Goal: Task Accomplishment & Management: Manage account settings

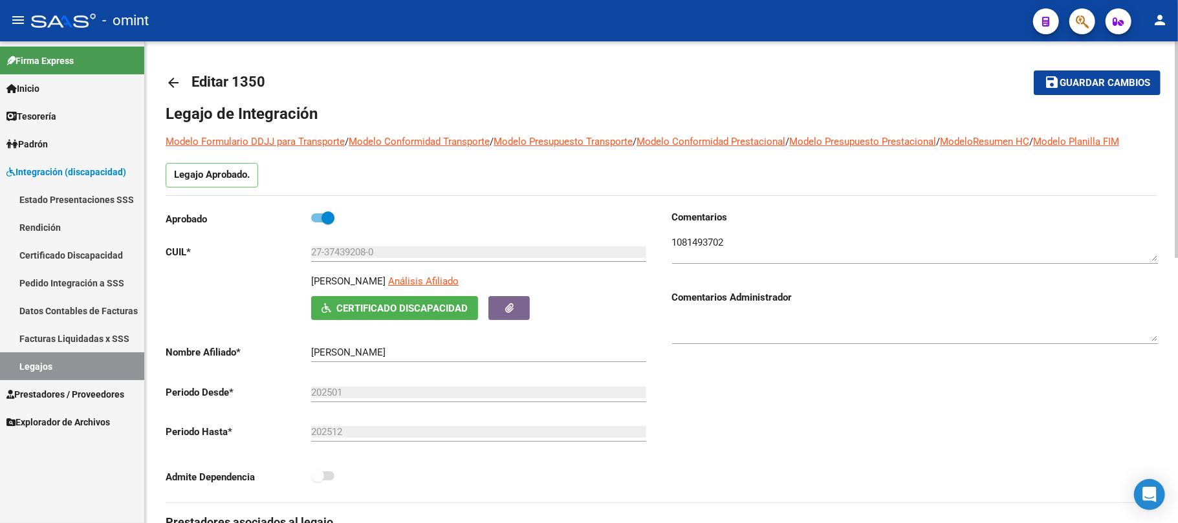
click at [174, 88] on mat-icon "arrow_back" at bounding box center [174, 83] width 16 height 16
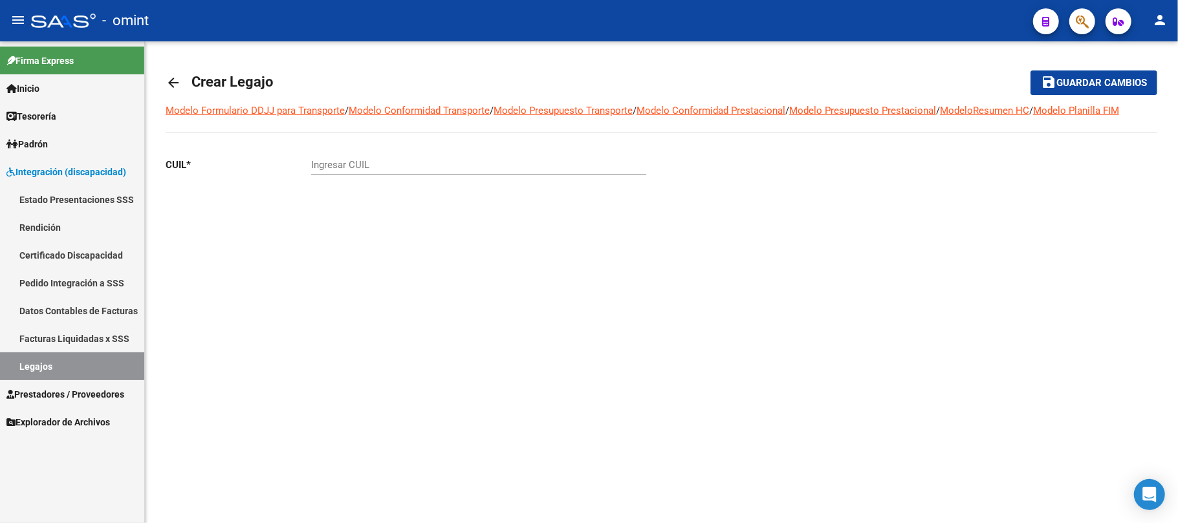
click at [42, 363] on link "Legajos" at bounding box center [72, 366] width 144 height 28
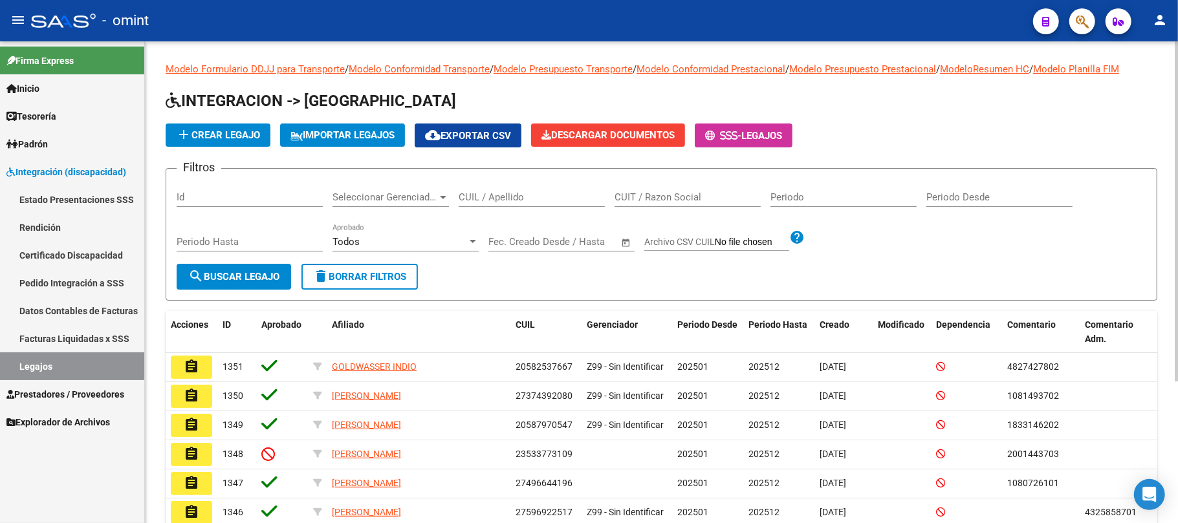
click at [485, 200] on input "CUIL / Apellido" at bounding box center [531, 197] width 146 height 12
paste input "27485317274"
type input "27485317274"
drag, startPoint x: 248, startPoint y: 275, endPoint x: 275, endPoint y: 270, distance: 27.0
click at [247, 274] on span "search Buscar Legajo" at bounding box center [233, 277] width 91 height 12
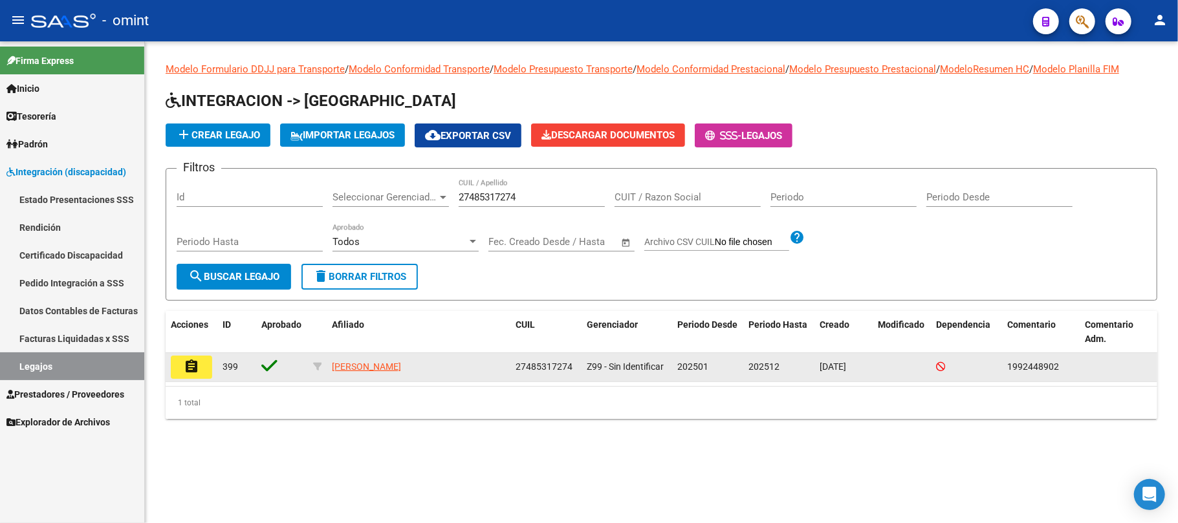
click at [189, 368] on mat-icon "assignment" at bounding box center [192, 367] width 16 height 16
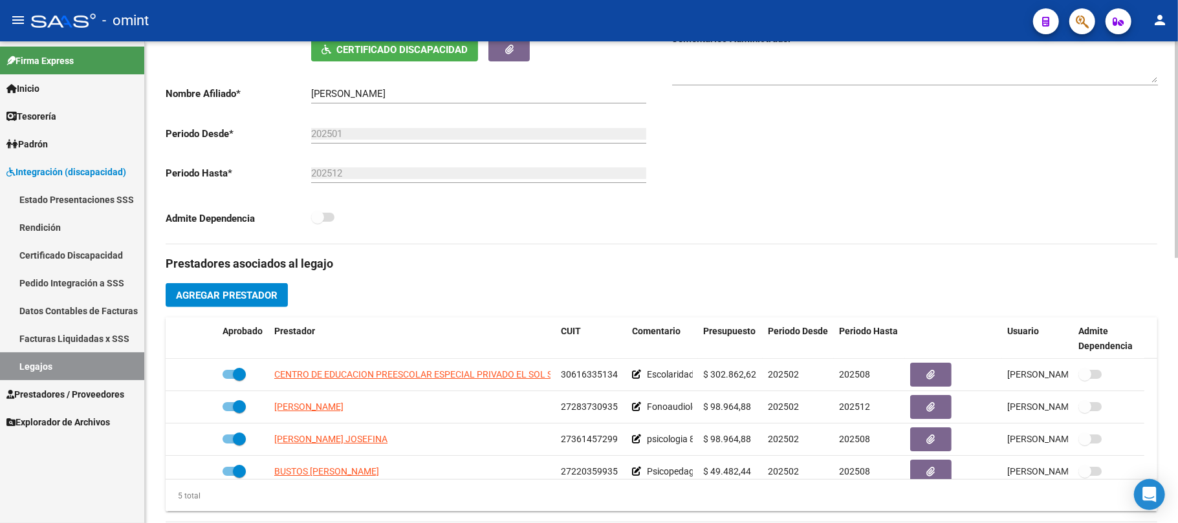
scroll to position [431, 0]
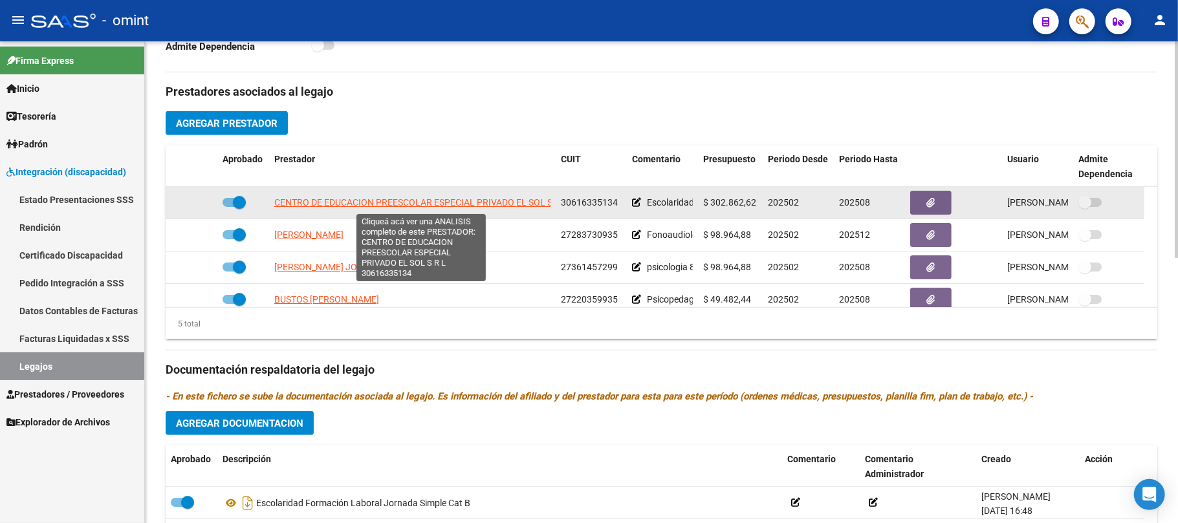
click at [388, 200] on span "CENTRO DE EDUCACION PREESCOLAR ESPECIAL PRIVADO EL SOL S R L" at bounding box center [420, 202] width 293 height 10
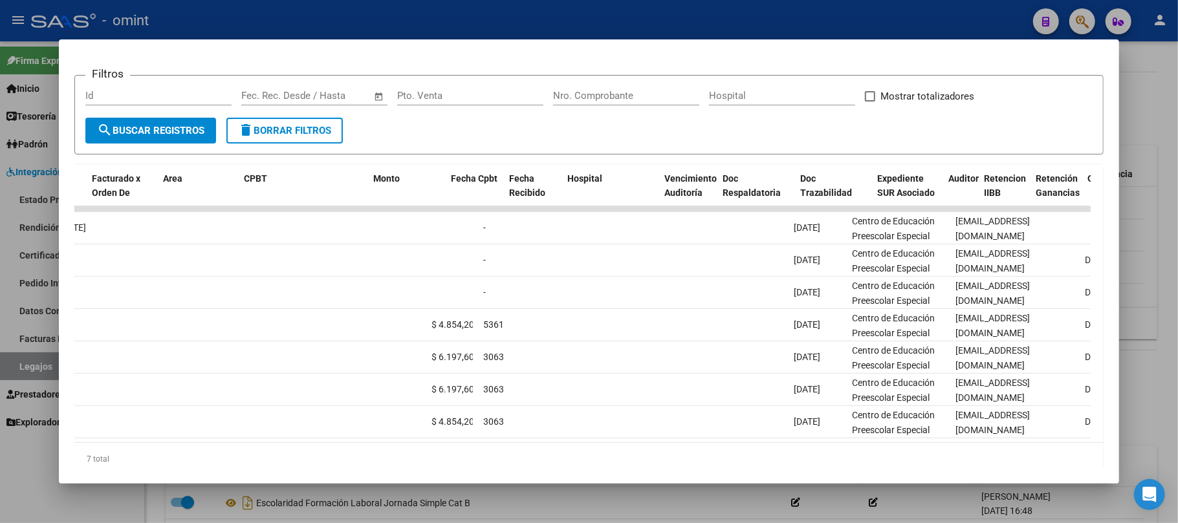
scroll to position [0, 0]
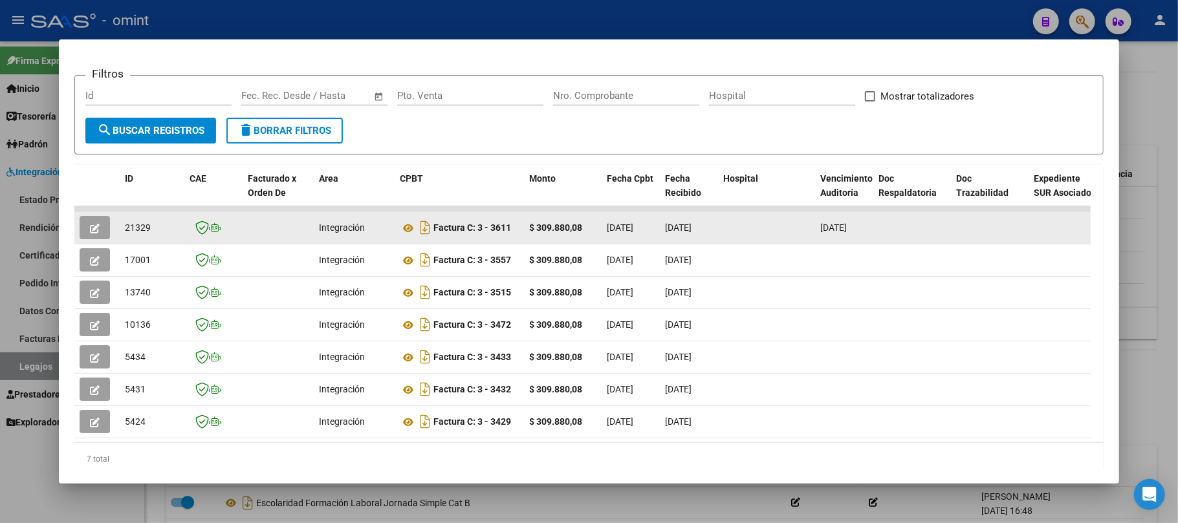
click at [106, 218] on button "button" at bounding box center [95, 227] width 30 height 23
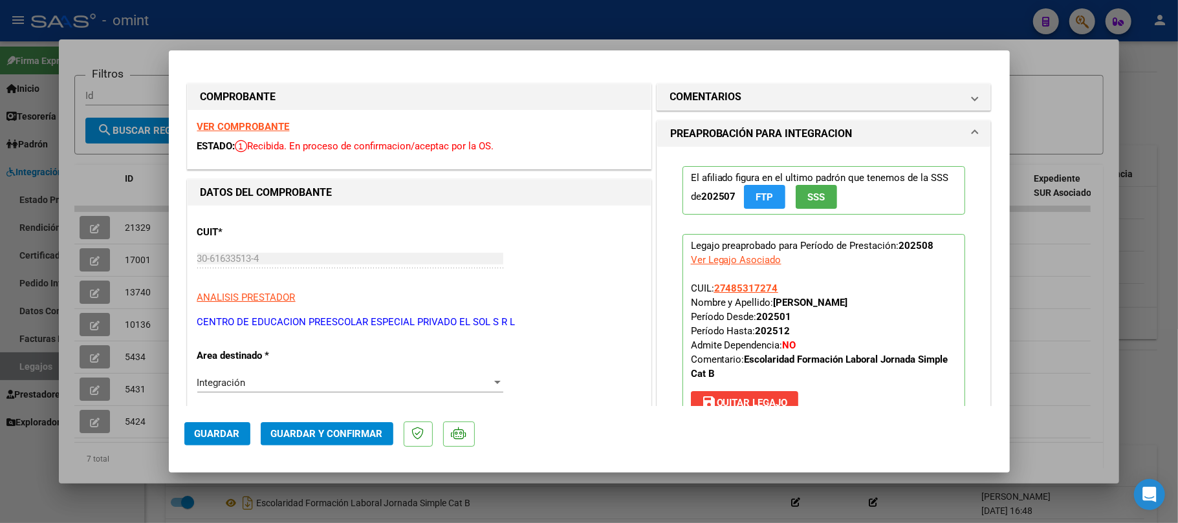
click at [275, 132] on strong "VER COMPROBANTE" at bounding box center [243, 127] width 92 height 12
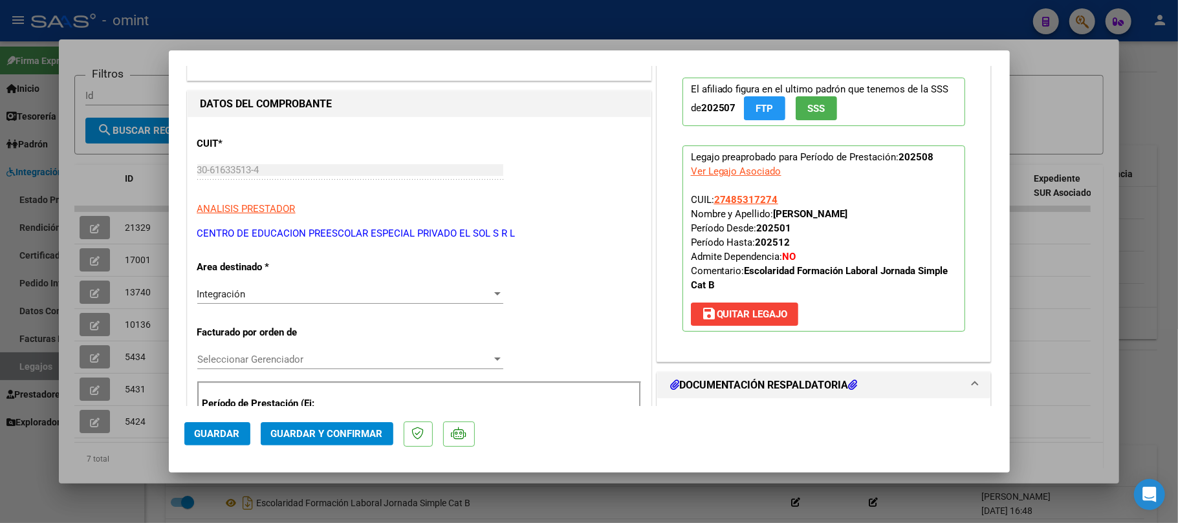
scroll to position [172, 0]
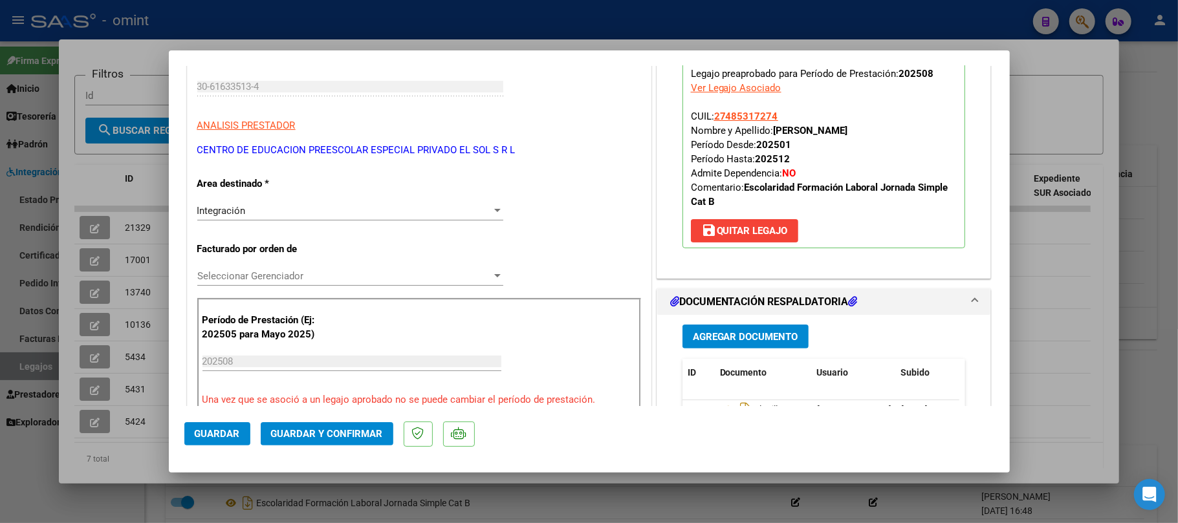
click at [332, 435] on span "Guardar y Confirmar" at bounding box center [327, 434] width 112 height 12
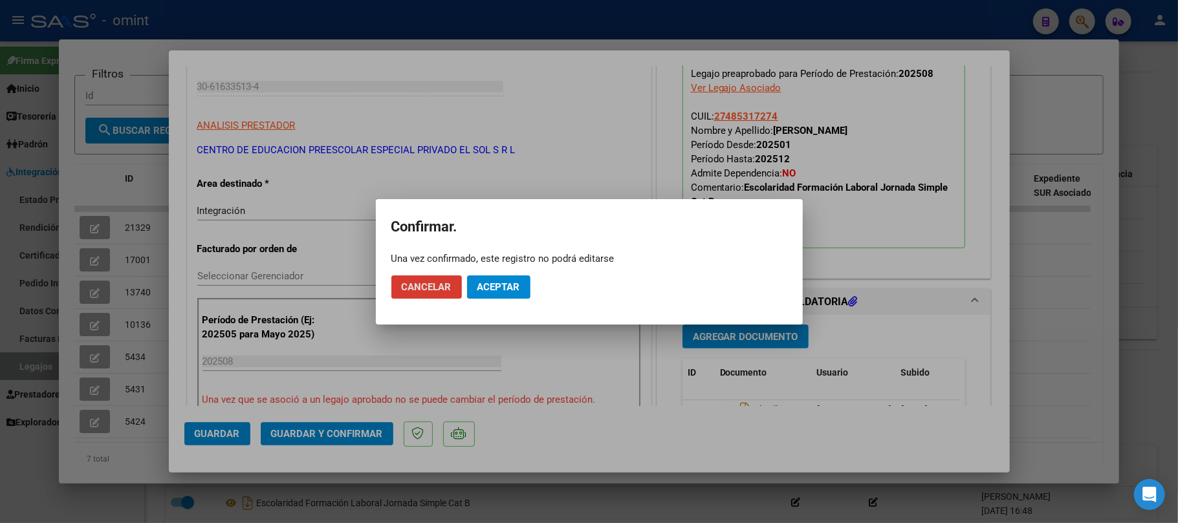
click at [487, 282] on span "Aceptar" at bounding box center [498, 287] width 43 height 12
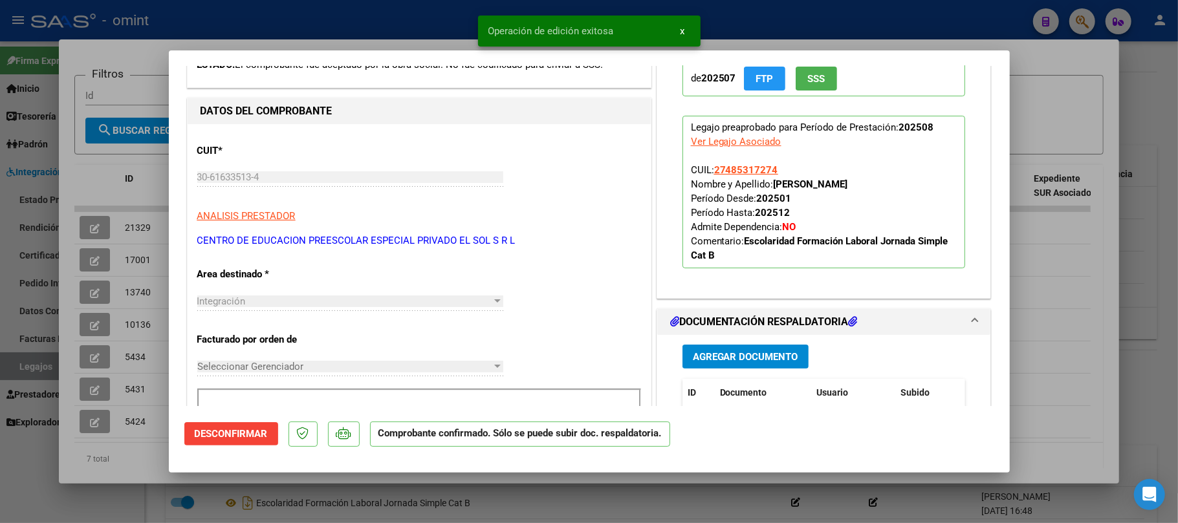
scroll to position [0, 0]
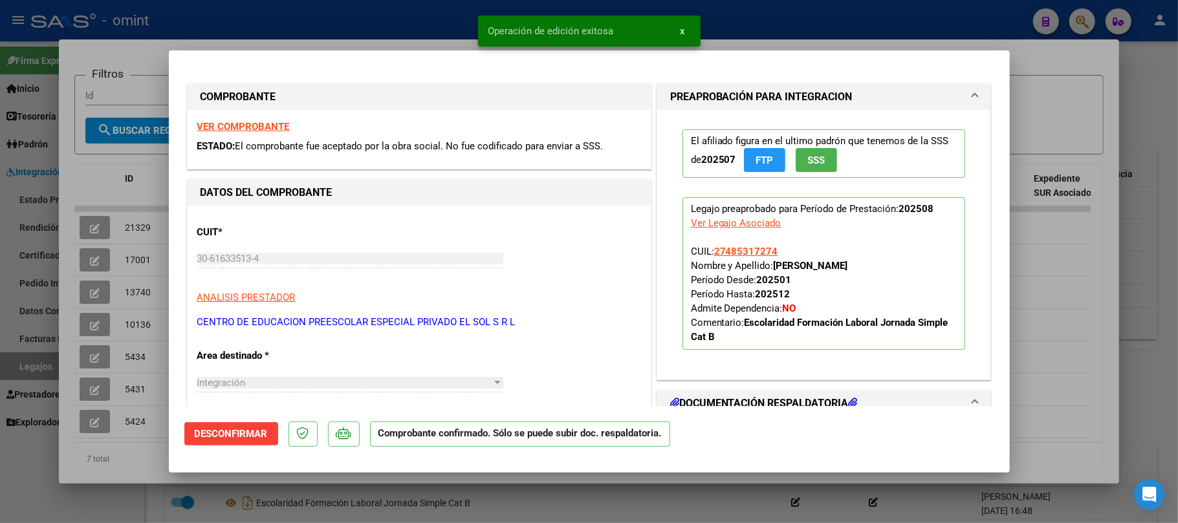
click at [146, 177] on div at bounding box center [589, 261] width 1178 height 523
type input "$ 0,00"
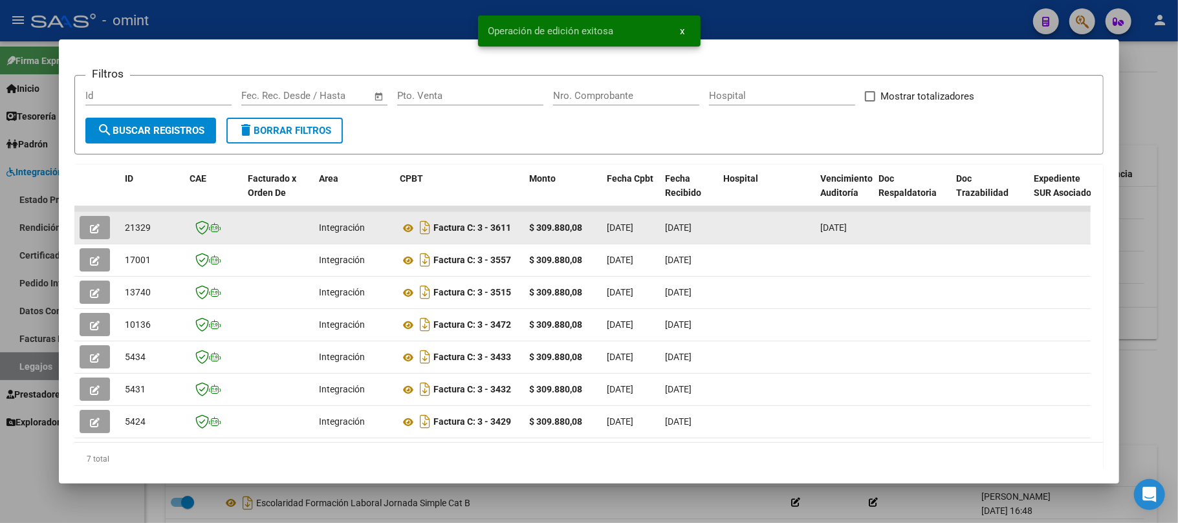
click at [143, 224] on span "21329" at bounding box center [138, 227] width 26 height 10
copy span "21329"
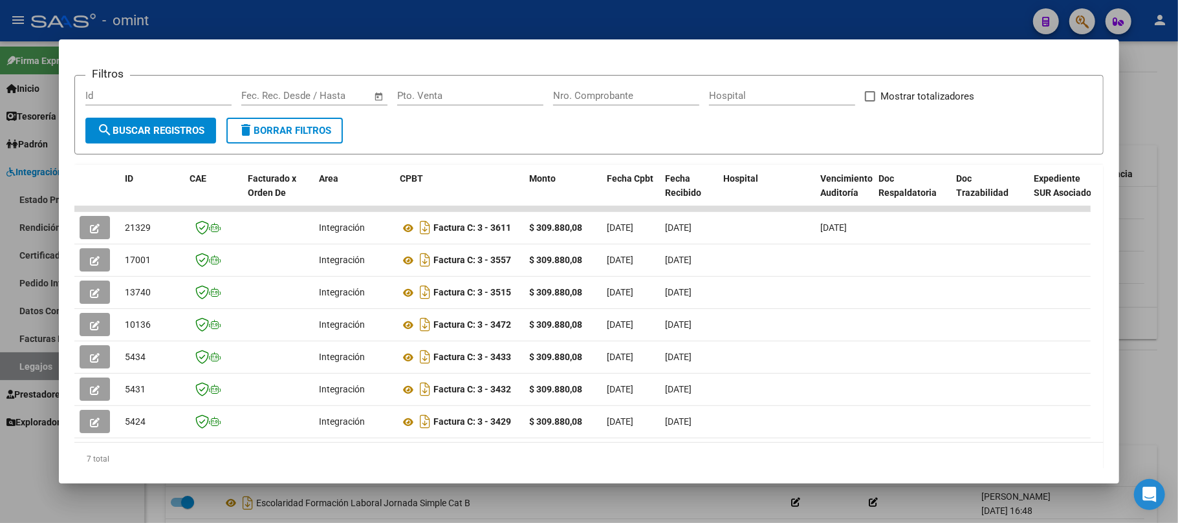
click at [334, 14] on div at bounding box center [589, 261] width 1178 height 523
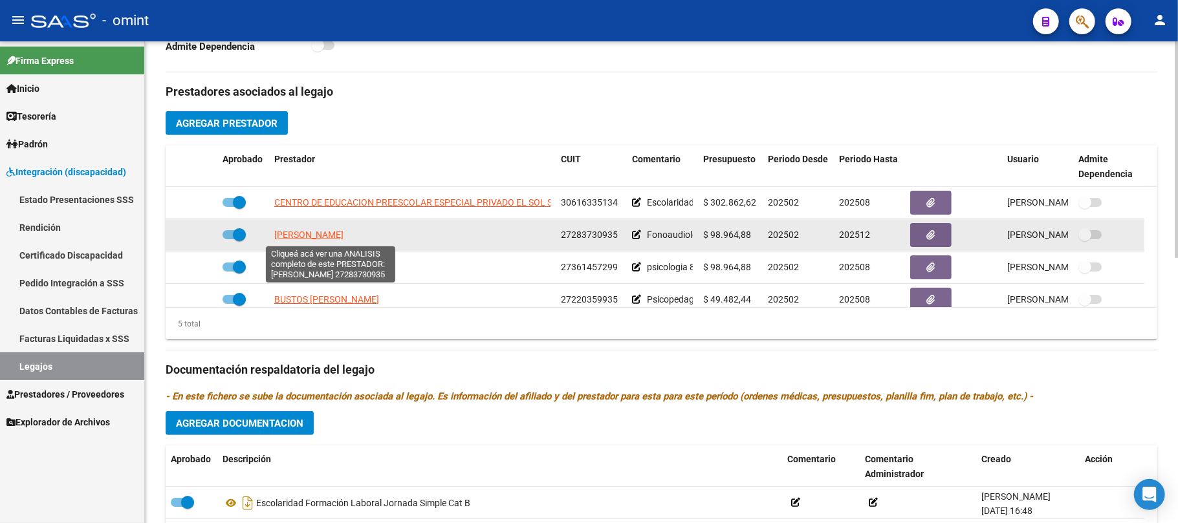
click at [318, 240] on span "MASSO MARIELA SOLEDAD" at bounding box center [308, 235] width 69 height 10
type textarea "27283730935"
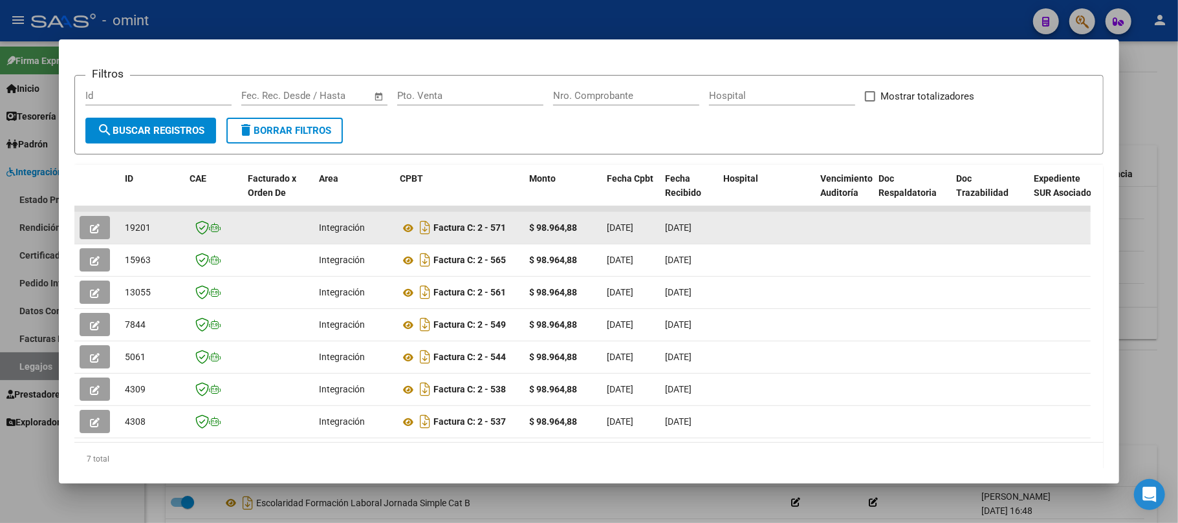
click at [129, 222] on span "19201" at bounding box center [138, 227] width 26 height 10
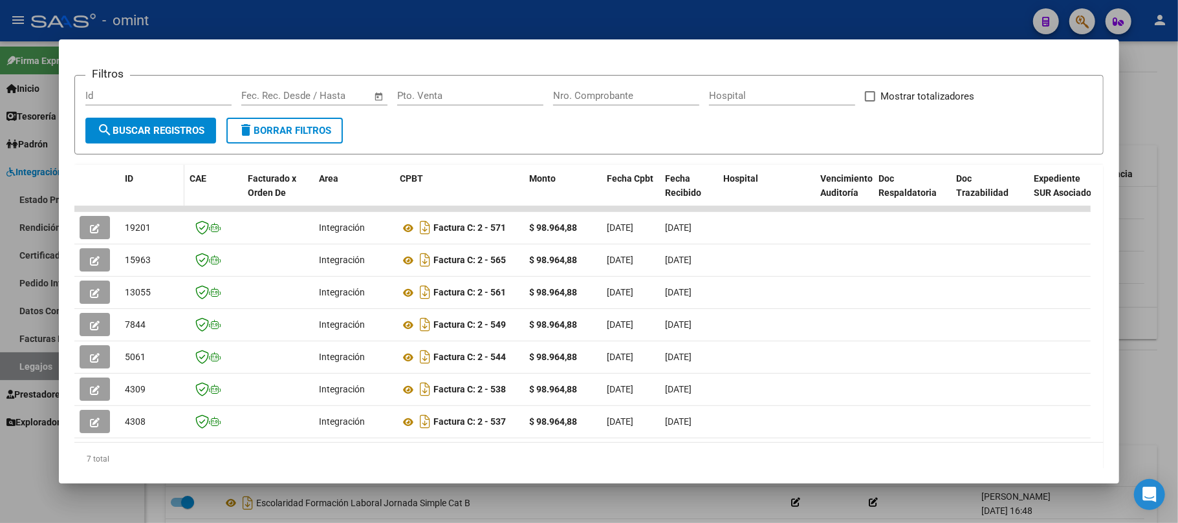
copy span "19201"
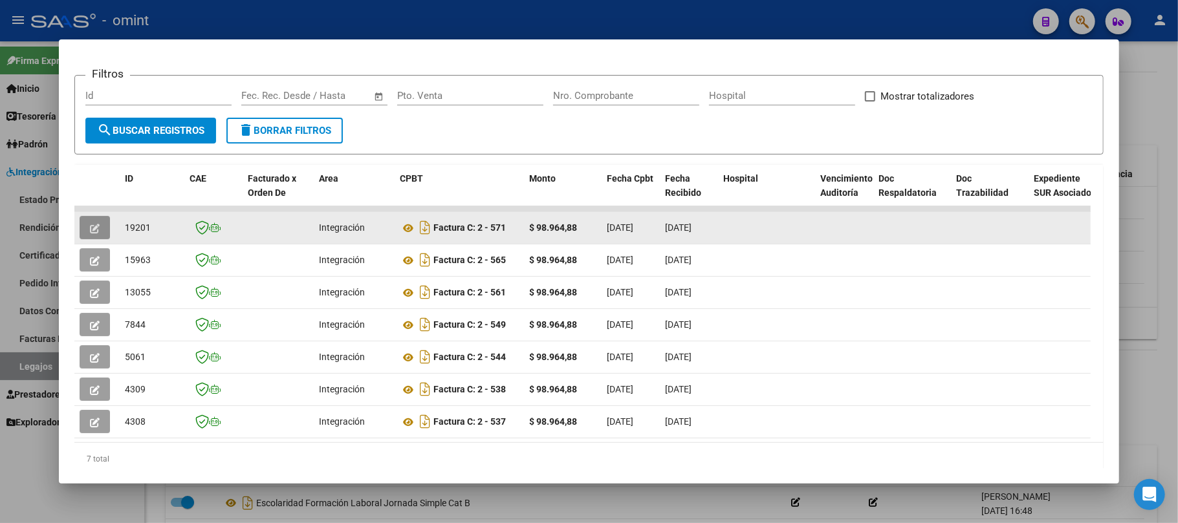
click at [87, 226] on button "button" at bounding box center [95, 227] width 30 height 23
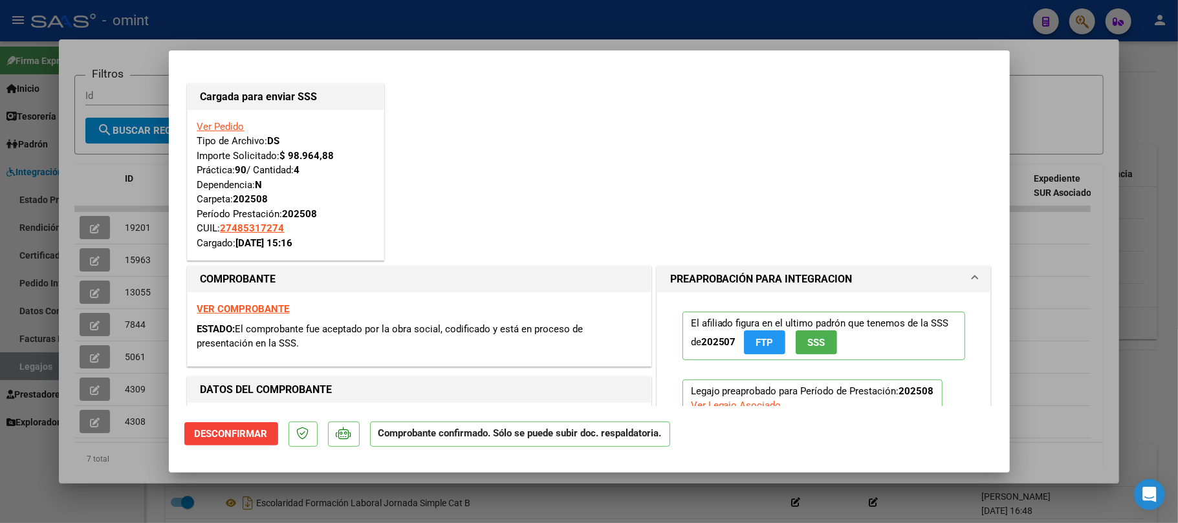
drag, startPoint x: 226, startPoint y: 35, endPoint x: 228, endPoint y: 22, distance: 13.1
click at [226, 34] on div at bounding box center [589, 261] width 1178 height 523
type input "$ 0,00"
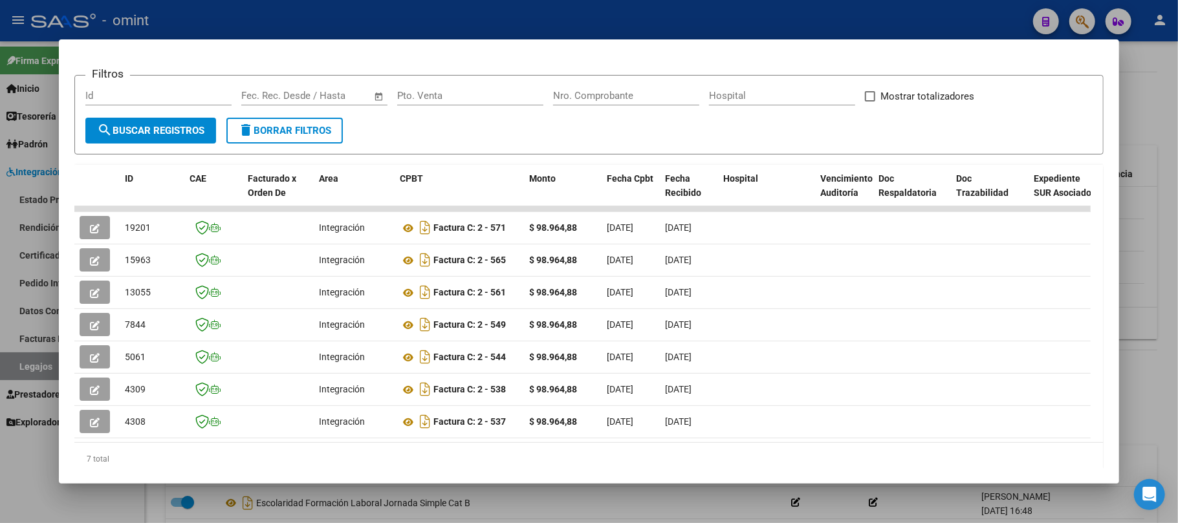
click at [233, 14] on div at bounding box center [589, 261] width 1178 height 523
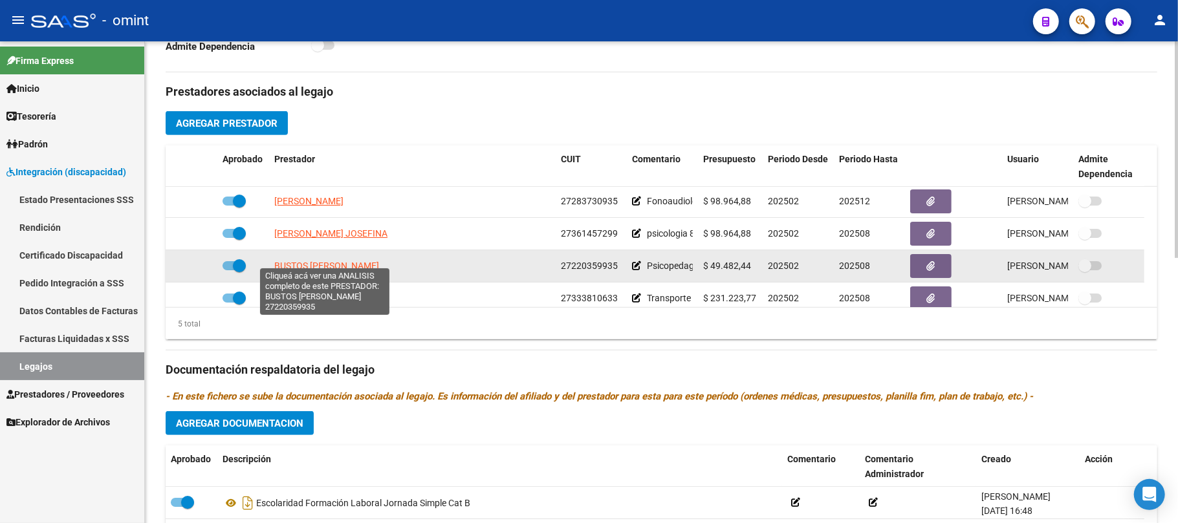
scroll to position [45, 0]
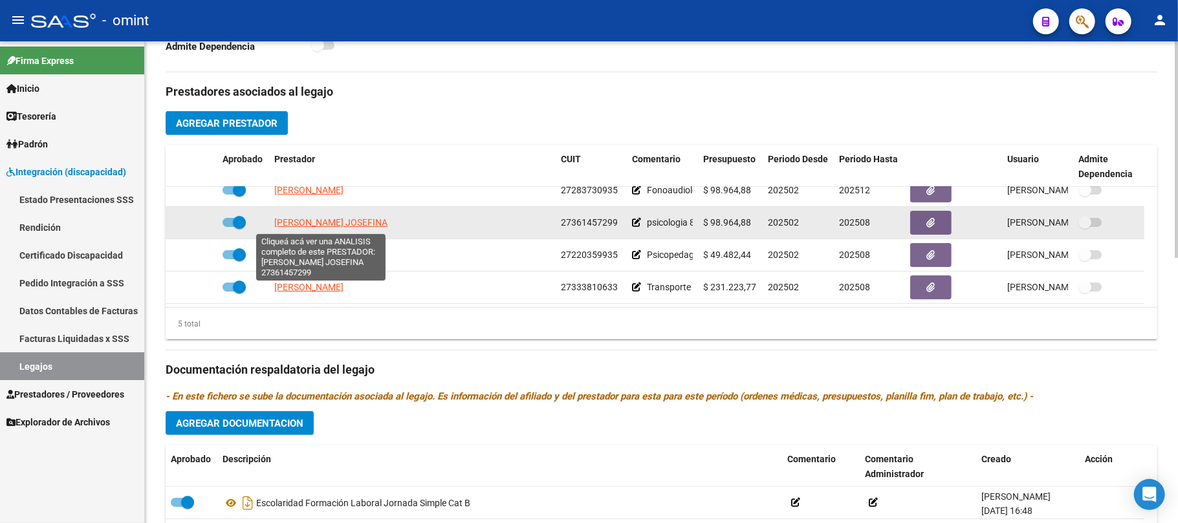
click at [324, 221] on span "ECHENIQUE JOSEFINA" at bounding box center [330, 222] width 113 height 10
type textarea "27361457299"
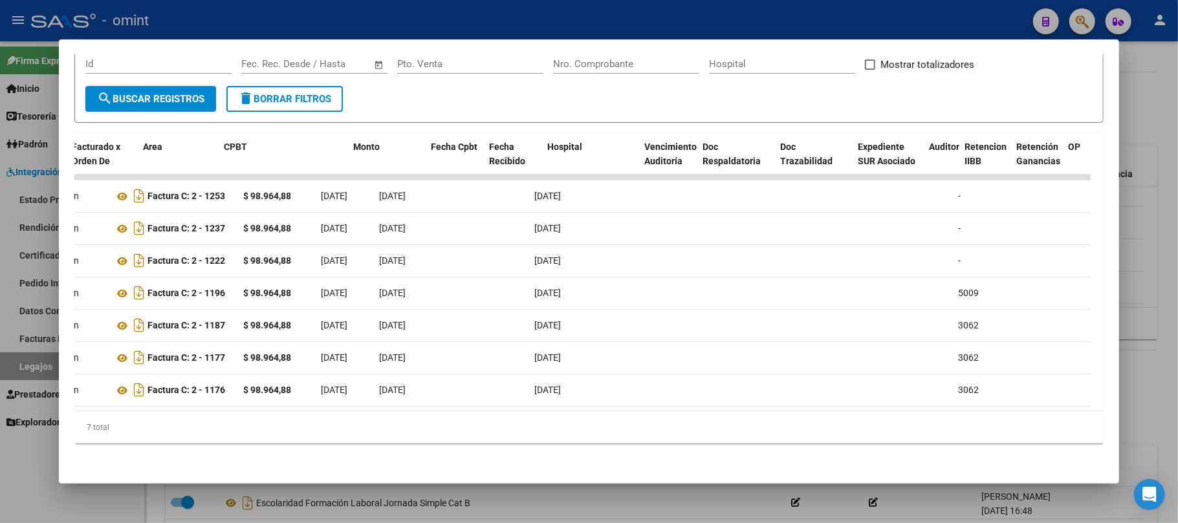
scroll to position [0, 0]
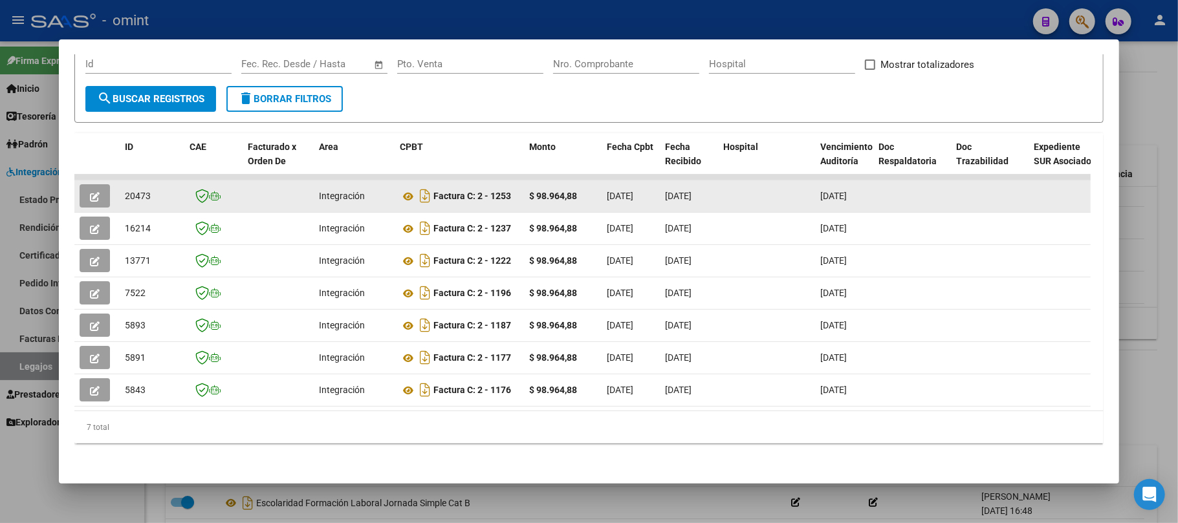
click at [94, 192] on icon "button" at bounding box center [95, 197] width 10 height 10
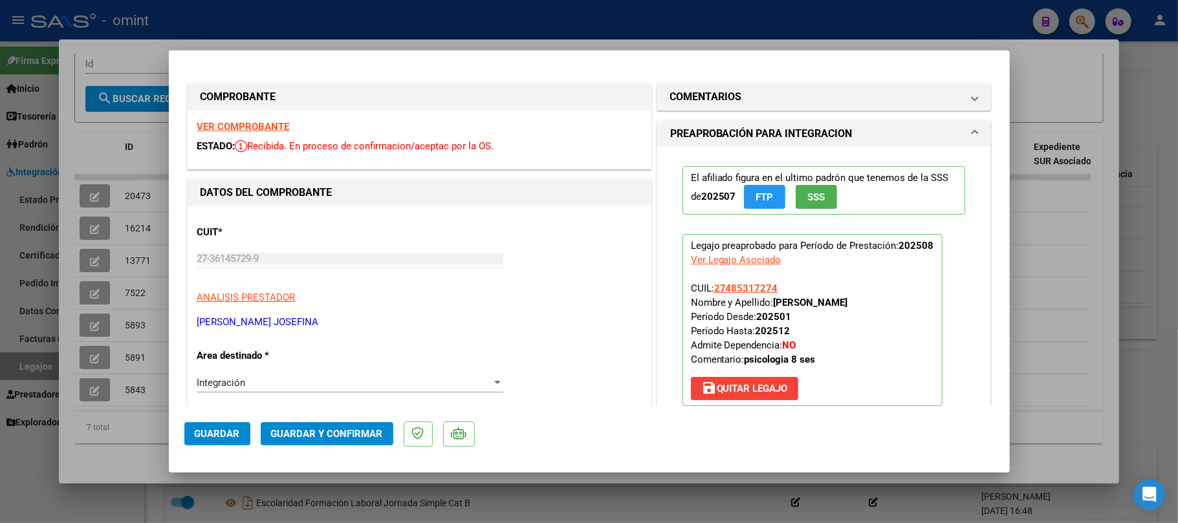
click at [259, 132] on strong "VER COMPROBANTE" at bounding box center [243, 127] width 92 height 12
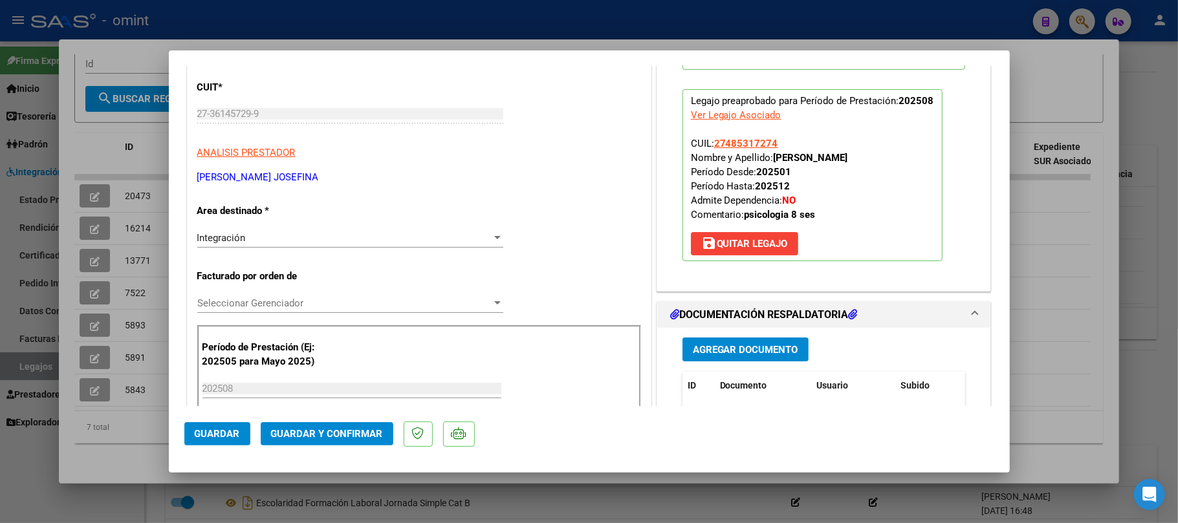
scroll to position [259, 0]
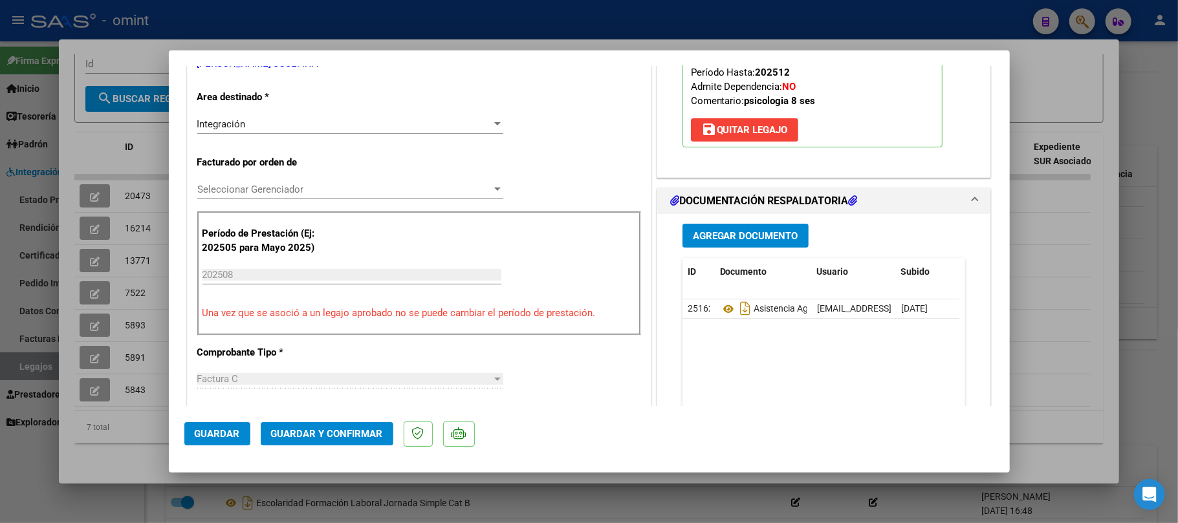
click at [321, 438] on span "Guardar y Confirmar" at bounding box center [327, 434] width 112 height 12
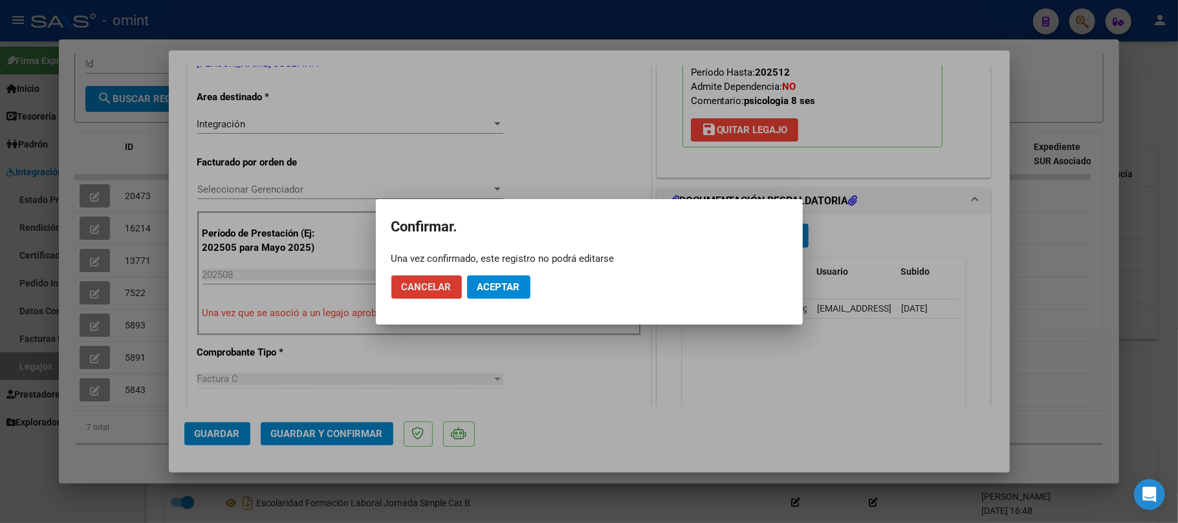
click at [502, 290] on span "Aceptar" at bounding box center [498, 287] width 43 height 12
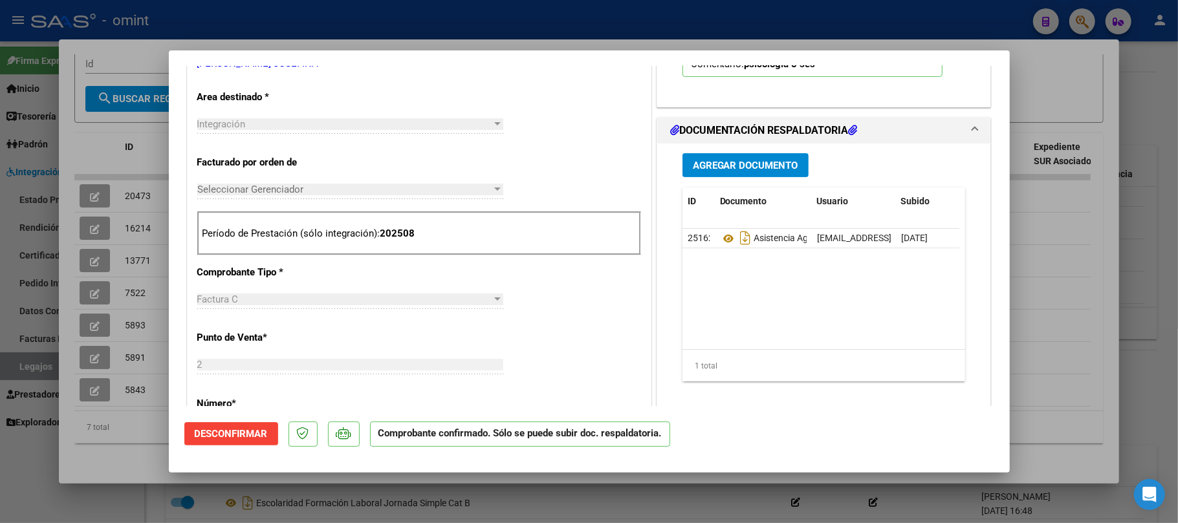
click at [143, 161] on div at bounding box center [589, 261] width 1178 height 523
type input "$ 0,00"
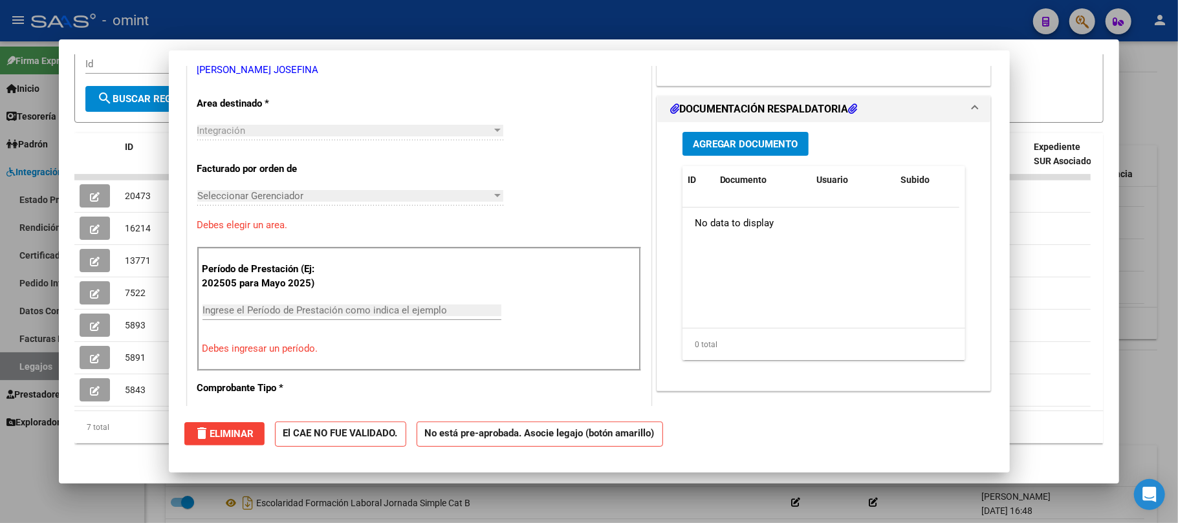
scroll to position [0, 0]
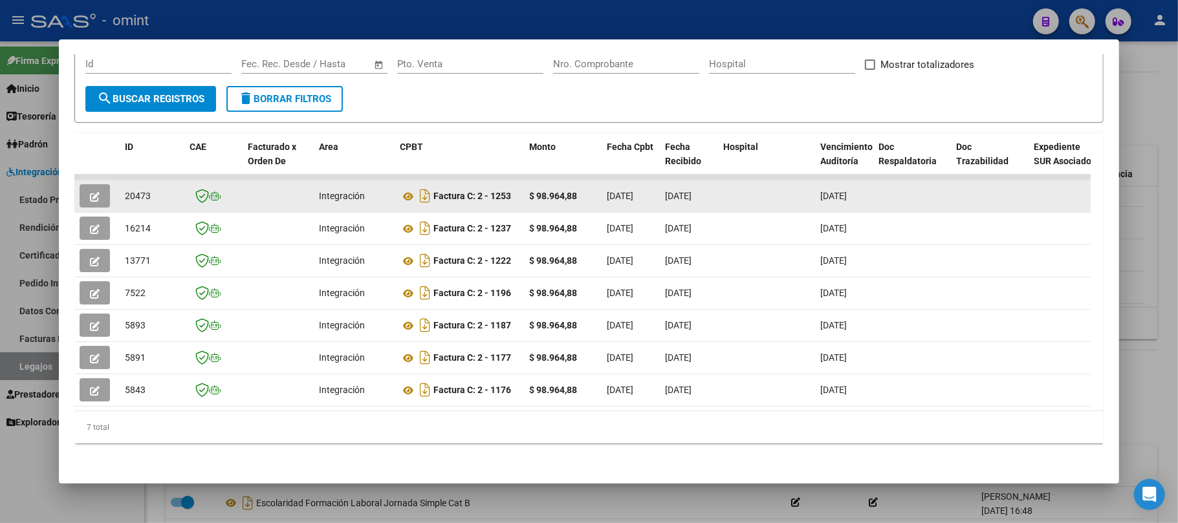
click at [137, 191] on span "20473" at bounding box center [138, 196] width 26 height 10
copy span "20473"
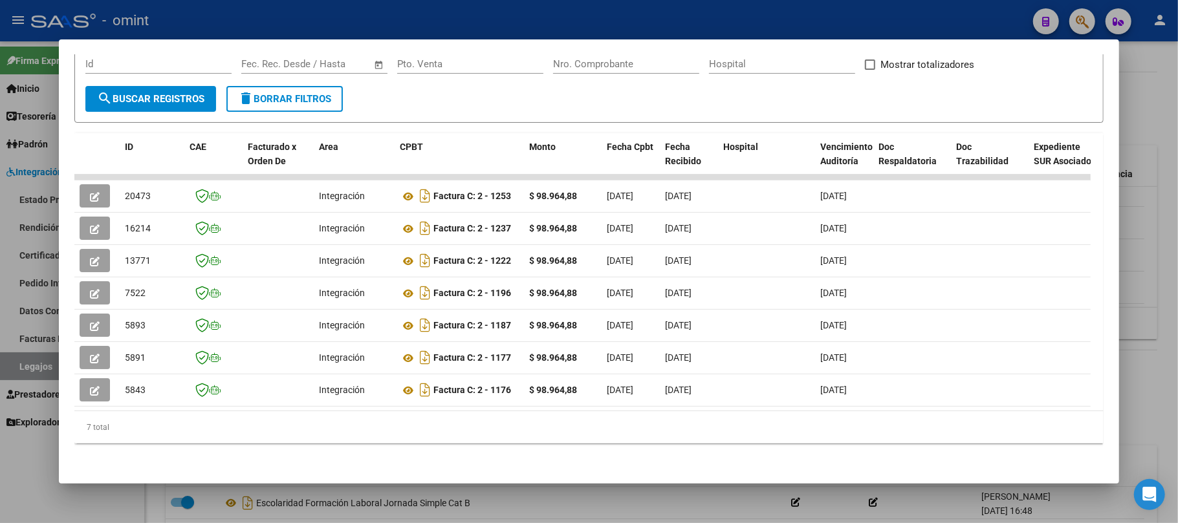
click at [169, 10] on div at bounding box center [589, 261] width 1178 height 523
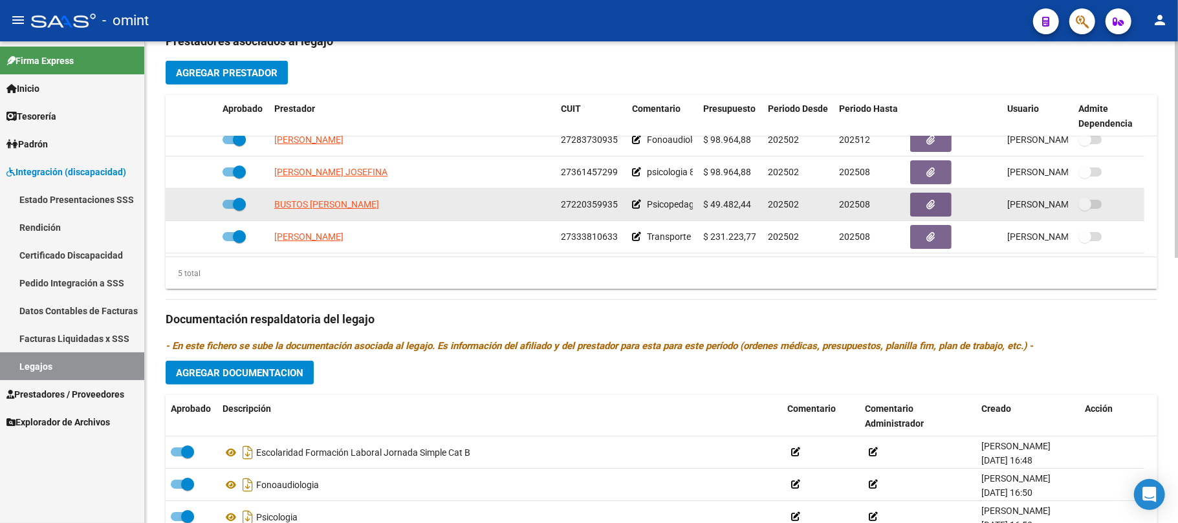
scroll to position [517, 0]
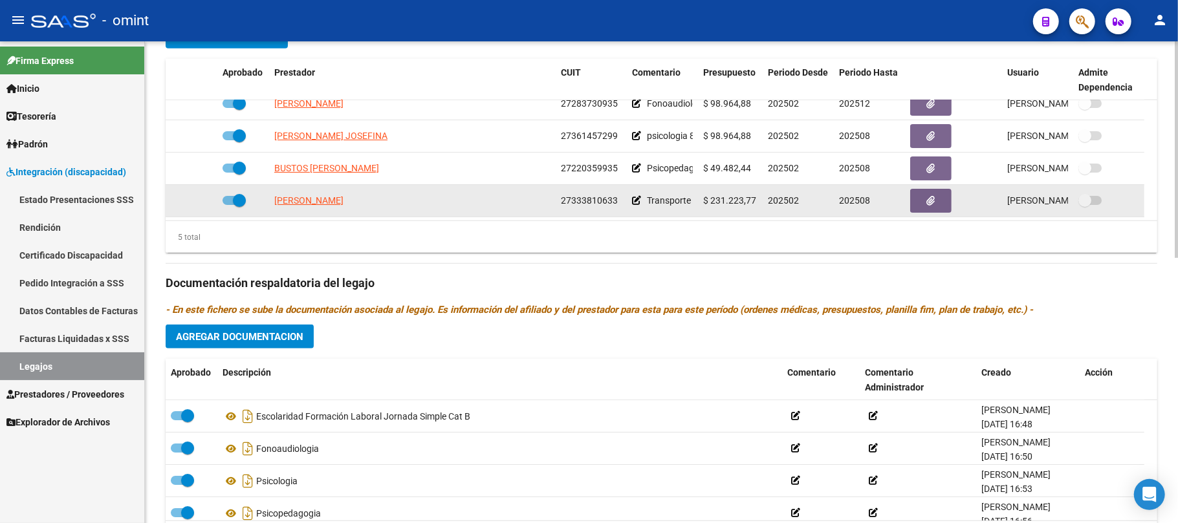
click at [326, 205] on span "VERGARA PAULA YAMILA" at bounding box center [308, 200] width 69 height 10
type textarea "27333810633"
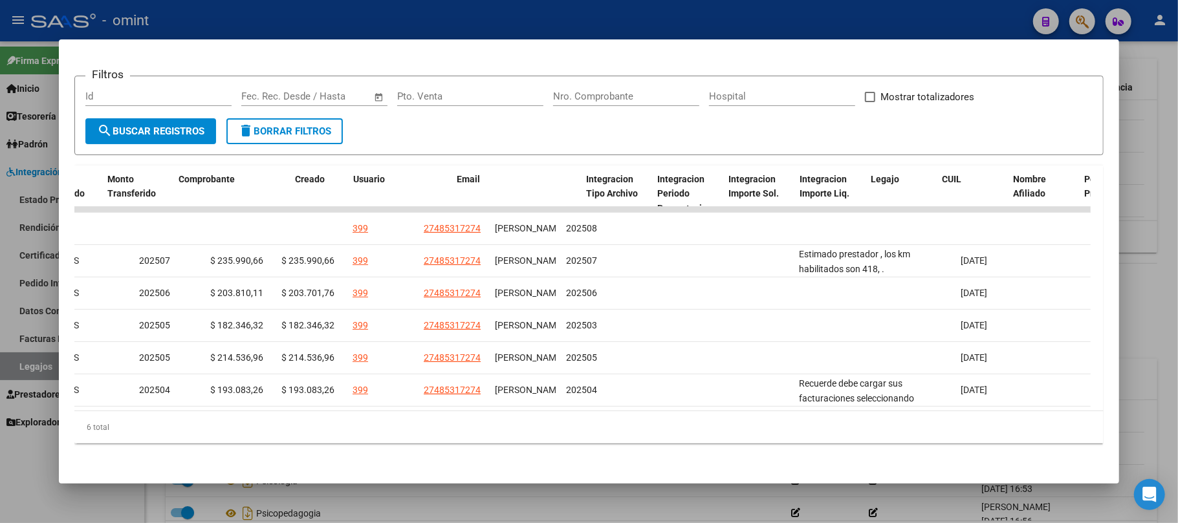
scroll to position [0, 0]
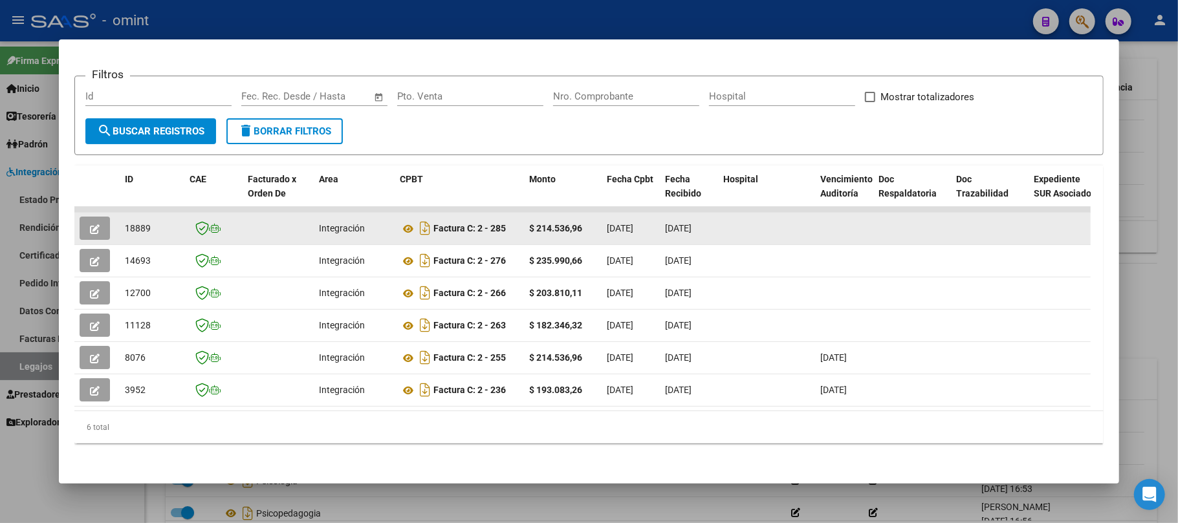
click at [90, 224] on icon "button" at bounding box center [95, 229] width 10 height 10
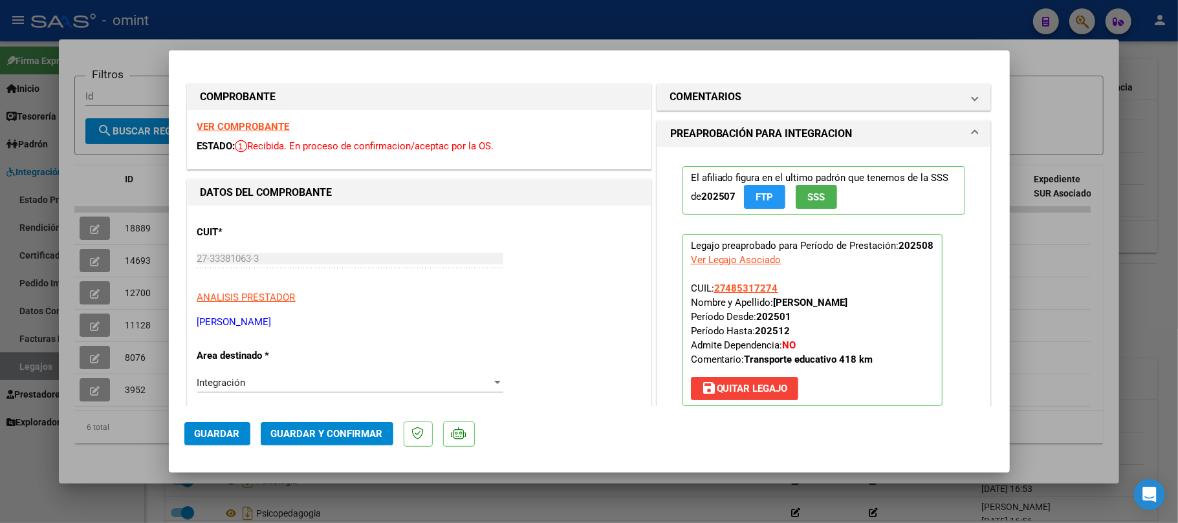
click at [239, 123] on strong "VER COMPROBANTE" at bounding box center [243, 127] width 92 height 12
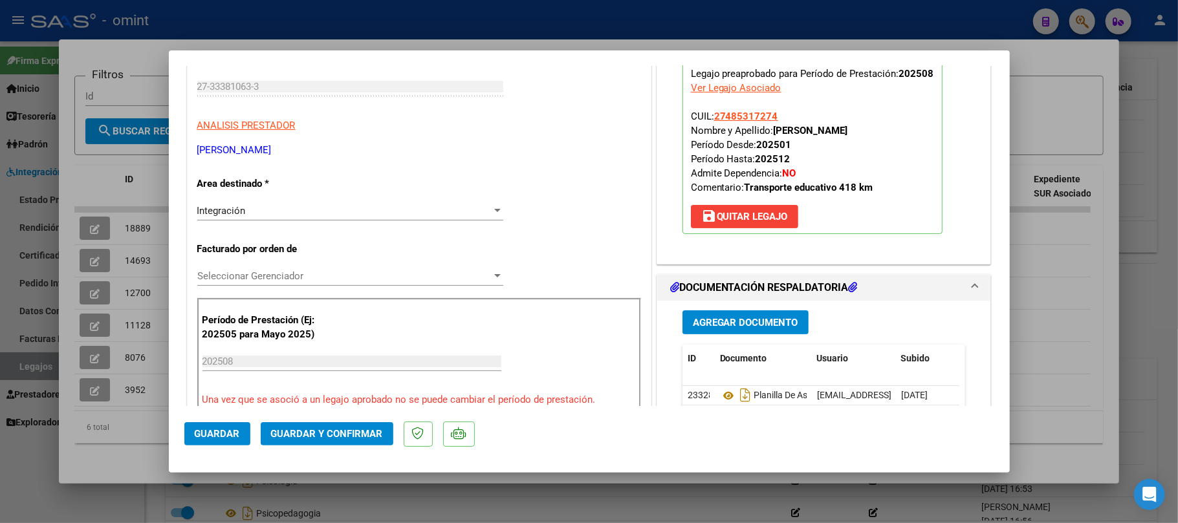
click at [334, 432] on span "Guardar y Confirmar" at bounding box center [327, 434] width 112 height 12
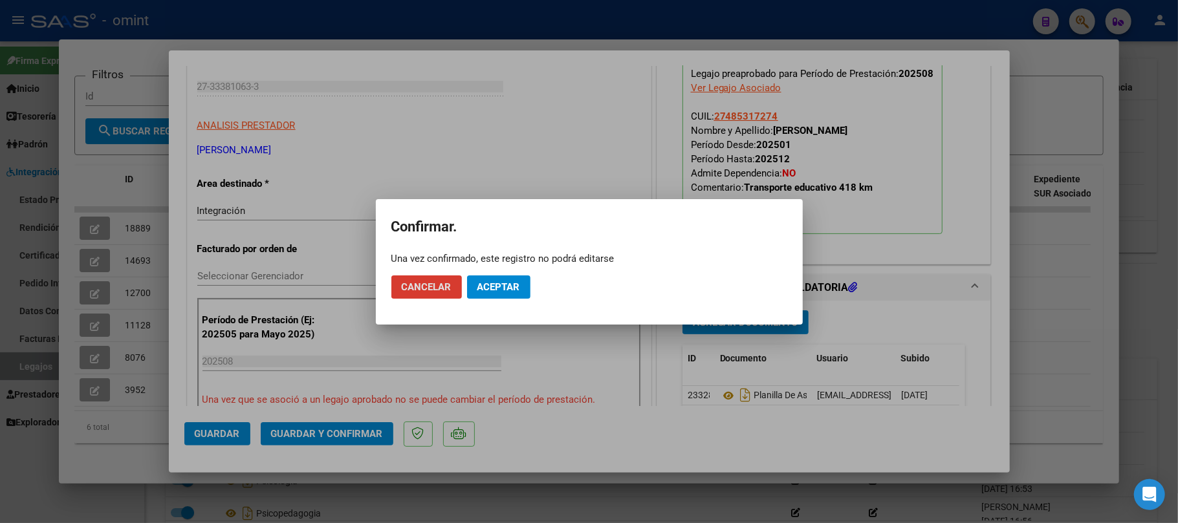
click at [519, 281] on span "Aceptar" at bounding box center [498, 287] width 43 height 12
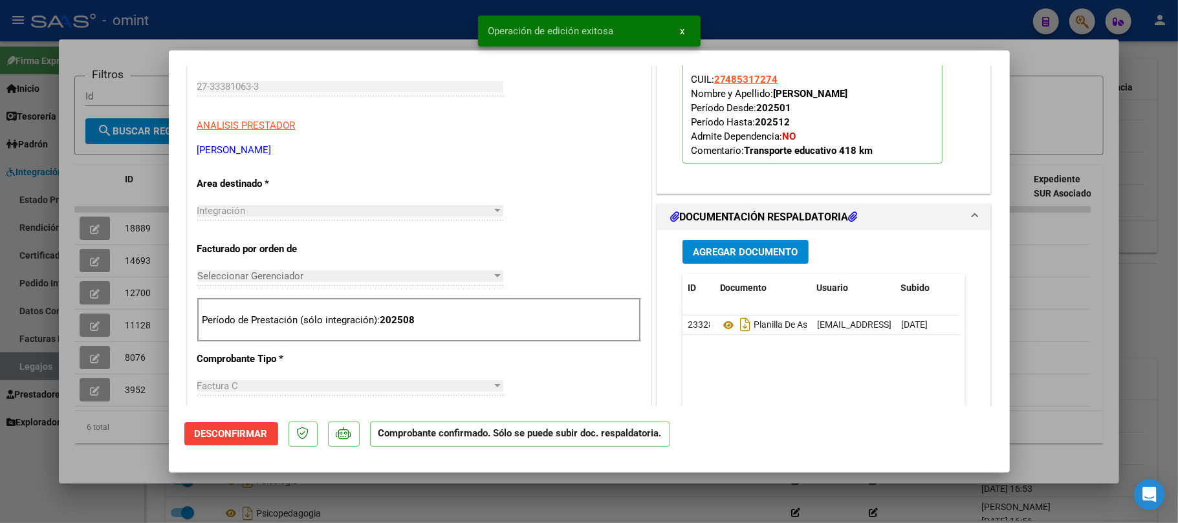
click at [102, 189] on div at bounding box center [589, 261] width 1178 height 523
type input "$ 0,00"
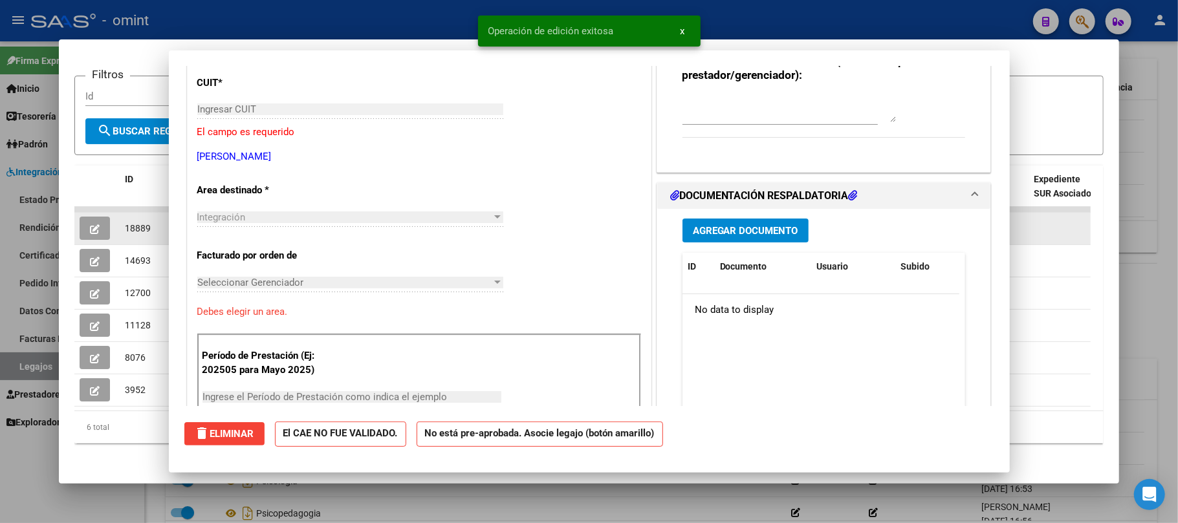
scroll to position [0, 0]
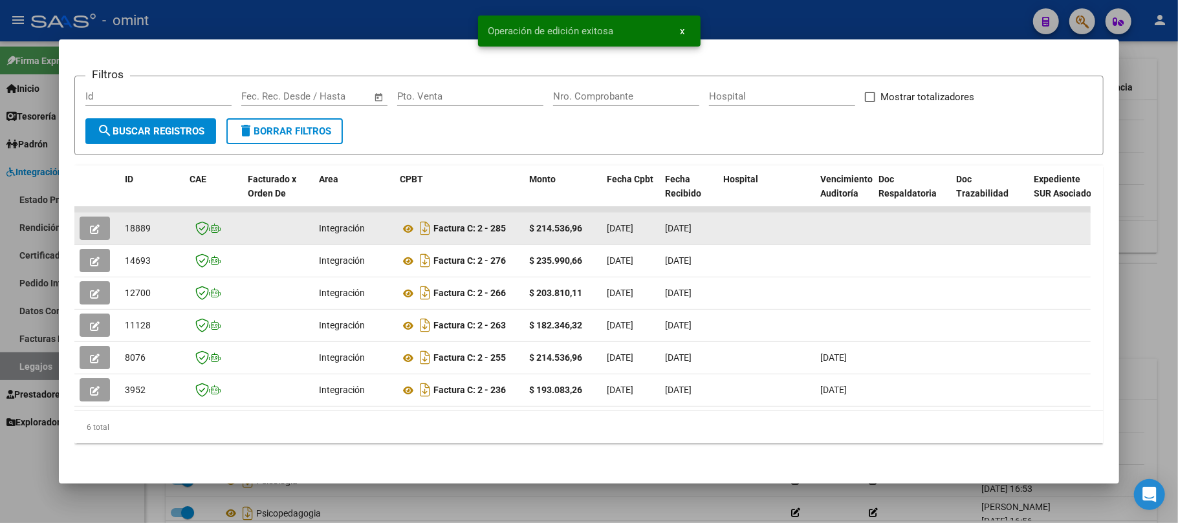
click at [142, 223] on span "18889" at bounding box center [138, 228] width 26 height 10
copy span "18889"
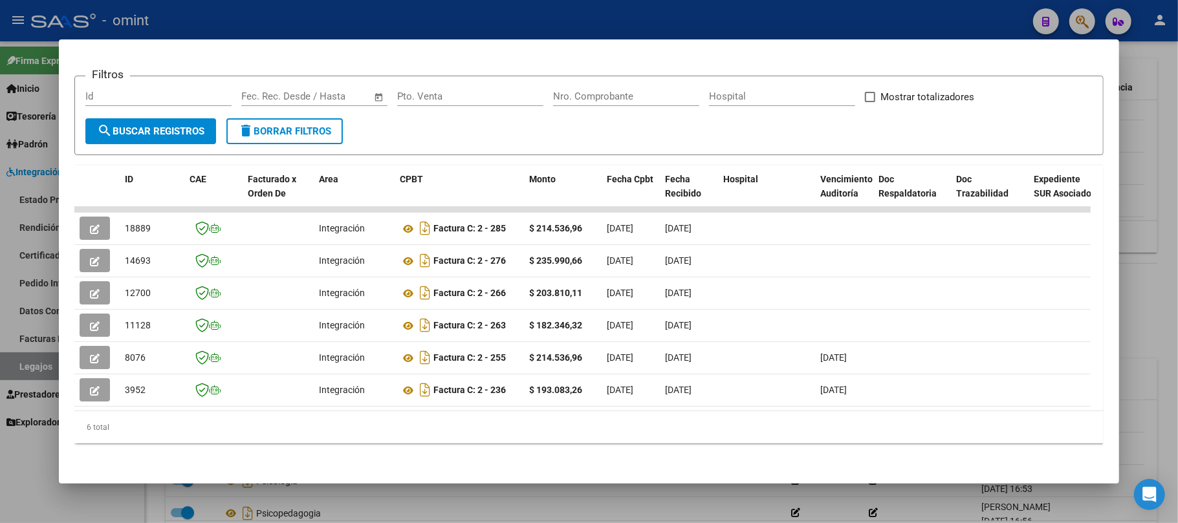
click at [301, 16] on div at bounding box center [589, 261] width 1178 height 523
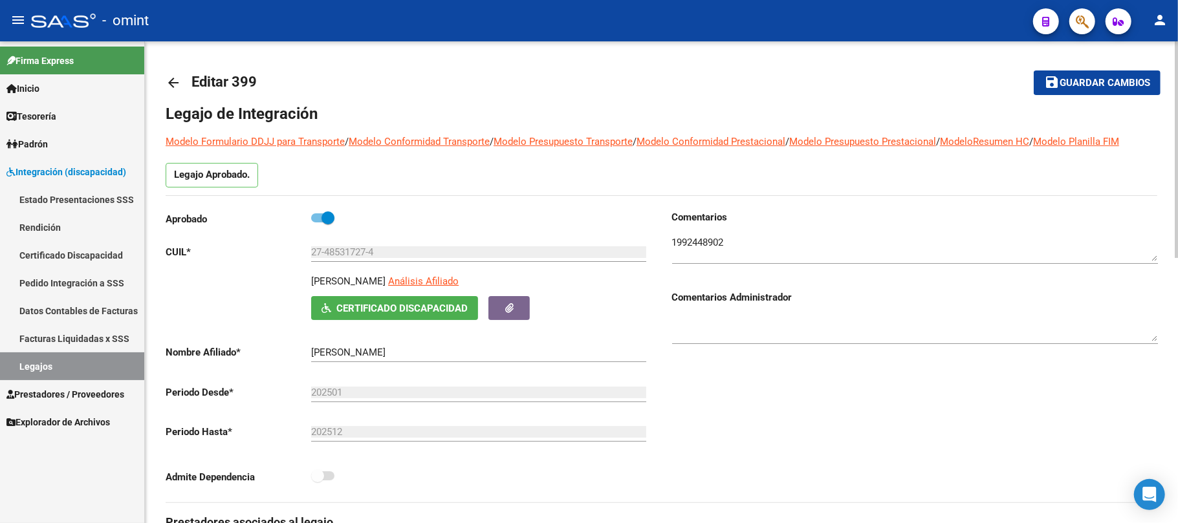
click at [168, 81] on mat-icon "arrow_back" at bounding box center [174, 83] width 16 height 16
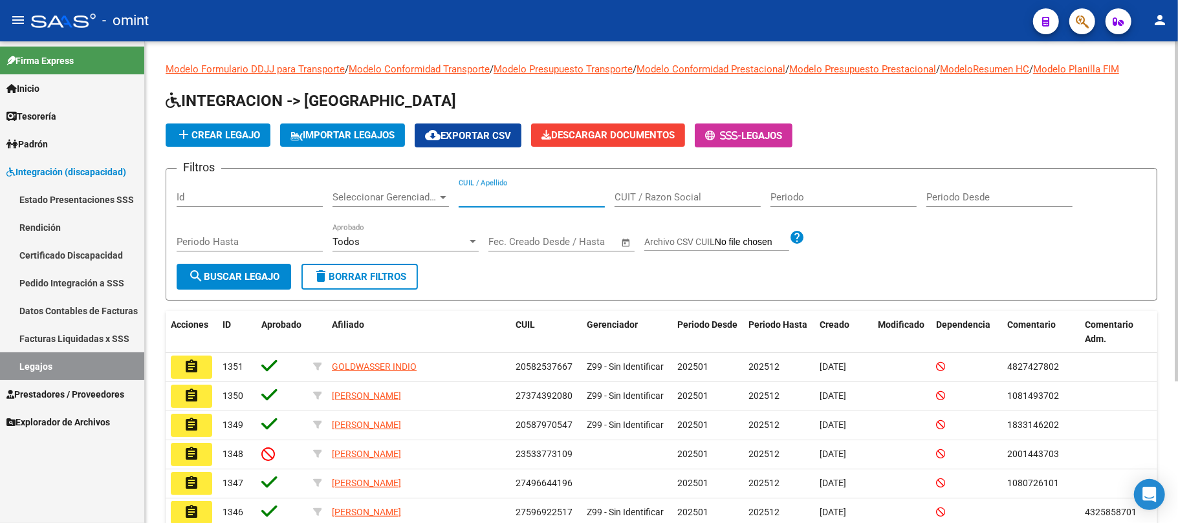
click at [486, 192] on input "CUIL / Apellido" at bounding box center [531, 197] width 146 height 12
paste input "20585487164"
type input "20585487164"
click at [248, 272] on span "search Buscar Legajo" at bounding box center [233, 277] width 91 height 12
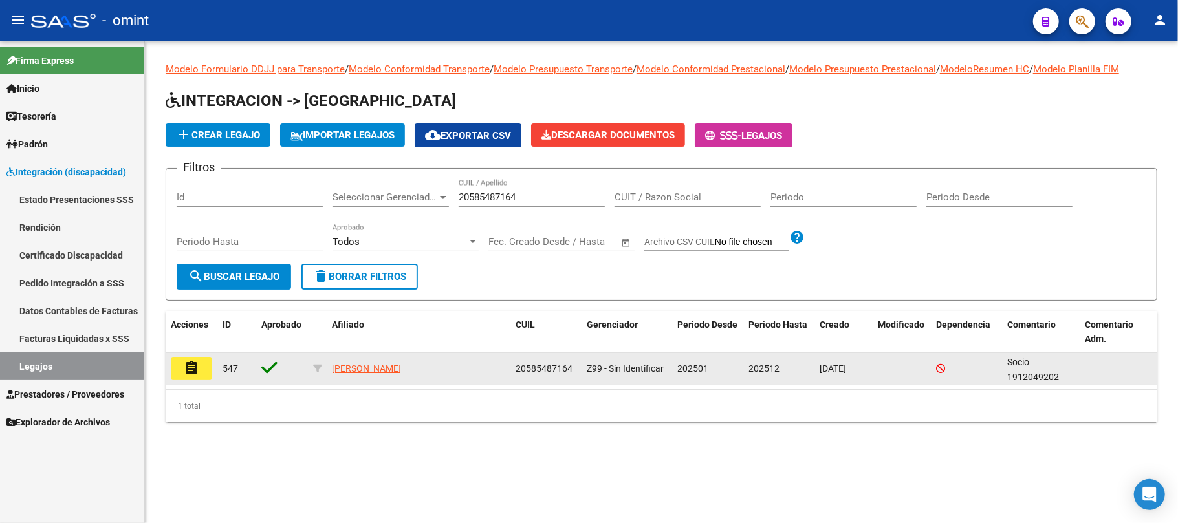
click at [194, 368] on mat-icon "assignment" at bounding box center [192, 368] width 16 height 16
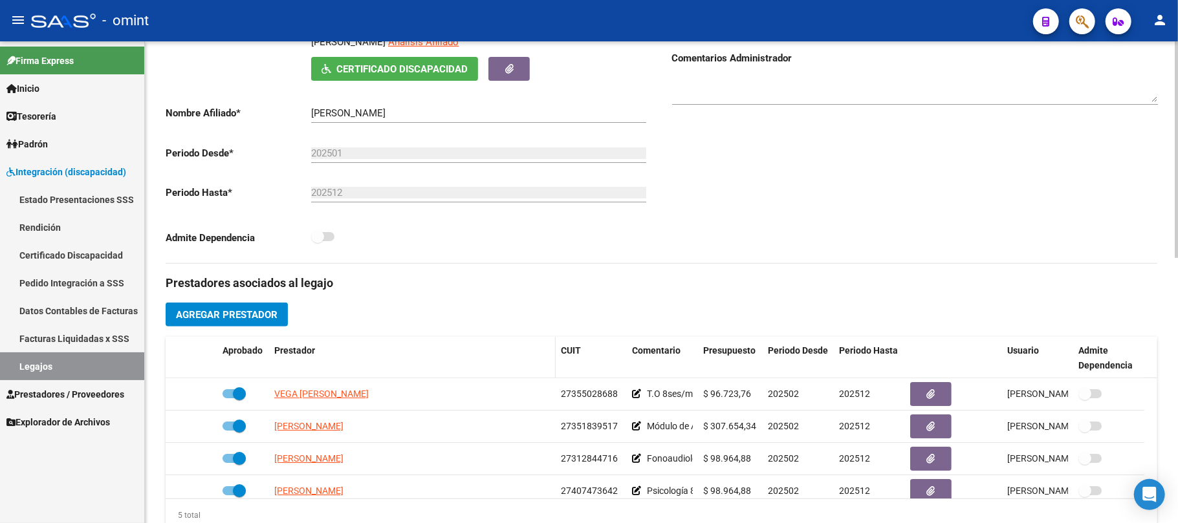
scroll to position [259, 0]
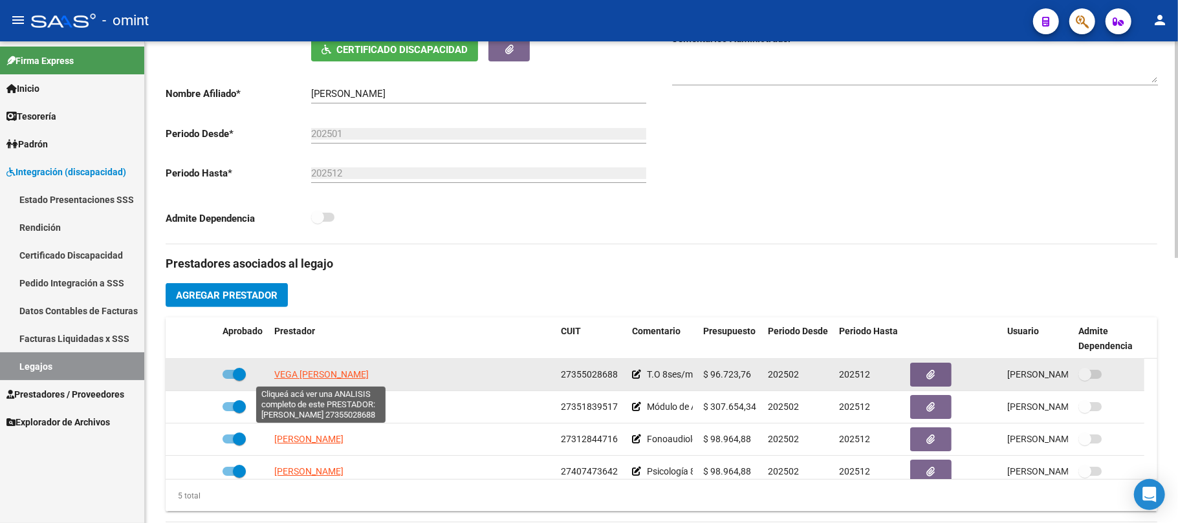
click at [318, 380] on span "VEGA LUCIANA PAOLA" at bounding box center [321, 374] width 94 height 10
type textarea "27355028688"
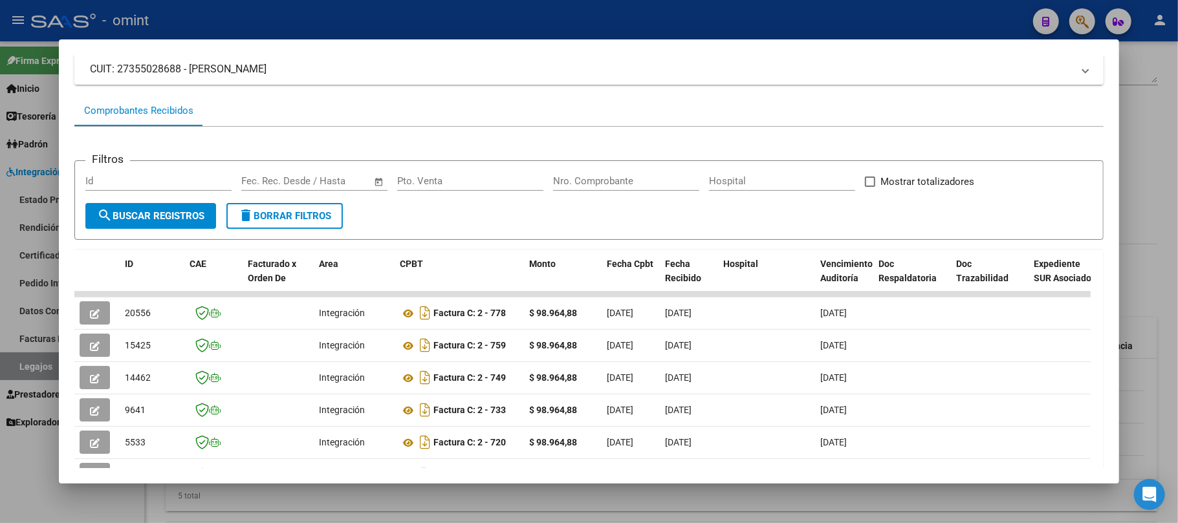
scroll to position [0, 0]
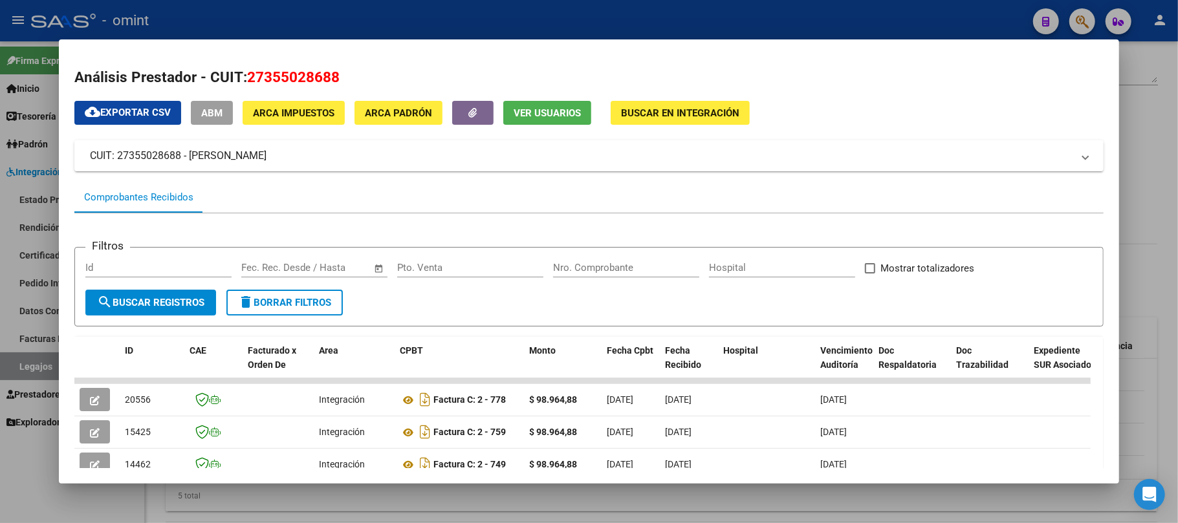
click at [273, 25] on div at bounding box center [589, 261] width 1178 height 523
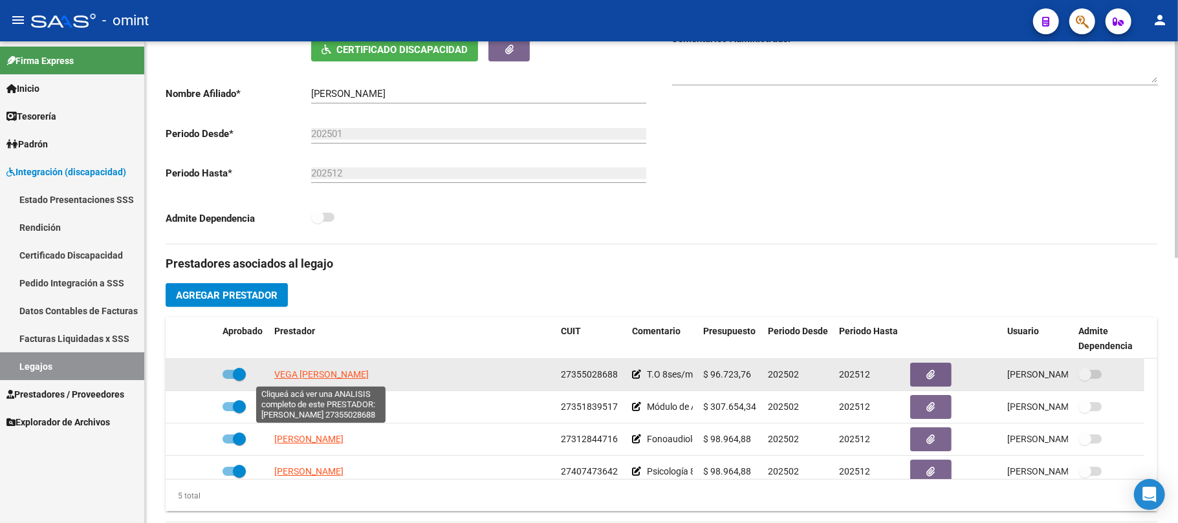
click at [310, 372] on span "VEGA LUCIANA PAOLA" at bounding box center [321, 374] width 94 height 10
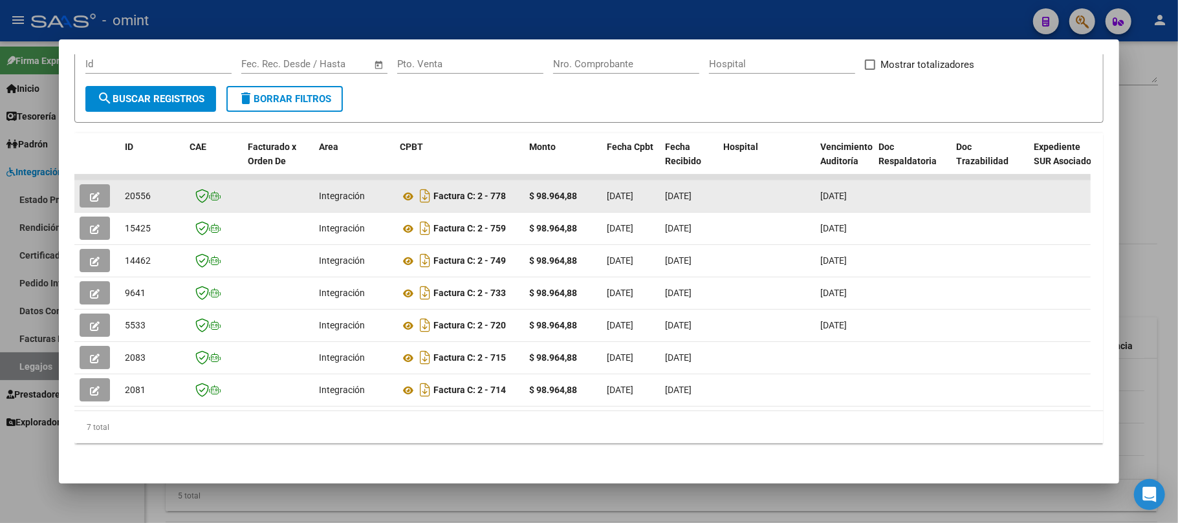
click at [85, 186] on button "button" at bounding box center [95, 195] width 30 height 23
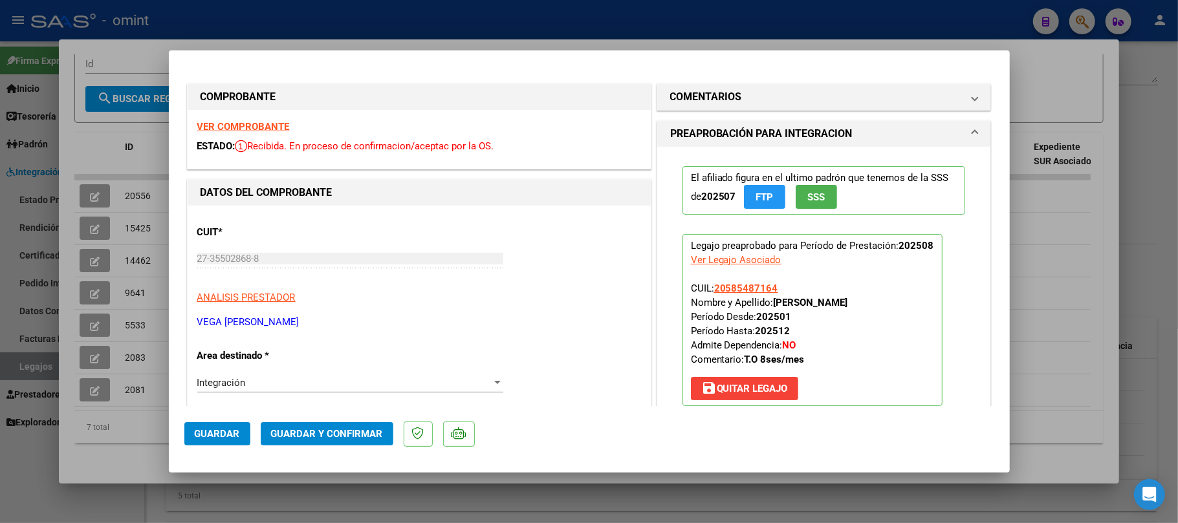
click at [249, 128] on strong "VER COMPROBANTE" at bounding box center [243, 127] width 92 height 12
click at [343, 435] on span "Guardar y Confirmar" at bounding box center [327, 434] width 112 height 12
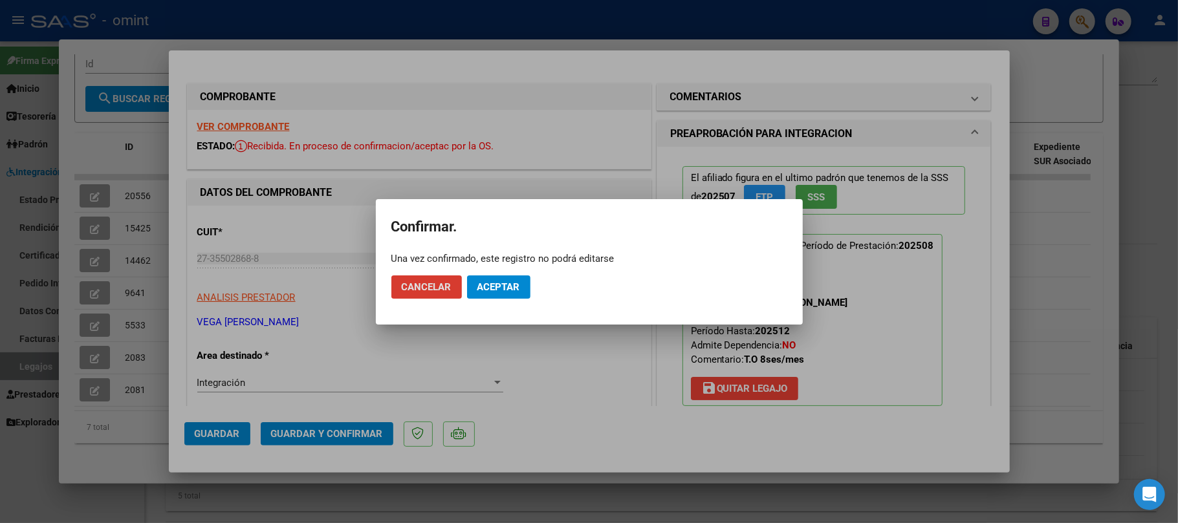
click at [508, 274] on mat-dialog-actions "Cancelar Aceptar" at bounding box center [589, 287] width 396 height 44
click at [515, 285] on span "Aceptar" at bounding box center [498, 287] width 43 height 12
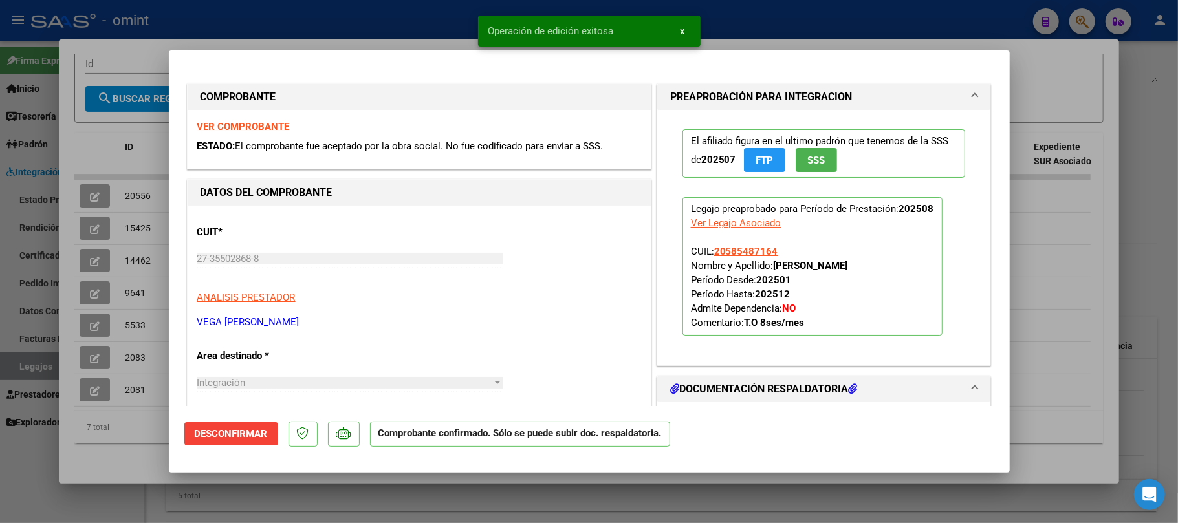
click at [144, 187] on div at bounding box center [589, 261] width 1178 height 523
type input "$ 0,00"
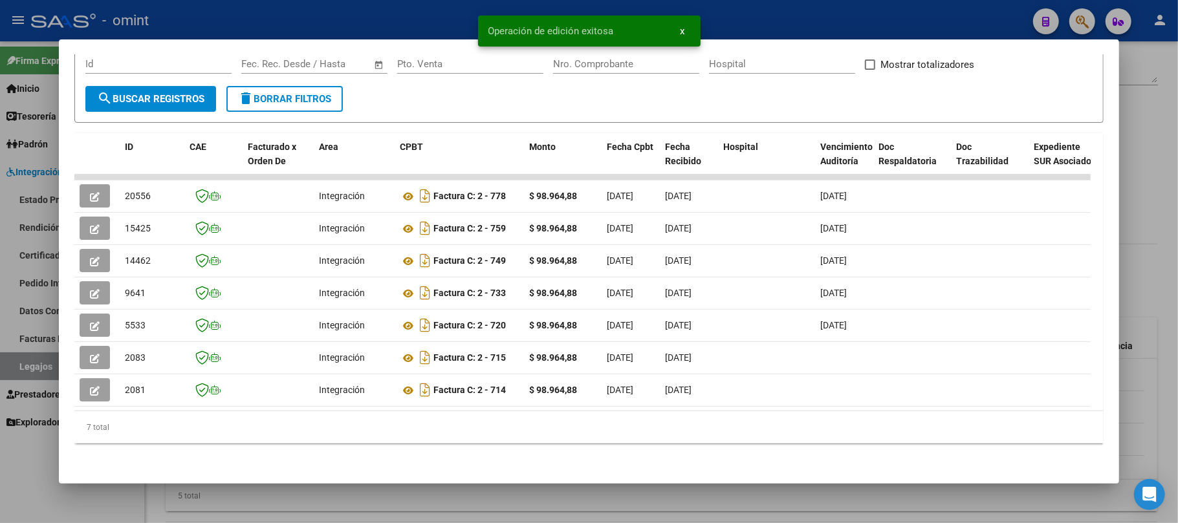
click at [144, 191] on span "20556" at bounding box center [138, 196] width 26 height 10
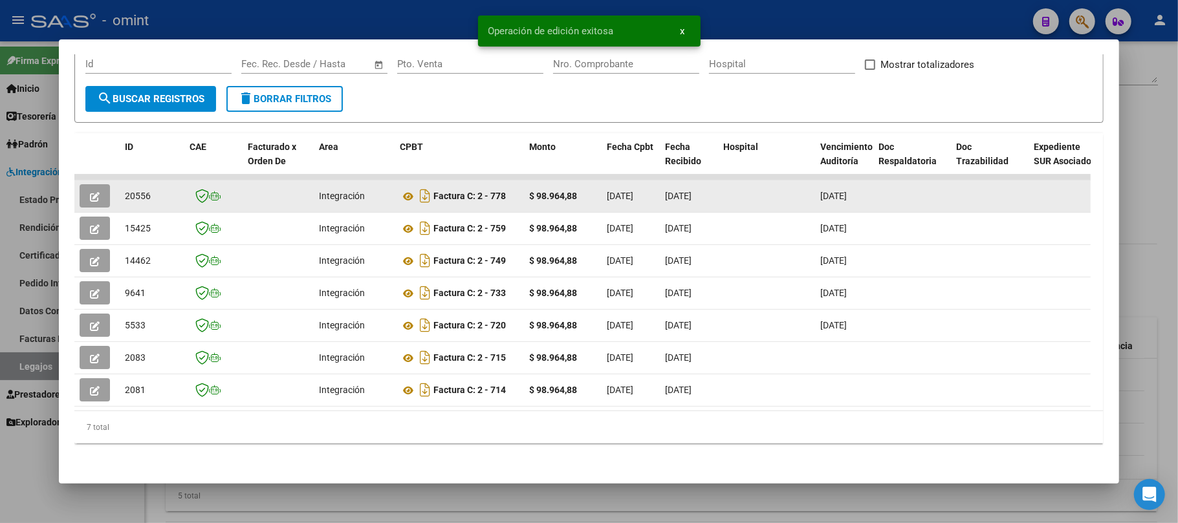
copy span "20556"
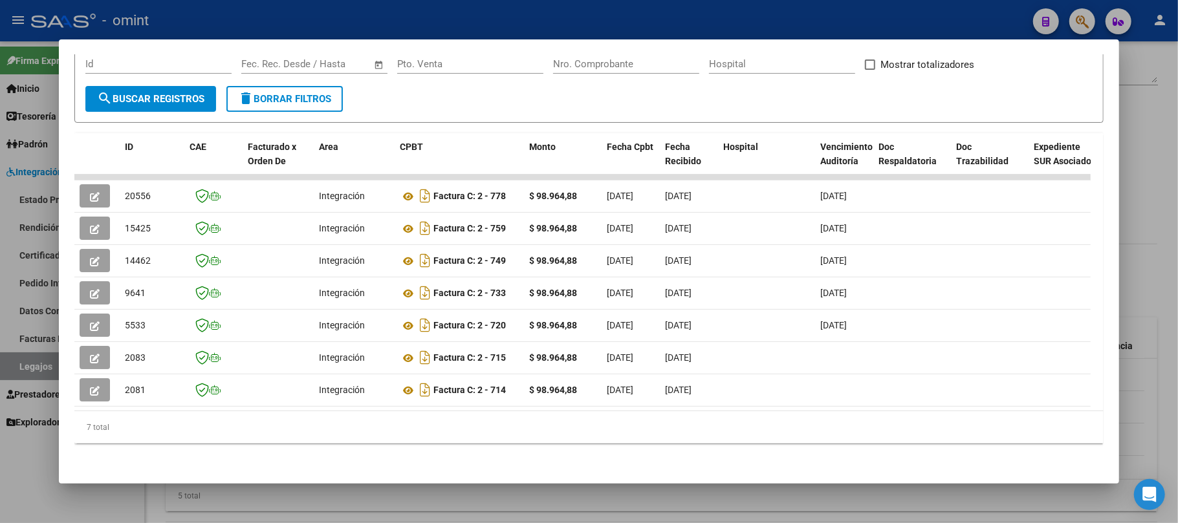
click at [362, 22] on div at bounding box center [589, 261] width 1178 height 523
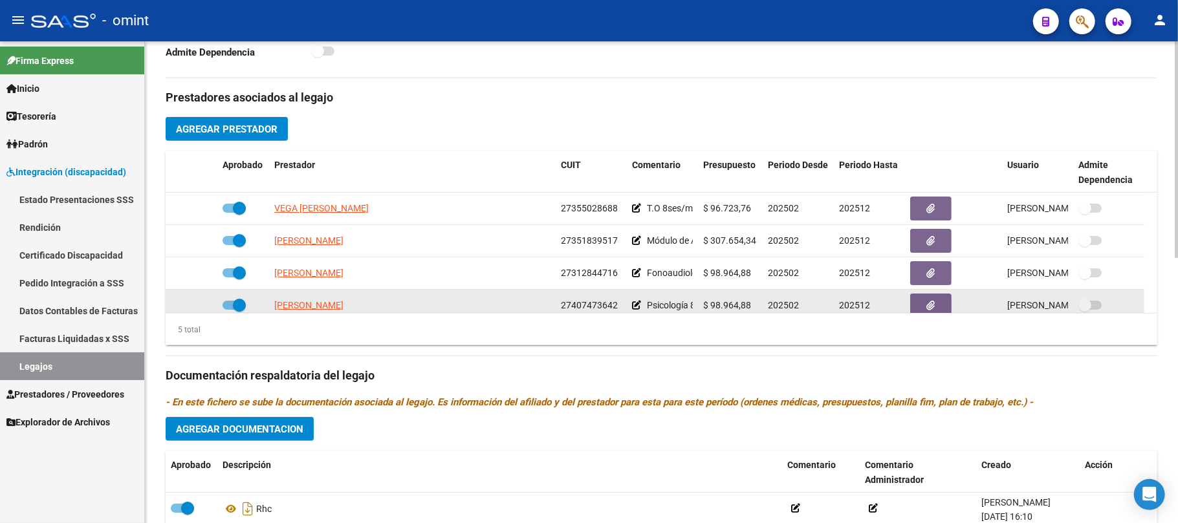
scroll to position [431, 0]
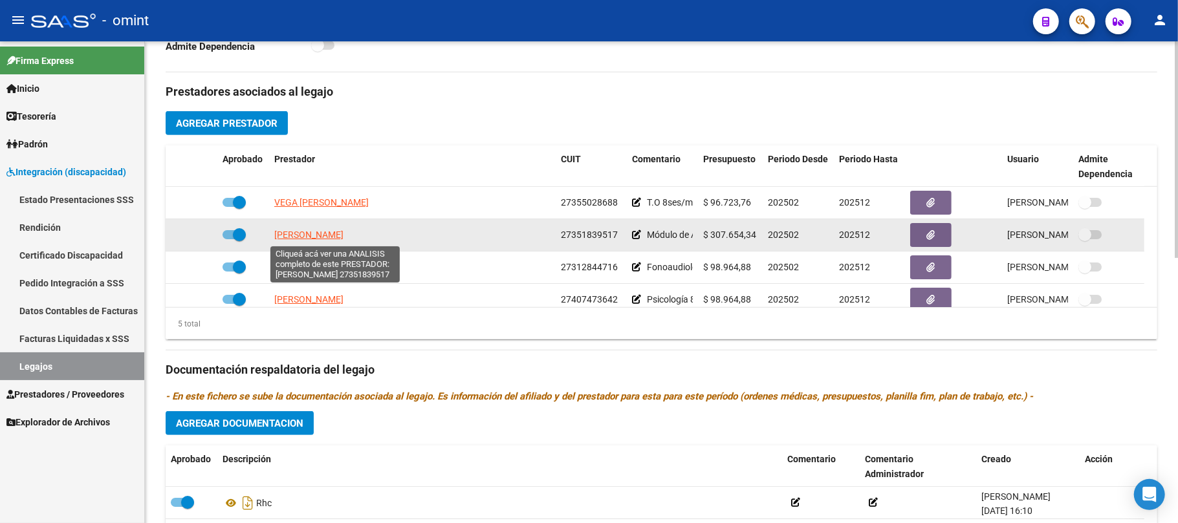
click at [313, 234] on span "ALFARO ADRIANA ELIZABETH" at bounding box center [308, 235] width 69 height 10
type textarea "27351839517"
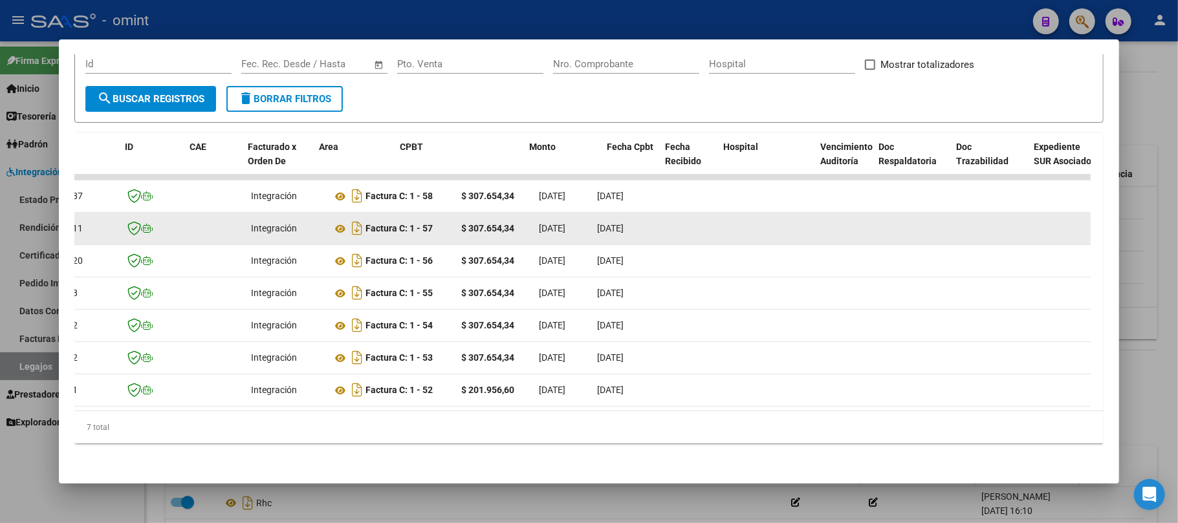
scroll to position [0, 0]
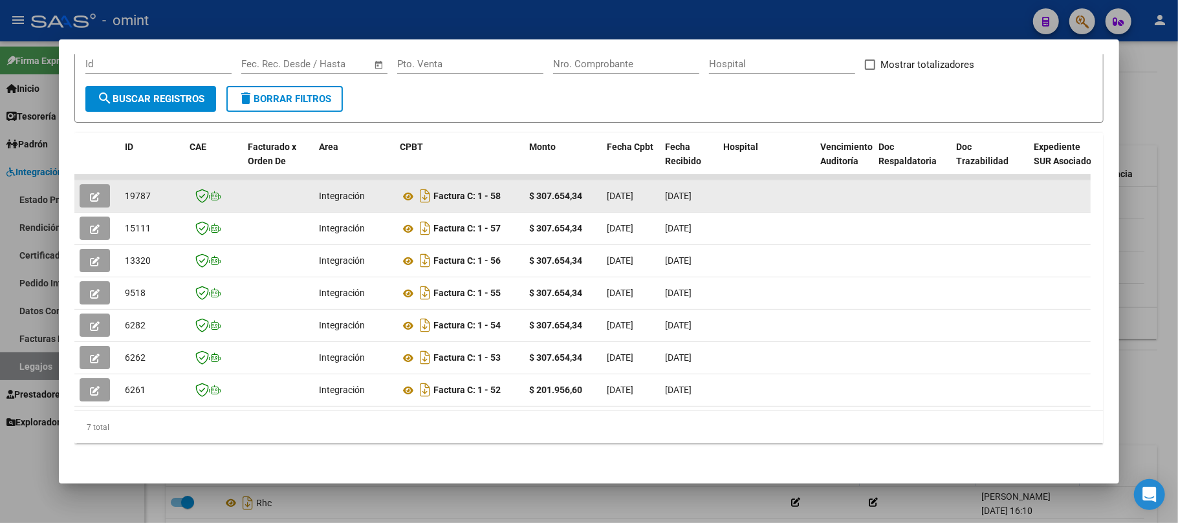
click at [143, 191] on span "19787" at bounding box center [138, 196] width 26 height 10
copy span "19787"
click at [90, 192] on icon "button" at bounding box center [95, 197] width 10 height 10
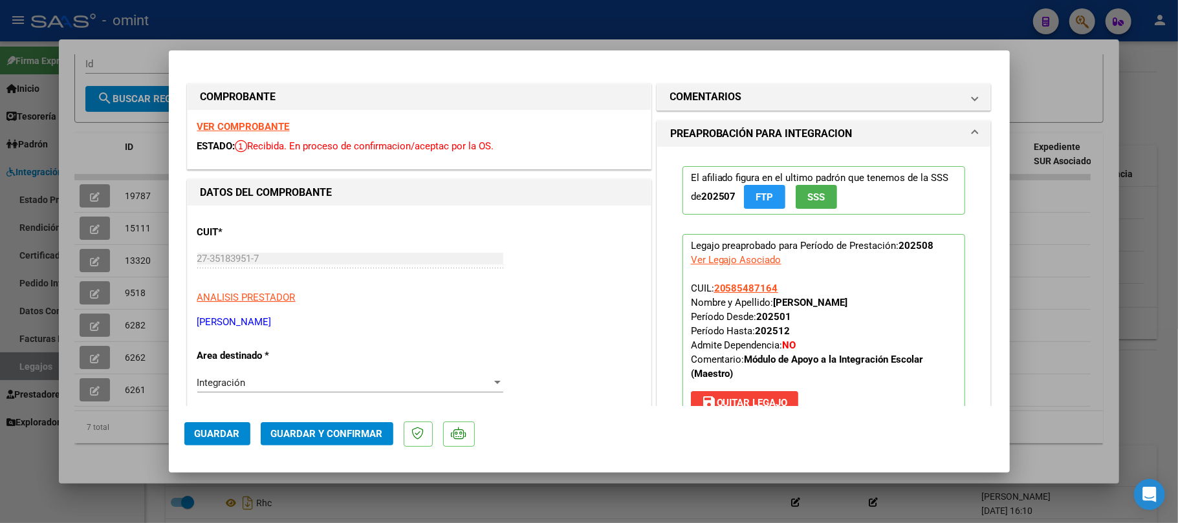
click at [254, 127] on strong "VER COMPROBANTE" at bounding box center [243, 127] width 92 height 12
click at [332, 435] on span "Guardar y Confirmar" at bounding box center [327, 434] width 112 height 12
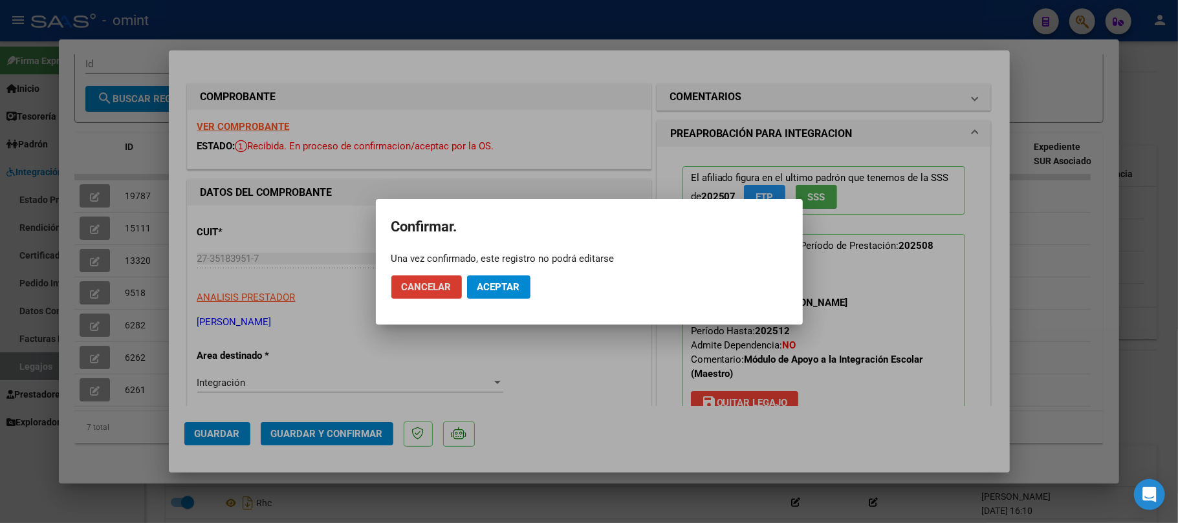
click at [485, 286] on span "Aceptar" at bounding box center [498, 287] width 43 height 12
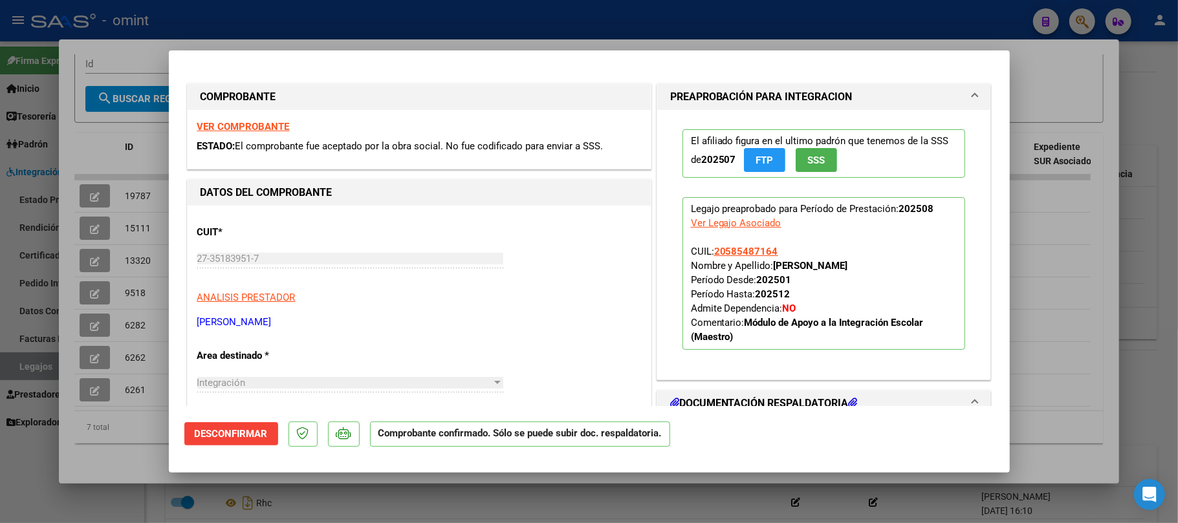
click at [138, 259] on div at bounding box center [589, 261] width 1178 height 523
type input "$ 0,00"
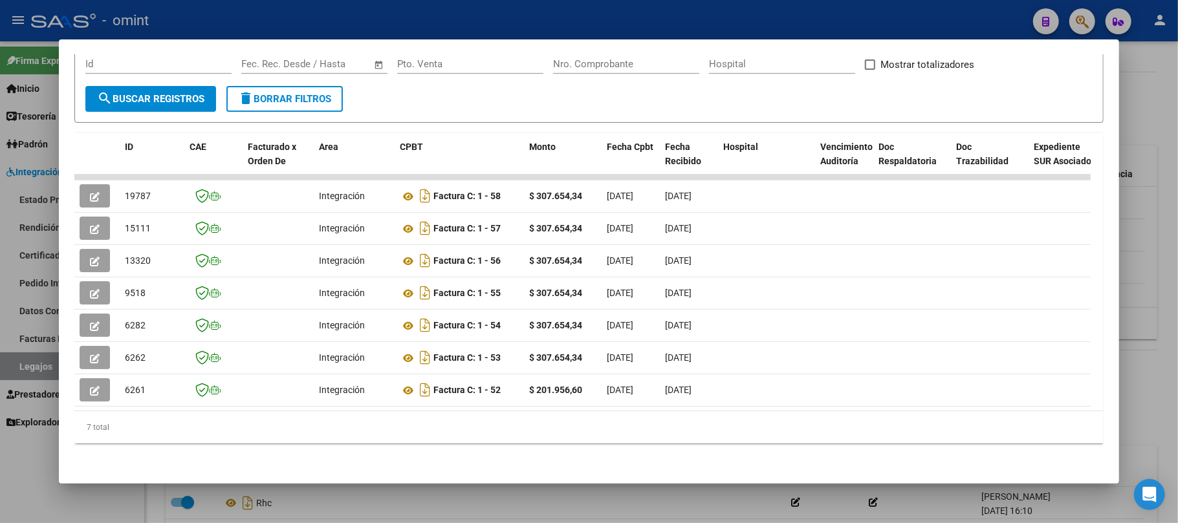
click at [211, 18] on div at bounding box center [589, 261] width 1178 height 523
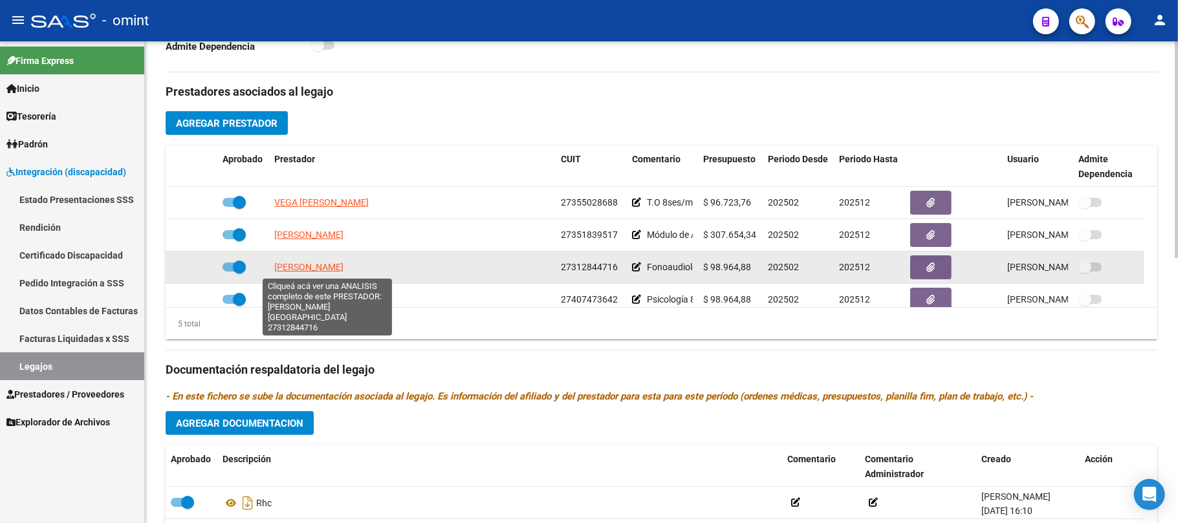
click at [311, 264] on span "CORTEZ ROMINA LORENA" at bounding box center [308, 267] width 69 height 10
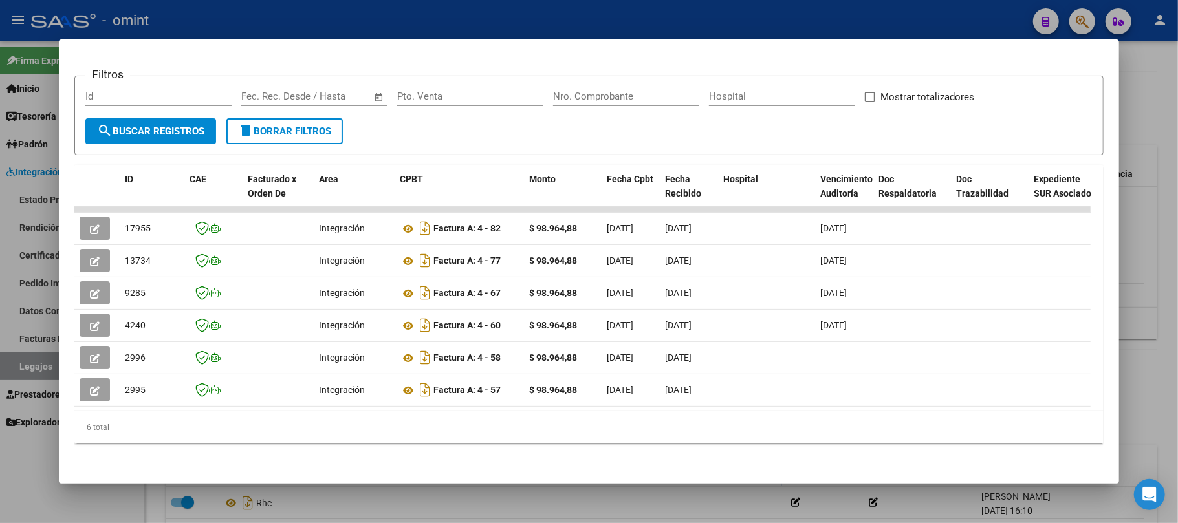
click at [216, 26] on div at bounding box center [589, 261] width 1178 height 523
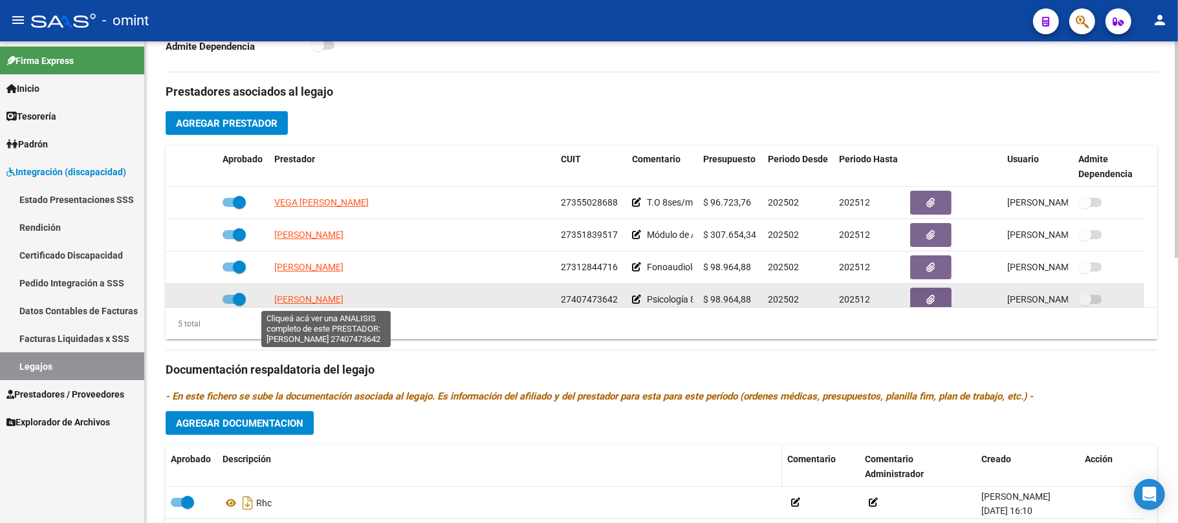
click at [314, 301] on span "FRONTINI CAMILA ROCIO" at bounding box center [308, 299] width 69 height 10
type textarea "27407473642"
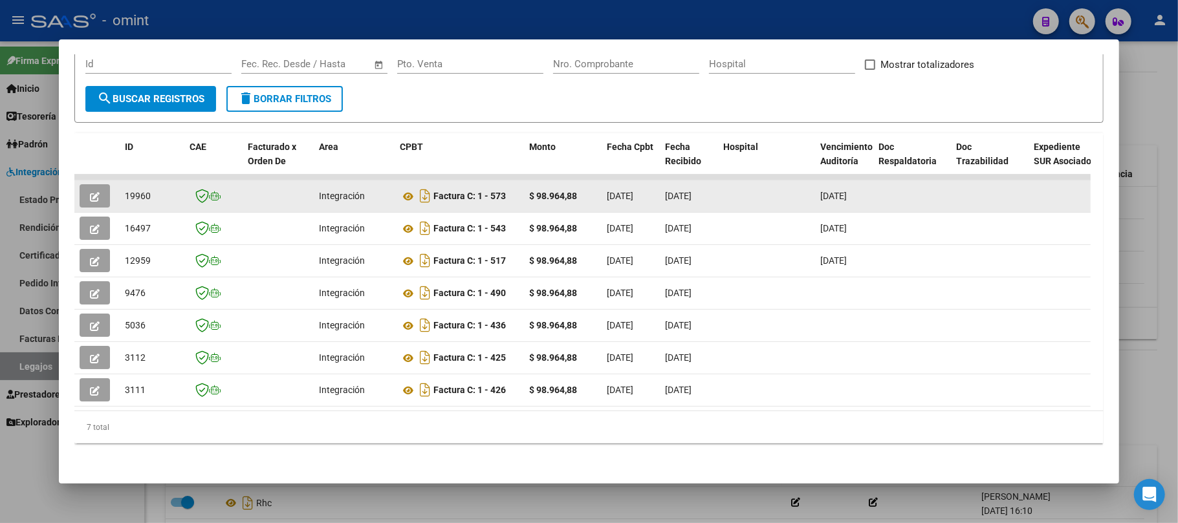
click at [125, 191] on span "19960" at bounding box center [138, 196] width 26 height 10
click at [127, 191] on span "19960" at bounding box center [138, 196] width 26 height 10
click at [137, 191] on span "19960" at bounding box center [138, 196] width 26 height 10
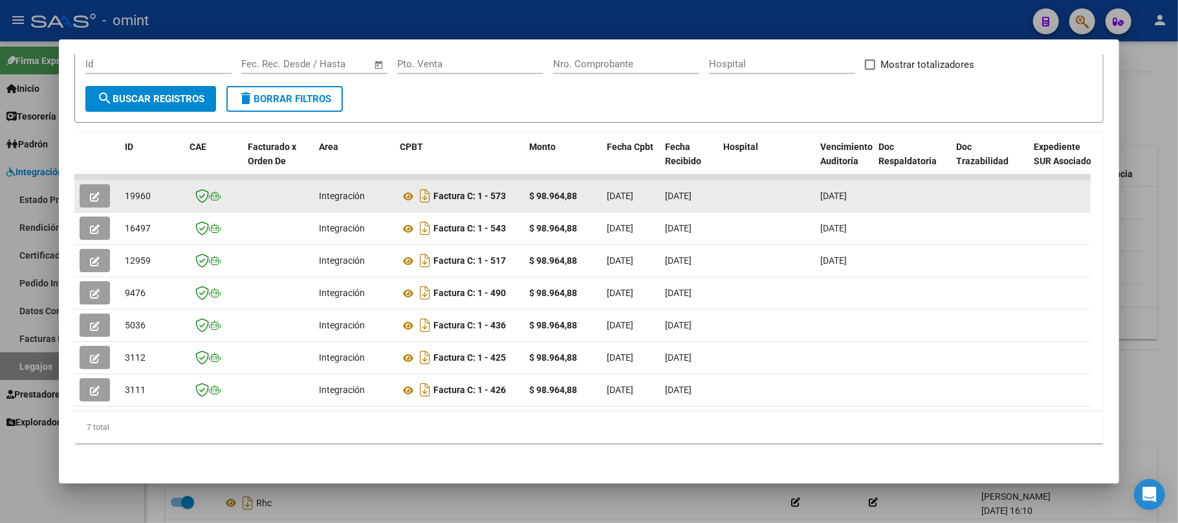
copy span "19960"
click at [94, 192] on icon "button" at bounding box center [95, 197] width 10 height 10
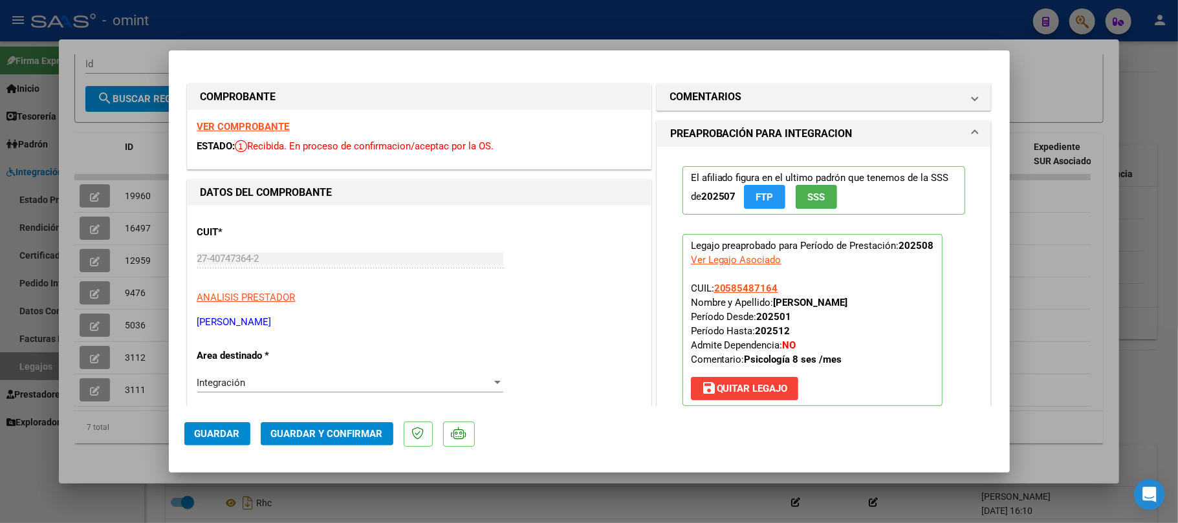
click at [222, 132] on strong "VER COMPROBANTE" at bounding box center [243, 127] width 92 height 12
click at [321, 432] on span "Guardar y Confirmar" at bounding box center [327, 434] width 112 height 12
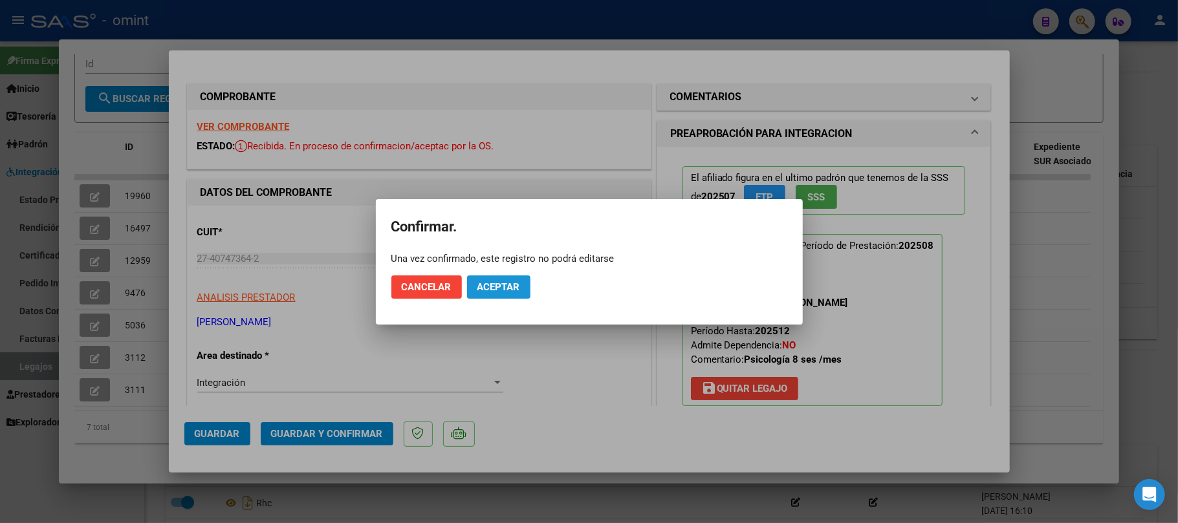
click at [484, 287] on span "Aceptar" at bounding box center [498, 287] width 43 height 12
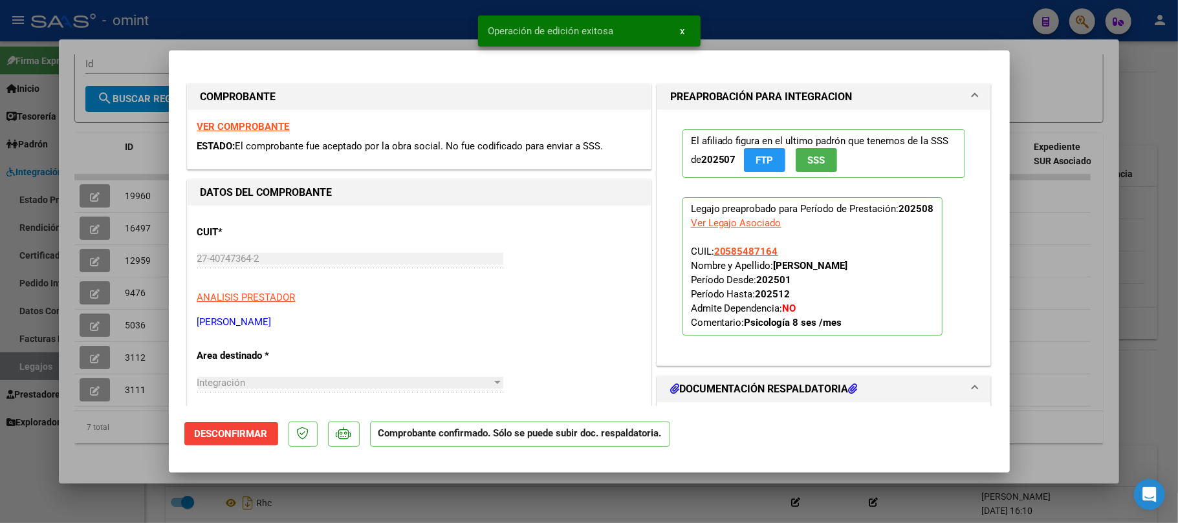
click at [138, 181] on div at bounding box center [589, 261] width 1178 height 523
type input "$ 0,00"
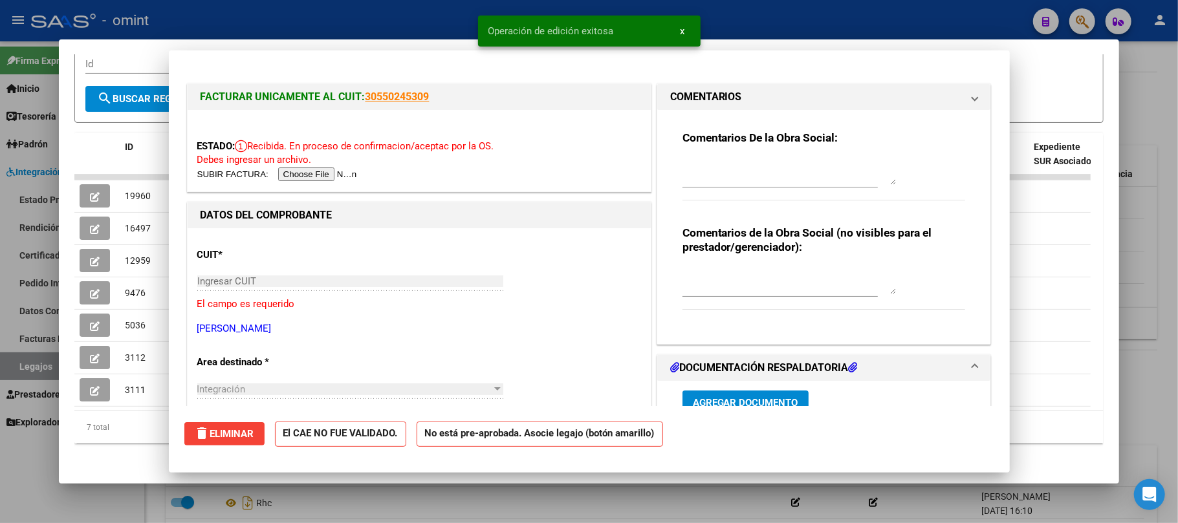
click at [138, 191] on span "19960" at bounding box center [138, 196] width 26 height 10
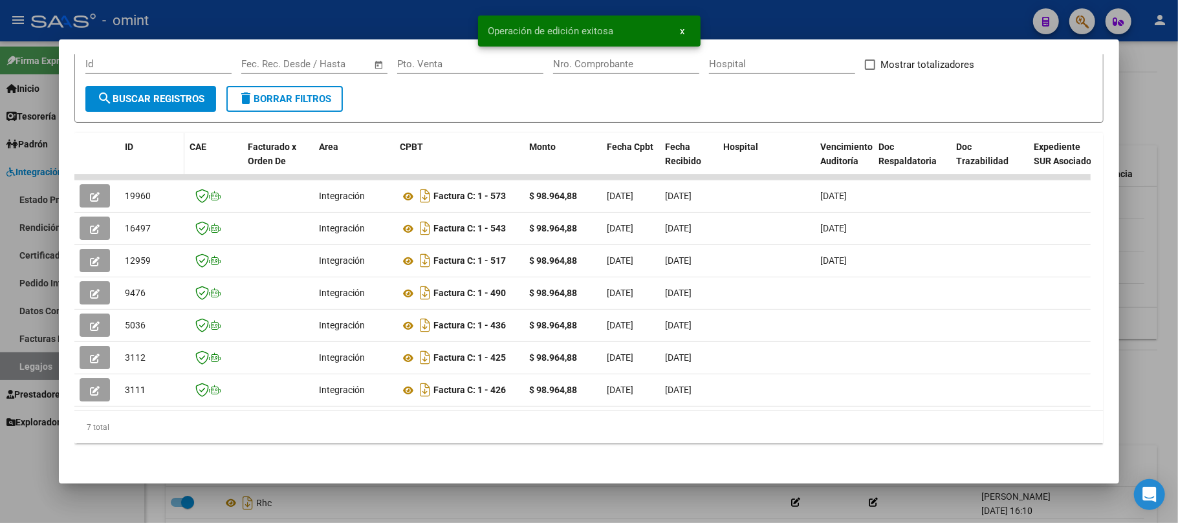
copy span "19960"
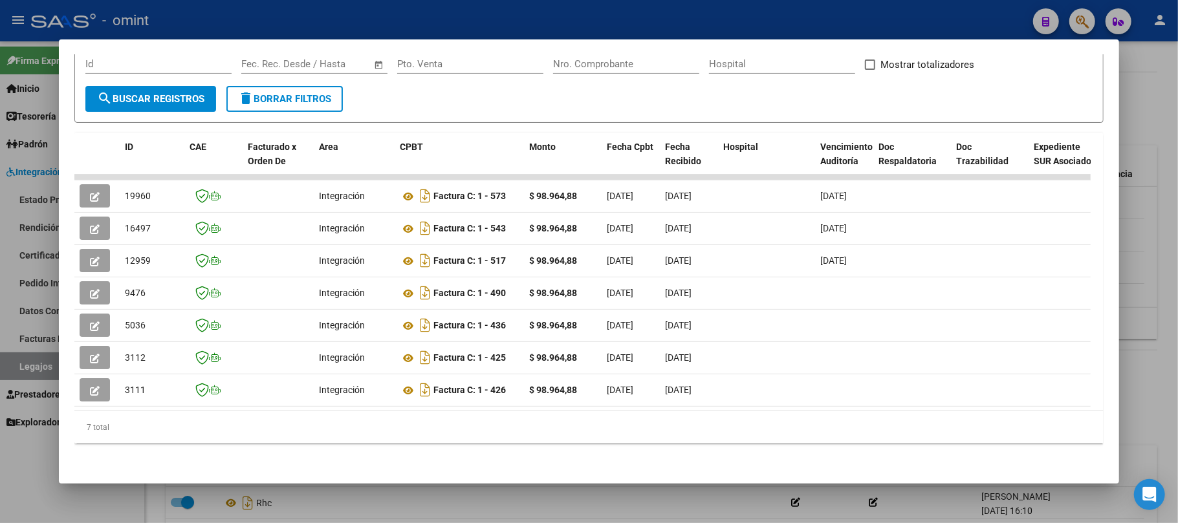
click at [322, 14] on div at bounding box center [589, 261] width 1178 height 523
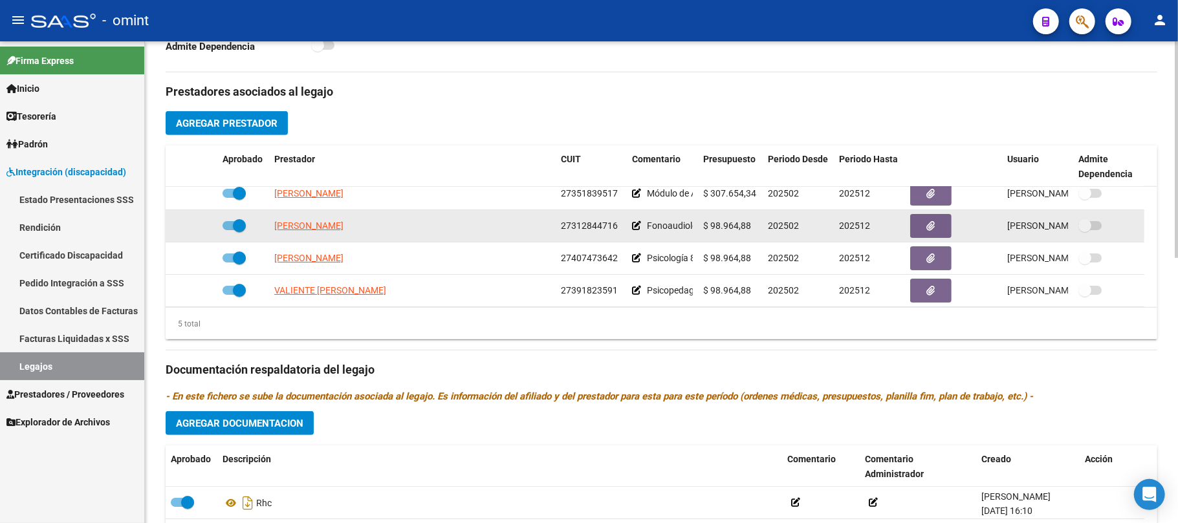
scroll to position [45, 0]
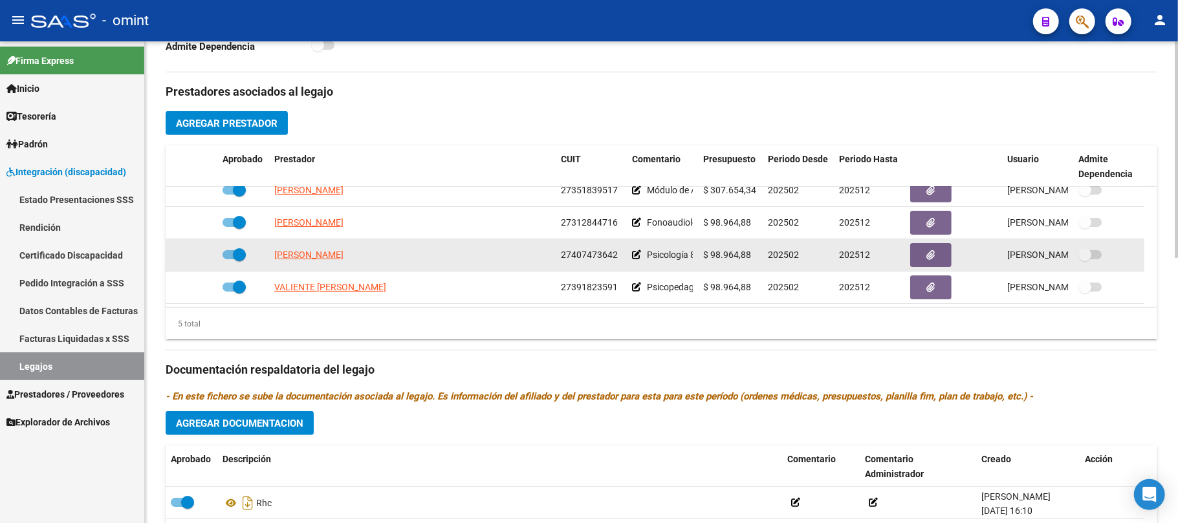
click at [334, 262] on app-link-go-to "FRONTINI CAMILA ROCIO" at bounding box center [308, 255] width 69 height 15
click at [332, 257] on span "FRONTINI CAMILA ROCIO" at bounding box center [308, 255] width 69 height 10
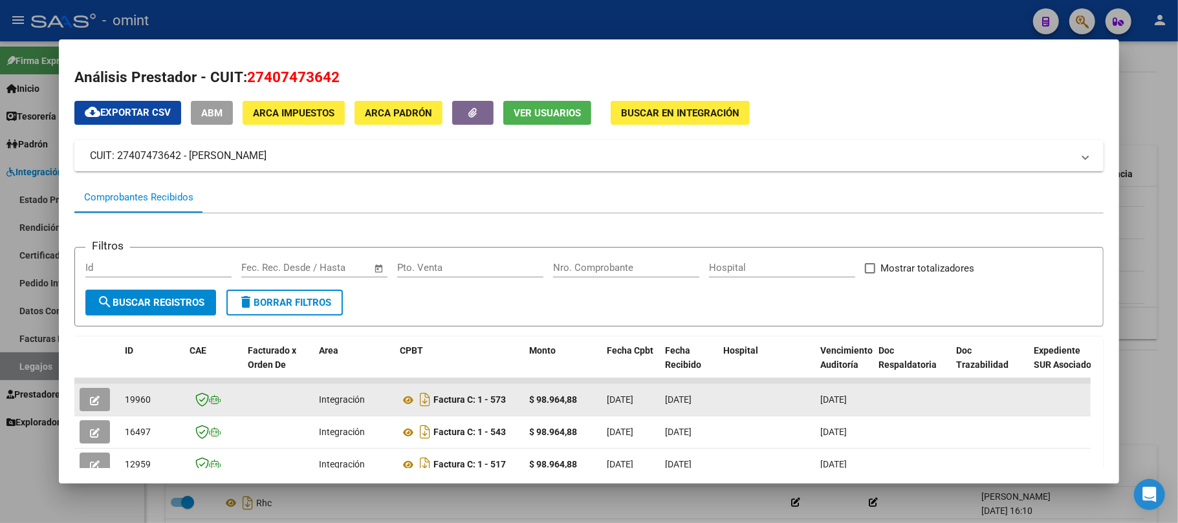
click at [94, 406] on button "button" at bounding box center [95, 399] width 30 height 23
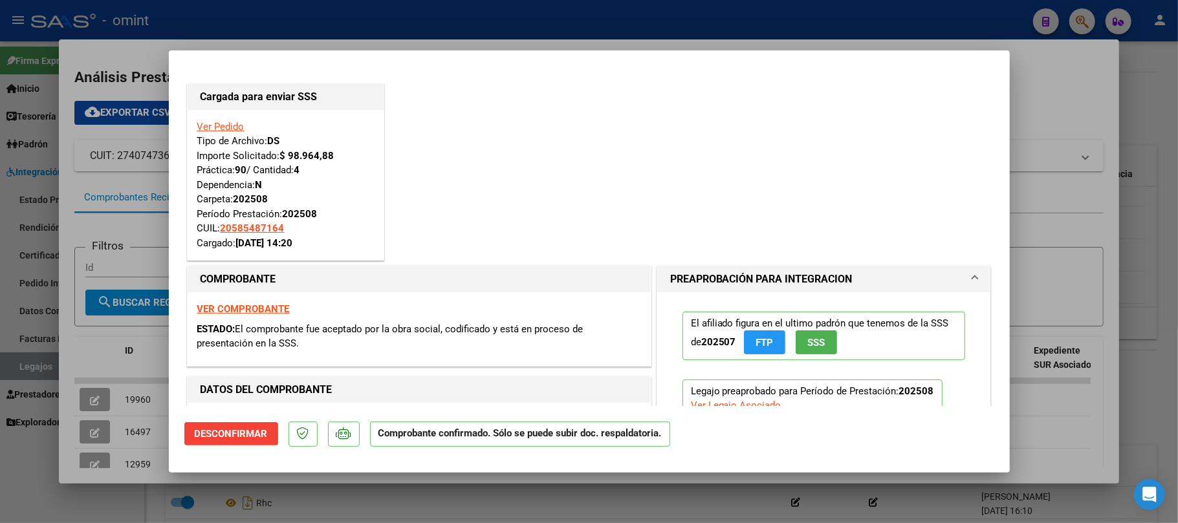
click at [329, 23] on div at bounding box center [589, 261] width 1178 height 523
type input "$ 0,00"
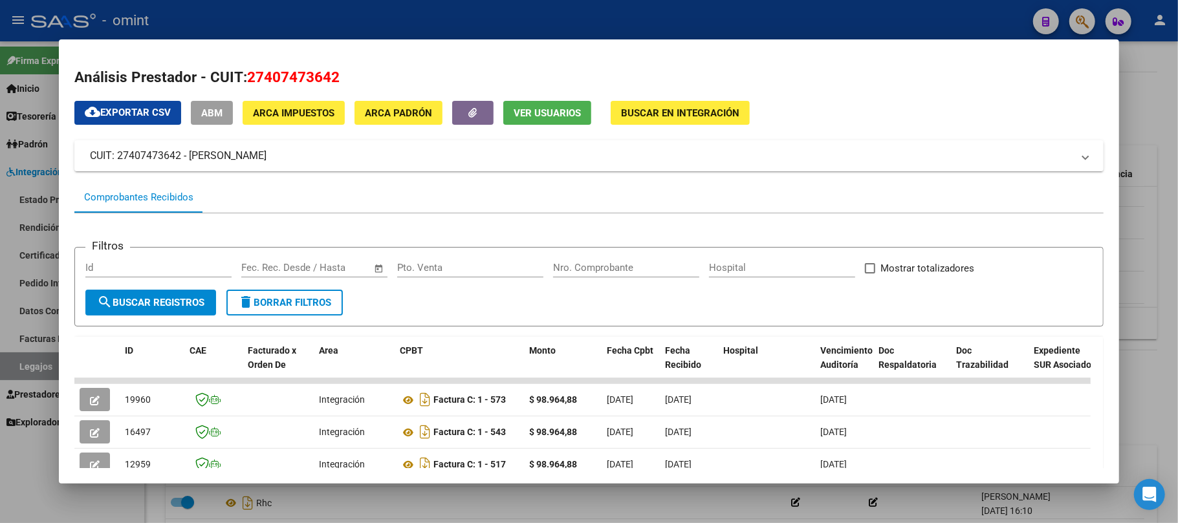
click at [177, 26] on div at bounding box center [589, 261] width 1178 height 523
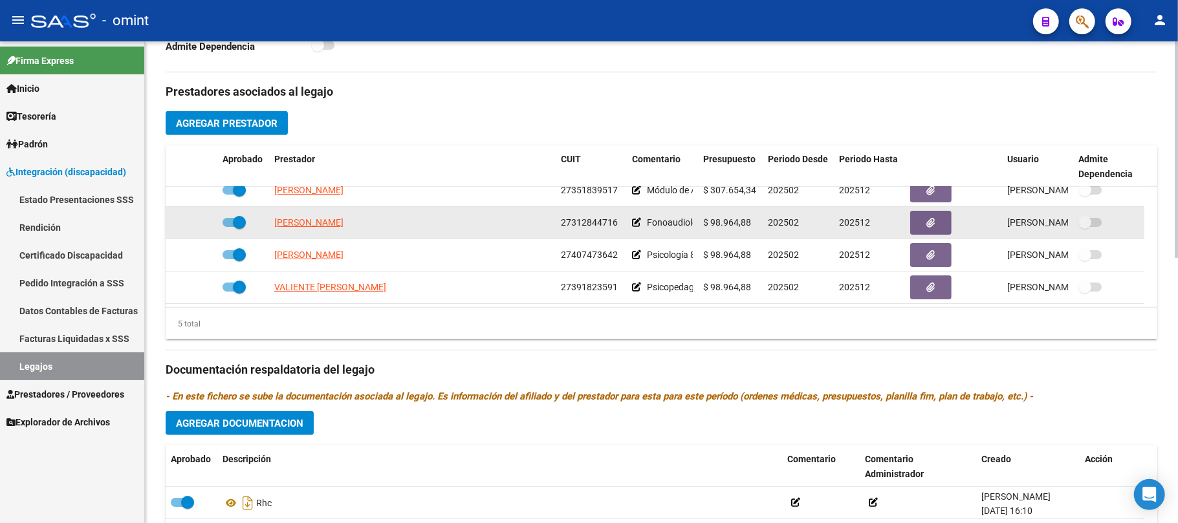
click at [326, 225] on span "CORTEZ ROMINA LORENA" at bounding box center [308, 222] width 69 height 10
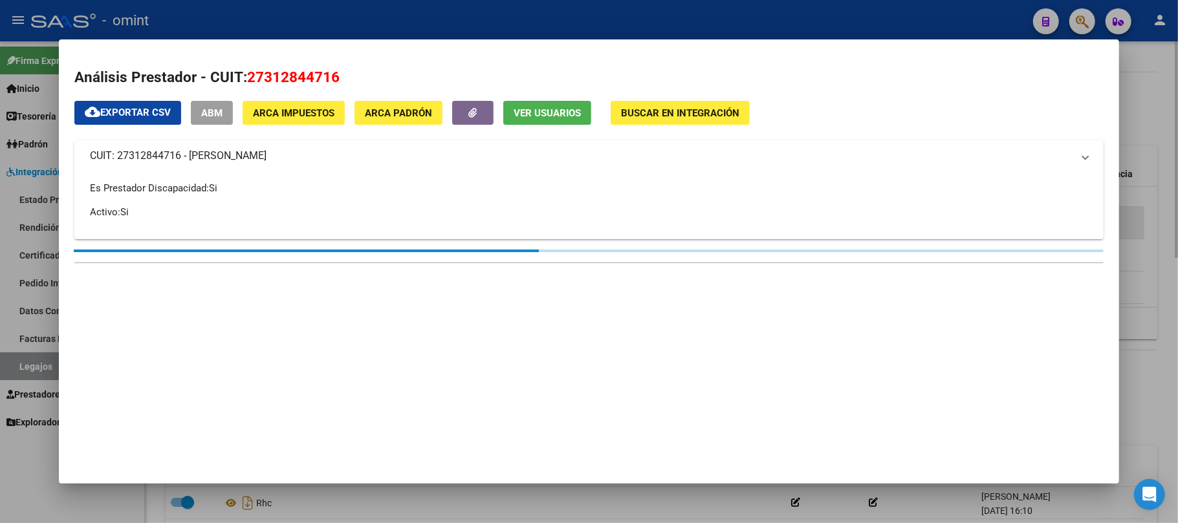
type textarea "27312844716"
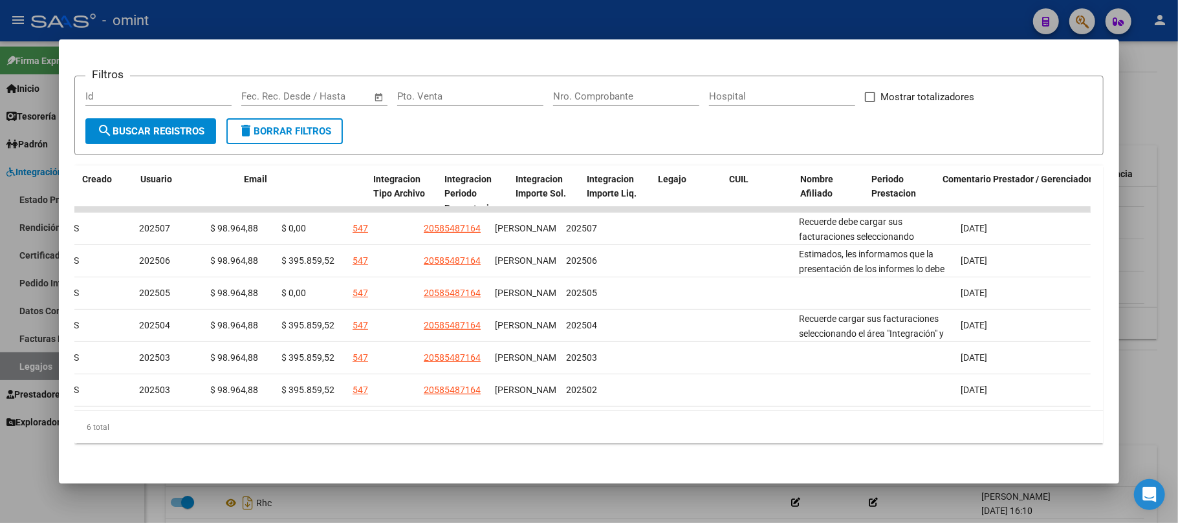
scroll to position [0, 1472]
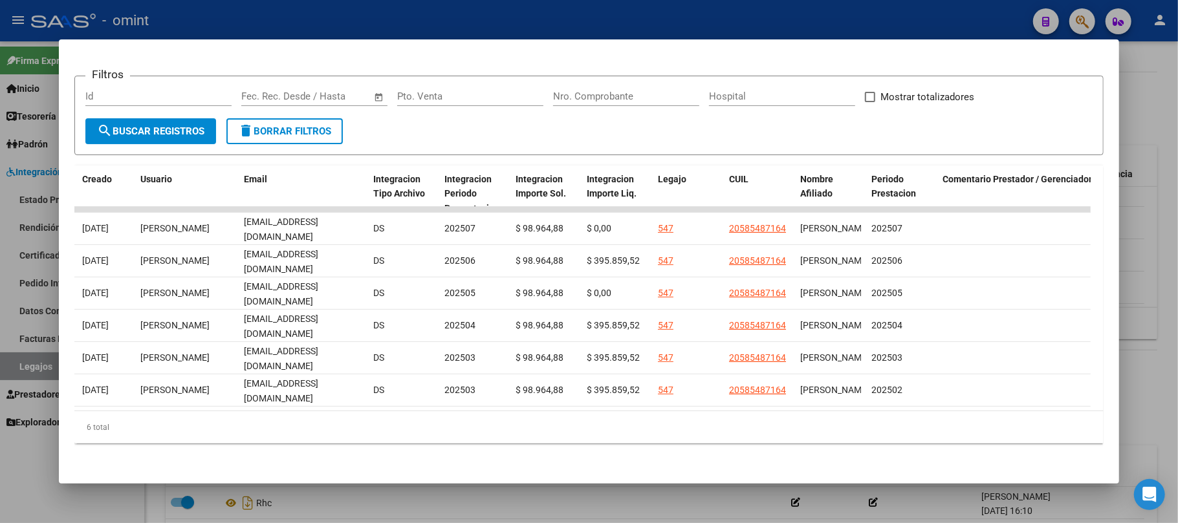
click at [579, 19] on div at bounding box center [589, 261] width 1178 height 523
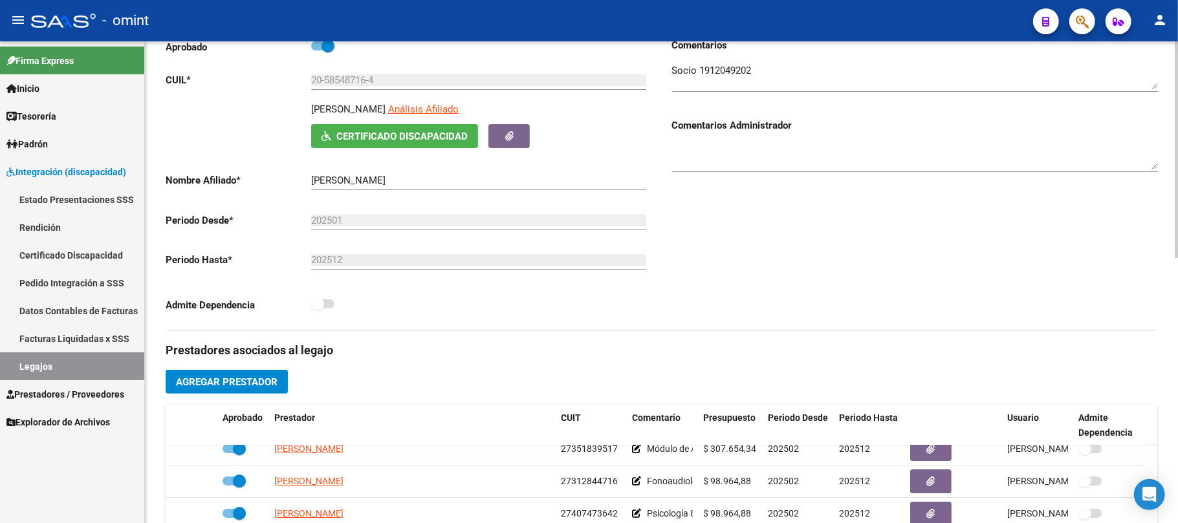
scroll to position [0, 0]
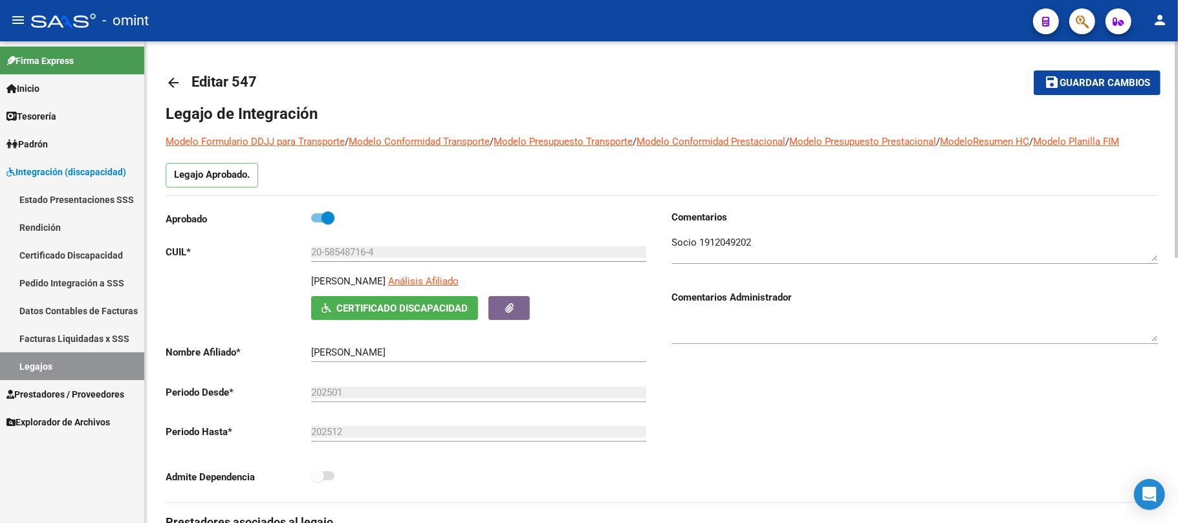
click at [179, 81] on mat-icon "arrow_back" at bounding box center [174, 83] width 16 height 16
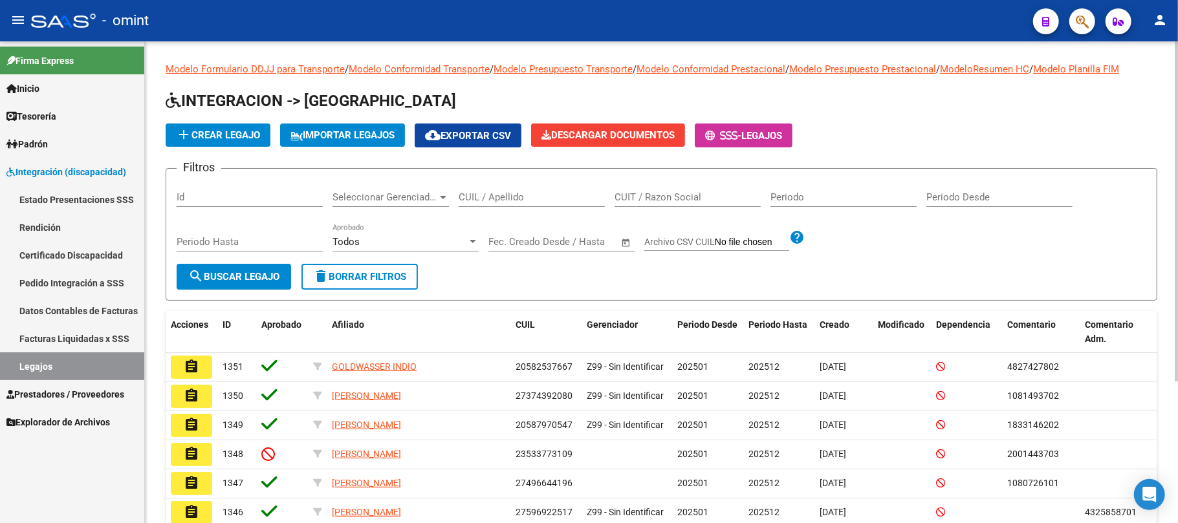
click at [516, 184] on div "CUIL / Apellido" at bounding box center [531, 193] width 146 height 28
paste input "20532658439"
type input "20532658439"
click at [228, 282] on span "search Buscar Legajo" at bounding box center [233, 277] width 91 height 12
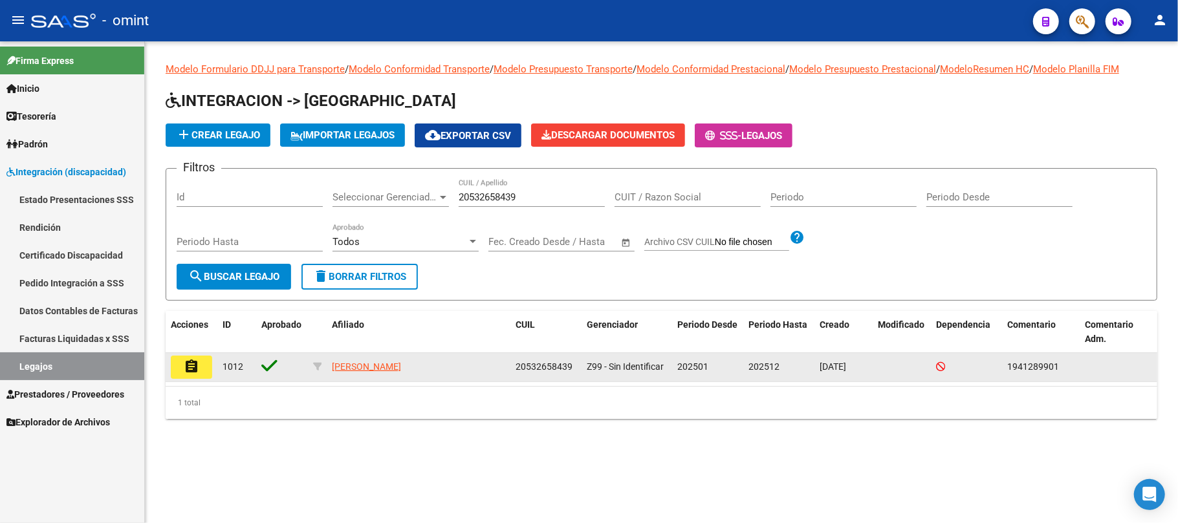
click at [185, 376] on button "assignment" at bounding box center [191, 367] width 41 height 23
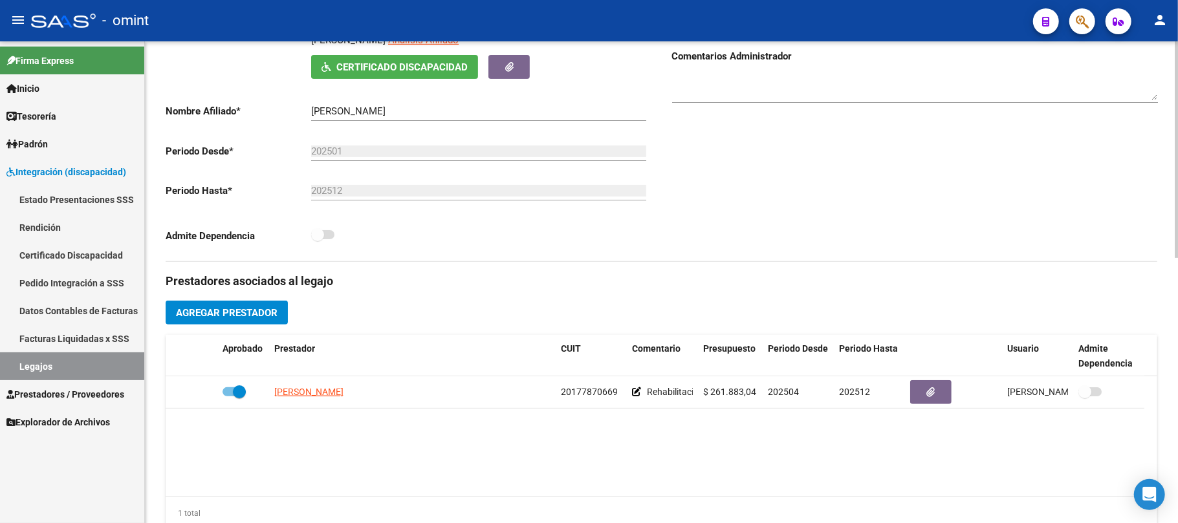
scroll to position [345, 0]
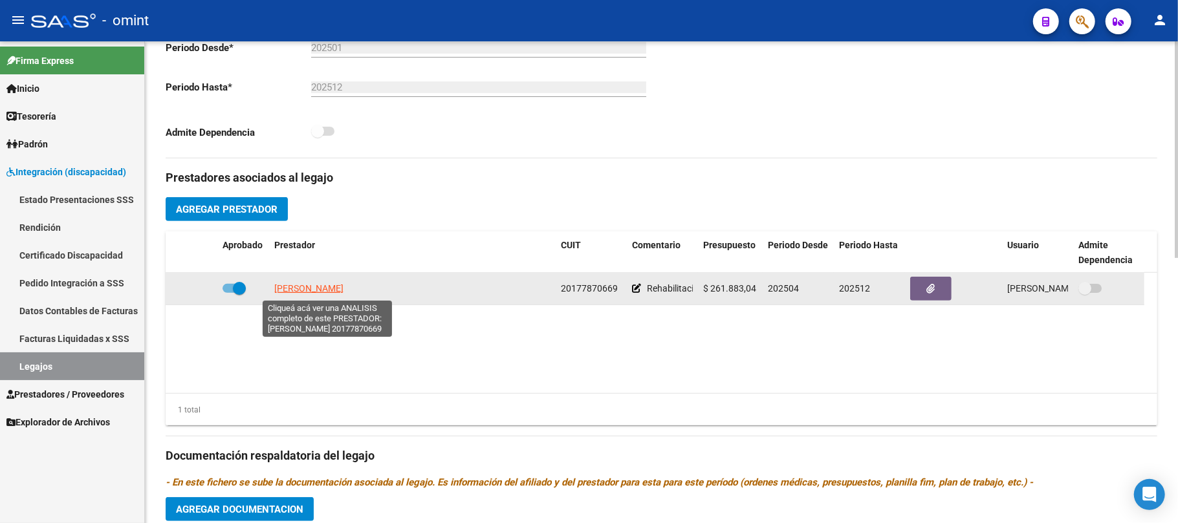
click at [329, 287] on span "[PERSON_NAME] [PERSON_NAME]" at bounding box center [308, 288] width 69 height 10
type textarea "20177870669"
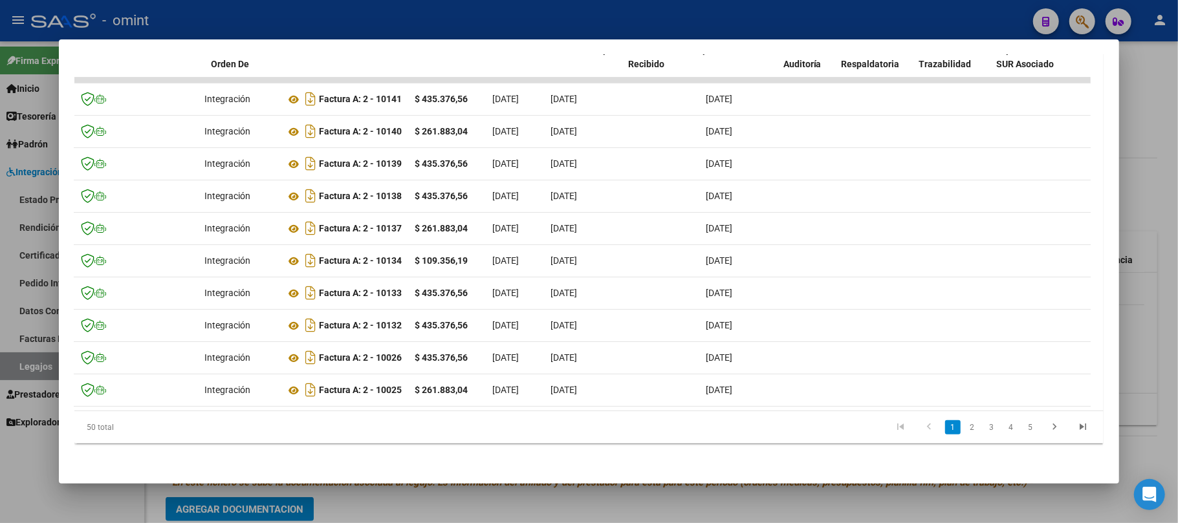
scroll to position [0, 0]
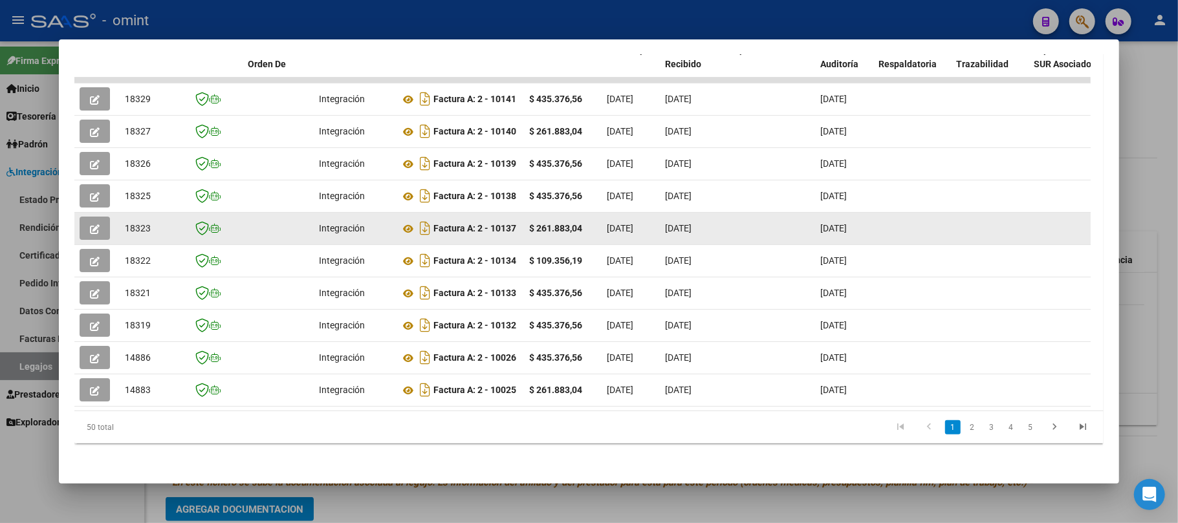
click at [132, 223] on span "18323" at bounding box center [138, 228] width 26 height 10
copy span "18323"
click at [99, 224] on icon "button" at bounding box center [95, 229] width 10 height 10
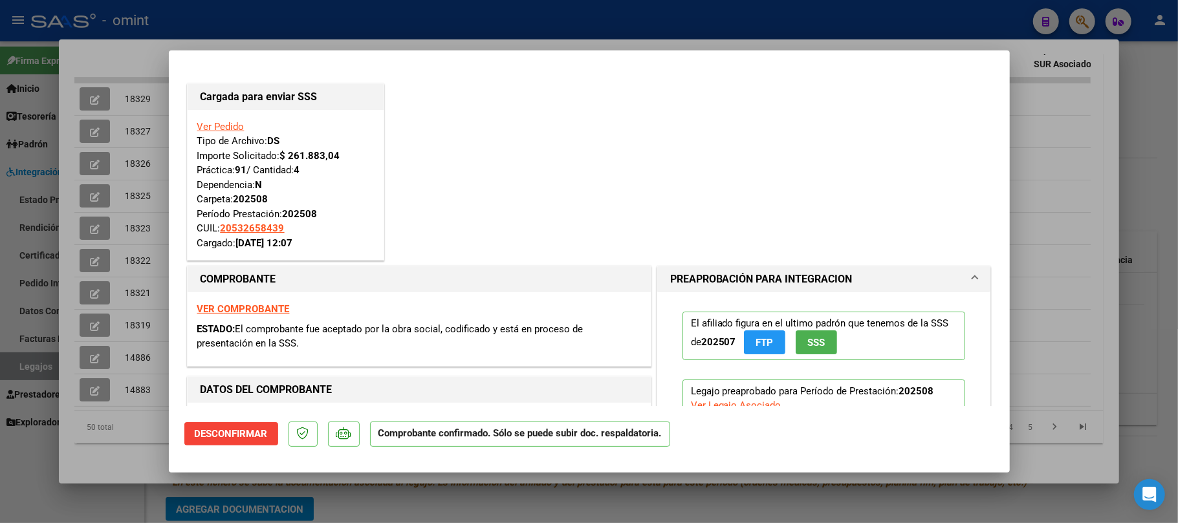
click at [296, 34] on div at bounding box center [589, 261] width 1178 height 523
type input "$ 0,00"
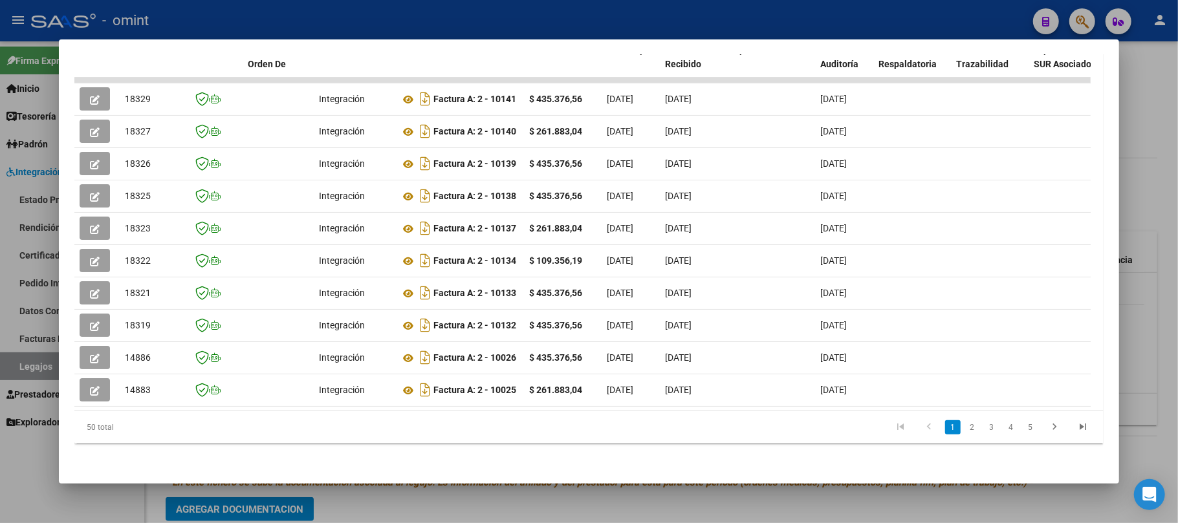
click at [296, 19] on div at bounding box center [589, 261] width 1178 height 523
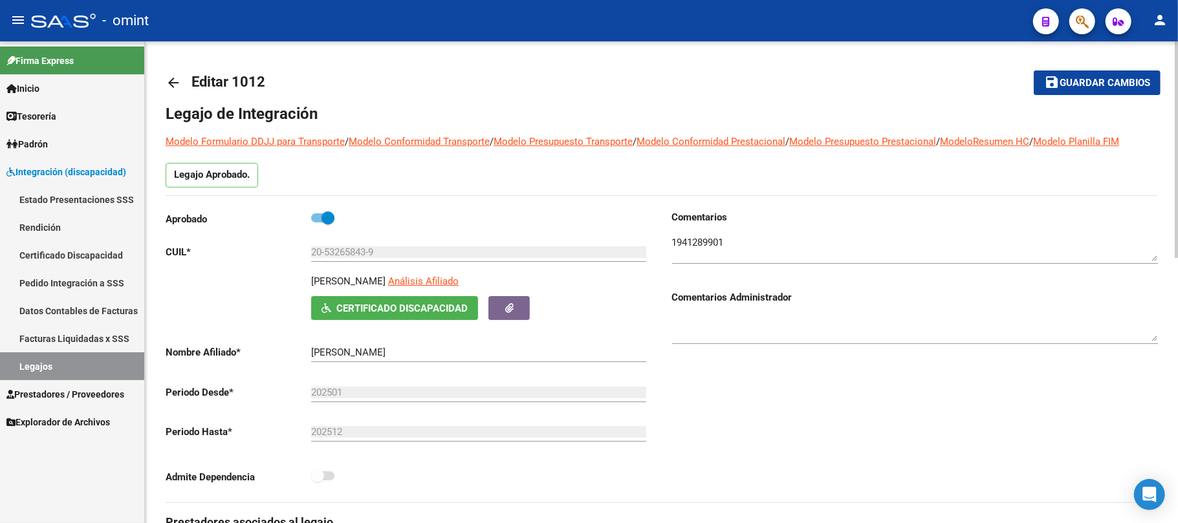
click at [169, 85] on mat-icon "arrow_back" at bounding box center [174, 83] width 16 height 16
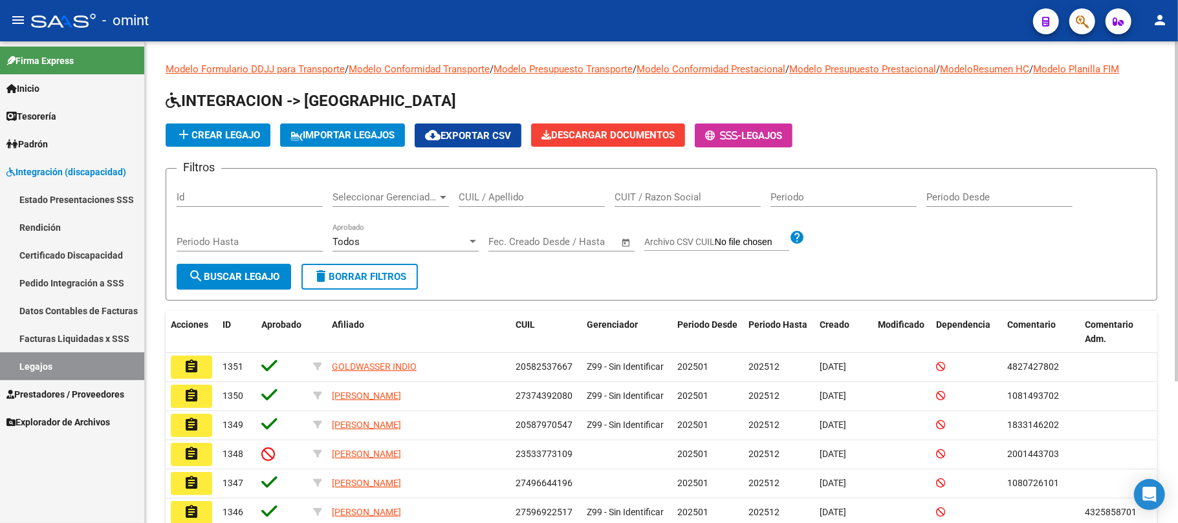
click at [495, 200] on input "CUIL / Apellido" at bounding box center [531, 197] width 146 height 12
paste input "23439254319"
type input "23439254319"
click at [225, 272] on span "search Buscar Legajo" at bounding box center [233, 277] width 91 height 12
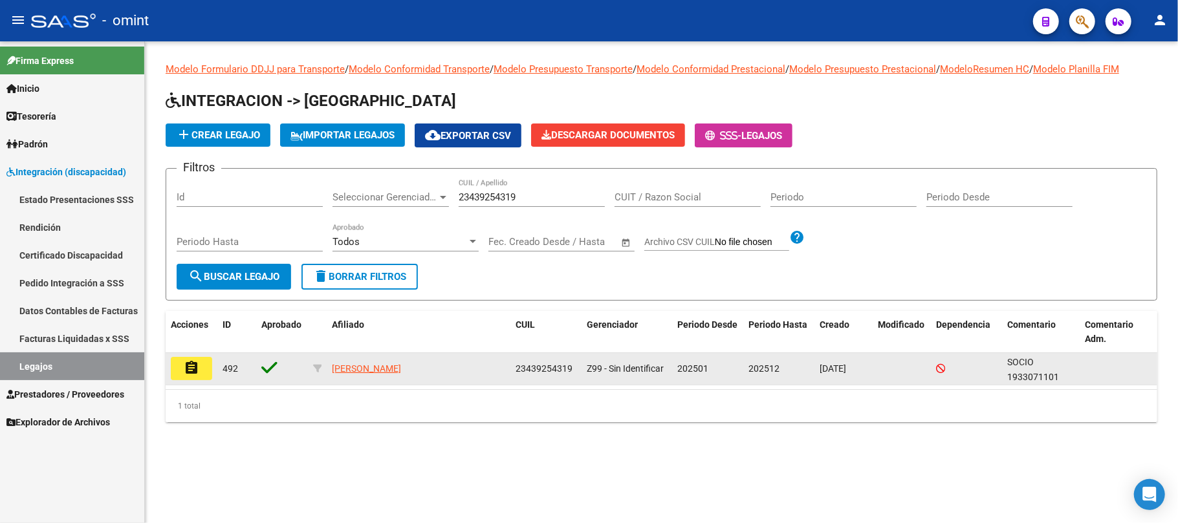
click at [189, 365] on mat-icon "assignment" at bounding box center [192, 368] width 16 height 16
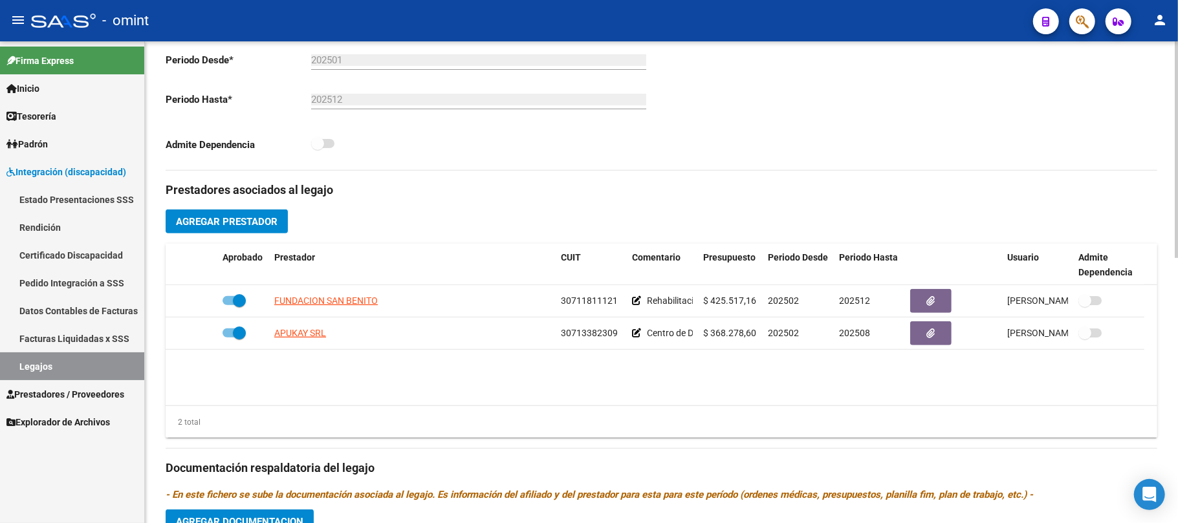
scroll to position [431, 0]
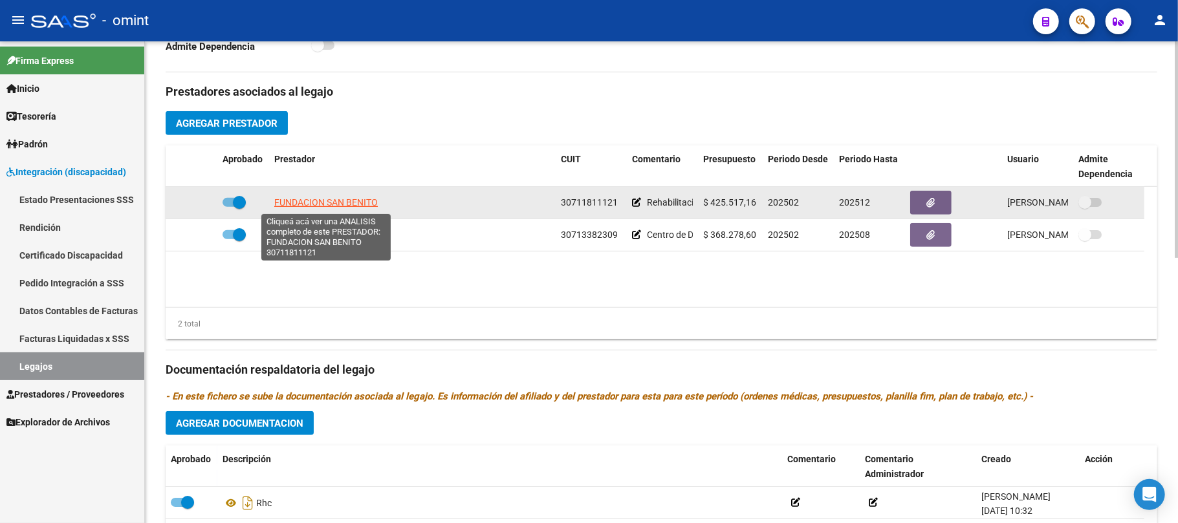
click at [329, 202] on span "FUNDACION SAN BENITO" at bounding box center [325, 202] width 103 height 10
type textarea "30711811121"
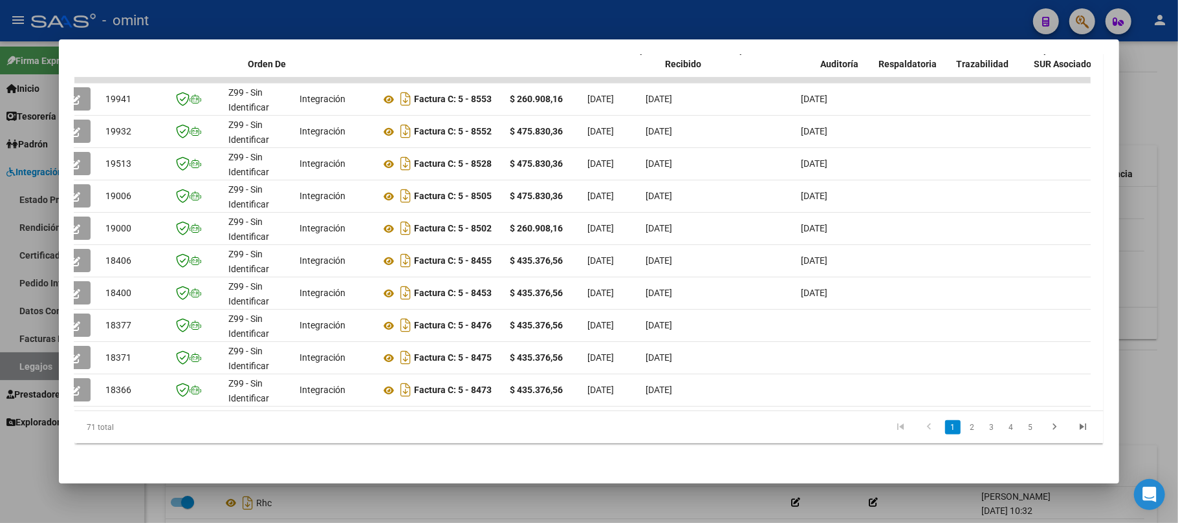
scroll to position [0, 0]
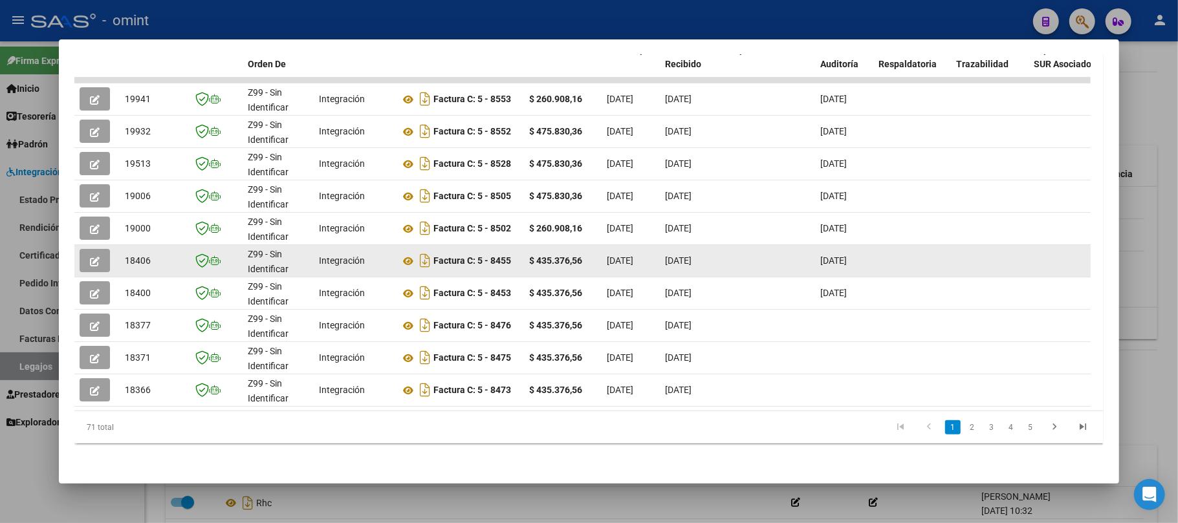
drag, startPoint x: 707, startPoint y: 246, endPoint x: 131, endPoint y: 248, distance: 576.2
click at [131, 255] on span "18406" at bounding box center [138, 260] width 26 height 10
click at [88, 249] on button "button" at bounding box center [95, 260] width 30 height 23
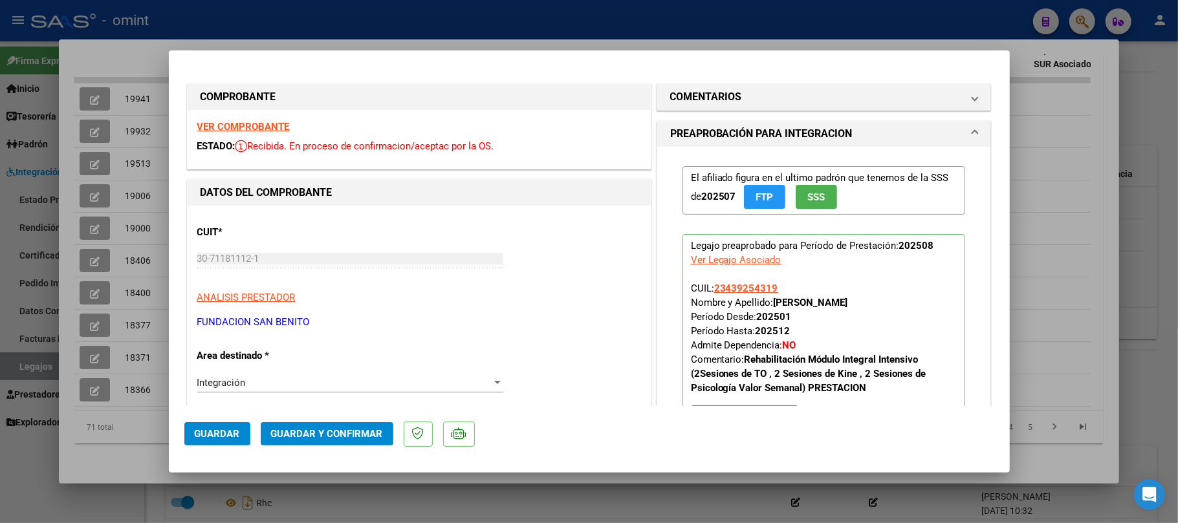
click at [247, 127] on strong "VER COMPROBANTE" at bounding box center [243, 127] width 92 height 12
click at [306, 435] on span "Guardar y Confirmar" at bounding box center [327, 434] width 112 height 12
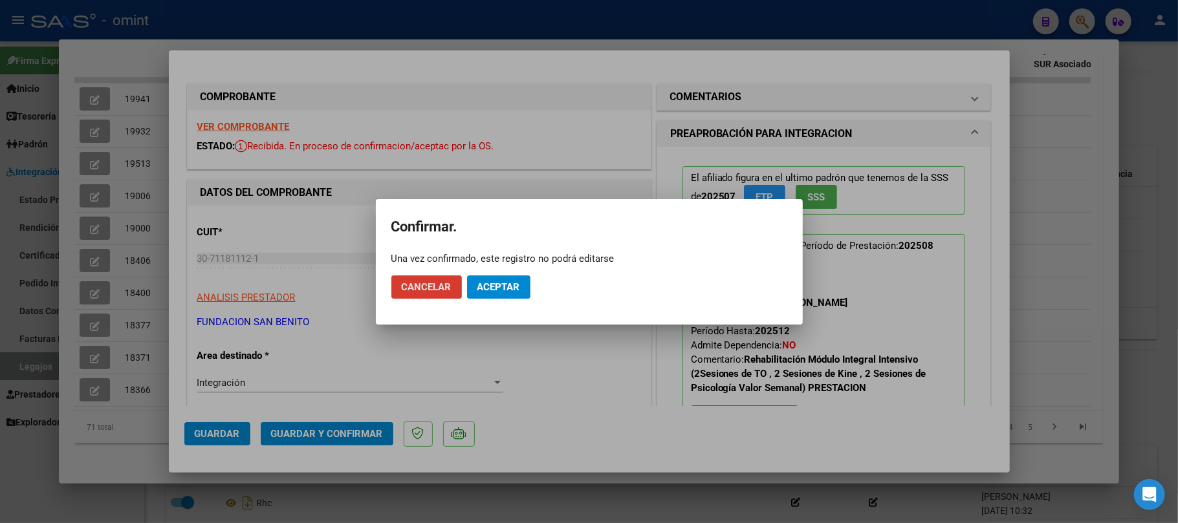
click at [489, 287] on span "Aceptar" at bounding box center [498, 287] width 43 height 12
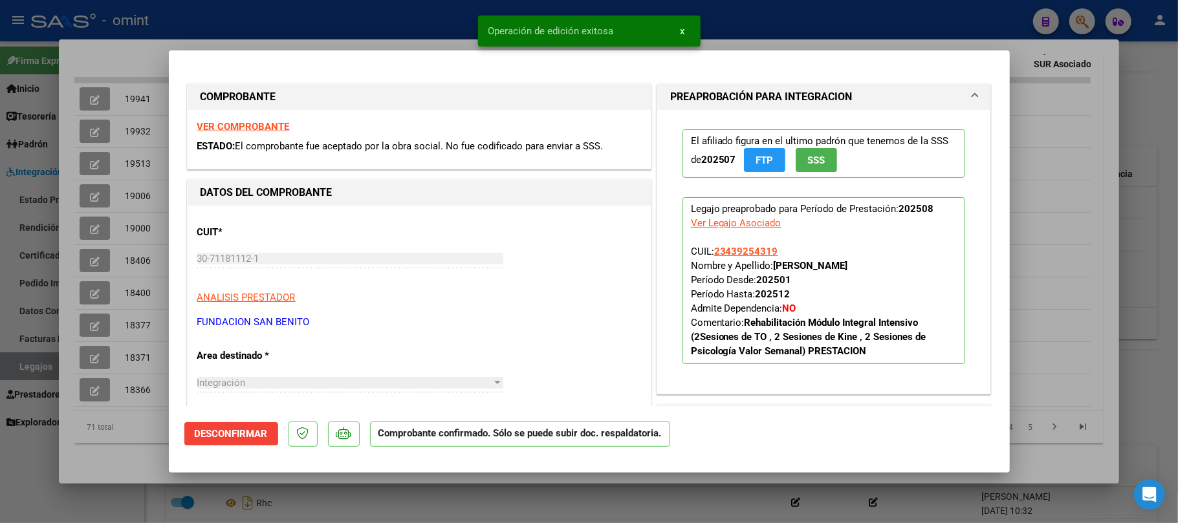
click at [256, 130] on strong "VER COMPROBANTE" at bounding box center [243, 127] width 92 height 12
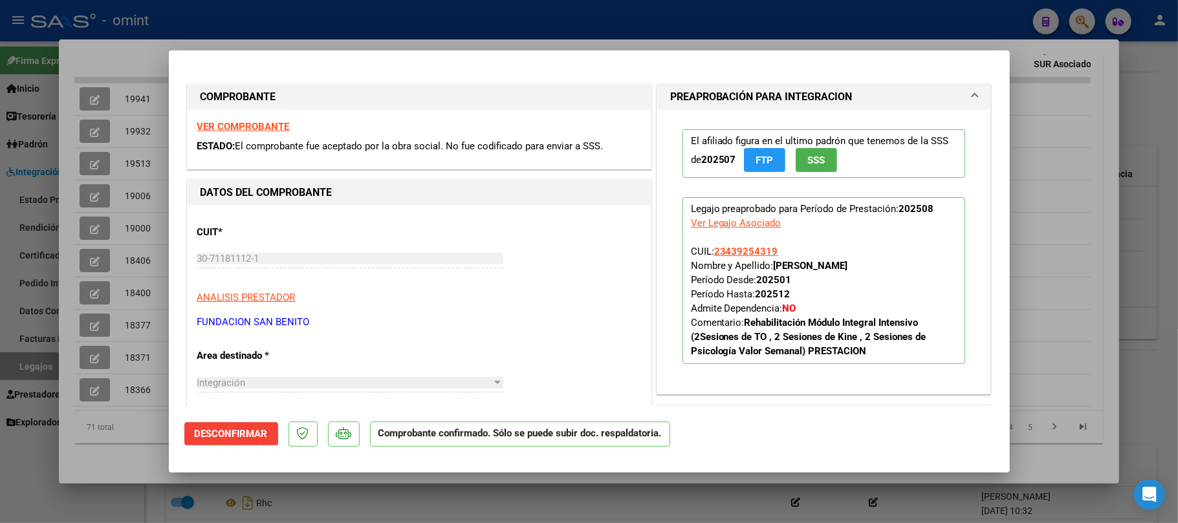
click at [169, 177] on mat-dialog-content "COMPROBANTE VER COMPROBANTE ESTADO: El comprobante fue aceptado por la obra soc…" at bounding box center [589, 236] width 841 height 340
click at [150, 195] on div at bounding box center [589, 261] width 1178 height 523
type input "$ 0,00"
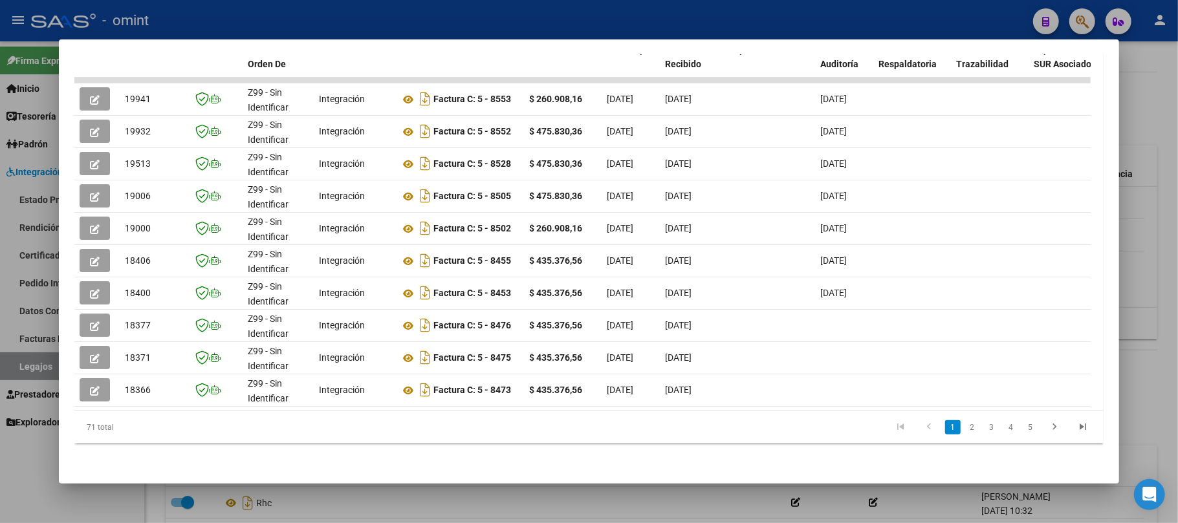
click at [8, 87] on div at bounding box center [589, 261] width 1178 height 523
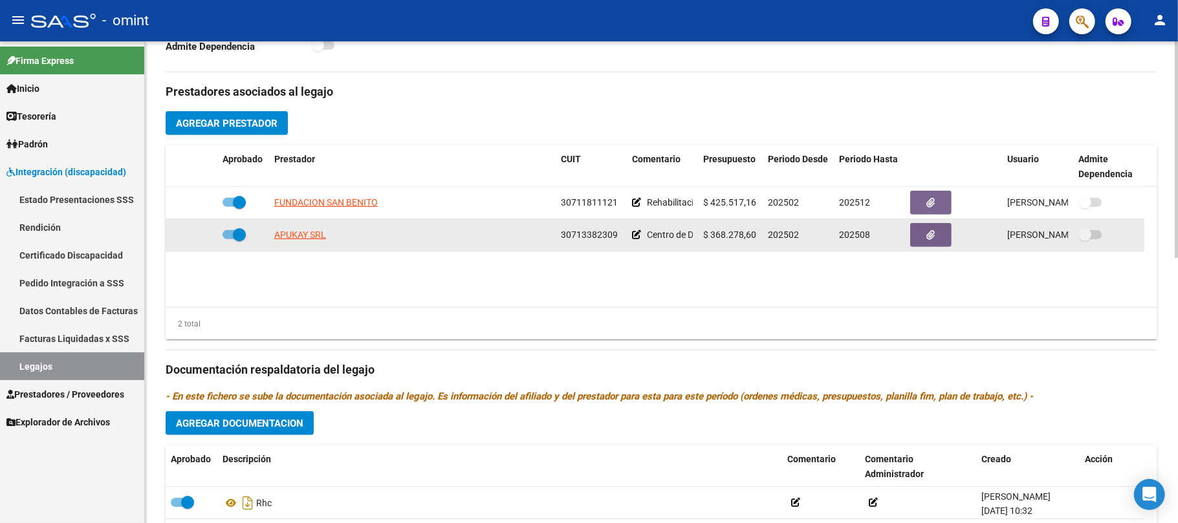
click at [288, 242] on app-link-go-to "APUKAY SRL" at bounding box center [300, 235] width 52 height 15
click at [288, 236] on span "APUKAY SRL" at bounding box center [300, 235] width 52 height 10
type textarea "30713382309"
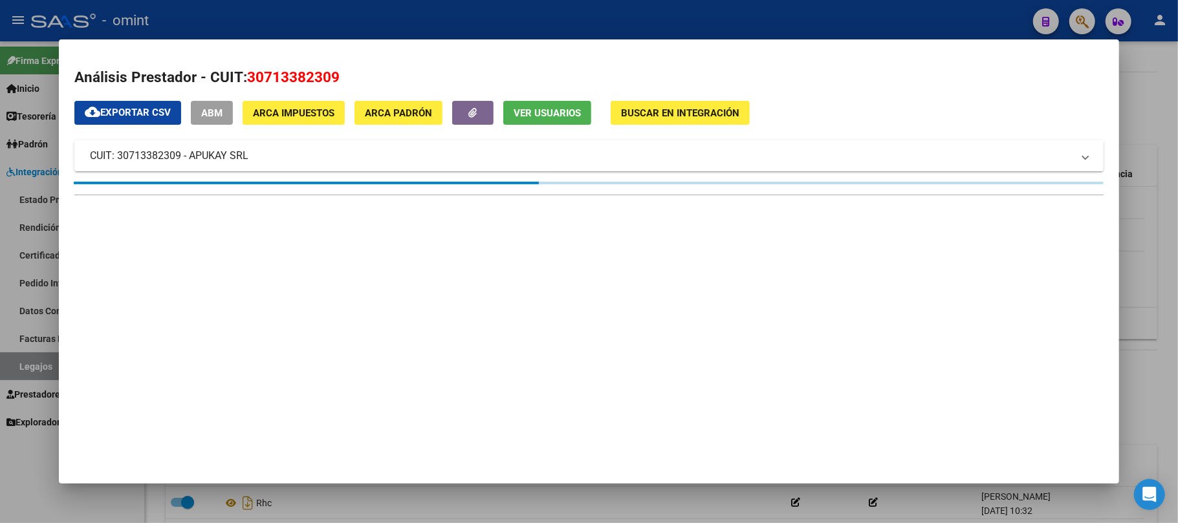
click at [263, 26] on div at bounding box center [589, 261] width 1178 height 523
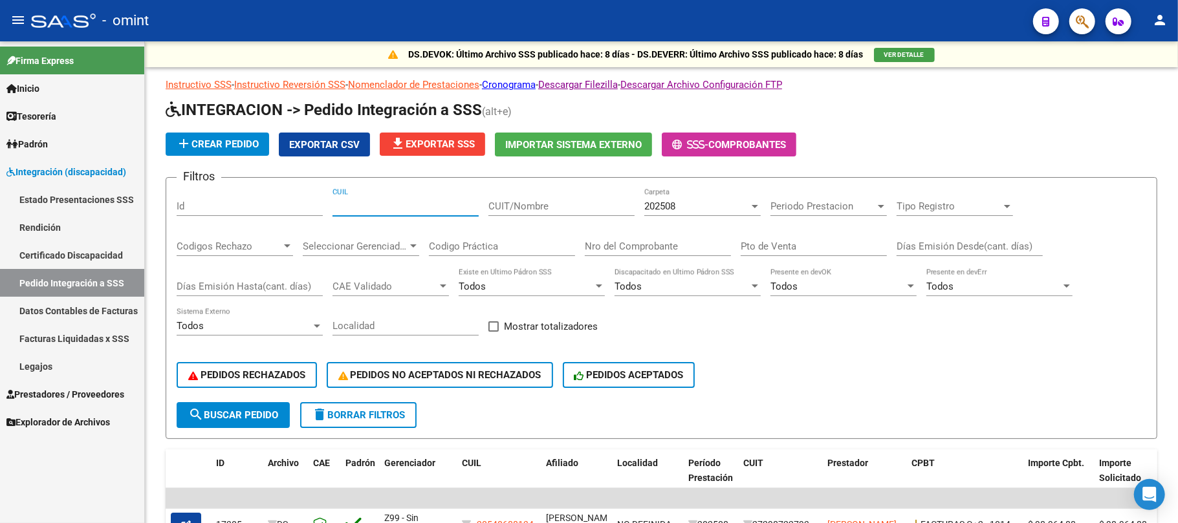
click at [60, 388] on span "Prestadores / Proveedores" at bounding box center [65, 394] width 118 height 14
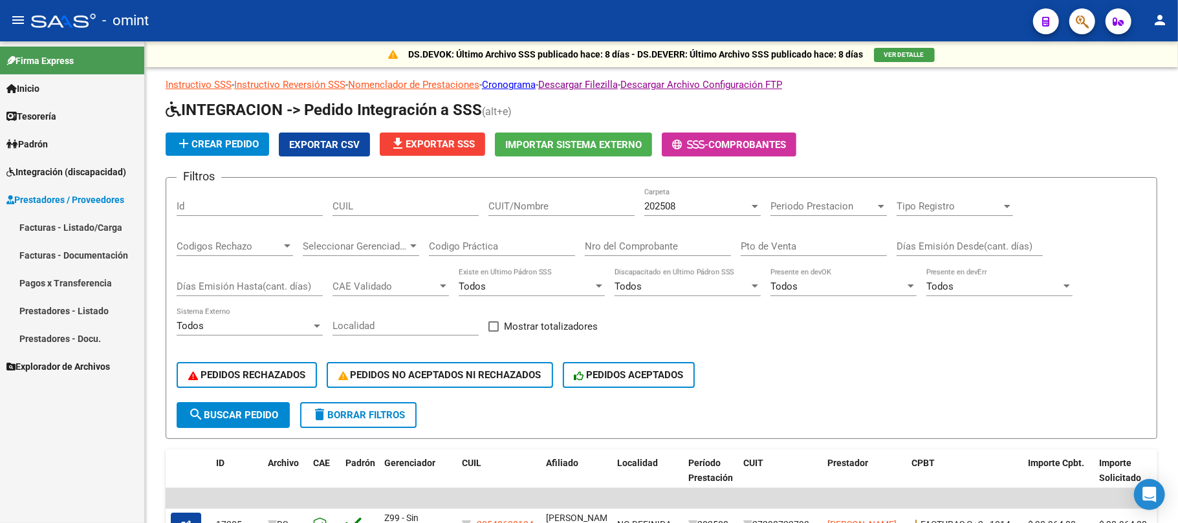
click at [63, 221] on link "Facturas - Listado/Carga" at bounding box center [72, 227] width 144 height 28
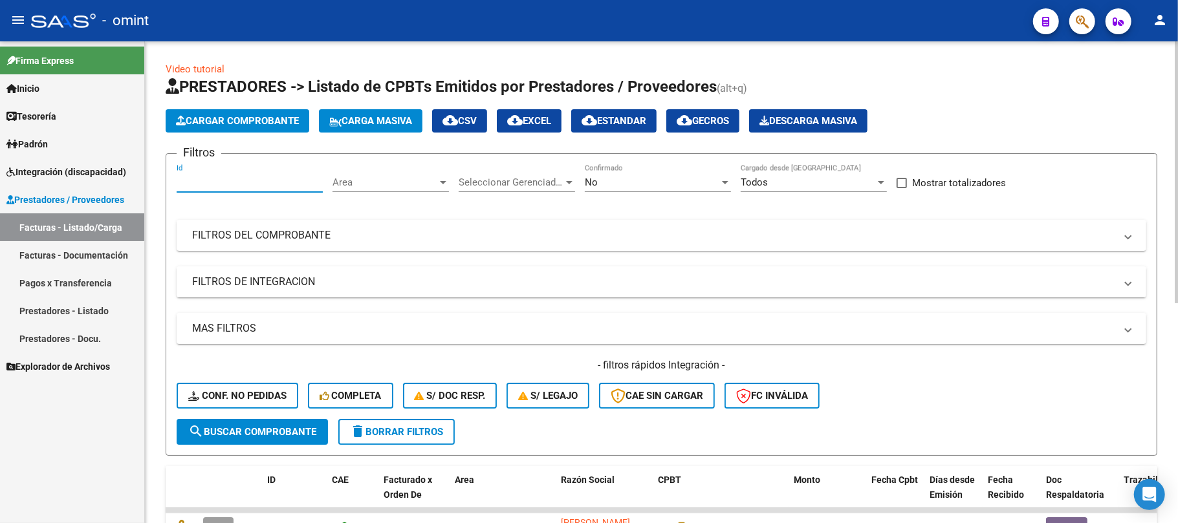
click at [239, 185] on input "Id" at bounding box center [250, 183] width 146 height 12
paste input "21329"
type input "21329"
drag, startPoint x: 267, startPoint y: 427, endPoint x: 267, endPoint y: 420, distance: 7.1
click at [267, 426] on span "search Buscar Comprobante" at bounding box center [252, 432] width 128 height 12
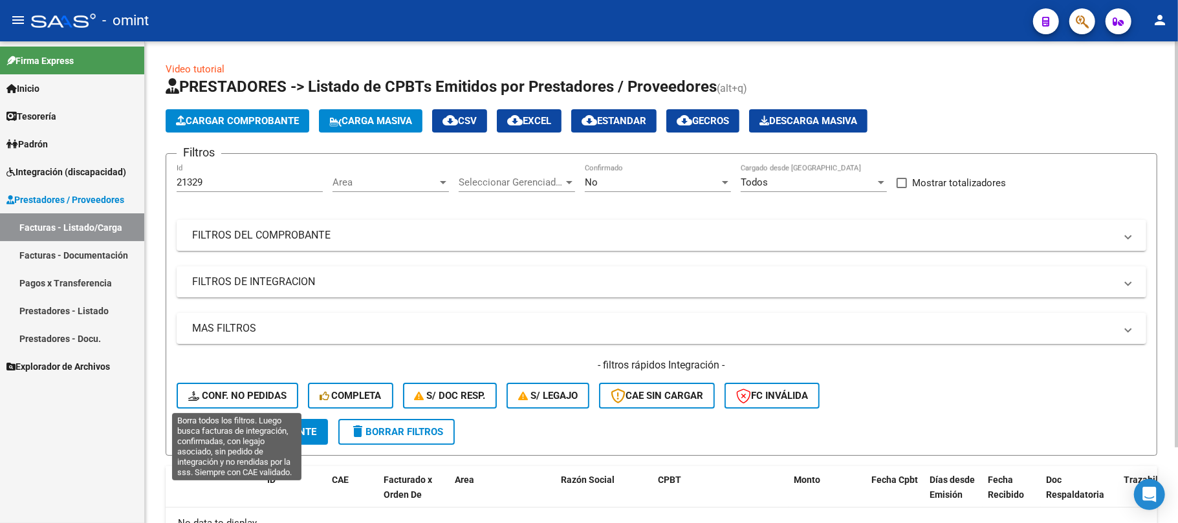
click at [233, 393] on span "Conf. no pedidas" at bounding box center [237, 396] width 98 height 12
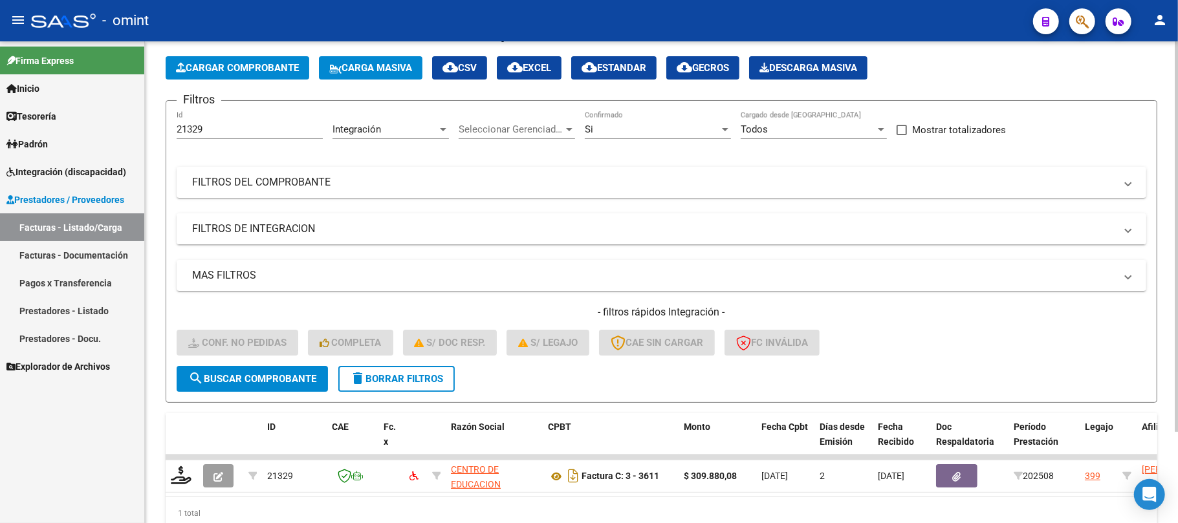
scroll to position [60, 0]
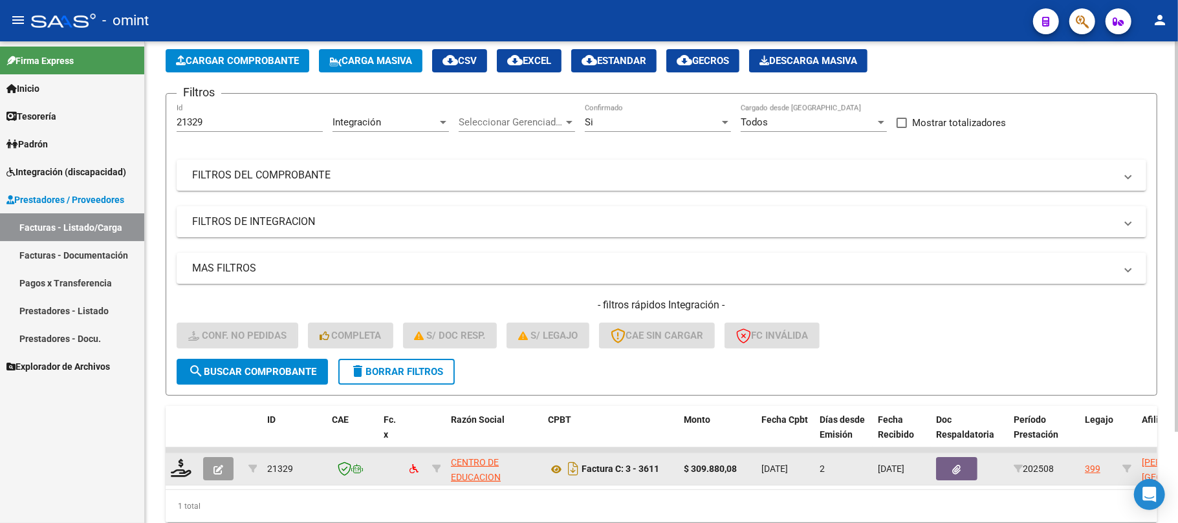
click at [179, 476] on div at bounding box center [182, 469] width 22 height 20
click at [184, 471] on icon at bounding box center [181, 468] width 21 height 18
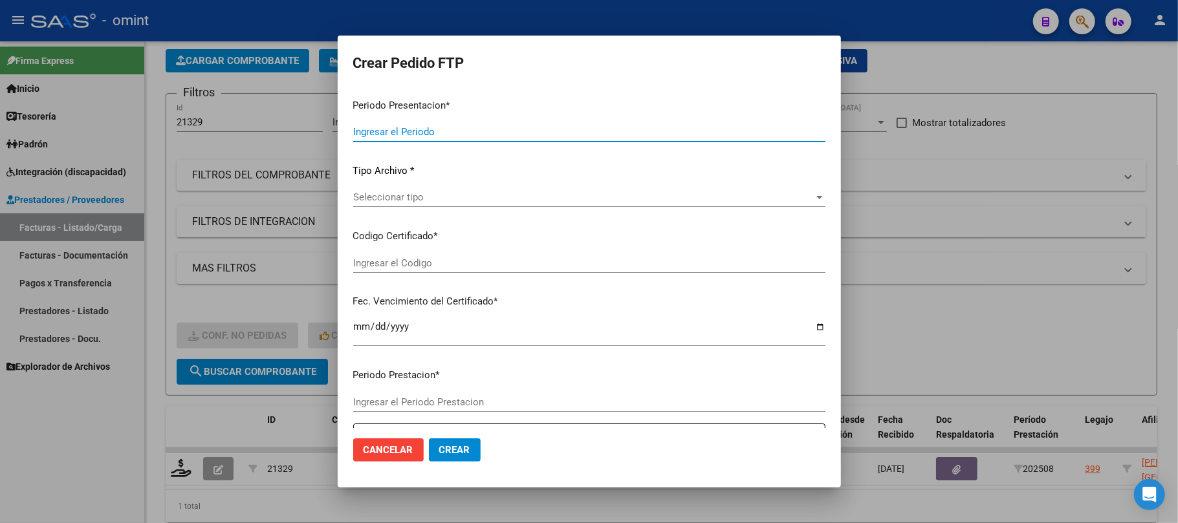
type input "202508"
type input "$ 309.880,08"
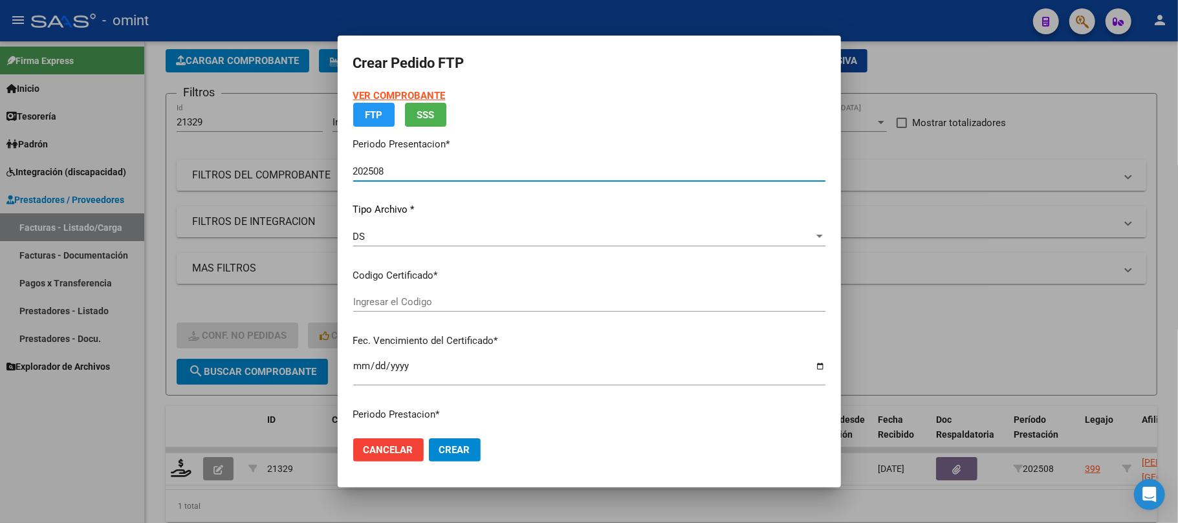
type input "6781502769"
type input "2029-05-31"
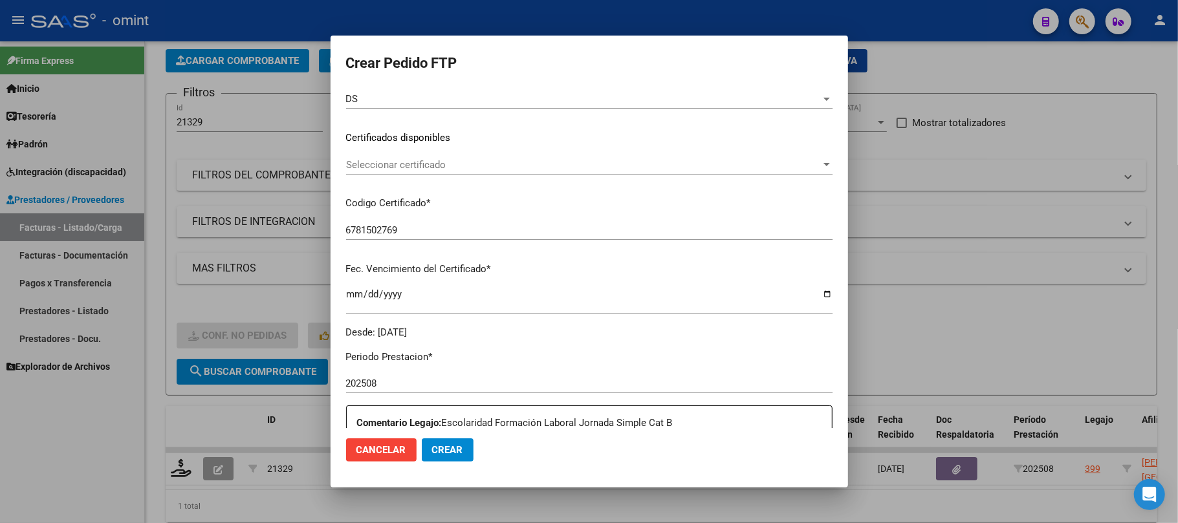
scroll to position [172, 0]
click at [414, 168] on span "Seleccionar certificado" at bounding box center [583, 164] width 475 height 12
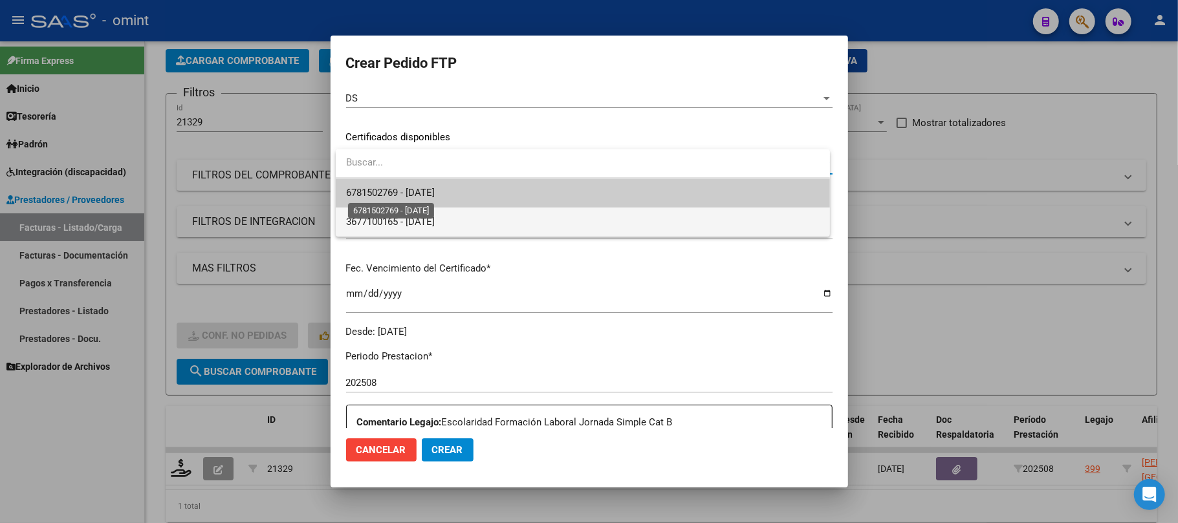
drag, startPoint x: 431, startPoint y: 216, endPoint x: 440, endPoint y: 193, distance: 25.0
click at [440, 193] on div "6781502769 - 2029-05-31 3677100165 - 2023-05-04" at bounding box center [583, 192] width 494 height 87
click at [435, 193] on span "6781502769 - 2029-05-31" at bounding box center [390, 193] width 89 height 12
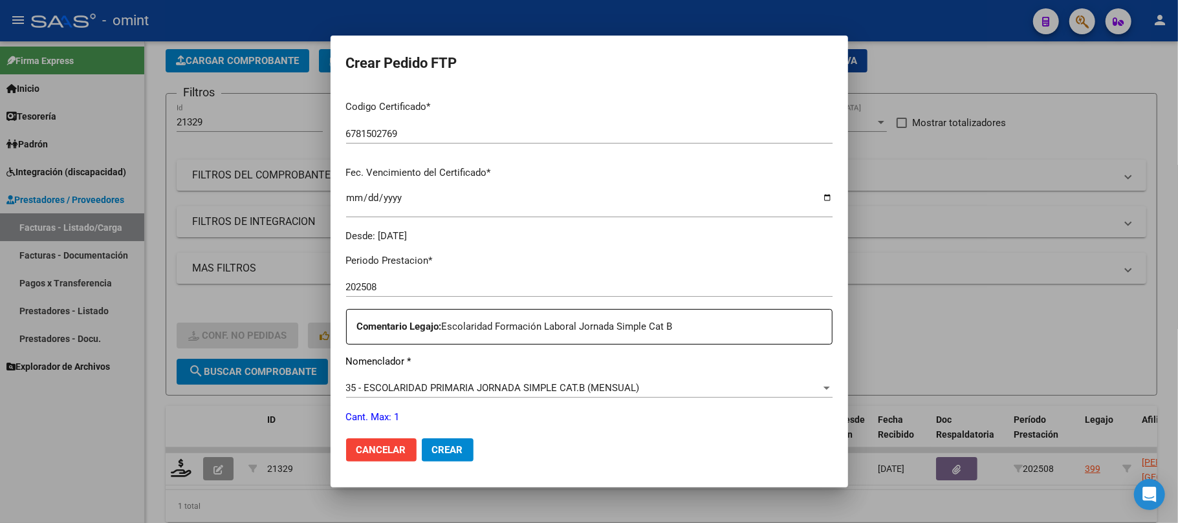
scroll to position [345, 0]
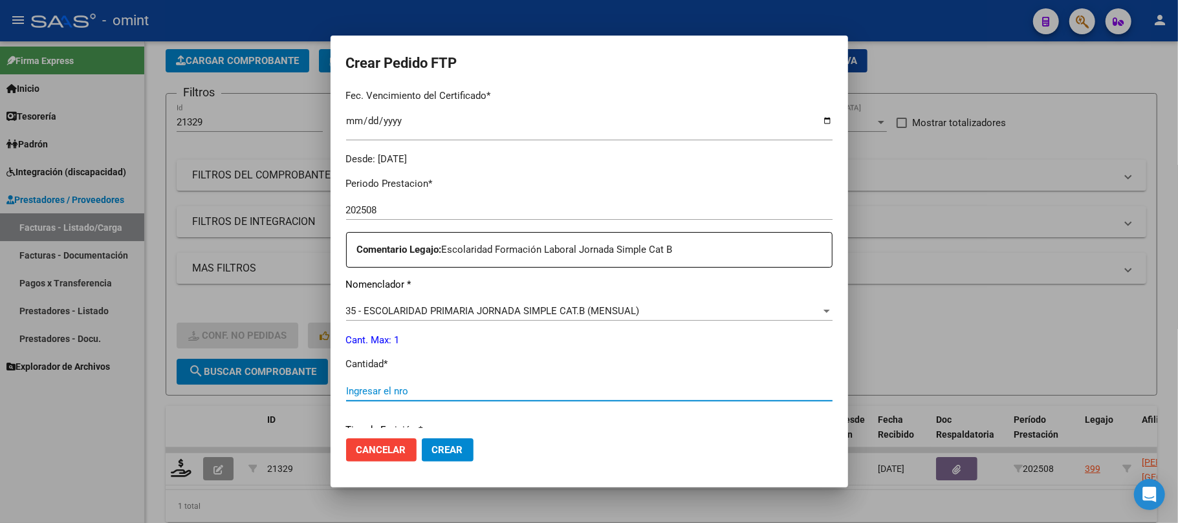
click at [412, 386] on input "Ingresar el nro" at bounding box center [589, 391] width 486 height 12
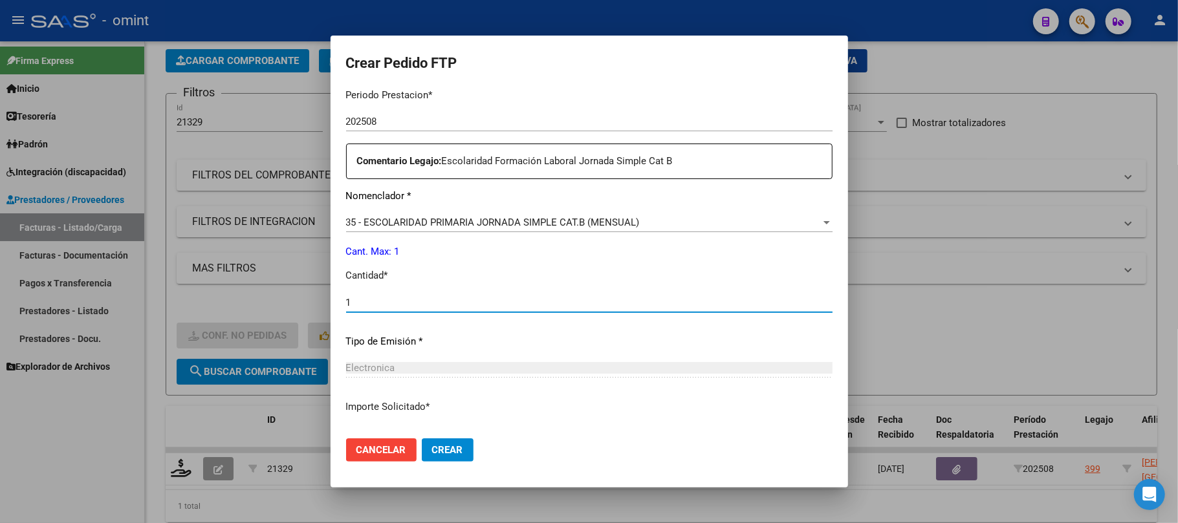
scroll to position [525, 0]
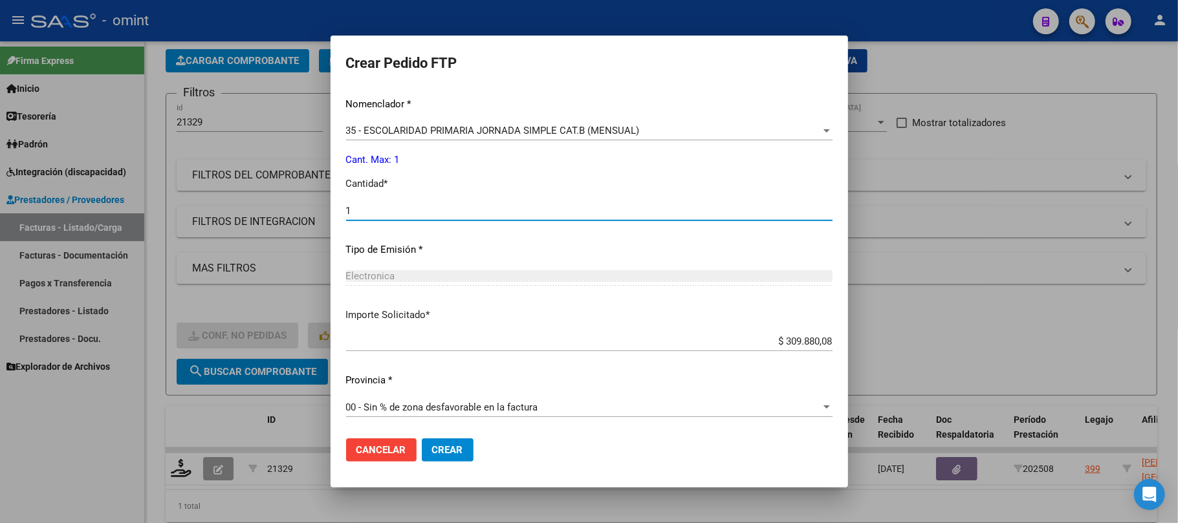
type input "1"
click at [448, 453] on span "Crear" at bounding box center [447, 450] width 31 height 12
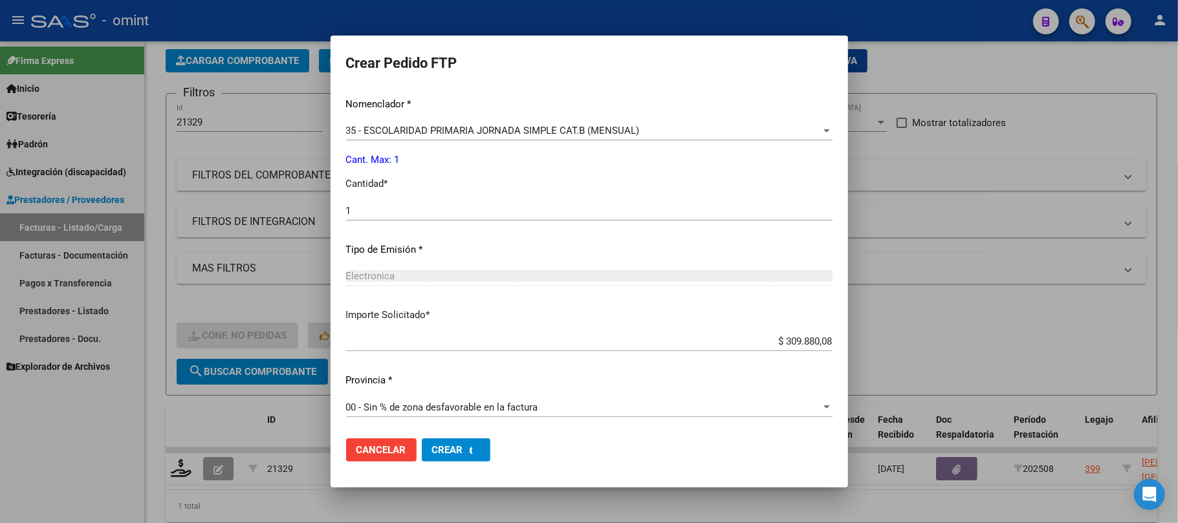
scroll to position [0, 0]
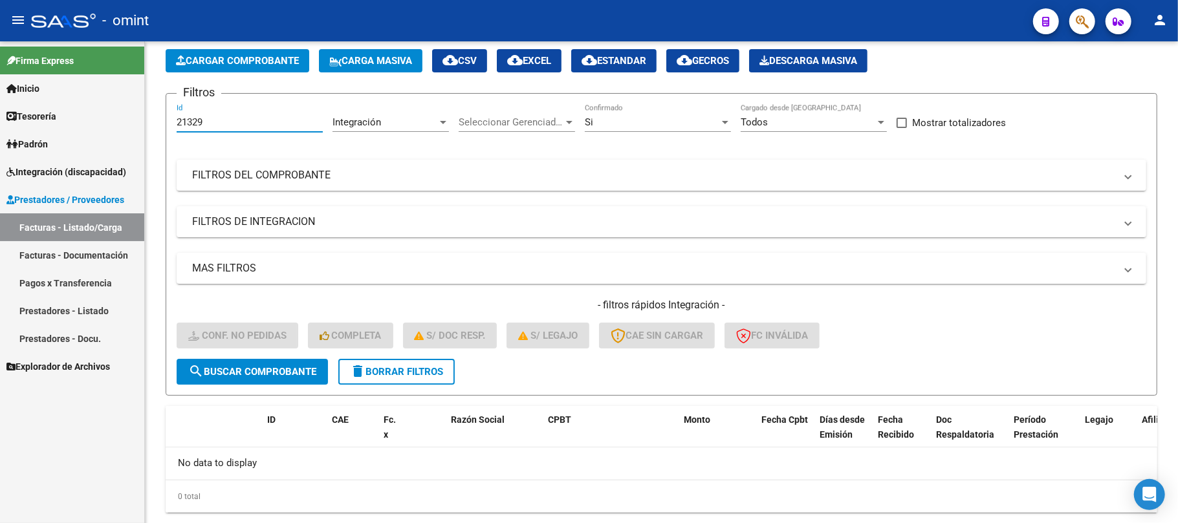
drag, startPoint x: 199, startPoint y: 123, endPoint x: 117, endPoint y: 131, distance: 82.5
click at [127, 131] on mat-sidenav-container "Firma Express Inicio Instructivos Contacto OS Tesorería Extractos Procesados (c…" at bounding box center [589, 282] width 1178 height 482
paste input "736145729"
drag, startPoint x: 256, startPoint y: 123, endPoint x: 62, endPoint y: 120, distance: 194.0
click at [45, 123] on mat-sidenav-container "Firma Express Inicio Instructivos Contacto OS Tesorería Extractos Procesados (c…" at bounding box center [589, 282] width 1178 height 482
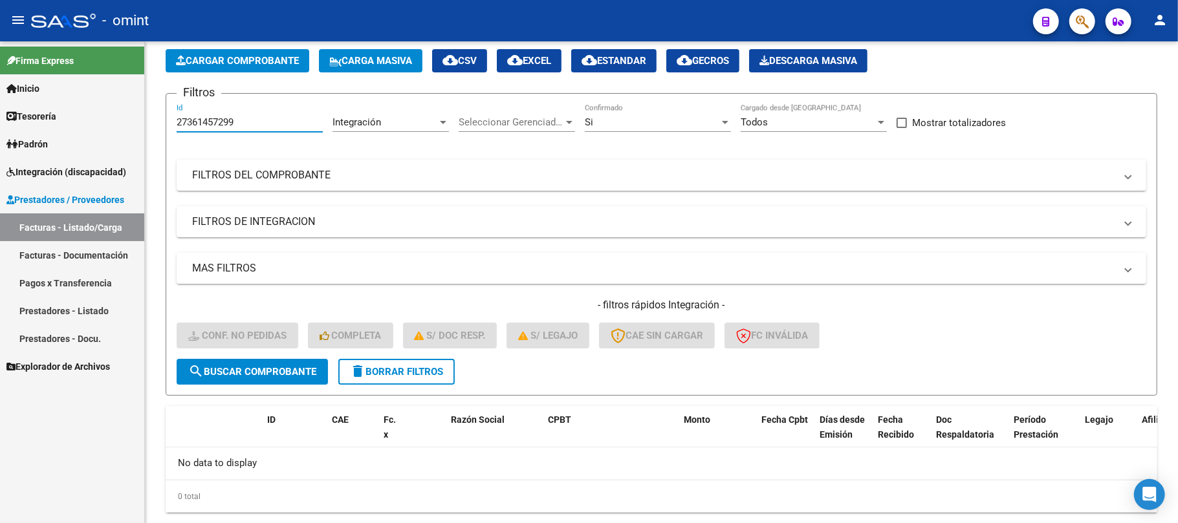
paste input "number"
type input "27361457299"
click at [224, 368] on span "search Buscar Comprobante" at bounding box center [252, 372] width 128 height 12
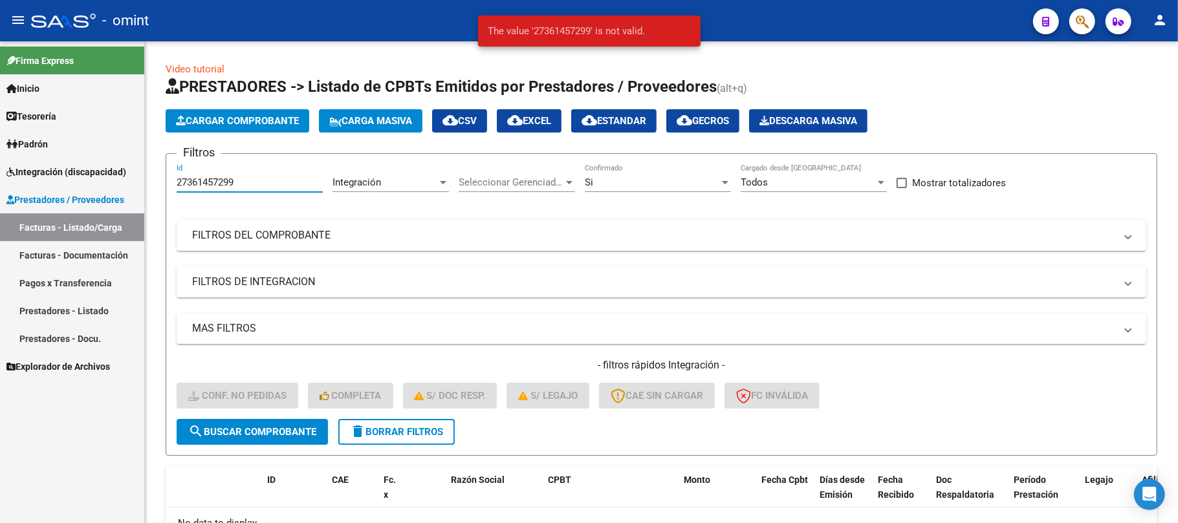
drag, startPoint x: 247, startPoint y: 182, endPoint x: 123, endPoint y: 182, distance: 124.2
click at [123, 182] on mat-sidenav-container "Firma Express Inicio Instructivos Contacto OS Tesorería Extractos Procesados (c…" at bounding box center [589, 282] width 1178 height 482
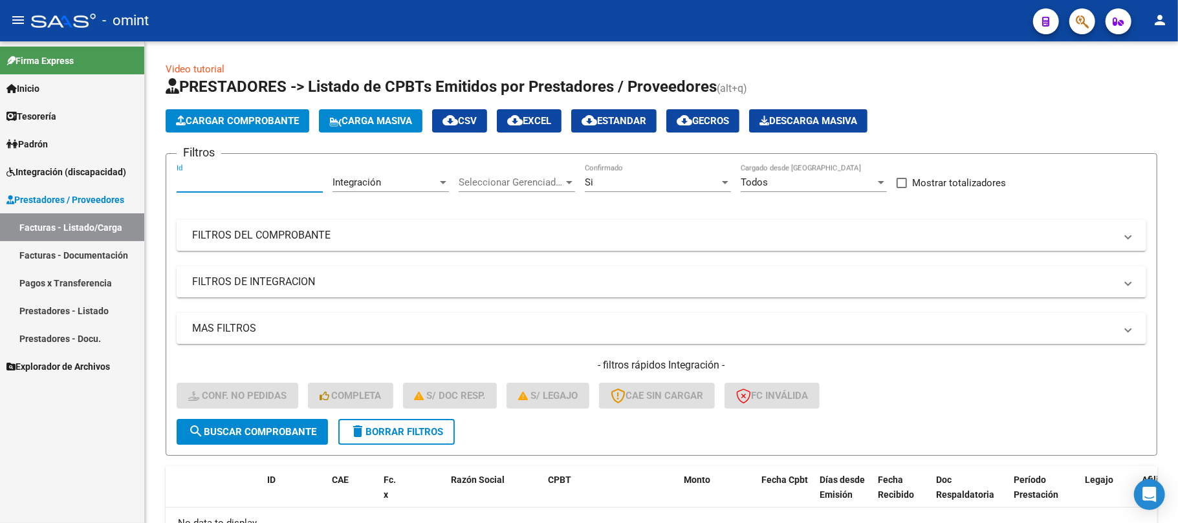
paste input "27361457299"
drag, startPoint x: 238, startPoint y: 179, endPoint x: 79, endPoint y: 180, distance: 159.1
click at [79, 180] on mat-sidenav-container "Firma Express Inicio Instructivos Contacto OS Tesorería Extractos Procesados (c…" at bounding box center [589, 282] width 1178 height 482
paste input "0473"
type input "20473"
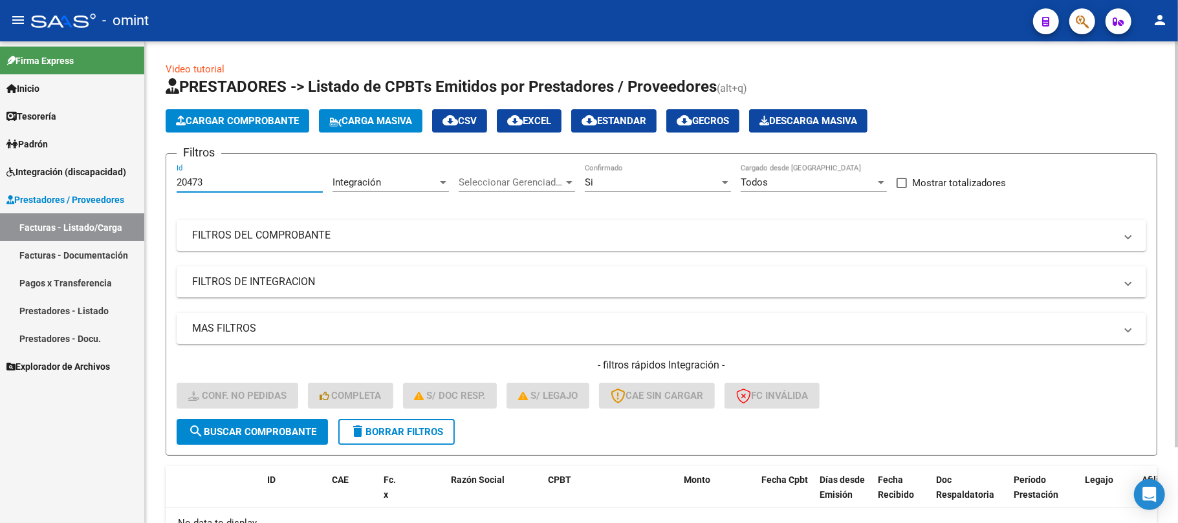
click at [273, 447] on form "Filtros 20473 Id Integración Area Seleccionar Gerenciador Seleccionar Gerenciad…" at bounding box center [661, 304] width 991 height 303
click at [275, 435] on span "search Buscar Comprobante" at bounding box center [252, 432] width 128 height 12
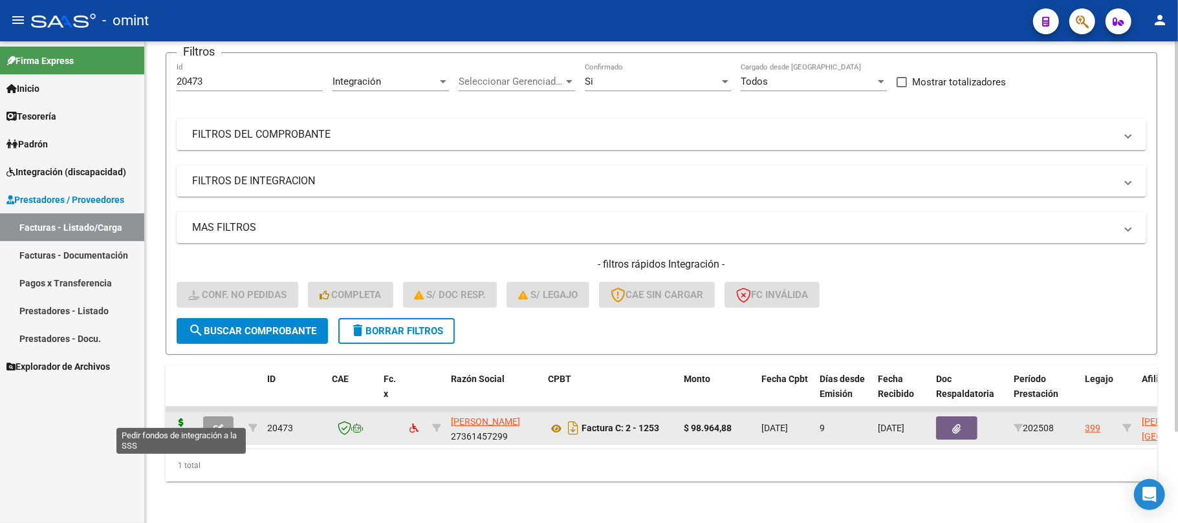
click at [180, 418] on icon at bounding box center [181, 427] width 21 height 18
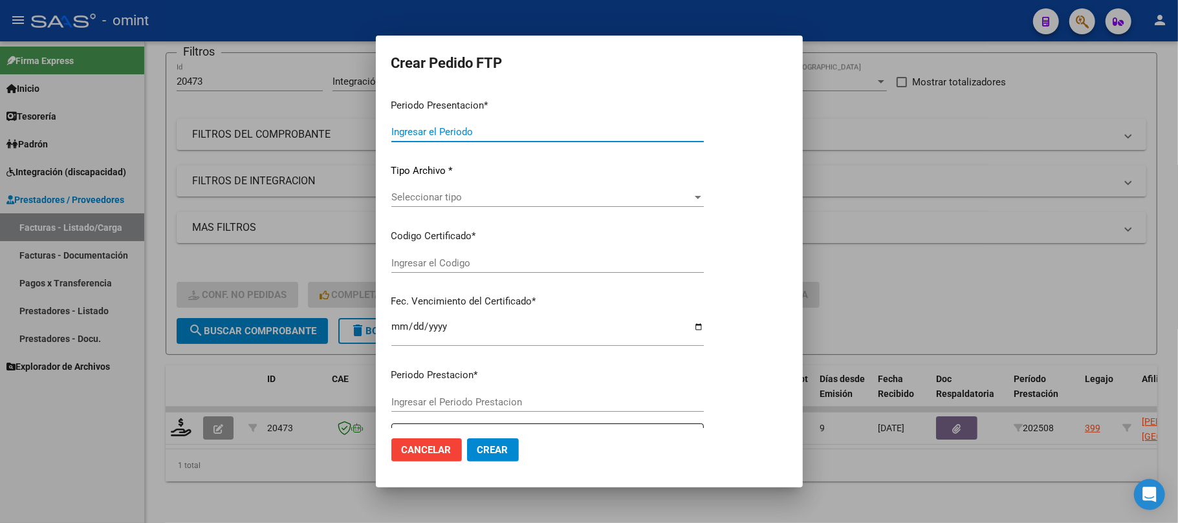
type input "202508"
type input "$ 98.964,88"
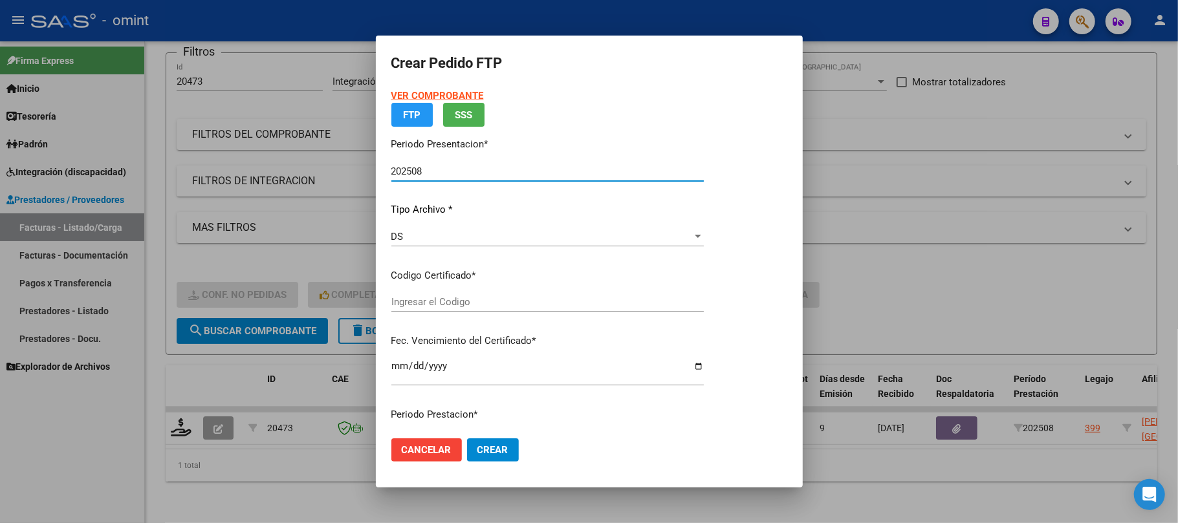
type input "6781502769"
type input "2029-05-31"
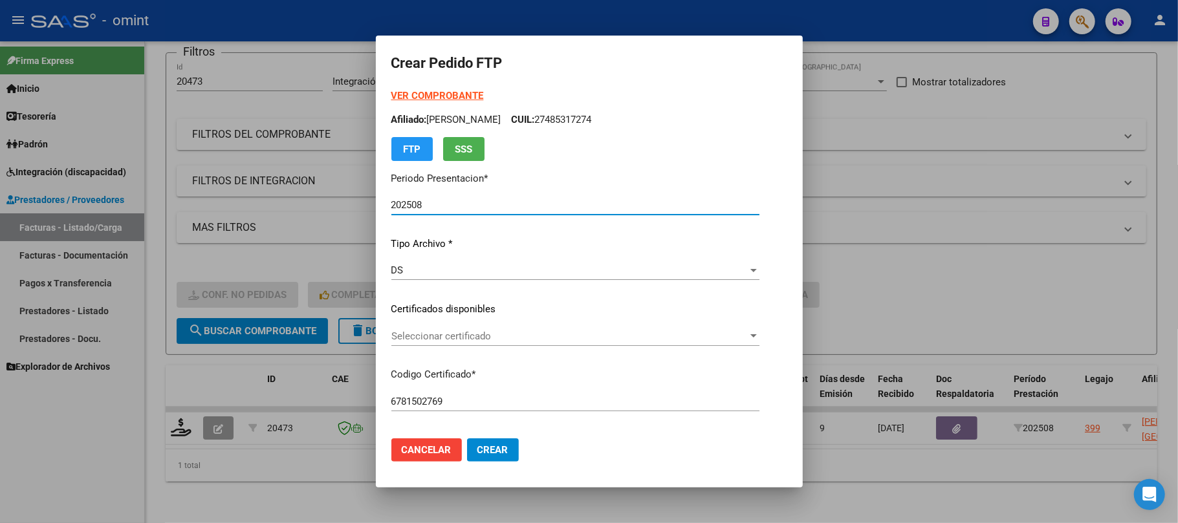
click at [438, 347] on div "Seleccionar certificado Seleccionar certificado" at bounding box center [575, 343] width 368 height 32
click at [440, 342] on div "Seleccionar certificado Seleccionar certificado" at bounding box center [575, 336] width 368 height 19
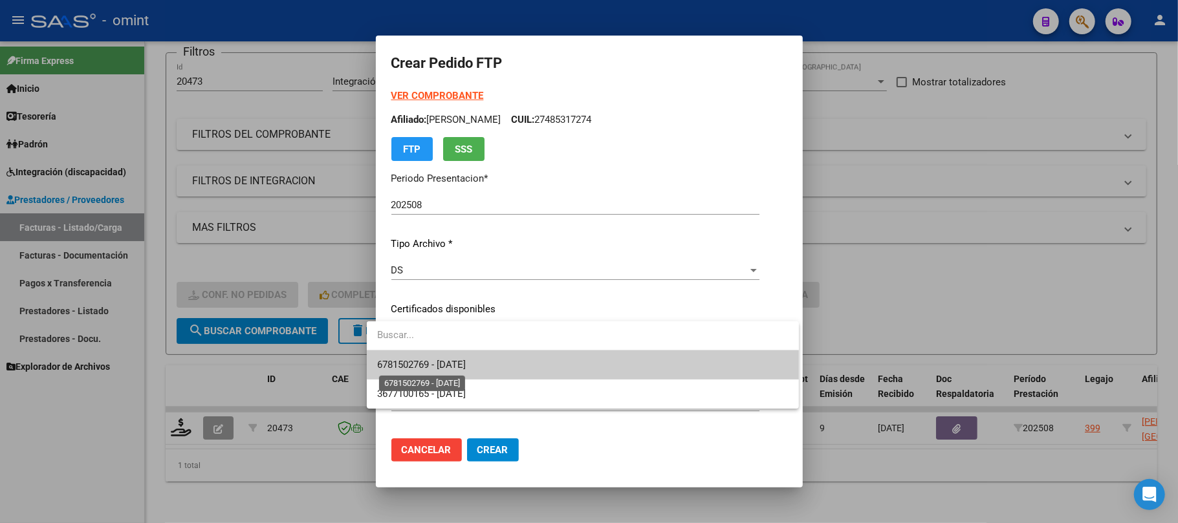
drag, startPoint x: 444, startPoint y: 365, endPoint x: 523, endPoint y: 350, distance: 80.9
click at [445, 363] on span "6781502769 - 2029-05-31" at bounding box center [421, 365] width 89 height 12
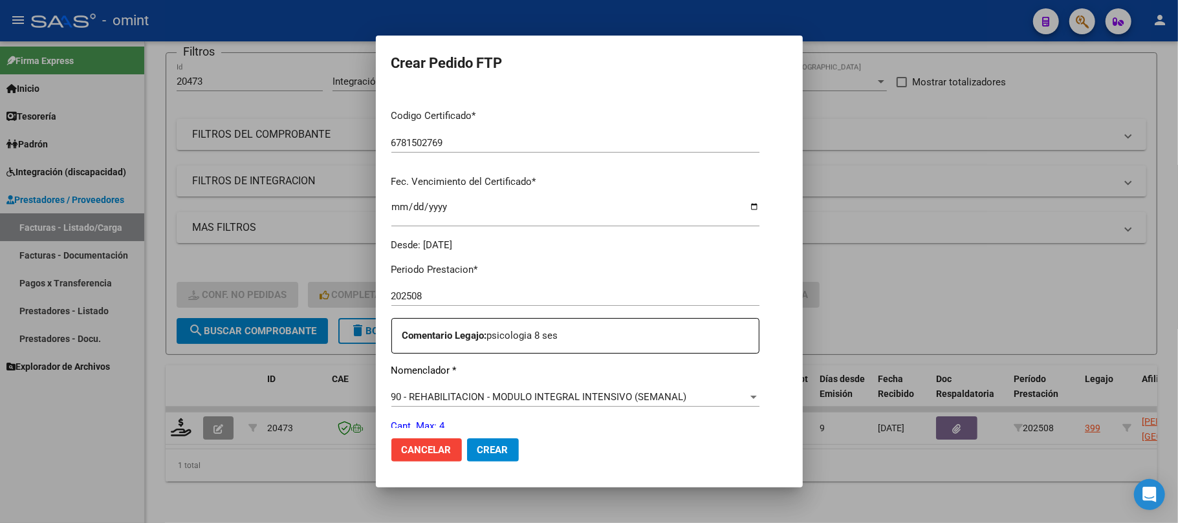
scroll to position [345, 0]
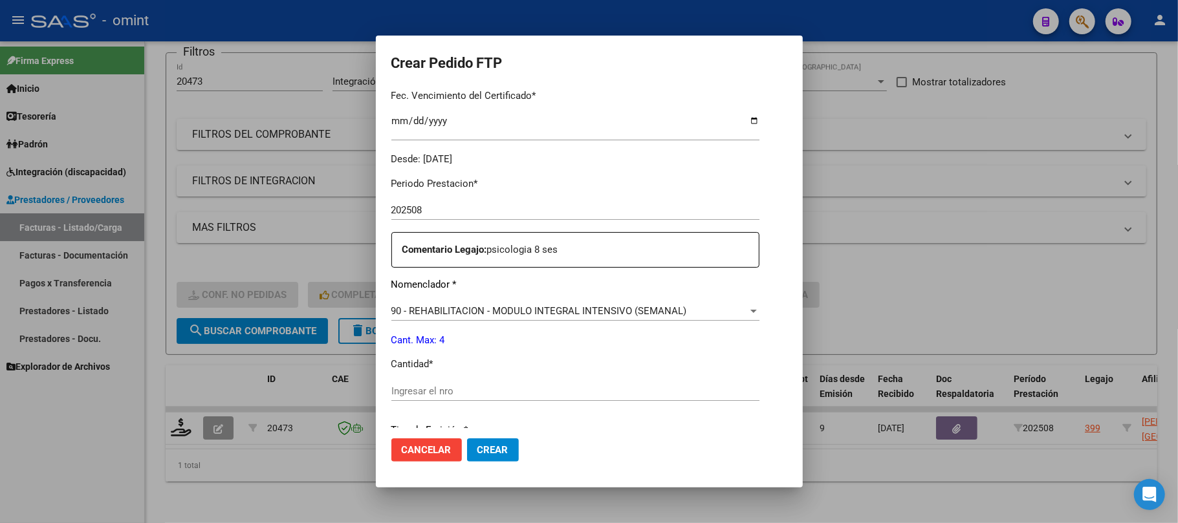
click at [427, 391] on input "Ingresar el nro" at bounding box center [575, 391] width 368 height 12
type input "4"
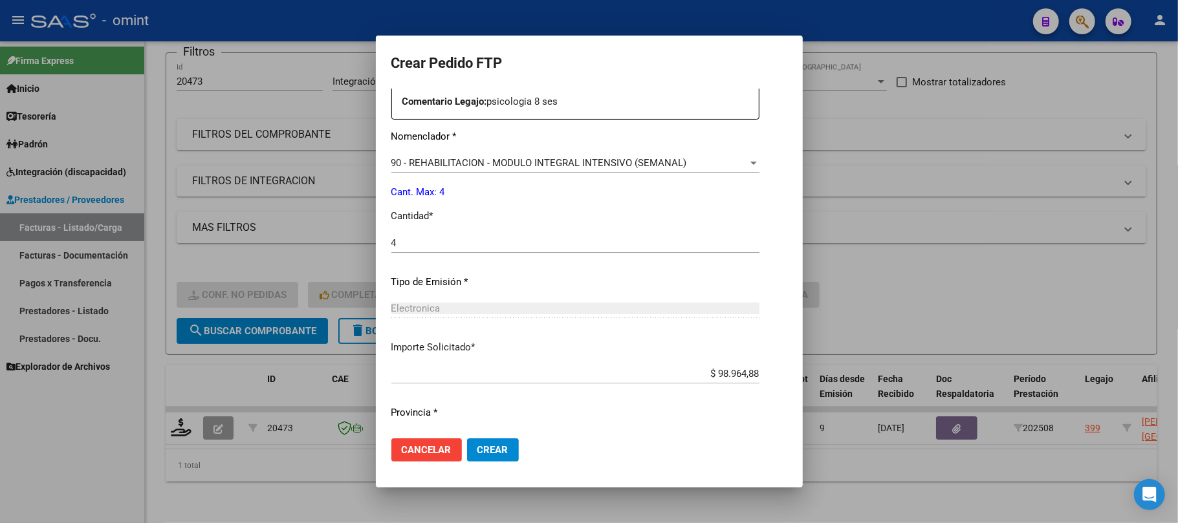
scroll to position [517, 0]
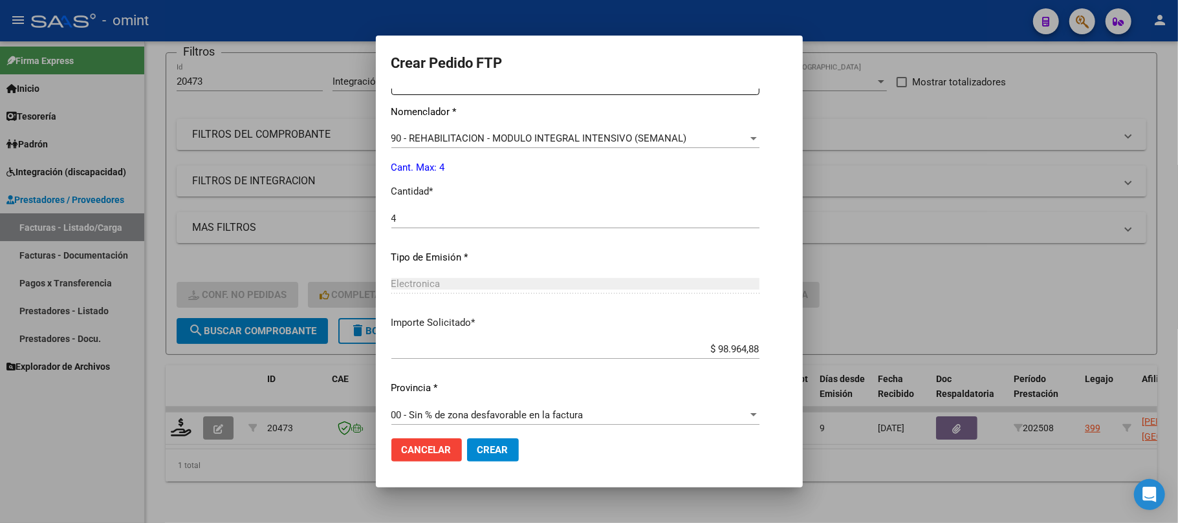
click at [482, 438] on button "Crear" at bounding box center [493, 449] width 52 height 23
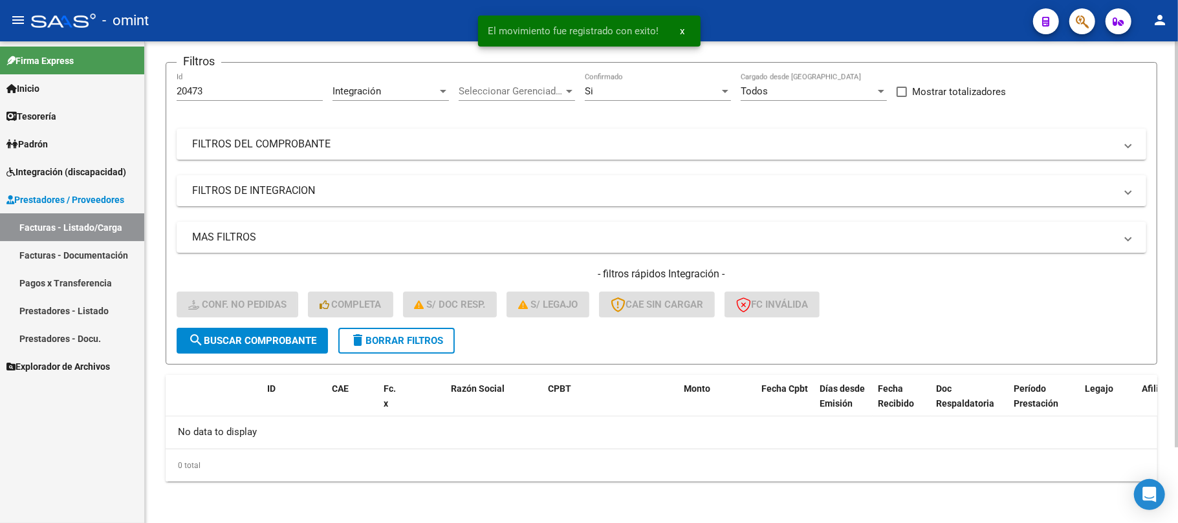
scroll to position [89, 0]
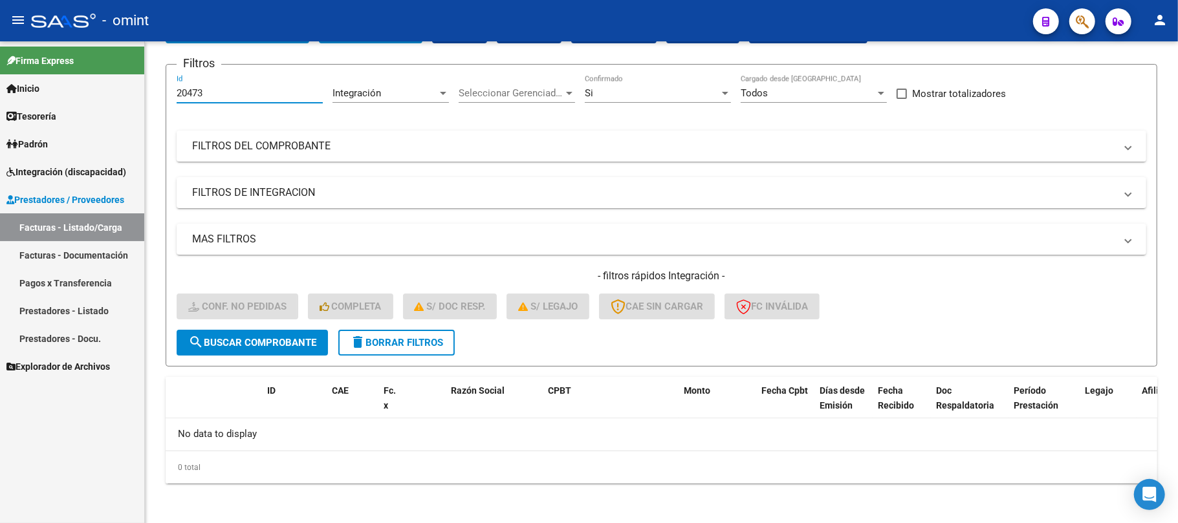
drag, startPoint x: 213, startPoint y: 89, endPoint x: 111, endPoint y: 100, distance: 102.1
click at [97, 97] on mat-sidenav-container "Firma Express Inicio Instructivos Contacto OS Tesorería Extractos Procesados (c…" at bounding box center [589, 282] width 1178 height 482
paste input "18889"
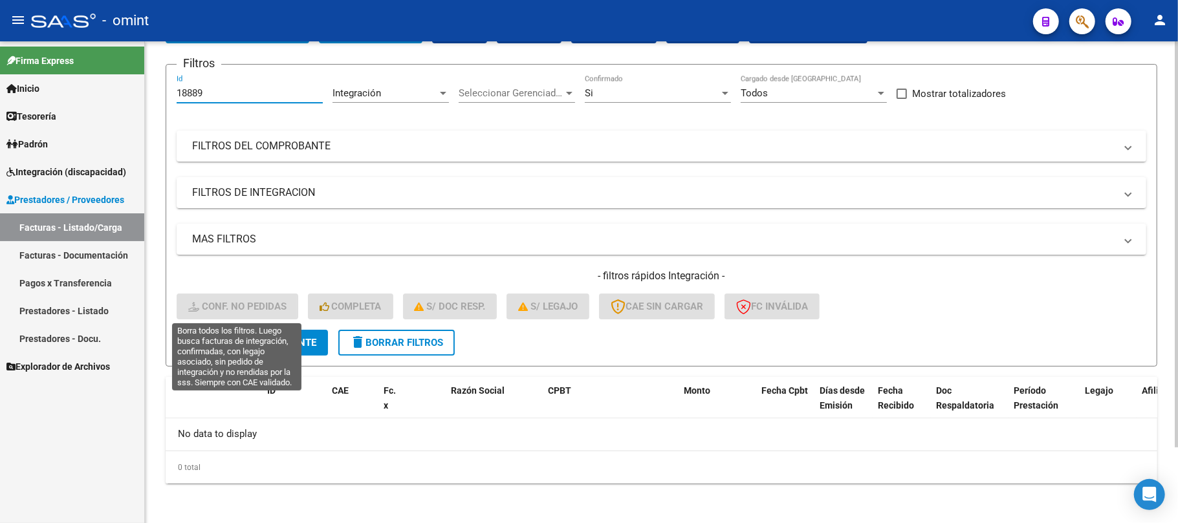
type input "18889"
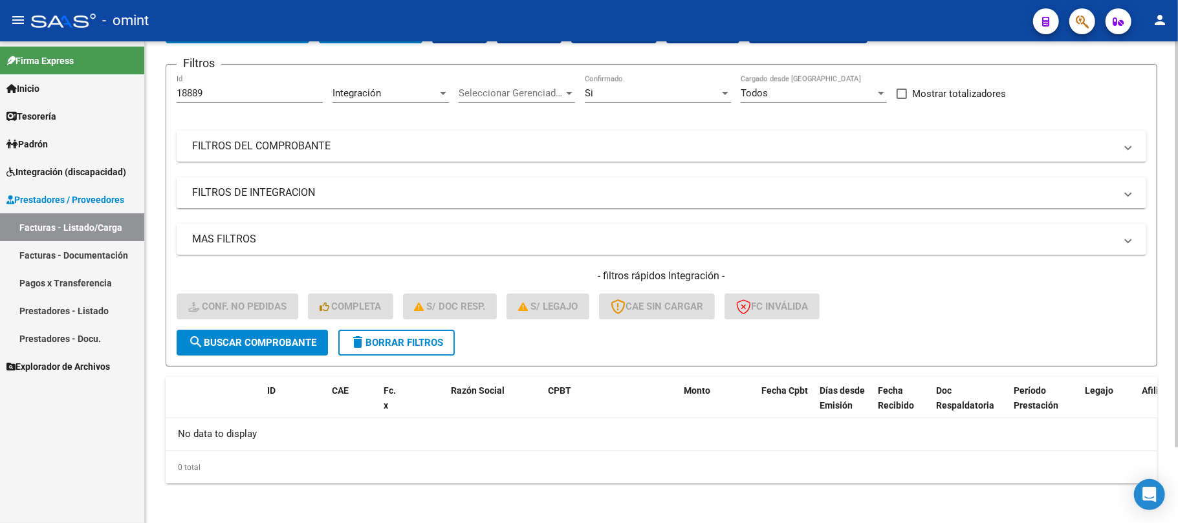
click at [277, 329] on form "Filtros 18889 Id Integración Area Seleccionar Gerenciador Seleccionar Gerenciad…" at bounding box center [661, 215] width 991 height 303
click at [277, 334] on button "search Buscar Comprobante" at bounding box center [252, 343] width 151 height 26
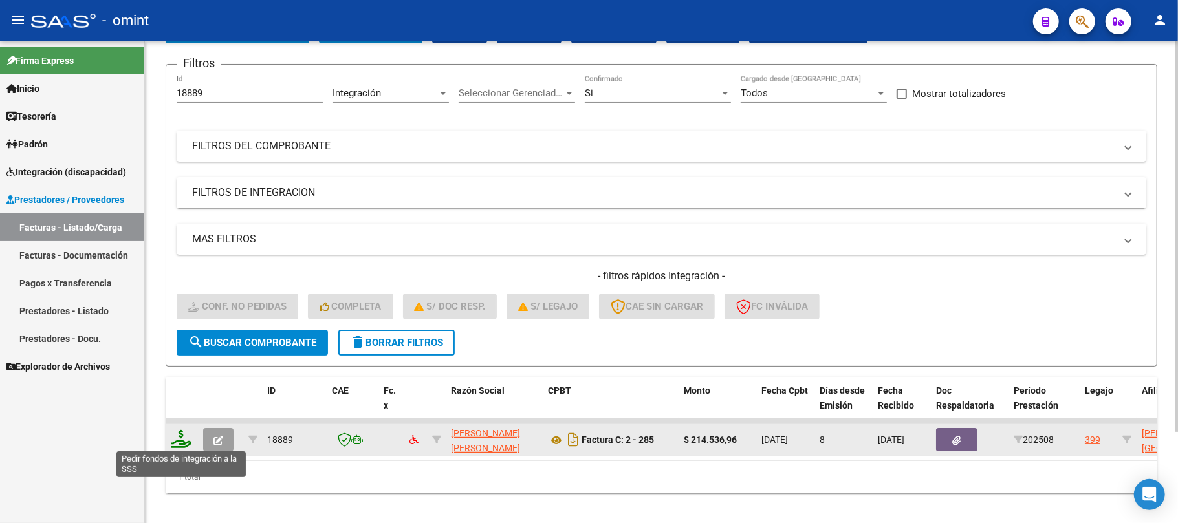
click at [180, 442] on icon at bounding box center [181, 439] width 21 height 18
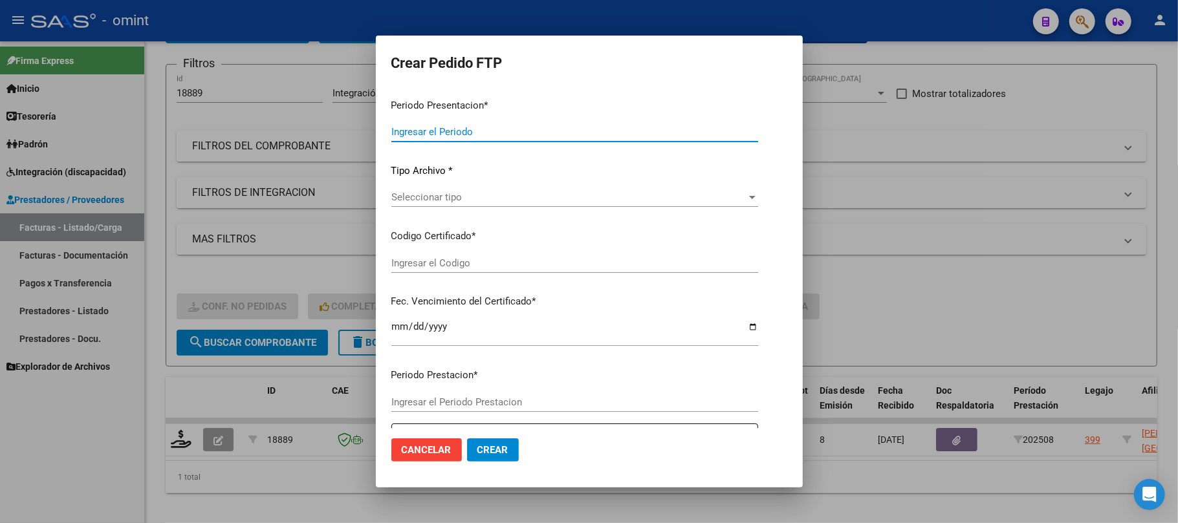
type input "202508"
type input "$ 214.536,96"
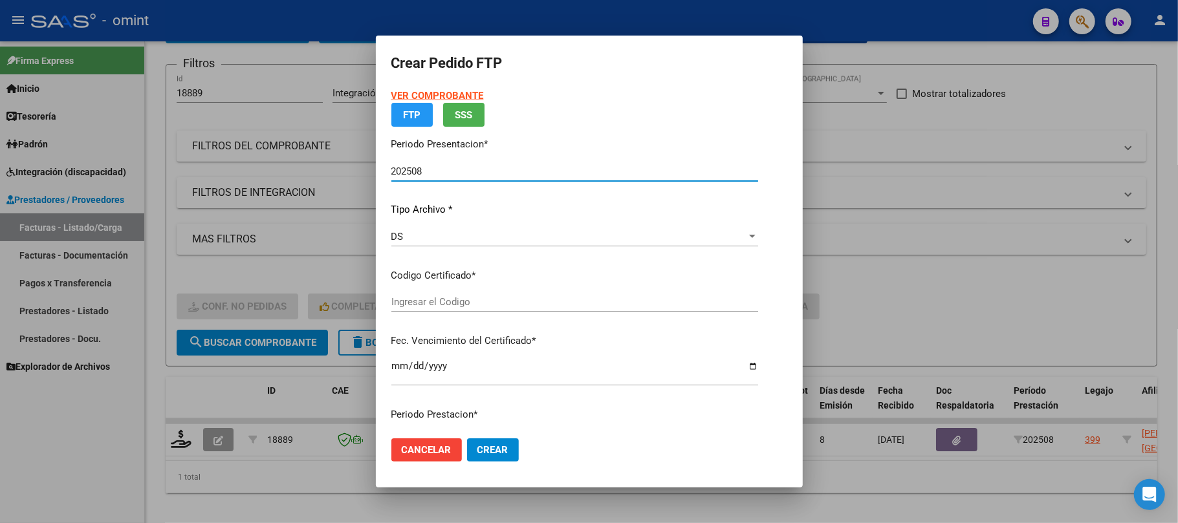
type input "6781502769"
type input "2029-05-31"
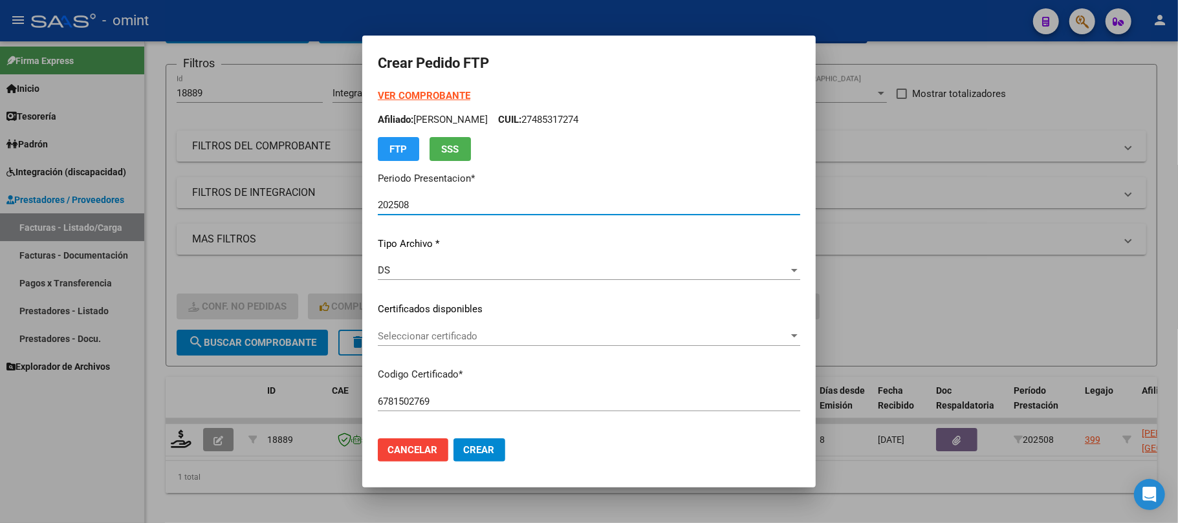
click at [438, 308] on p "Certificados disponibles" at bounding box center [589, 309] width 422 height 15
click at [437, 344] on div "Seleccionar certificado Seleccionar certificado" at bounding box center [589, 336] width 422 height 19
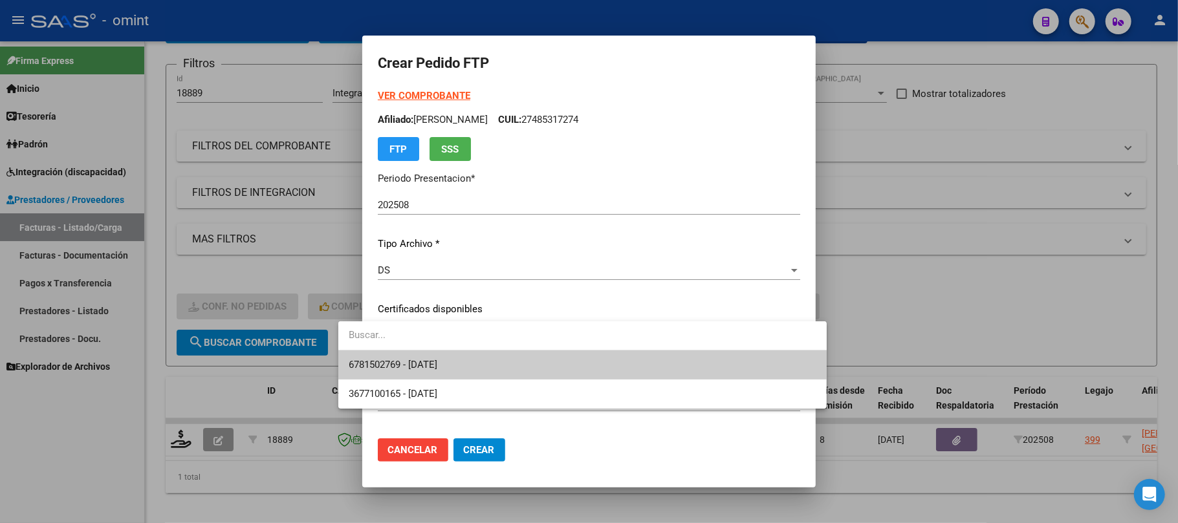
click at [427, 365] on span "6781502769 - 2029-05-31" at bounding box center [393, 365] width 89 height 12
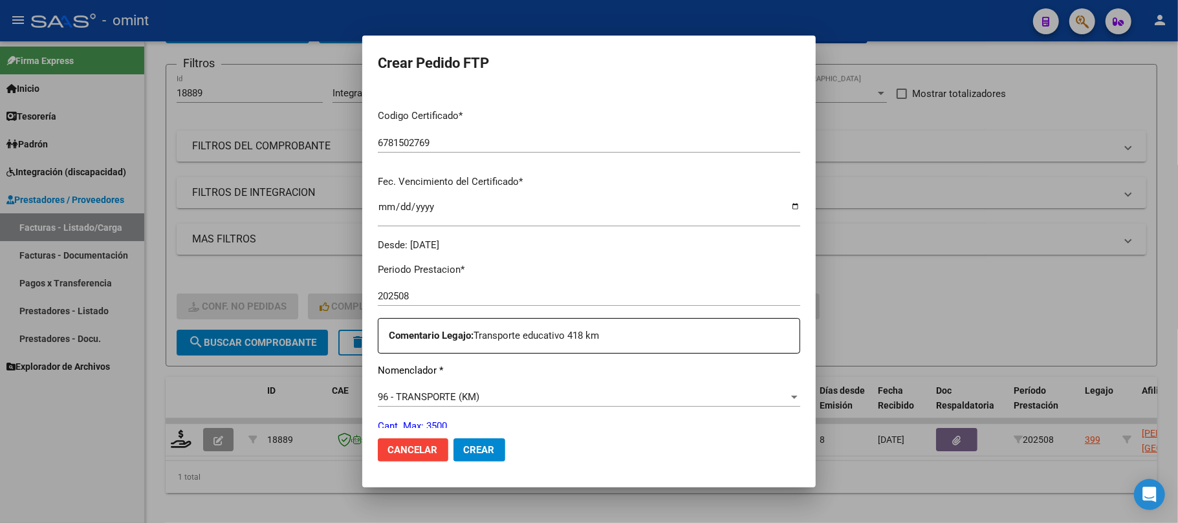
scroll to position [345, 0]
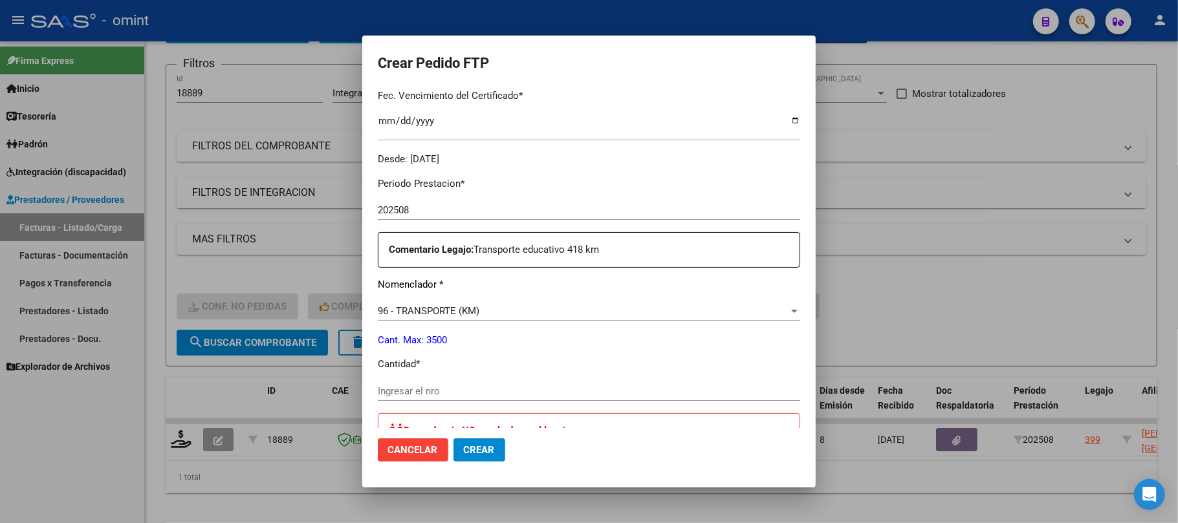
click at [441, 383] on div "Ingresar el nro" at bounding box center [589, 391] width 422 height 19
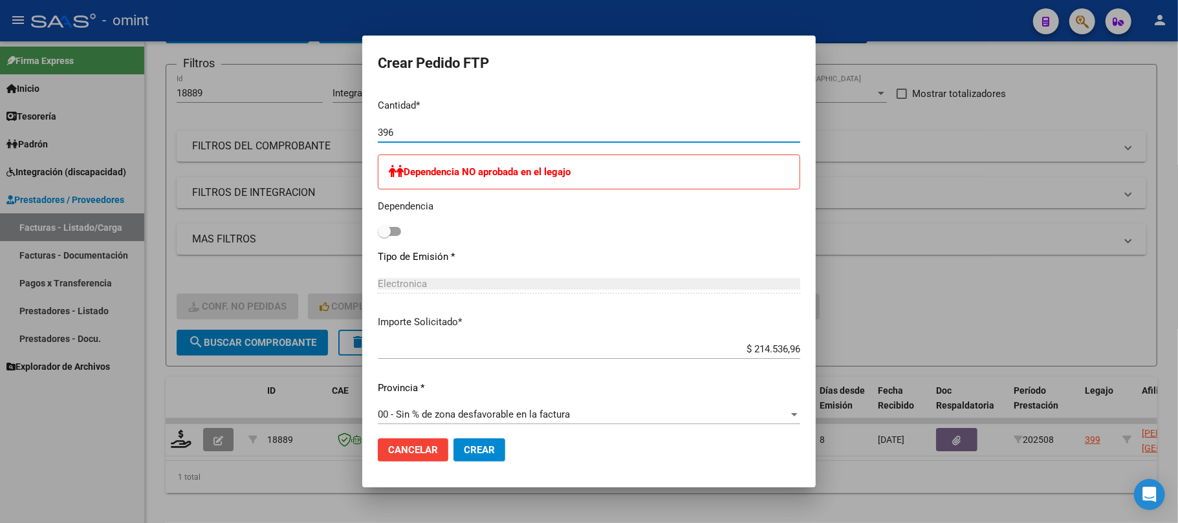
scroll to position [742, 0]
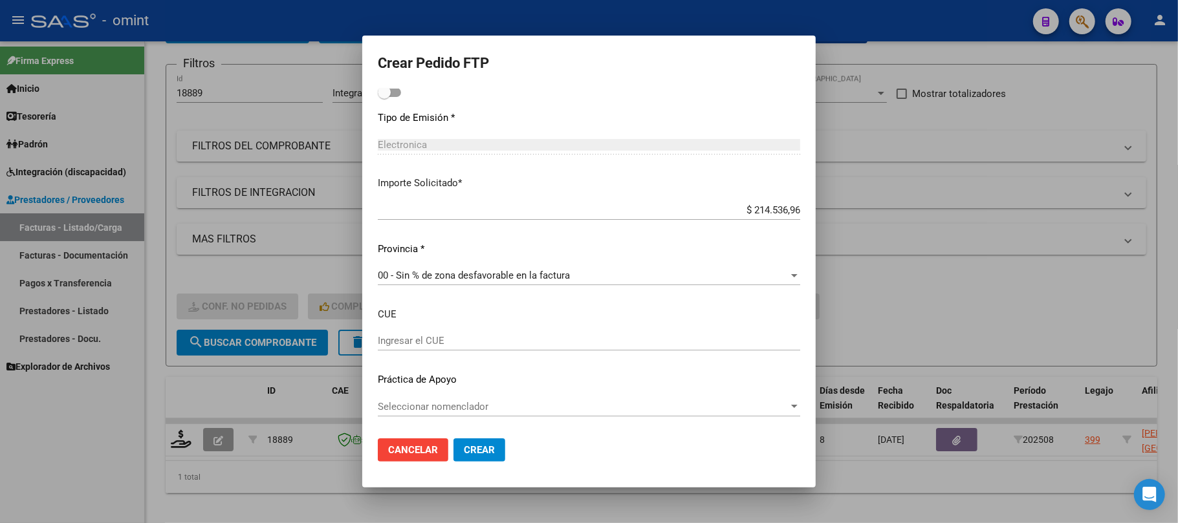
type input "396"
click at [464, 453] on span "Crear" at bounding box center [479, 450] width 31 height 12
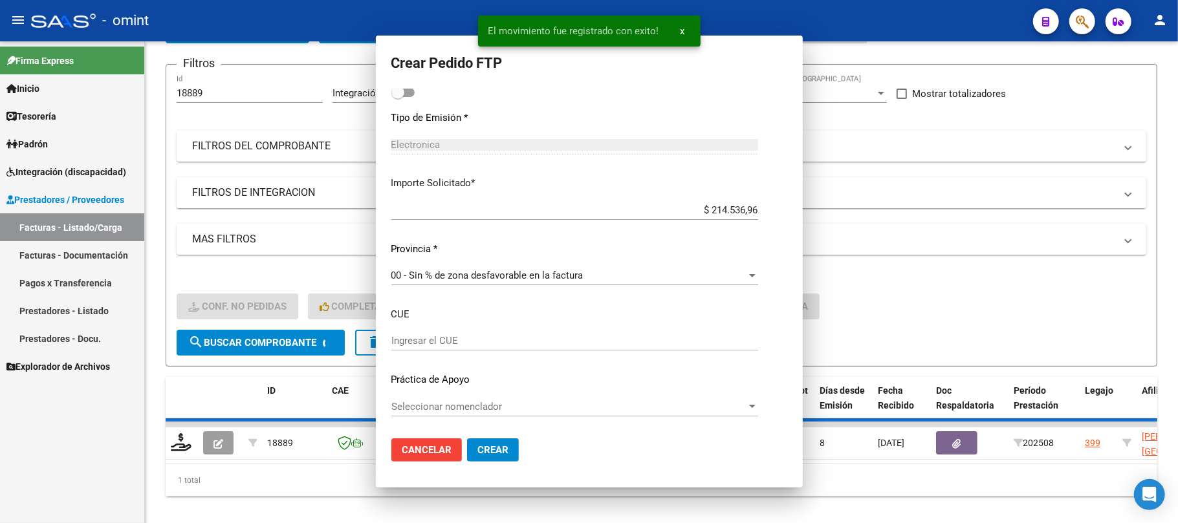
scroll to position [0, 0]
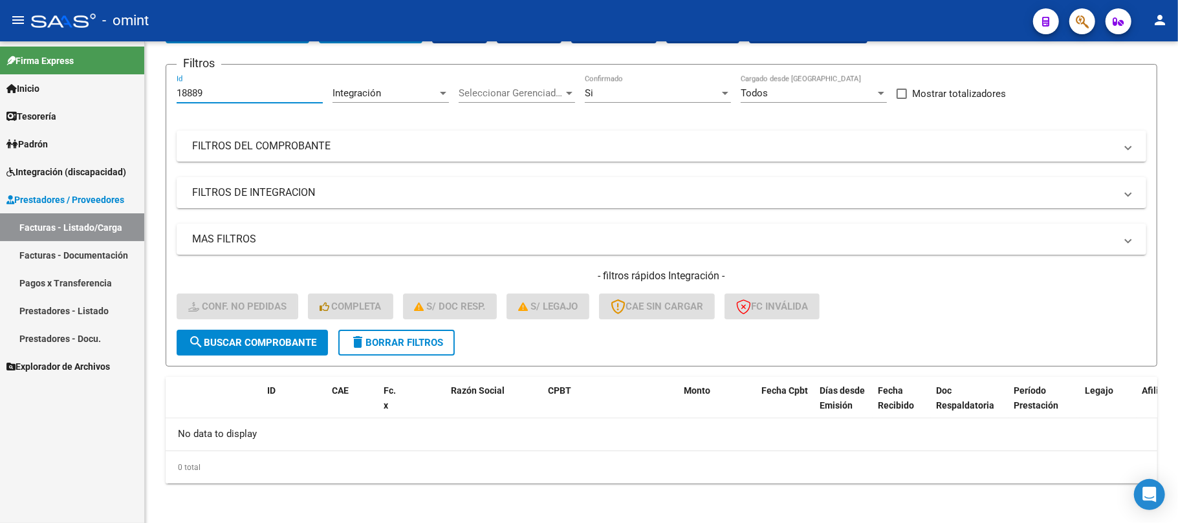
drag, startPoint x: 221, startPoint y: 97, endPoint x: 143, endPoint y: 107, distance: 78.3
click at [135, 96] on mat-sidenav-container "Firma Express Inicio Instructivos Contacto OS Tesorería Extractos Procesados (c…" at bounding box center [589, 282] width 1178 height 482
paste input "20556"
type input "20556"
click at [268, 345] on span "search Buscar Comprobante" at bounding box center [252, 343] width 128 height 12
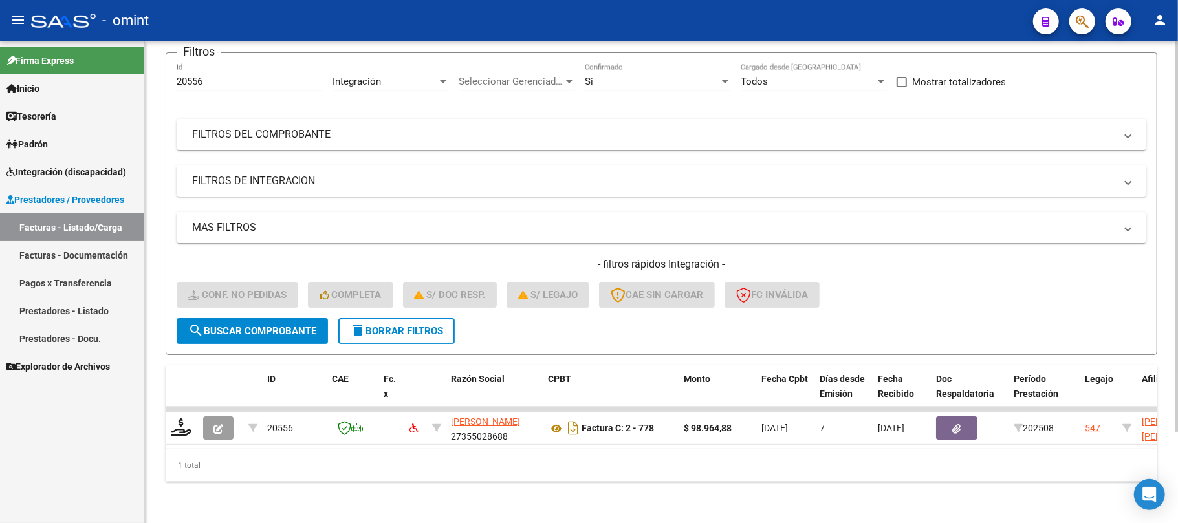
scroll to position [113, 0]
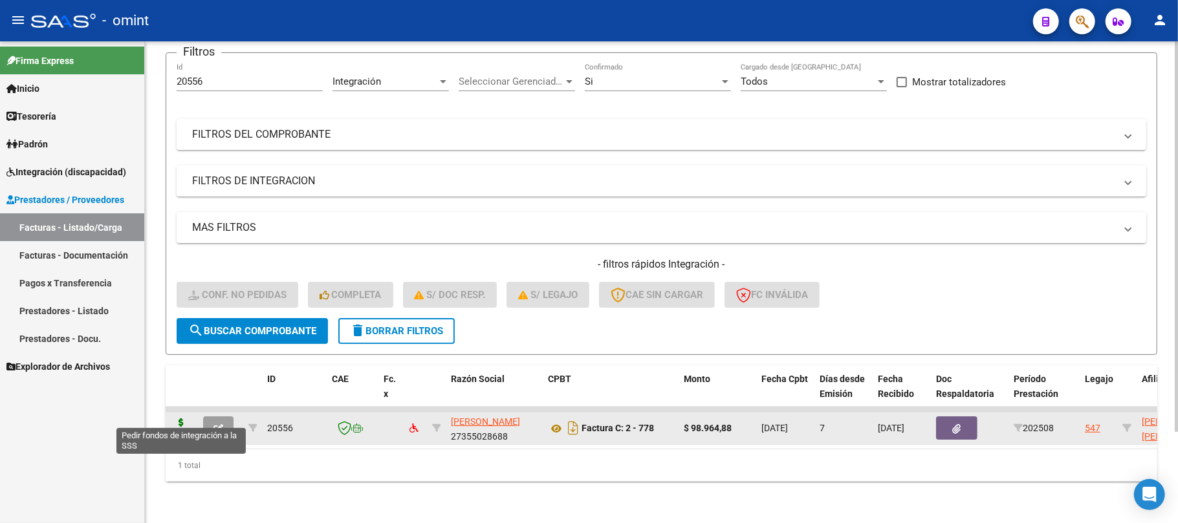
click at [179, 418] on icon at bounding box center [181, 427] width 21 height 18
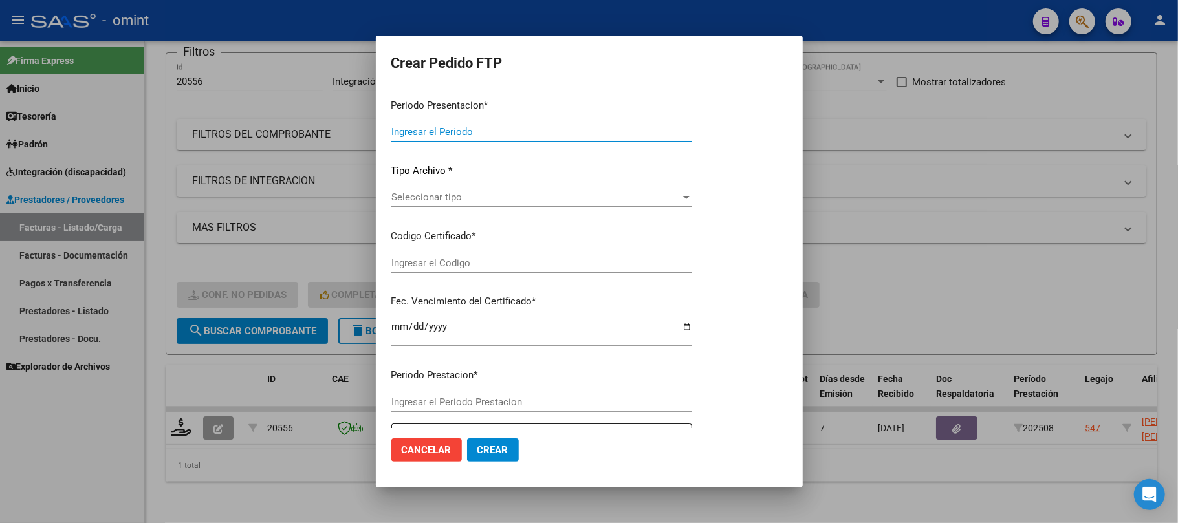
type input "202508"
type input "$ 98.964,88"
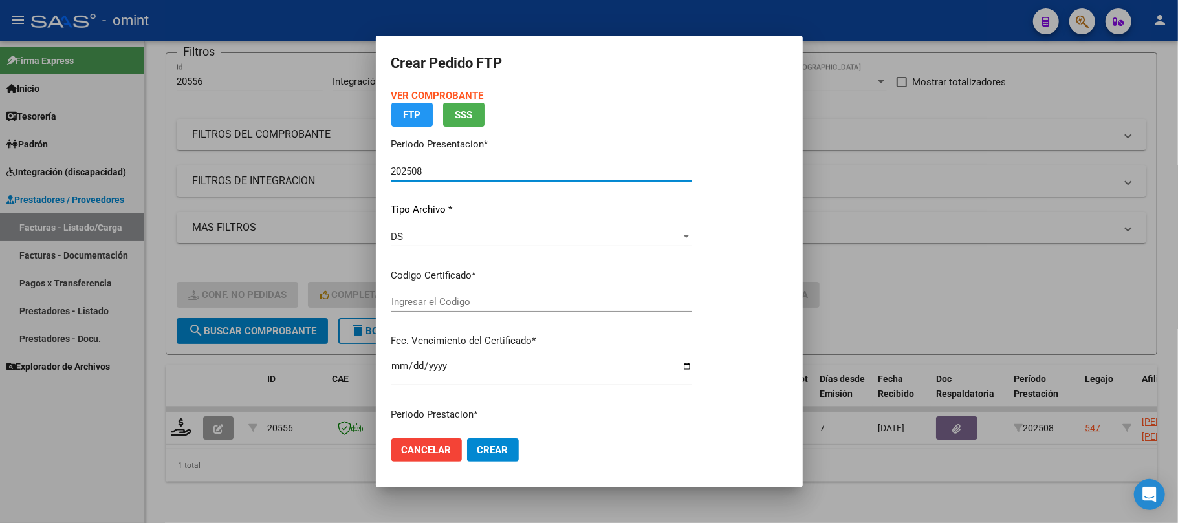
type input "5923336170"
type input "2025-11-09"
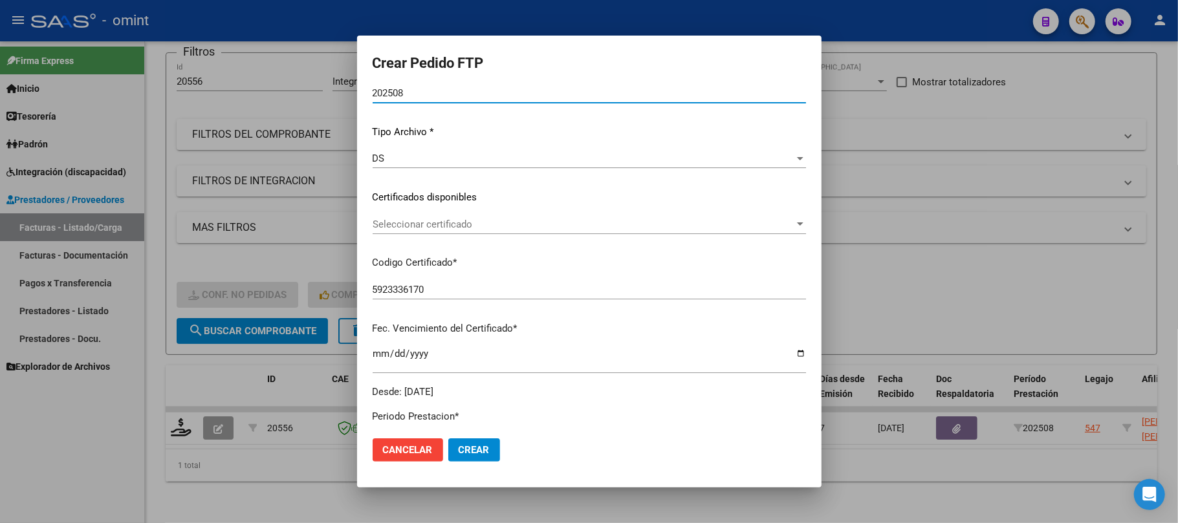
scroll to position [207, 0]
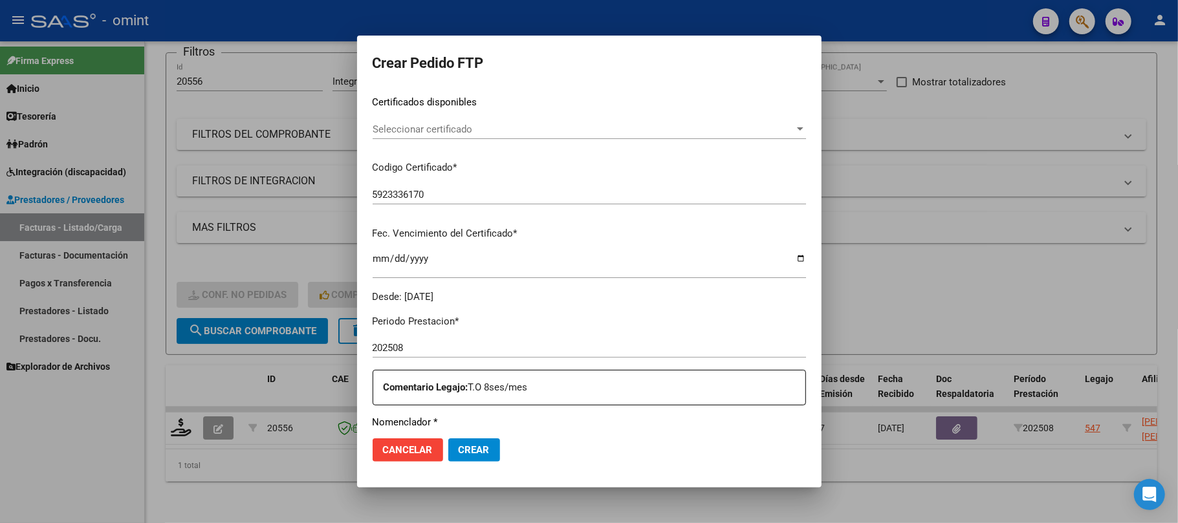
click at [435, 135] on div "Seleccionar certificado Seleccionar certificado" at bounding box center [588, 129] width 433 height 19
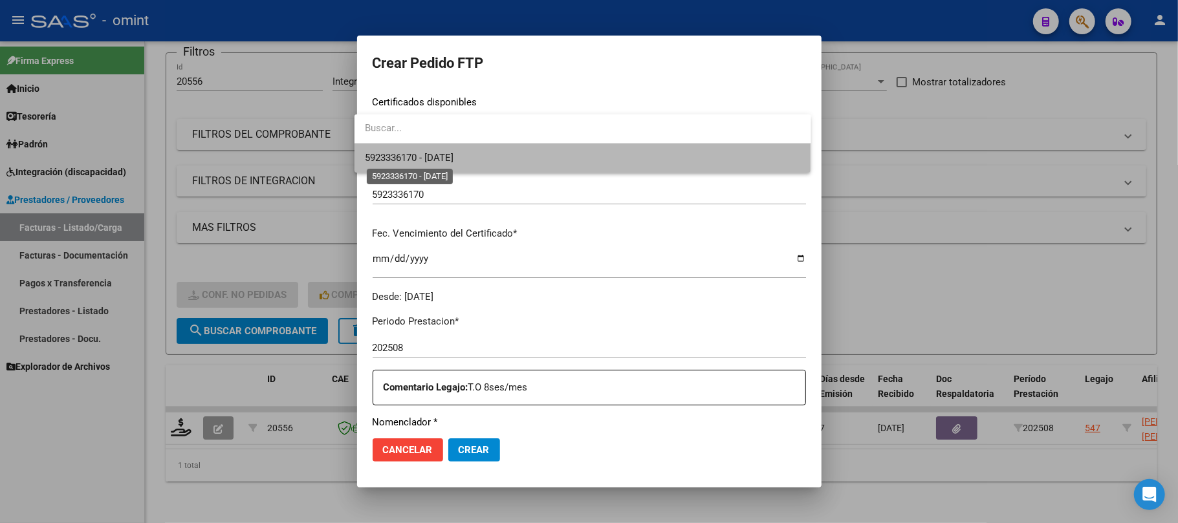
click at [420, 163] on span "5923336170 - 2025-11-09" at bounding box center [409, 158] width 89 height 12
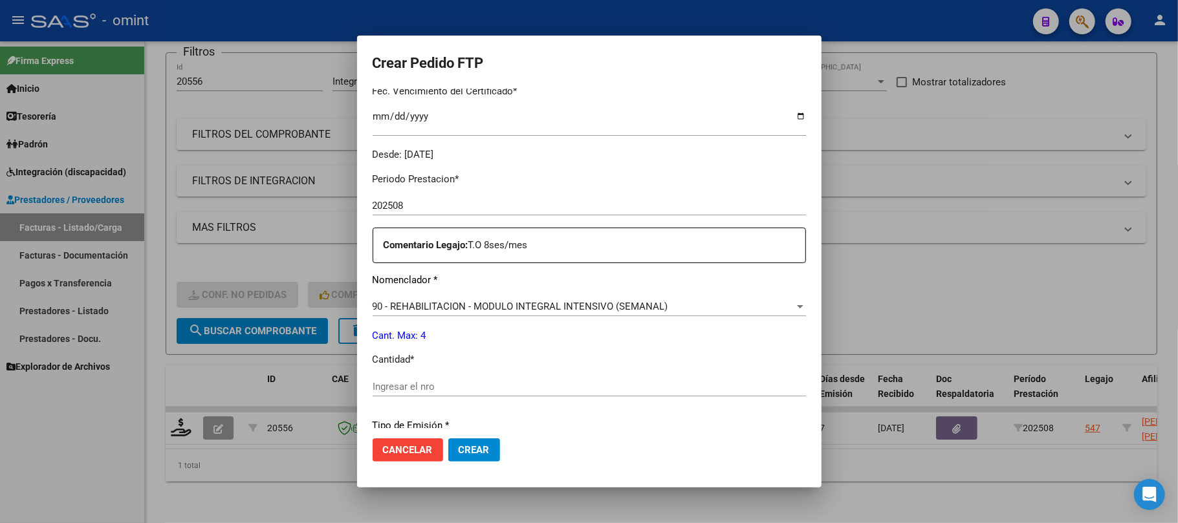
scroll to position [379, 0]
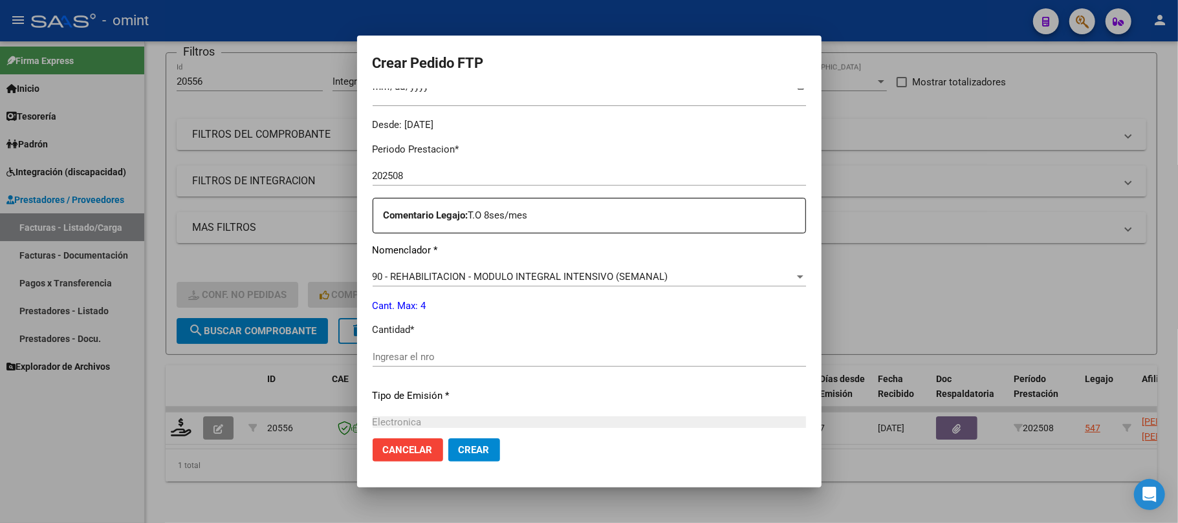
click at [410, 353] on input "Ingresar el nro" at bounding box center [588, 357] width 433 height 12
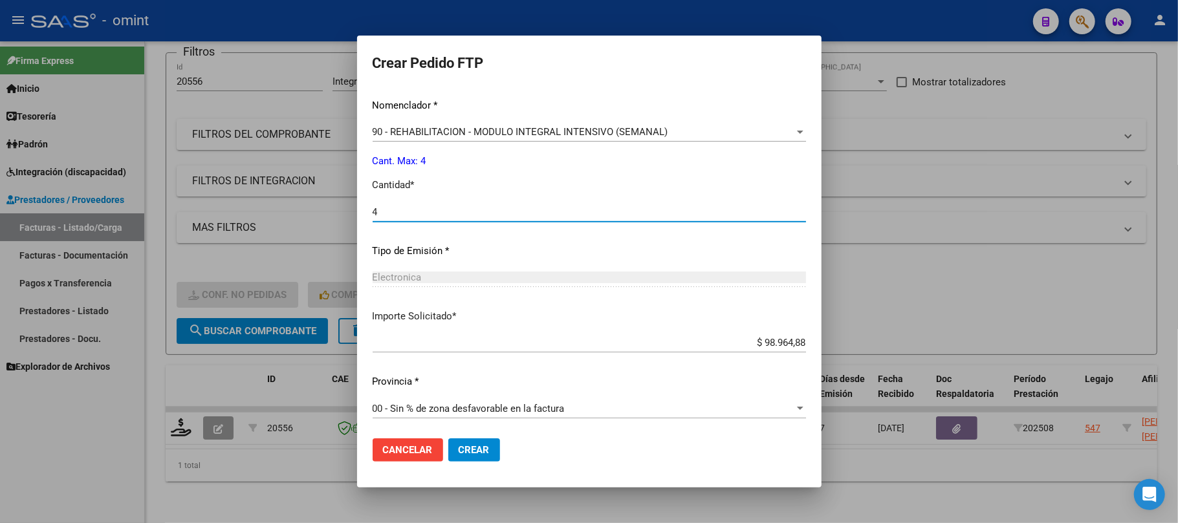
scroll to position [525, 0]
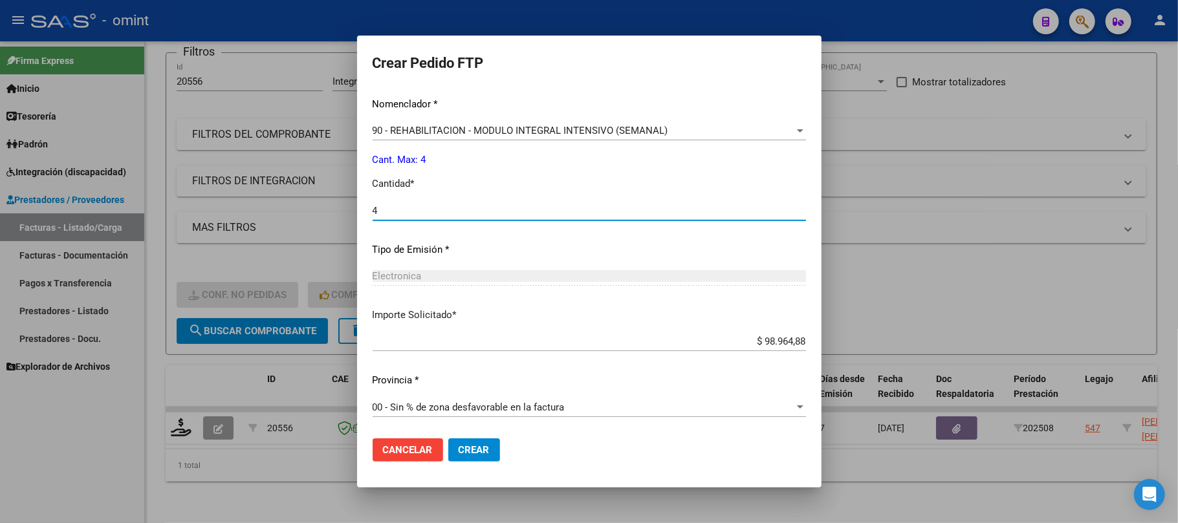
type input "4"
click at [472, 458] on button "Crear" at bounding box center [474, 449] width 52 height 23
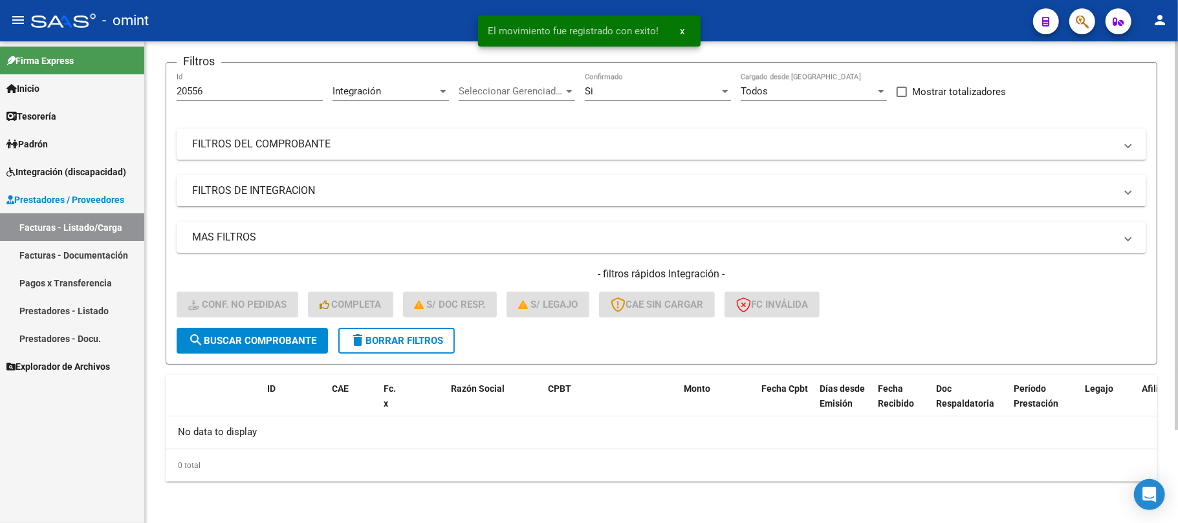
scroll to position [89, 0]
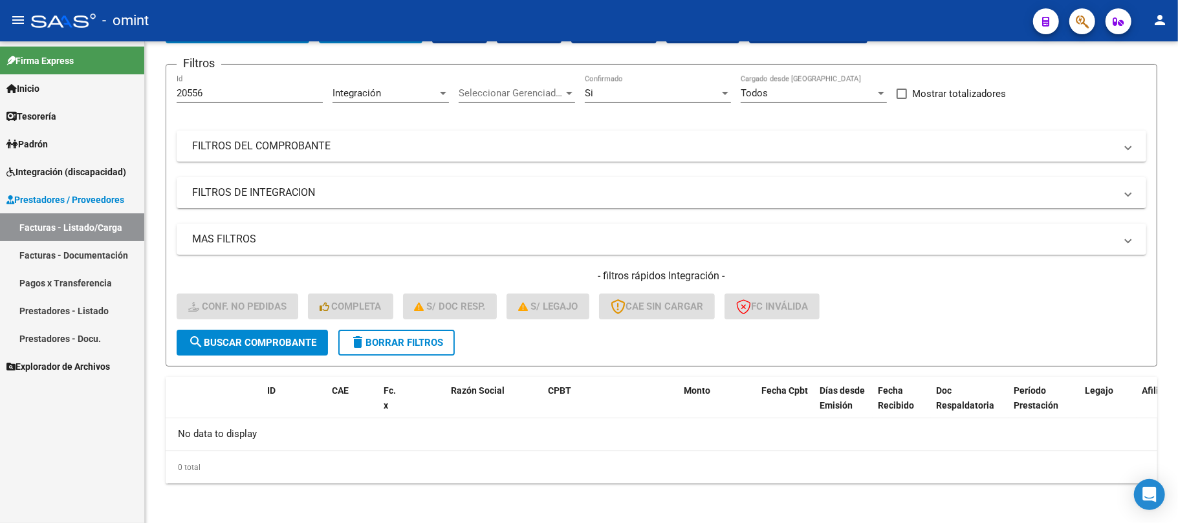
drag, startPoint x: 260, startPoint y: 91, endPoint x: 119, endPoint y: 106, distance: 141.8
click at [119, 106] on mat-sidenav-container "Firma Express Inicio Instructivos Contacto OS Tesorería Extractos Procesados (c…" at bounding box center [589, 282] width 1178 height 482
paste input "19787"
type input "19787"
click at [267, 337] on span "search Buscar Comprobante" at bounding box center [252, 343] width 128 height 12
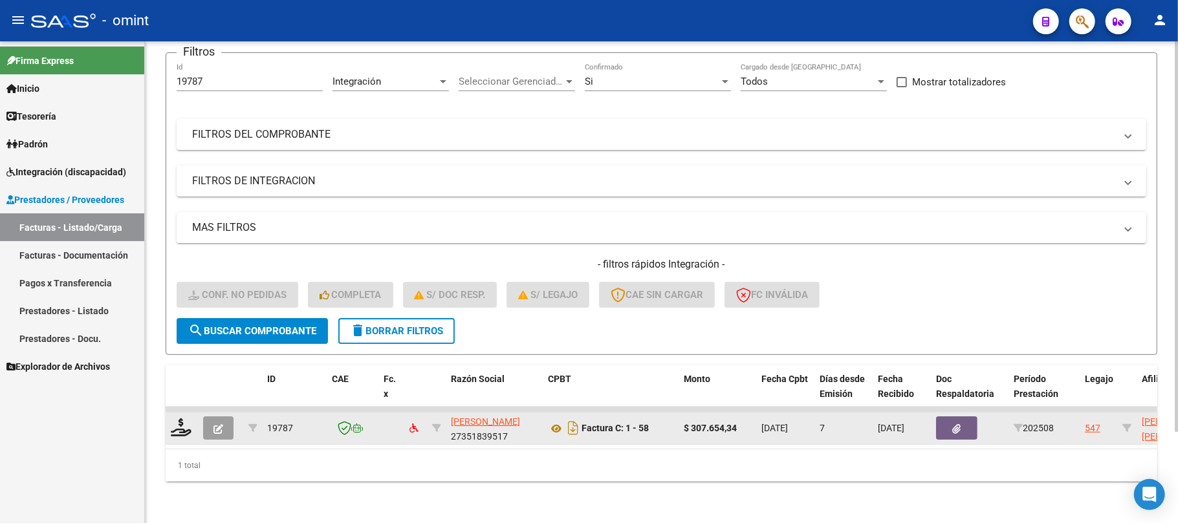
scroll to position [113, 0]
click at [178, 418] on icon at bounding box center [181, 427] width 21 height 18
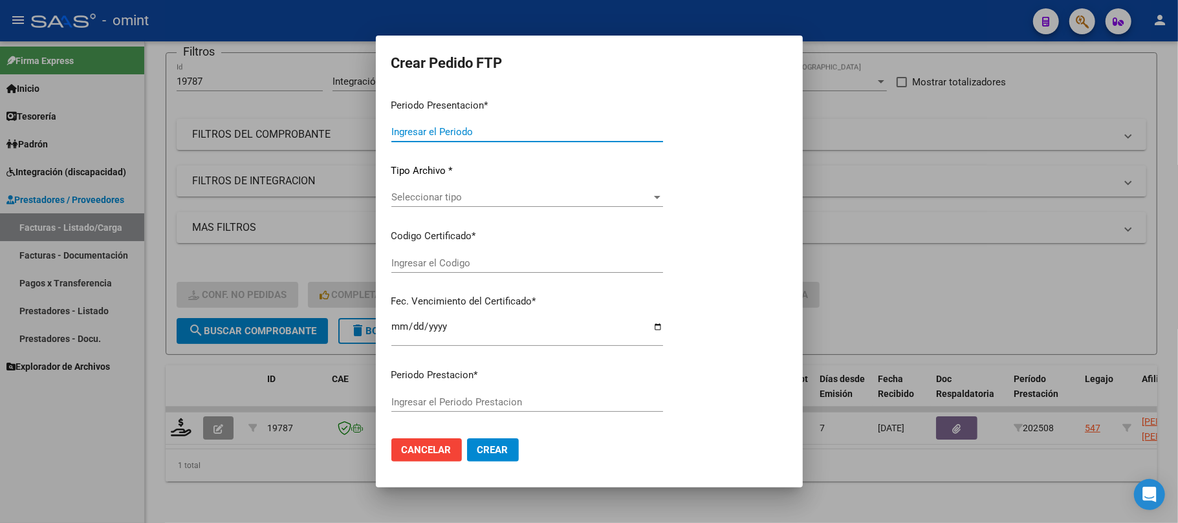
type input "202508"
type input "$ 307.654,34"
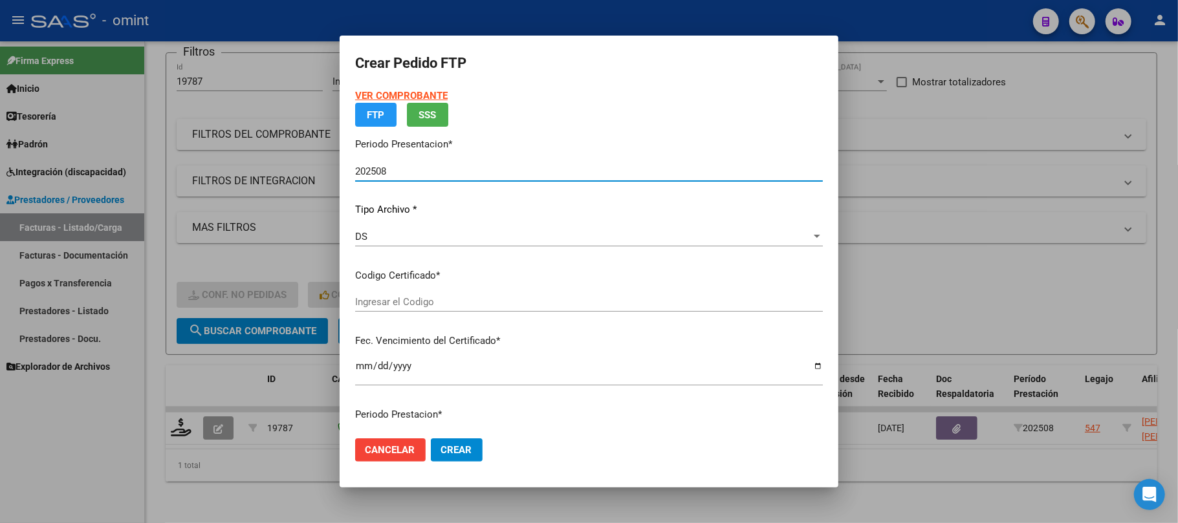
type input "5923336170"
type input "2025-11-09"
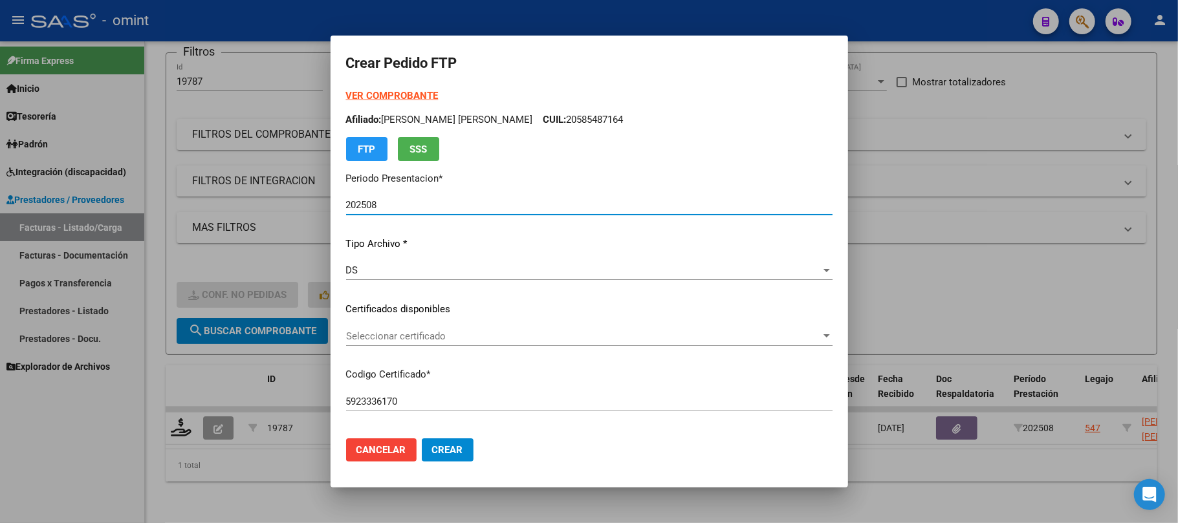
click at [374, 345] on div "Seleccionar certificado Seleccionar certificado" at bounding box center [589, 336] width 486 height 19
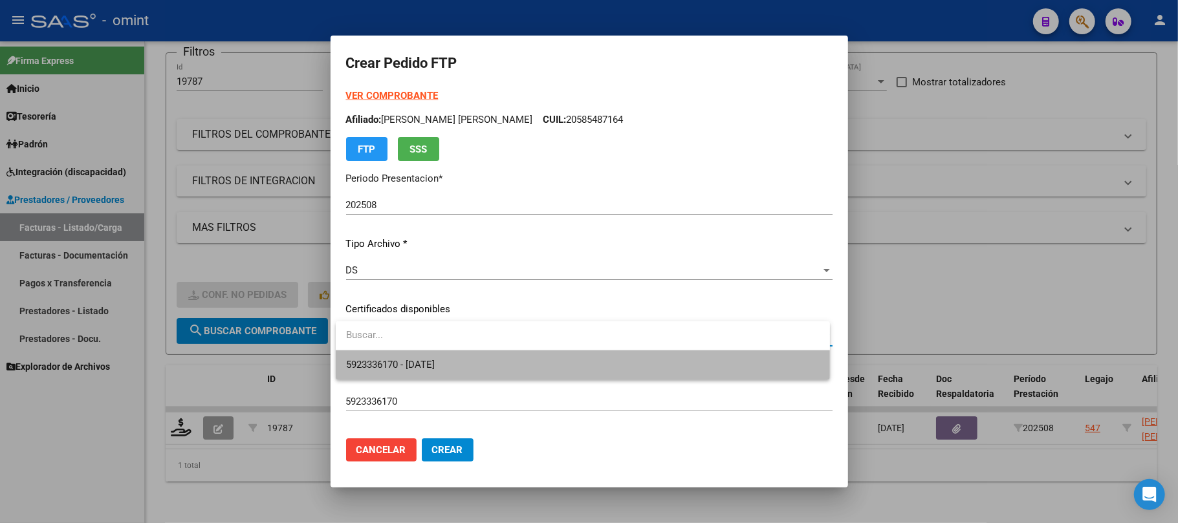
click at [381, 356] on span "5923336170 - 2025-11-09" at bounding box center [582, 364] width 473 height 29
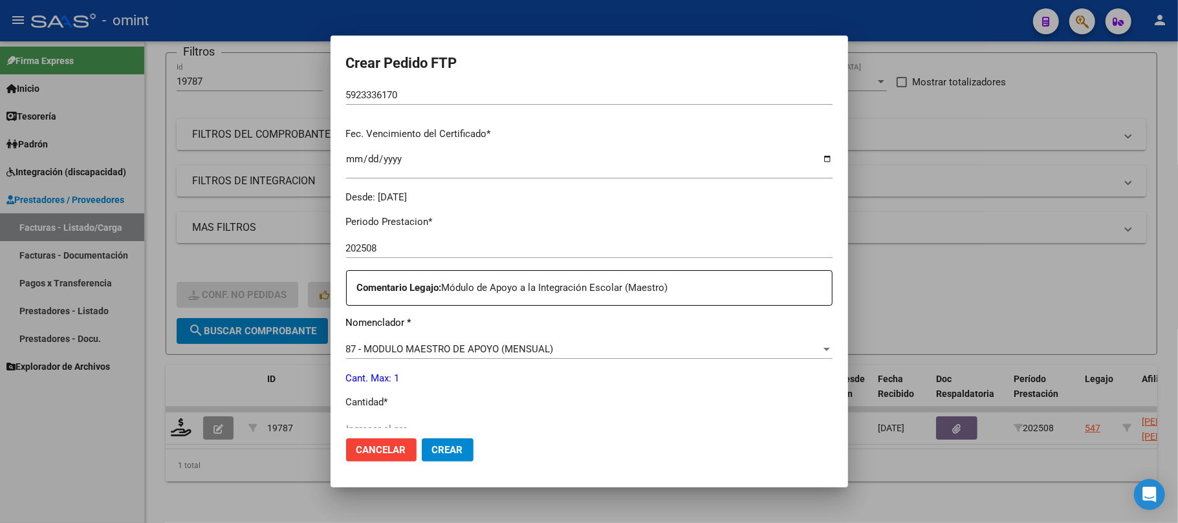
scroll to position [345, 0]
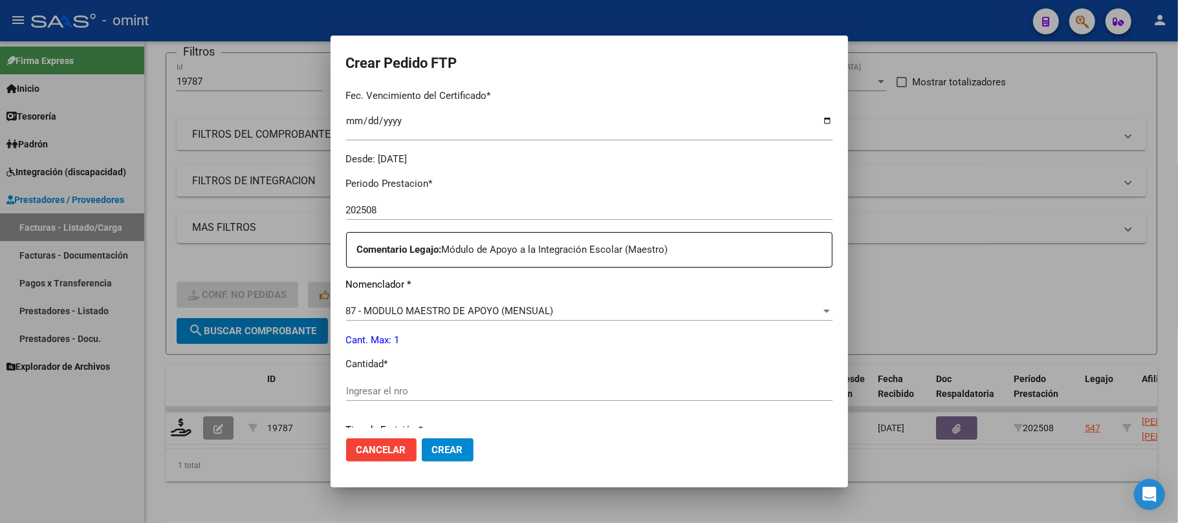
click at [386, 397] on div "Ingresar el nro" at bounding box center [589, 391] width 486 height 19
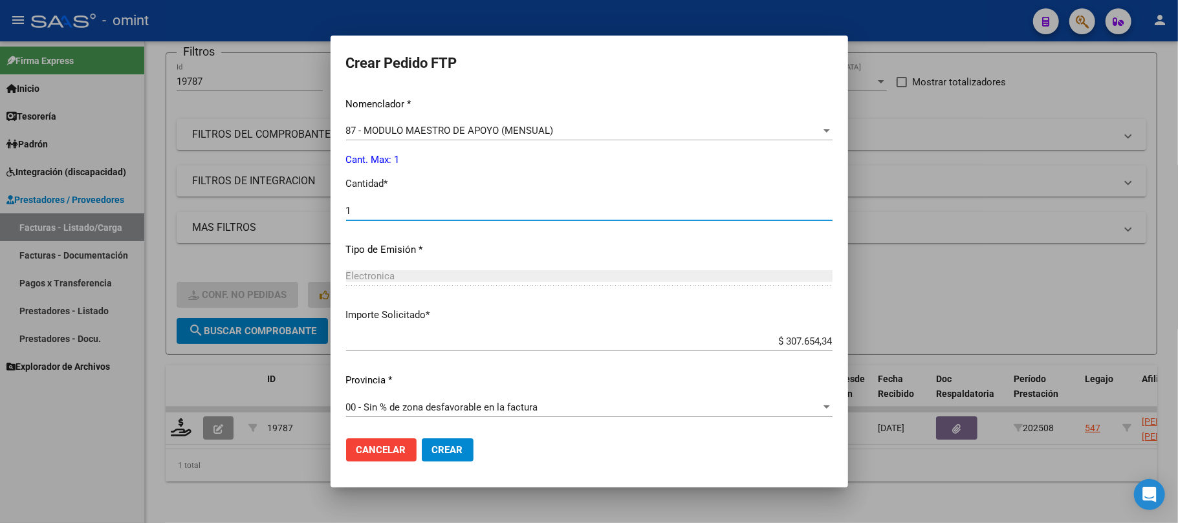
type input "1"
click at [460, 451] on span "Crear" at bounding box center [447, 450] width 31 height 12
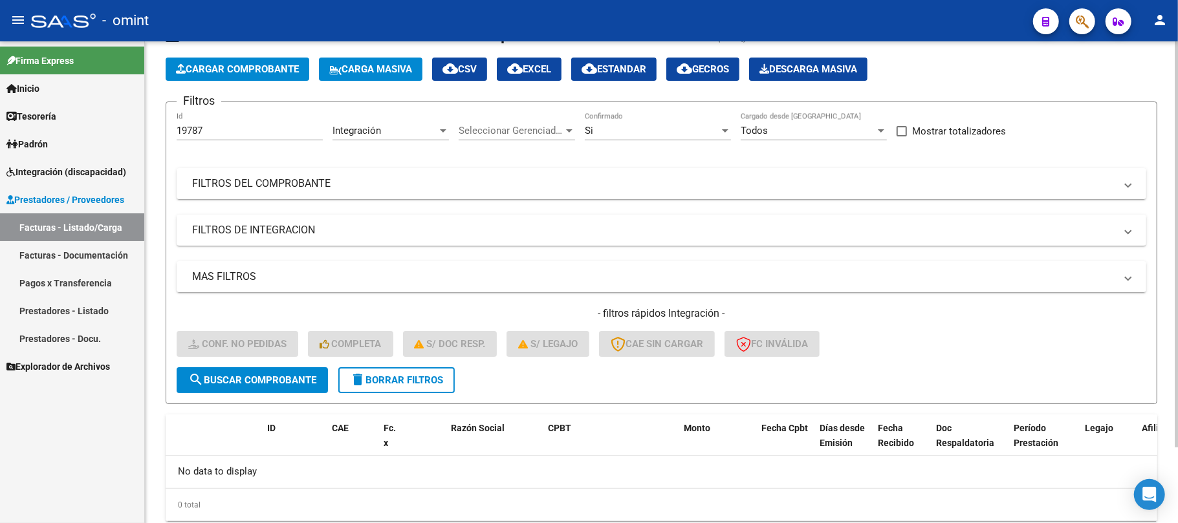
scroll to position [0, 0]
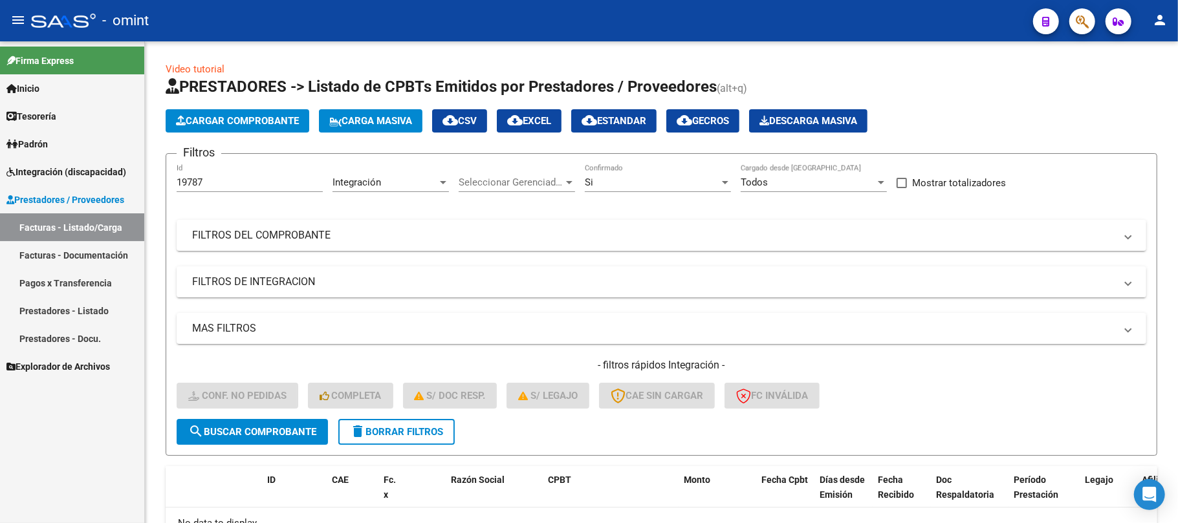
drag, startPoint x: 213, startPoint y: 175, endPoint x: 125, endPoint y: 182, distance: 87.6
click at [125, 182] on mat-sidenav-container "Firma Express Inicio Instructivos Contacto OS Tesorería Extractos Procesados (c…" at bounding box center [589, 282] width 1178 height 482
click at [187, 184] on input "19787" at bounding box center [250, 183] width 146 height 12
paste input "960"
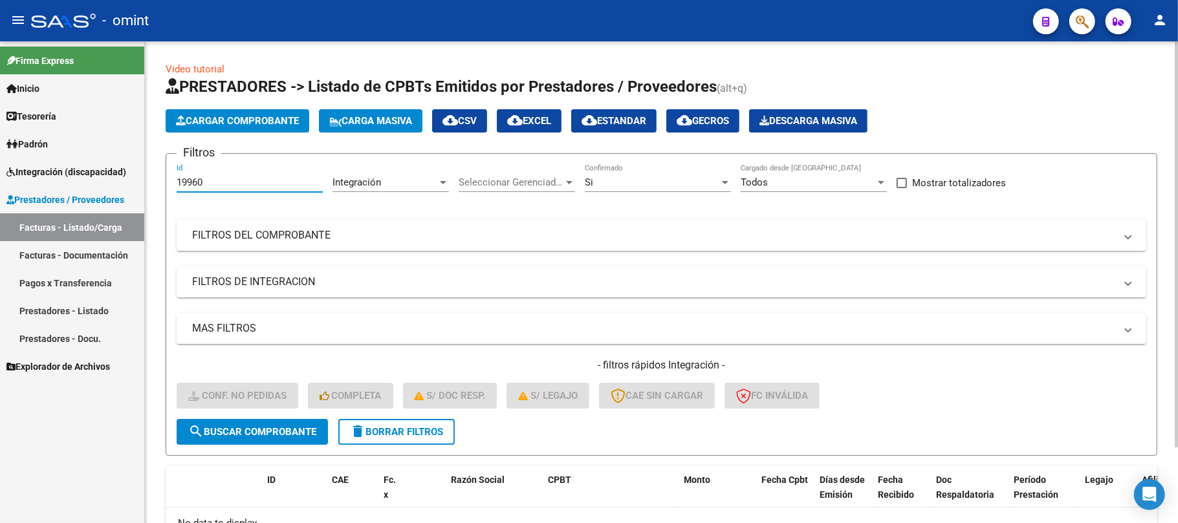
type input "19960"
click at [268, 429] on span "search Buscar Comprobante" at bounding box center [252, 432] width 128 height 12
drag, startPoint x: 280, startPoint y: 435, endPoint x: 296, endPoint y: 416, distance: 24.8
click at [279, 436] on span "search Buscar Comprobante" at bounding box center [252, 432] width 128 height 12
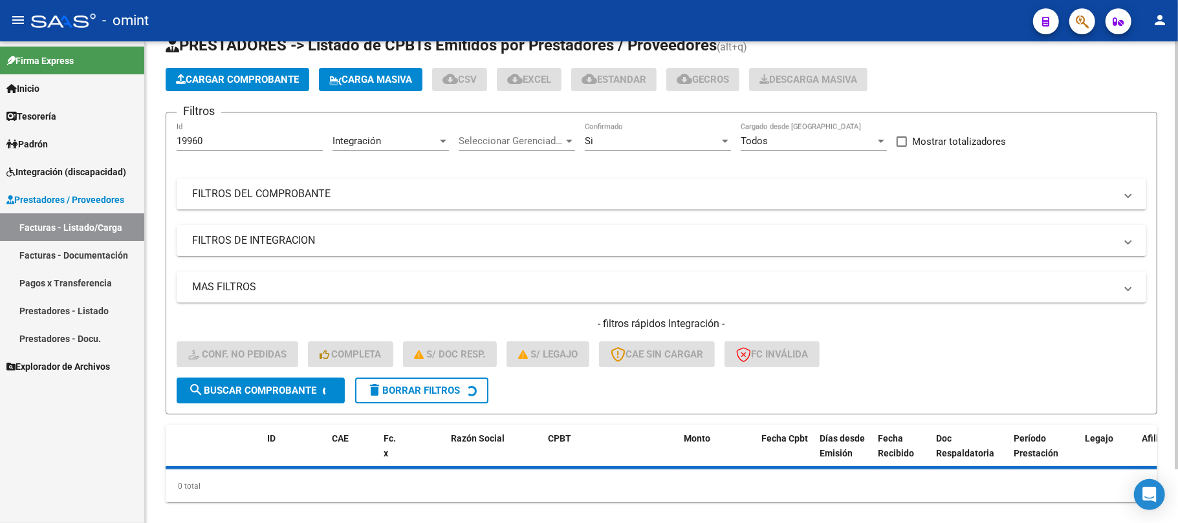
scroll to position [60, 0]
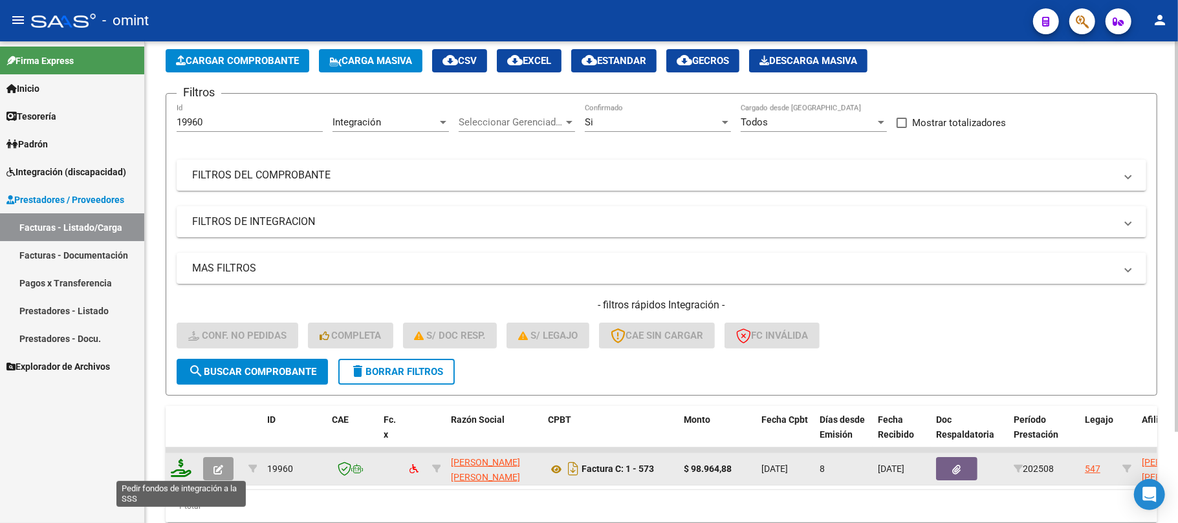
click at [173, 468] on icon at bounding box center [181, 468] width 21 height 18
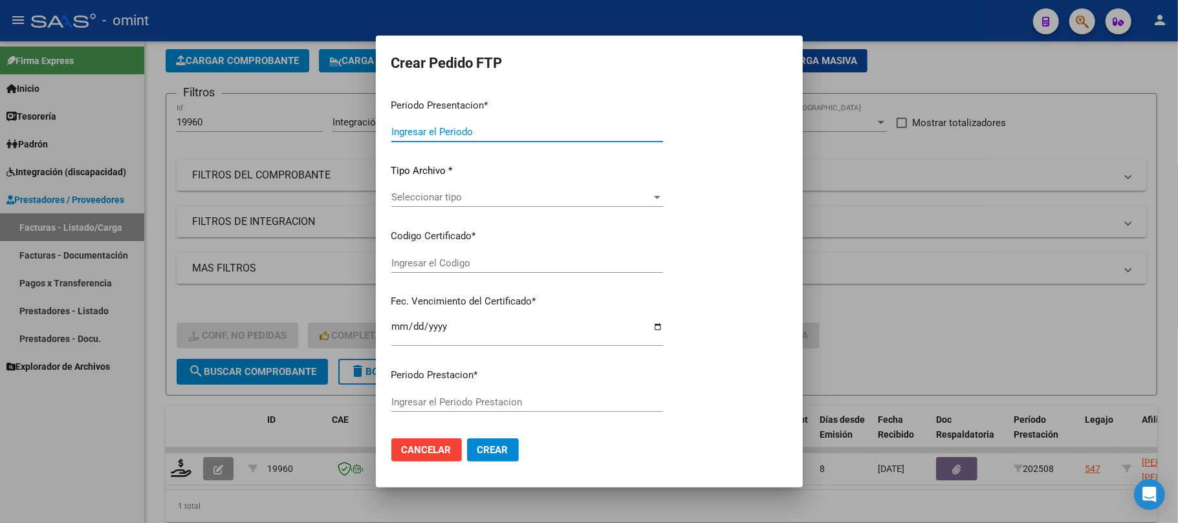
type input "202508"
type input "$ 98.964,88"
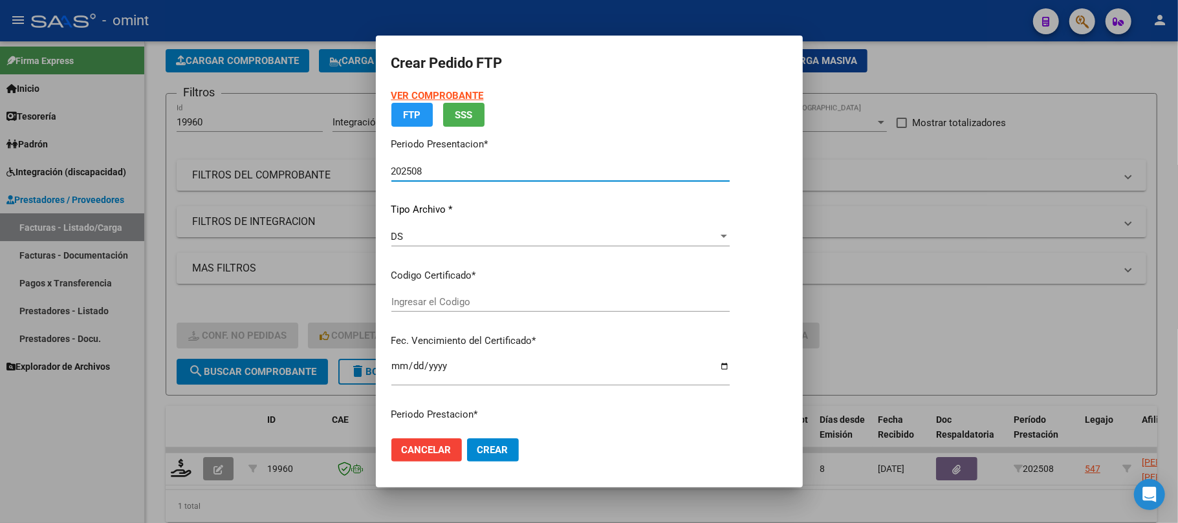
type input "5923336170"
type input "2025-11-09"
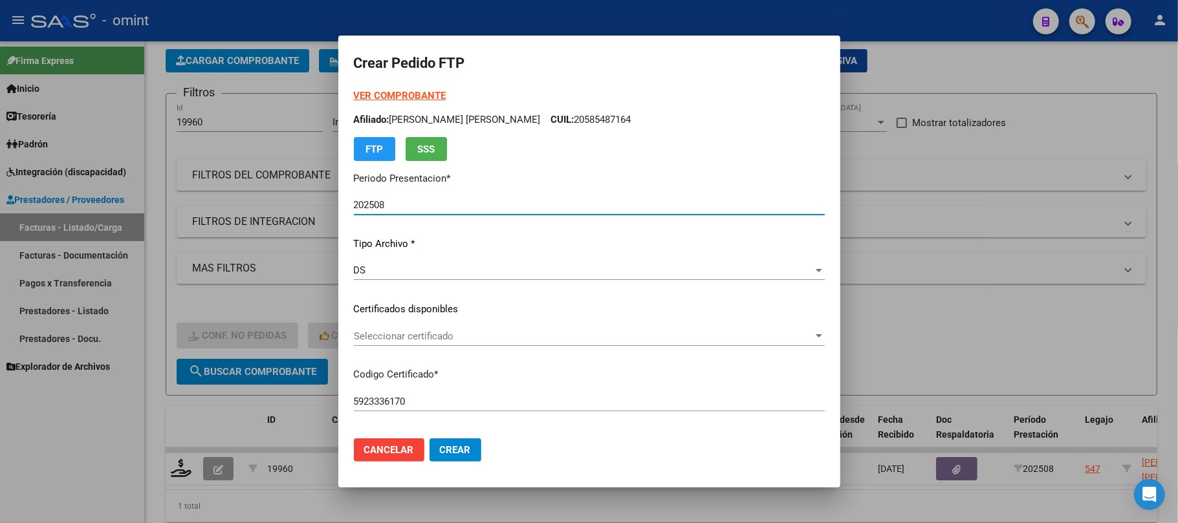
click at [402, 339] on span "Seleccionar certificado" at bounding box center [583, 336] width 459 height 12
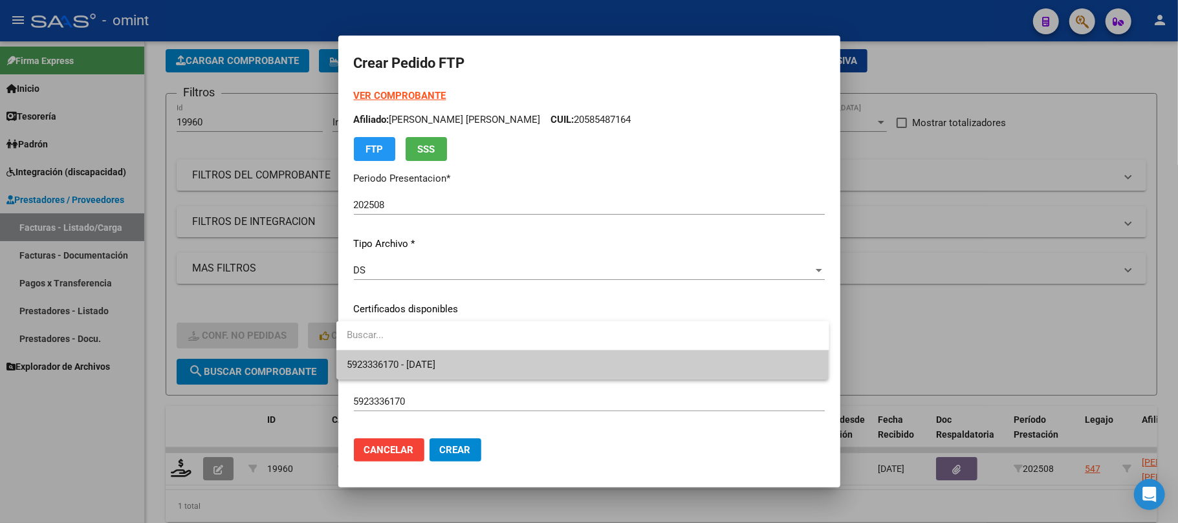
click at [414, 366] on span "5923336170 - 2025-11-09" at bounding box center [391, 365] width 89 height 12
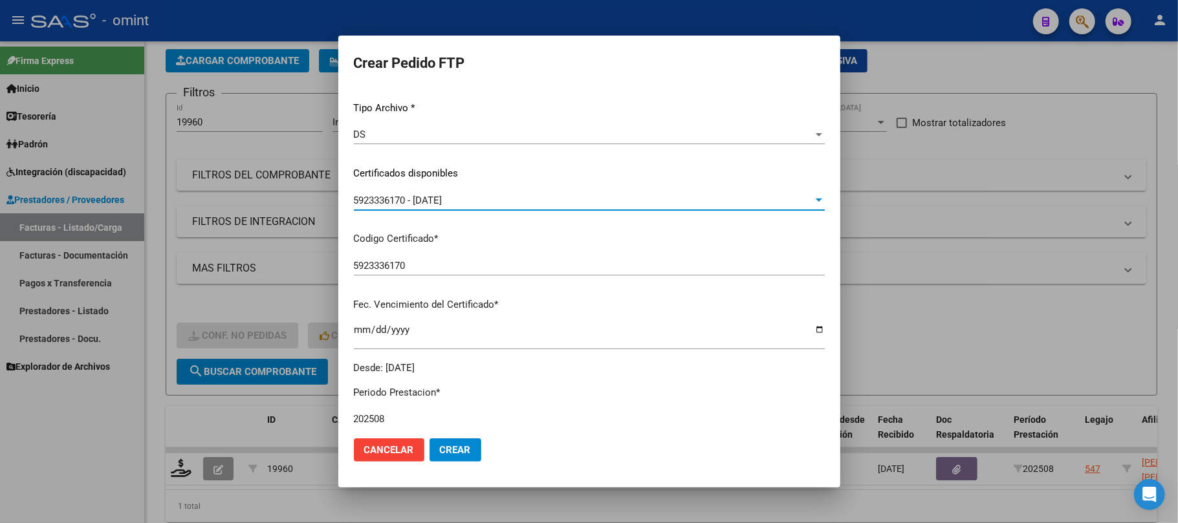
scroll to position [345, 0]
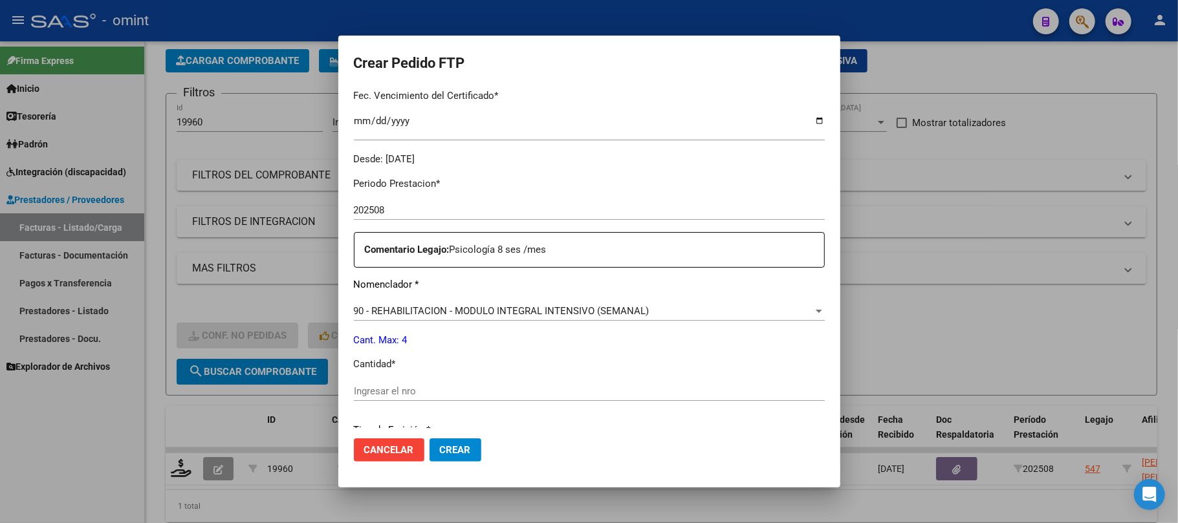
click at [415, 383] on div "Ingresar el nro" at bounding box center [589, 391] width 471 height 19
type input "1"
type input "4"
click at [448, 449] on span "Crear" at bounding box center [455, 450] width 31 height 12
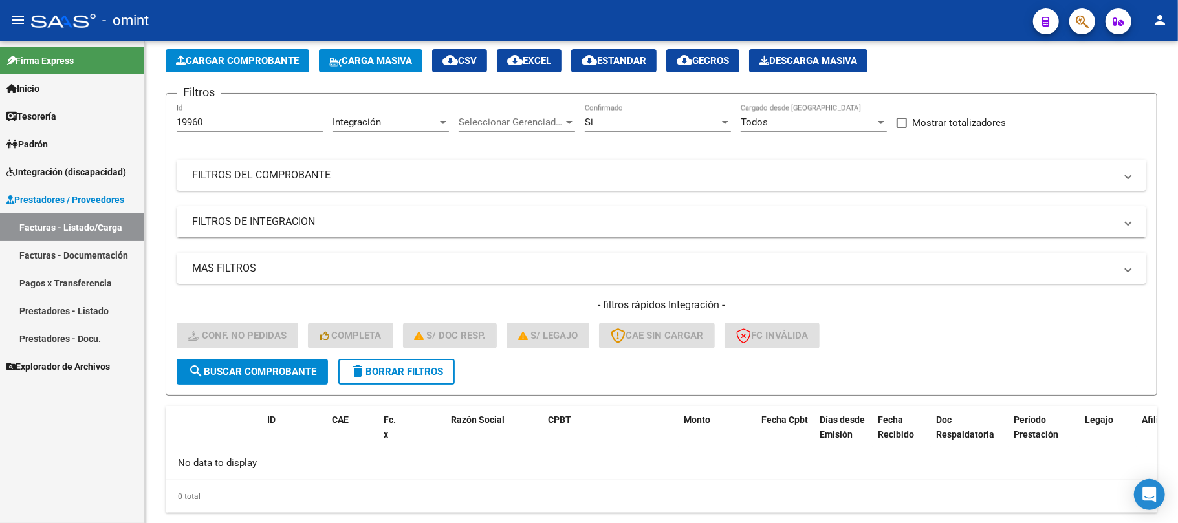
drag, startPoint x: 220, startPoint y: 122, endPoint x: 127, endPoint y: 127, distance: 93.3
click at [127, 127] on mat-sidenav-container "Firma Express Inicio Instructivos Contacto OS Tesorería Extractos Procesados (c…" at bounding box center [589, 282] width 1178 height 482
paste input "8406"
type input "18406"
click at [249, 372] on span "search Buscar Comprobante" at bounding box center [252, 372] width 128 height 12
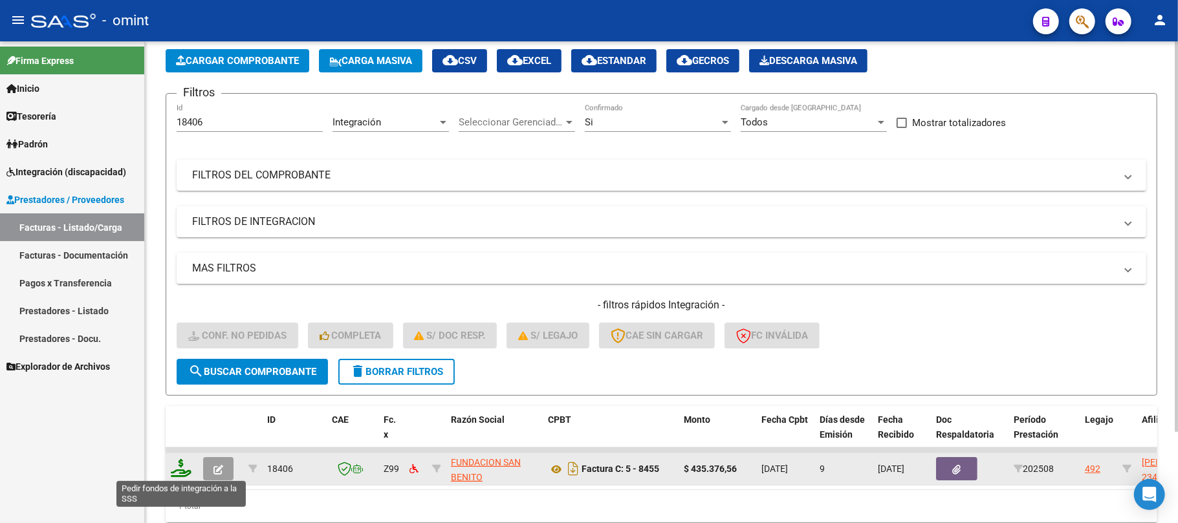
click at [179, 469] on icon at bounding box center [181, 468] width 21 height 18
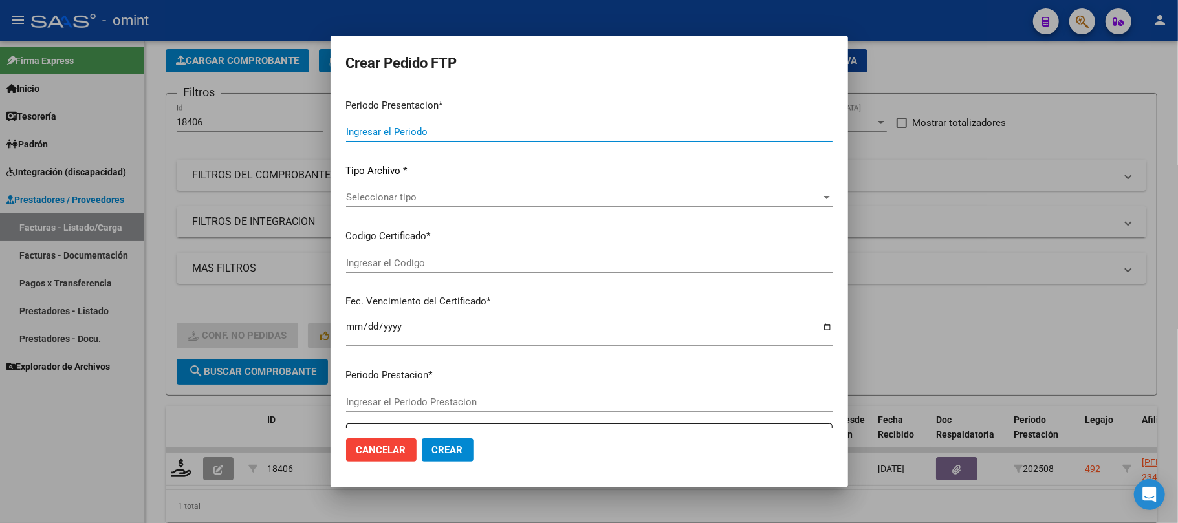
type input "202508"
type input "$ 435.376,56"
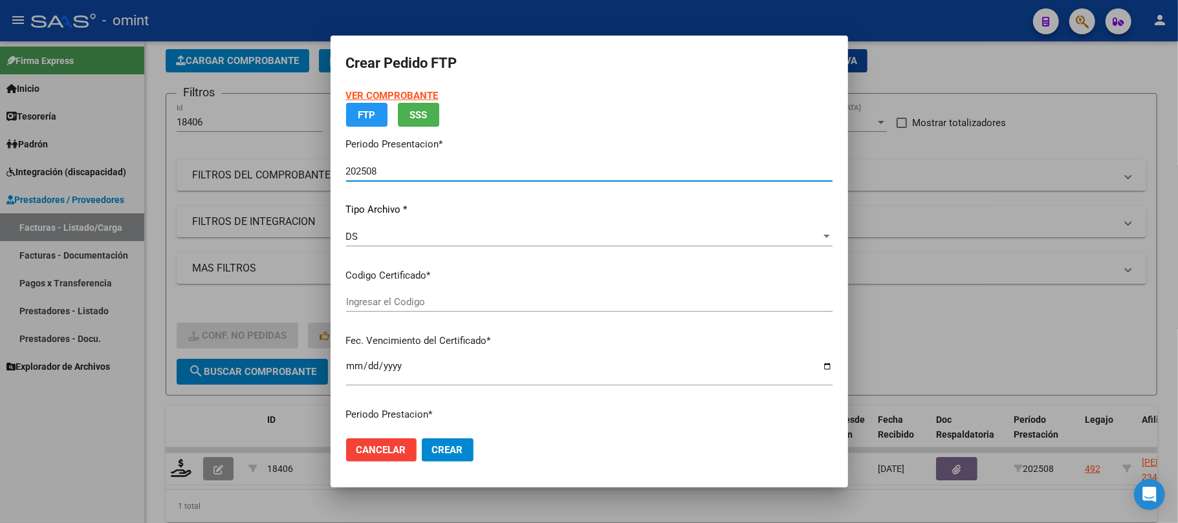
type input "845420629"
type input "2031-09-03"
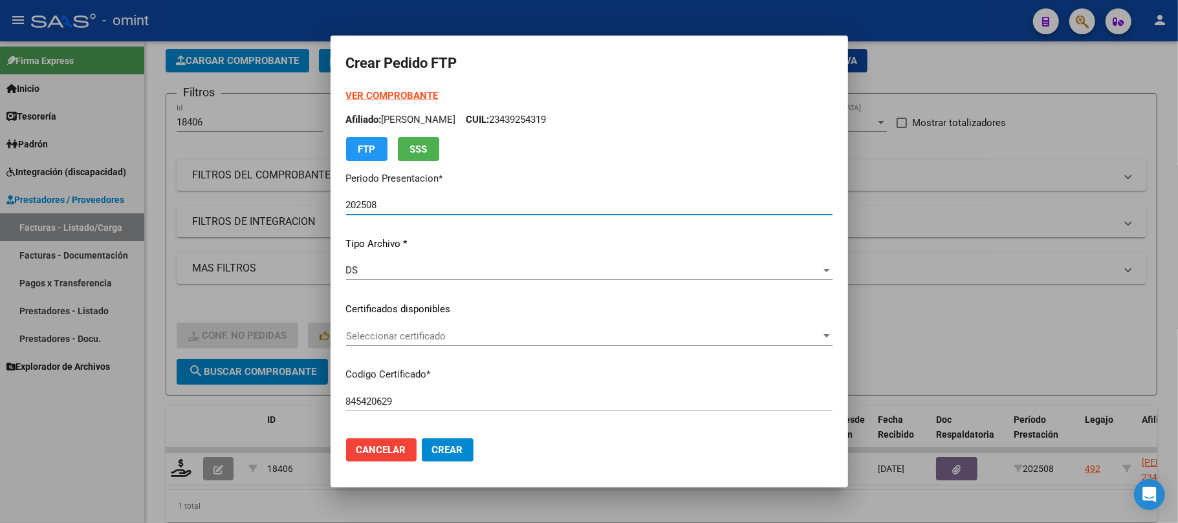
click at [389, 339] on span "Seleccionar certificado" at bounding box center [583, 336] width 475 height 12
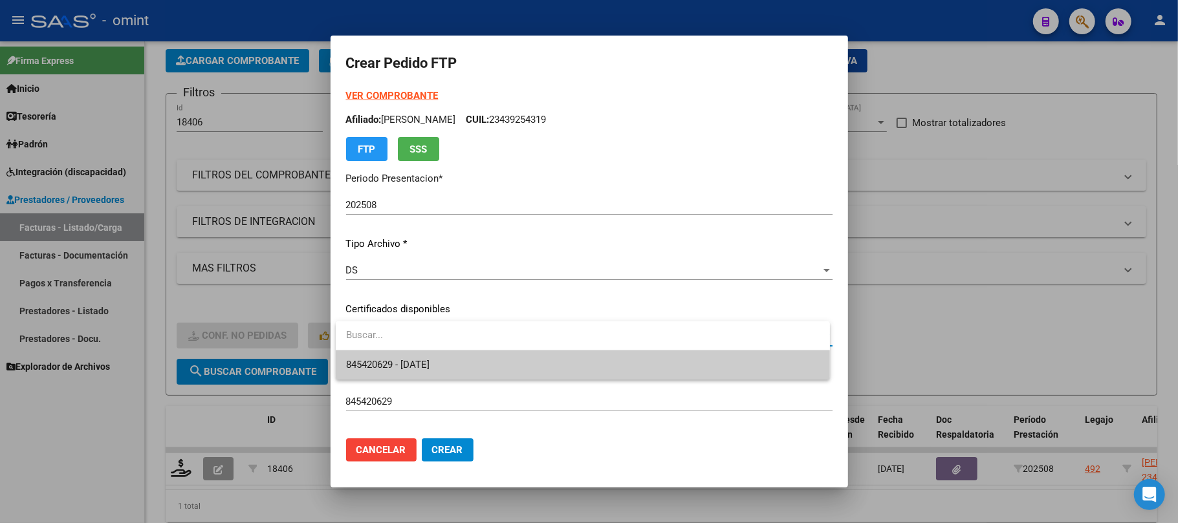
drag, startPoint x: 396, startPoint y: 358, endPoint x: 477, endPoint y: 339, distance: 82.4
click at [397, 359] on span "845420629 - 2031-09-03" at bounding box center [387, 365] width 83 height 12
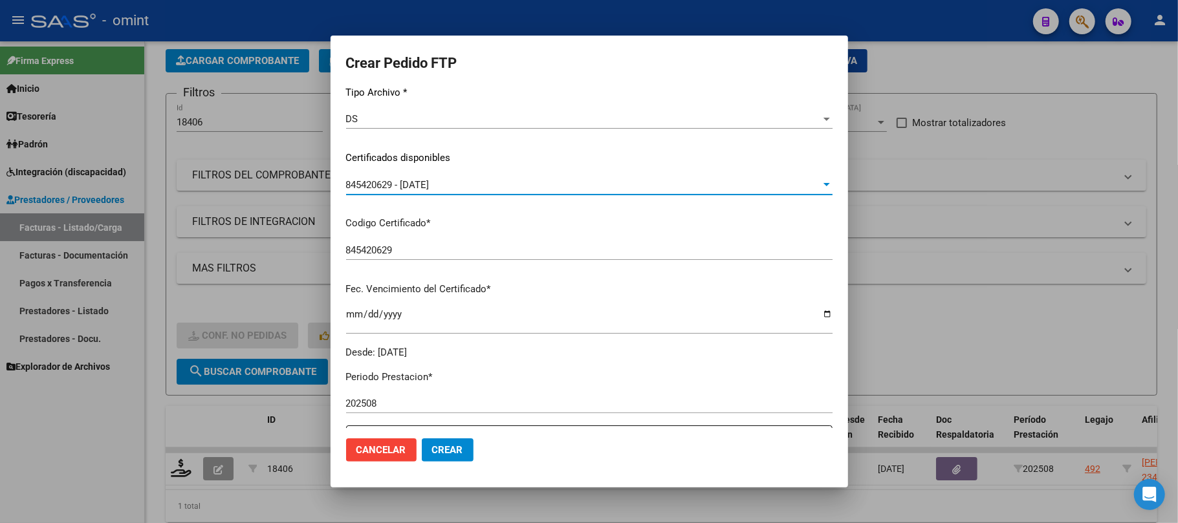
scroll to position [345, 0]
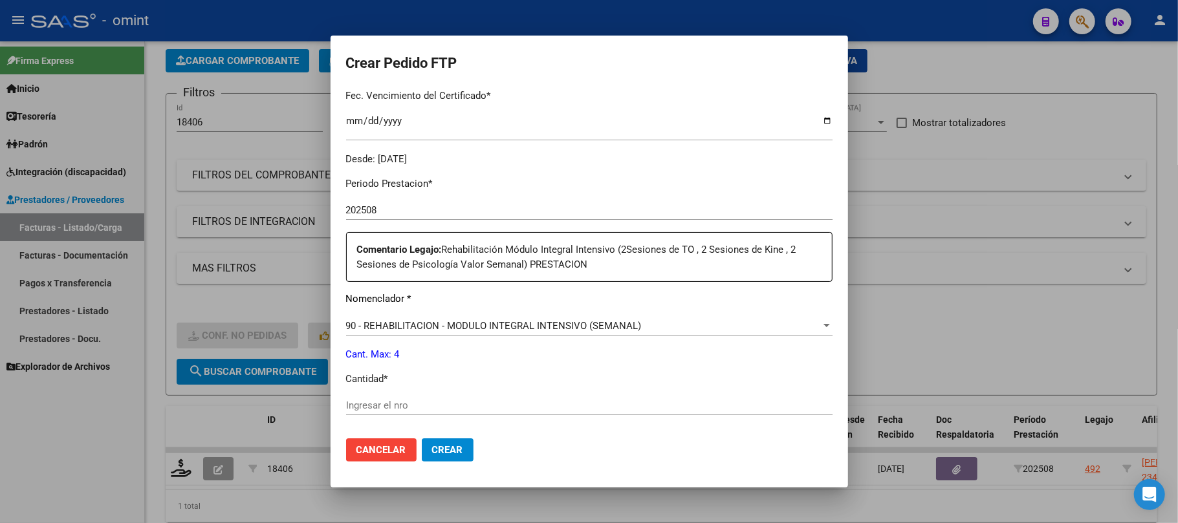
click at [396, 411] on input "Ingresar el nro" at bounding box center [589, 406] width 486 height 12
type input "4"
click at [438, 448] on span "Crear" at bounding box center [447, 450] width 31 height 12
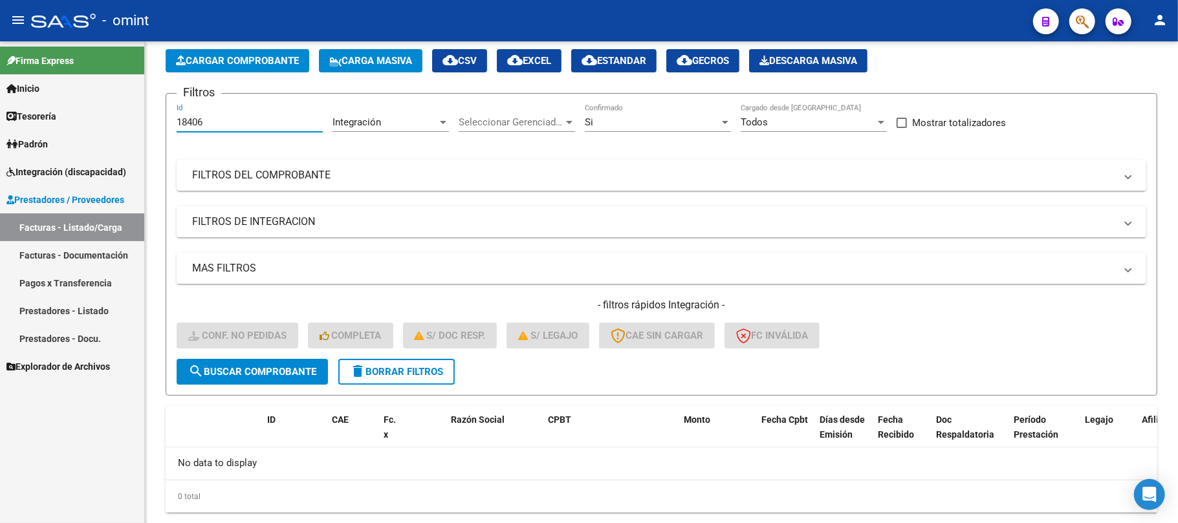
drag, startPoint x: 223, startPoint y: 120, endPoint x: 119, endPoint y: 120, distance: 104.1
click at [119, 120] on mat-sidenav-container "Firma Express Inicio Instructivos Contacto OS Tesorería Extractos Procesados (c…" at bounding box center [589, 282] width 1178 height 482
paste input "740"
type input "18740"
click at [294, 366] on span "search Buscar Comprobante" at bounding box center [252, 372] width 128 height 12
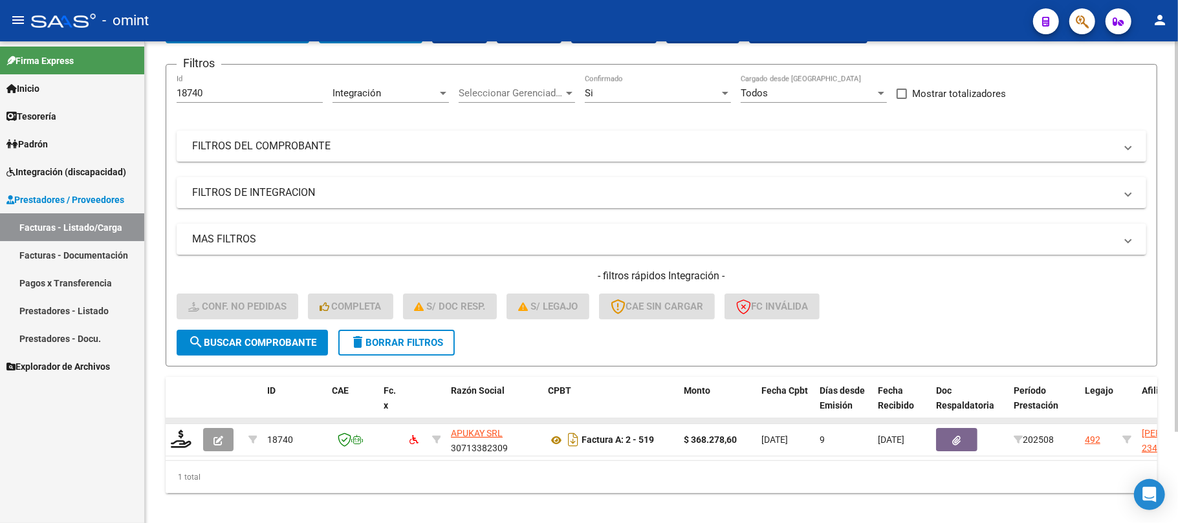
scroll to position [113, 0]
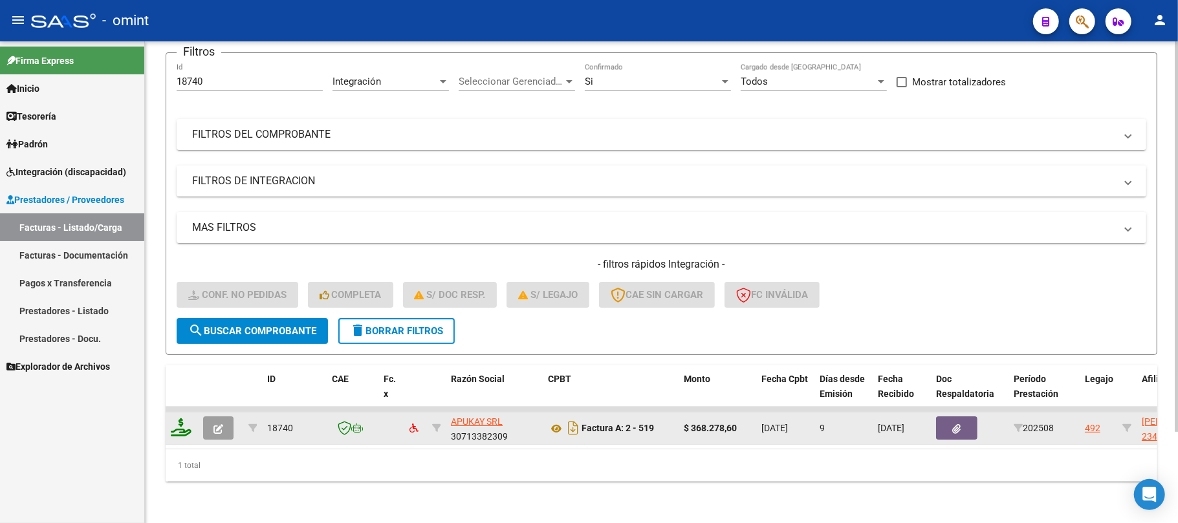
click at [181, 422] on icon at bounding box center [181, 427] width 21 height 18
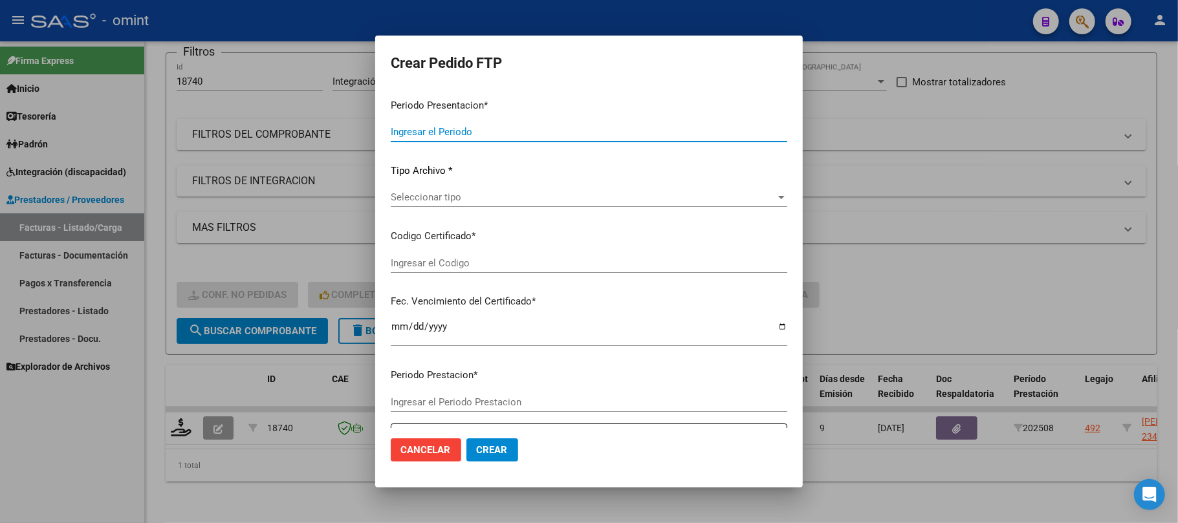
type input "202508"
type input "$ 368.278,60"
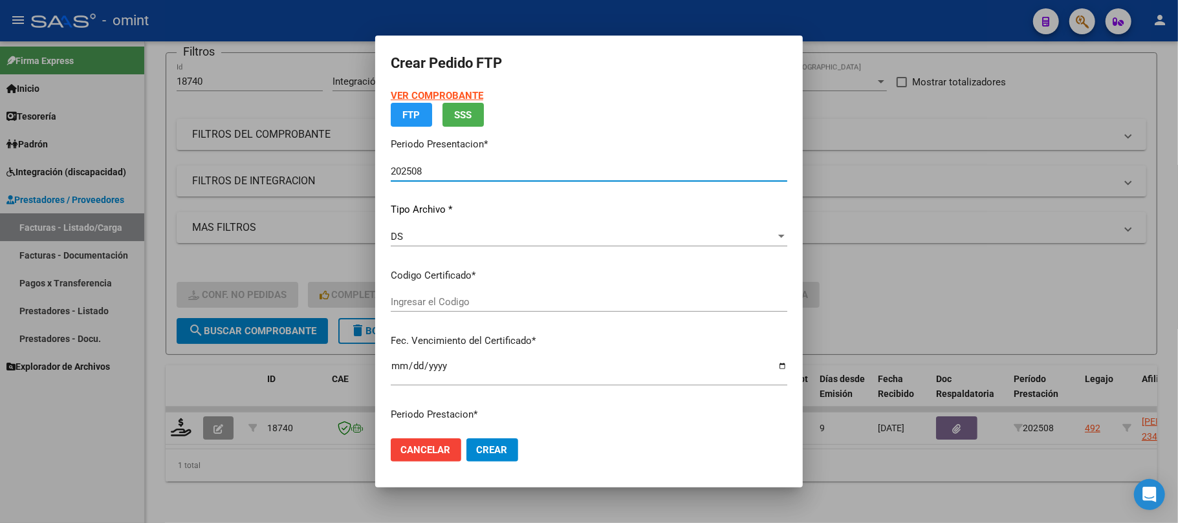
type input "845420629"
type input "2031-09-03"
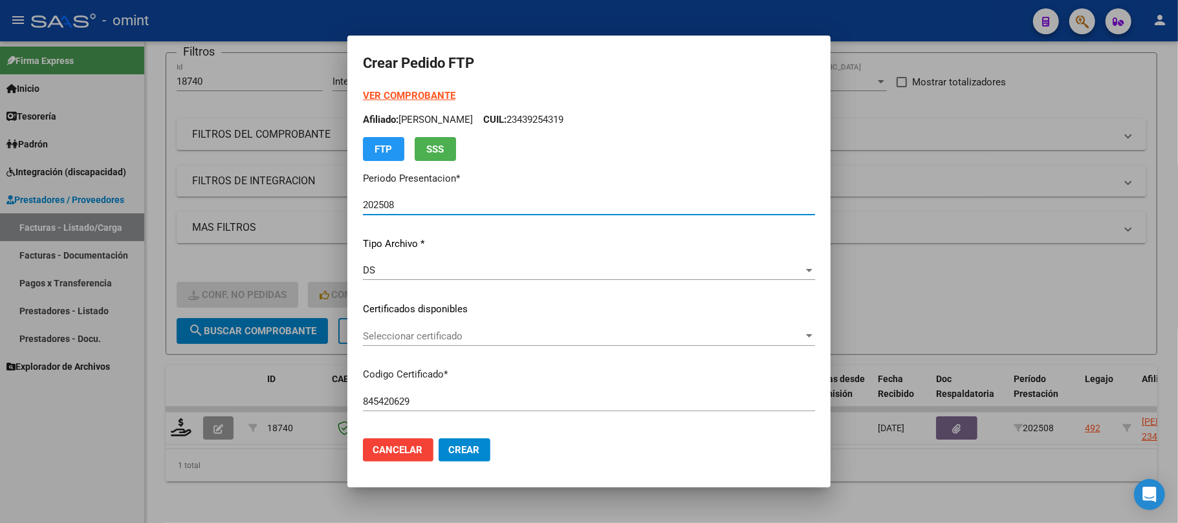
click at [420, 332] on span "Seleccionar certificado" at bounding box center [583, 336] width 440 height 12
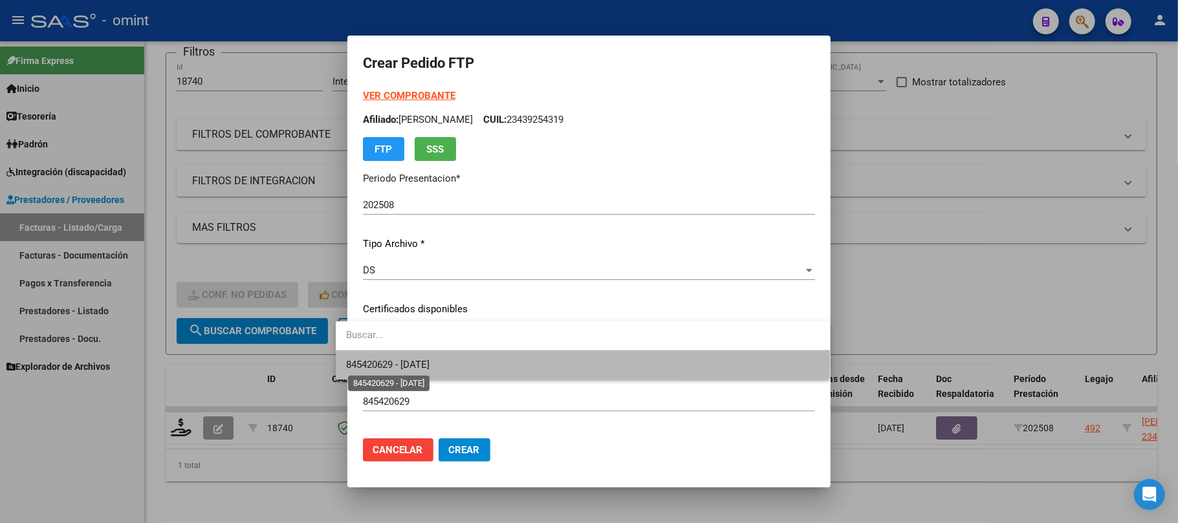
click at [426, 360] on span "845420629 - 2031-09-03" at bounding box center [387, 365] width 83 height 12
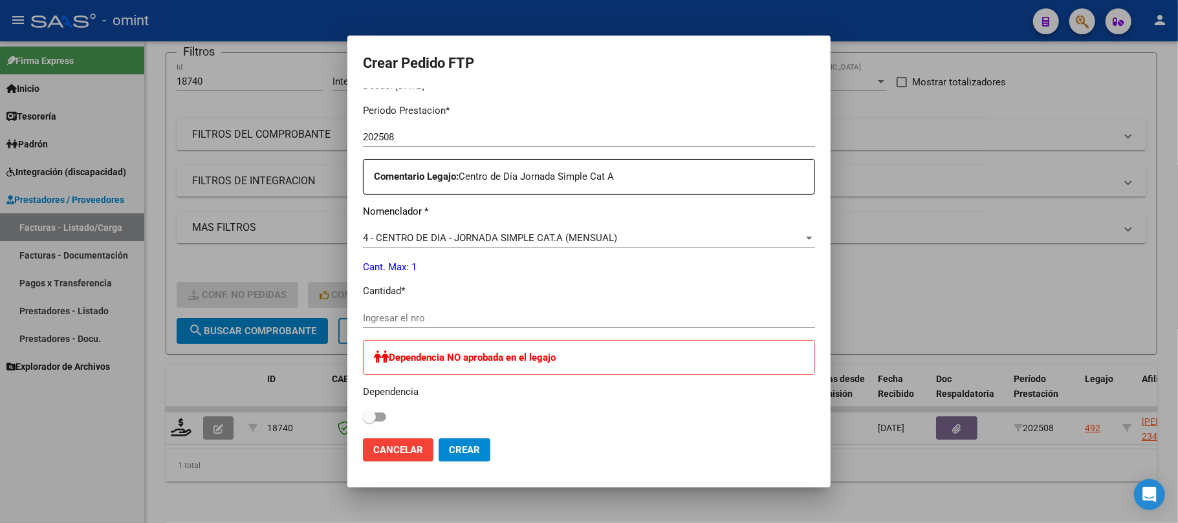
scroll to position [431, 0]
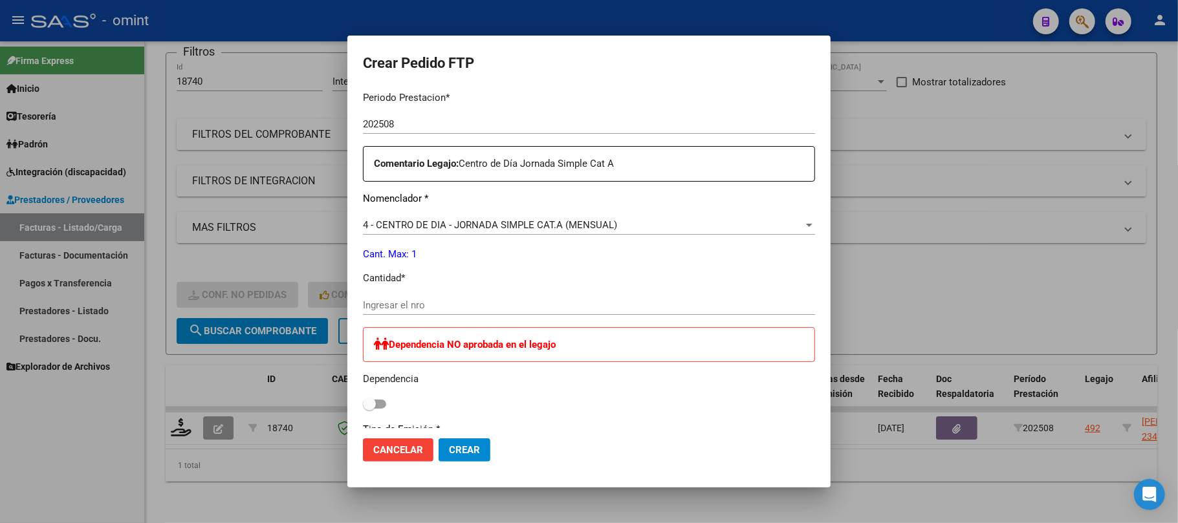
click at [398, 296] on div "Ingresar el nro" at bounding box center [589, 305] width 452 height 19
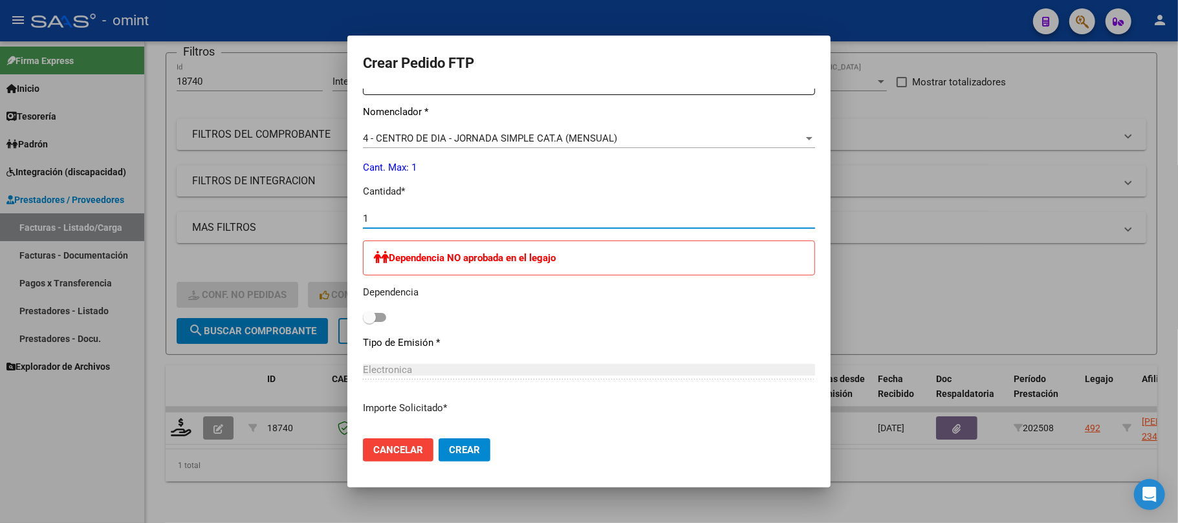
scroll to position [611, 0]
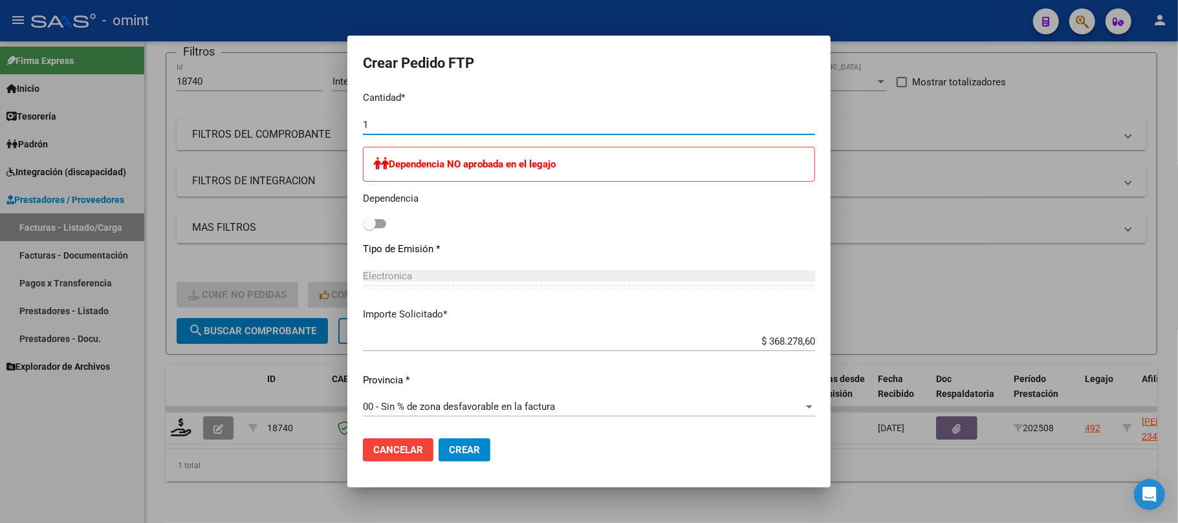
type input "1"
click at [461, 448] on span "Crear" at bounding box center [464, 450] width 31 height 12
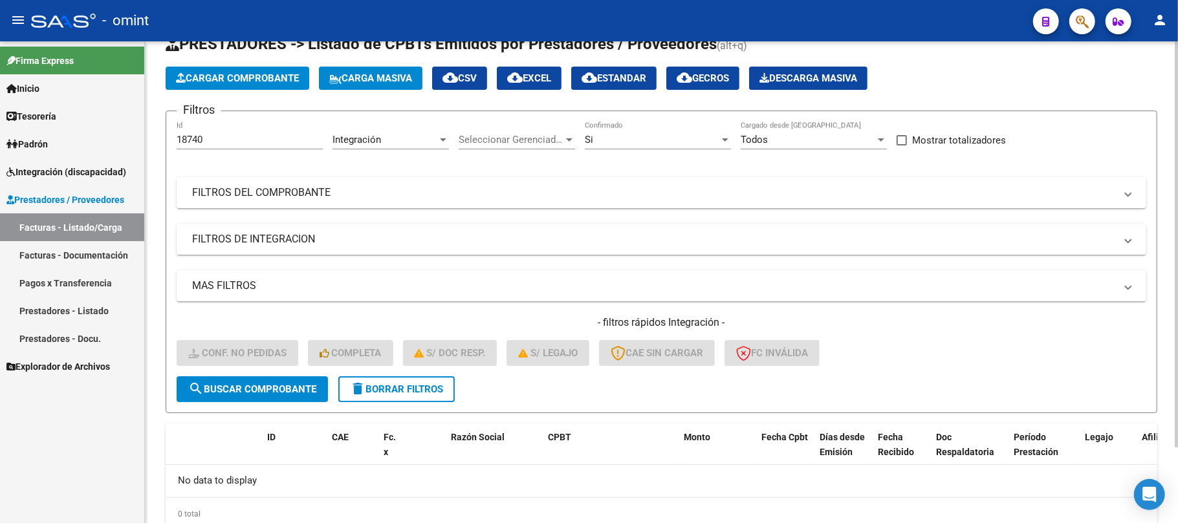
scroll to position [0, 0]
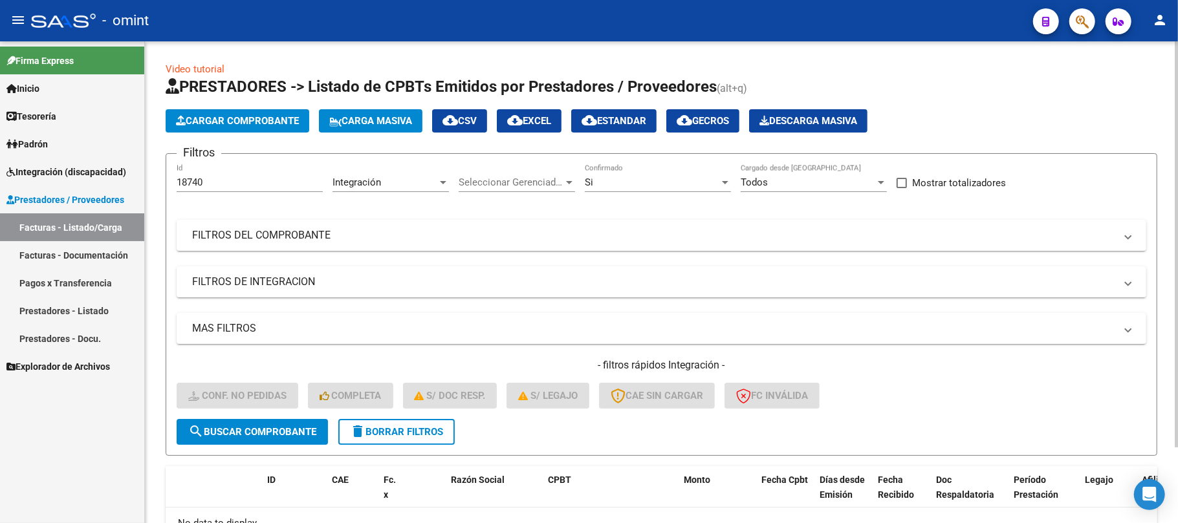
click at [405, 429] on span "delete Borrar Filtros" at bounding box center [396, 432] width 93 height 12
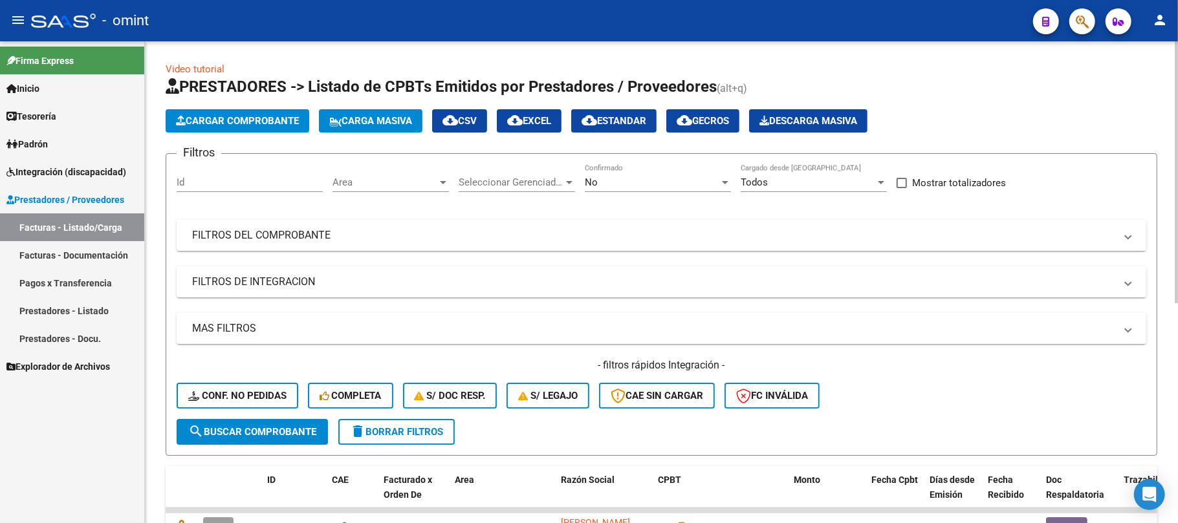
click at [241, 185] on input "Id" at bounding box center [250, 183] width 146 height 12
paste input "21333"
type input "21333"
click at [242, 419] on button "search Buscar Comprobante" at bounding box center [252, 432] width 151 height 26
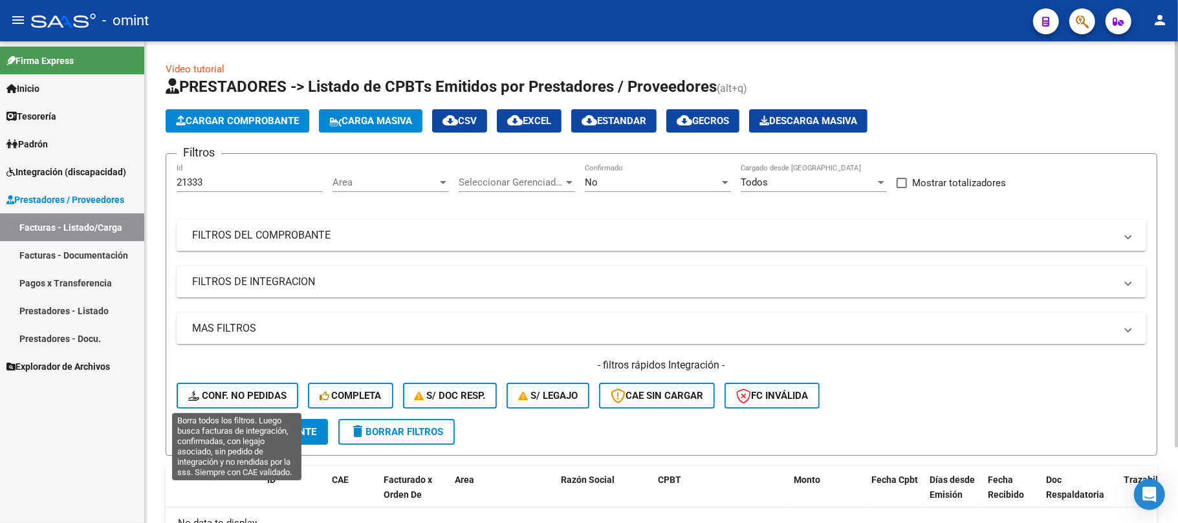
click at [250, 393] on span "Conf. no pedidas" at bounding box center [237, 396] width 98 height 12
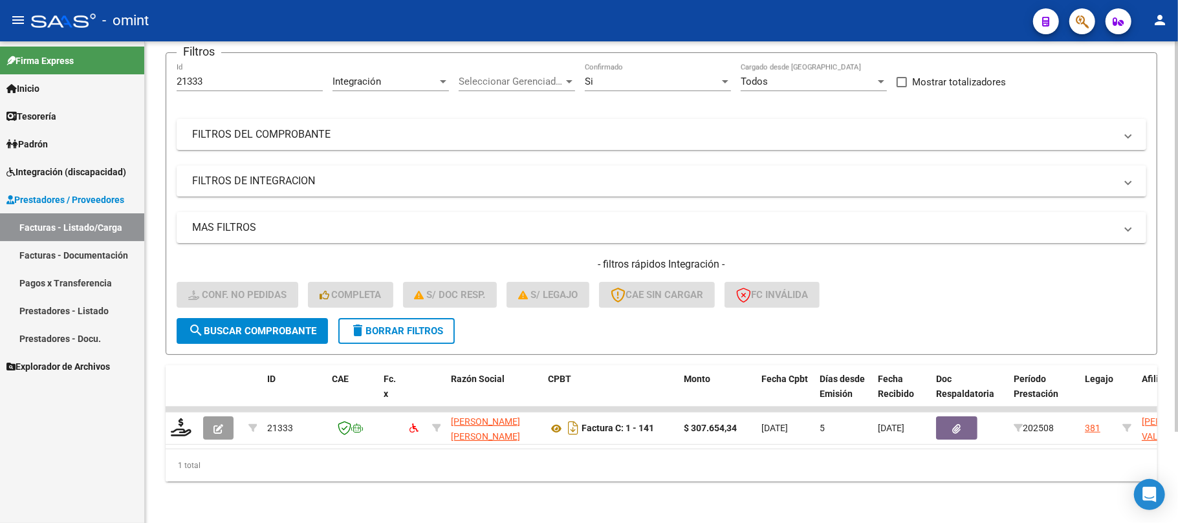
scroll to position [113, 0]
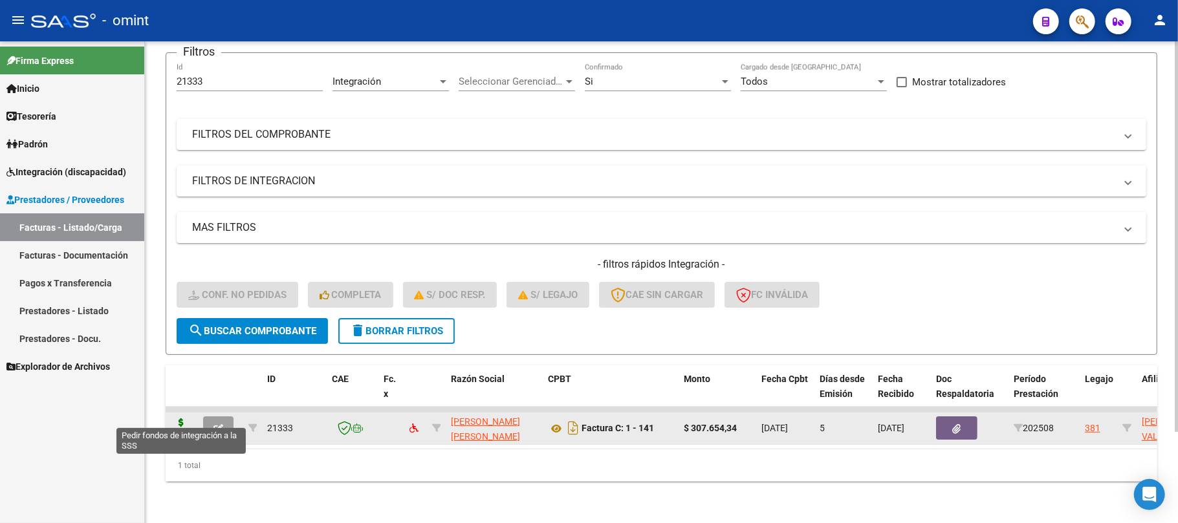
click at [184, 418] on icon at bounding box center [181, 427] width 21 height 18
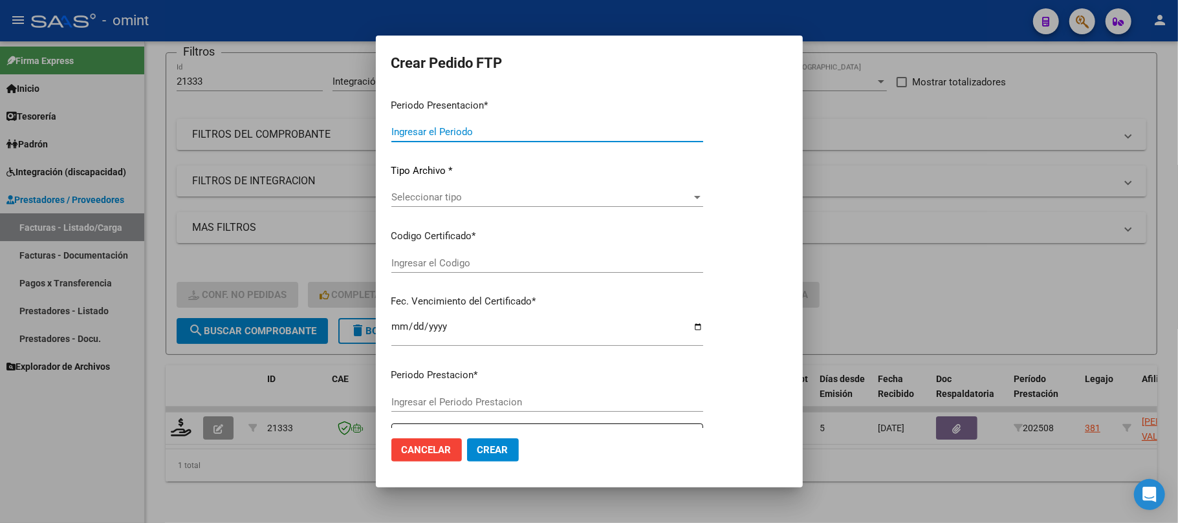
type input "202508"
type input "$ 307.654,34"
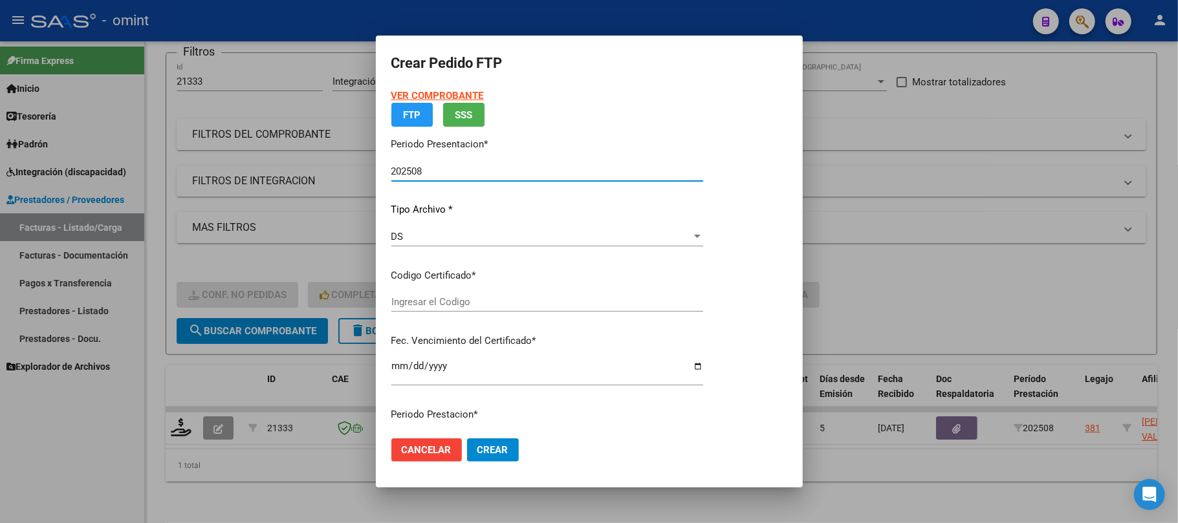
type input "466223803"
type input "2030-11-29"
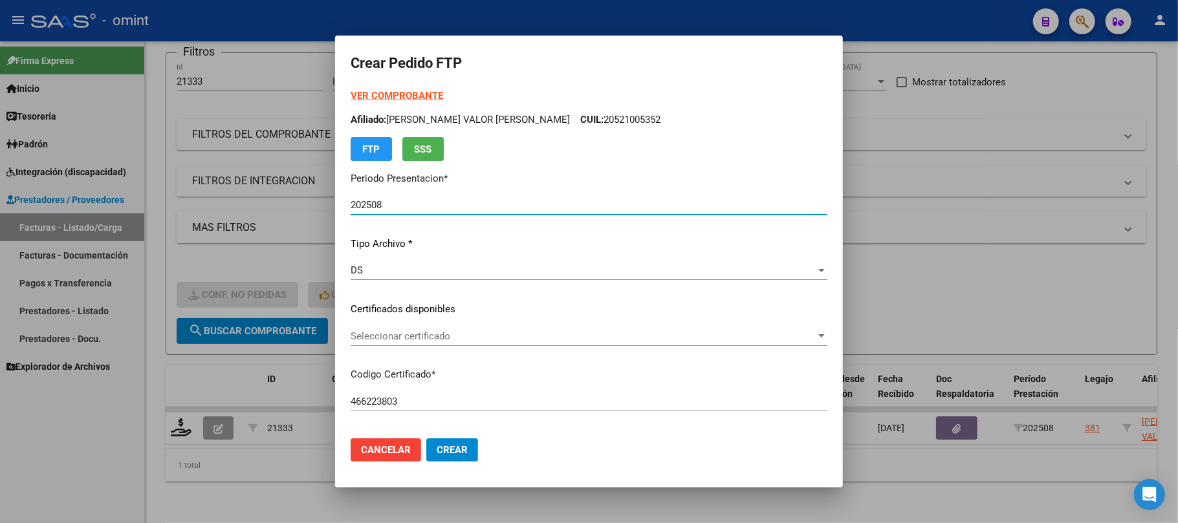
click at [432, 342] on div "Seleccionar certificado Seleccionar certificado" at bounding box center [588, 336] width 477 height 19
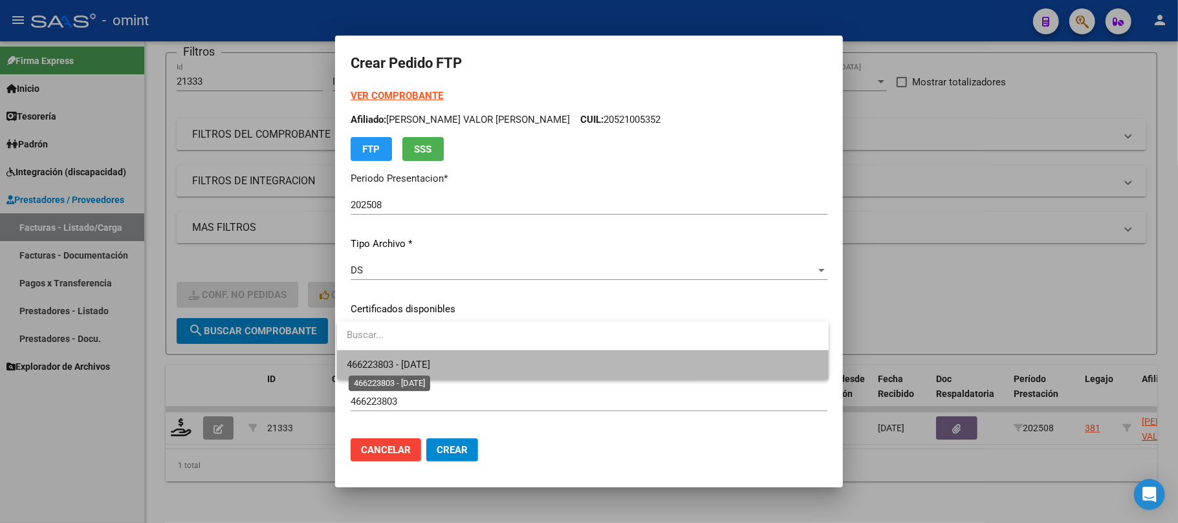
click at [431, 359] on span "466223803 - 2030-11-29" at bounding box center [388, 365] width 83 height 12
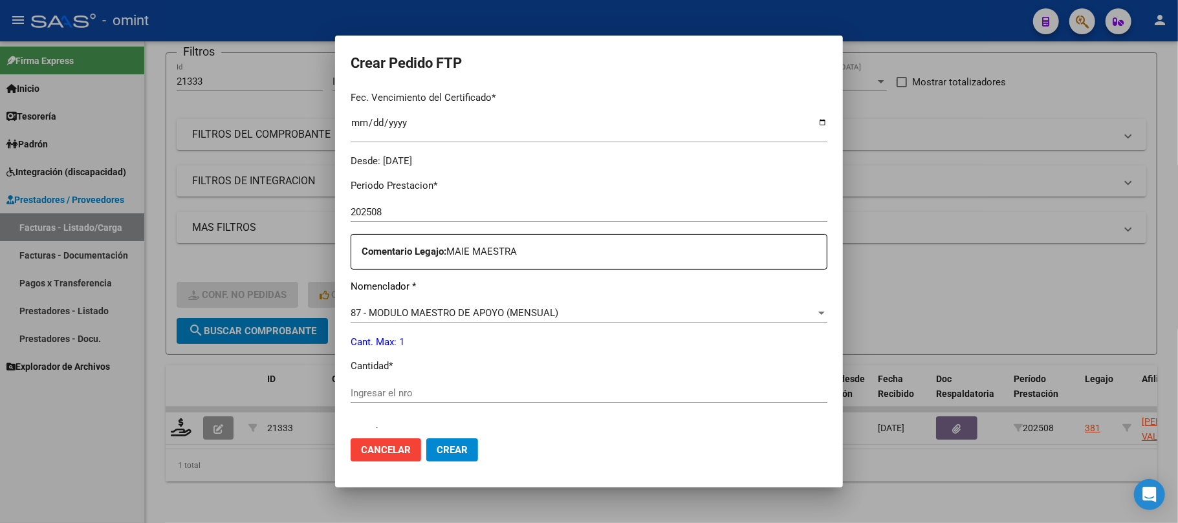
scroll to position [431, 0]
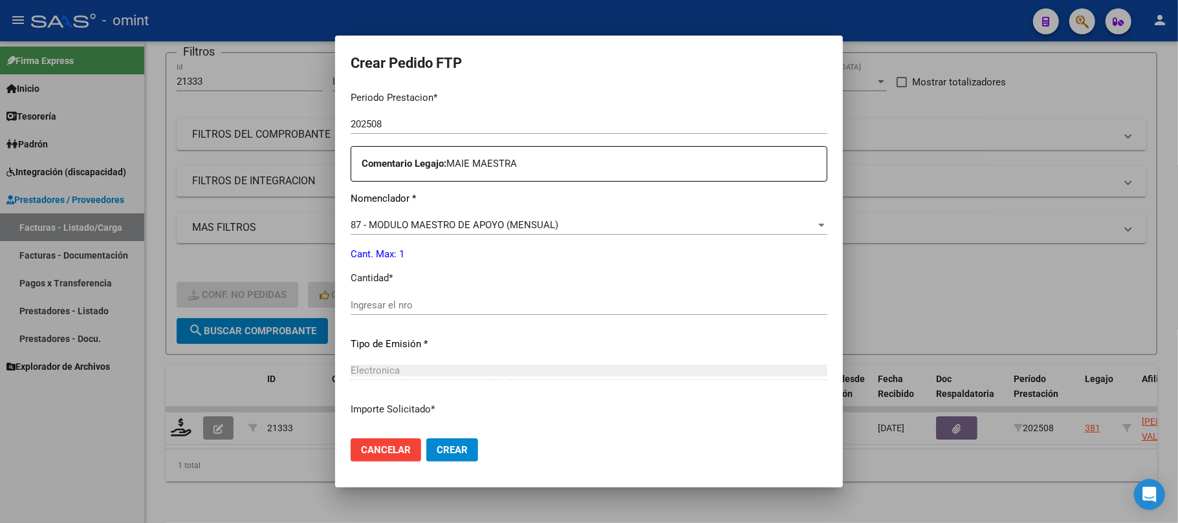
click at [389, 305] on input "Ingresar el nro" at bounding box center [588, 305] width 477 height 12
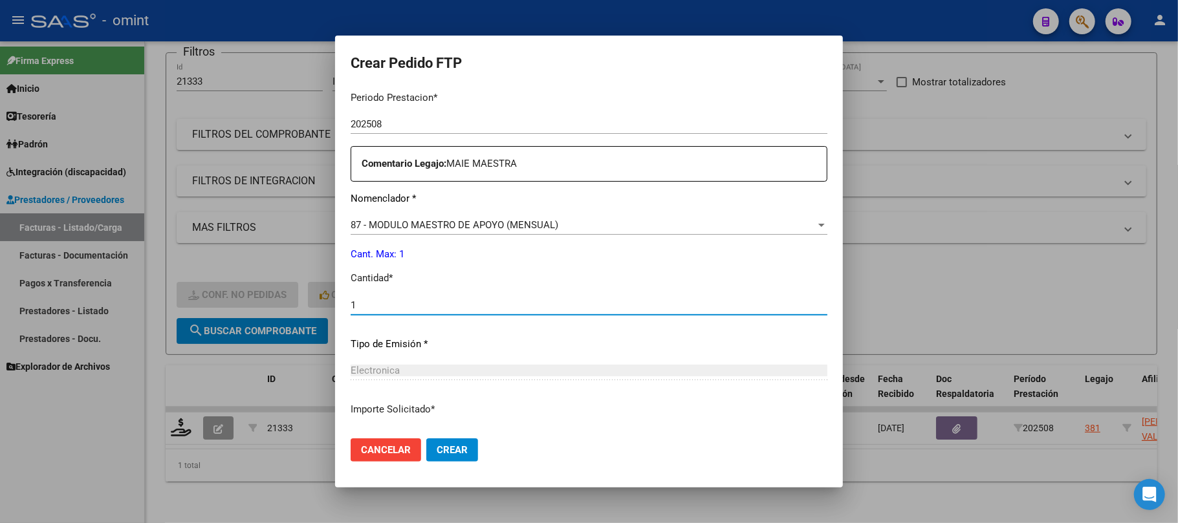
type input "1"
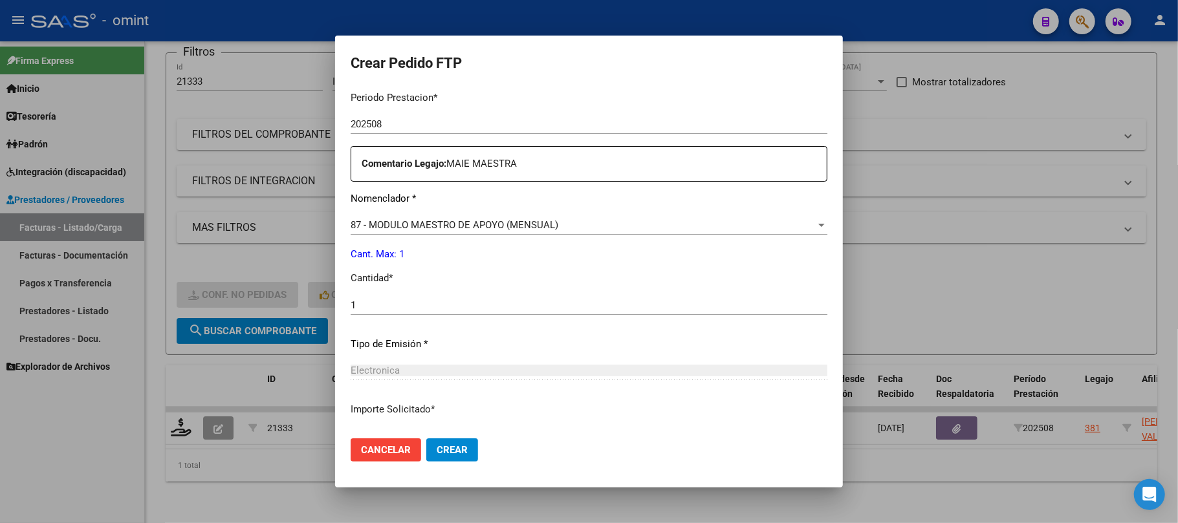
click at [458, 438] on mat-dialog-actions "Cancelar Crear" at bounding box center [588, 450] width 477 height 44
click at [458, 440] on button "Crear" at bounding box center [452, 449] width 52 height 23
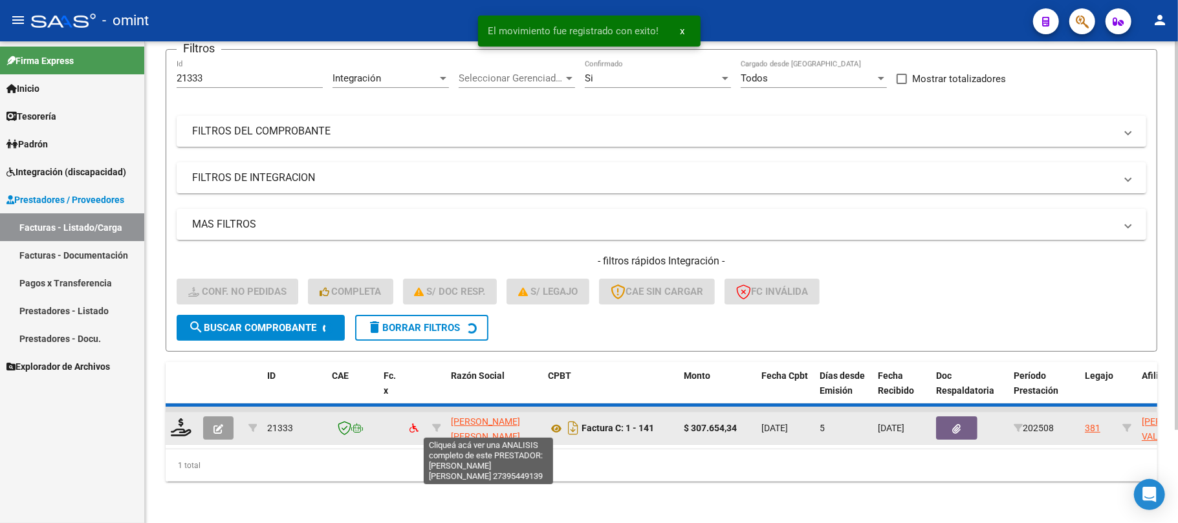
scroll to position [89, 0]
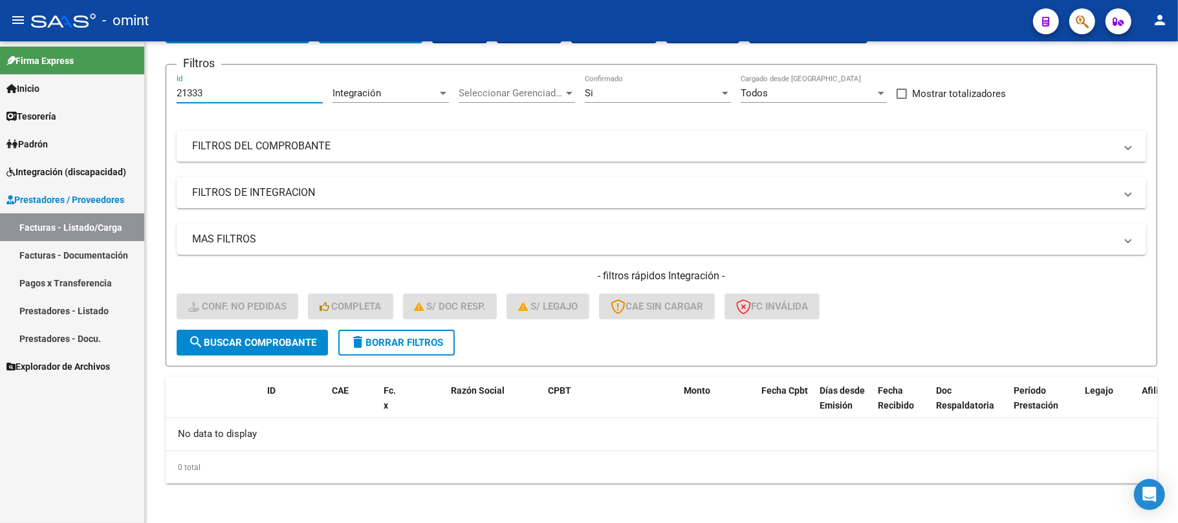
drag, startPoint x: 257, startPoint y: 97, endPoint x: 109, endPoint y: 114, distance: 148.4
click at [110, 113] on mat-sidenav-container "Firma Express Inicio Instructivos Contacto OS Tesorería Extractos Procesados (c…" at bounding box center [589, 282] width 1178 height 482
paste input "0278"
type input "20278"
click at [254, 352] on button "search Buscar Comprobante" at bounding box center [252, 343] width 151 height 26
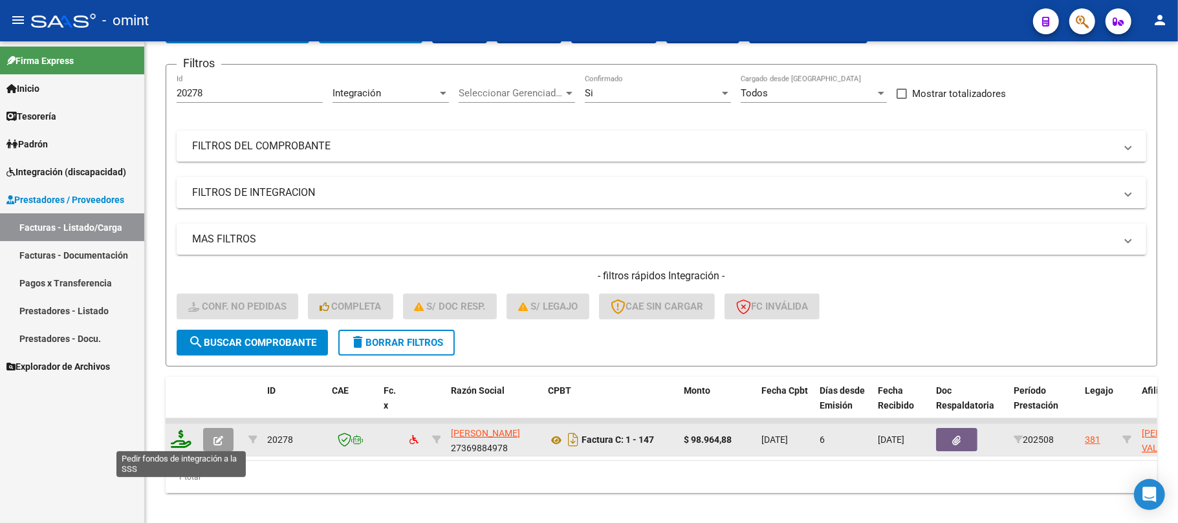
click at [180, 443] on icon at bounding box center [181, 439] width 21 height 18
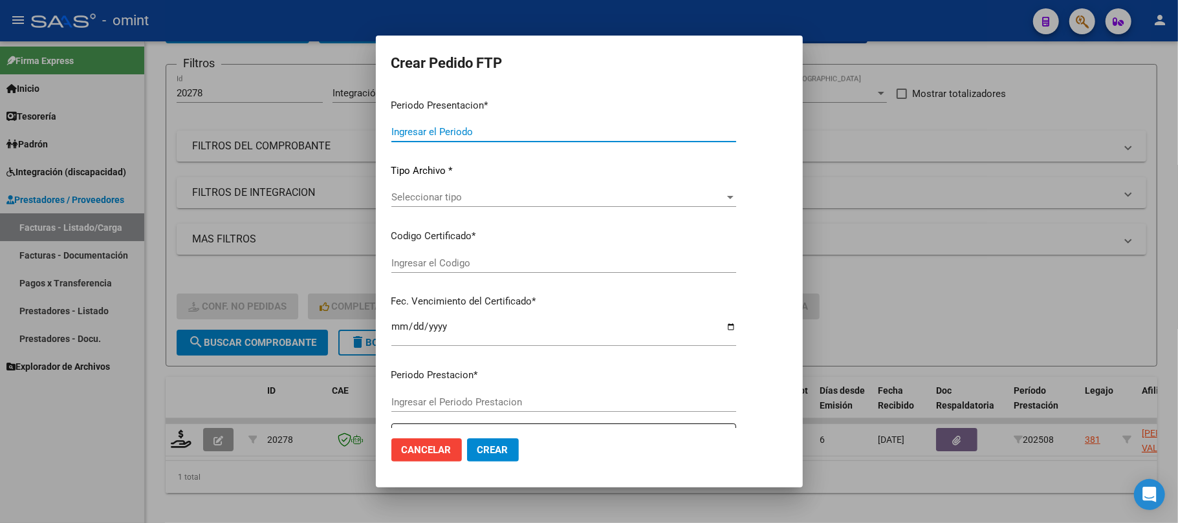
type input "202508"
type input "$ 98.964,88"
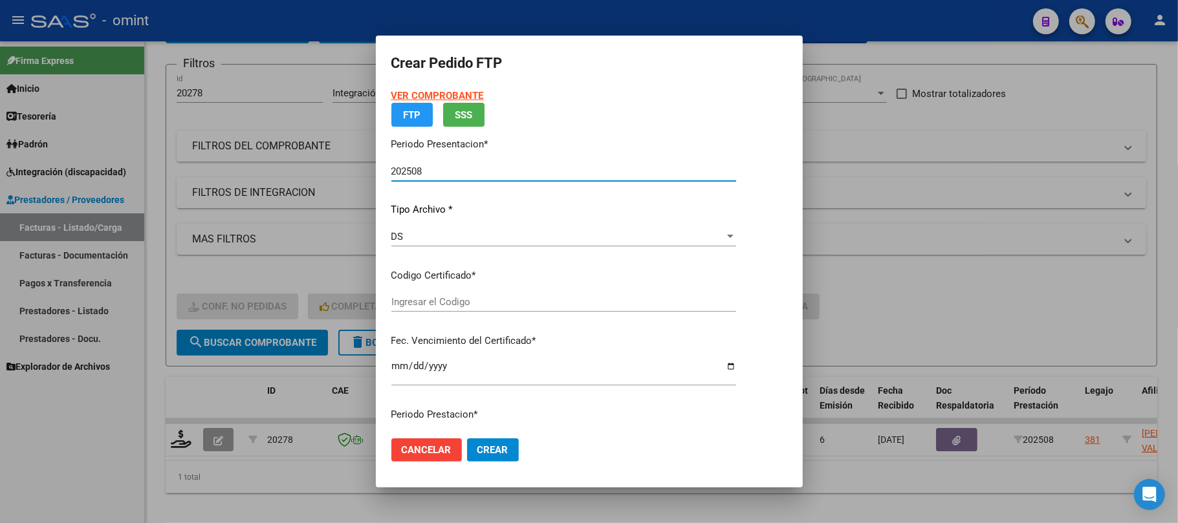
type input "466223803"
type input "2030-11-29"
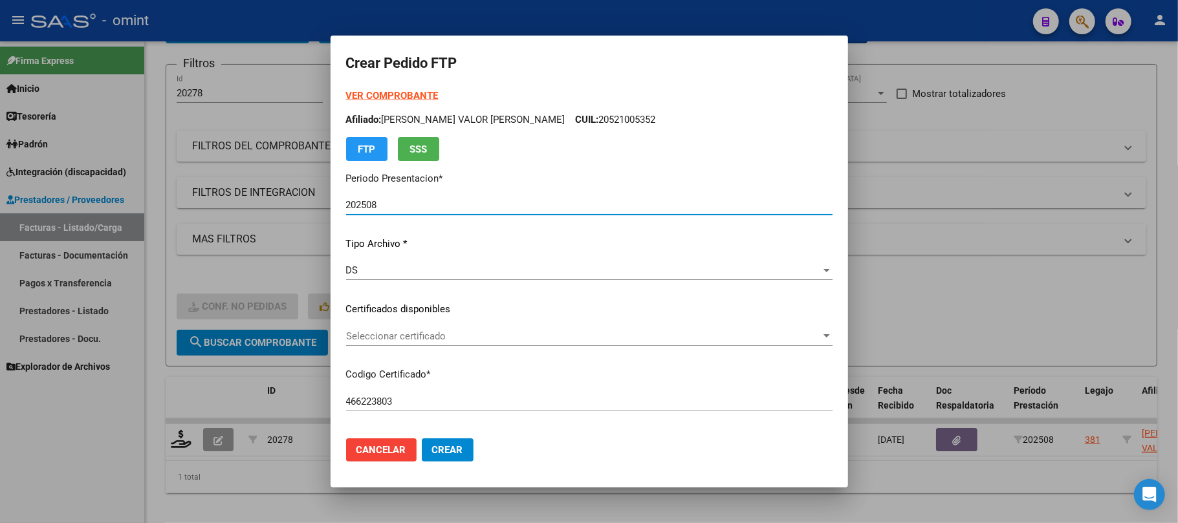
scroll to position [86, 0]
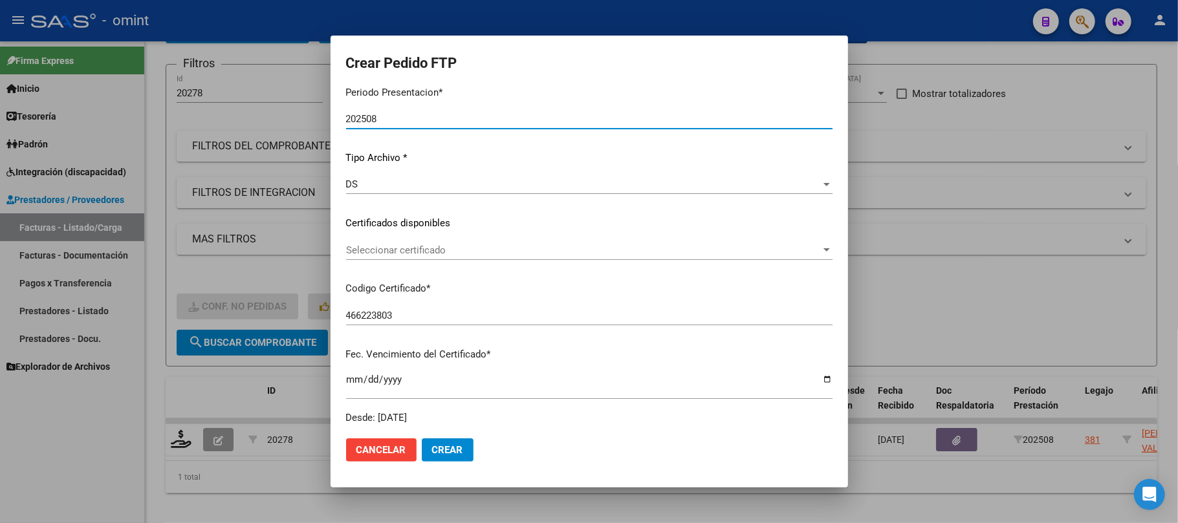
click at [427, 263] on div "Seleccionar certificado Seleccionar certificado" at bounding box center [589, 257] width 486 height 32
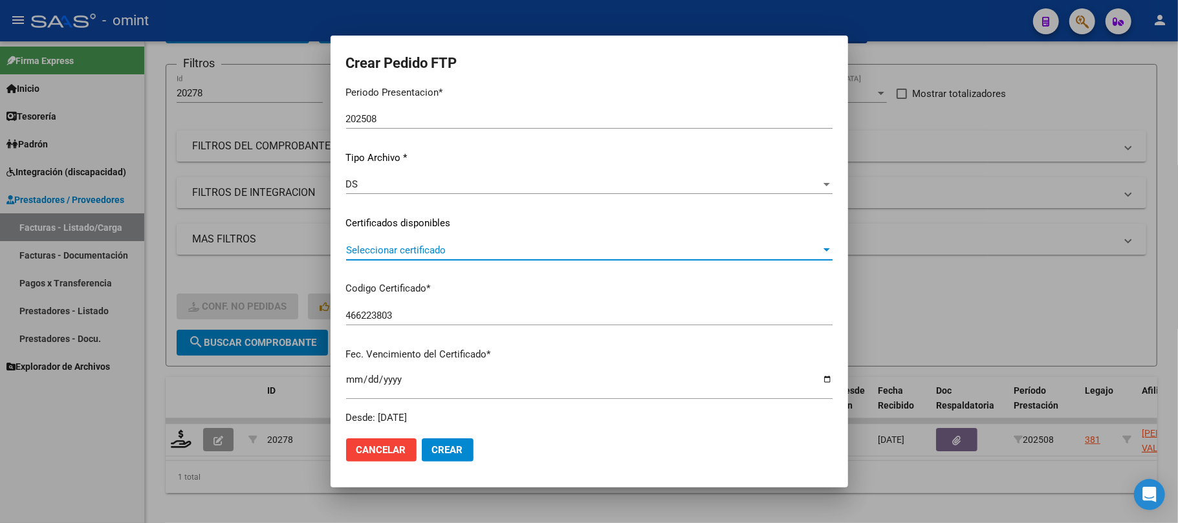
click at [417, 252] on span "Seleccionar certificado" at bounding box center [583, 250] width 475 height 12
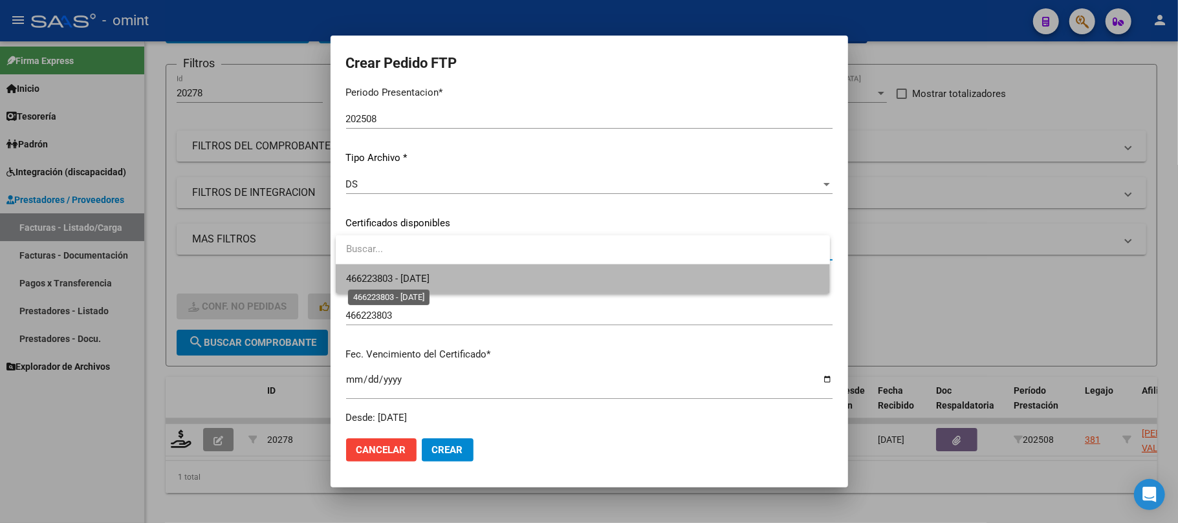
click at [417, 282] on span "466223803 - 2030-11-29" at bounding box center [387, 279] width 83 height 12
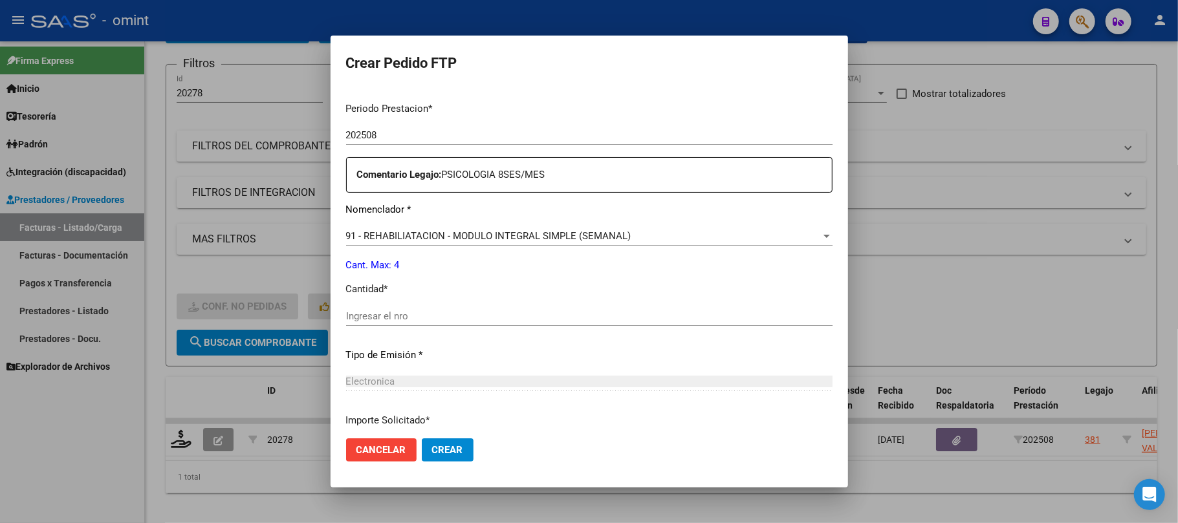
scroll to position [431, 0]
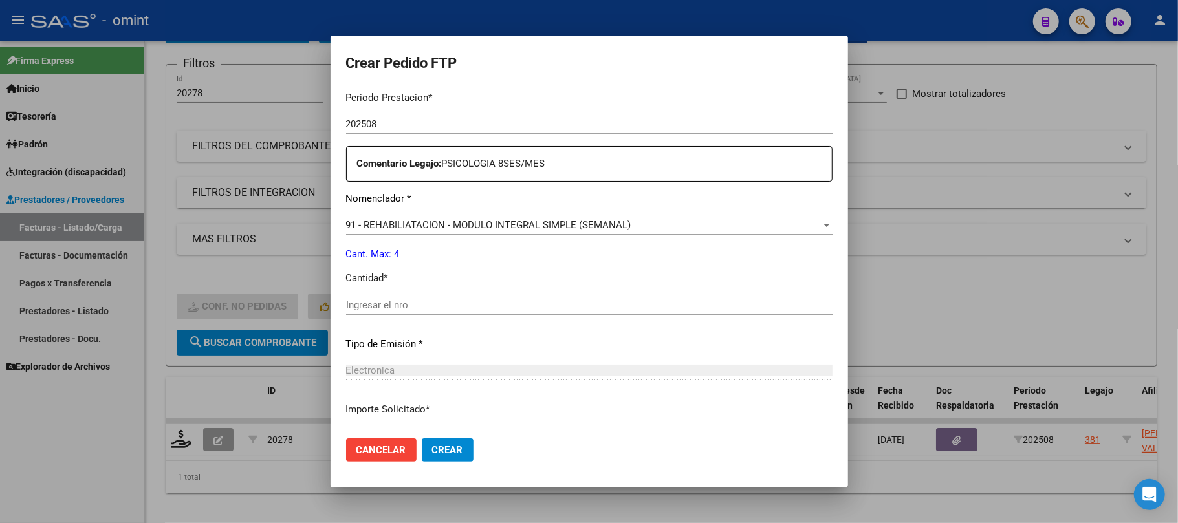
click at [396, 312] on div "Ingresar el nro" at bounding box center [589, 305] width 486 height 19
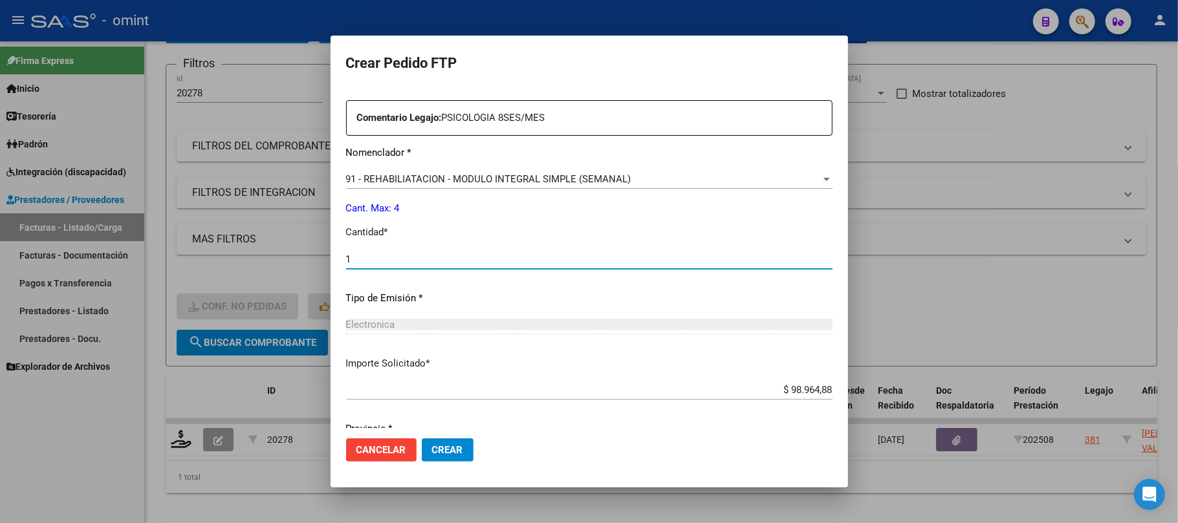
scroll to position [517, 0]
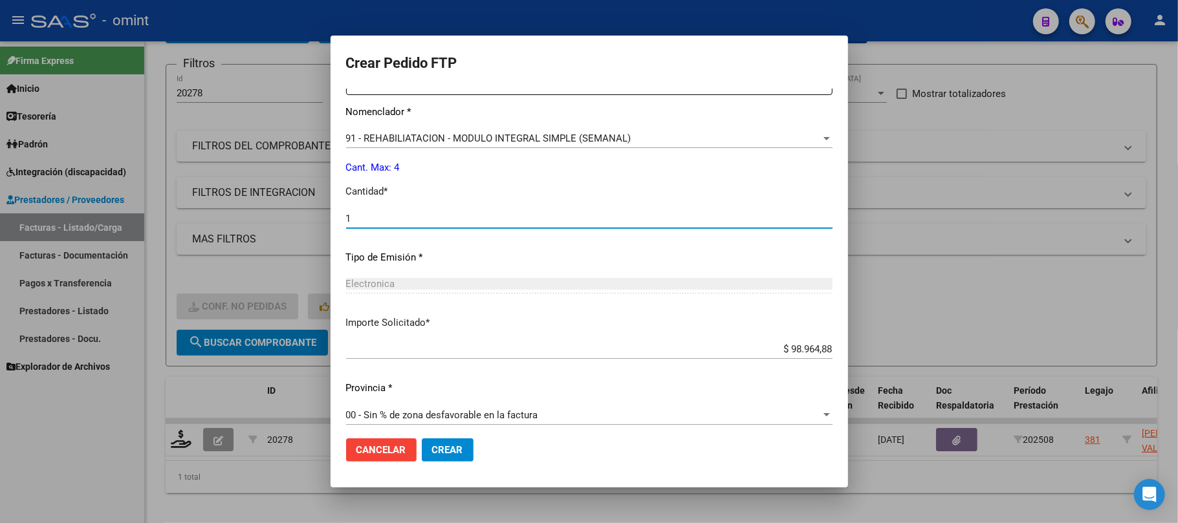
type input "1"
click at [451, 441] on button "Crear" at bounding box center [448, 449] width 52 height 23
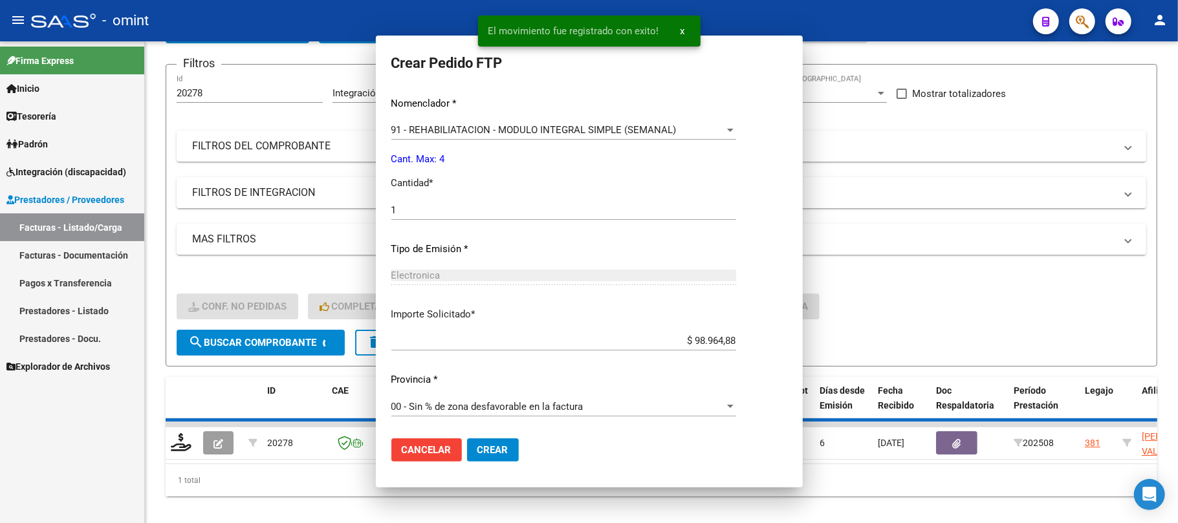
scroll to position [0, 0]
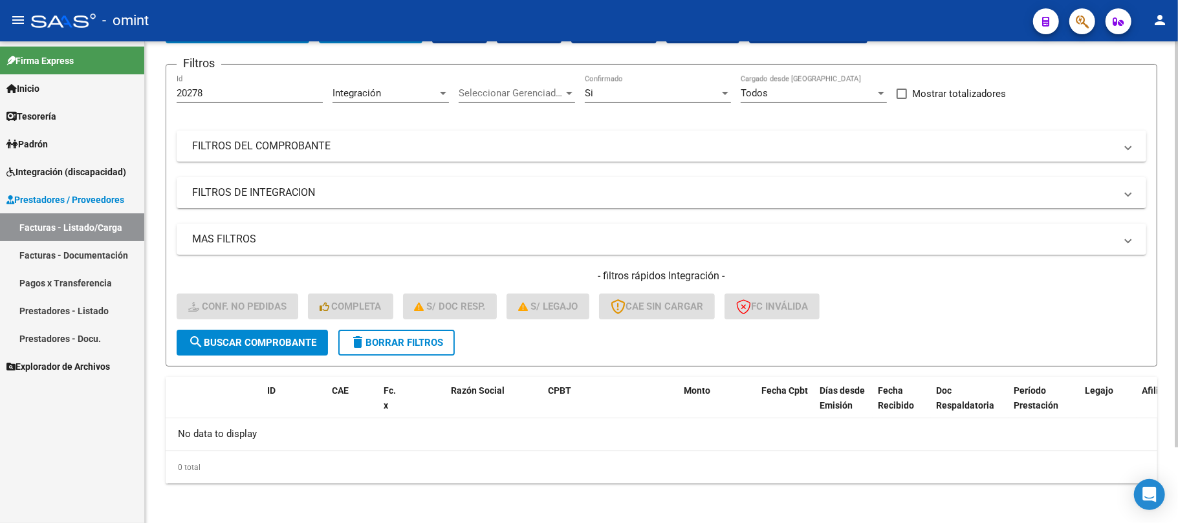
drag, startPoint x: 241, startPoint y: 84, endPoint x: 219, endPoint y: 87, distance: 22.1
click at [219, 87] on div "20278 Id" at bounding box center [250, 89] width 146 height 28
click at [215, 89] on input "20278" at bounding box center [250, 93] width 146 height 12
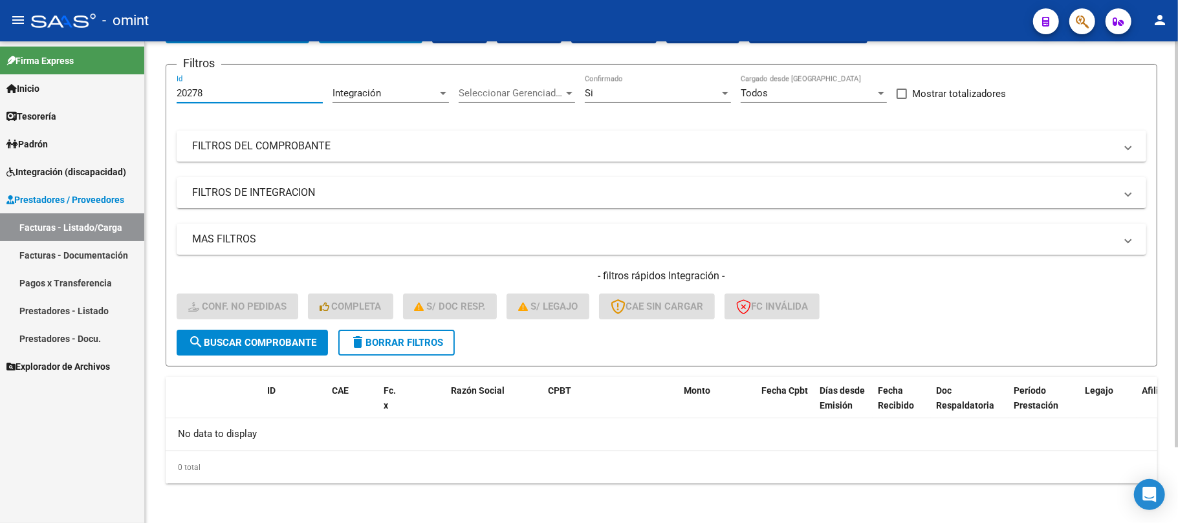
paste input "19873"
type input "19873"
click at [260, 347] on button "search Buscar Comprobante" at bounding box center [252, 343] width 151 height 26
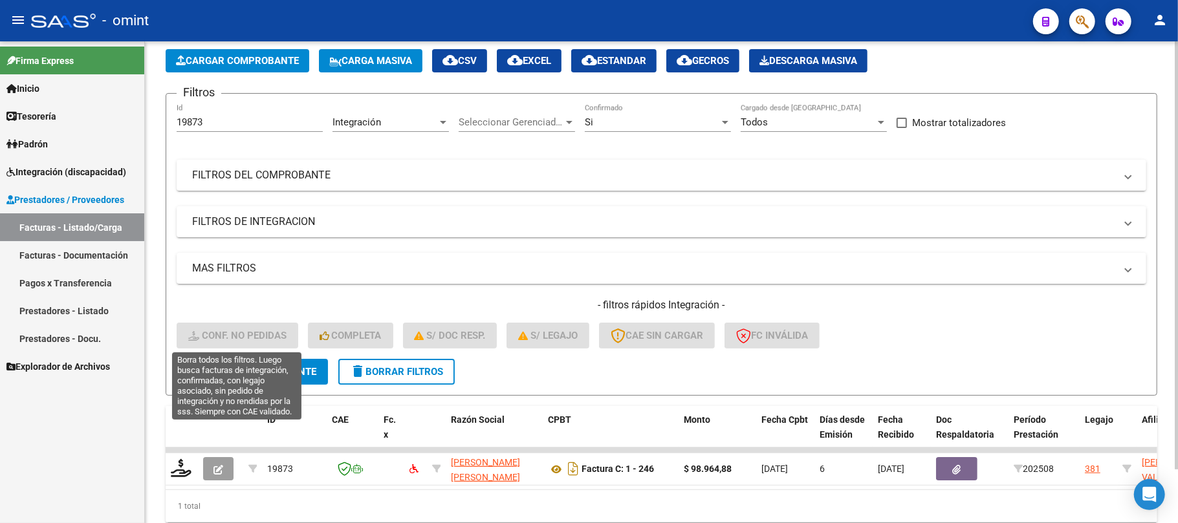
scroll to position [89, 0]
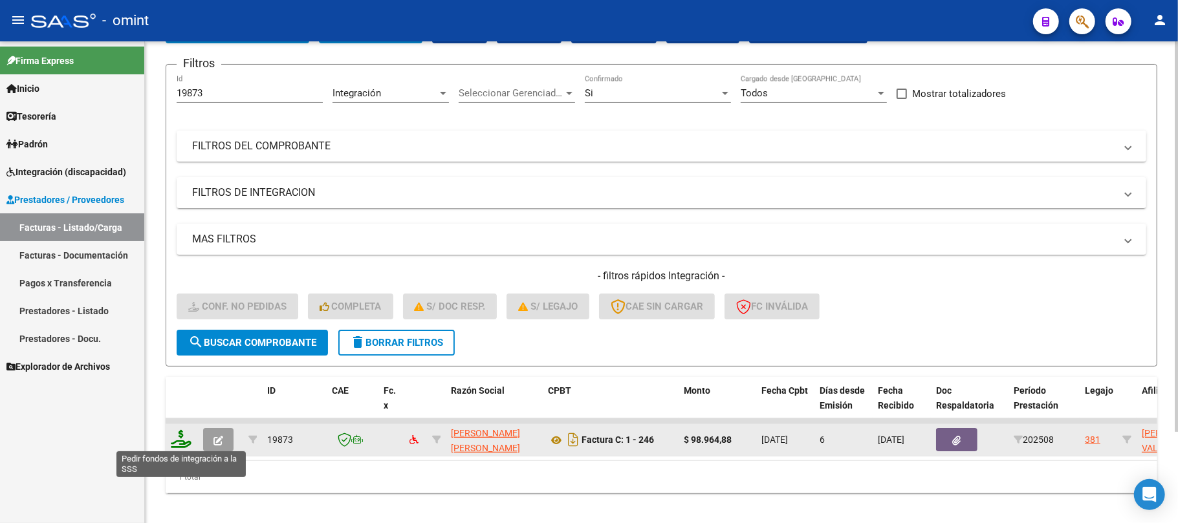
click at [188, 440] on icon at bounding box center [181, 439] width 21 height 18
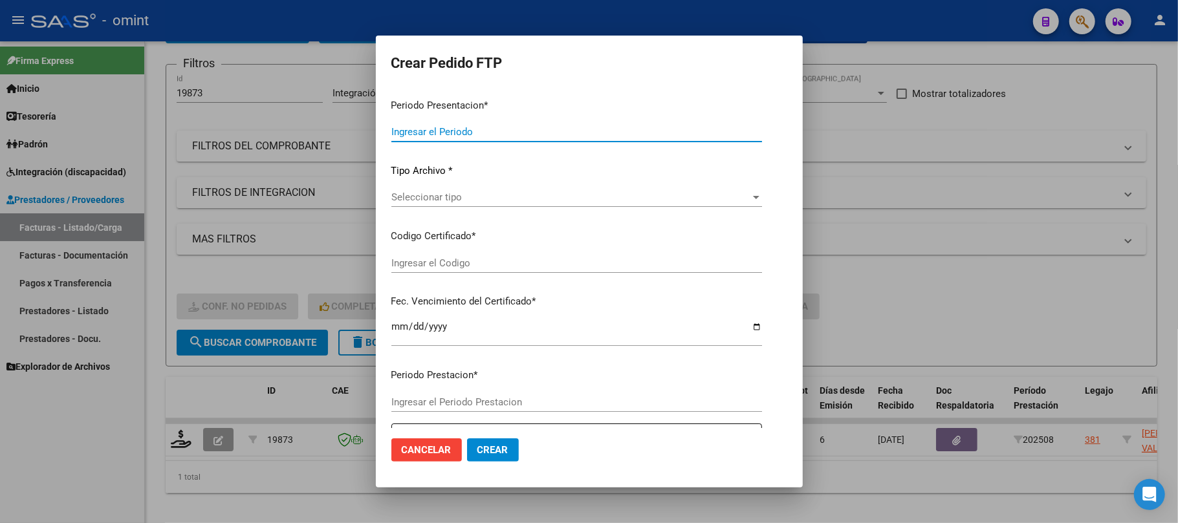
type input "202508"
type input "$ 98.964,88"
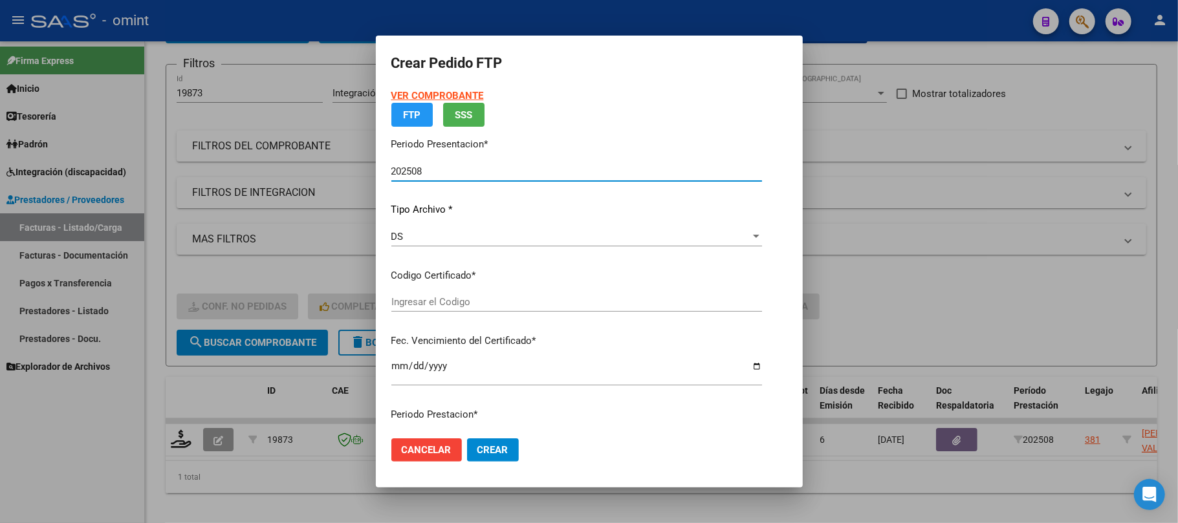
type input "466223803"
type input "2030-11-29"
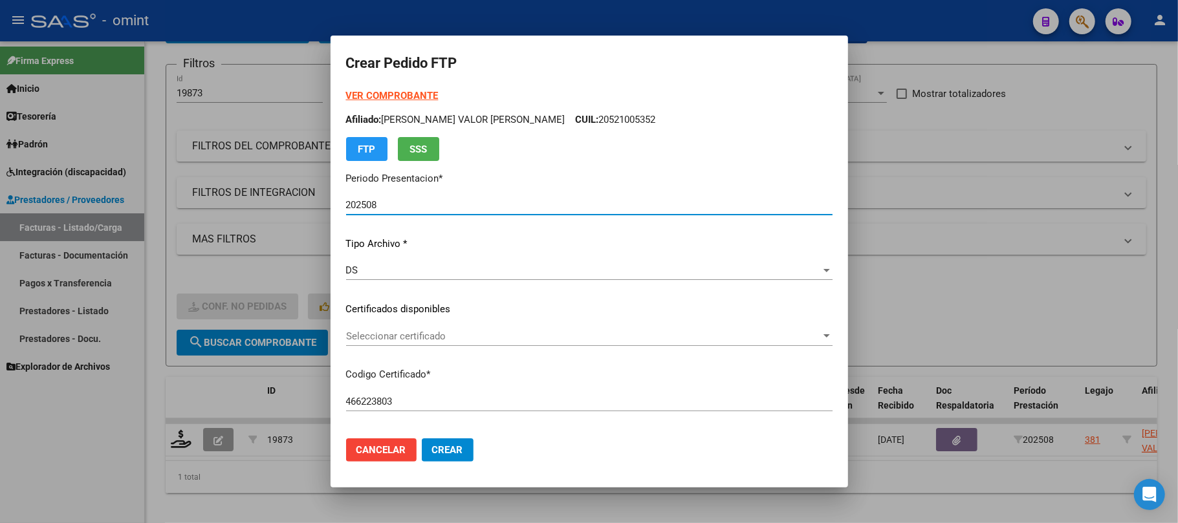
click at [460, 338] on span "Seleccionar certificado" at bounding box center [583, 336] width 475 height 12
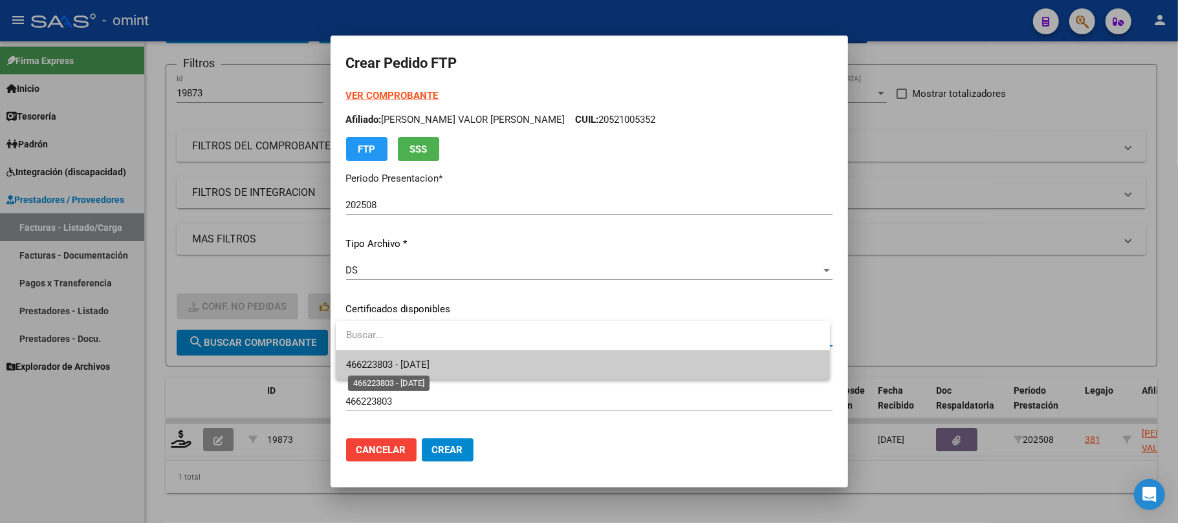
click at [394, 368] on span "466223803 - 2030-11-29" at bounding box center [387, 365] width 83 height 12
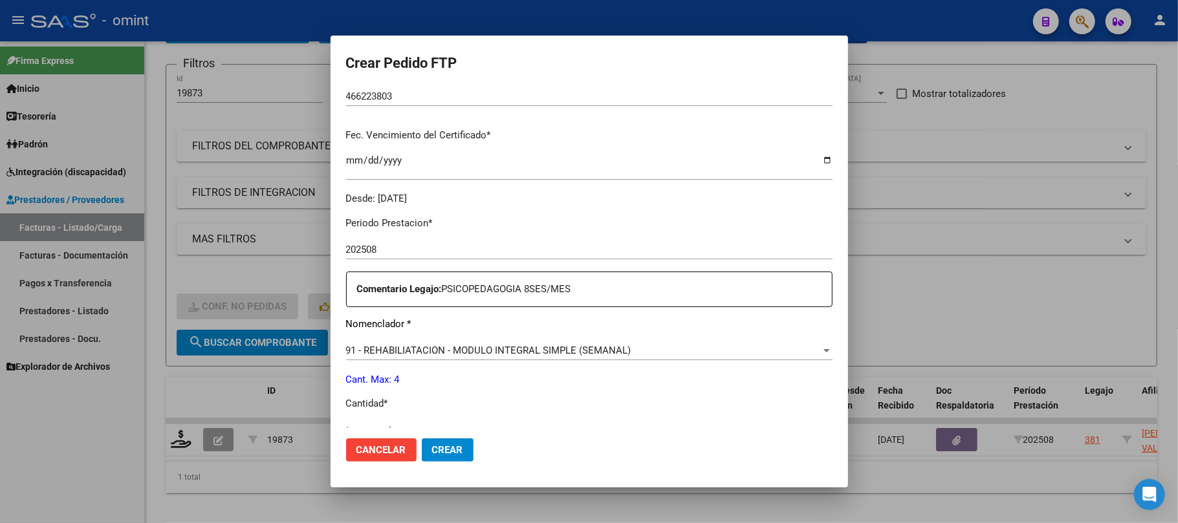
scroll to position [345, 0]
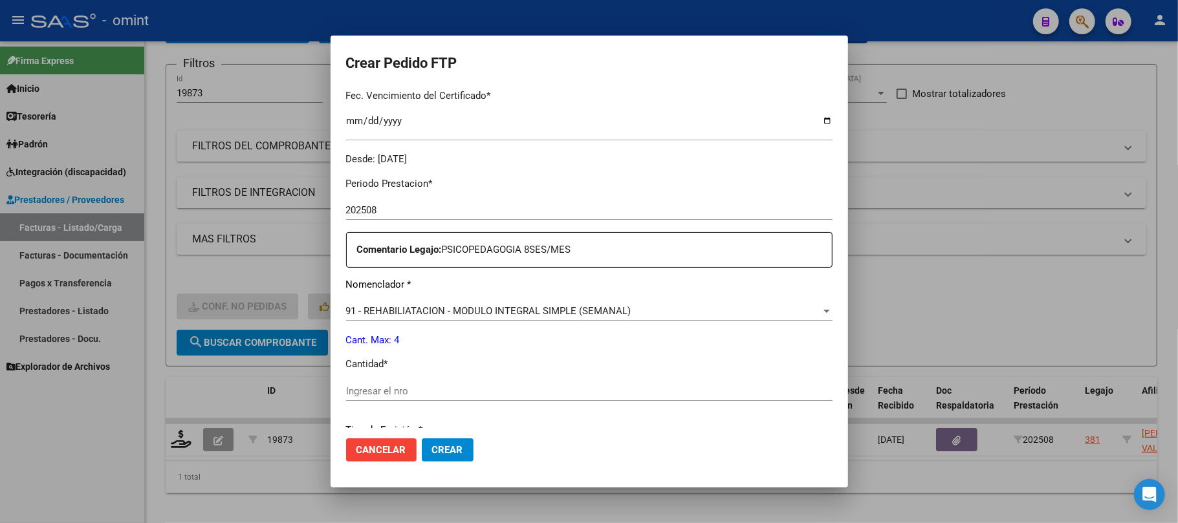
click at [391, 389] on input "Ingresar el nro" at bounding box center [589, 391] width 486 height 12
type input "4"
click at [454, 454] on span "Crear" at bounding box center [447, 450] width 31 height 12
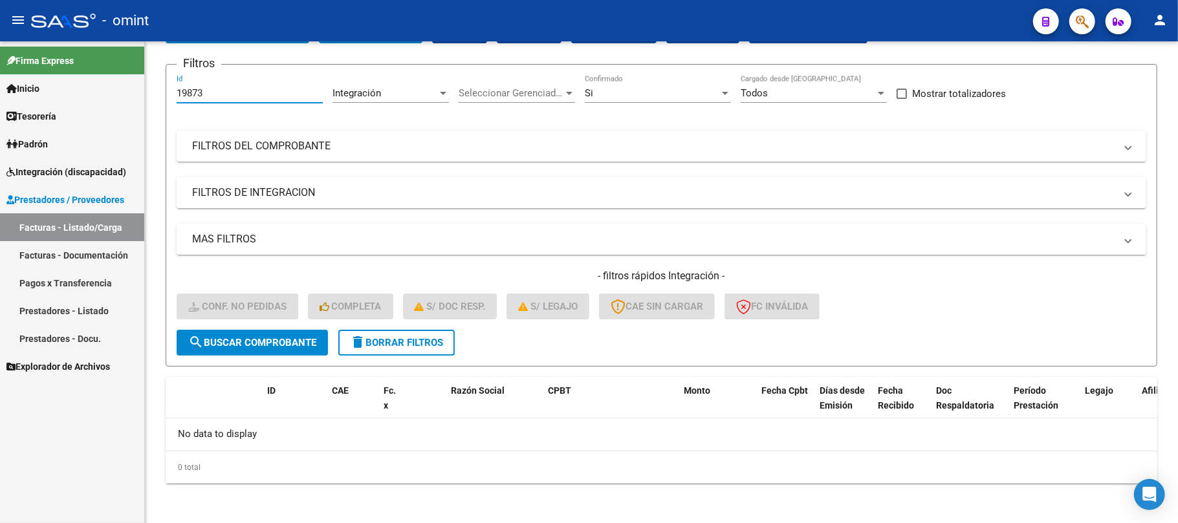
drag, startPoint x: 202, startPoint y: 96, endPoint x: 122, endPoint y: 96, distance: 80.2
click at [124, 96] on mat-sidenav-container "Firma Express Inicio Instructivos Contacto OS Tesorería Extractos Procesados (c…" at bounding box center [589, 282] width 1178 height 482
paste input "356"
type input "19356"
click at [265, 352] on button "search Buscar Comprobante" at bounding box center [252, 343] width 151 height 26
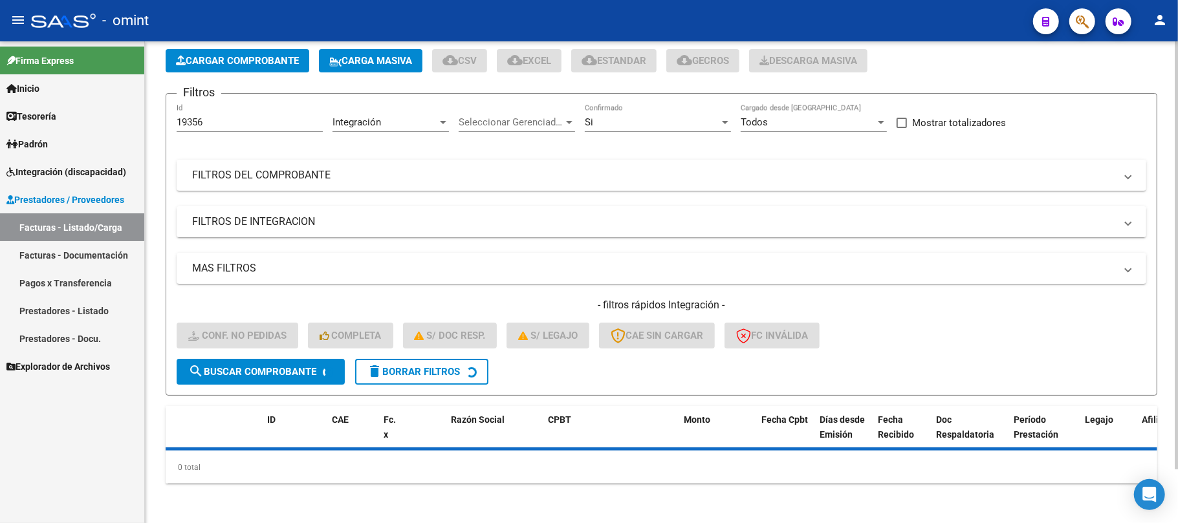
scroll to position [89, 0]
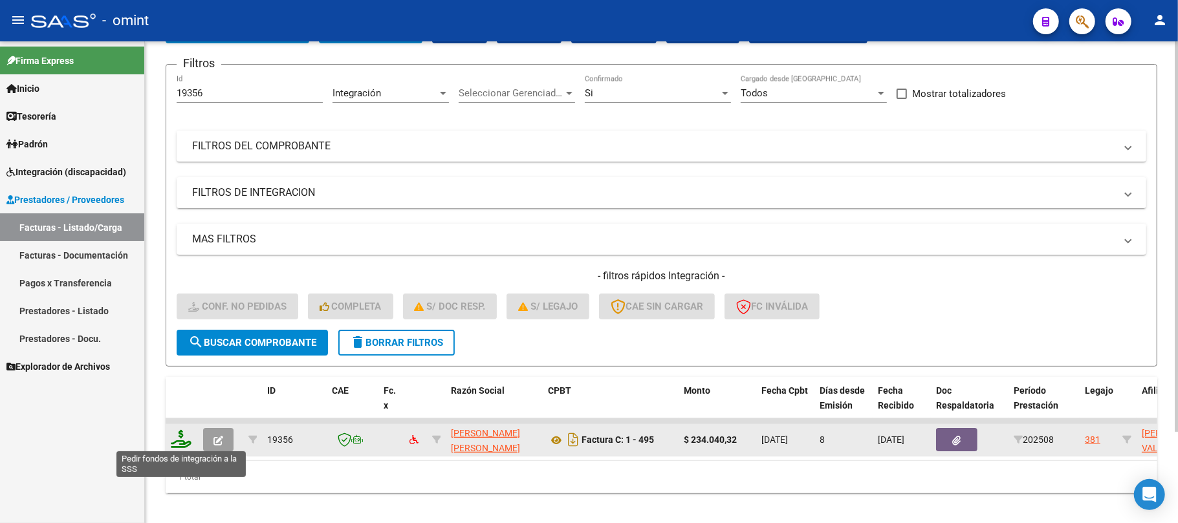
click at [178, 438] on icon at bounding box center [181, 439] width 21 height 18
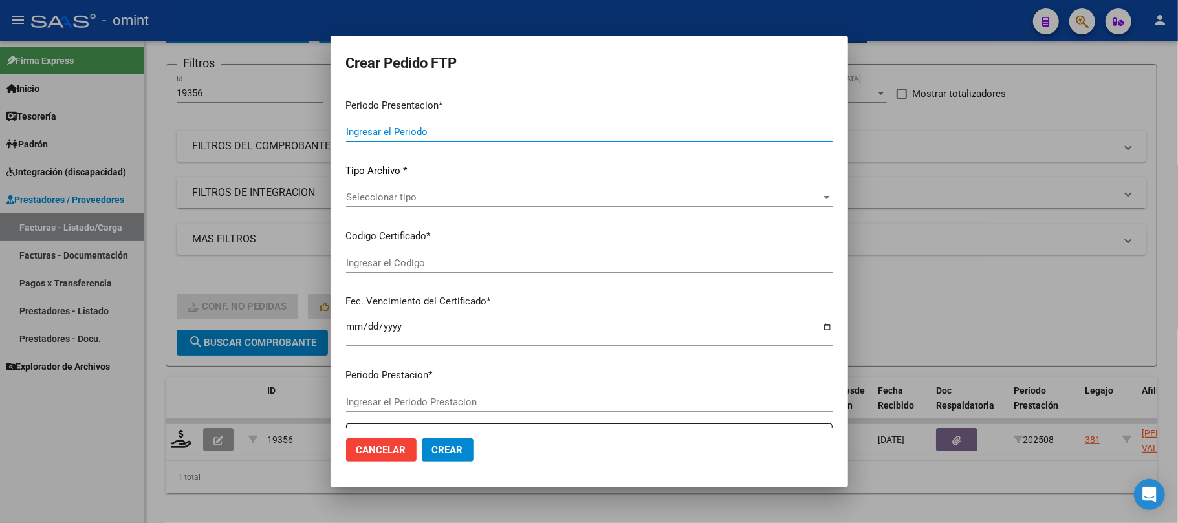
type input "202508"
type input "$ 234.040,32"
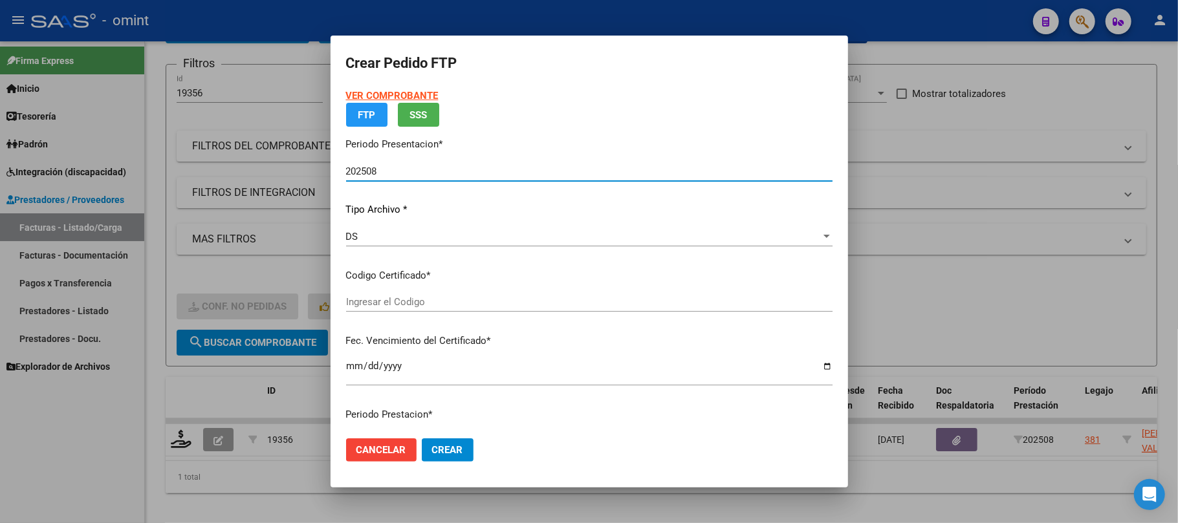
type input "466223803"
type input "2030-11-29"
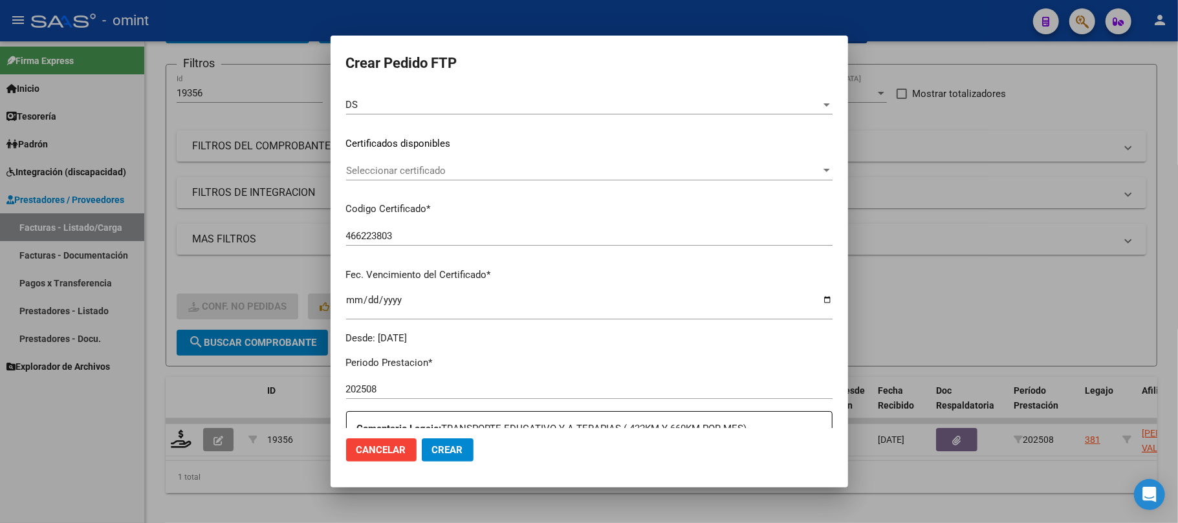
scroll to position [172, 0]
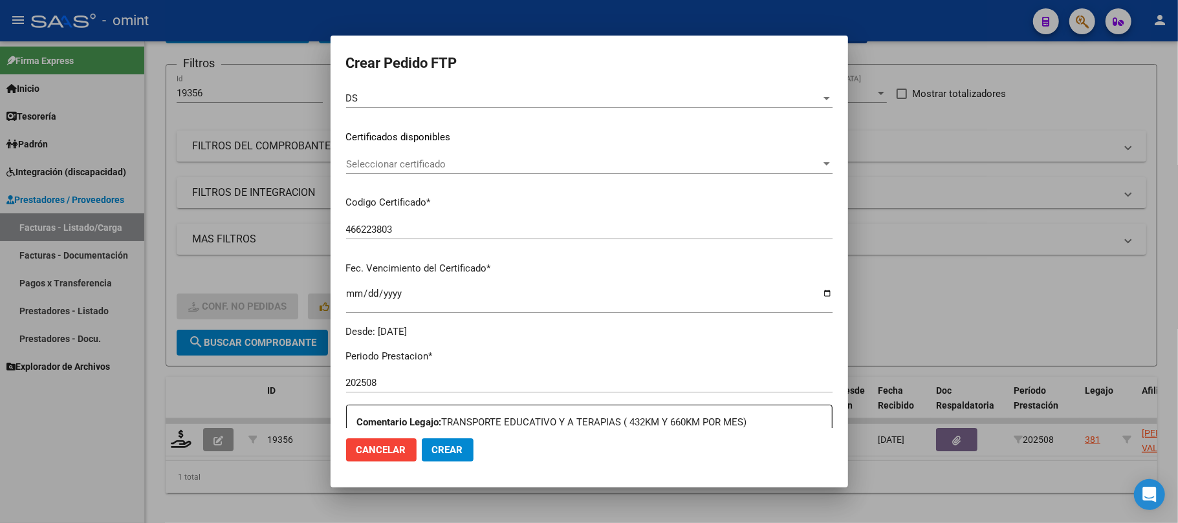
click at [453, 171] on div "Seleccionar certificado Seleccionar certificado" at bounding box center [589, 164] width 486 height 19
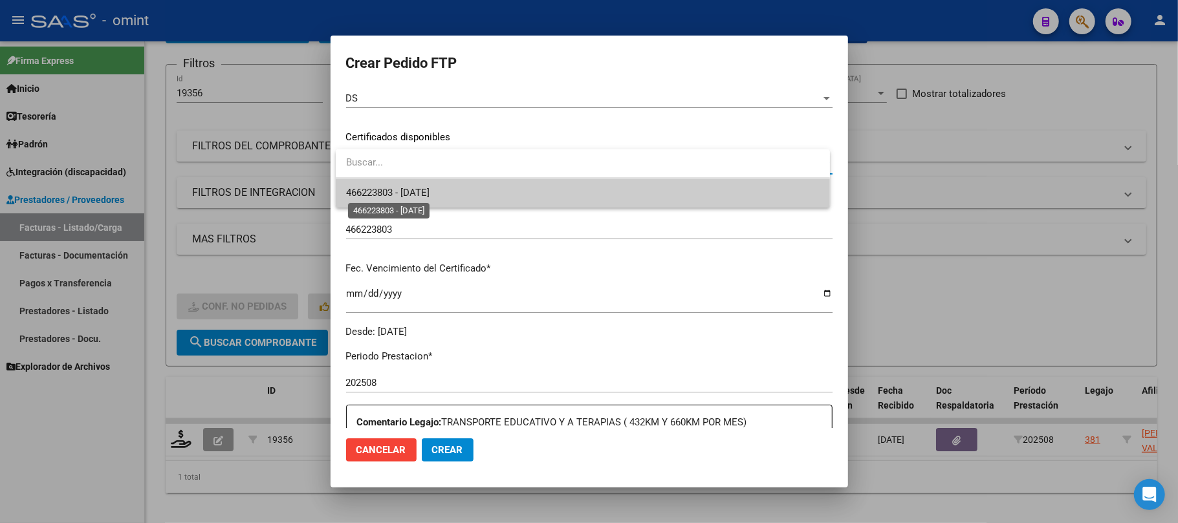
click at [419, 191] on span "466223803 - 2030-11-29" at bounding box center [387, 193] width 83 height 12
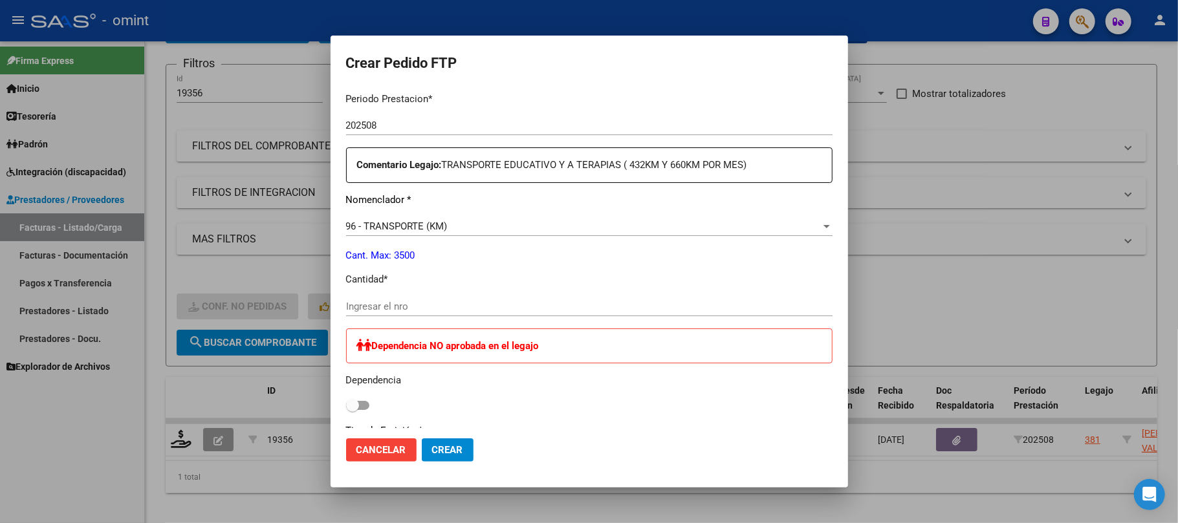
scroll to position [431, 0]
click at [446, 308] on input "Ingresar el nro" at bounding box center [589, 305] width 486 height 12
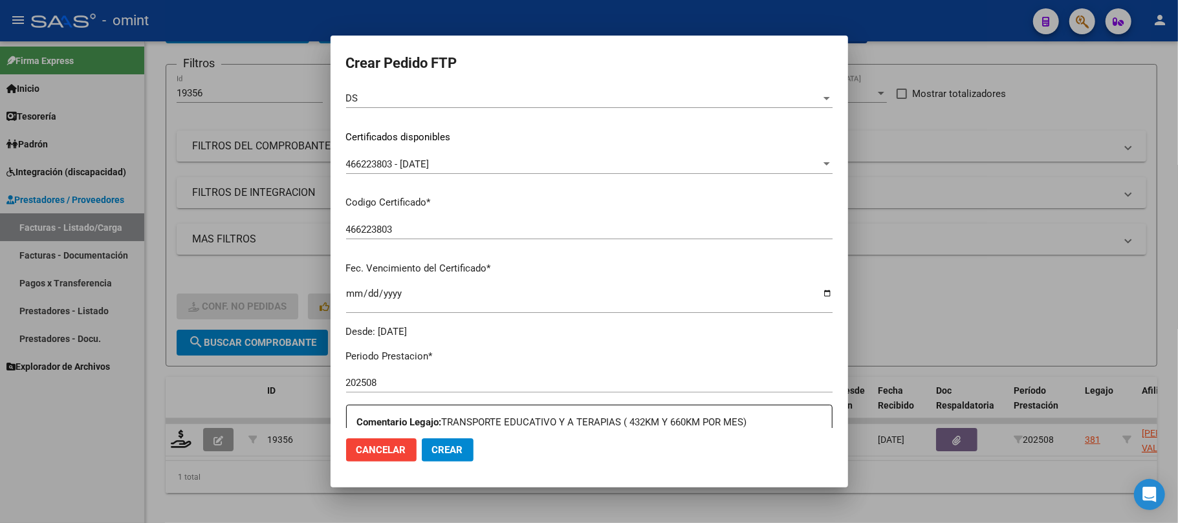
scroll to position [0, 0]
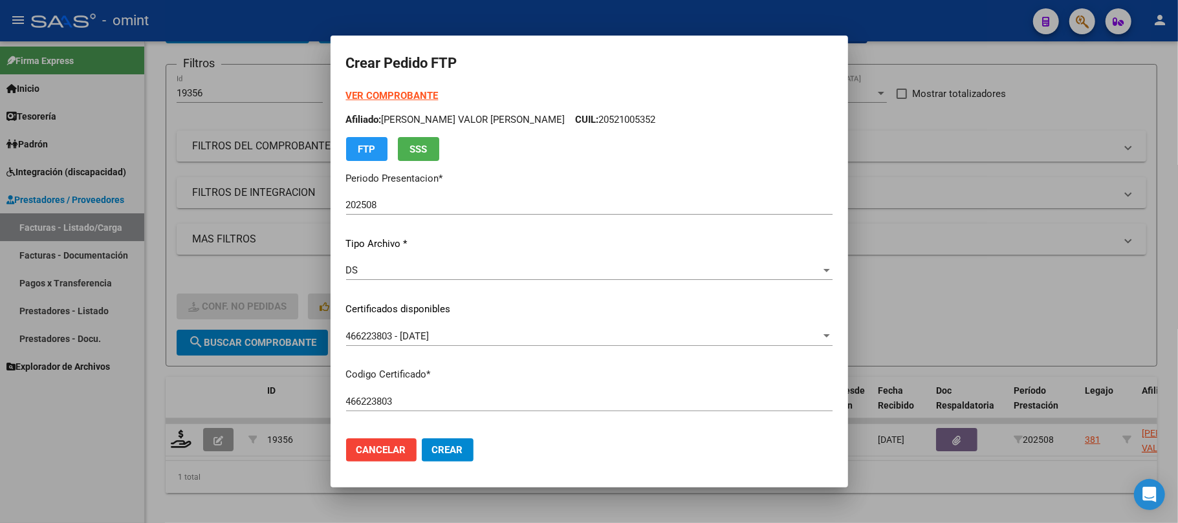
click at [397, 94] on strong "VER COMPROBANTE" at bounding box center [392, 96] width 92 height 12
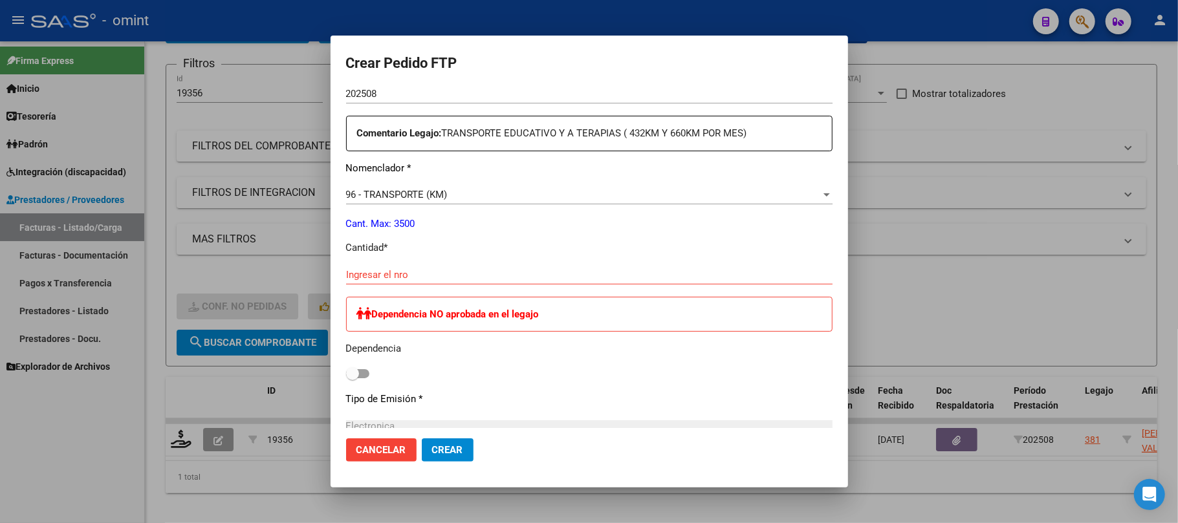
scroll to position [431, 0]
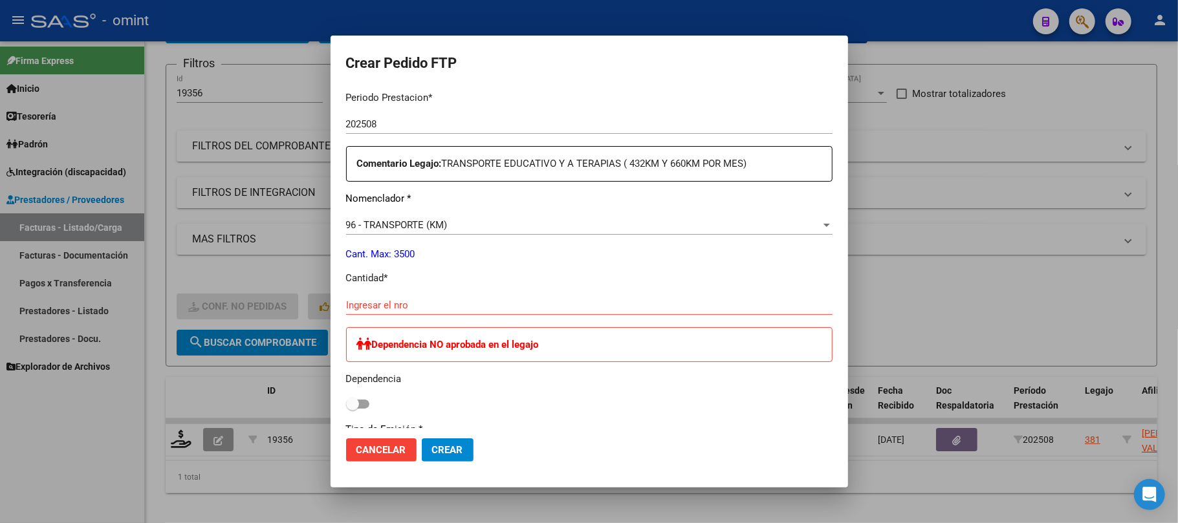
click at [422, 305] on input "Ingresar el nro" at bounding box center [589, 305] width 486 height 12
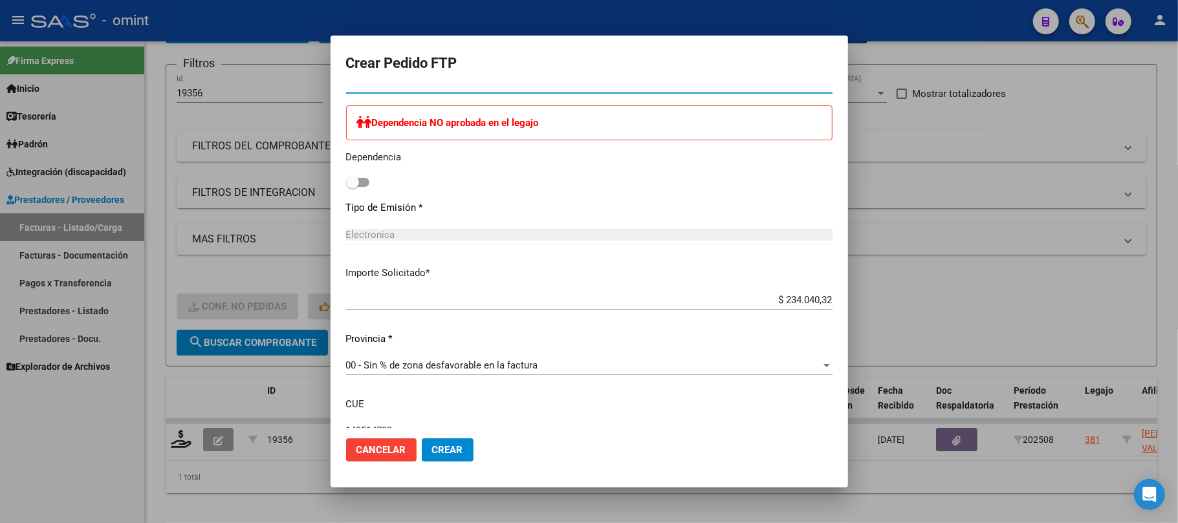
scroll to position [742, 0]
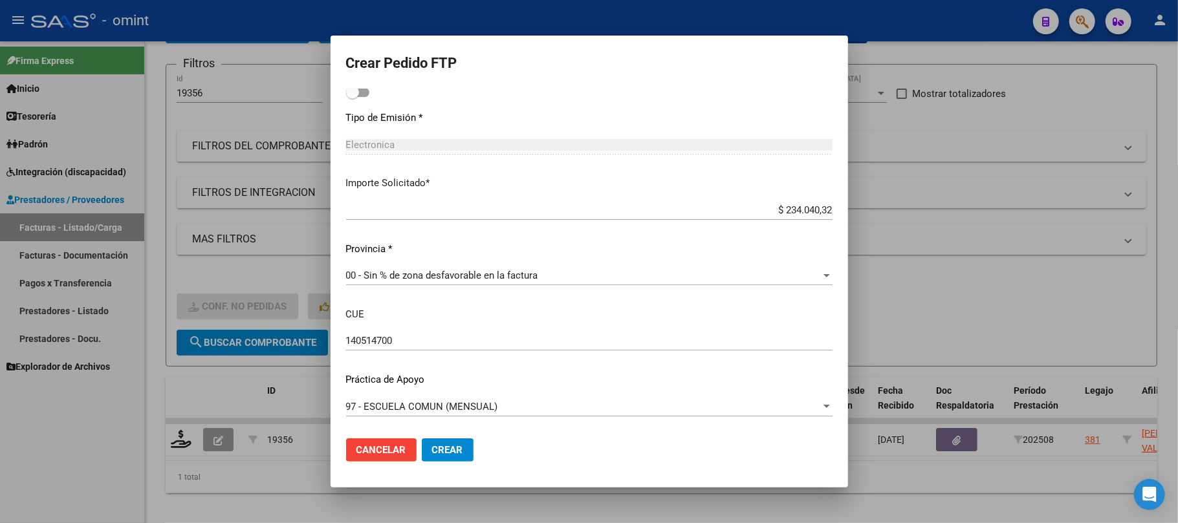
type input "432"
click at [456, 445] on span "Crear" at bounding box center [447, 450] width 31 height 12
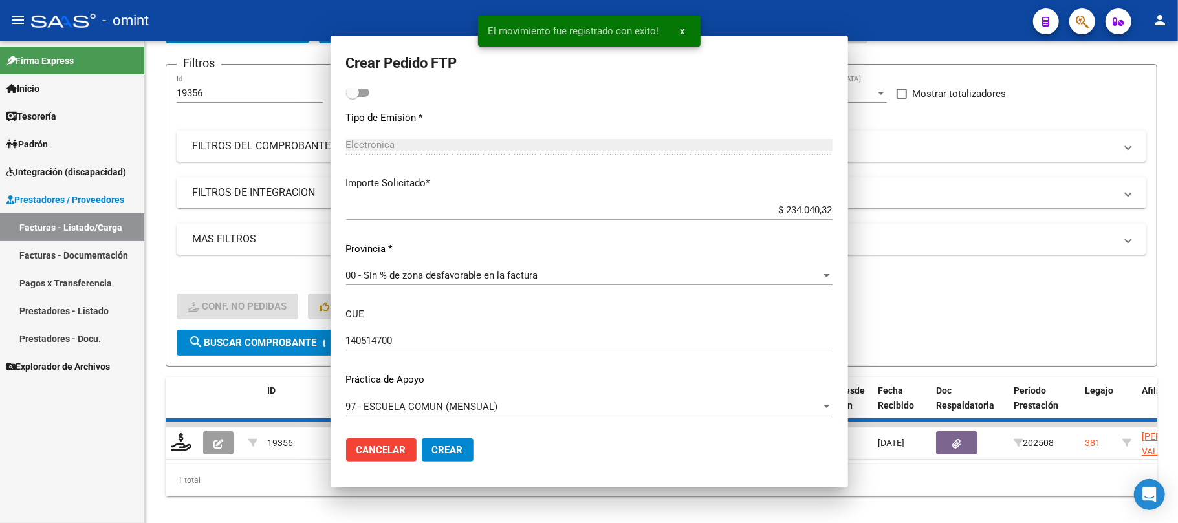
scroll to position [670, 0]
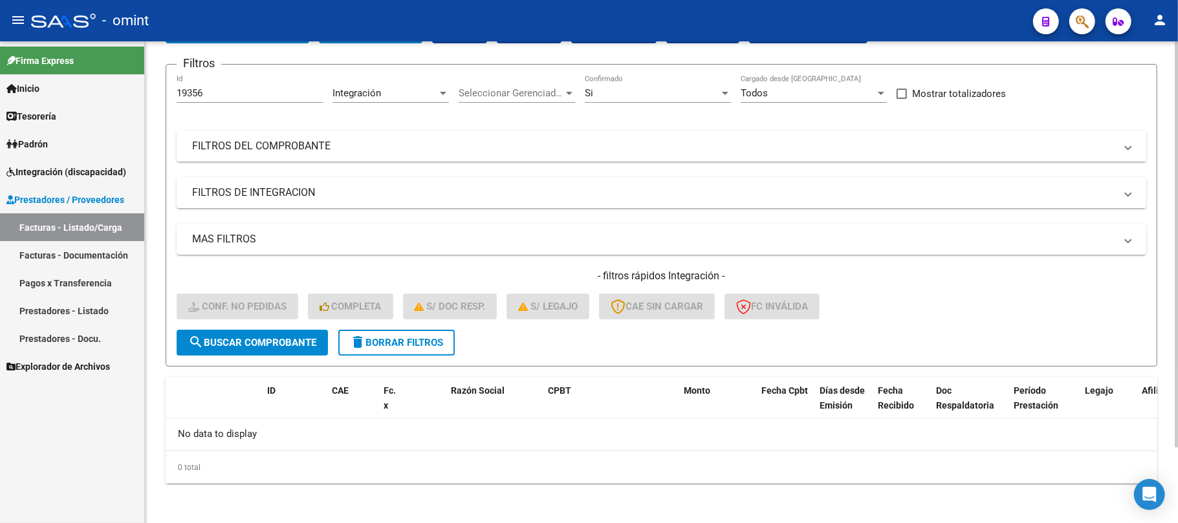
drag, startPoint x: 203, startPoint y: 93, endPoint x: 162, endPoint y: 93, distance: 41.4
click at [132, 93] on mat-sidenav-container "Firma Express Inicio Instructivos Contacto OS Tesorería Extractos Procesados (c…" at bounding box center [589, 282] width 1178 height 482
paste input "4"
type input "19354"
drag, startPoint x: 275, startPoint y: 342, endPoint x: 268, endPoint y: 339, distance: 8.2
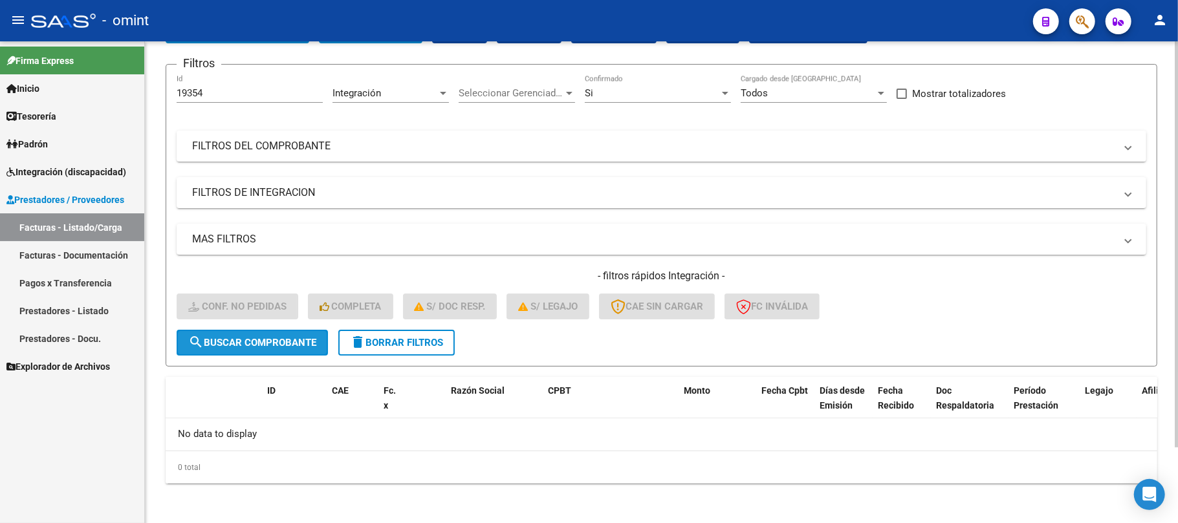
click at [277, 342] on span "search Buscar Comprobante" at bounding box center [252, 343] width 128 height 12
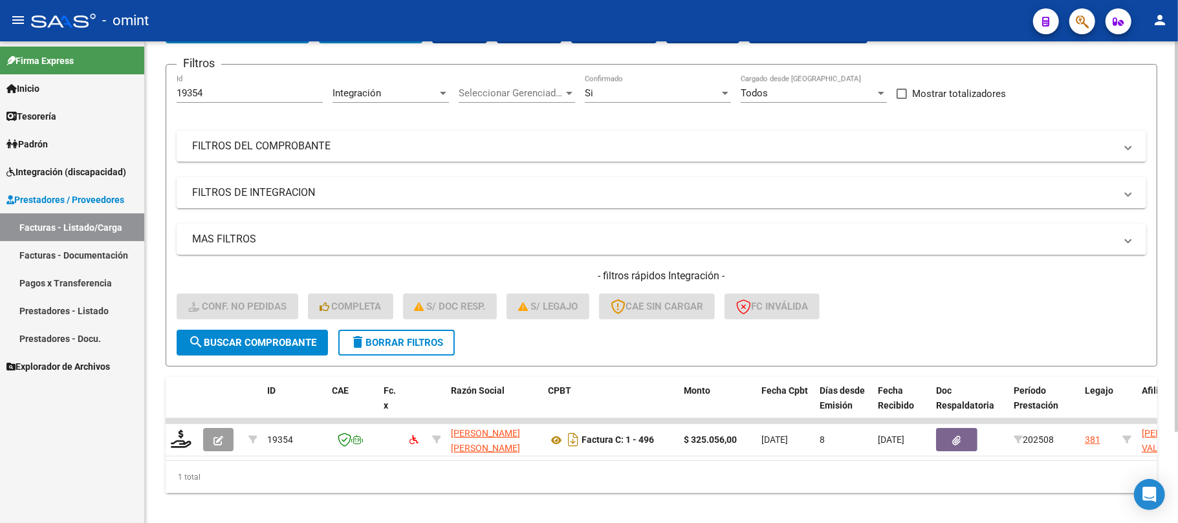
scroll to position [113, 0]
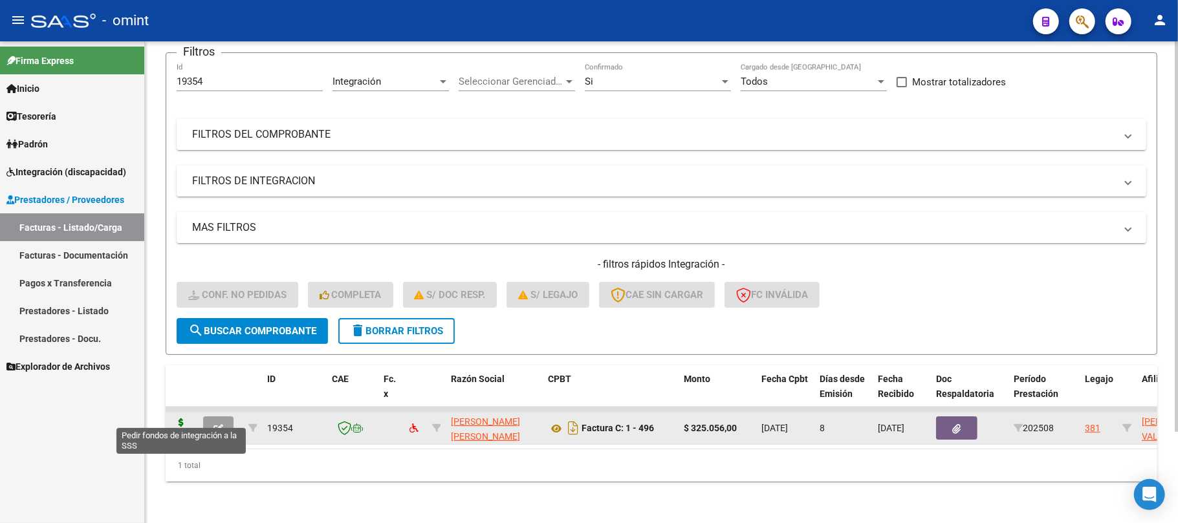
click at [178, 420] on icon at bounding box center [181, 427] width 21 height 18
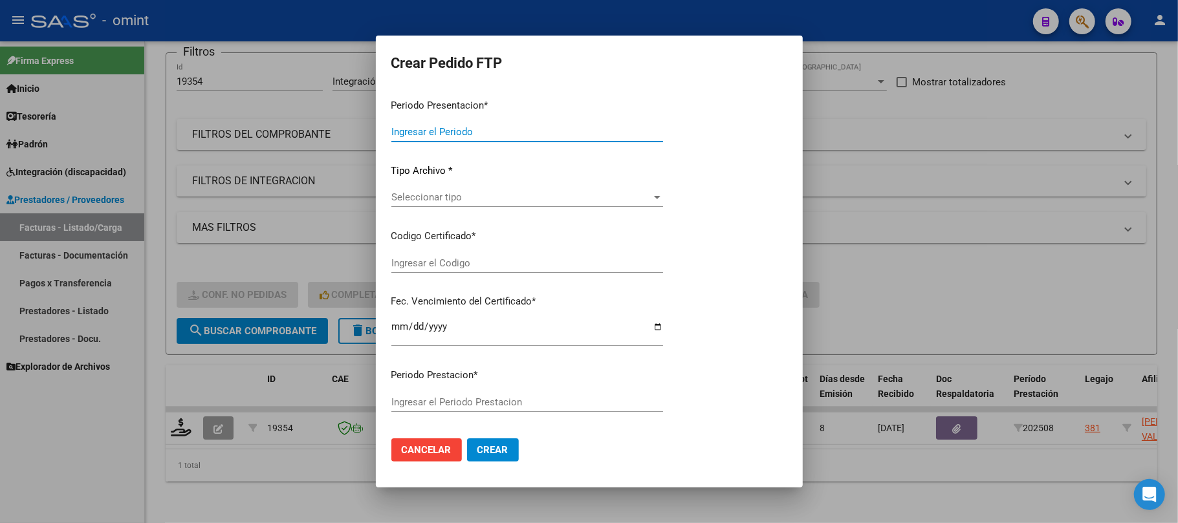
type input "202508"
type input "$ 325.056,00"
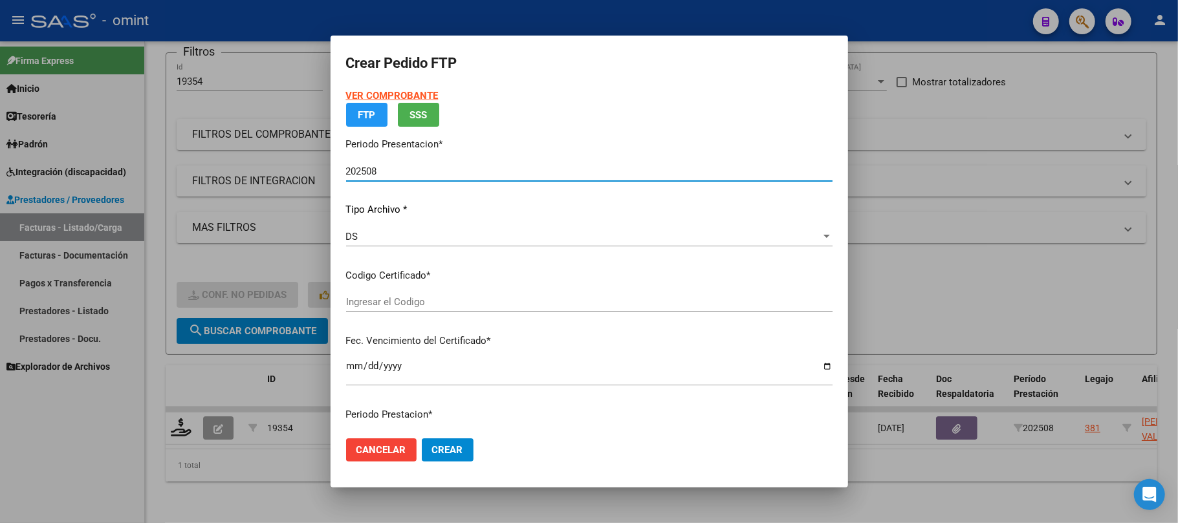
type input "466223803"
type input "2030-11-29"
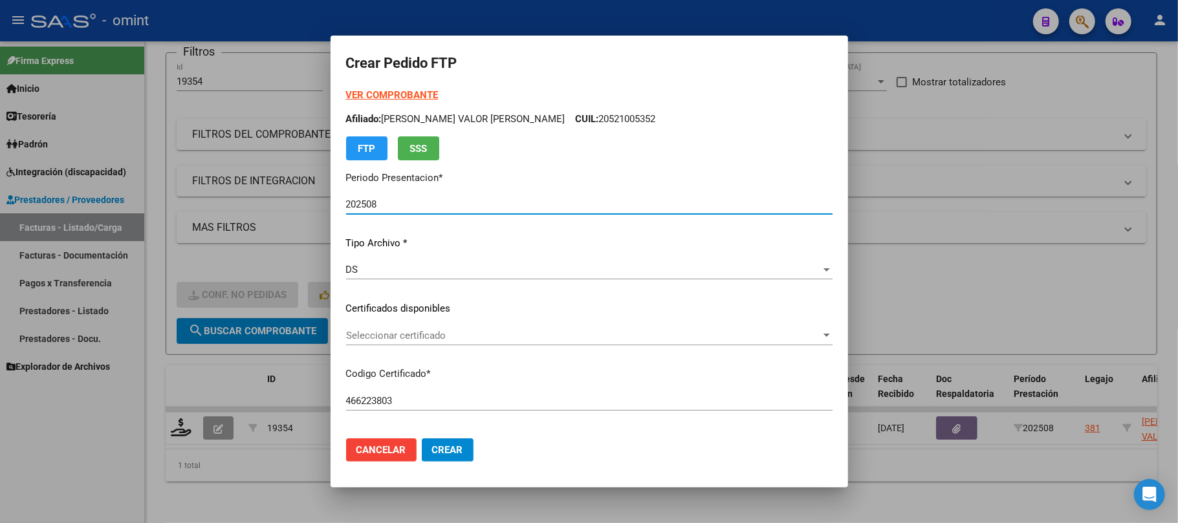
scroll to position [0, 0]
click at [411, 343] on div "Seleccionar certificado Seleccionar certificado" at bounding box center [589, 336] width 486 height 19
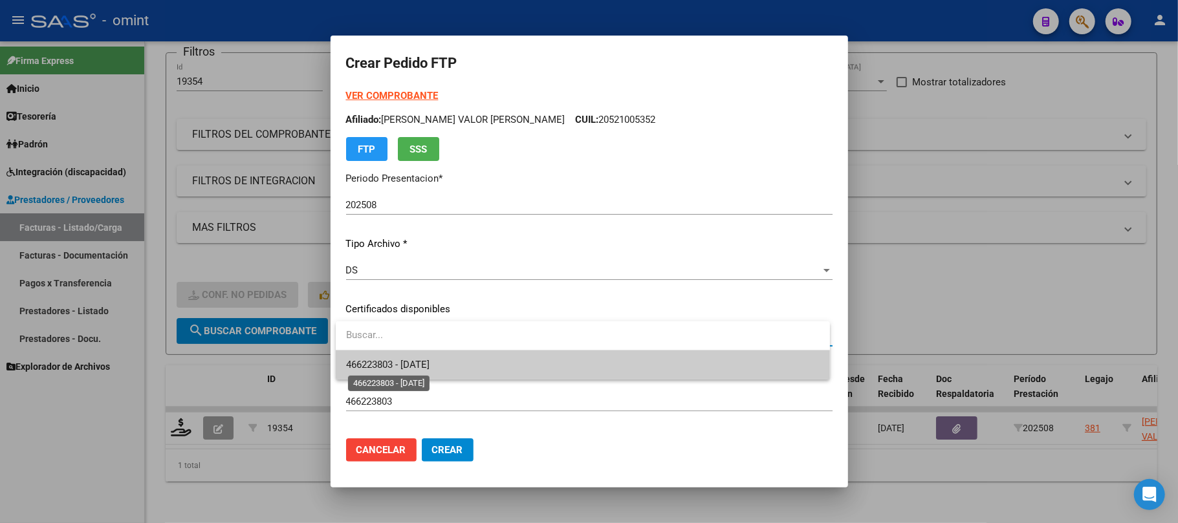
click at [415, 362] on span "466223803 - 2030-11-29" at bounding box center [387, 365] width 83 height 12
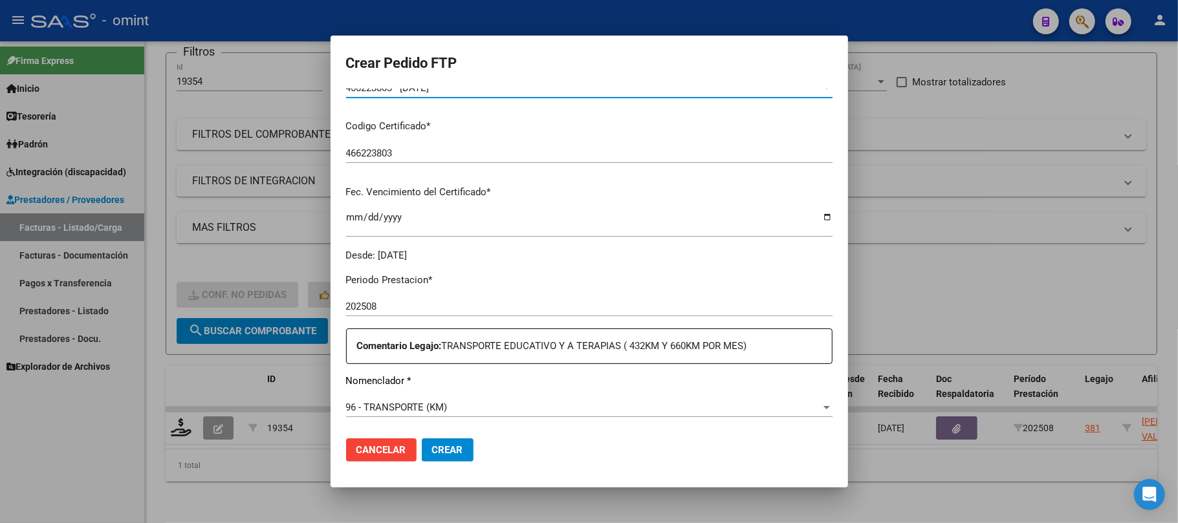
scroll to position [345, 0]
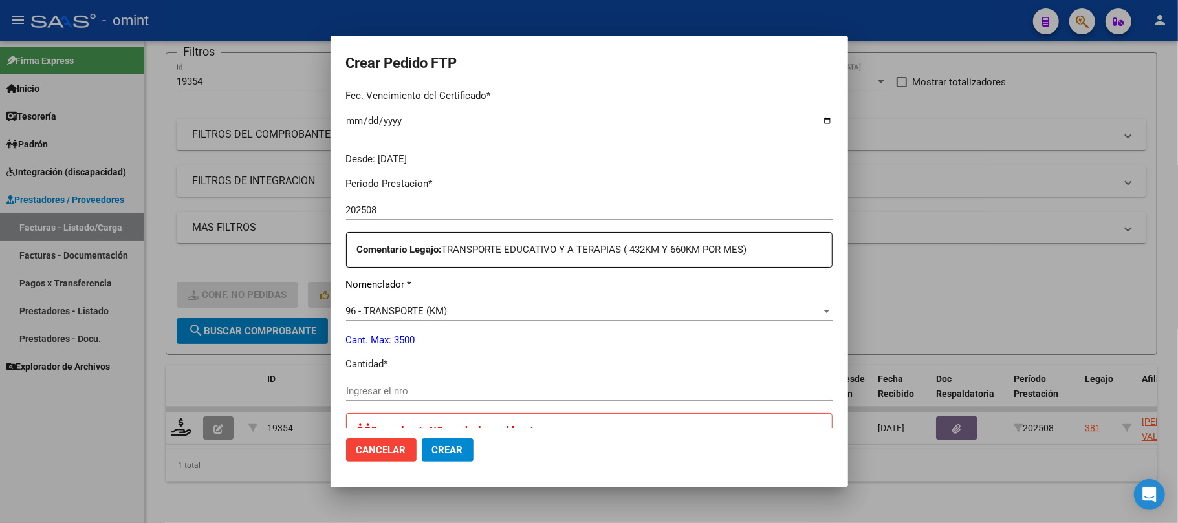
click at [407, 383] on div "Ingresar el nro" at bounding box center [589, 391] width 486 height 19
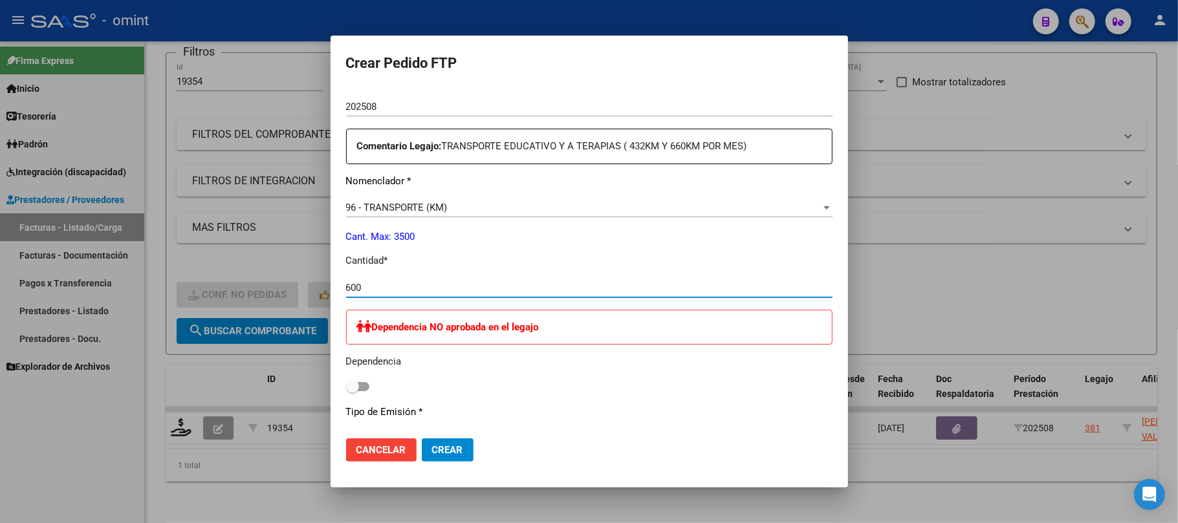
scroll to position [603, 0]
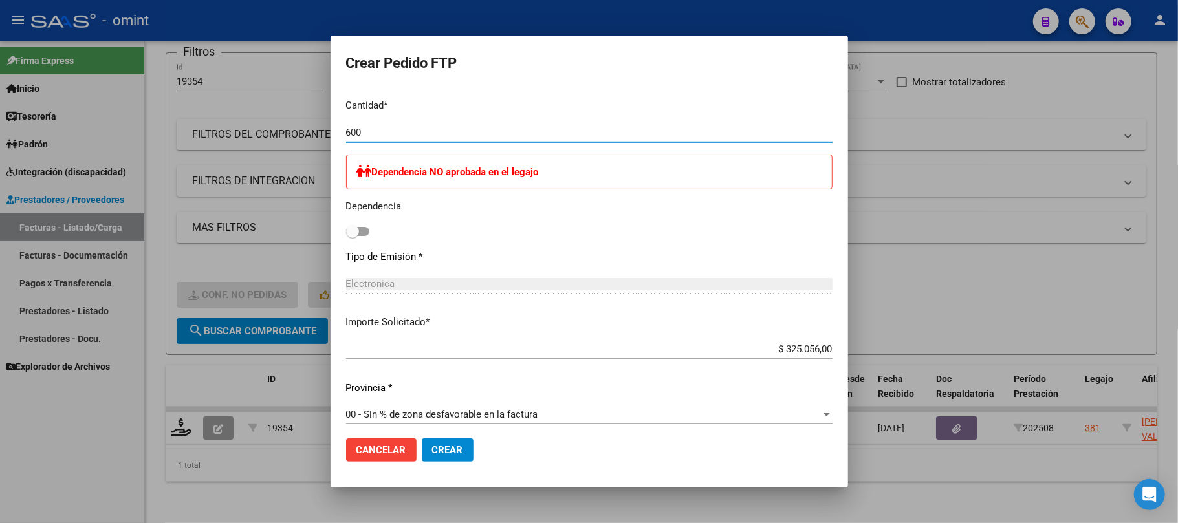
type input "600"
drag, startPoint x: 462, startPoint y: 453, endPoint x: 551, endPoint y: 436, distance: 90.9
click at [463, 453] on button "Crear" at bounding box center [448, 449] width 52 height 23
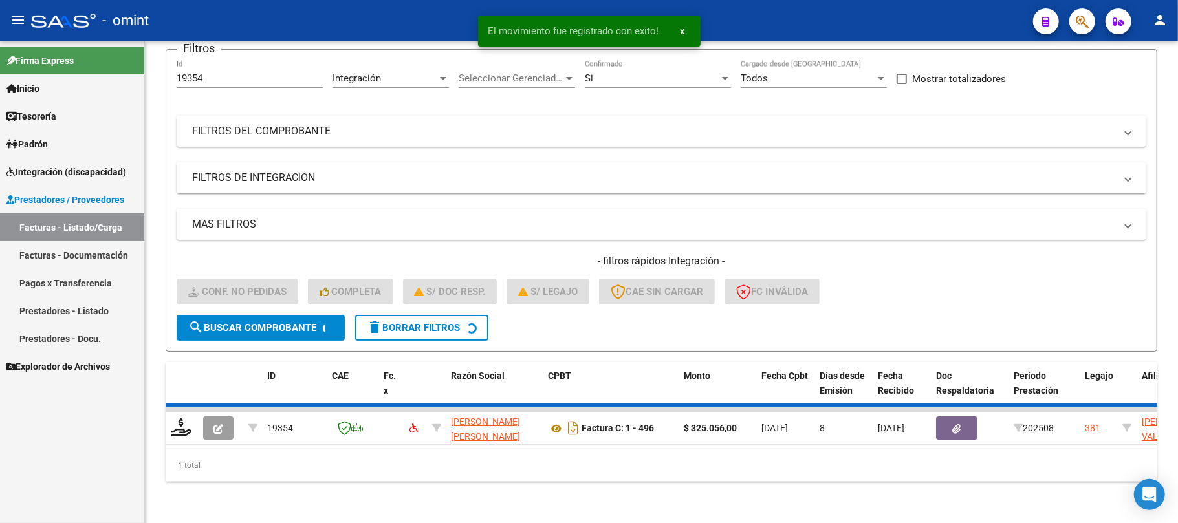
scroll to position [89, 0]
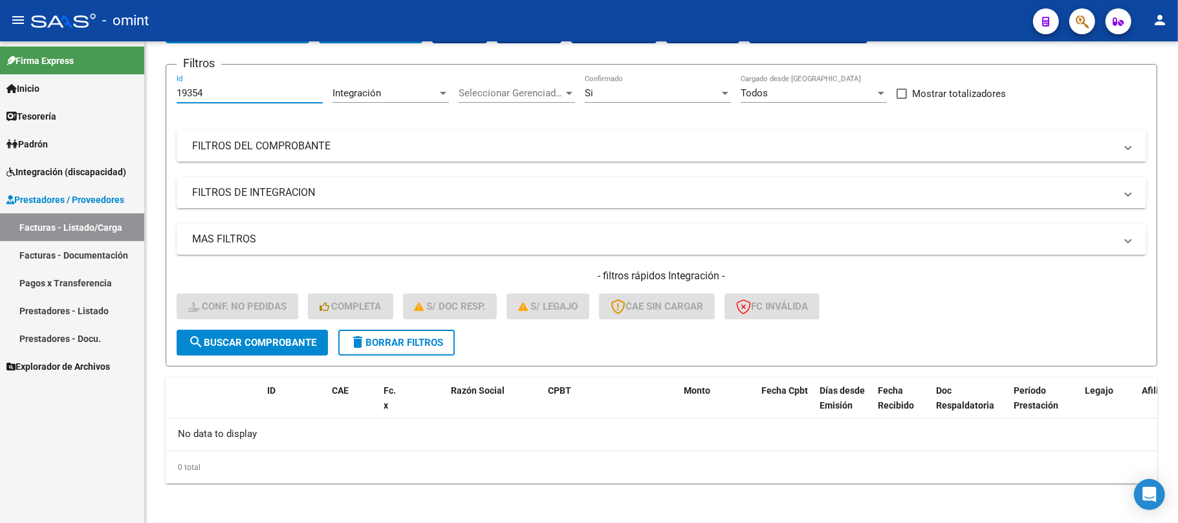
drag, startPoint x: 216, startPoint y: 92, endPoint x: 30, endPoint y: 91, distance: 186.2
click at [30, 91] on mat-sidenav-container "Firma Express Inicio Instructivos Contacto OS Tesorería Extractos Procesados (c…" at bounding box center [589, 282] width 1178 height 482
paste input "8288"
type input "18288"
click at [241, 345] on span "search Buscar Comprobante" at bounding box center [252, 343] width 128 height 12
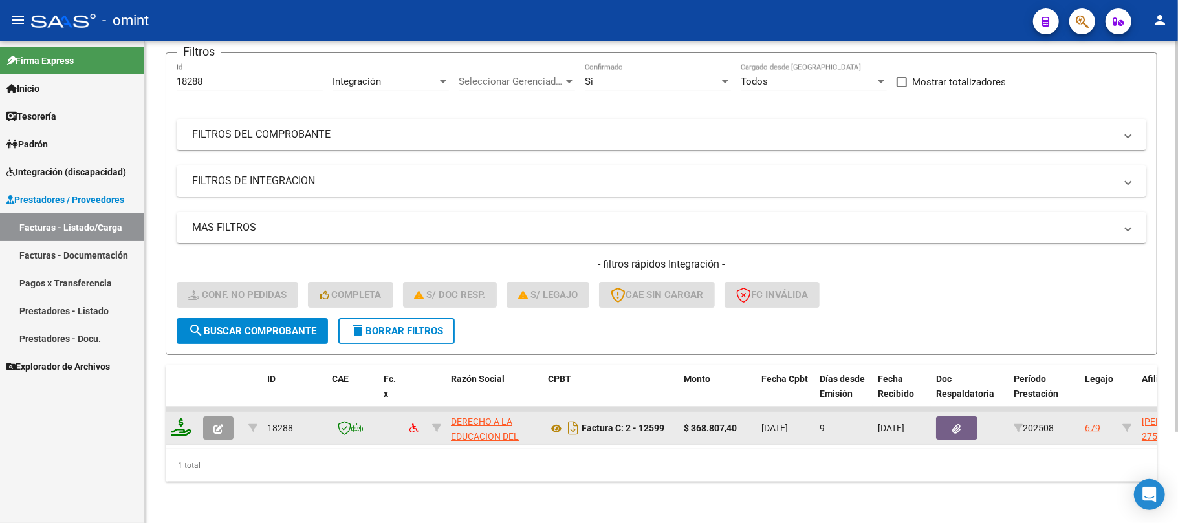
scroll to position [113, 0]
click at [175, 418] on icon at bounding box center [181, 427] width 21 height 18
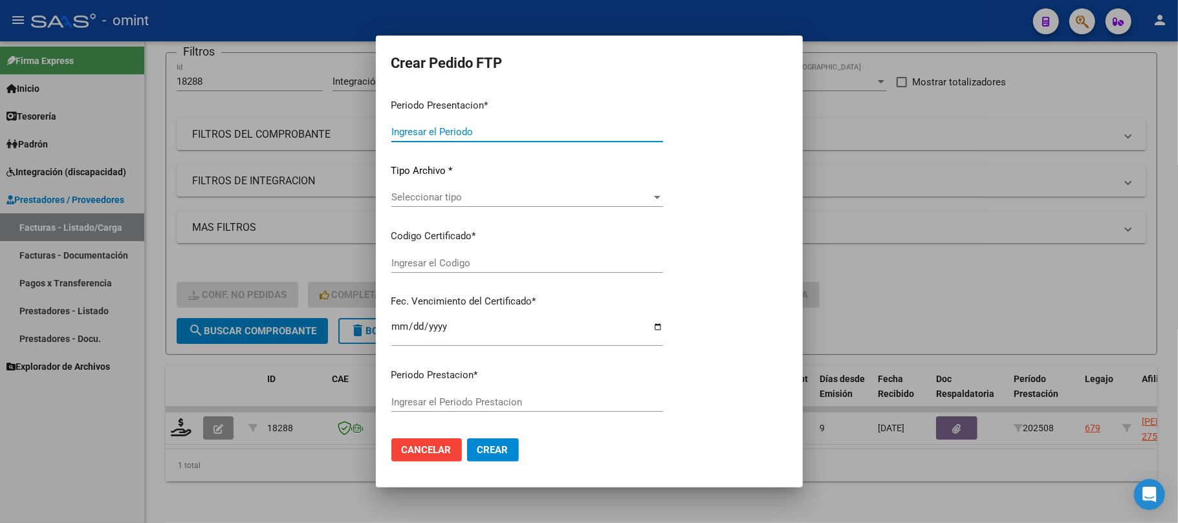
type input "202508"
type input "$ 368.807,40"
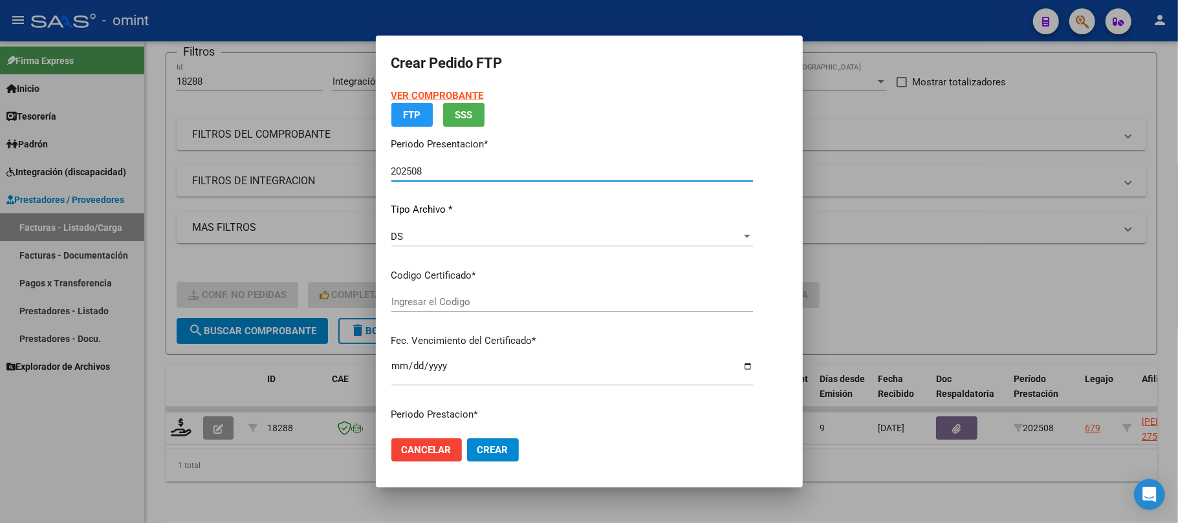
type input "1128712420"
type input "2029-05-26"
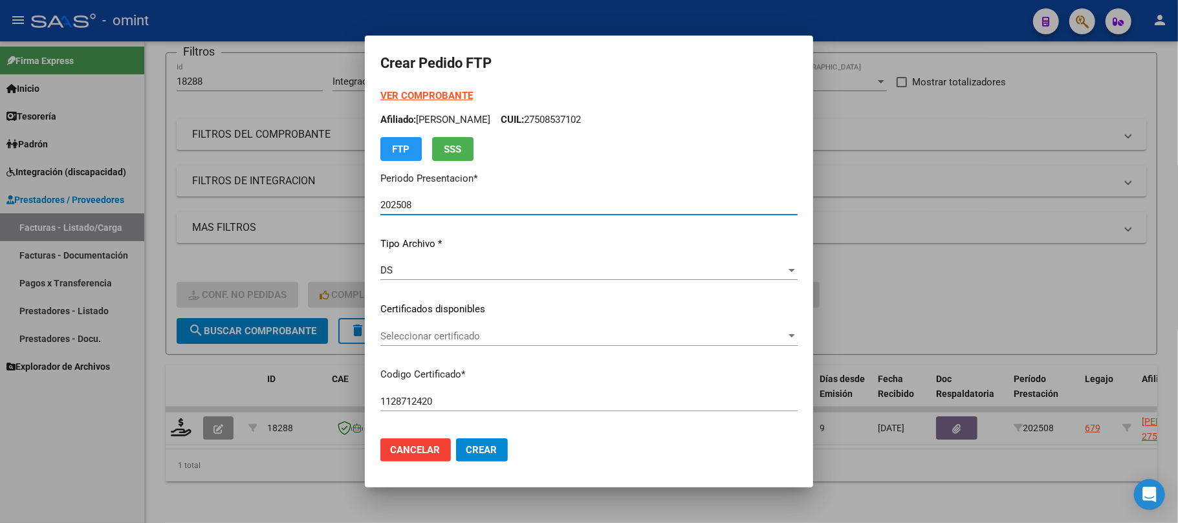
click at [437, 337] on span "Seleccionar certificado" at bounding box center [582, 336] width 405 height 12
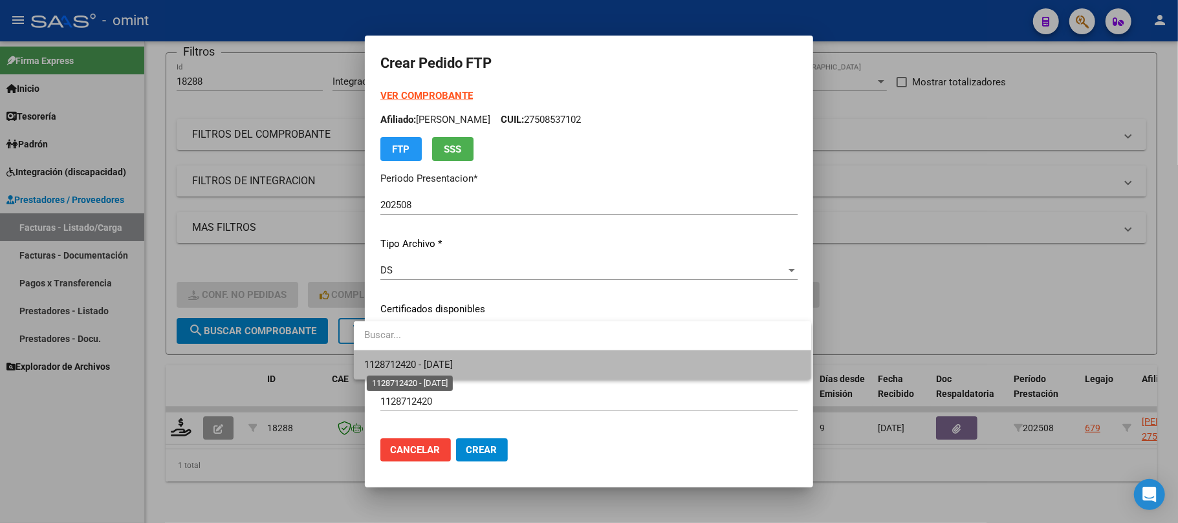
click at [451, 366] on span "1128712420 - 2029-05-26" at bounding box center [408, 365] width 89 height 12
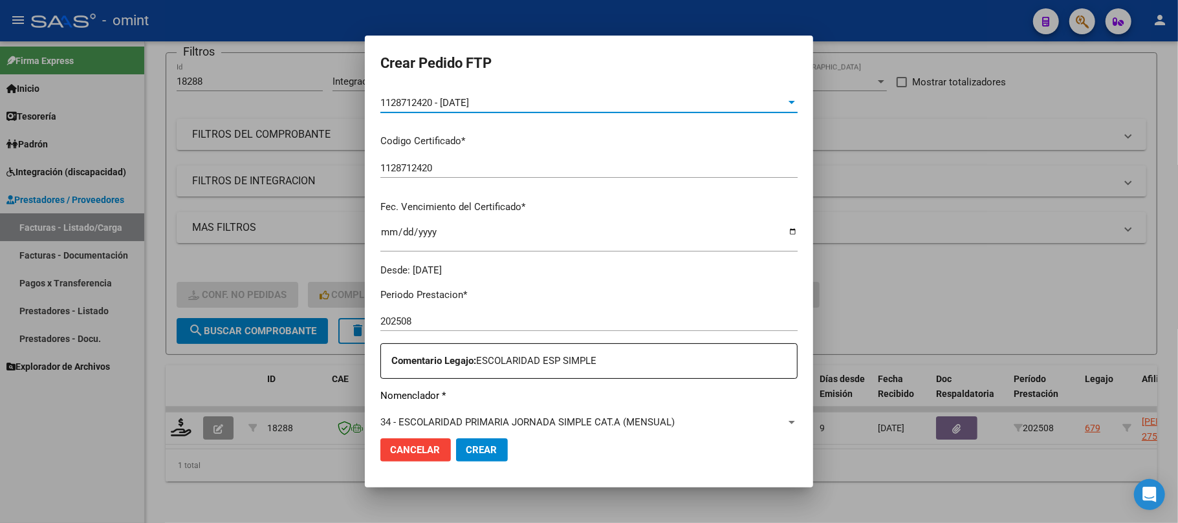
scroll to position [345, 0]
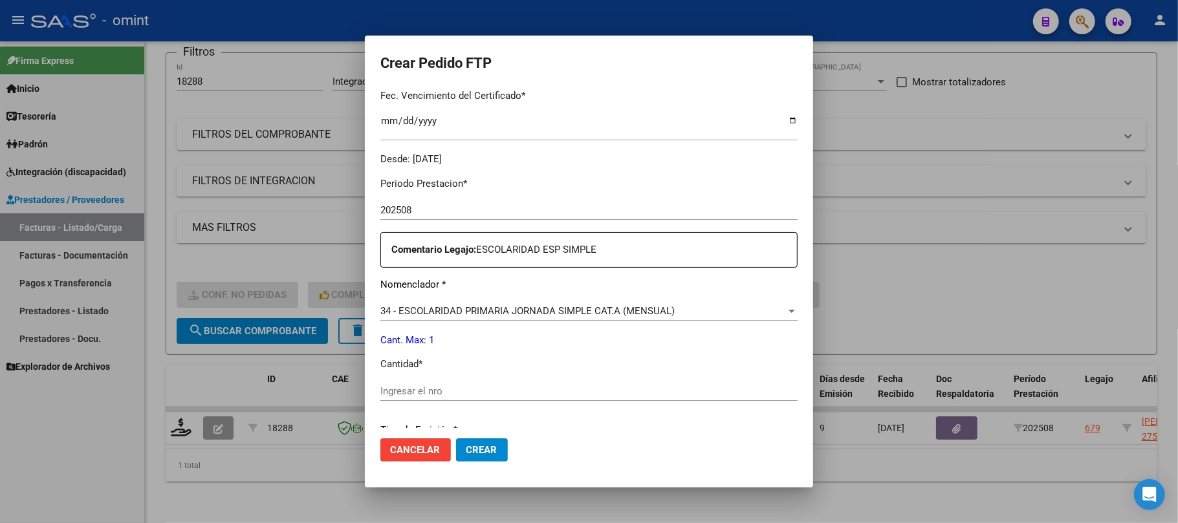
click at [447, 382] on div "Ingresar el nro" at bounding box center [588, 391] width 417 height 19
type input "1"
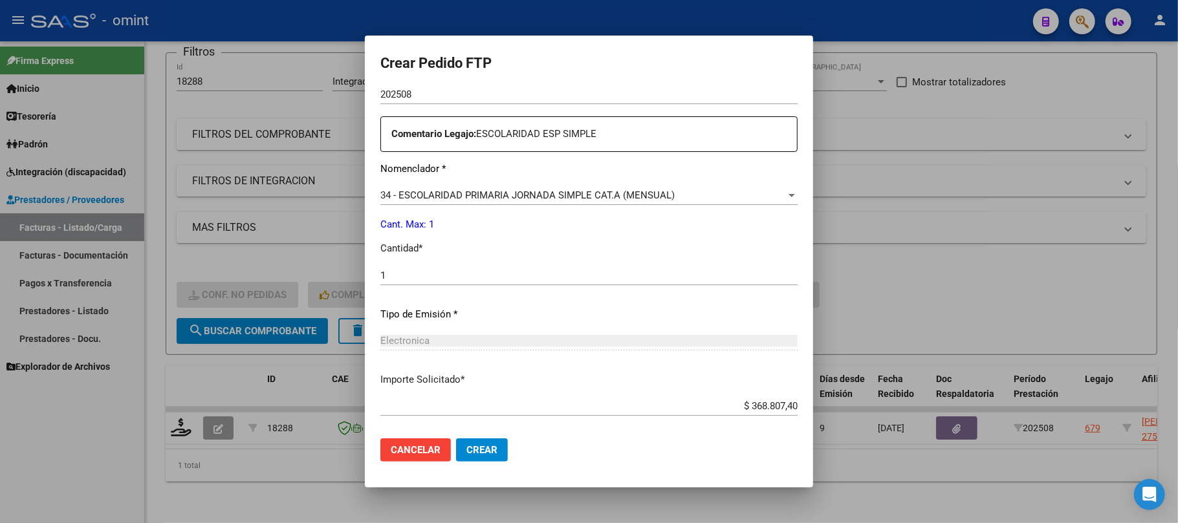
scroll to position [525, 0]
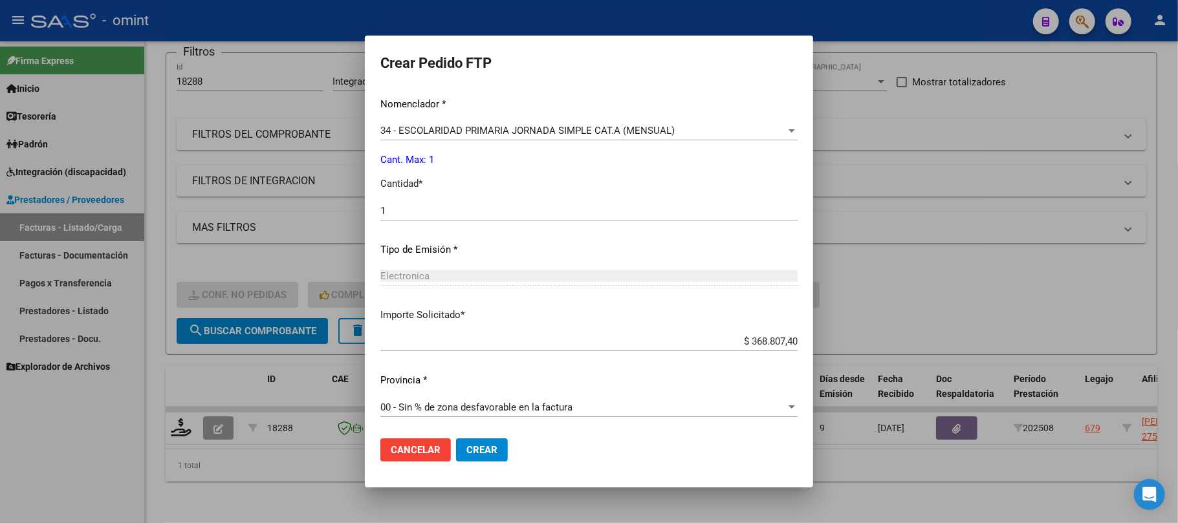
drag, startPoint x: 455, startPoint y: 447, endPoint x: 476, endPoint y: 447, distance: 20.7
click at [466, 447] on span "Crear" at bounding box center [481, 450] width 31 height 12
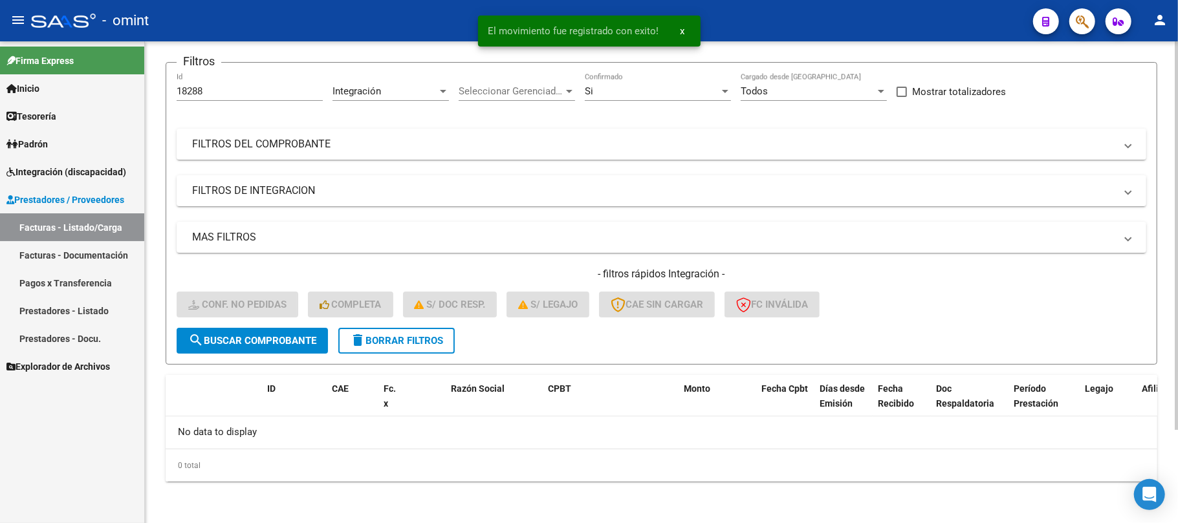
scroll to position [89, 0]
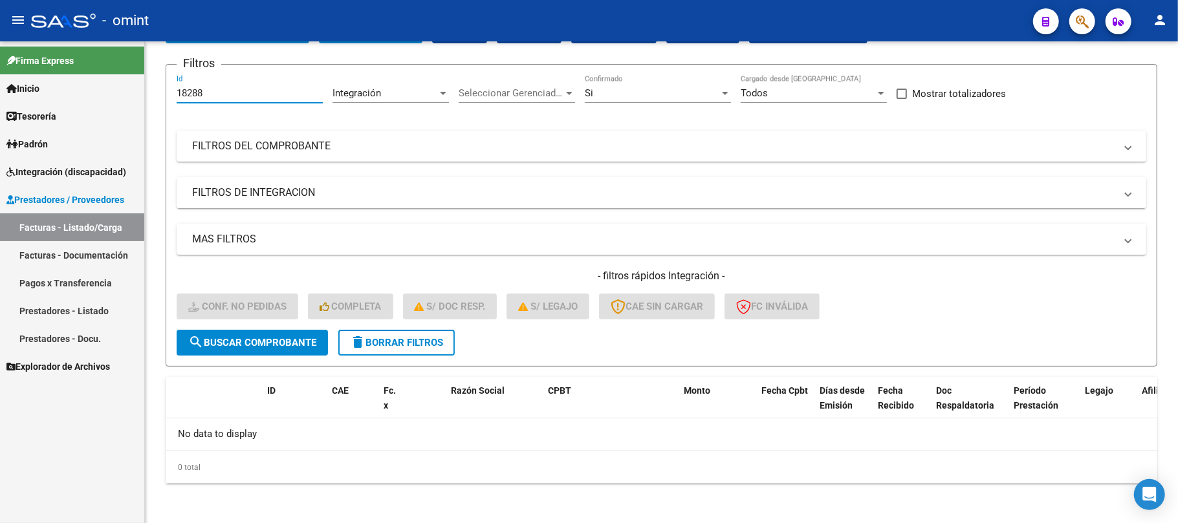
drag, startPoint x: 236, startPoint y: 94, endPoint x: 91, endPoint y: 105, distance: 145.9
click at [91, 105] on mat-sidenav-container "Firma Express Inicio Instructivos Contacto OS Tesorería Extractos Procesados (c…" at bounding box center [589, 282] width 1178 height 482
paste input "9724"
type input "19724"
click at [237, 332] on button "search Buscar Comprobante" at bounding box center [252, 343] width 151 height 26
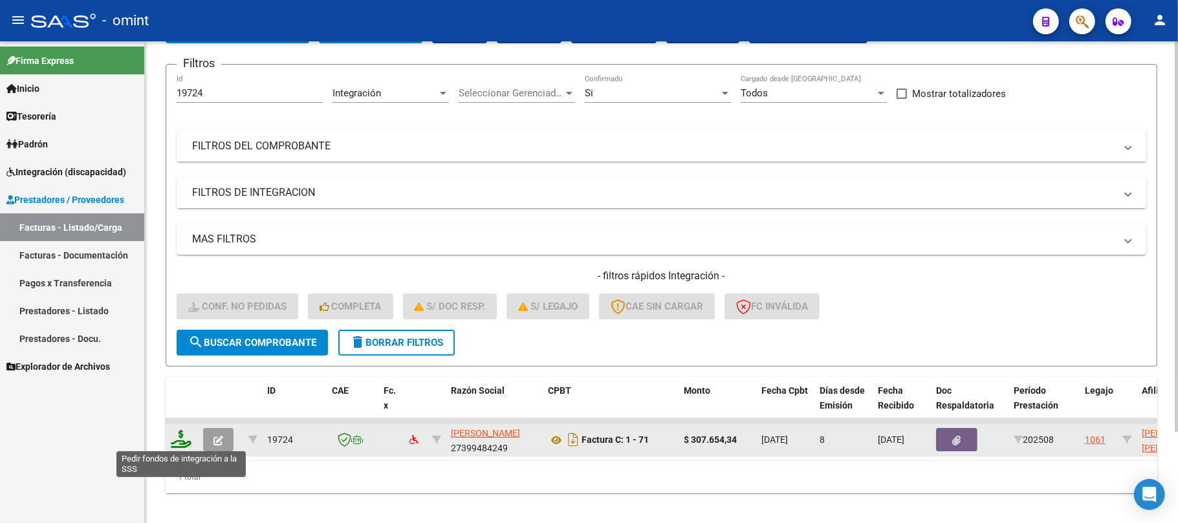
drag, startPoint x: 159, startPoint y: 442, endPoint x: 175, endPoint y: 440, distance: 15.7
click at [164, 440] on div "Video tutorial PRESTADORES -> Listado de CPBTs Emitidos por Prestadores / Prove…" at bounding box center [661, 243] width 1033 height 583
click at [190, 436] on icon at bounding box center [181, 439] width 21 height 18
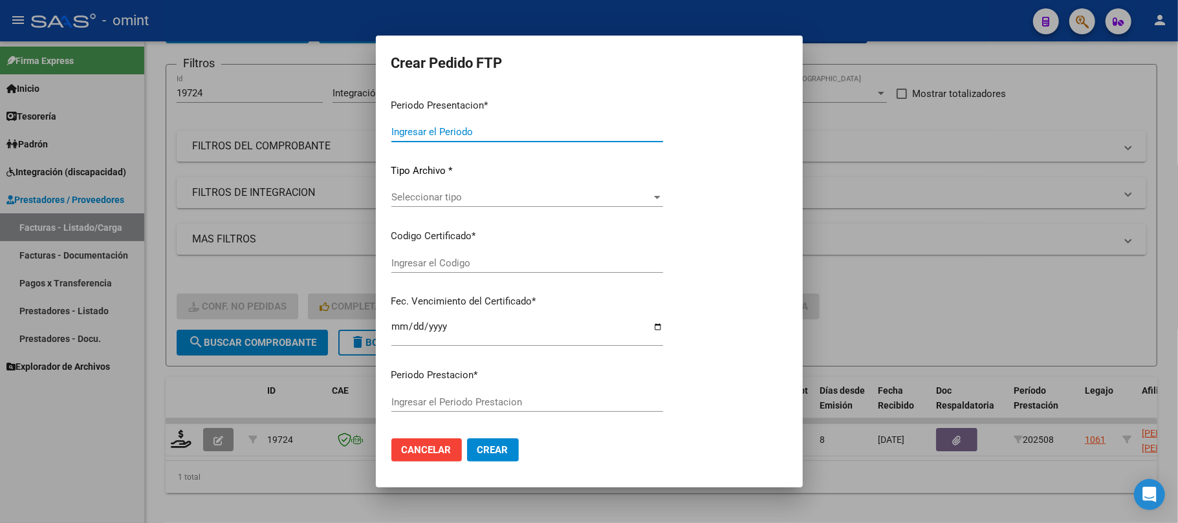
type input "202508"
type input "$ 307.654,34"
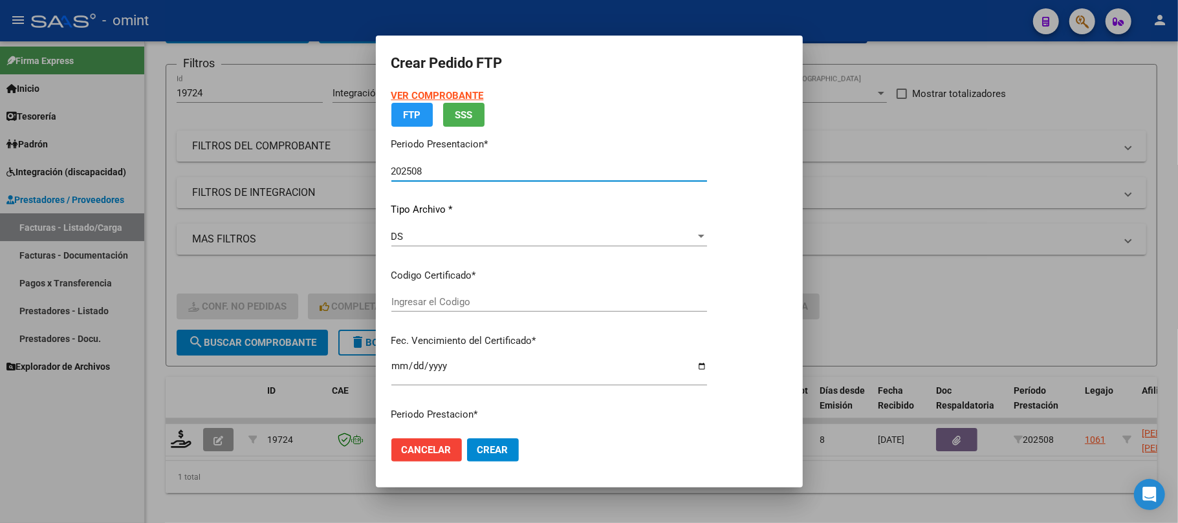
type input "1879876162"
type input "2027-08-31"
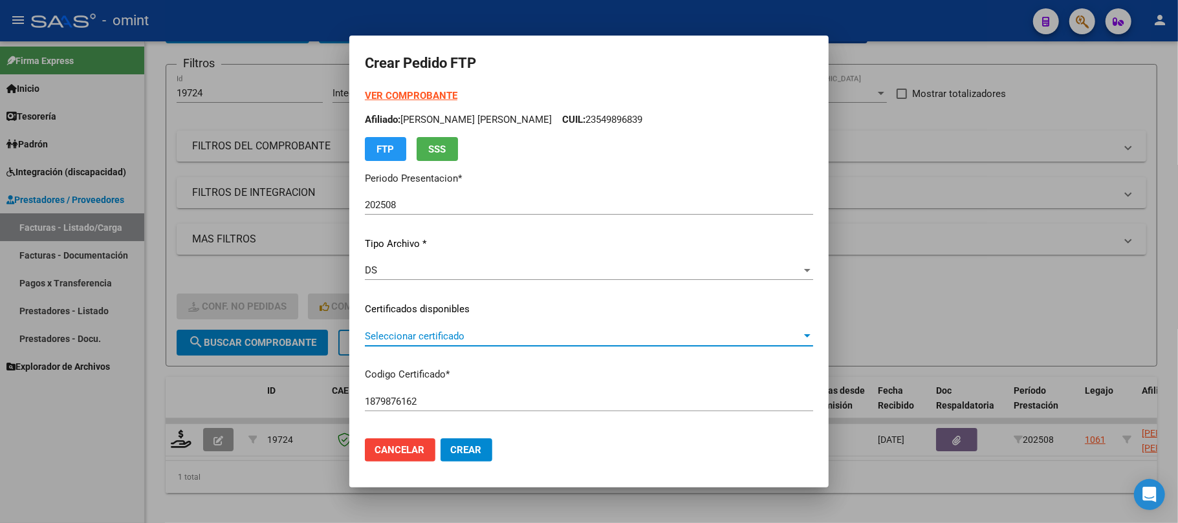
click at [429, 332] on span "Seleccionar certificado" at bounding box center [583, 336] width 436 height 12
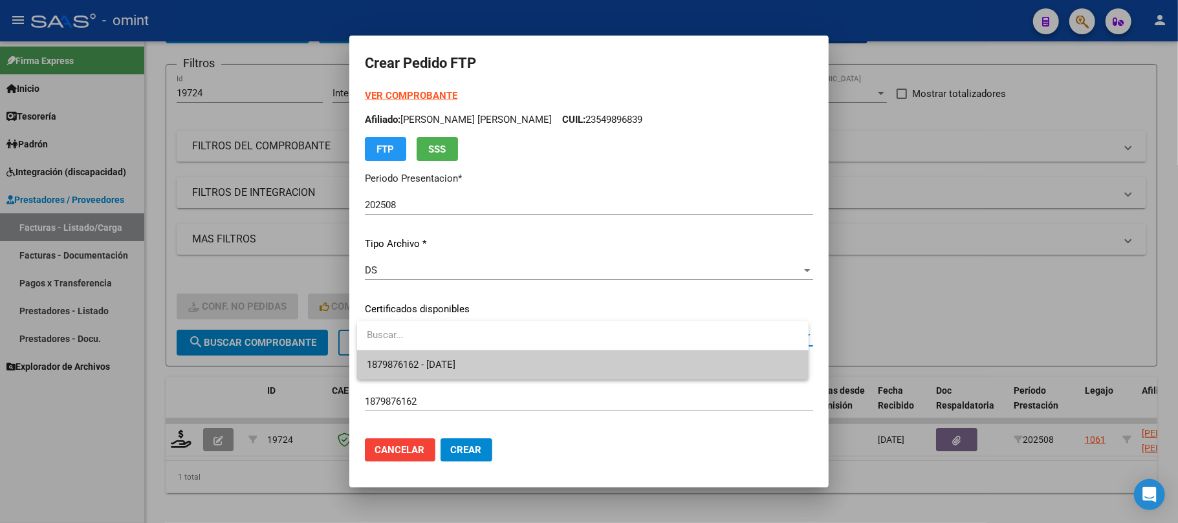
drag, startPoint x: 432, startPoint y: 350, endPoint x: 437, endPoint y: 355, distance: 6.9
click at [432, 352] on span "1879876162 - 2027-08-31" at bounding box center [582, 364] width 431 height 29
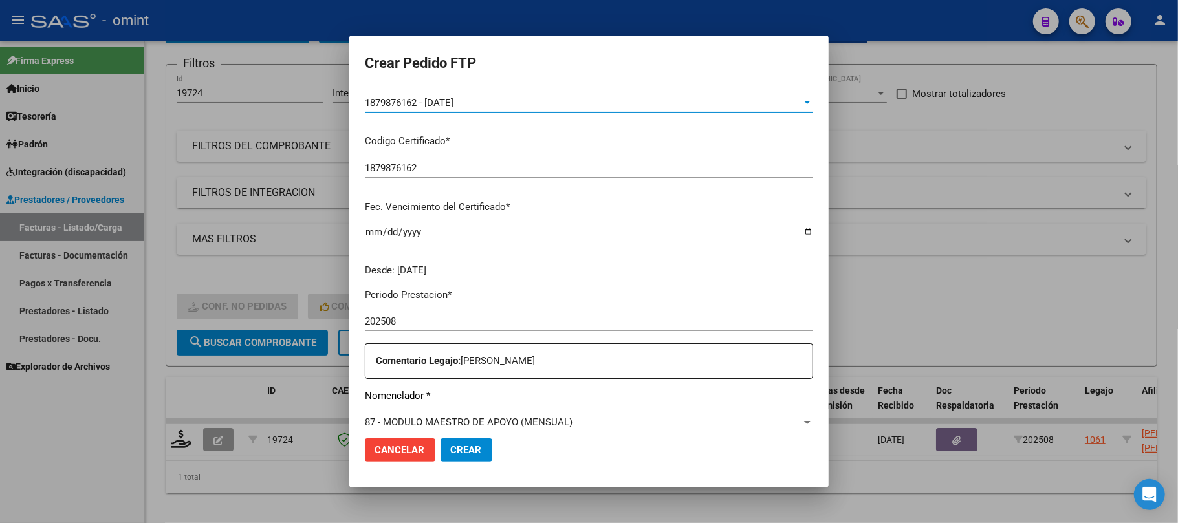
scroll to position [345, 0]
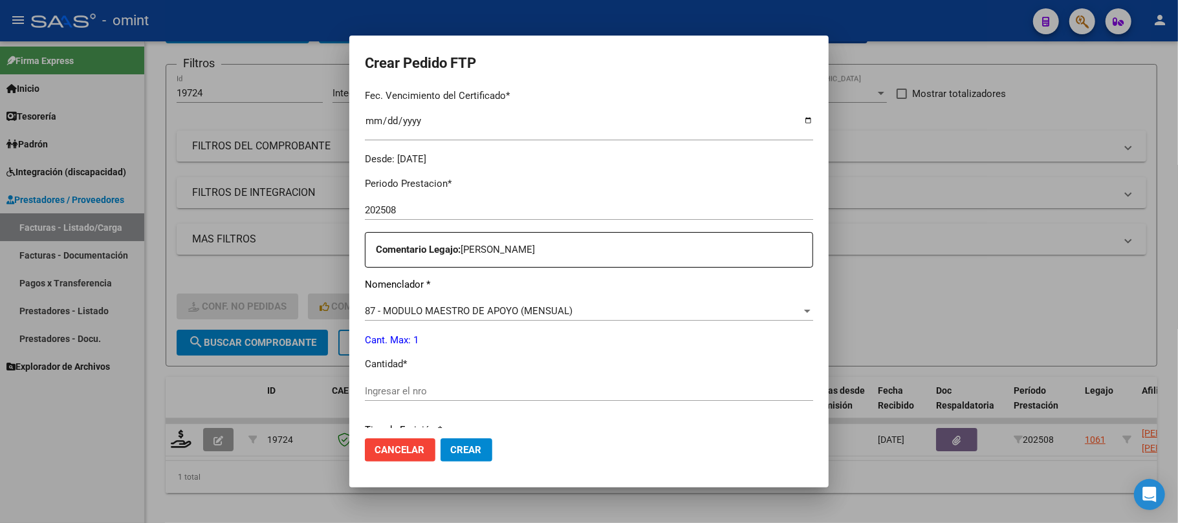
click at [467, 440] on button "Crear" at bounding box center [466, 449] width 52 height 23
click at [431, 392] on input "Ingresar el nro" at bounding box center [589, 391] width 448 height 12
type input "1"
drag, startPoint x: 471, startPoint y: 455, endPoint x: 477, endPoint y: 447, distance: 10.1
click at [469, 455] on span "Crear" at bounding box center [466, 450] width 31 height 12
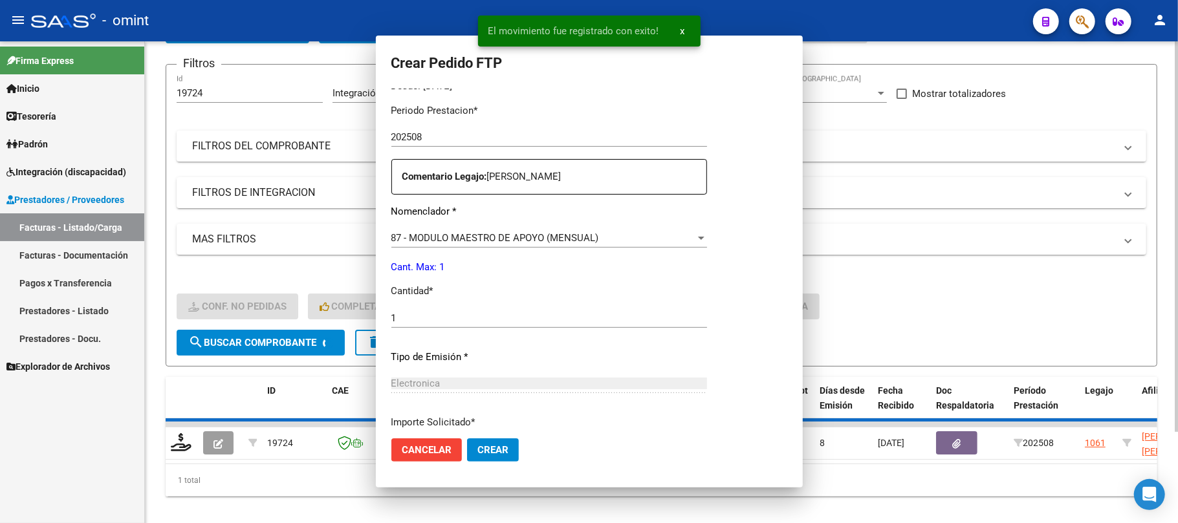
scroll to position [272, 0]
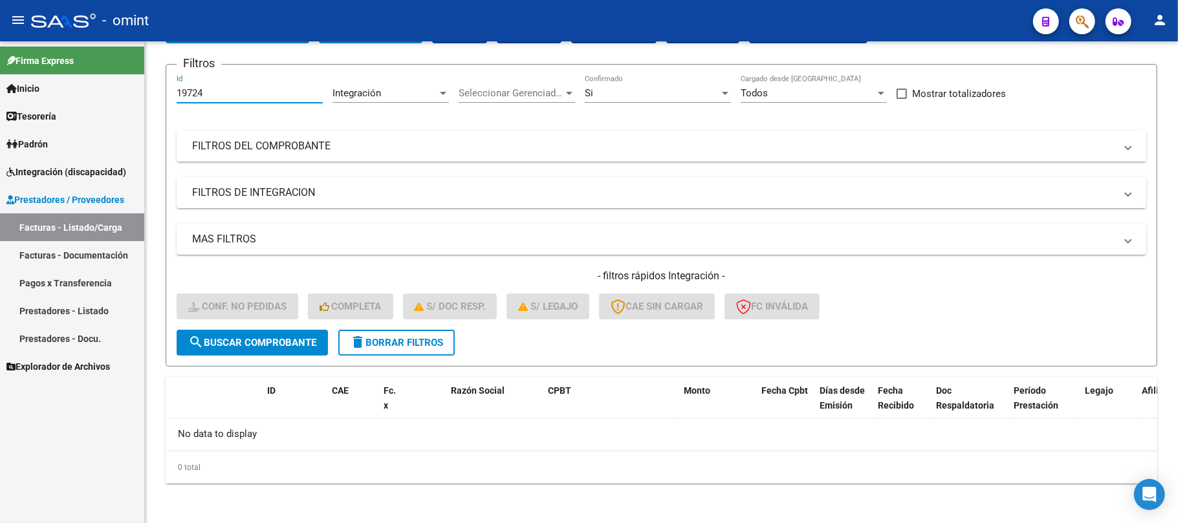
drag, startPoint x: 215, startPoint y: 94, endPoint x: 87, endPoint y: 94, distance: 128.7
click at [87, 94] on mat-sidenav-container "Firma Express Inicio Instructivos Contacto OS Tesorería Extractos Procesados (c…" at bounding box center [589, 282] width 1178 height 482
paste input "28"
type input "19284"
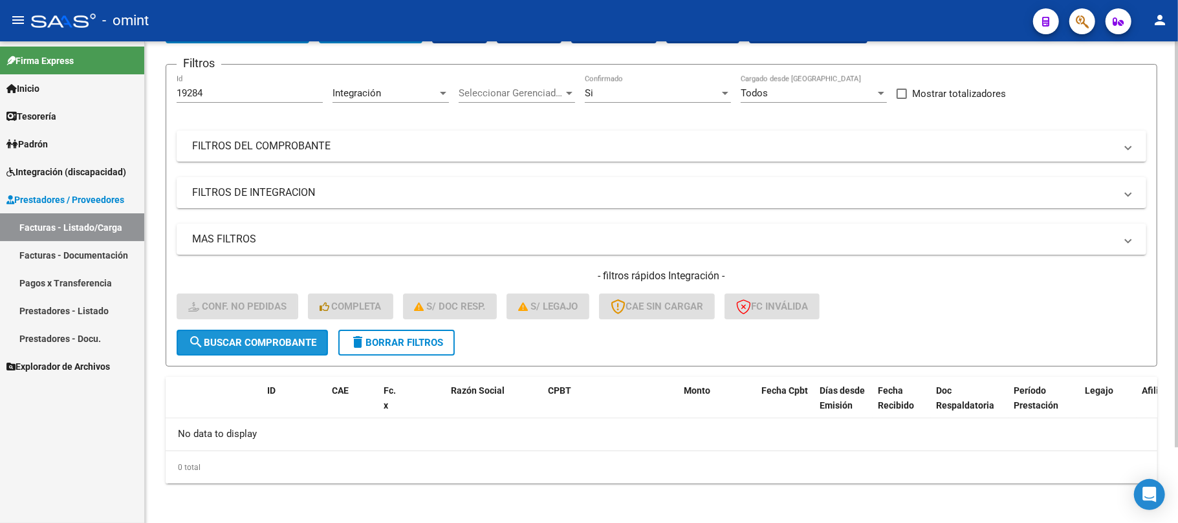
click at [277, 348] on button "search Buscar Comprobante" at bounding box center [252, 343] width 151 height 26
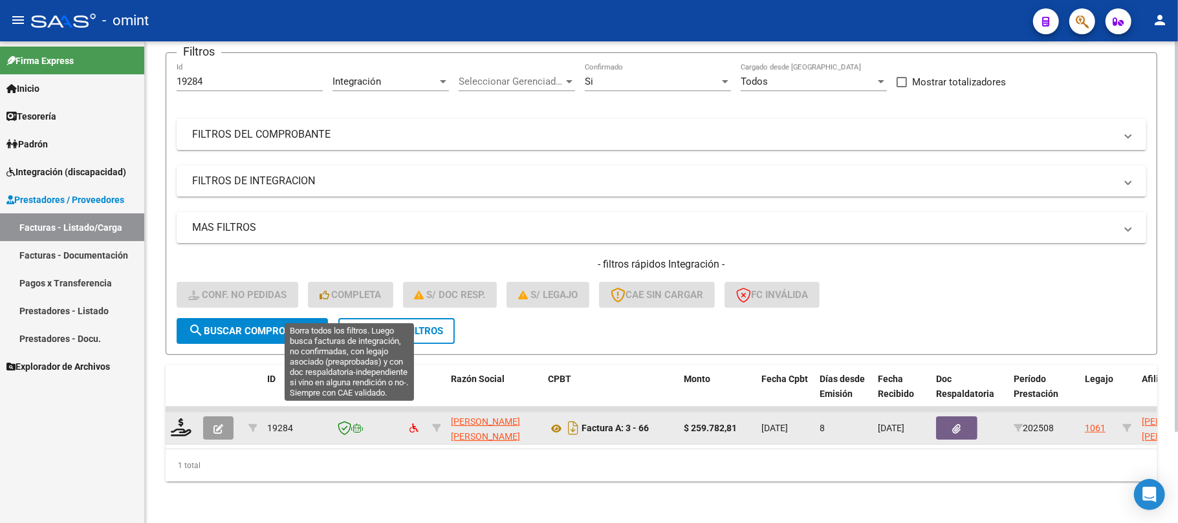
scroll to position [113, 0]
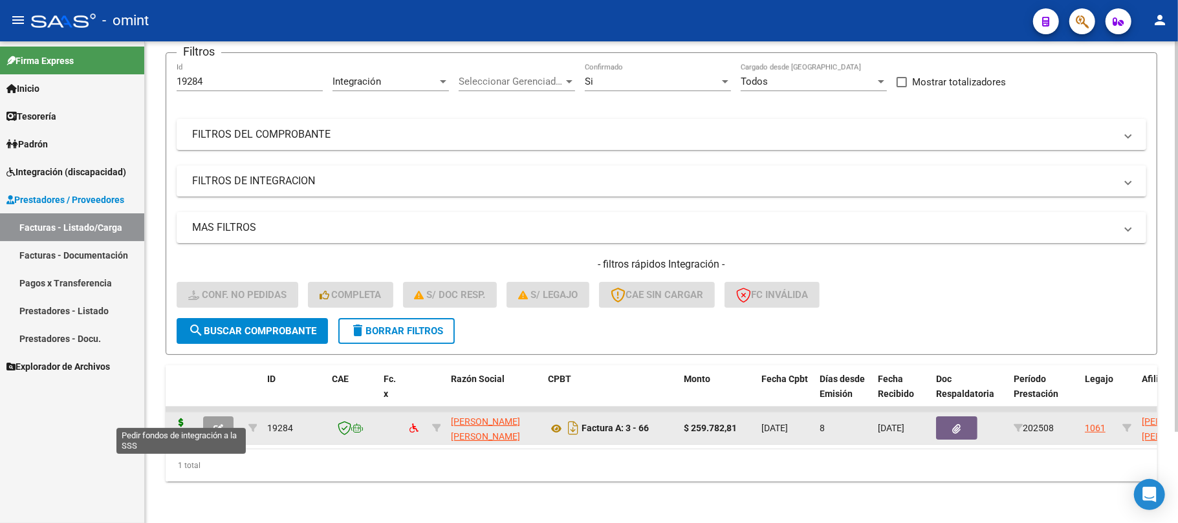
click at [188, 420] on icon at bounding box center [181, 427] width 21 height 18
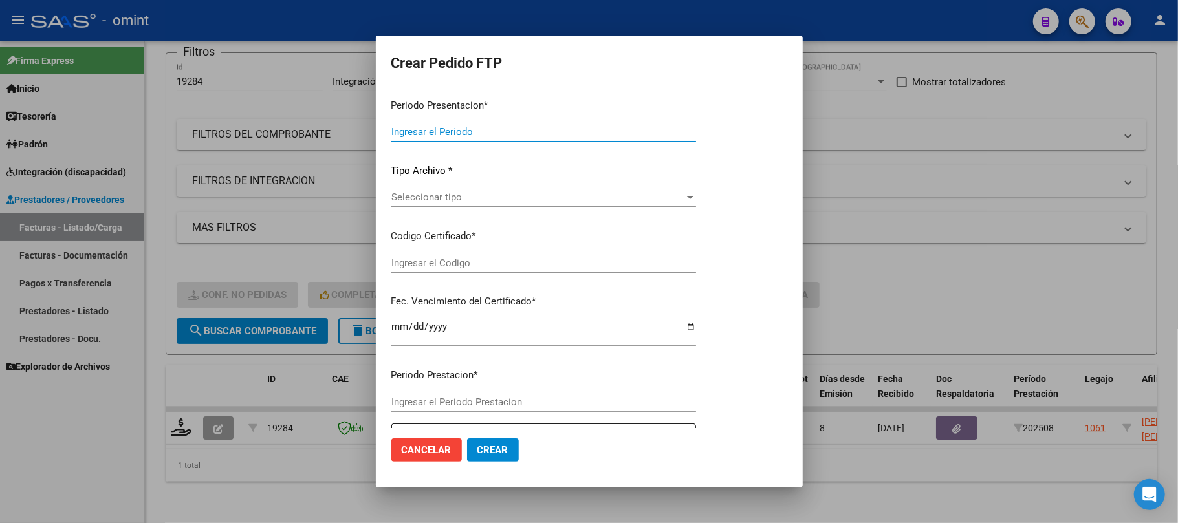
type input "202508"
type input "$ 259.782,81"
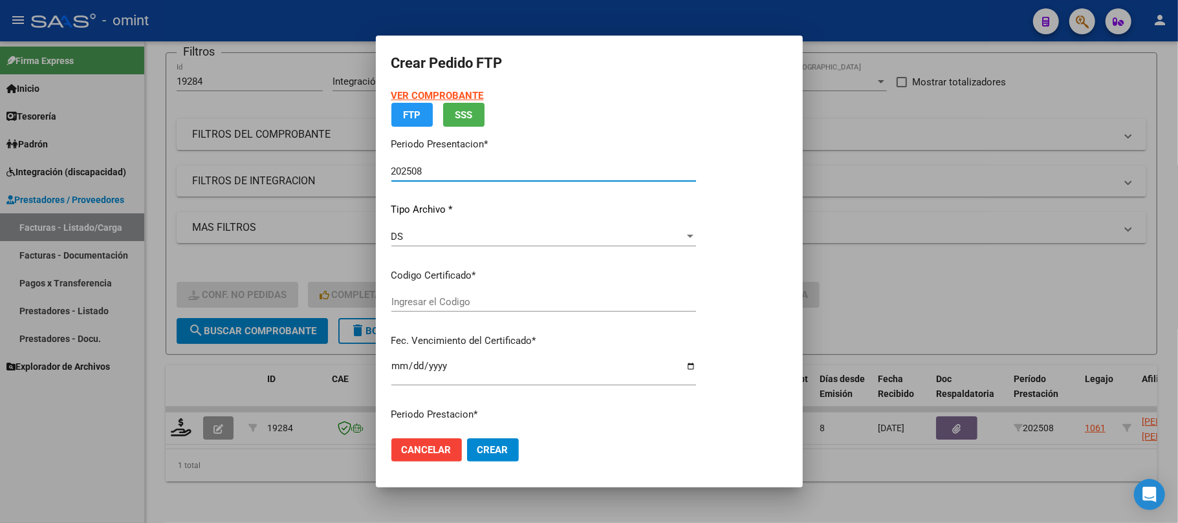
type input "1879876162"
type input "2027-08-31"
click at [437, 301] on div "VER COMPROBANTE ARCA Padrón FTP SSS Periodo Presentacion * 202508 Ingresar el P…" at bounding box center [543, 283] width 305 height 389
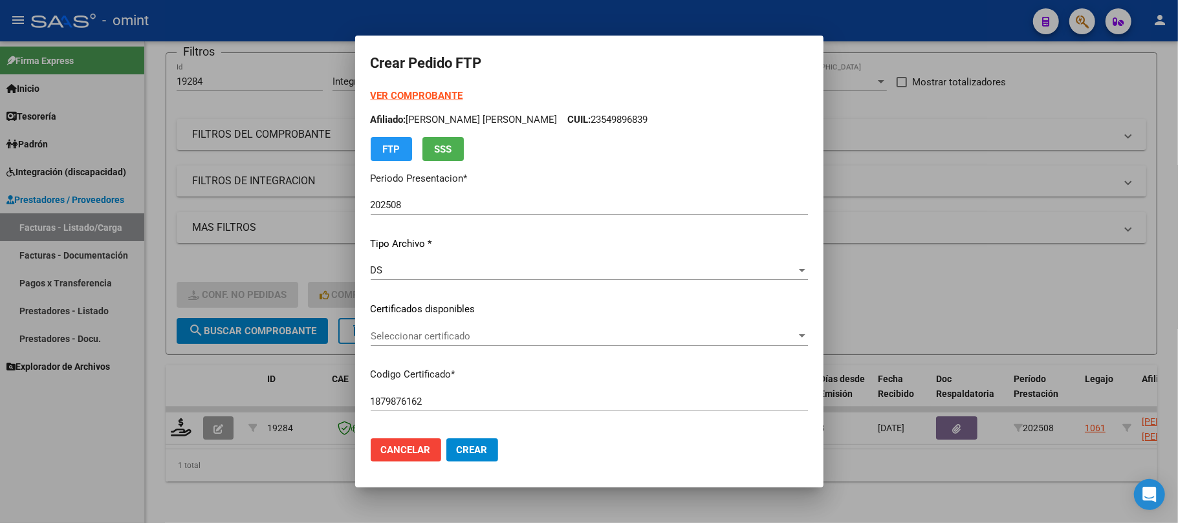
click at [442, 342] on div "Seleccionar certificado Seleccionar certificado" at bounding box center [589, 336] width 437 height 19
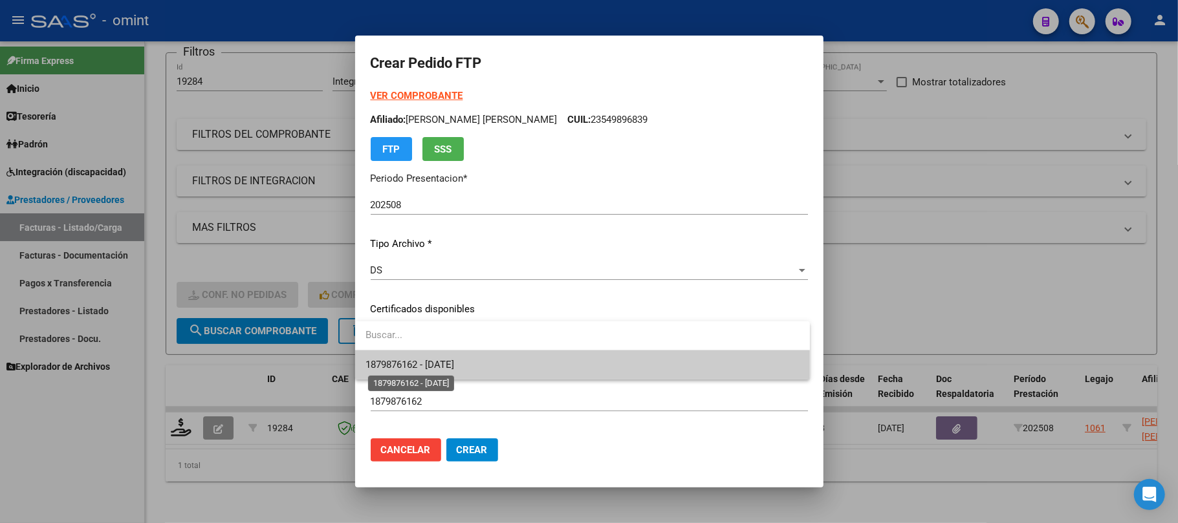
click at [449, 368] on span "1879876162 - 2027-08-31" at bounding box center [409, 365] width 89 height 12
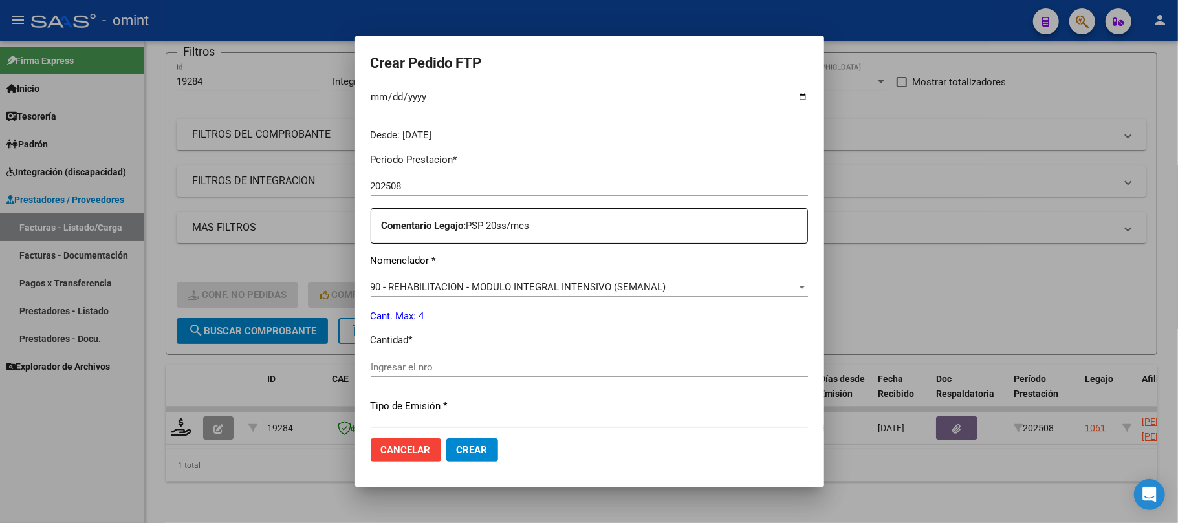
scroll to position [517, 0]
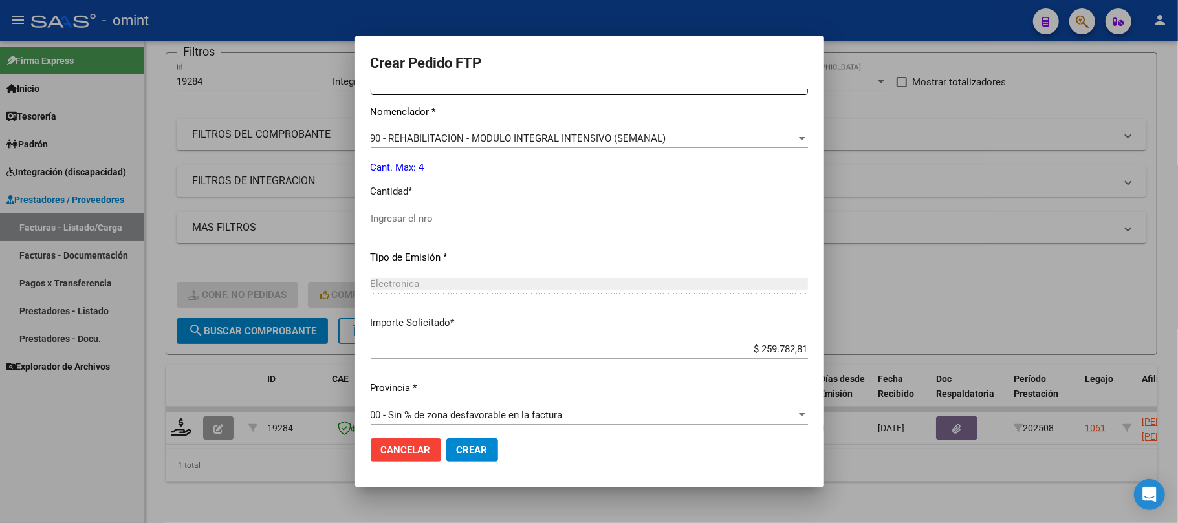
click at [497, 210] on div "Ingresar el nro" at bounding box center [589, 218] width 437 height 19
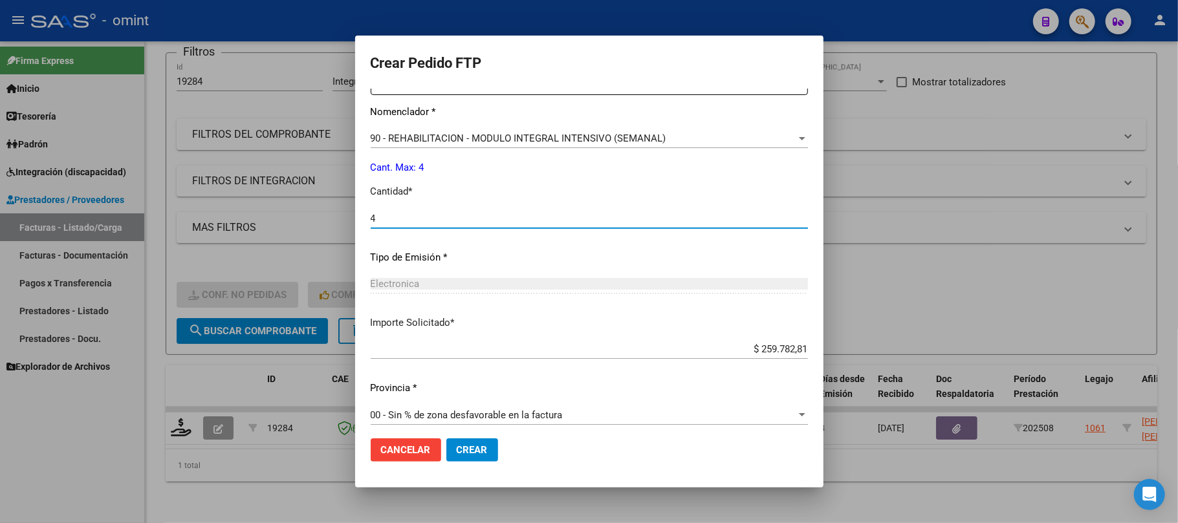
type input "4"
click at [446, 453] on button "Crear" at bounding box center [472, 449] width 52 height 23
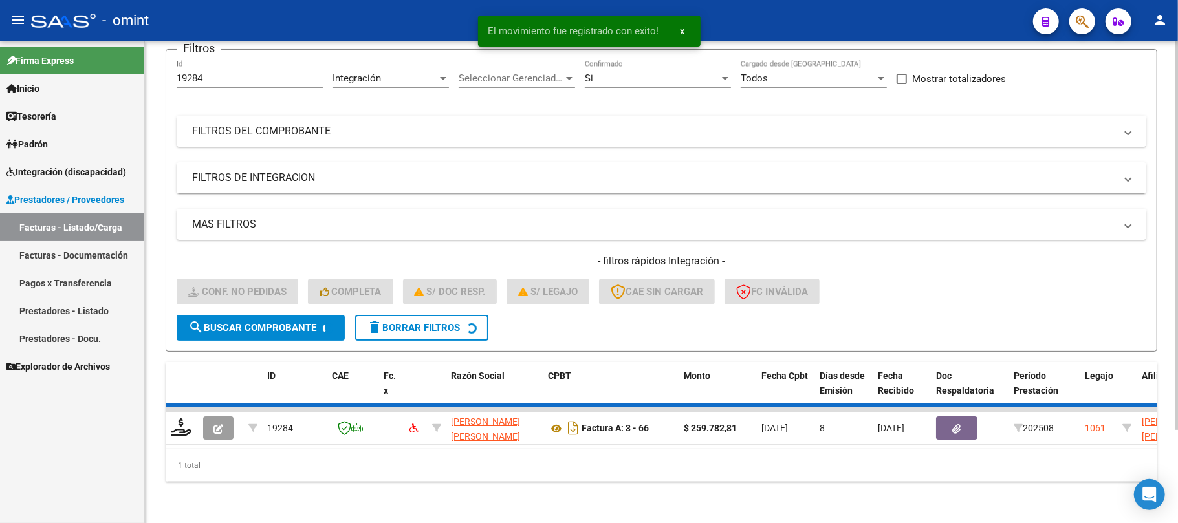
scroll to position [89, 0]
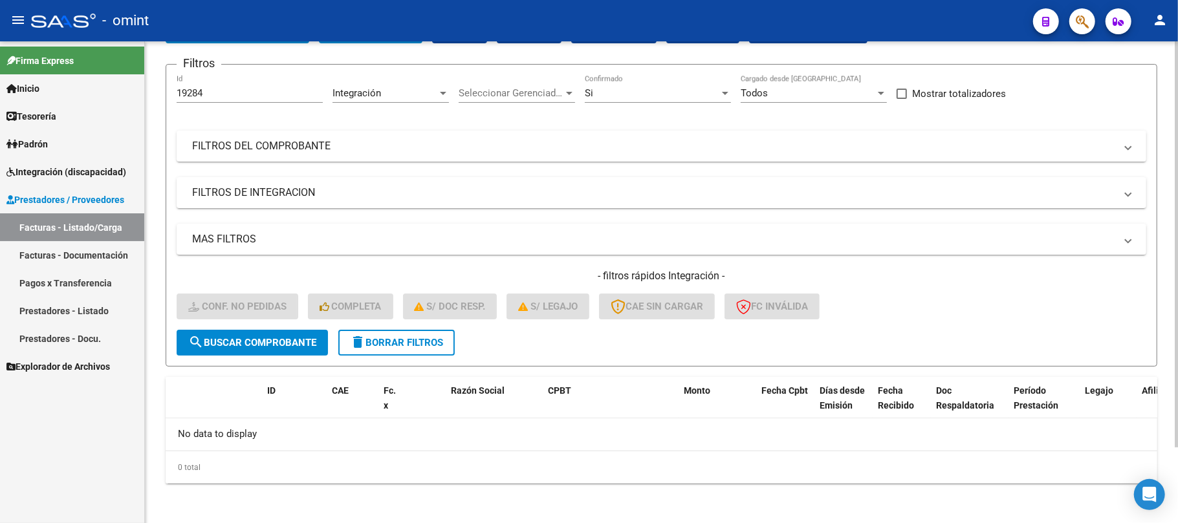
drag, startPoint x: 221, startPoint y: 85, endPoint x: 210, endPoint y: 91, distance: 11.9
click at [218, 85] on div "19284 Id" at bounding box center [250, 89] width 146 height 28
click at [210, 91] on input "19284" at bounding box center [250, 93] width 146 height 12
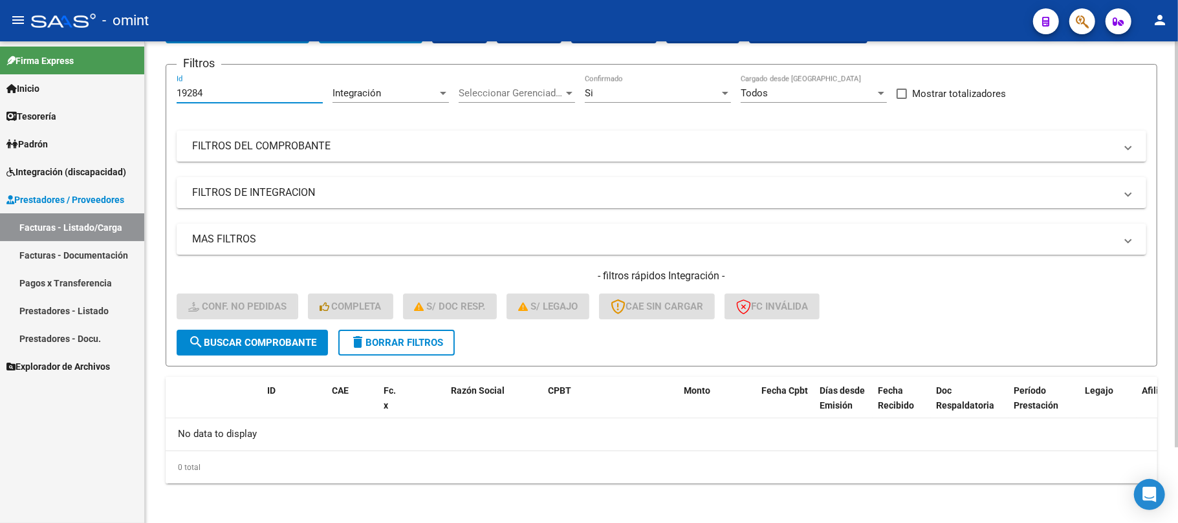
paste input "2040"
type input "20404"
click at [295, 337] on span "search Buscar Comprobante" at bounding box center [252, 343] width 128 height 12
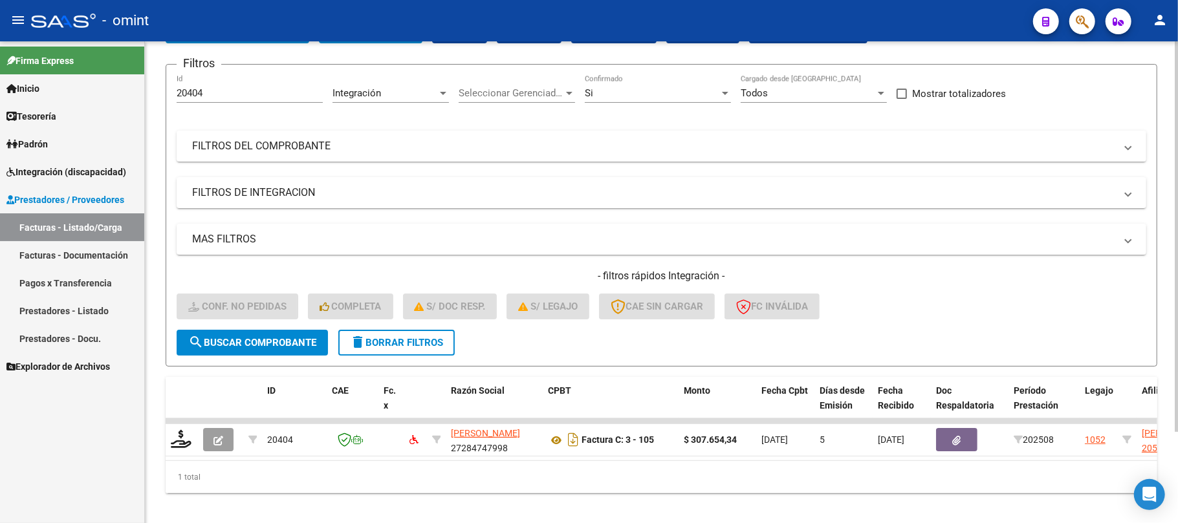
scroll to position [113, 0]
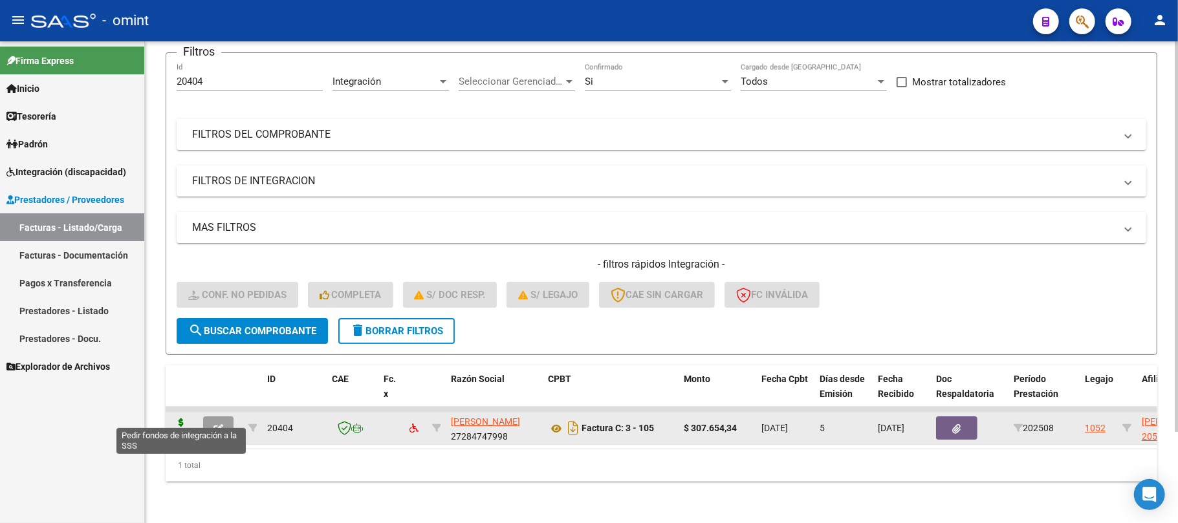
click at [177, 418] on icon at bounding box center [181, 427] width 21 height 18
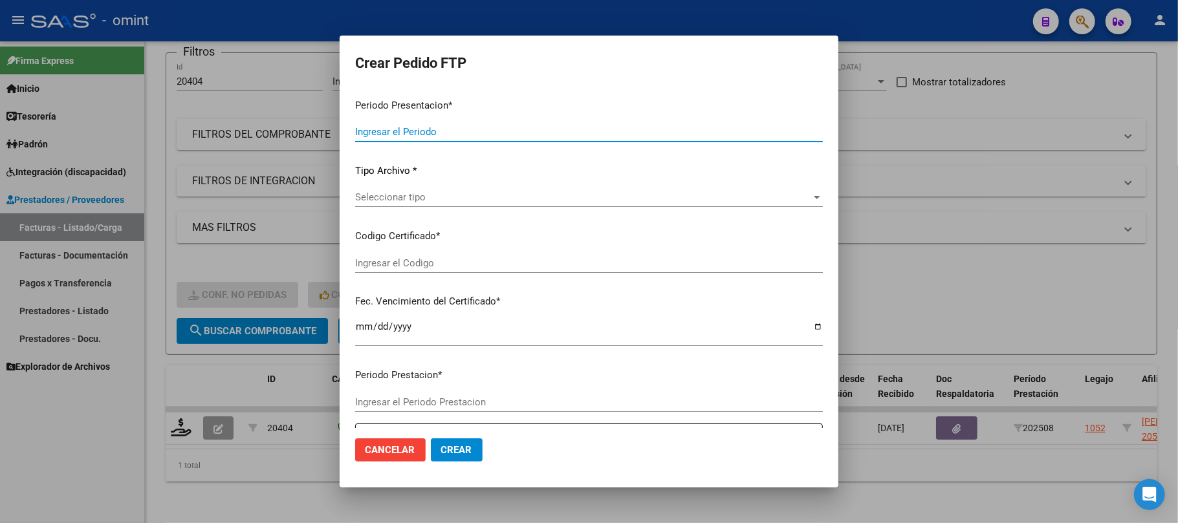
type input "202508"
type input "$ 307.654,34"
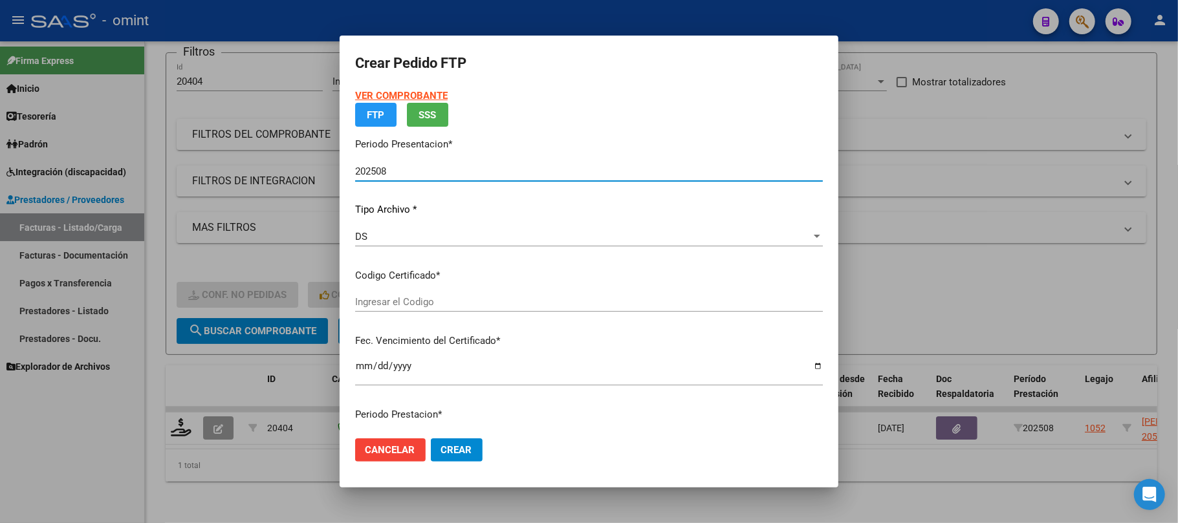
type input "X"
type input "2025-11-25"
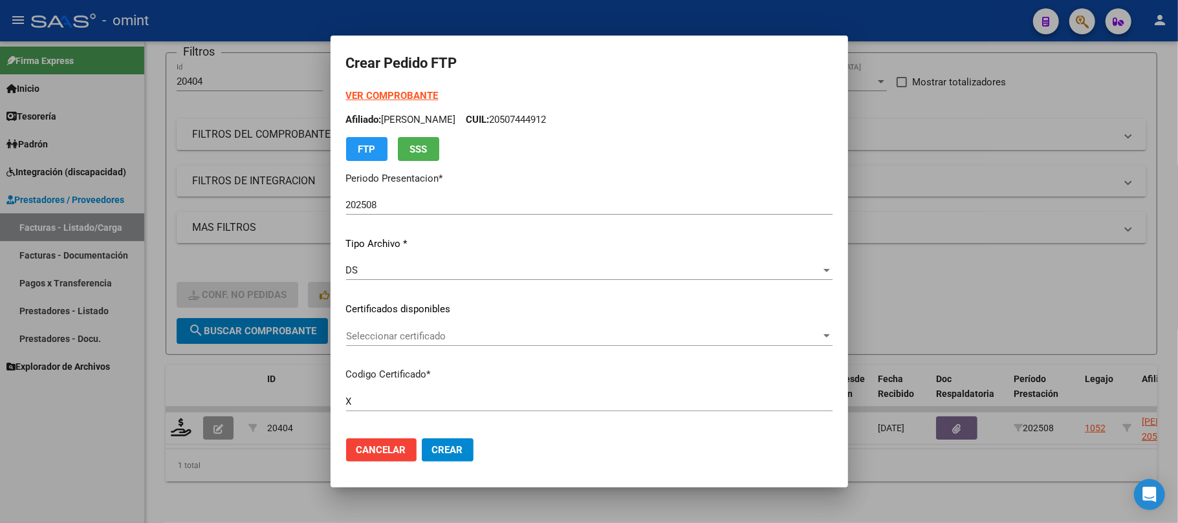
click at [409, 344] on div "Seleccionar certificado Seleccionar certificado" at bounding box center [589, 336] width 486 height 19
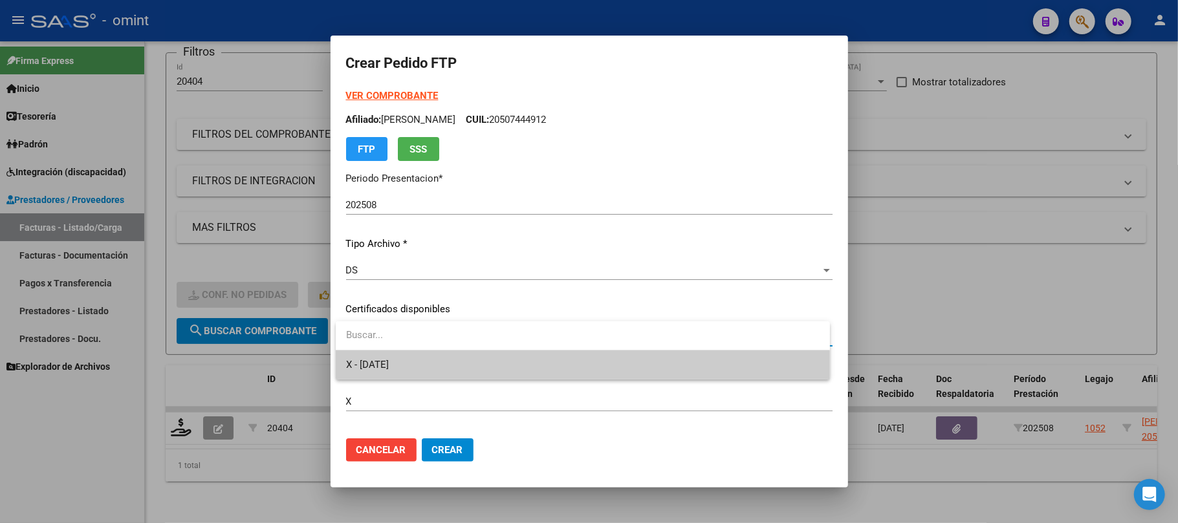
click at [430, 373] on span "X - 2025-11-25" at bounding box center [582, 364] width 473 height 29
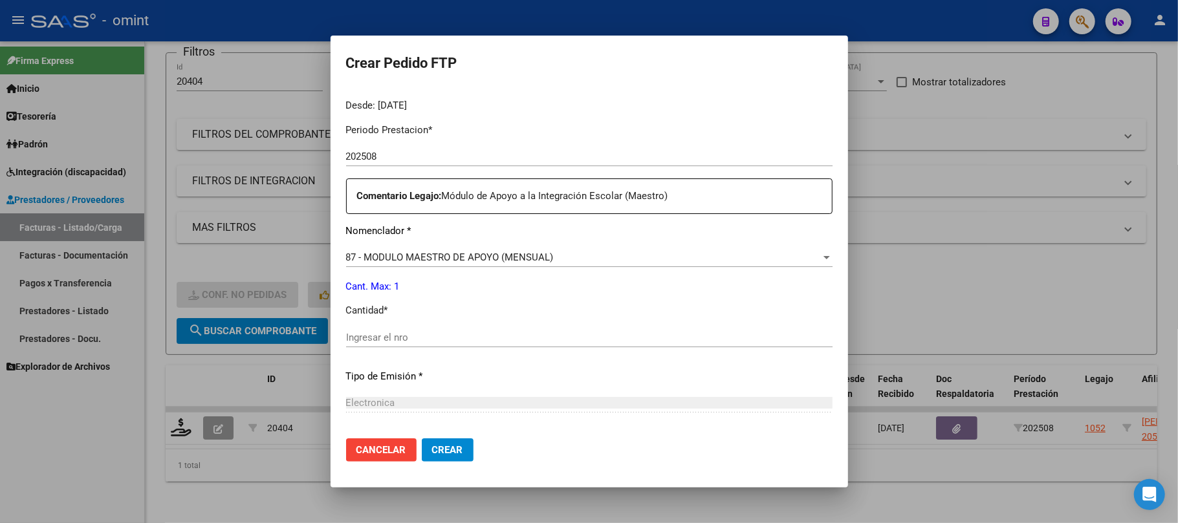
scroll to position [431, 0]
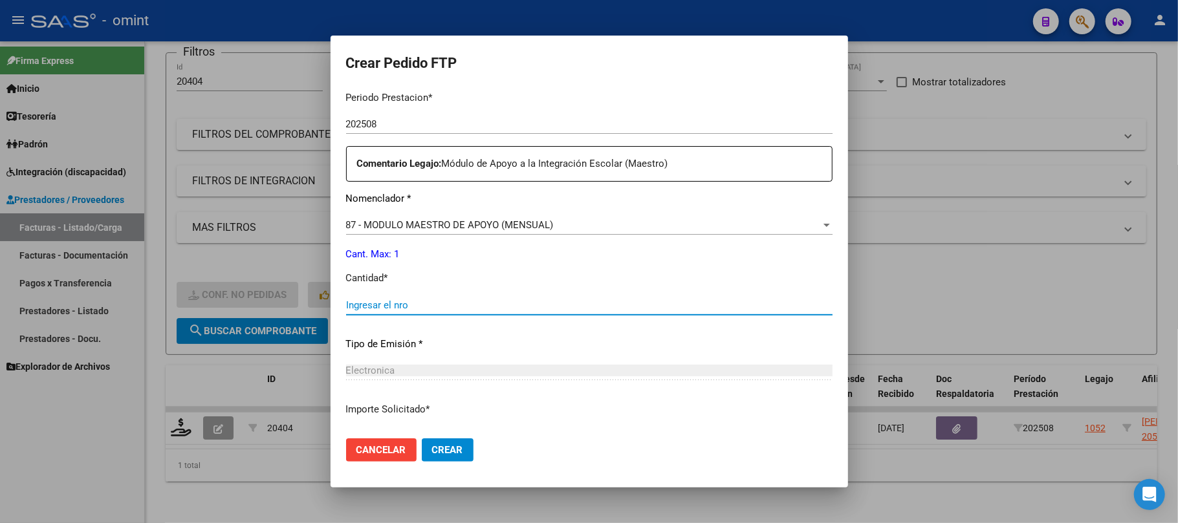
click at [406, 305] on input "Ingresar el nro" at bounding box center [589, 305] width 486 height 12
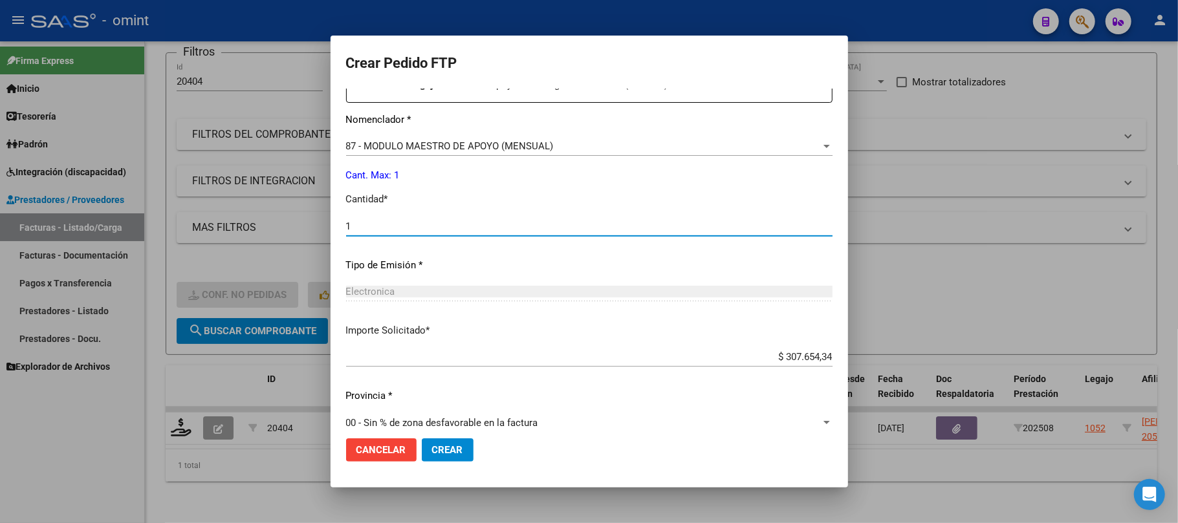
scroll to position [525, 0]
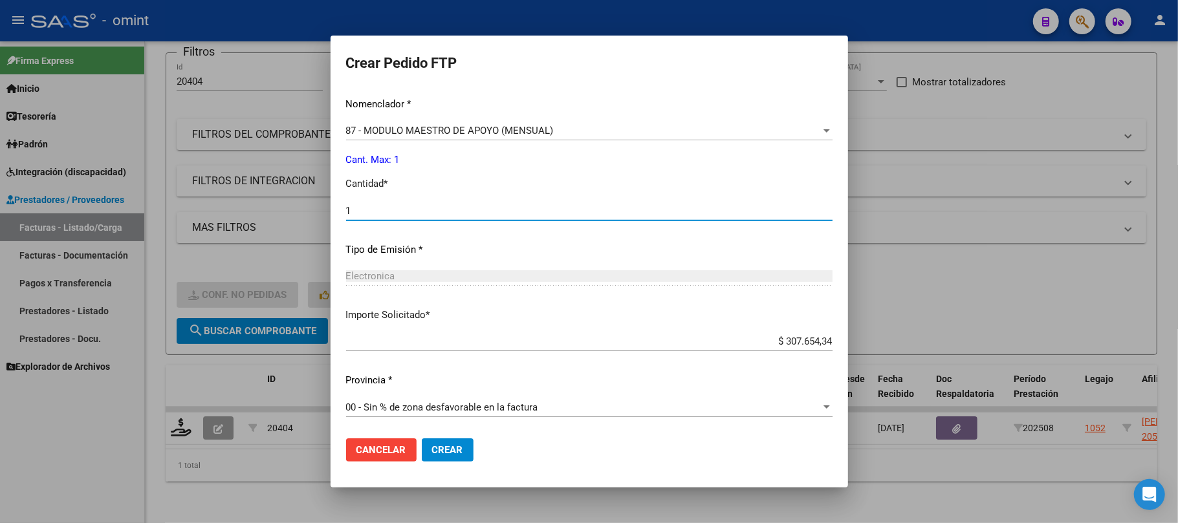
type input "1"
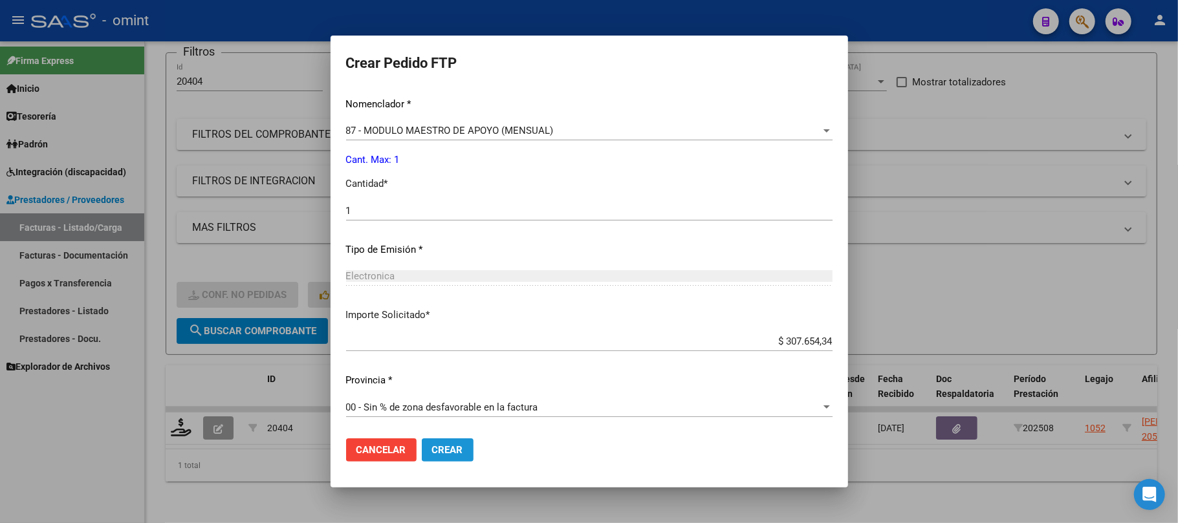
click at [450, 449] on span "Crear" at bounding box center [447, 450] width 31 height 12
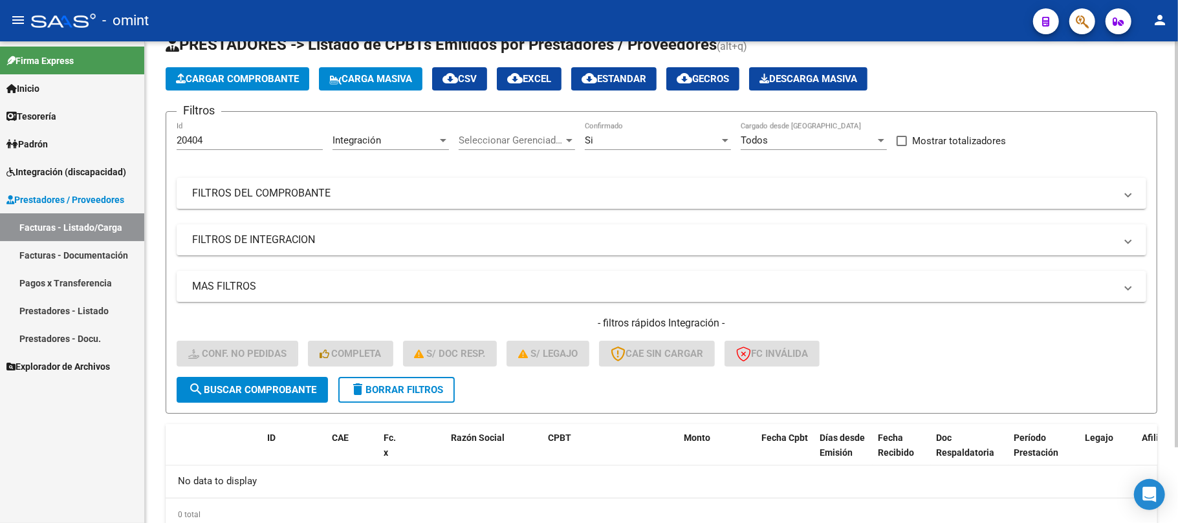
scroll to position [0, 0]
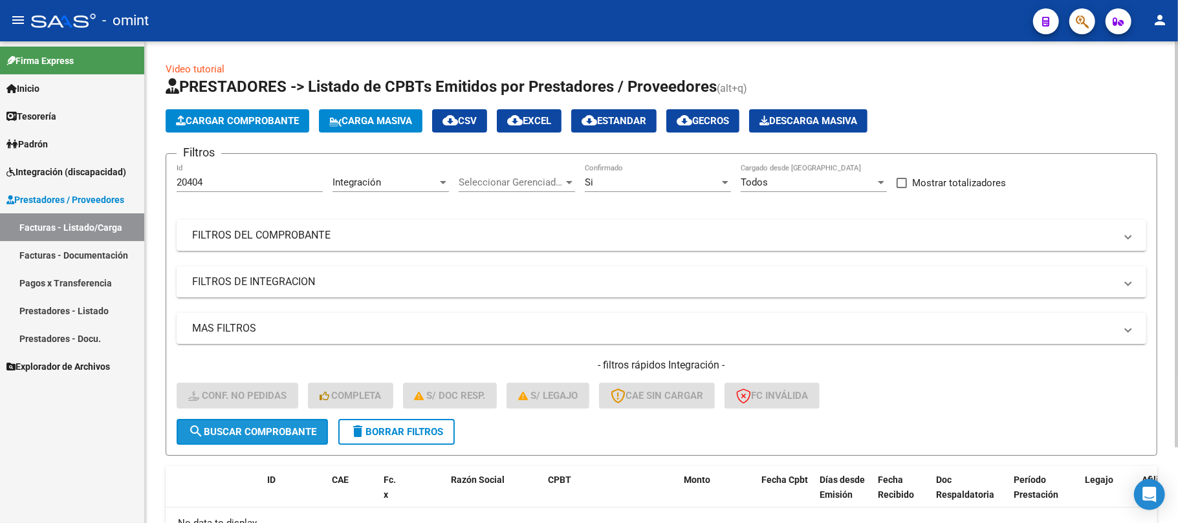
drag, startPoint x: 241, startPoint y: 433, endPoint x: 371, endPoint y: 399, distance: 135.0
click at [241, 435] on span "search Buscar Comprobante" at bounding box center [252, 432] width 128 height 12
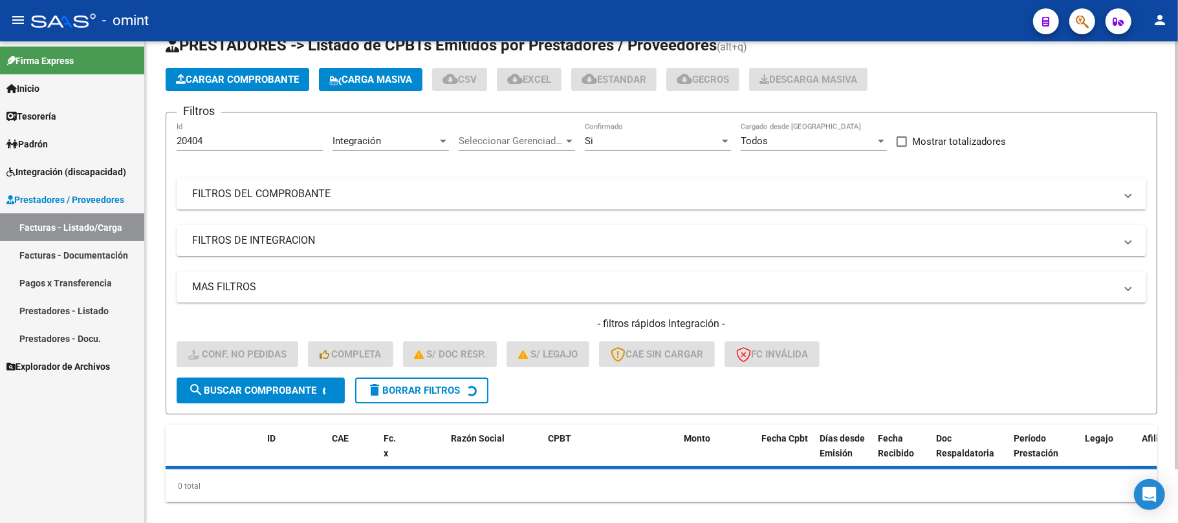
scroll to position [60, 0]
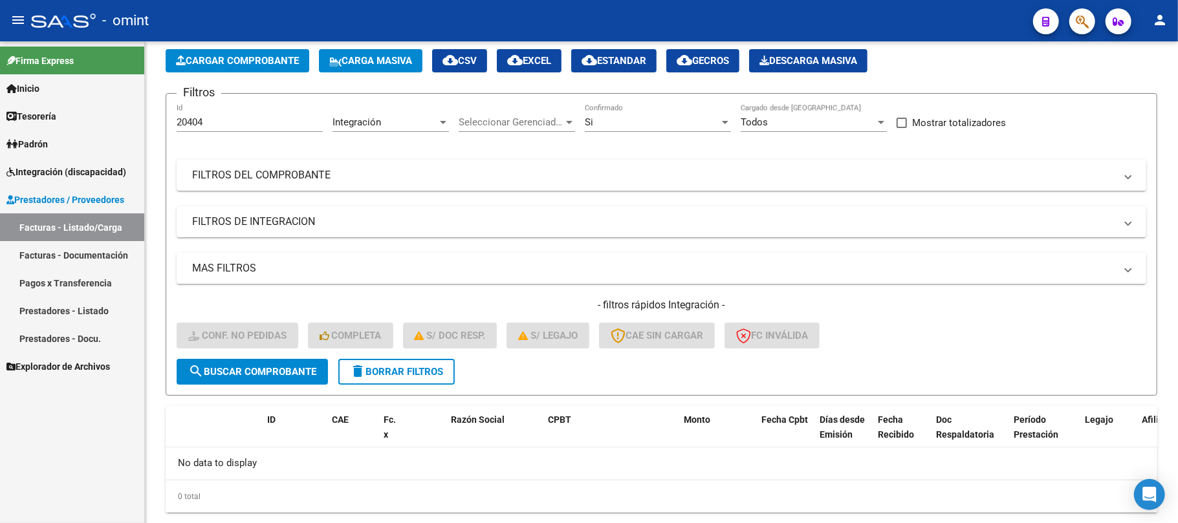
drag, startPoint x: 216, startPoint y: 122, endPoint x: 23, endPoint y: 143, distance: 193.9
click at [29, 142] on mat-sidenav-container "Firma Express Inicio Instructivos Contacto OS Tesorería Extractos Procesados (c…" at bounding box center [589, 282] width 1178 height 482
paste input "18329"
type input "18329"
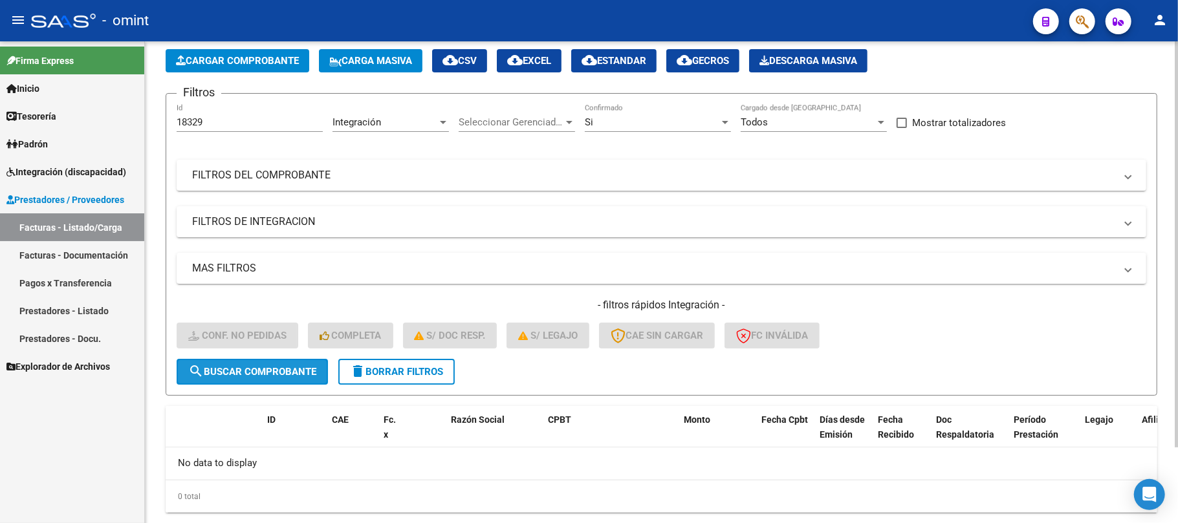
click at [255, 367] on span "search Buscar Comprobante" at bounding box center [252, 372] width 128 height 12
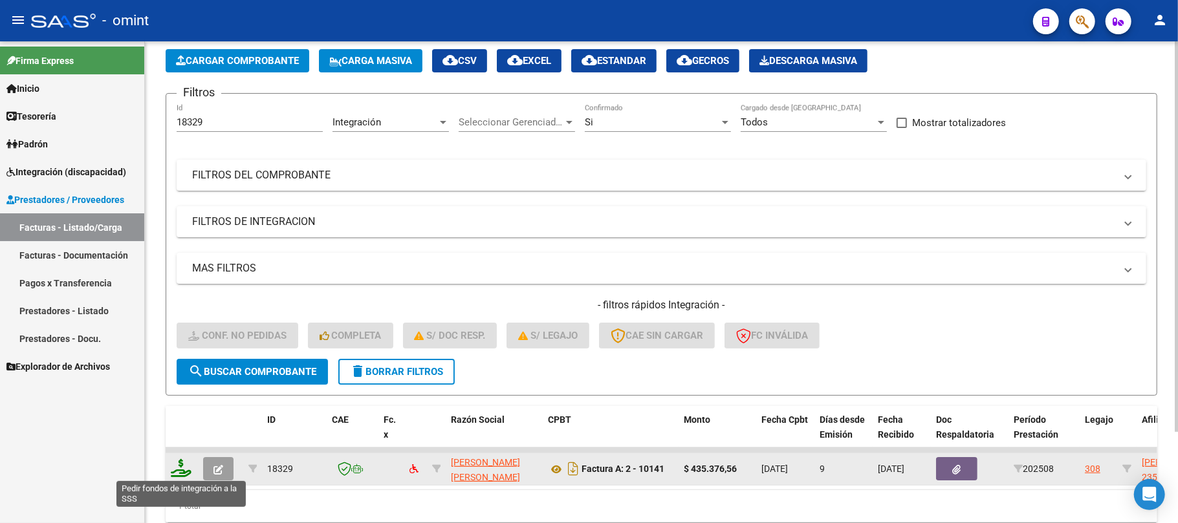
click at [188, 468] on icon at bounding box center [181, 468] width 21 height 18
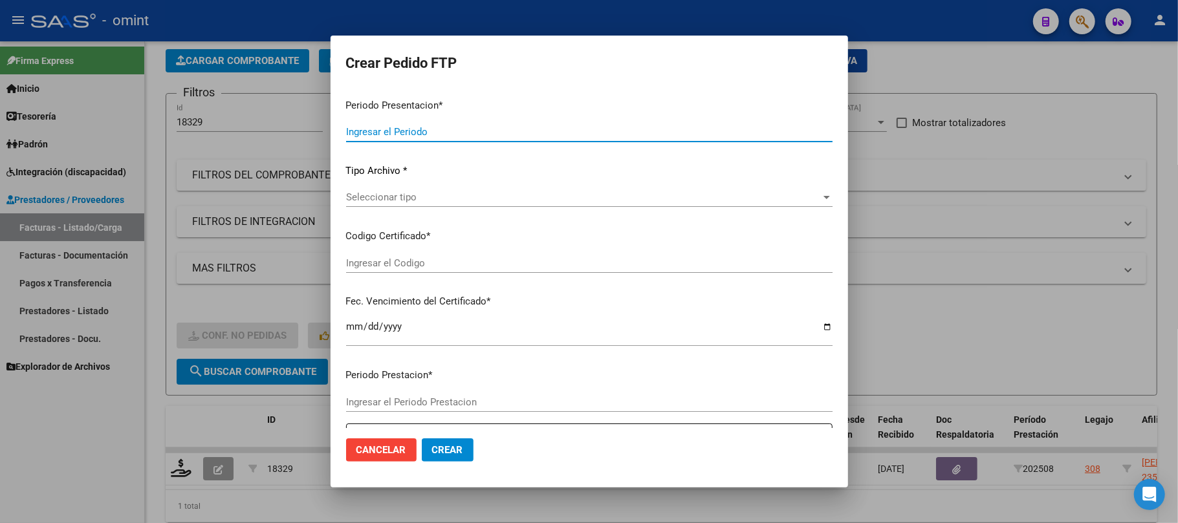
type input "202508"
type input "$ 435.376,56"
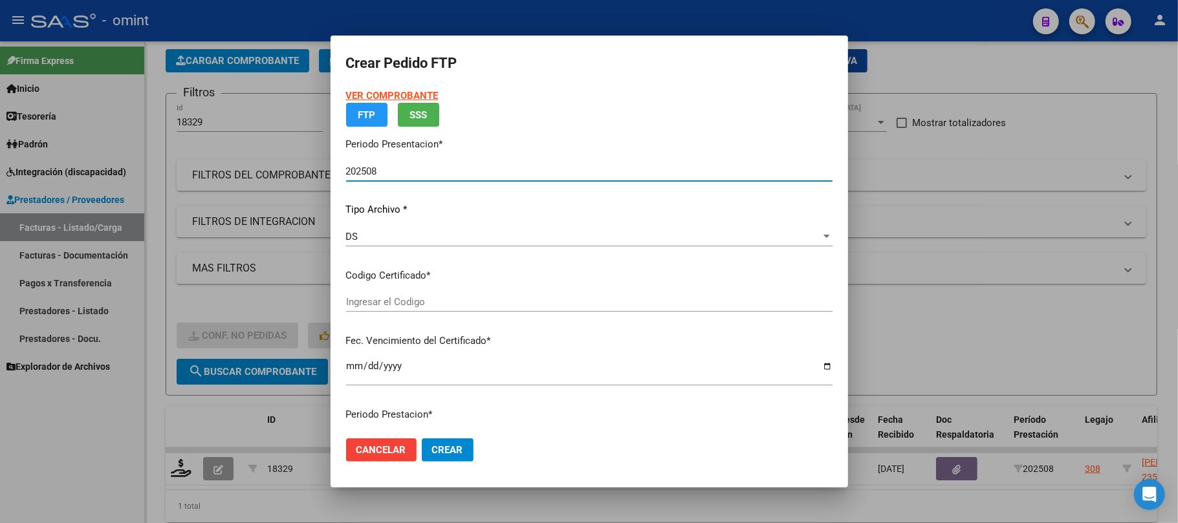
type input "4217449434"
type input "2026-02-09"
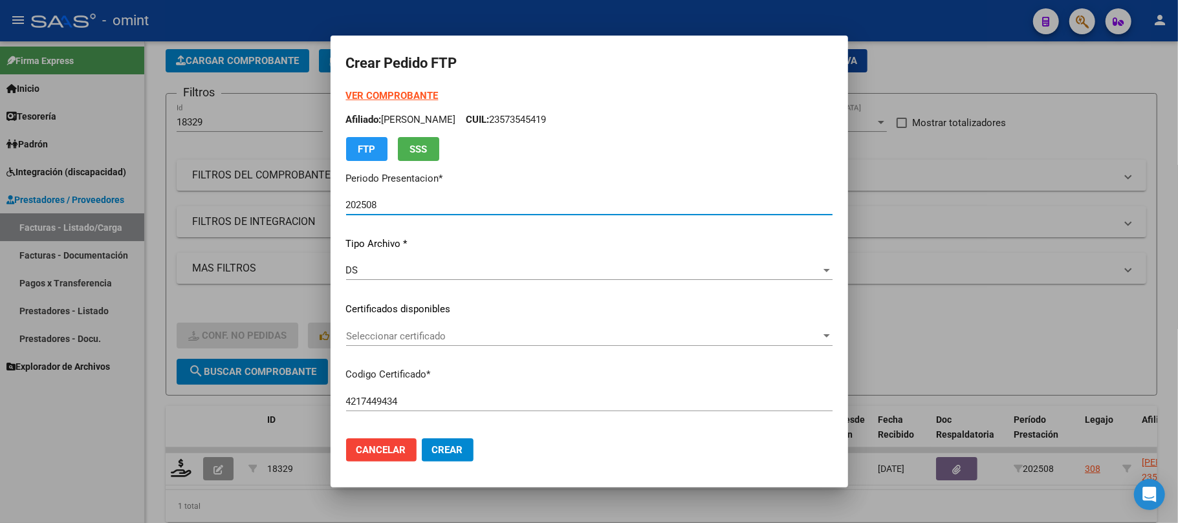
click at [394, 336] on span "Seleccionar certificado" at bounding box center [583, 336] width 475 height 12
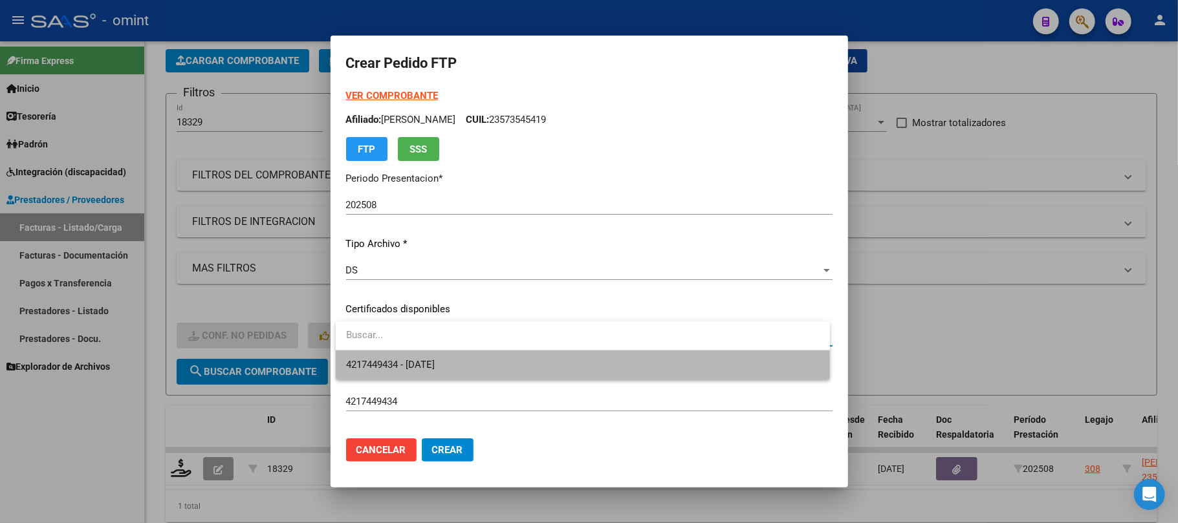
drag, startPoint x: 443, startPoint y: 373, endPoint x: 490, endPoint y: 355, distance: 50.0
click at [442, 373] on span "4217449434 - 2026-02-09" at bounding box center [582, 364] width 473 height 29
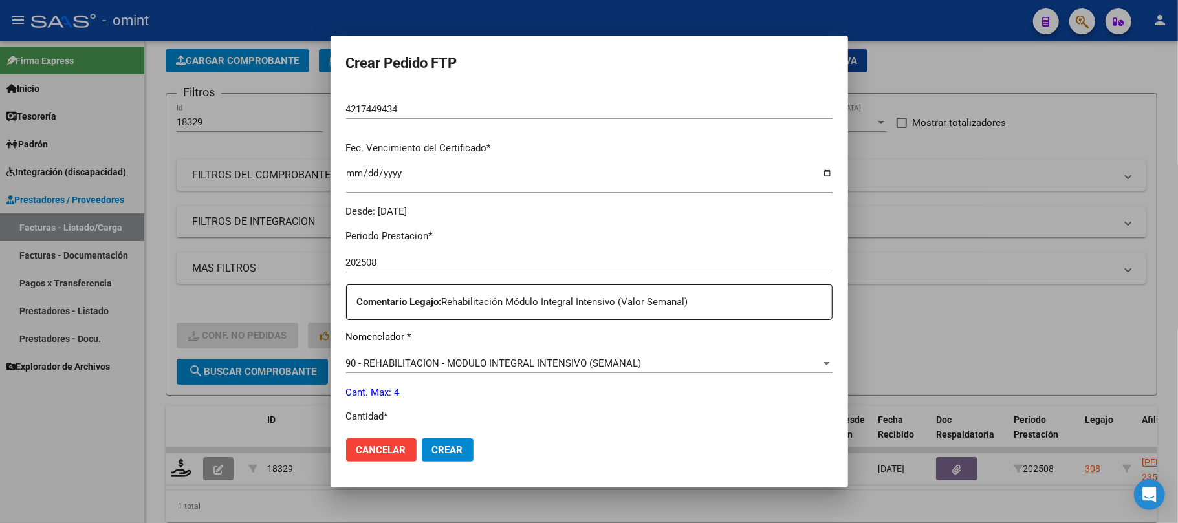
scroll to position [345, 0]
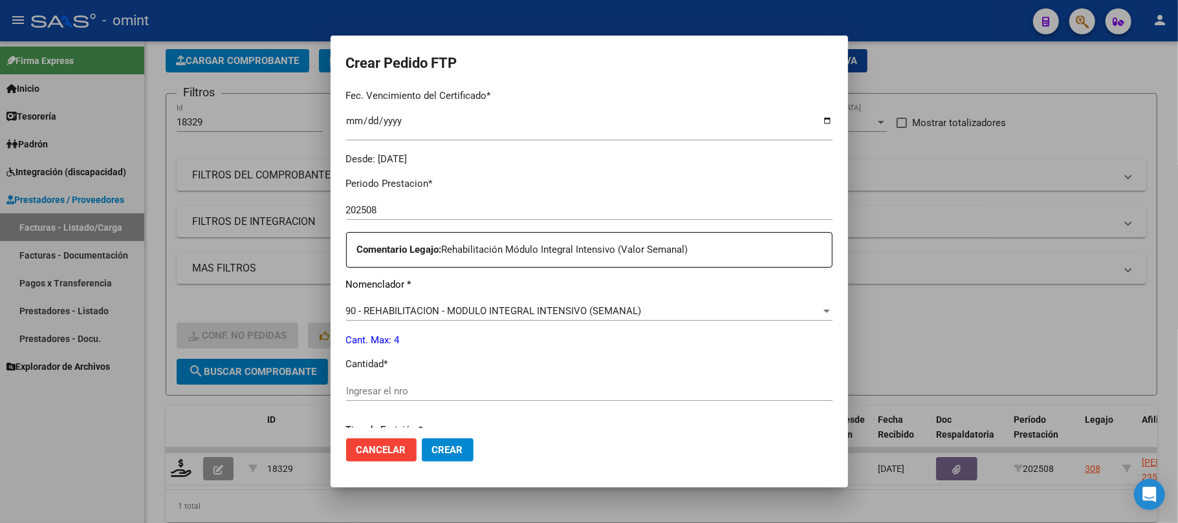
click at [373, 392] on input "Ingresar el nro" at bounding box center [589, 391] width 486 height 12
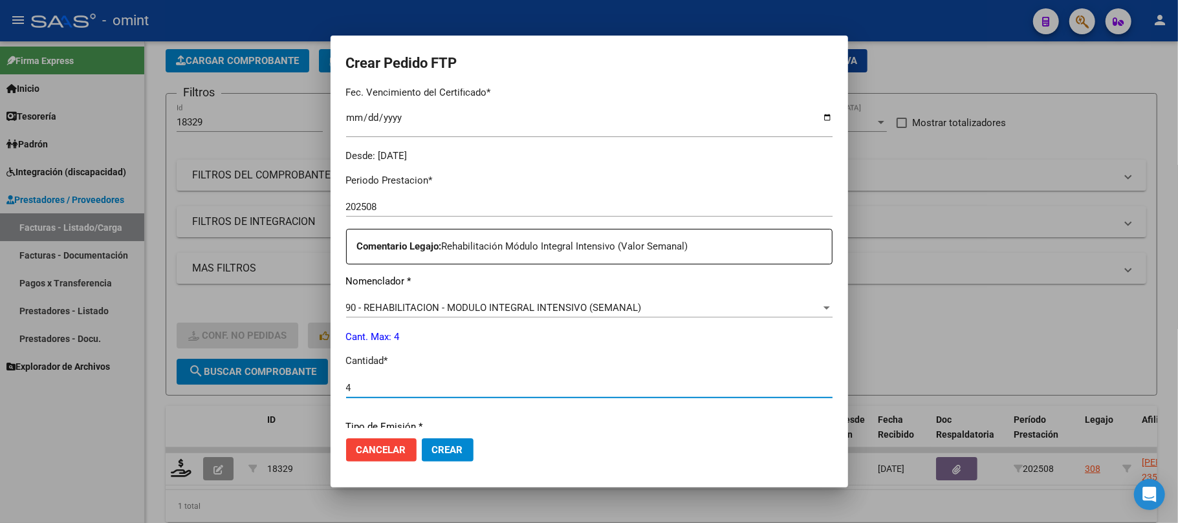
scroll to position [525, 0]
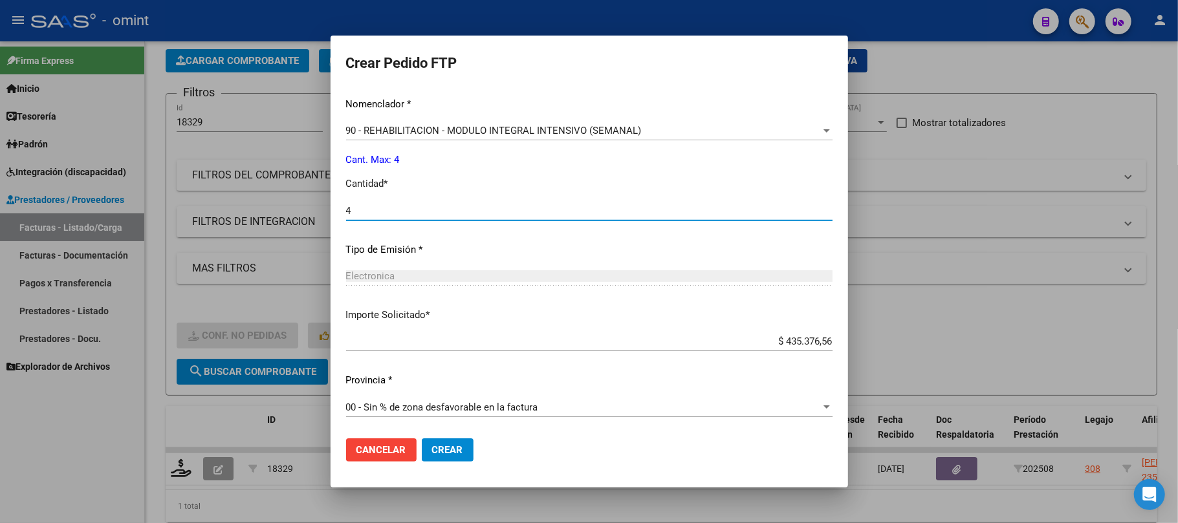
type input "4"
click at [459, 450] on span "Crear" at bounding box center [447, 450] width 31 height 12
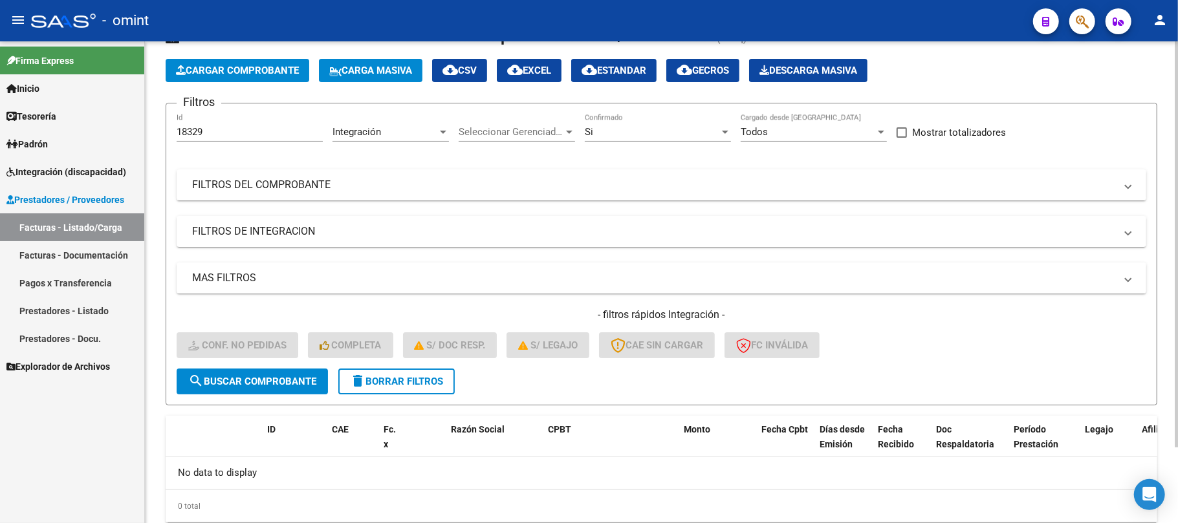
scroll to position [0, 0]
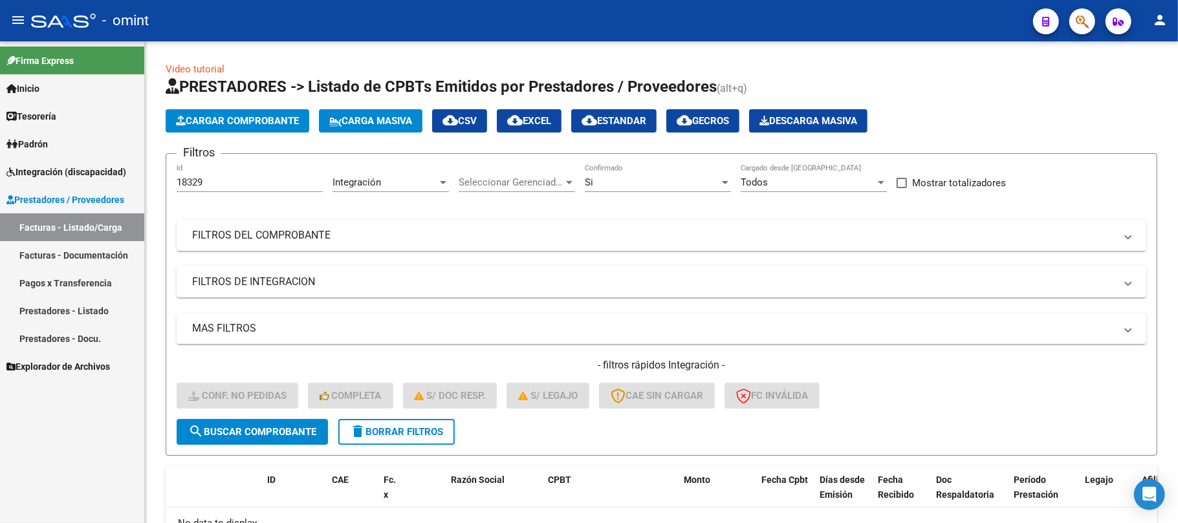
click at [54, 165] on span "Integración (discapacidad)" at bounding box center [66, 172] width 120 height 14
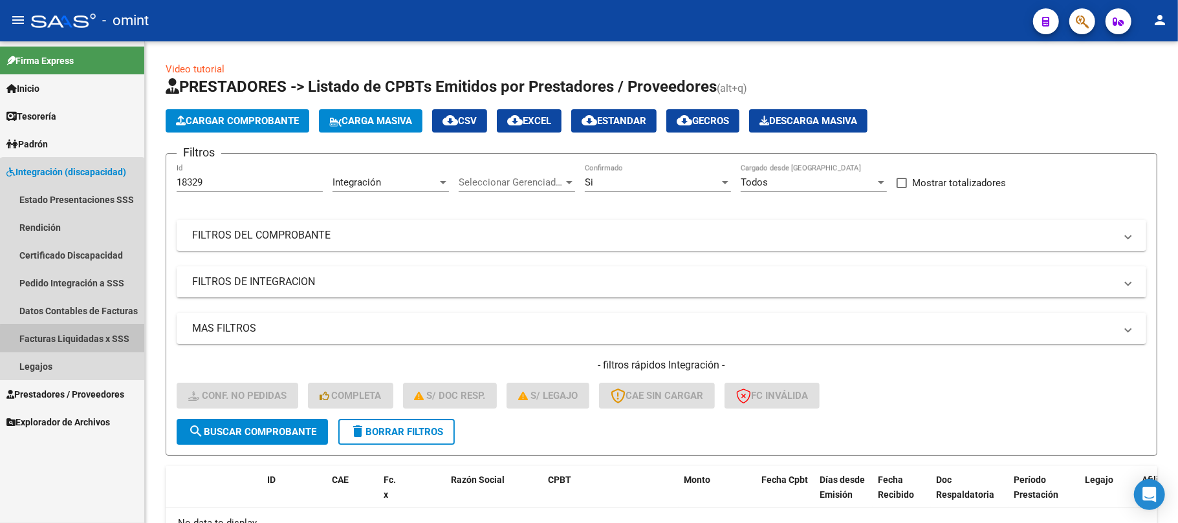
click at [72, 340] on link "Facturas Liquidadas x SSS" at bounding box center [72, 339] width 144 height 28
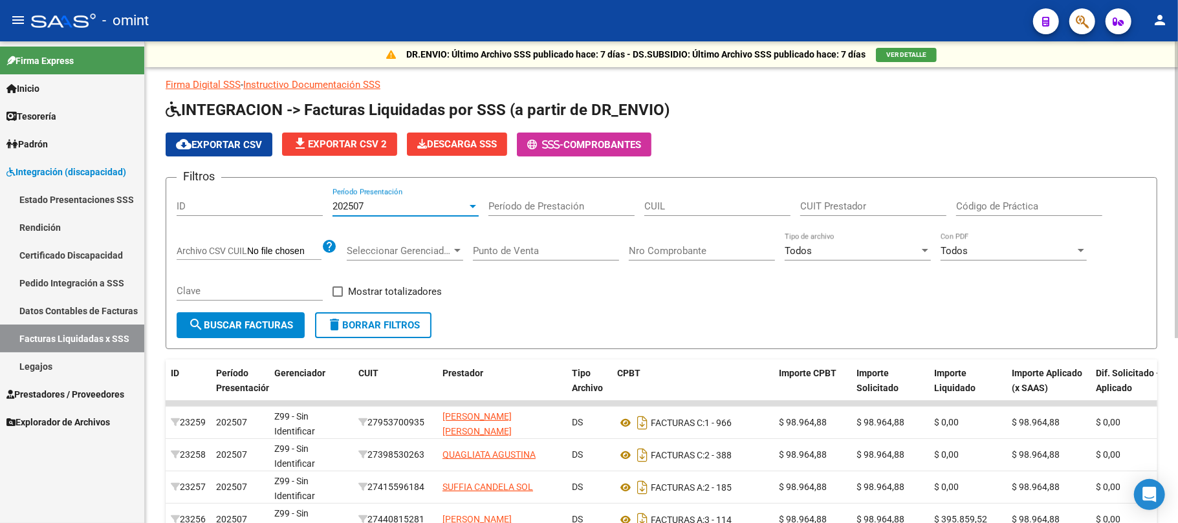
click at [402, 211] on div "202507" at bounding box center [399, 206] width 135 height 12
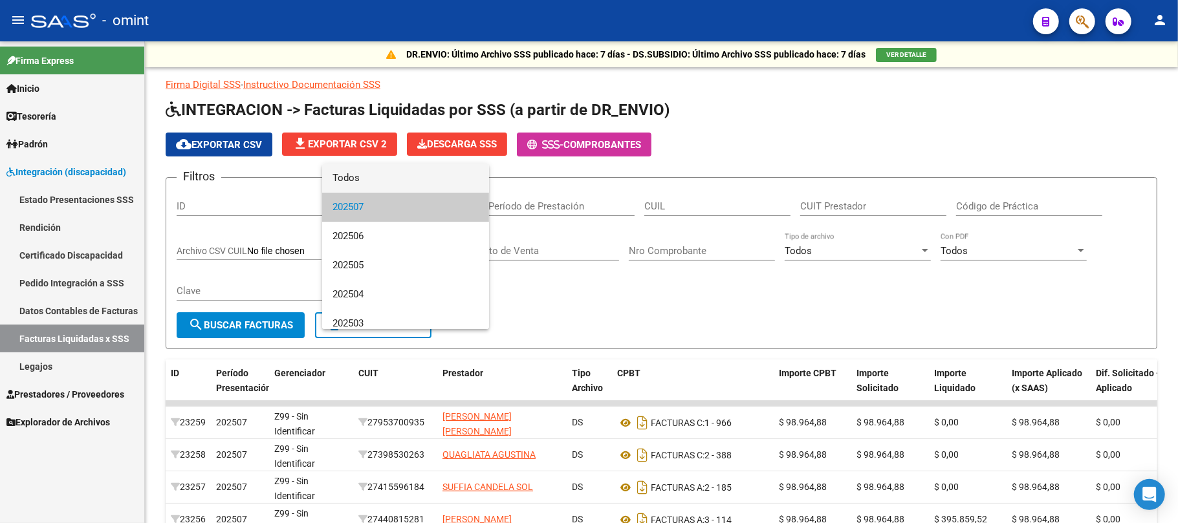
click at [381, 171] on span "Todos" at bounding box center [405, 178] width 146 height 29
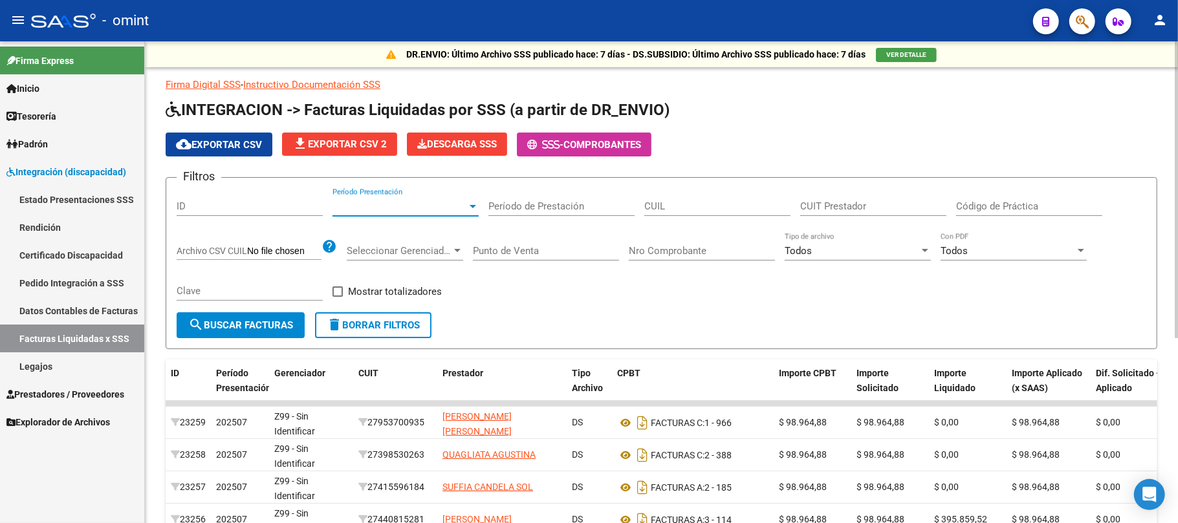
click at [676, 210] on input "CUIL" at bounding box center [717, 206] width 146 height 12
paste input "27-33425899-3"
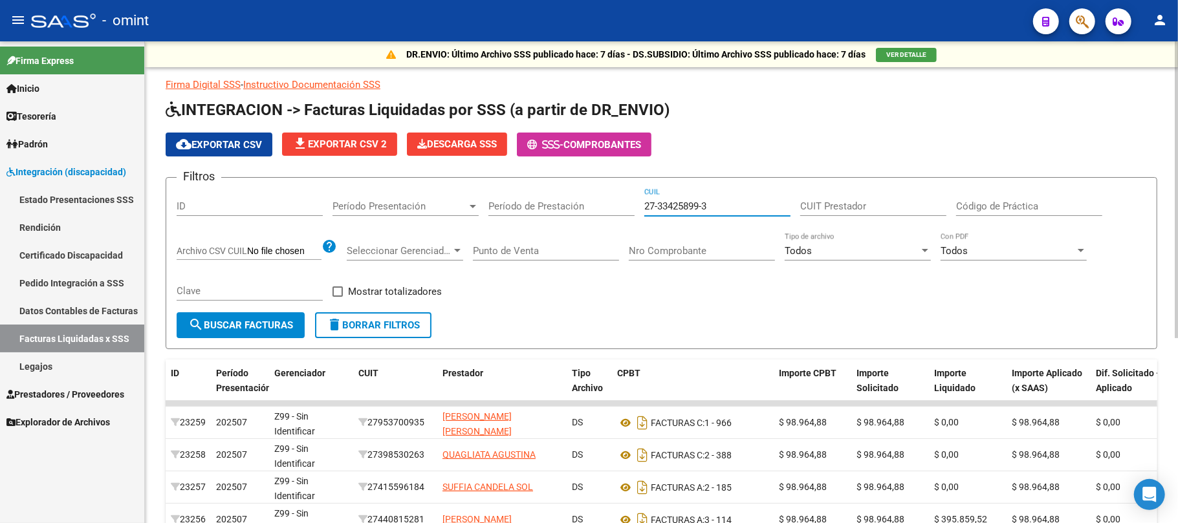
type input "27-33425899-3"
click at [246, 324] on span "search Buscar Facturas" at bounding box center [240, 325] width 105 height 12
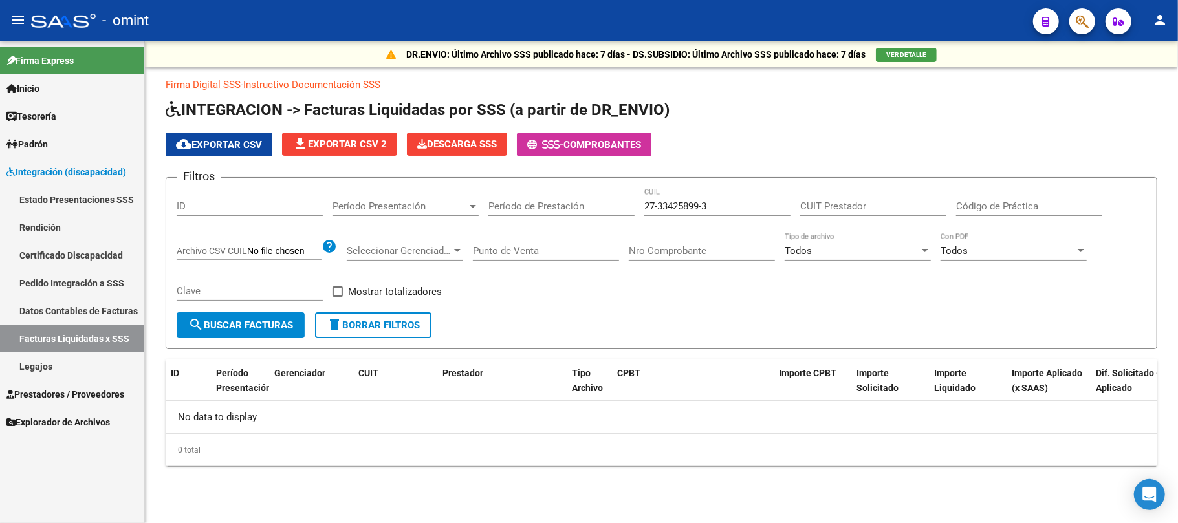
click at [838, 205] on input "CUIT Prestador" at bounding box center [873, 206] width 146 height 12
paste input "27-33425899-3"
type input "27-33425899-3"
drag, startPoint x: 738, startPoint y: 208, endPoint x: 613, endPoint y: 208, distance: 125.5
click at [613, 208] on div "Filtros ID Período Presentación Período Presentación Período de Prestación 27-3…" at bounding box center [661, 250] width 969 height 124
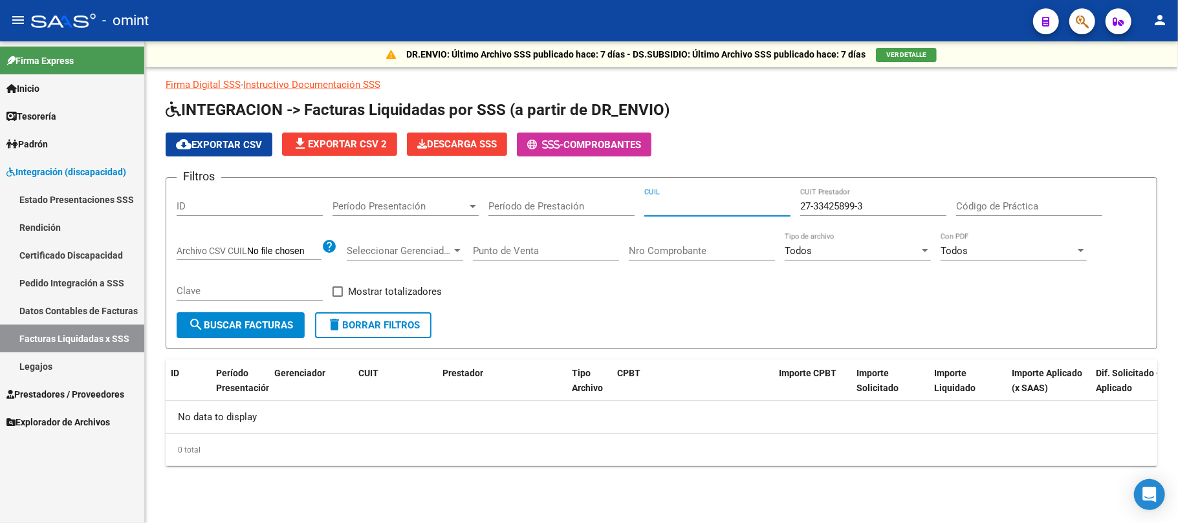
paste input "20-58101678-7"
type input "20-58101678-7"
click at [253, 319] on span "search Buscar Facturas" at bounding box center [240, 325] width 105 height 12
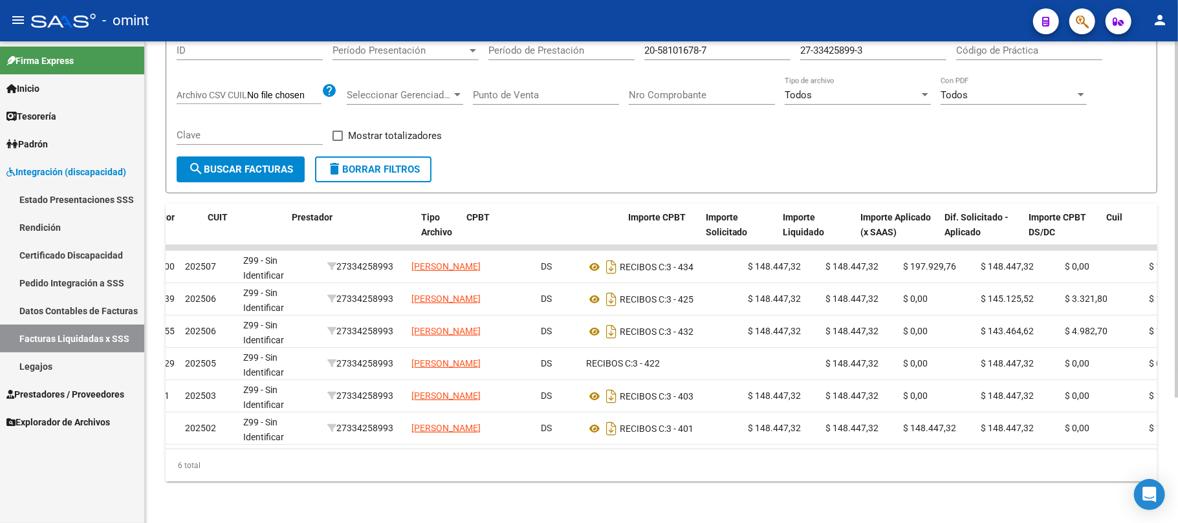
scroll to position [0, 464]
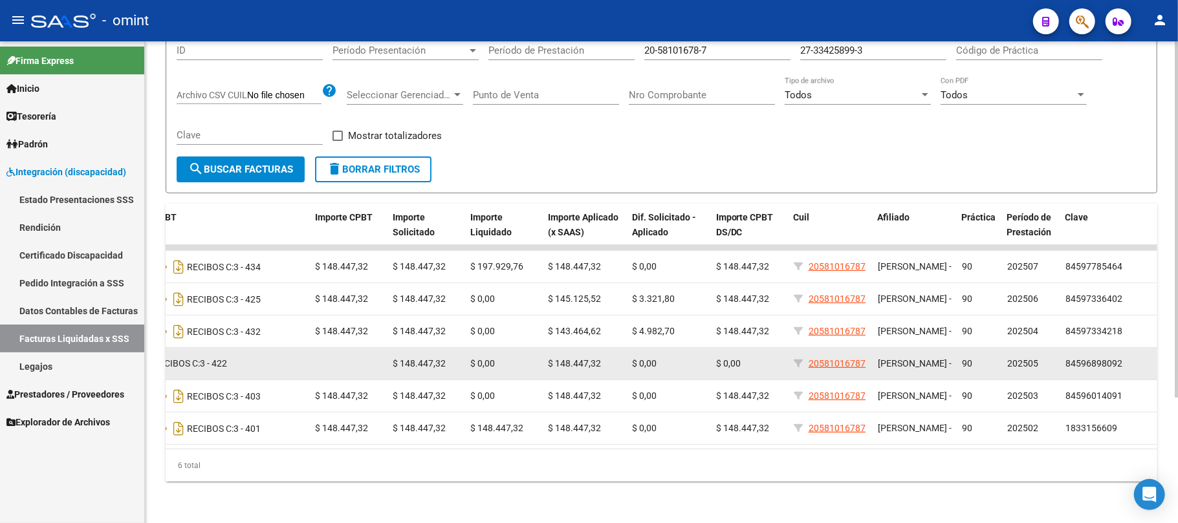
drag, startPoint x: 660, startPoint y: 353, endPoint x: 1027, endPoint y: 348, distance: 367.3
click at [1026, 349] on div "14629 202505 Z99 - Sin Identificar 27334258993 RADRIZZANI MARIA SOL DS RECIBOS …" at bounding box center [429, 364] width 1455 height 32
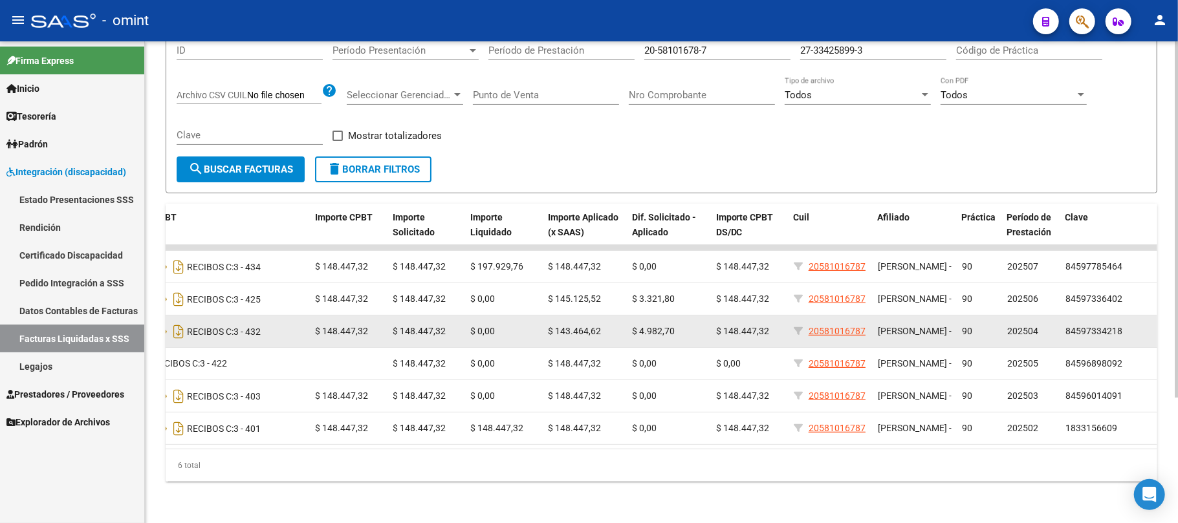
drag, startPoint x: 1033, startPoint y: 316, endPoint x: 1002, endPoint y: 321, distance: 31.4
click at [1002, 321] on datatable-body-cell "202504" at bounding box center [1031, 332] width 58 height 32
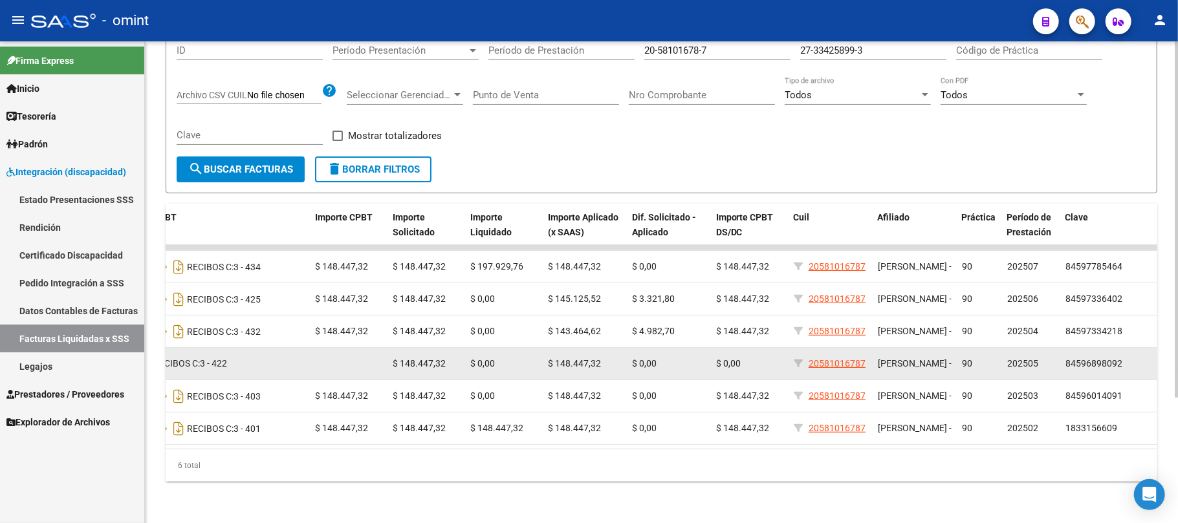
drag, startPoint x: 1035, startPoint y: 352, endPoint x: 1015, endPoint y: 352, distance: 20.0
click at [1015, 358] on span "202505" at bounding box center [1022, 363] width 31 height 10
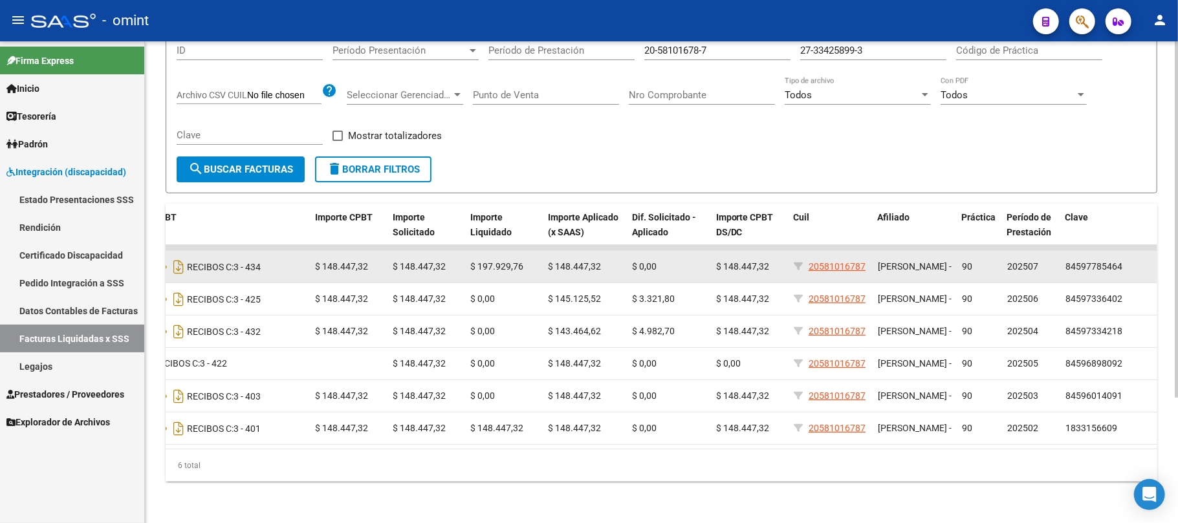
drag, startPoint x: 1008, startPoint y: 283, endPoint x: 1024, endPoint y: 259, distance: 29.8
click at [1005, 283] on datatable-body-cell "202506" at bounding box center [1031, 299] width 58 height 32
drag, startPoint x: 1031, startPoint y: 251, endPoint x: 1013, endPoint y: 253, distance: 18.3
click at [1018, 261] on span "202507" at bounding box center [1022, 266] width 31 height 10
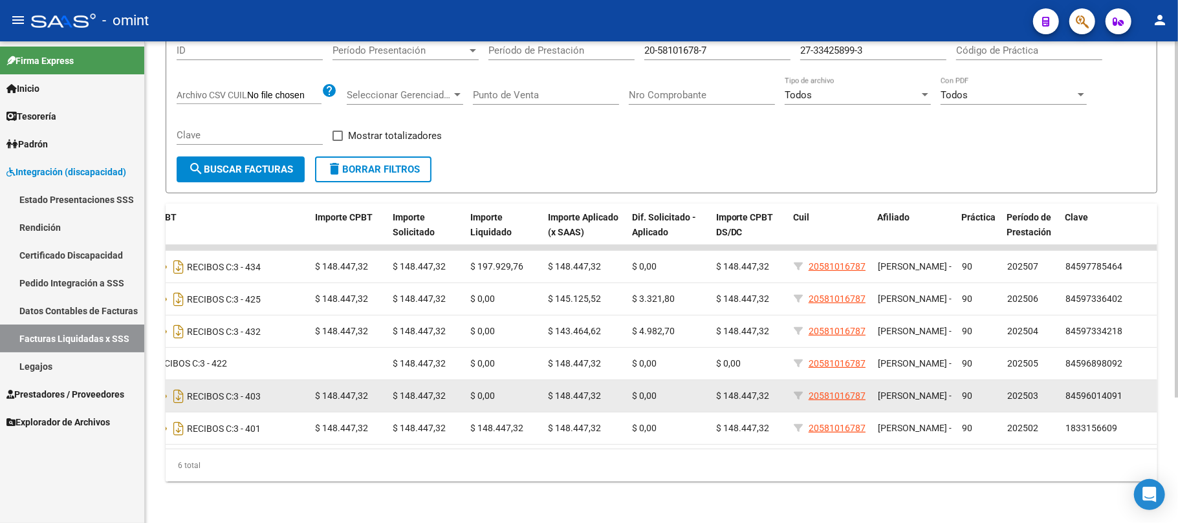
drag, startPoint x: 1040, startPoint y: 410, endPoint x: 986, endPoint y: 389, distance: 57.5
click at [693, 389] on datatable-scroller "21900 202507 Z99 - Sin Identificar 27334258993 RADRIZZANI MARIA SOL DS RECIBOS …" at bounding box center [197, 345] width 991 height 200
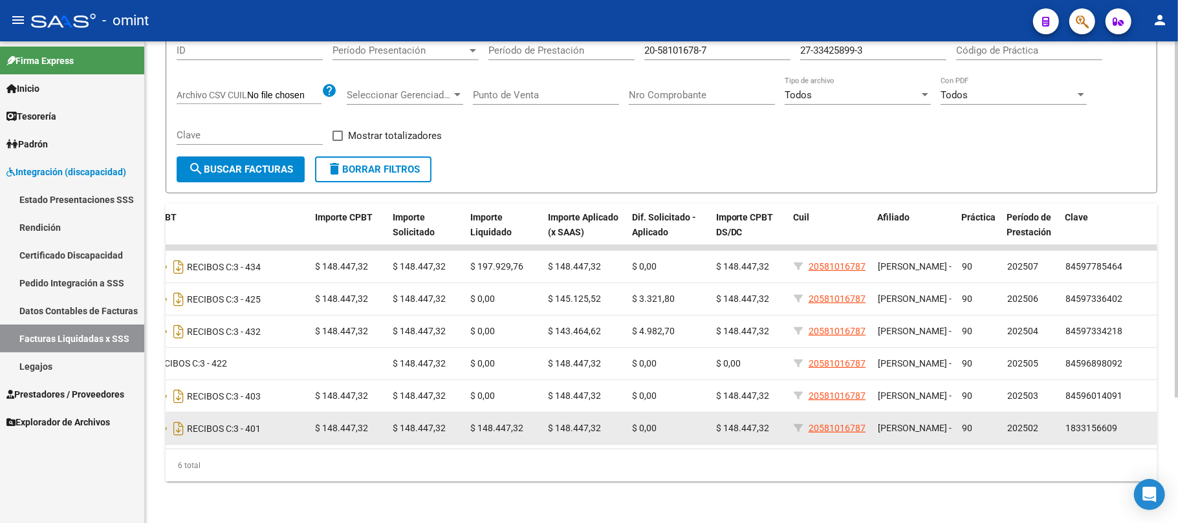
click at [1017, 428] on datatable-body-cell "202502" at bounding box center [1031, 429] width 58 height 32
click at [1028, 423] on span "202502" at bounding box center [1022, 428] width 31 height 10
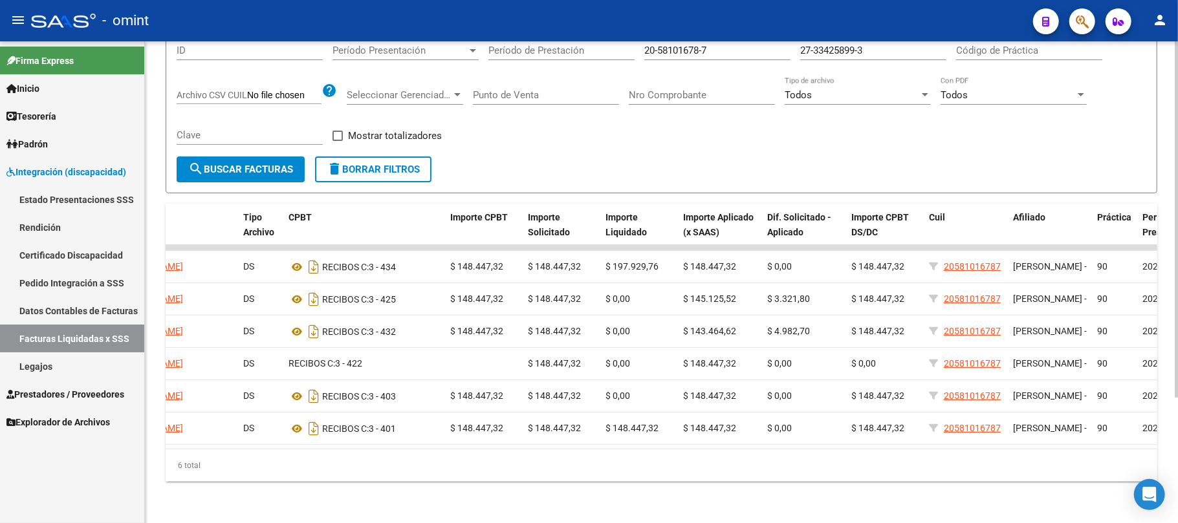
scroll to position [0, 0]
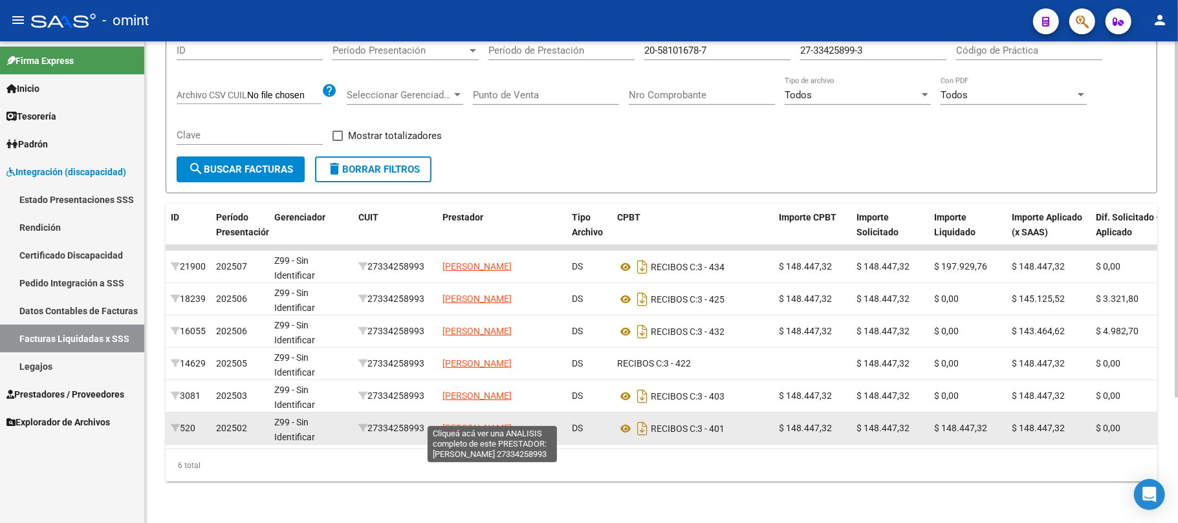
drag, startPoint x: 426, startPoint y: 410, endPoint x: 580, endPoint y: 416, distance: 154.7
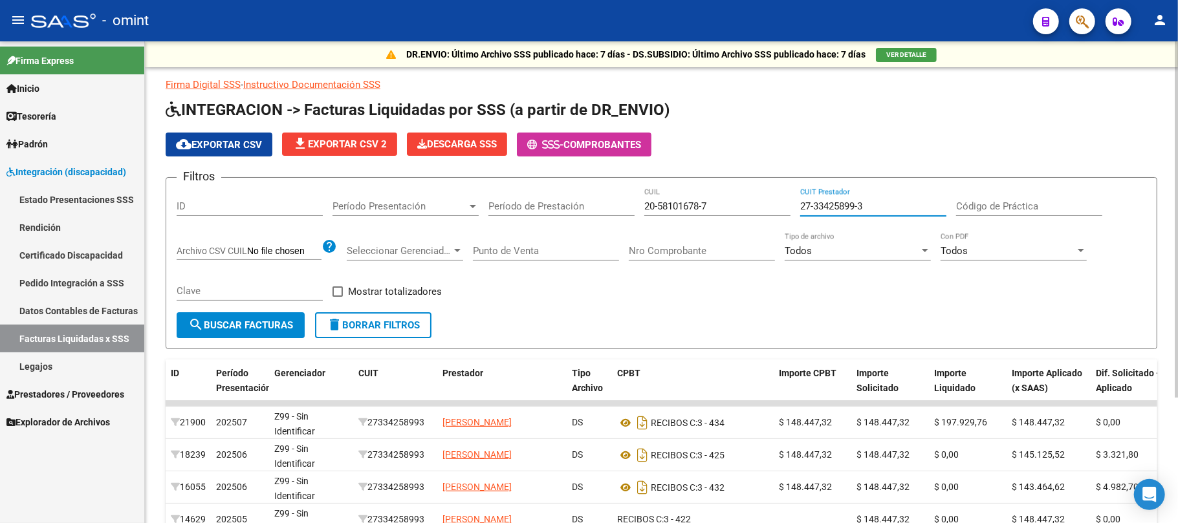
drag, startPoint x: 883, startPoint y: 202, endPoint x: 688, endPoint y: 202, distance: 195.3
click at [688, 202] on div "Filtros ID Período Presentación Período Presentación Período de Prestación 20-5…" at bounding box center [661, 250] width 969 height 124
paste input "7299625-6"
click at [241, 334] on button "search Buscar Facturas" at bounding box center [241, 325] width 128 height 26
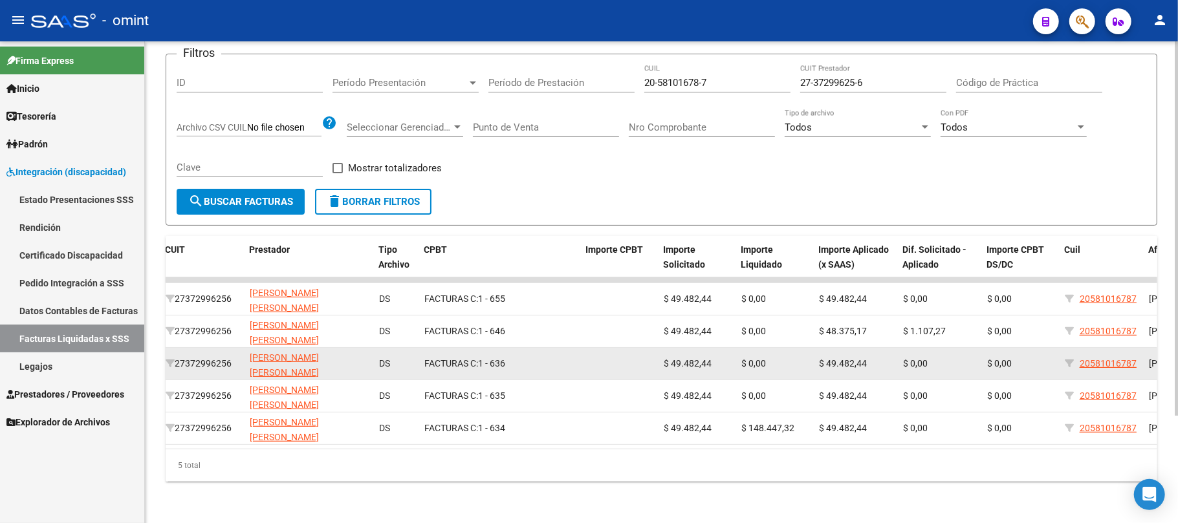
scroll to position [137, 0]
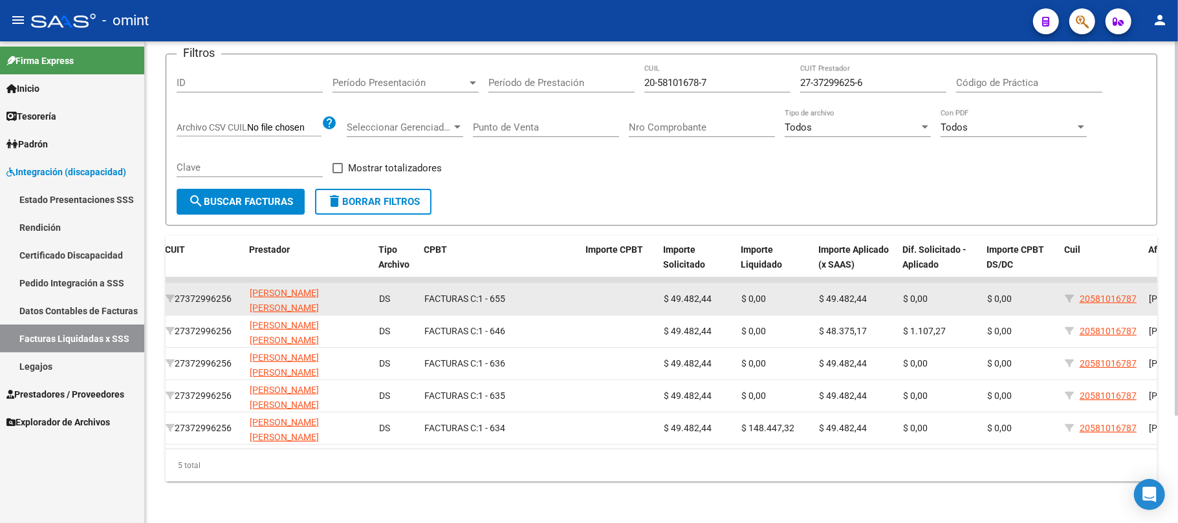
click at [506, 292] on div "FACTURAS C: 1 - 655" at bounding box center [499, 299] width 151 height 15
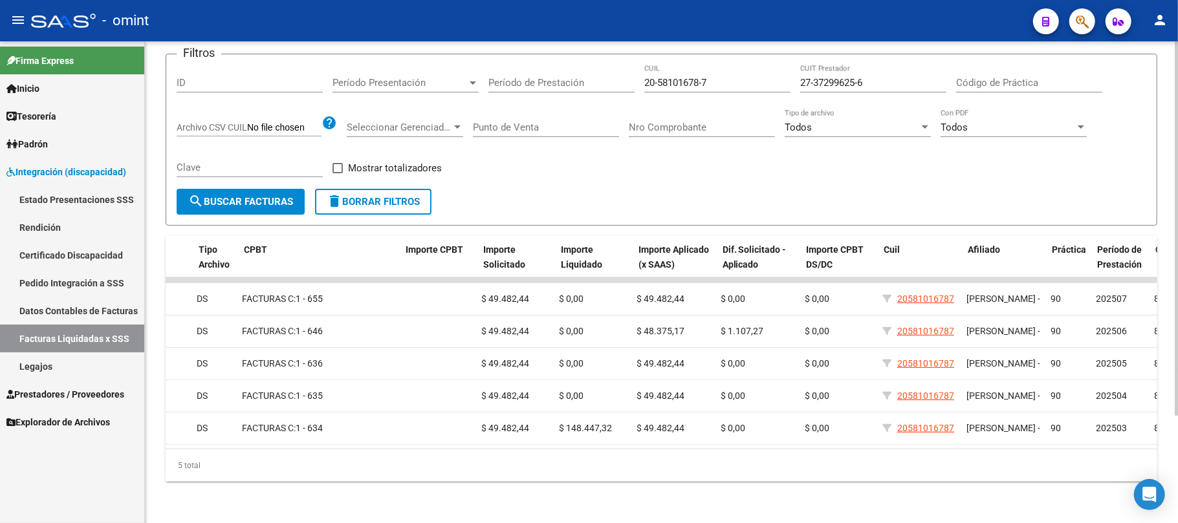
scroll to position [0, 373]
drag, startPoint x: 1108, startPoint y: 239, endPoint x: 389, endPoint y: 259, distance: 719.4
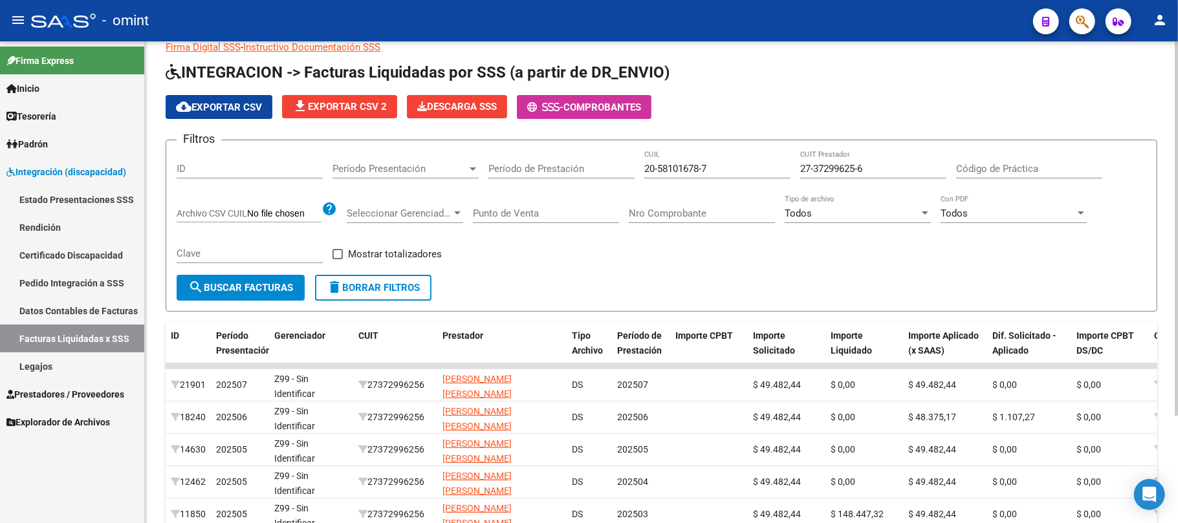
scroll to position [0, 0]
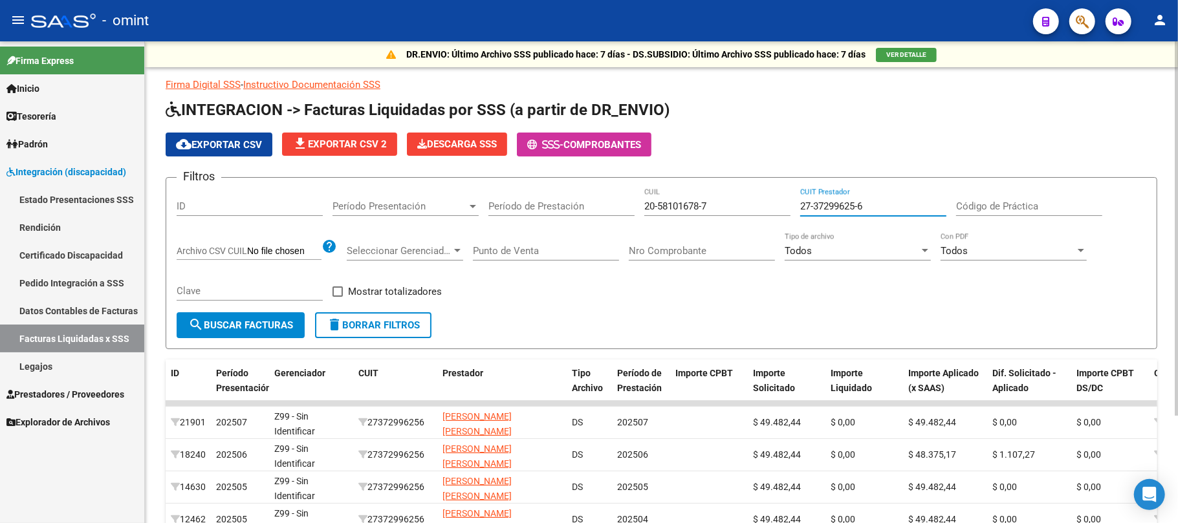
drag, startPoint x: 877, startPoint y: 206, endPoint x: 663, endPoint y: 206, distance: 214.0
click at [663, 206] on div "Filtros ID Período Presentación Período Presentación Período de Prestación 20-5…" at bounding box center [661, 250] width 969 height 124
paste input "0-35291692-8"
click at [241, 327] on span "search Buscar Facturas" at bounding box center [240, 325] width 105 height 12
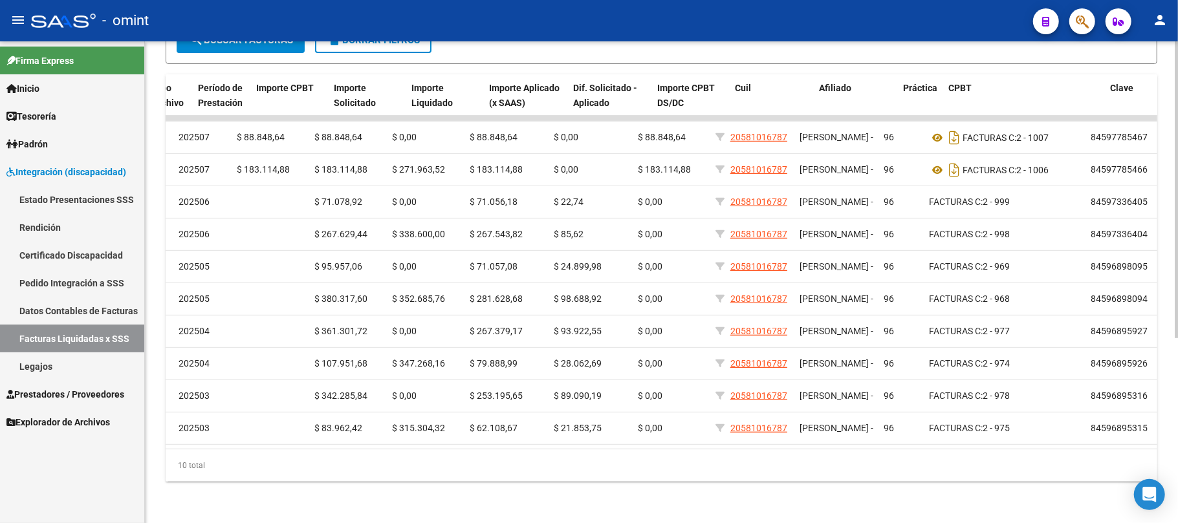
scroll to position [0, 418]
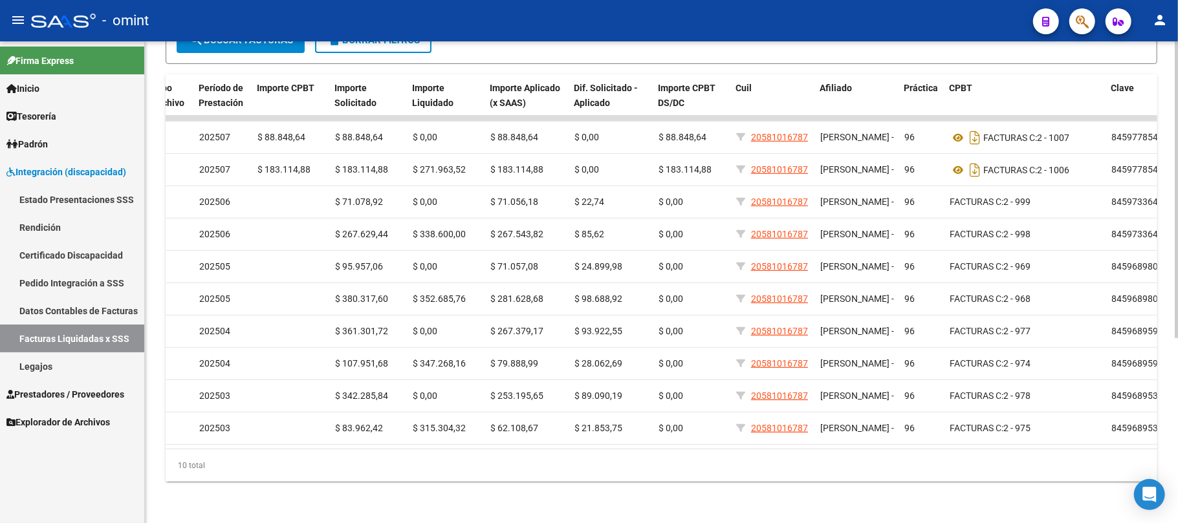
drag, startPoint x: 1054, startPoint y: 435, endPoint x: 1024, endPoint y: 442, distance: 30.6
click at [1024, 442] on datatable-body "21903 202507 Z99 - Sin Identificar 20352916928 VIVAS PABLO DAVID DS 202507 $ 88…" at bounding box center [661, 282] width 991 height 333
drag, startPoint x: 216, startPoint y: 84, endPoint x: 1063, endPoint y: 89, distance: 847.1
click at [1063, 89] on div "ID Período Presentación Gerenciador CUIT Prestador Tipo Archivo Período de Pres…" at bounding box center [474, 102] width 1455 height 57
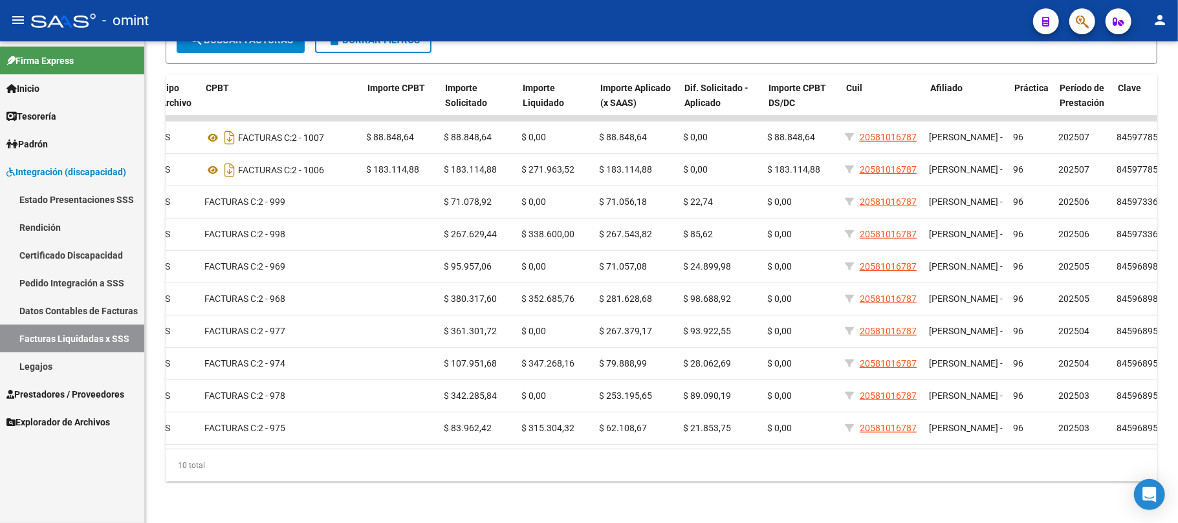
scroll to position [0, 411]
click at [1090, 81] on div "Período de Prestación" at bounding box center [1083, 96] width 48 height 30
drag, startPoint x: 1081, startPoint y: 81, endPoint x: 526, endPoint y: 70, distance: 554.9
click at [526, 74] on div "ID Período Presentación Gerenciador CUIT Prestador Tipo Archivo CPBT Importe CP…" at bounding box center [481, 102] width 1455 height 57
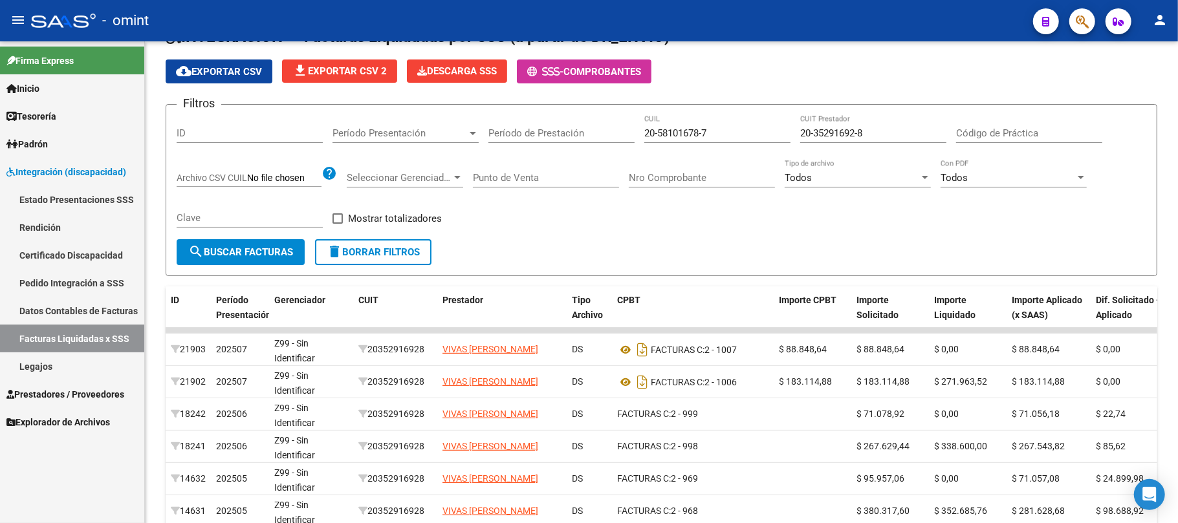
scroll to position [0, 0]
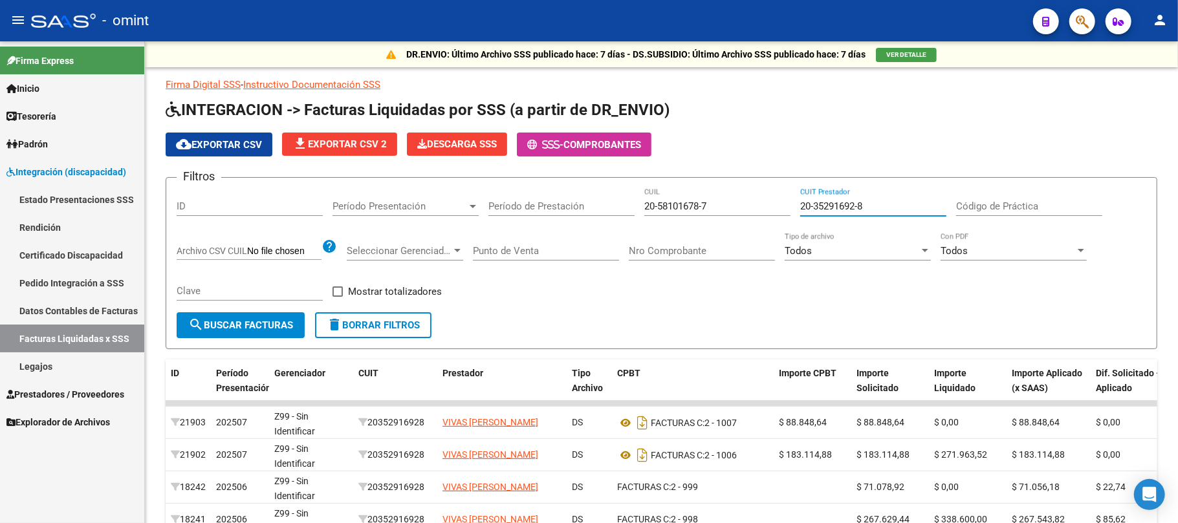
drag, startPoint x: 878, startPoint y: 205, endPoint x: 652, endPoint y: 217, distance: 226.0
click at [650, 224] on div "Filtros ID Período Presentación Período Presentación Período de Prestación 20-5…" at bounding box center [661, 250] width 969 height 124
paste input "33-71442529-9"
type input "33-71442529-9"
click at [226, 324] on span "search Buscar Facturas" at bounding box center [240, 325] width 105 height 12
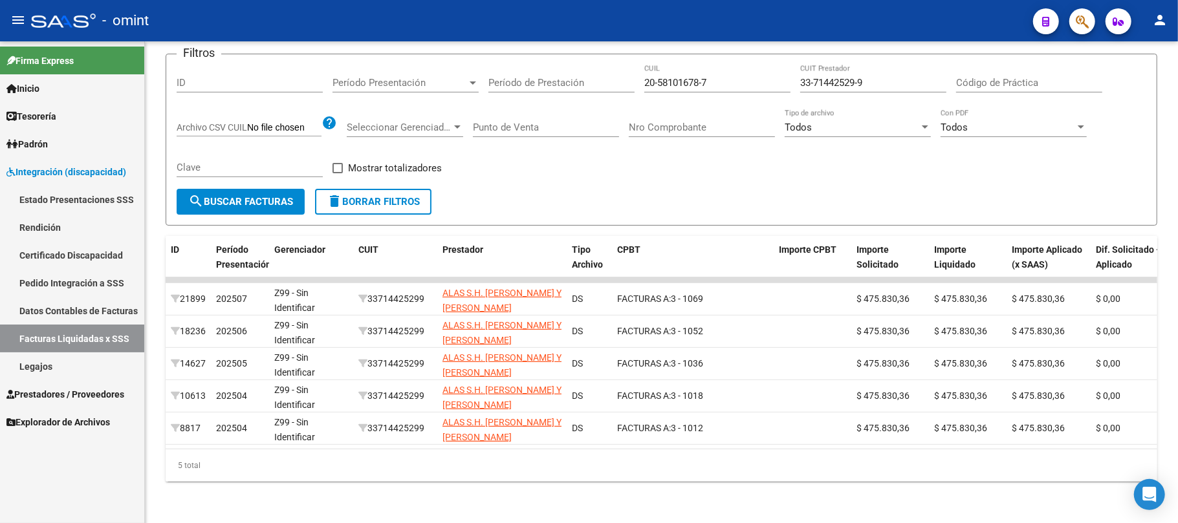
click at [842, 77] on input "33-71442529-9" at bounding box center [873, 83] width 146 height 12
drag, startPoint x: 843, startPoint y: 66, endPoint x: 709, endPoint y: 167, distance: 167.6
click at [709, 167] on div "Filtros ID Período Presentación Período Presentación Período de Prestación 20-5…" at bounding box center [661, 127] width 969 height 124
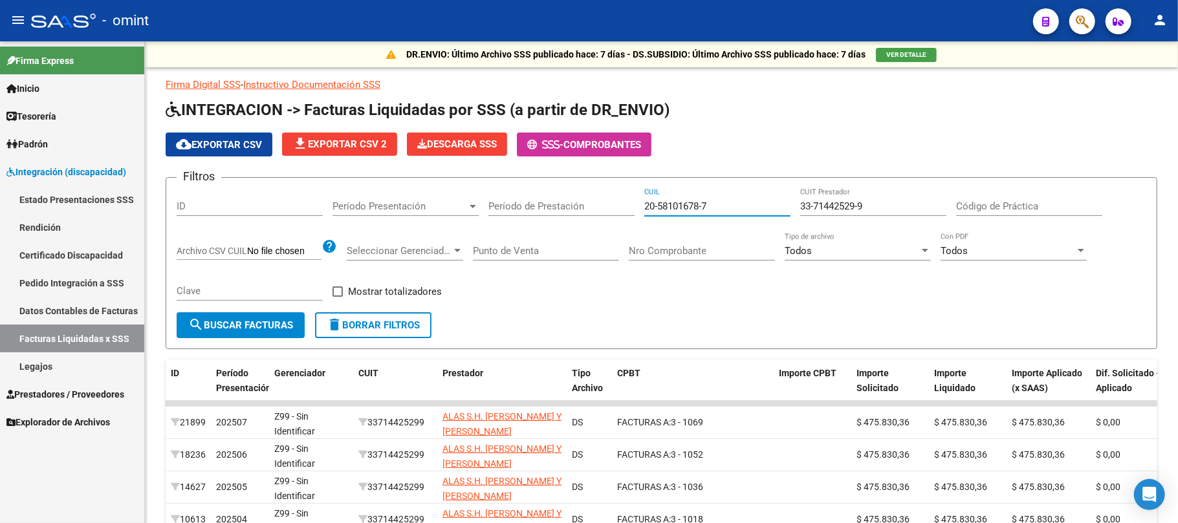
drag, startPoint x: 718, startPoint y: 206, endPoint x: 565, endPoint y: 207, distance: 152.6
click at [565, 207] on div "Filtros ID Período Presentación Período Presentación Período de Prestación 20-5…" at bounding box center [661, 250] width 969 height 124
paste input "7-20354540"
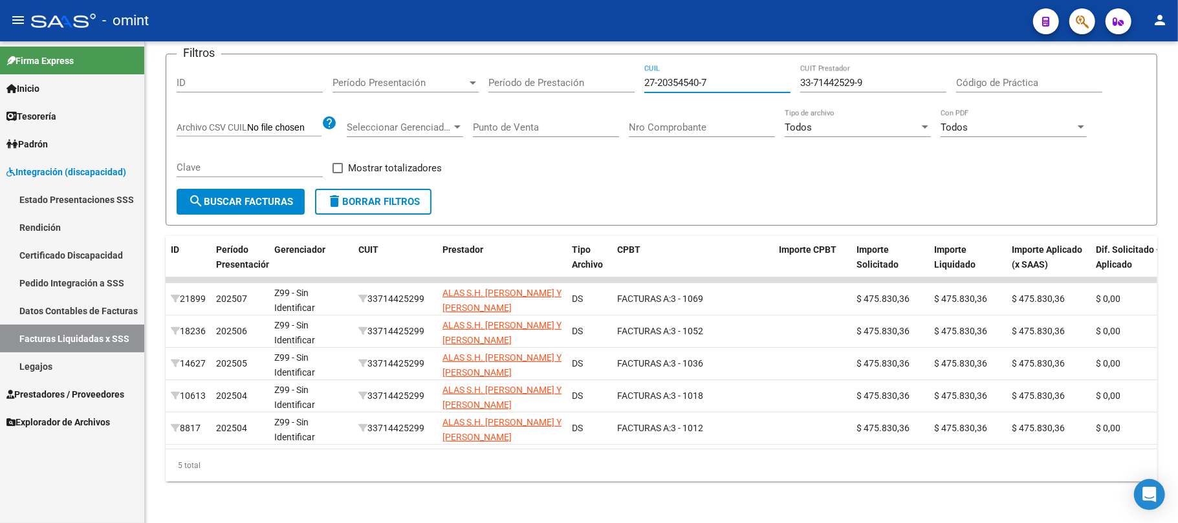
type input "27-20354540-7"
click at [237, 200] on button "search Buscar Facturas" at bounding box center [241, 202] width 128 height 26
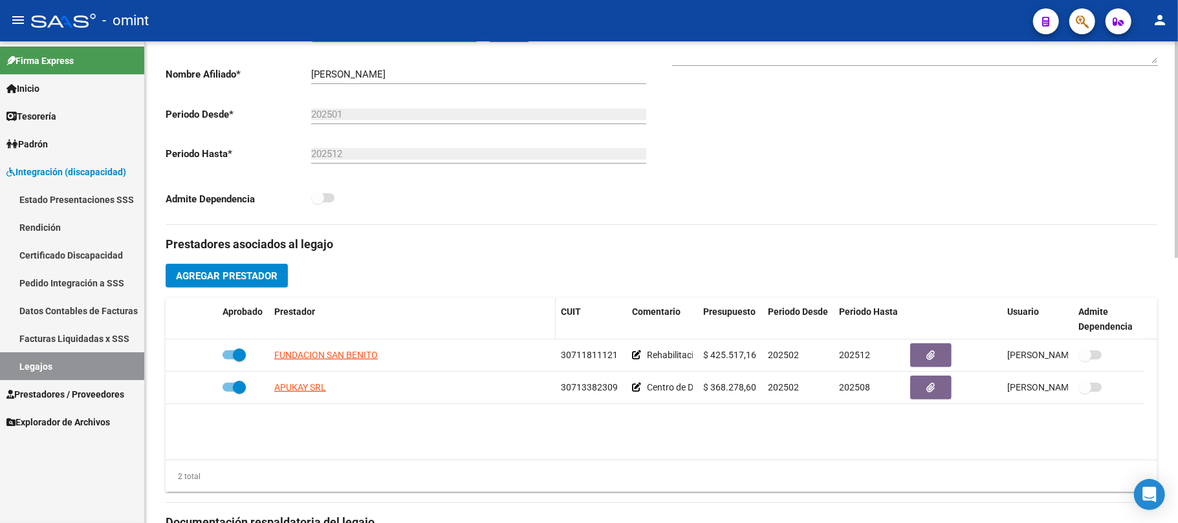
scroll to position [345, 0]
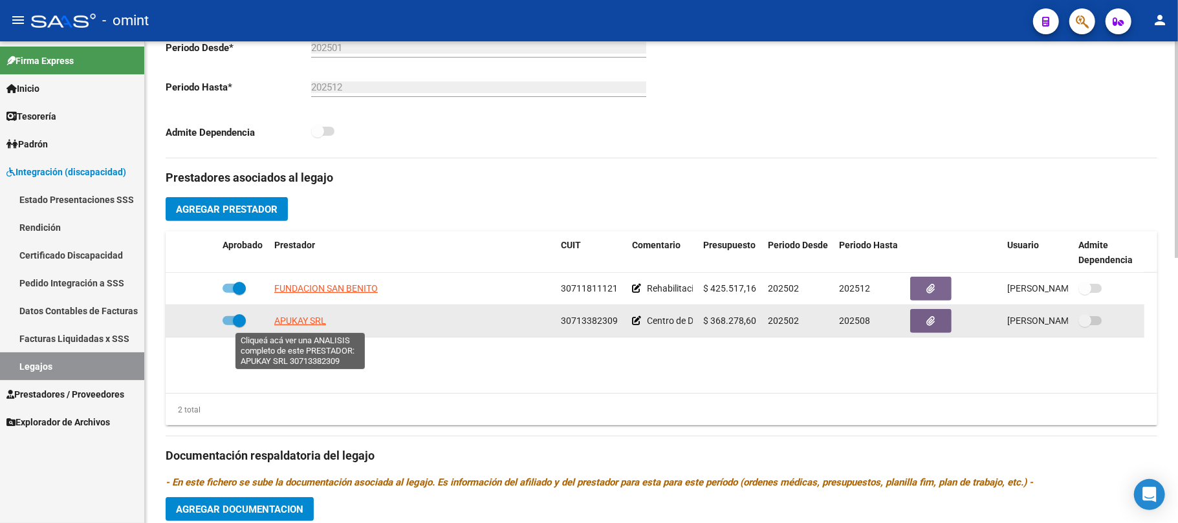
click at [282, 319] on span "APUKAY SRL" at bounding box center [300, 321] width 52 height 10
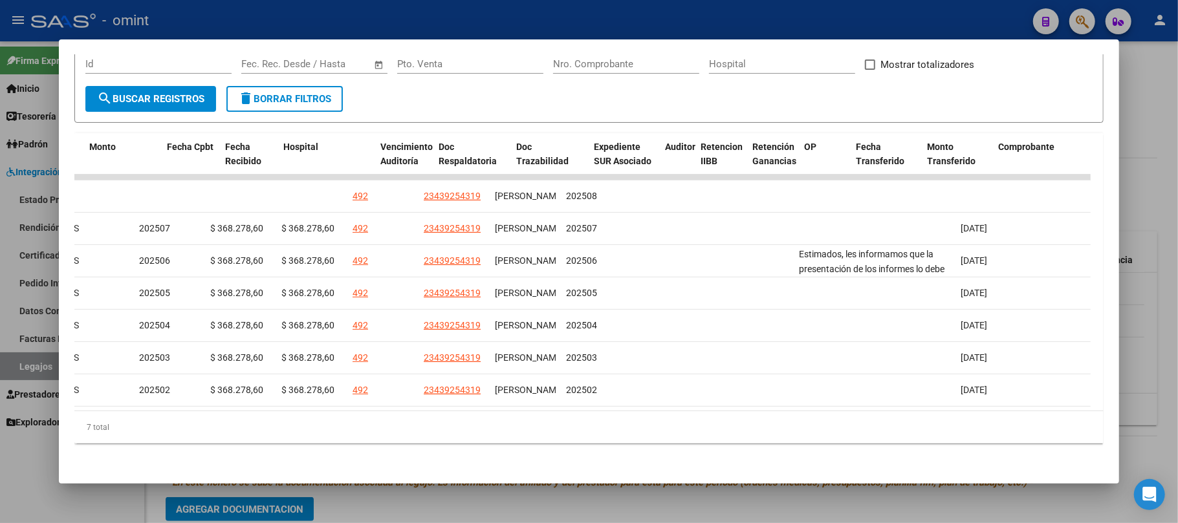
scroll to position [0, 0]
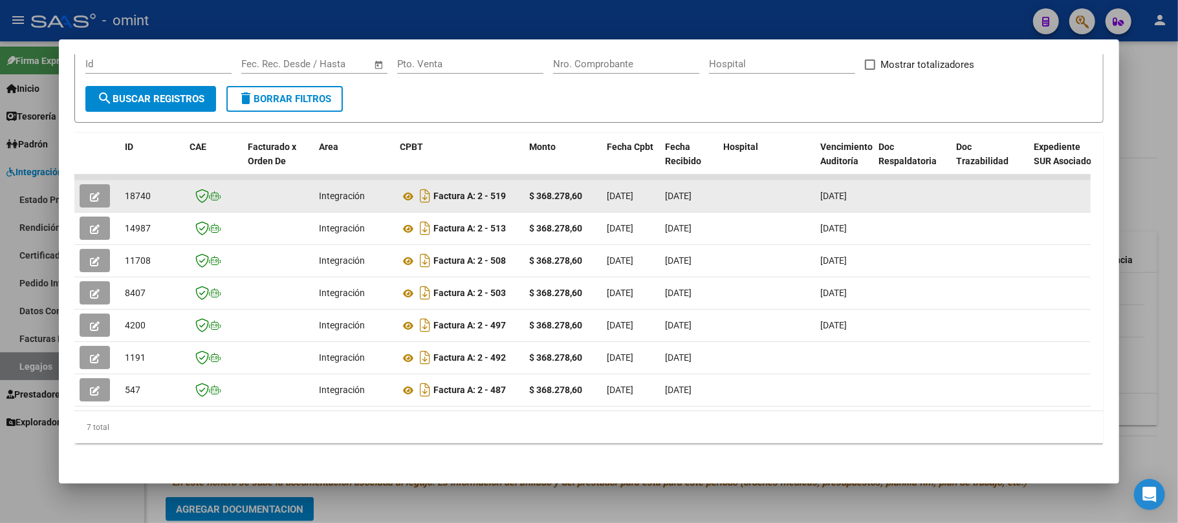
click at [96, 192] on icon "button" at bounding box center [95, 197] width 10 height 10
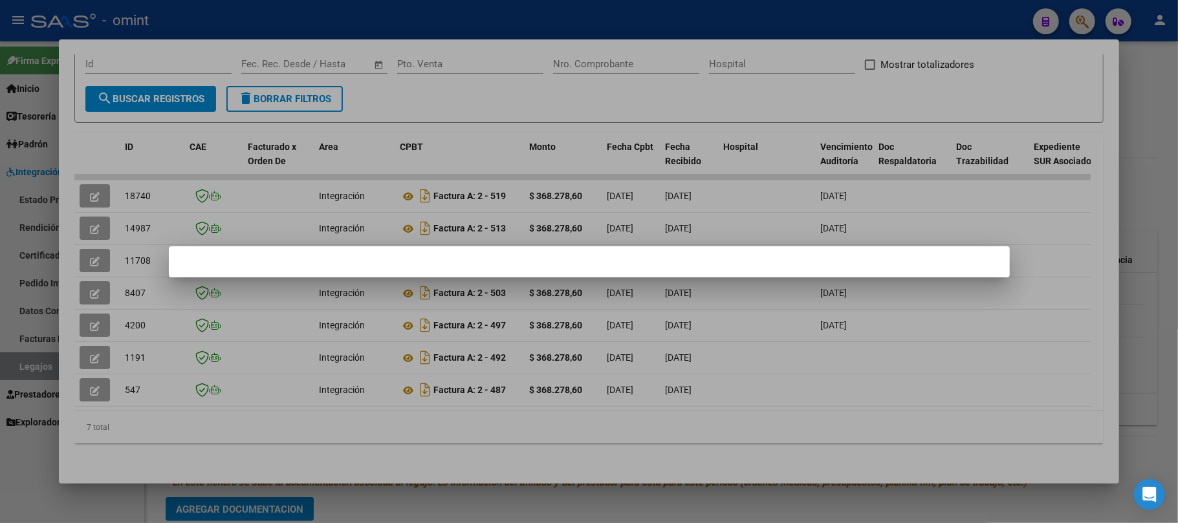
click at [300, 207] on div at bounding box center [589, 261] width 1178 height 523
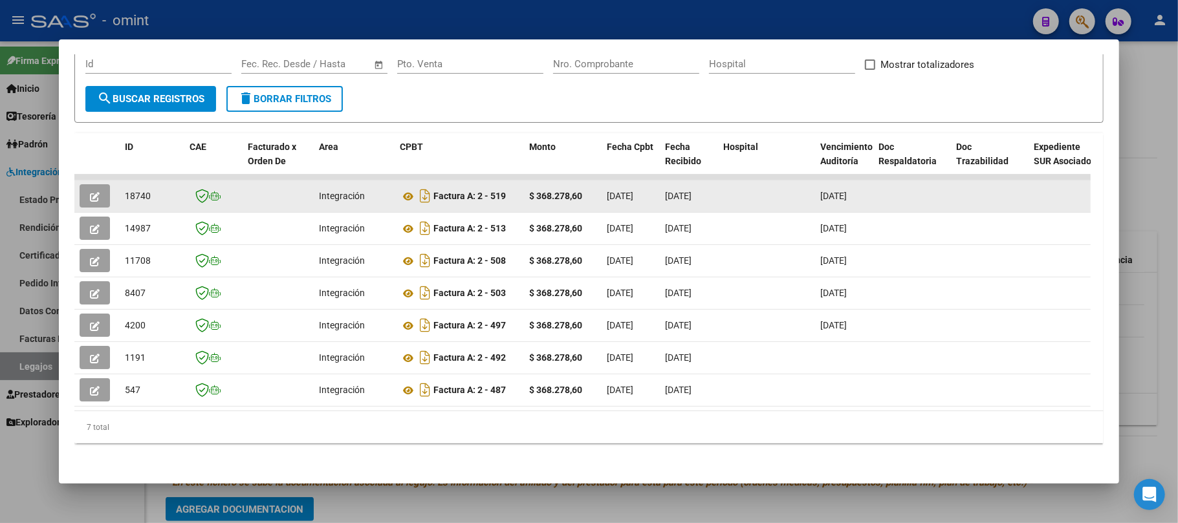
click at [94, 192] on icon "button" at bounding box center [95, 197] width 10 height 10
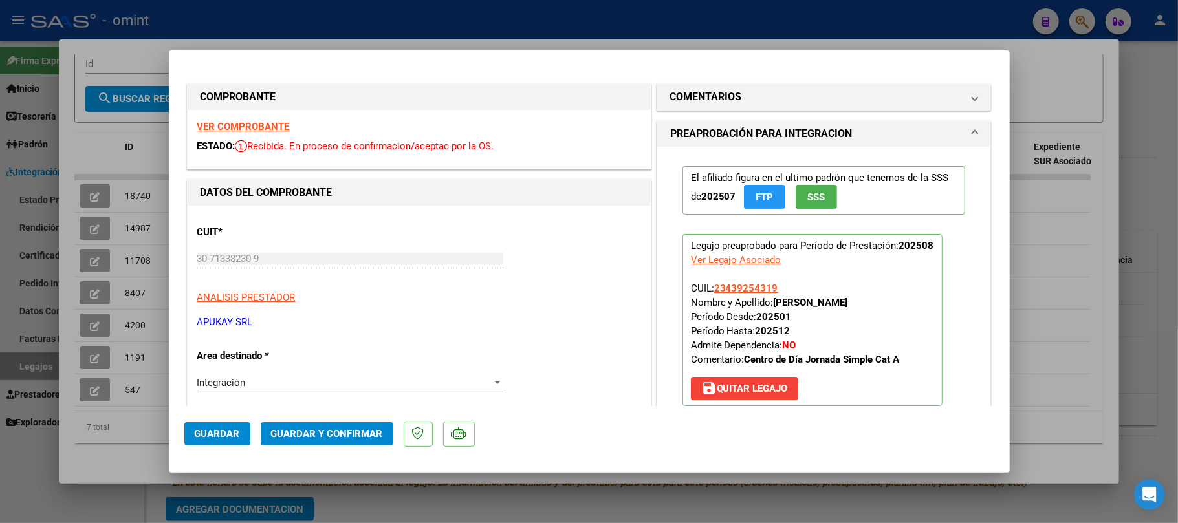
click at [272, 129] on strong "VER COMPROBANTE" at bounding box center [243, 127] width 92 height 12
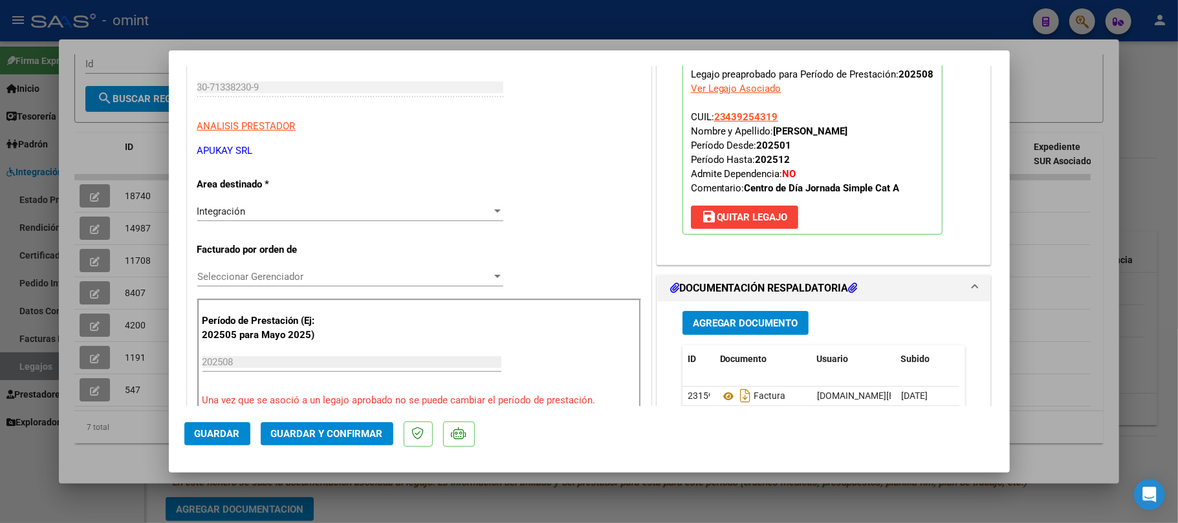
scroll to position [172, 0]
click at [341, 429] on span "Guardar y Confirmar" at bounding box center [327, 434] width 112 height 12
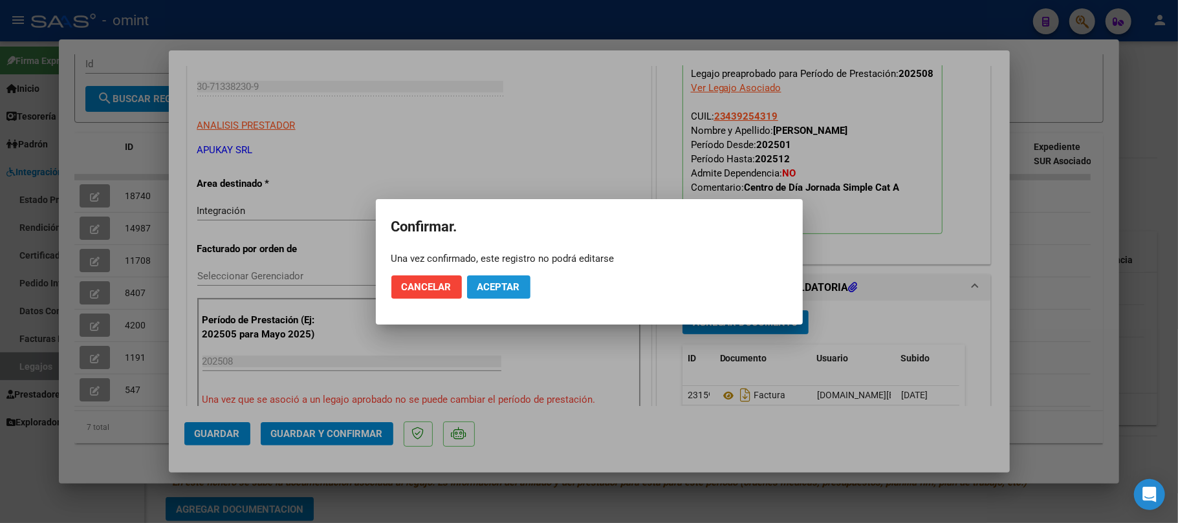
click at [490, 295] on button "Aceptar" at bounding box center [498, 286] width 63 height 23
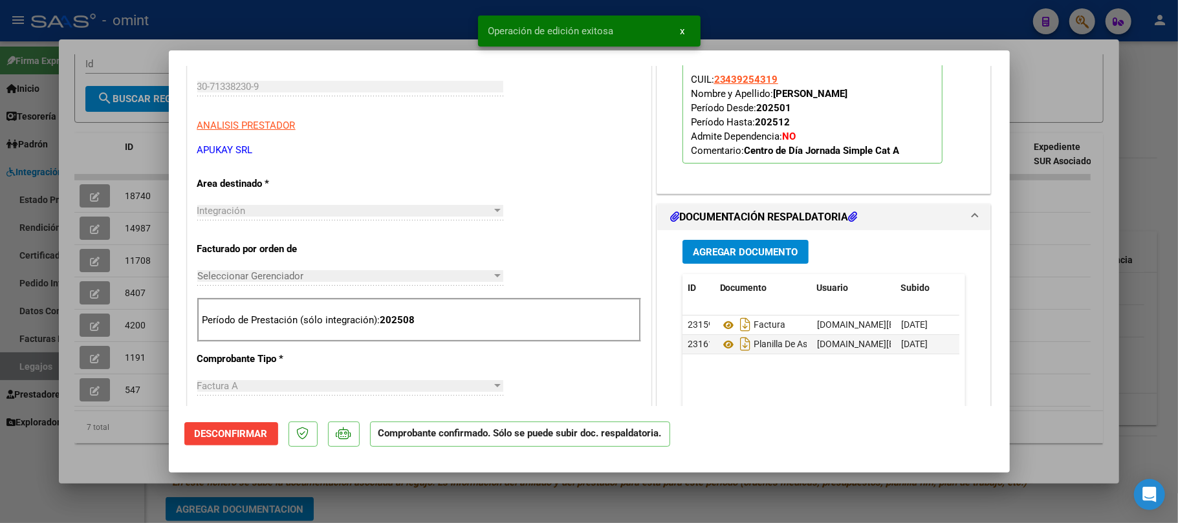
drag, startPoint x: 131, startPoint y: 159, endPoint x: 133, endPoint y: 177, distance: 17.6
click at [131, 160] on div at bounding box center [589, 261] width 1178 height 523
type input "$ 0,00"
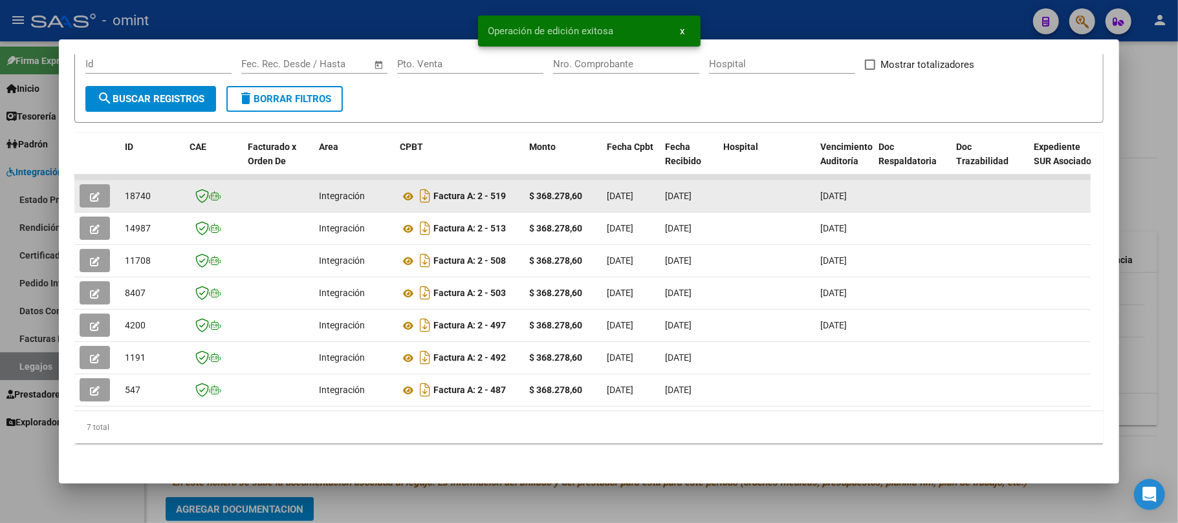
click at [133, 191] on span "18740" at bounding box center [138, 196] width 26 height 10
copy span "18740"
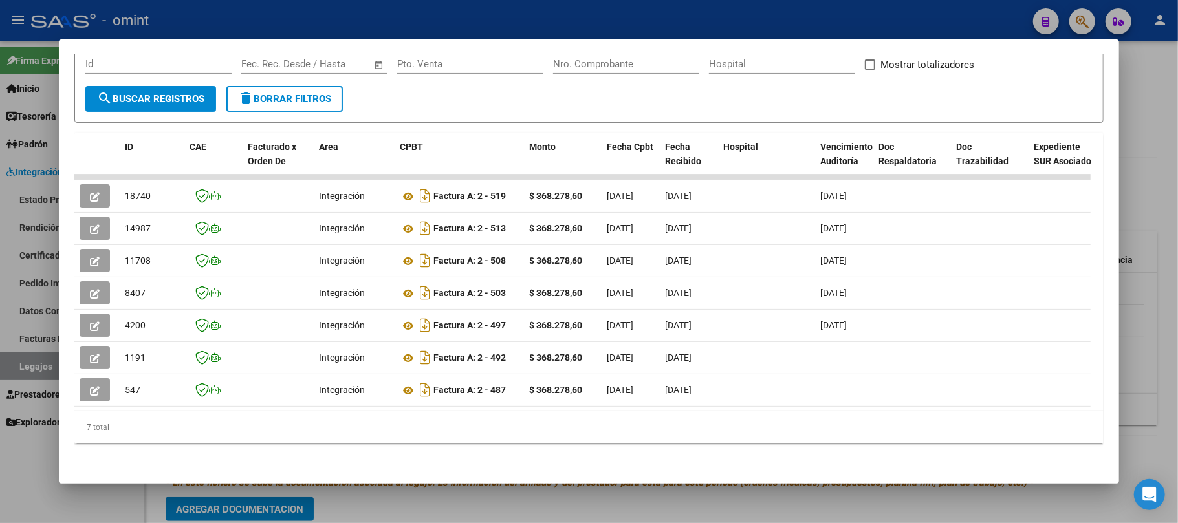
click at [215, 38] on div at bounding box center [589, 261] width 1178 height 523
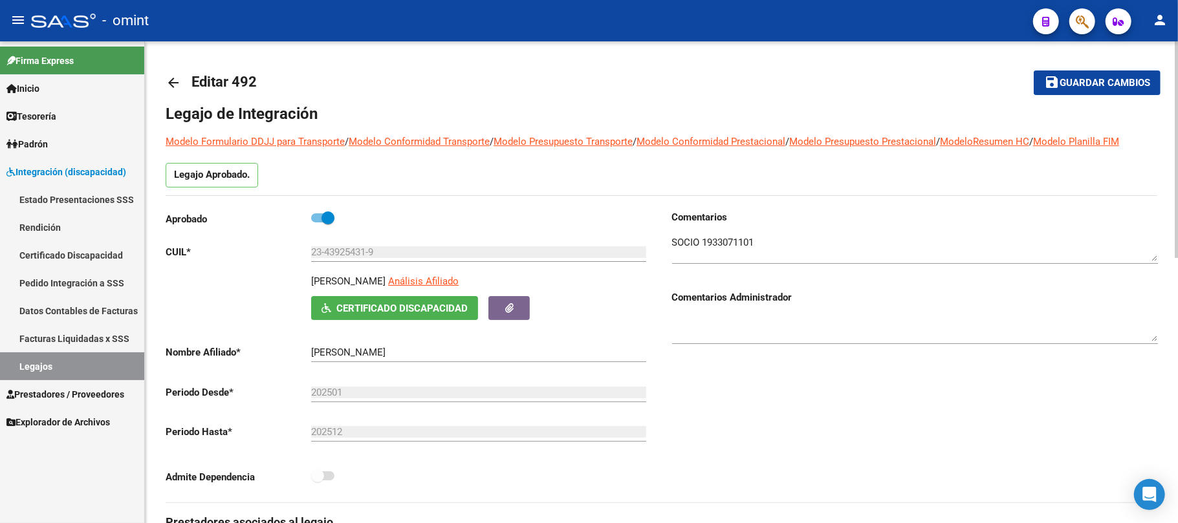
click at [166, 78] on mat-icon "arrow_back" at bounding box center [174, 83] width 16 height 16
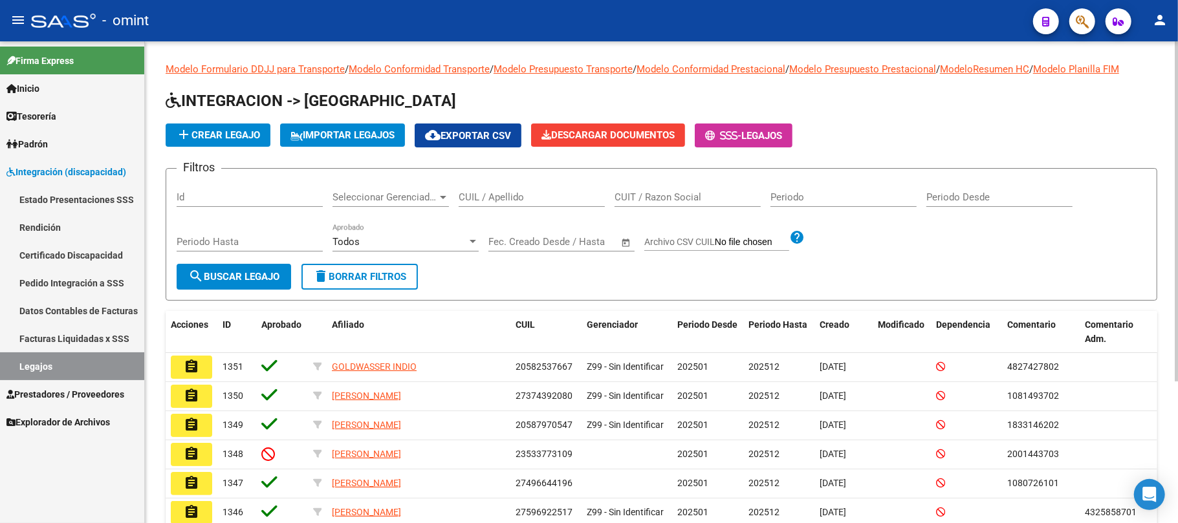
click at [484, 200] on input "CUIL / Apellido" at bounding box center [531, 197] width 146 height 12
paste input "20521005352"
type input "20521005352"
click at [247, 275] on span "search Buscar Legajo" at bounding box center [233, 277] width 91 height 12
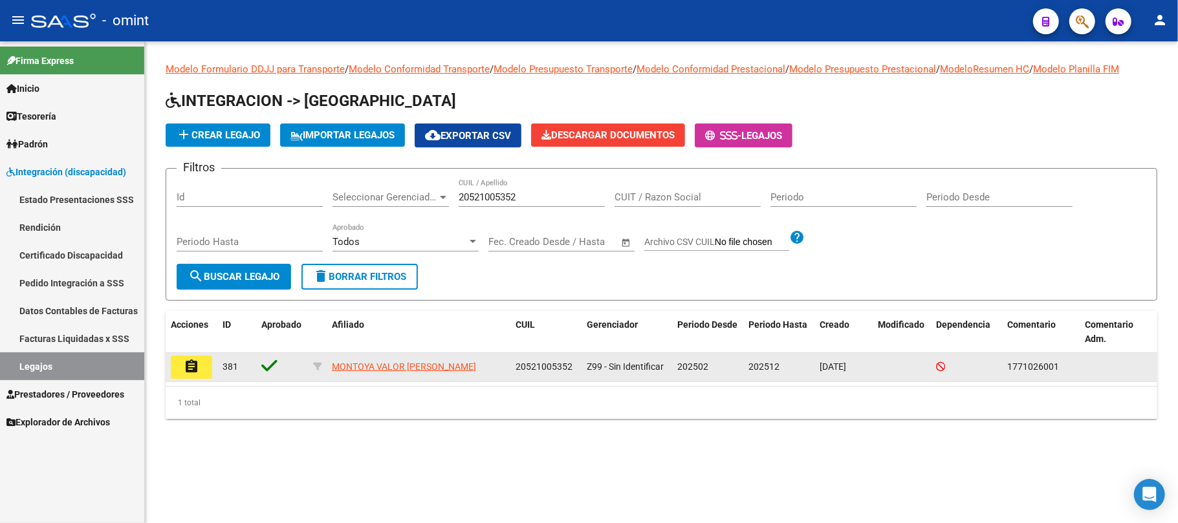
click at [188, 363] on mat-icon "assignment" at bounding box center [192, 367] width 16 height 16
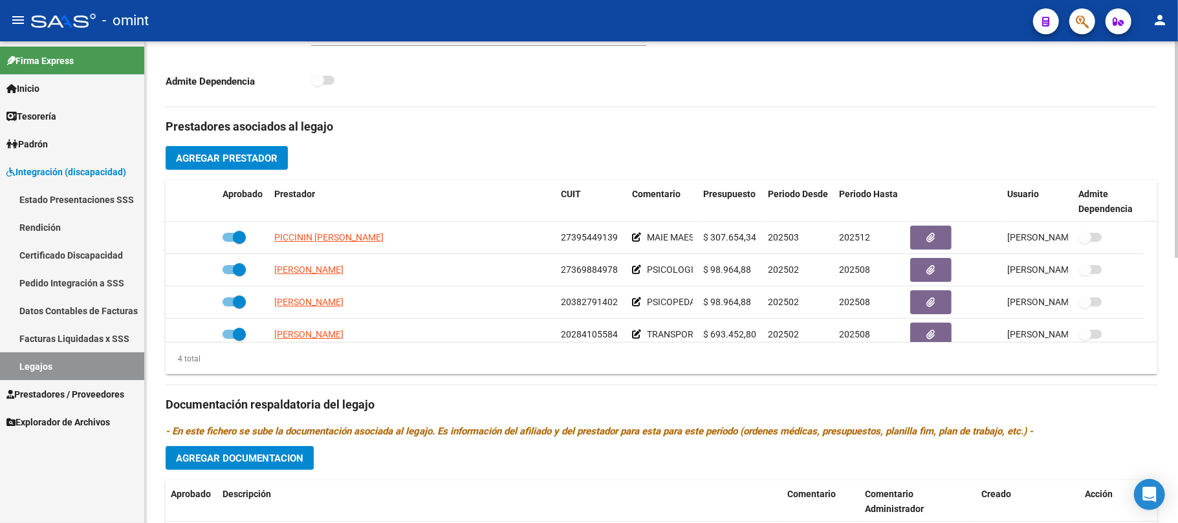
scroll to position [431, 0]
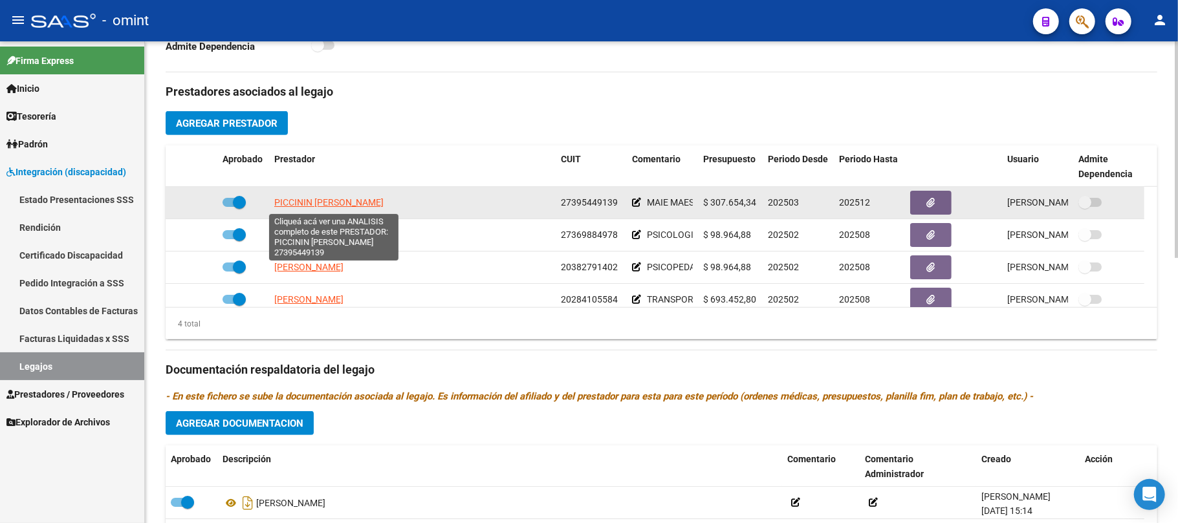
click at [292, 200] on span "PICCININ MARINA GABRIELA" at bounding box center [328, 202] width 109 height 10
type textarea "27395449139"
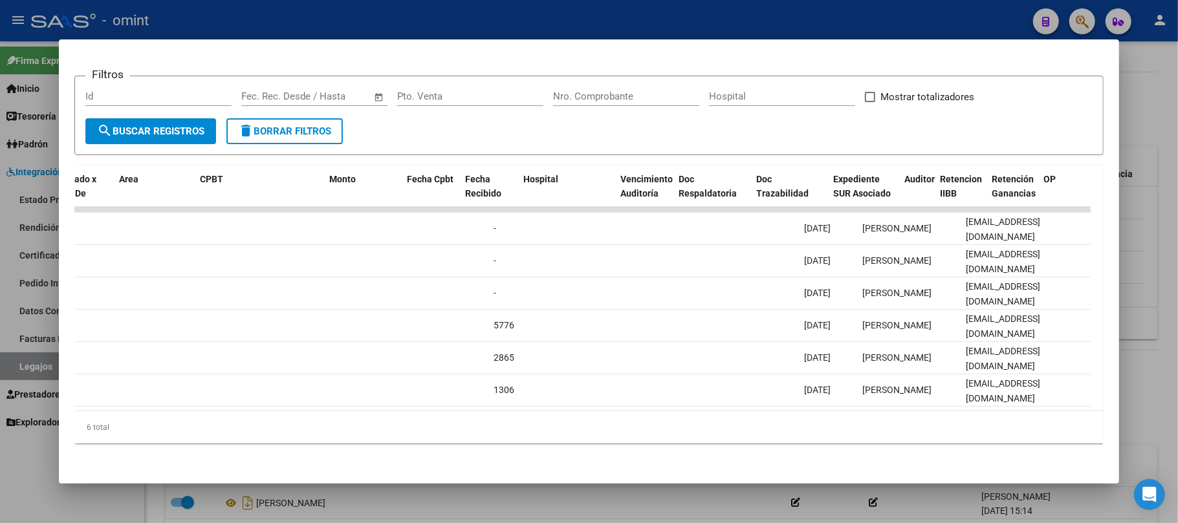
scroll to position [0, 0]
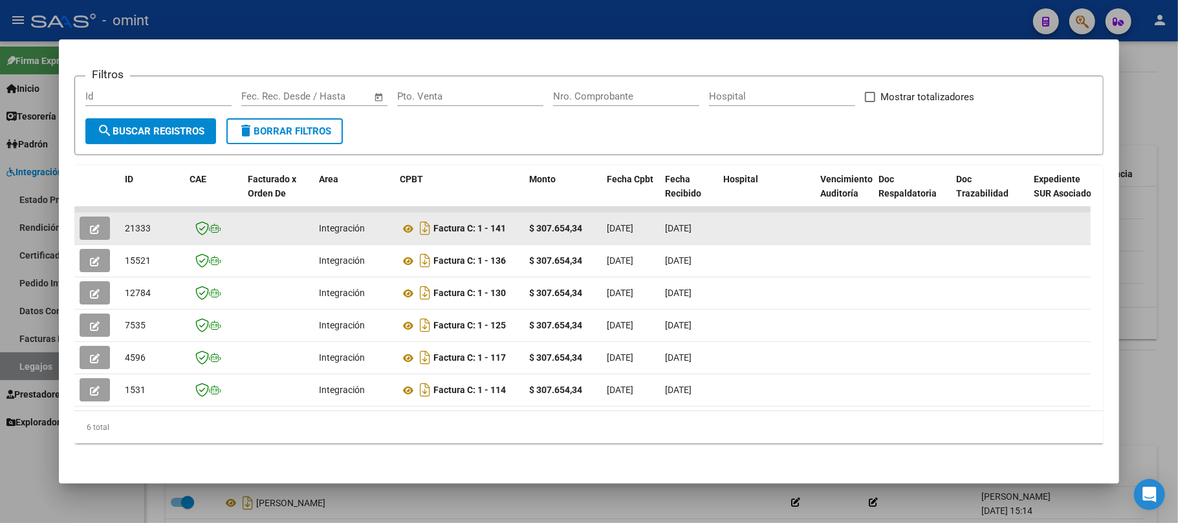
click at [136, 223] on span "21333" at bounding box center [138, 228] width 26 height 10
copy span "21333"
click at [103, 221] on button "button" at bounding box center [95, 228] width 30 height 23
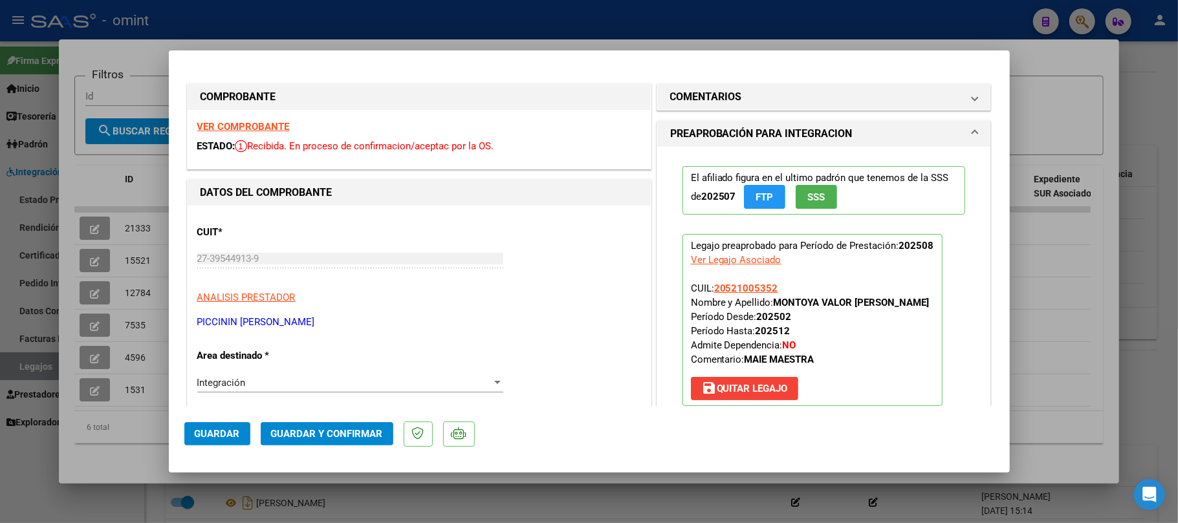
click at [345, 436] on span "Guardar y Confirmar" at bounding box center [327, 434] width 112 height 12
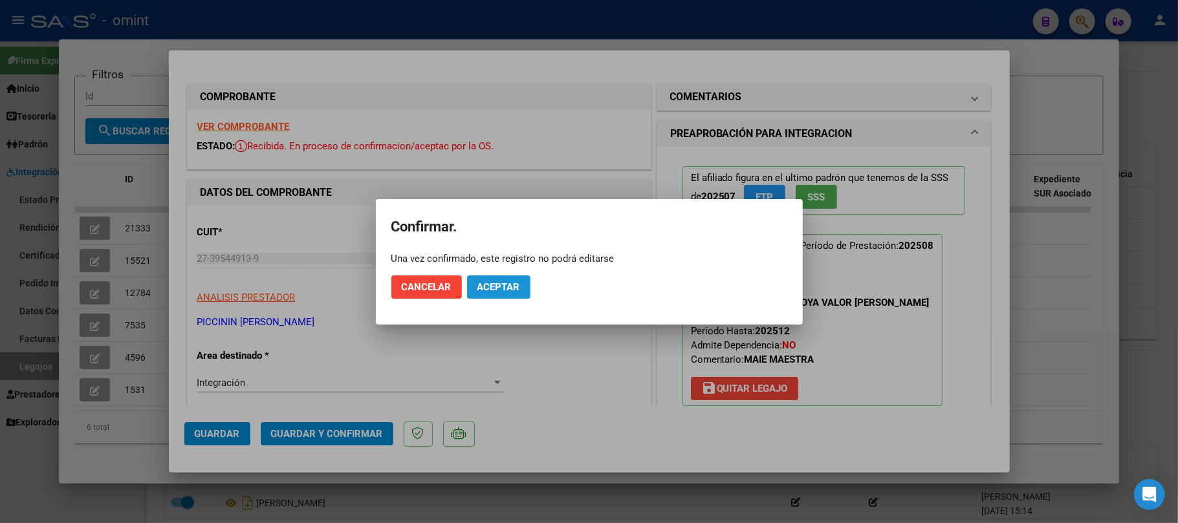
click at [486, 291] on span "Aceptar" at bounding box center [498, 287] width 43 height 12
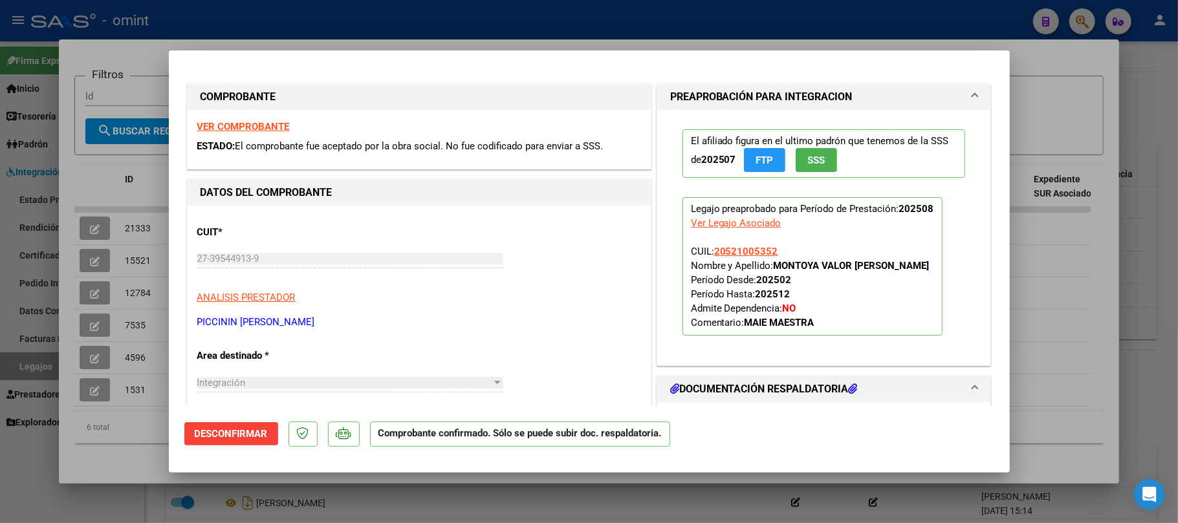
click at [123, 221] on div at bounding box center [589, 261] width 1178 height 523
type input "$ 0,00"
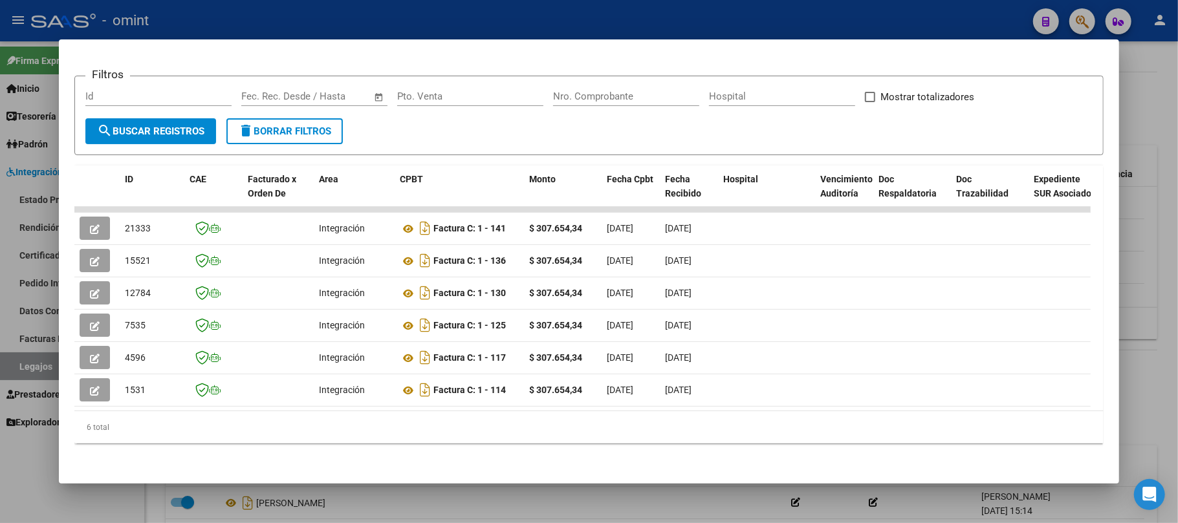
click at [210, 25] on div at bounding box center [589, 261] width 1178 height 523
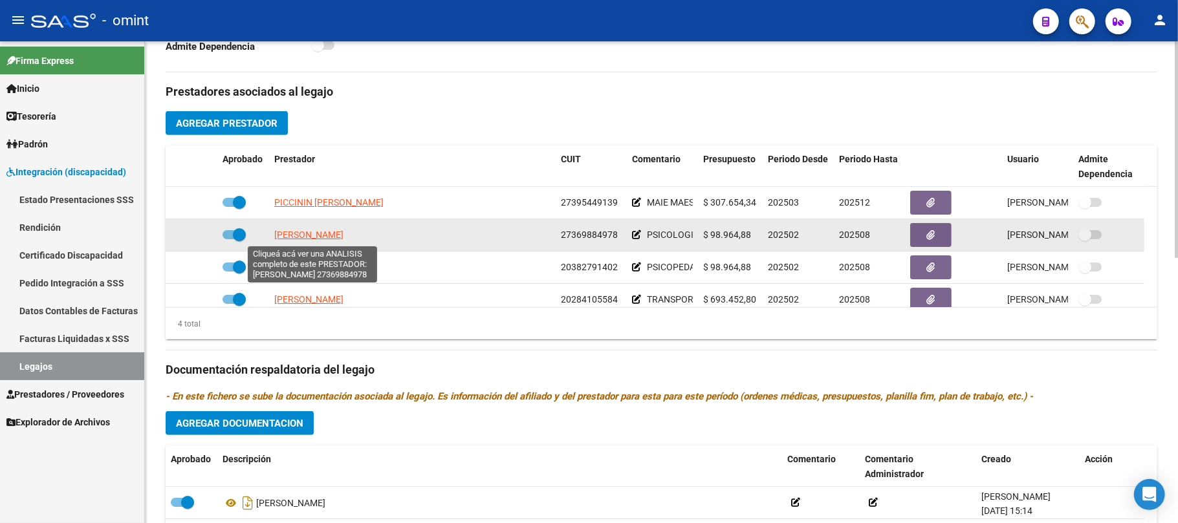
click at [288, 239] on span "FABRE ORIA SOFIA" at bounding box center [308, 235] width 69 height 10
type textarea "27369884978"
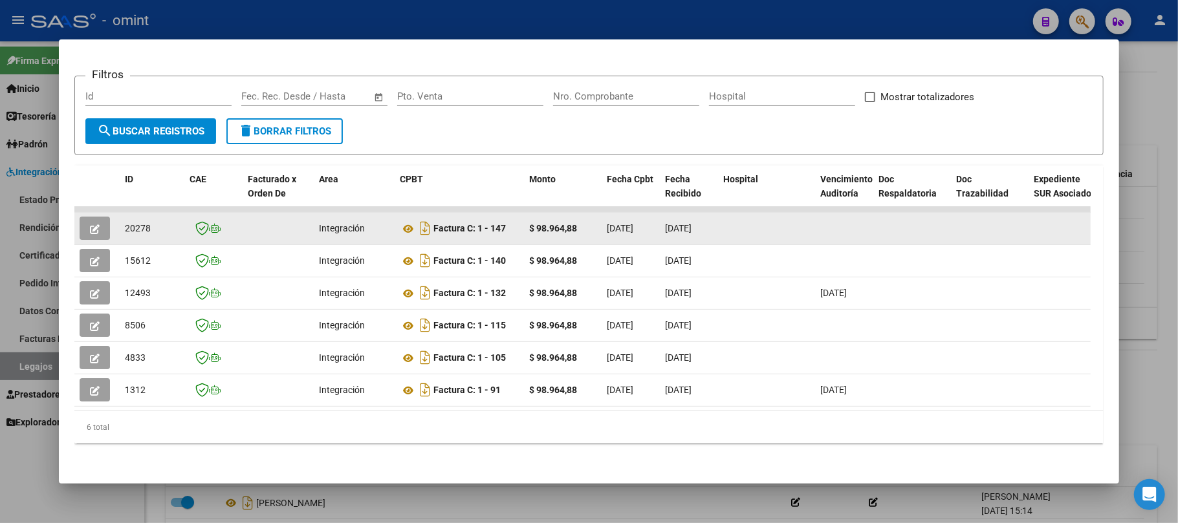
click at [133, 229] on span "20278" at bounding box center [138, 228] width 26 height 10
copy span "20278"
click at [102, 226] on button "button" at bounding box center [95, 228] width 30 height 23
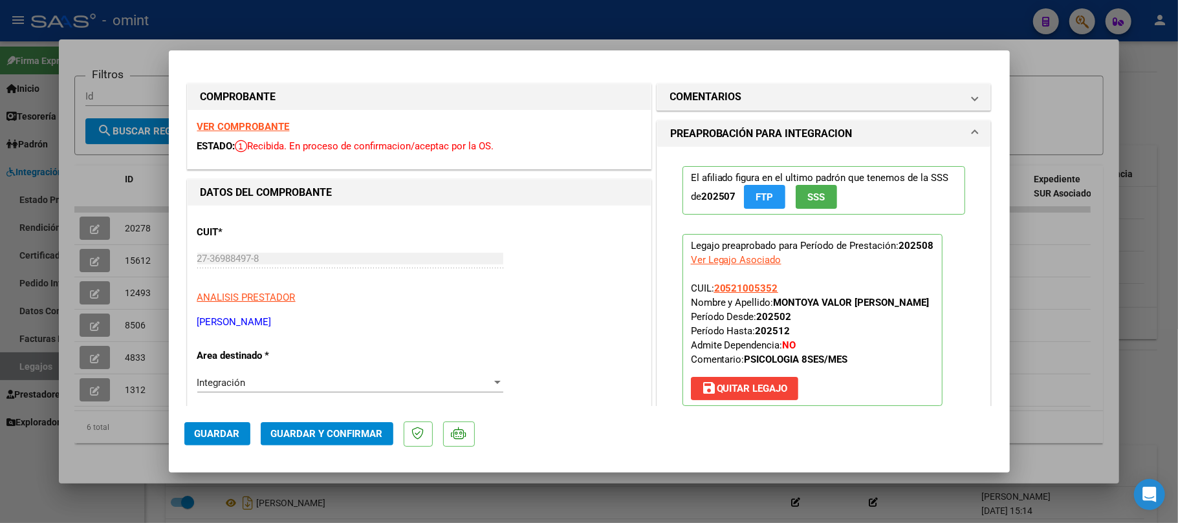
click at [307, 431] on span "Guardar y Confirmar" at bounding box center [327, 434] width 112 height 12
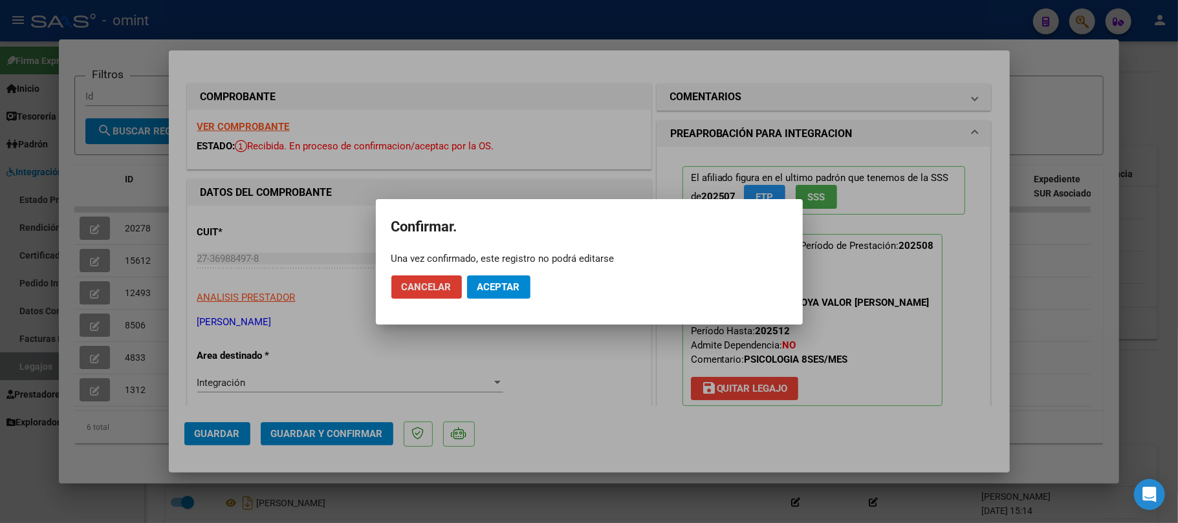
click at [507, 297] on button "Aceptar" at bounding box center [498, 286] width 63 height 23
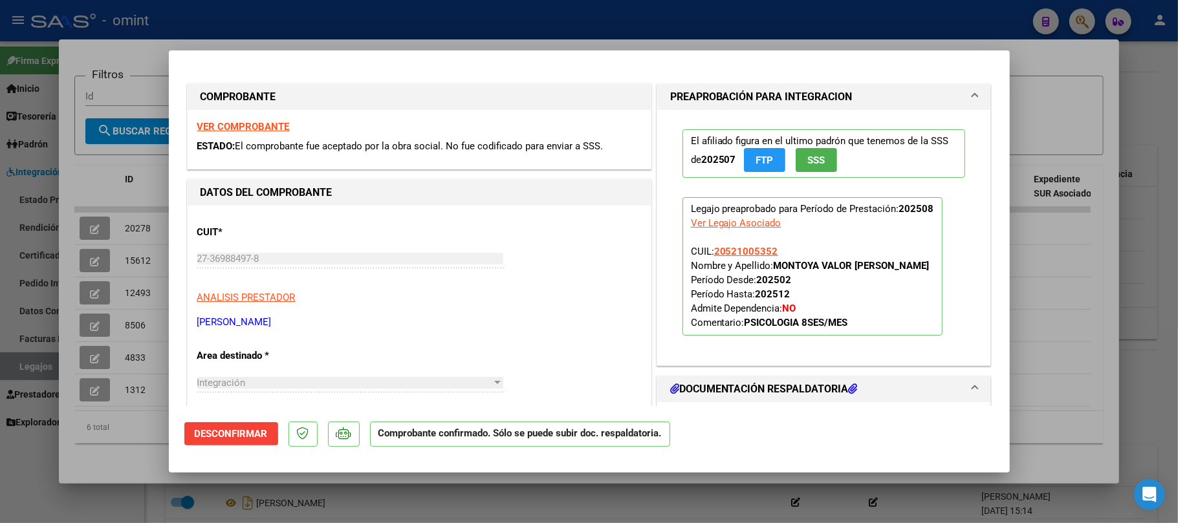
click at [124, 298] on div at bounding box center [589, 261] width 1178 height 523
type input "$ 0,00"
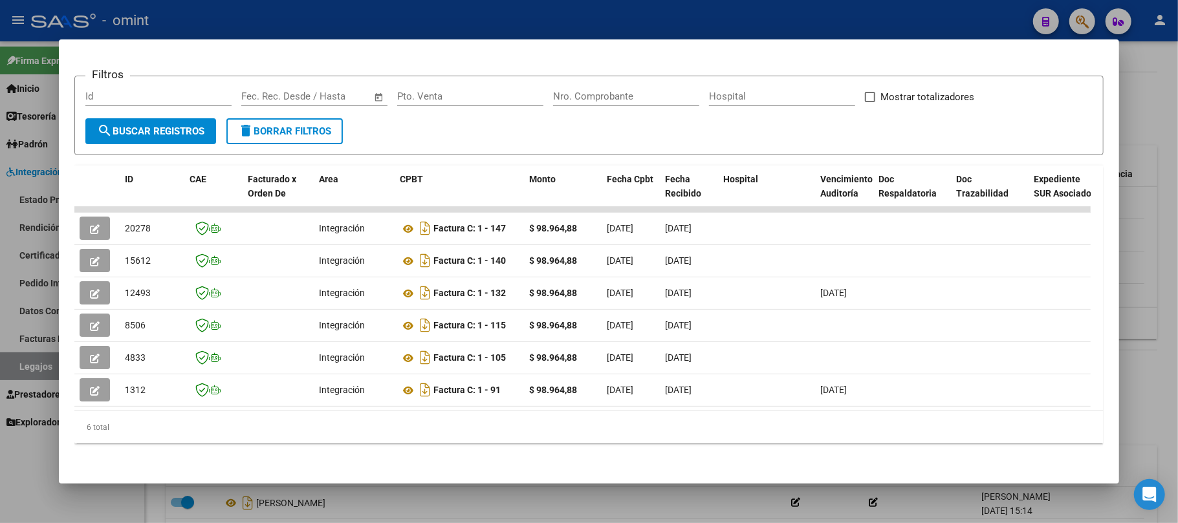
click at [237, 27] on div at bounding box center [589, 261] width 1178 height 523
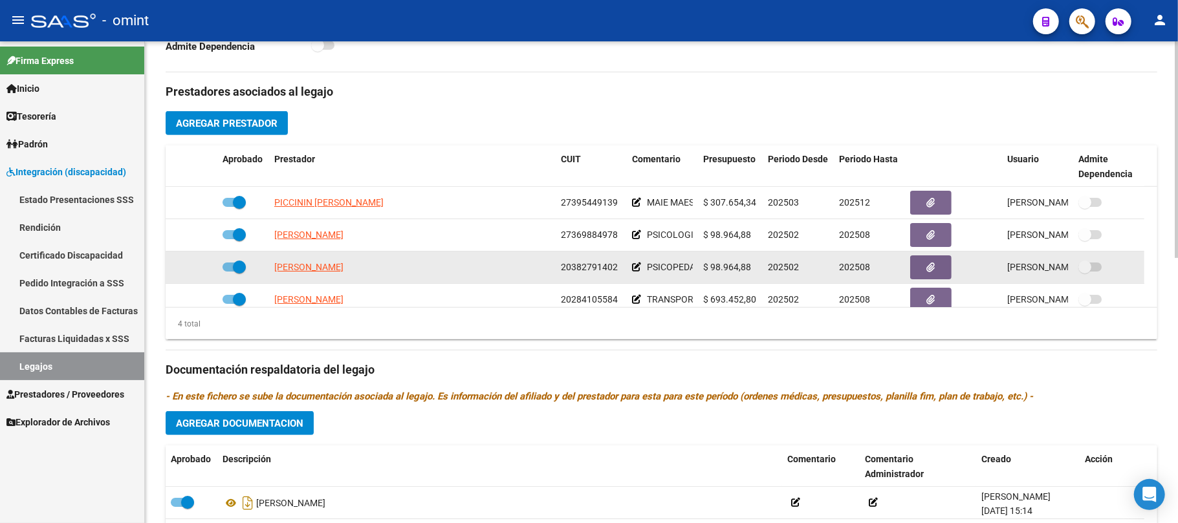
click at [301, 269] on span "RINALDI JOSE LUIS" at bounding box center [308, 267] width 69 height 10
type textarea "20382791402"
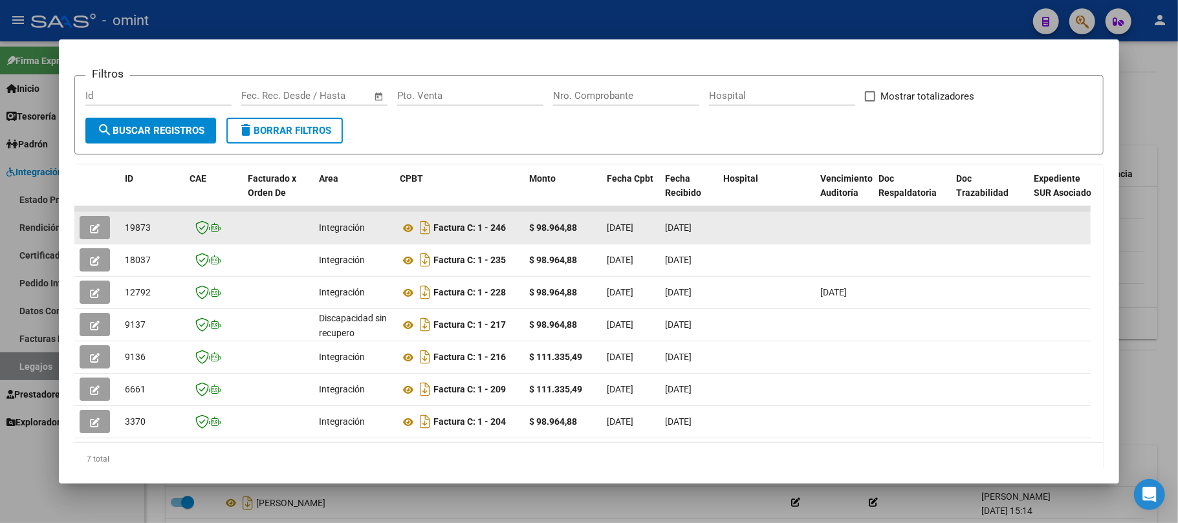
click at [127, 234] on datatable-body-cell "19873" at bounding box center [152, 228] width 65 height 32
click at [131, 233] on div "19873" at bounding box center [152, 228] width 54 height 15
click at [135, 231] on span "19873" at bounding box center [138, 227] width 26 height 10
copy span "19873"
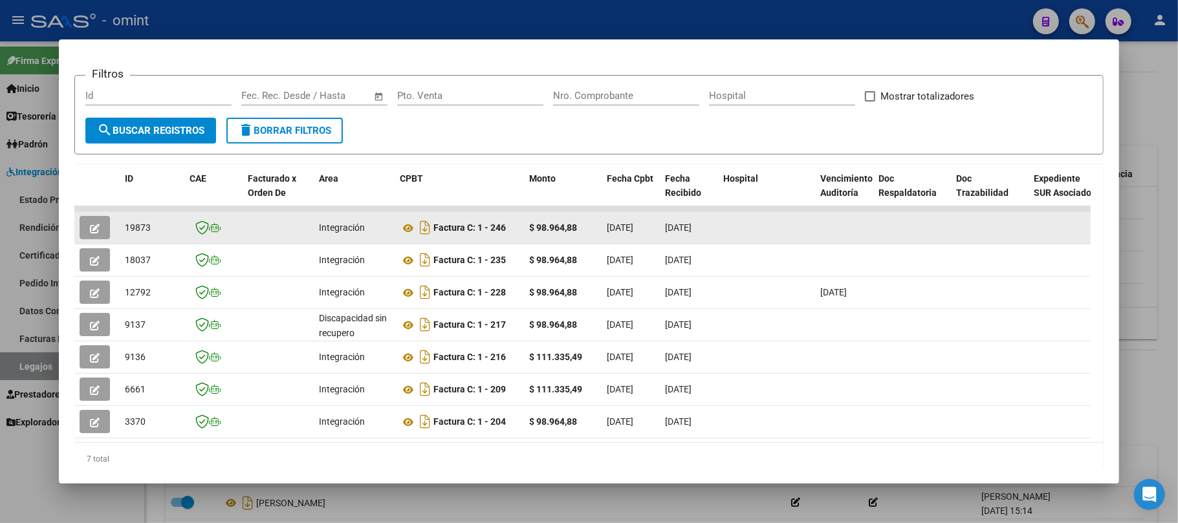
click at [96, 213] on datatable-body-cell at bounding box center [96, 228] width 45 height 32
click at [97, 216] on button "button" at bounding box center [95, 227] width 30 height 23
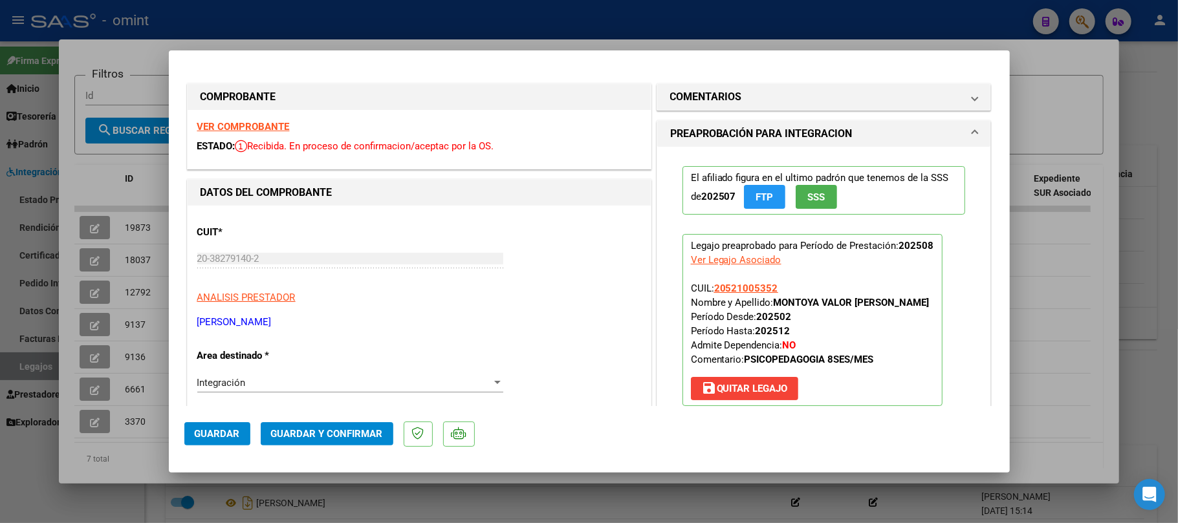
click at [268, 127] on strong "VER COMPROBANTE" at bounding box center [243, 127] width 92 height 12
click at [329, 435] on span "Guardar y Confirmar" at bounding box center [327, 434] width 112 height 12
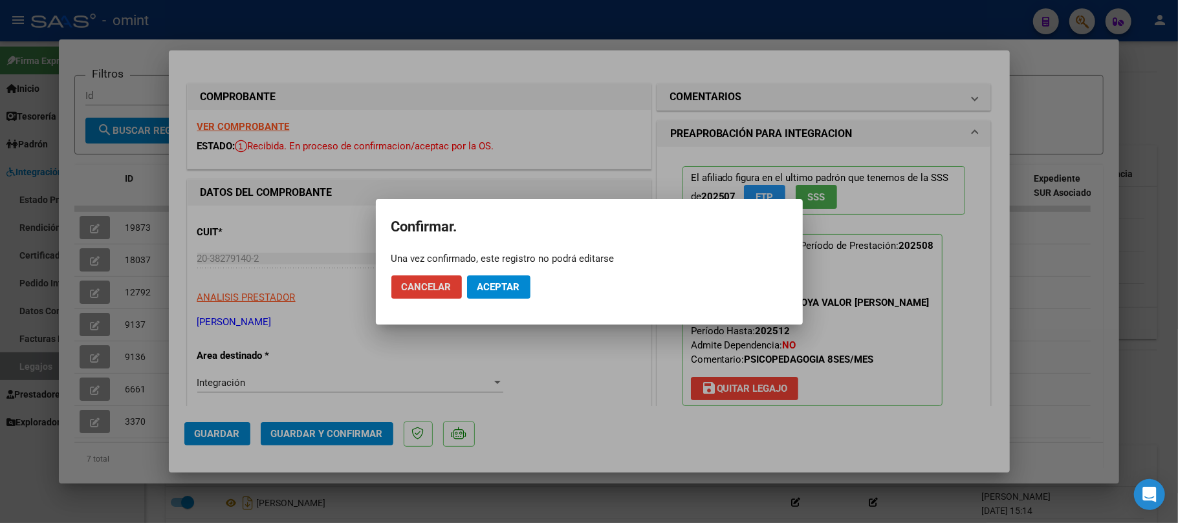
click at [495, 292] on span "Aceptar" at bounding box center [498, 287] width 43 height 12
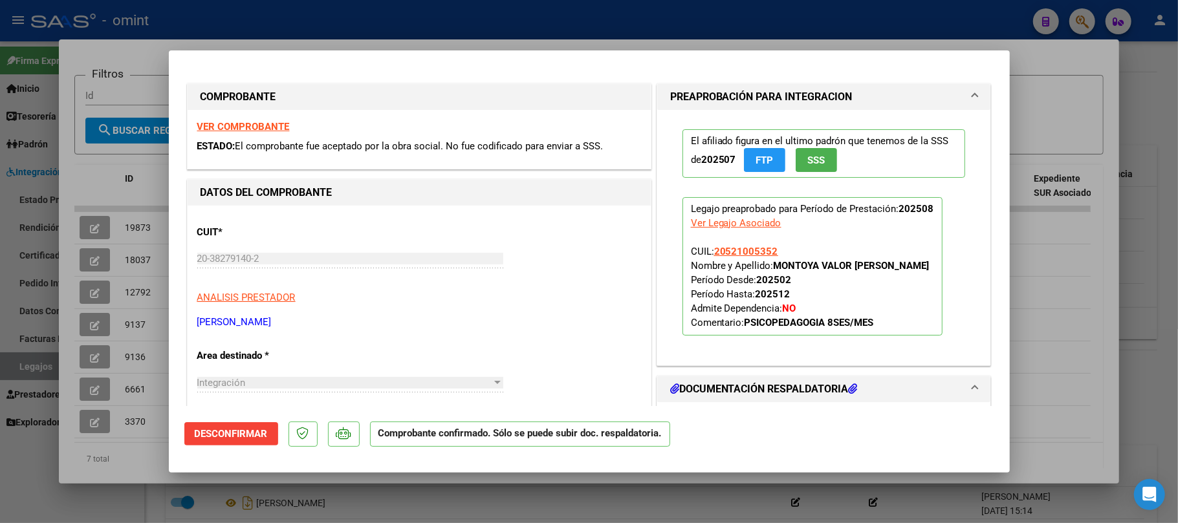
click at [145, 208] on div at bounding box center [589, 261] width 1178 height 523
type input "$ 0,00"
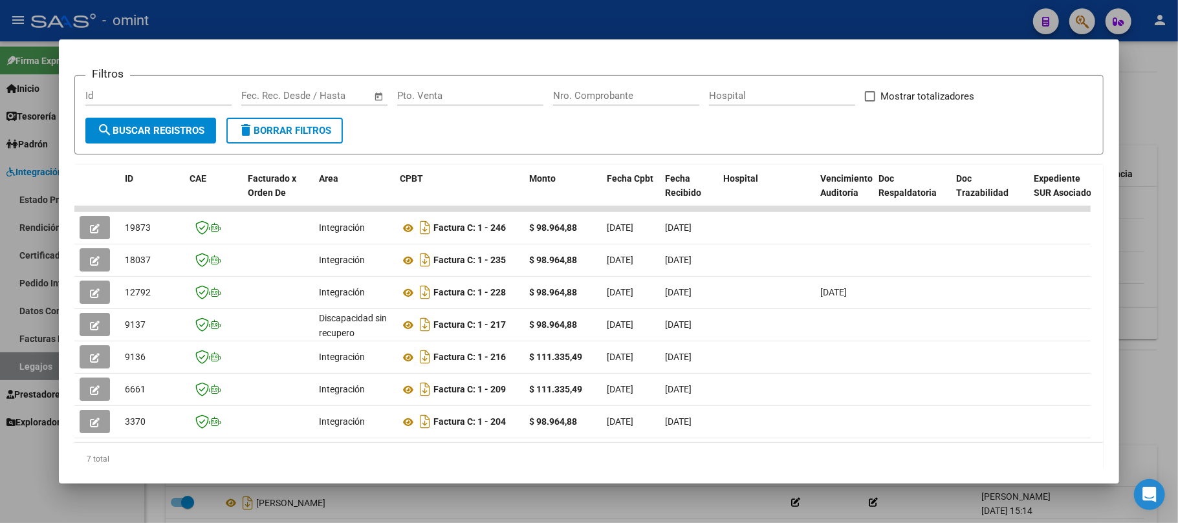
click at [292, 21] on div at bounding box center [589, 261] width 1178 height 523
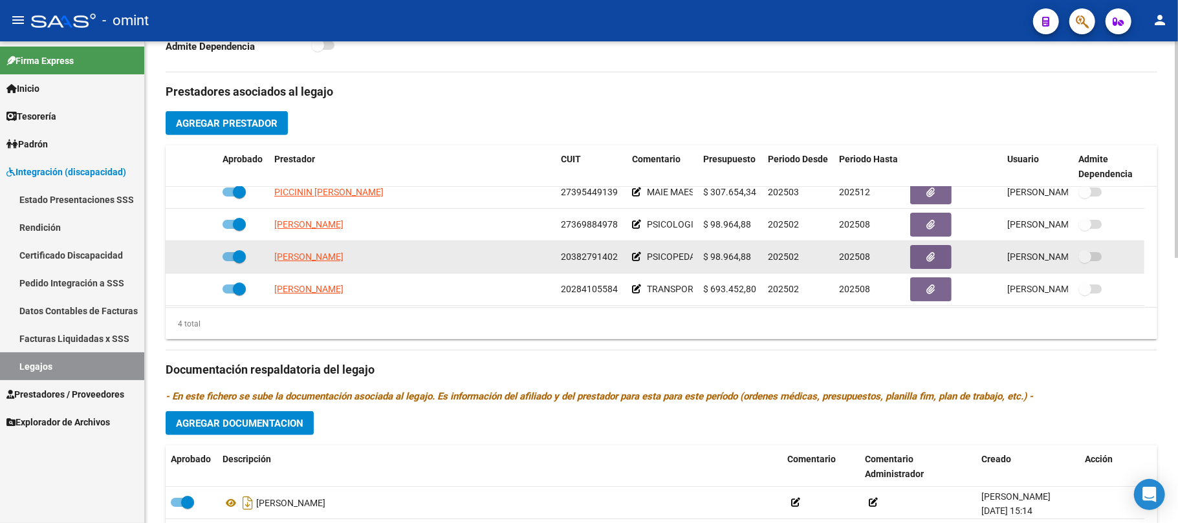
scroll to position [13, 0]
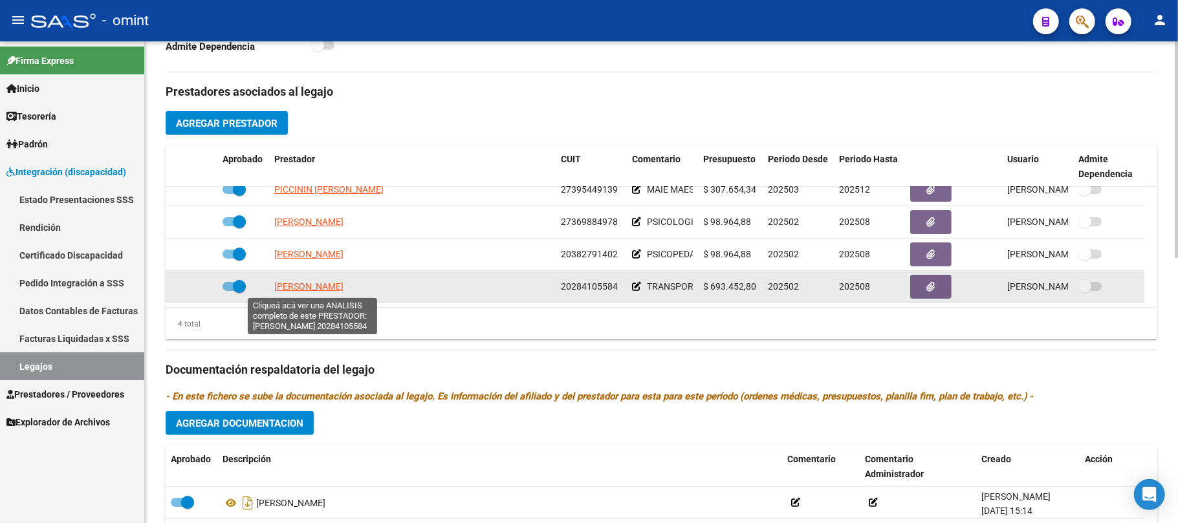
click at [316, 287] on span "ESPIN ANA PAULA" at bounding box center [308, 286] width 69 height 10
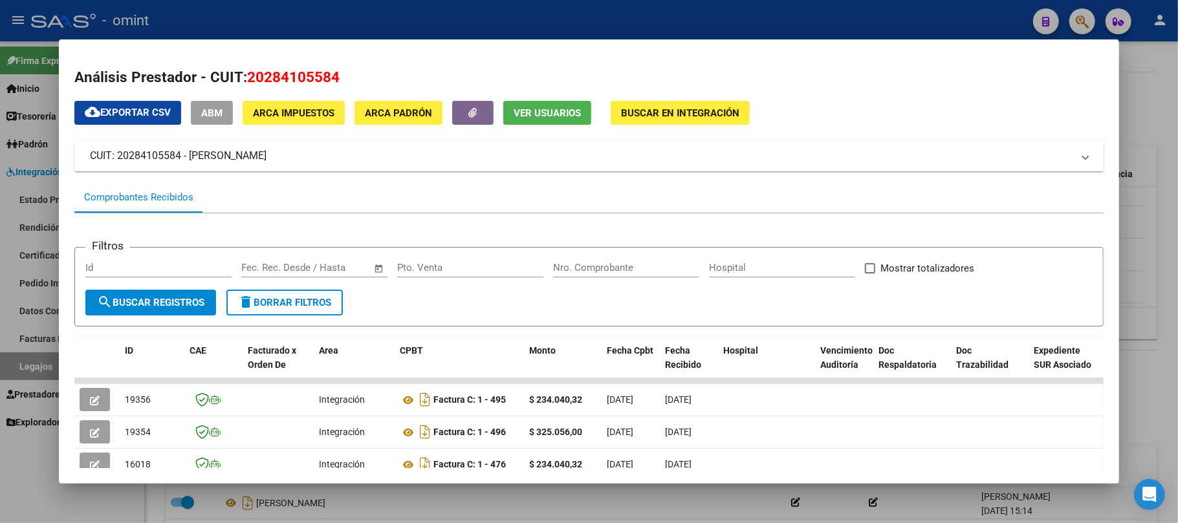
click at [356, 19] on div at bounding box center [589, 261] width 1178 height 523
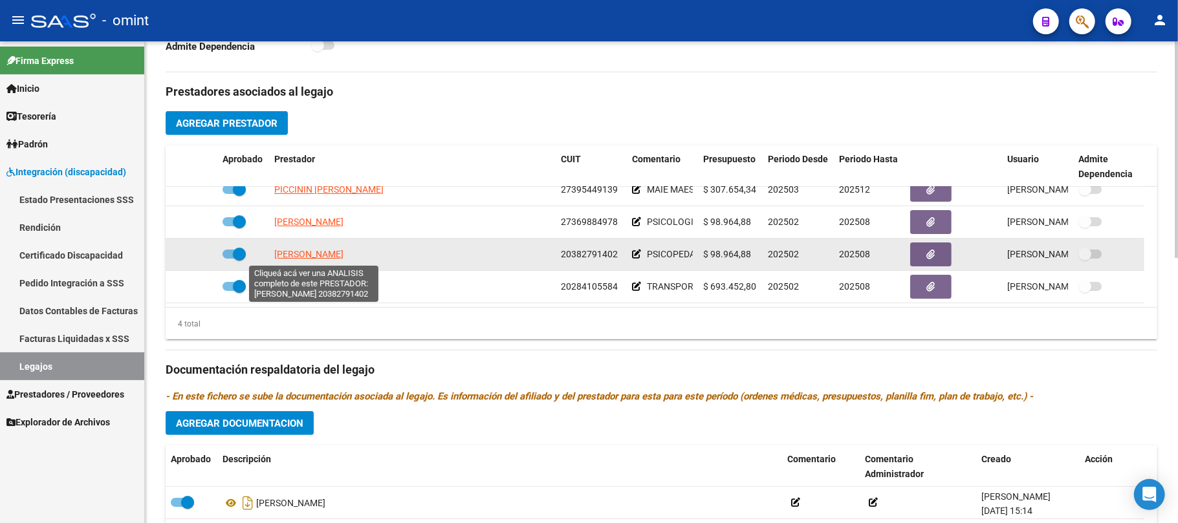
click at [321, 259] on span "RINALDI JOSE LUIS" at bounding box center [308, 254] width 69 height 10
type textarea "20382791402"
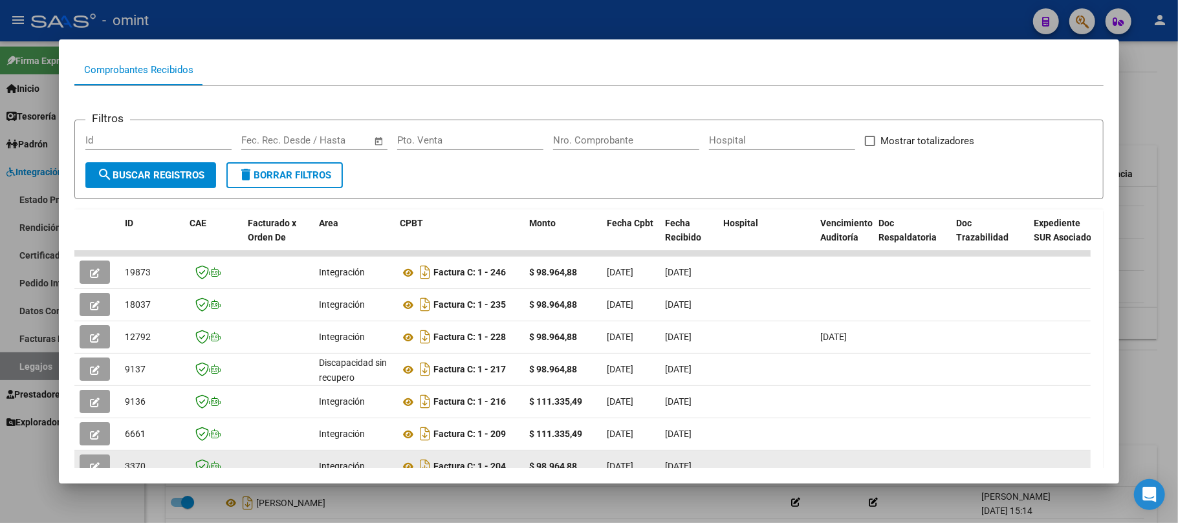
scroll to position [216, 0]
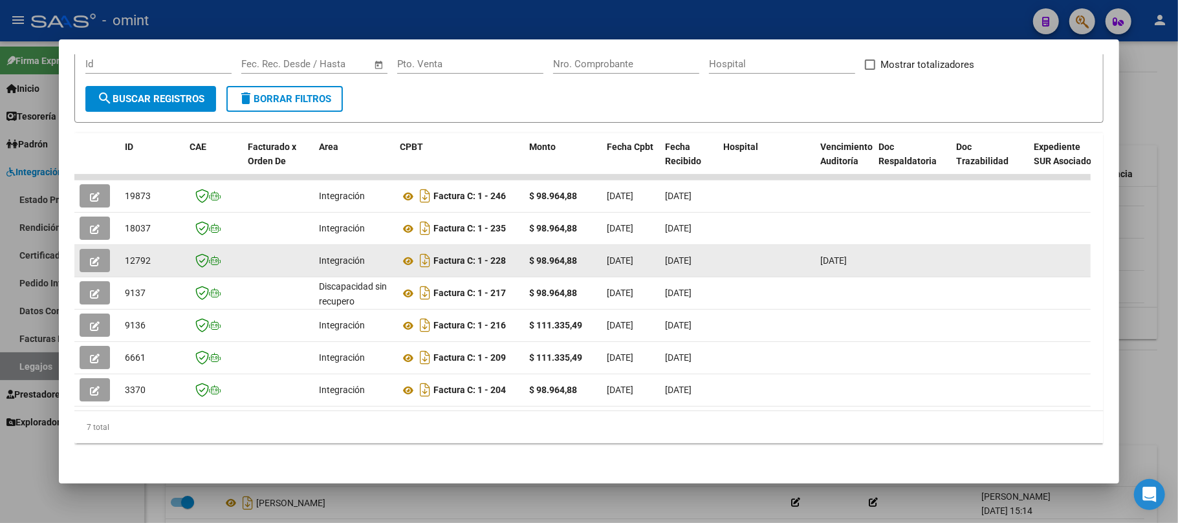
drag, startPoint x: 231, startPoint y: 308, endPoint x: 255, endPoint y: 242, distance: 70.8
click at [242, 257] on datatable-scroller "19873 Integración Factura C: 1 - 246 $ 98.964,88 04/09/2025 04/09/2025 - 04/09/…" at bounding box center [582, 291] width 1016 height 232
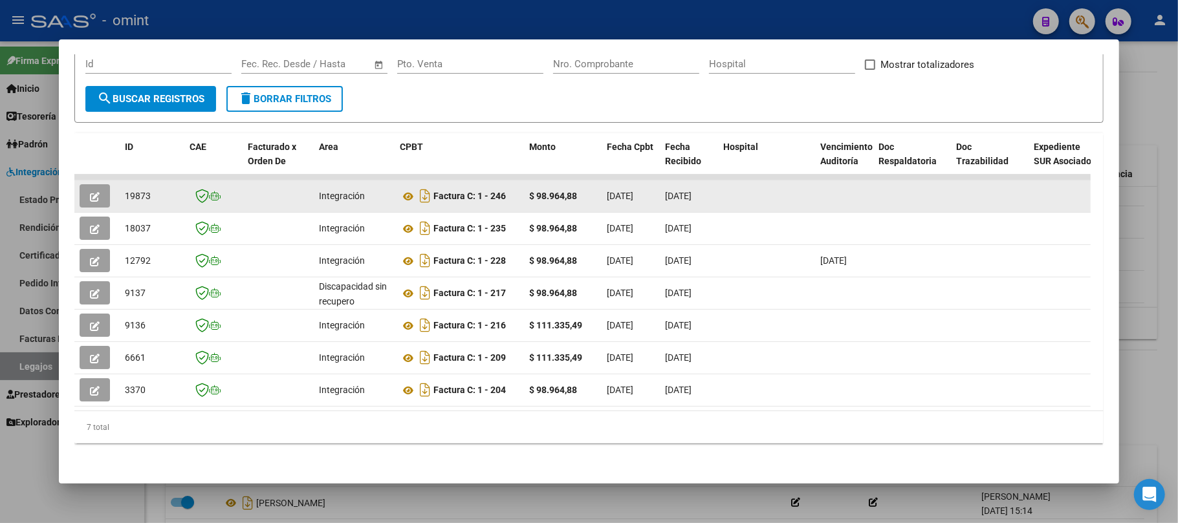
click at [85, 184] on button "button" at bounding box center [95, 195] width 30 height 23
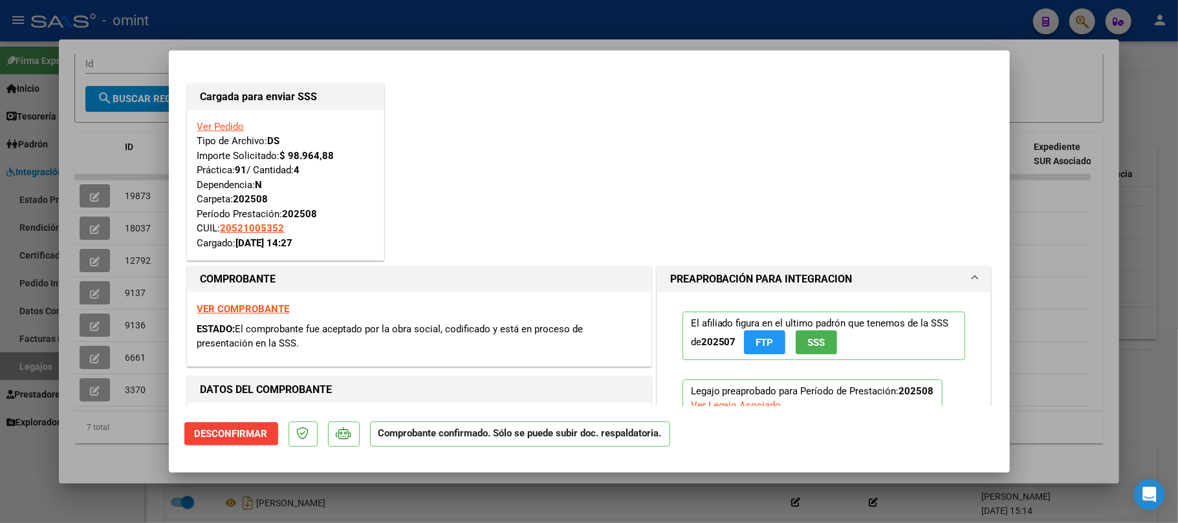
click at [343, 24] on div at bounding box center [589, 261] width 1178 height 523
type input "$ 0,00"
click at [343, 24] on div at bounding box center [589, 261] width 1178 height 523
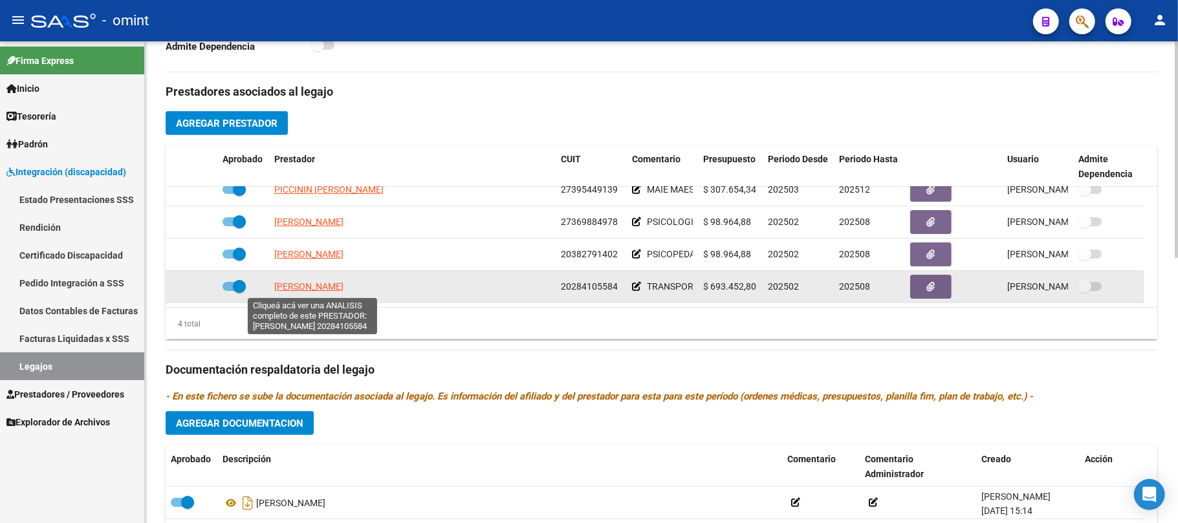
click at [305, 290] on span "ESPIN ANA PAULA" at bounding box center [308, 286] width 69 height 10
type textarea "20284105584"
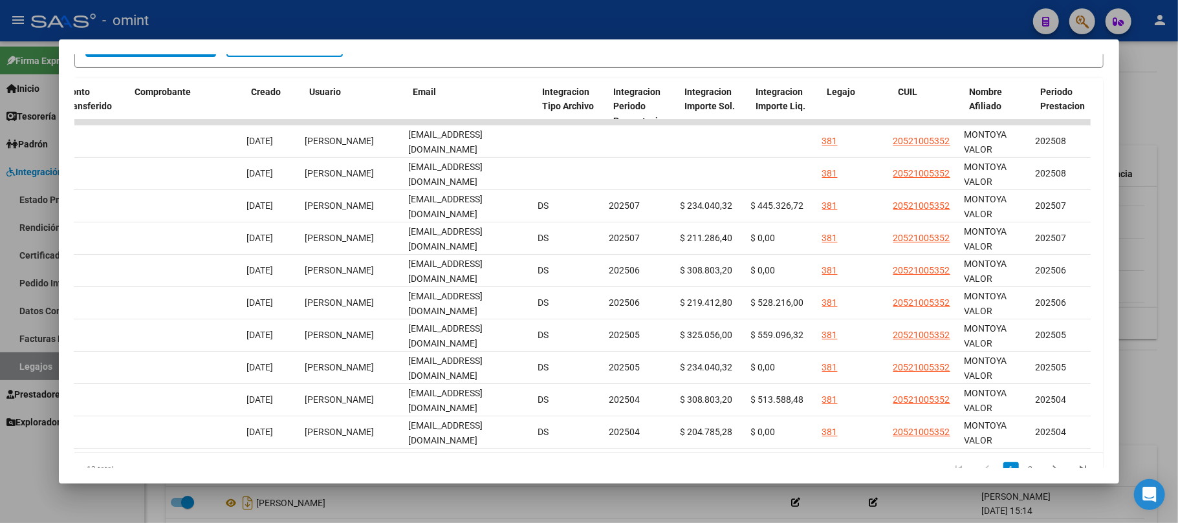
scroll to position [0, 0]
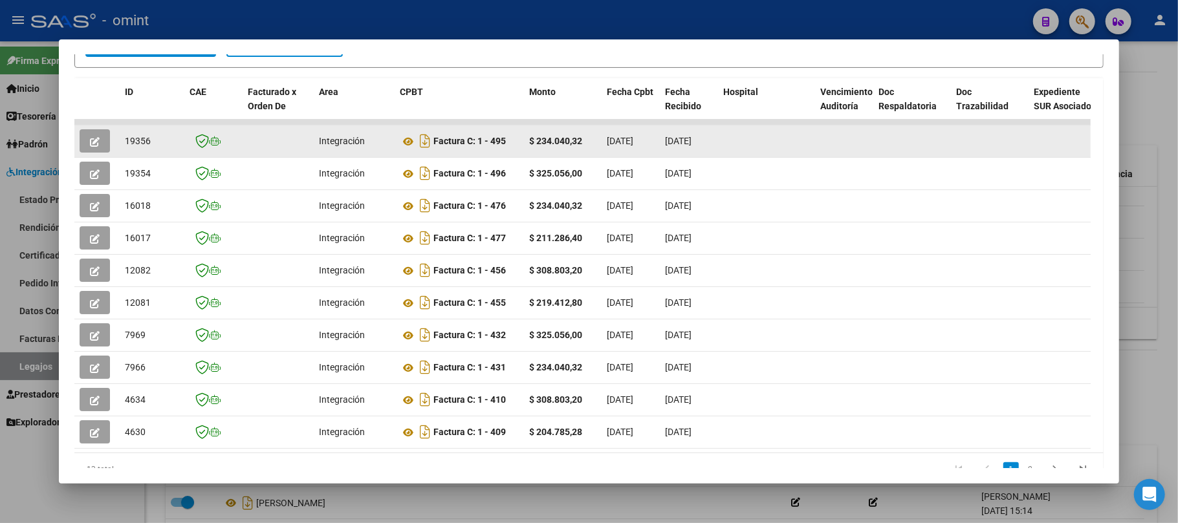
click at [133, 140] on span "19356" at bounding box center [138, 141] width 26 height 10
copy span "19356"
click at [99, 143] on icon "button" at bounding box center [95, 142] width 10 height 10
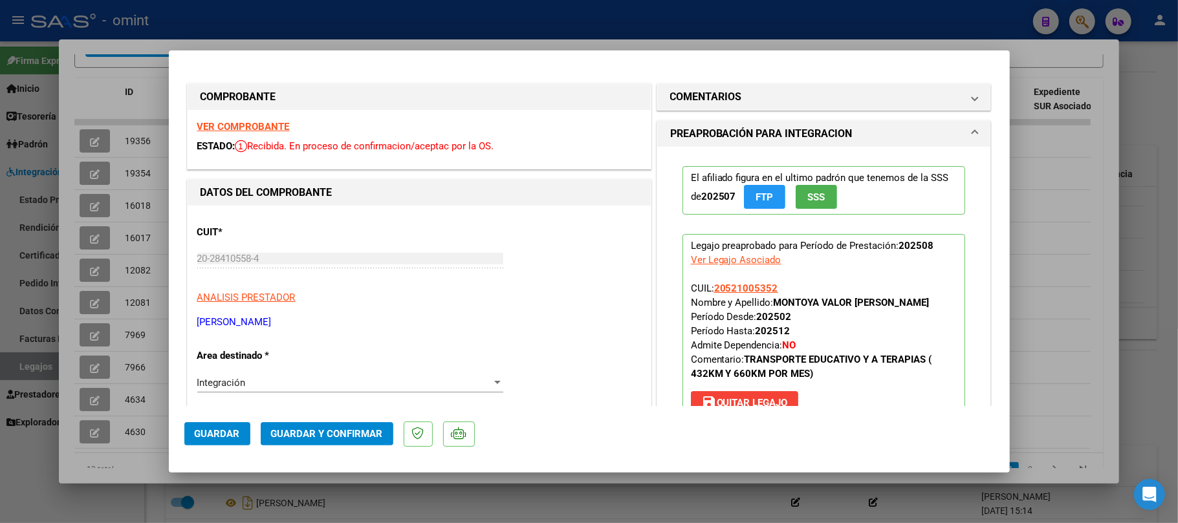
click at [256, 133] on div "VER COMPROBANTE ESTADO: Recibida. En proceso de confirmacion/aceptac por la OS." at bounding box center [419, 139] width 463 height 59
click at [256, 132] on strong "VER COMPROBANTE" at bounding box center [243, 127] width 92 height 12
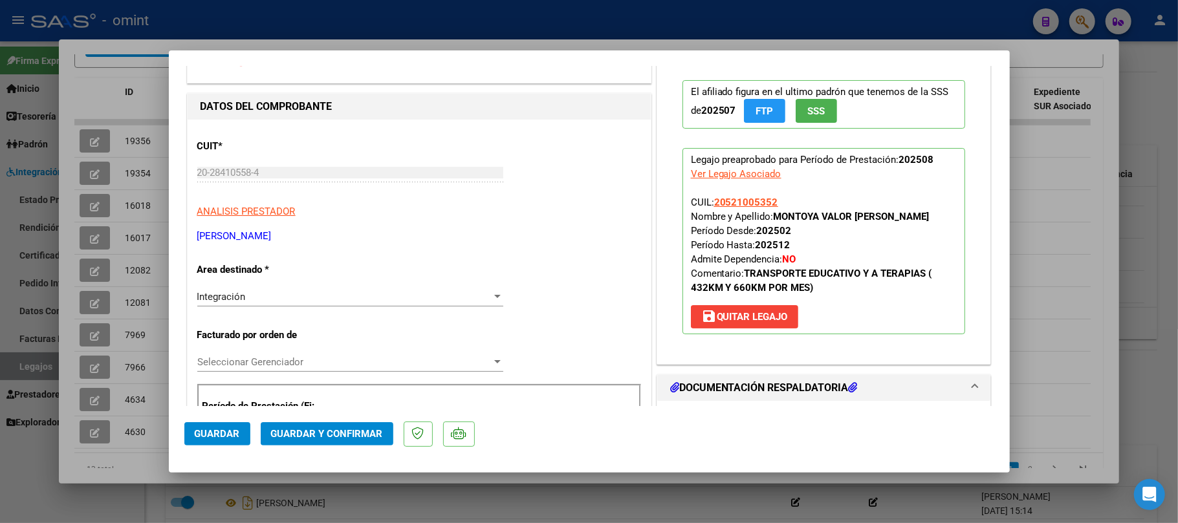
scroll to position [172, 0]
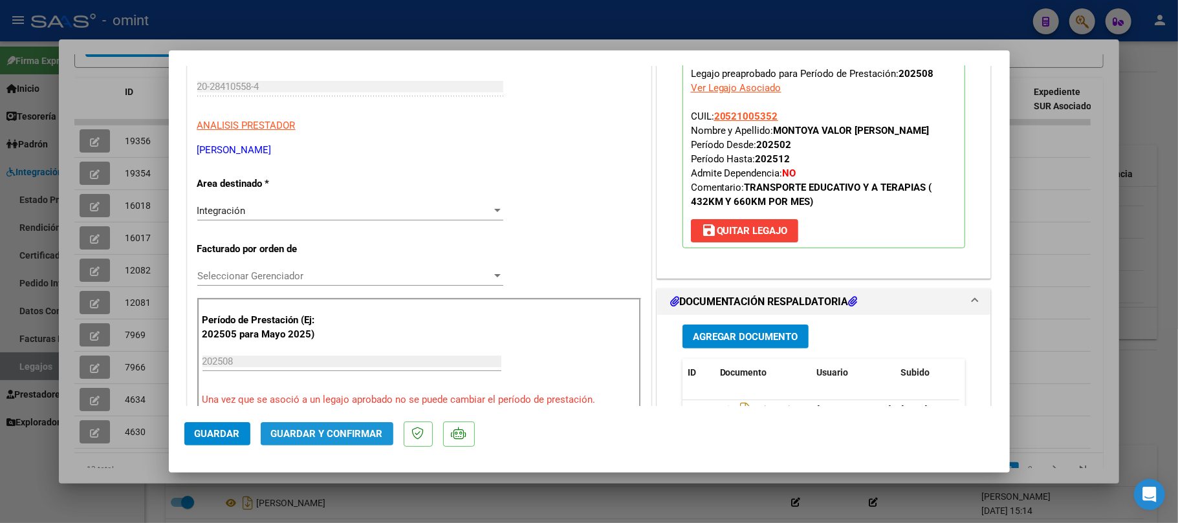
click at [342, 433] on span "Guardar y Confirmar" at bounding box center [327, 434] width 112 height 12
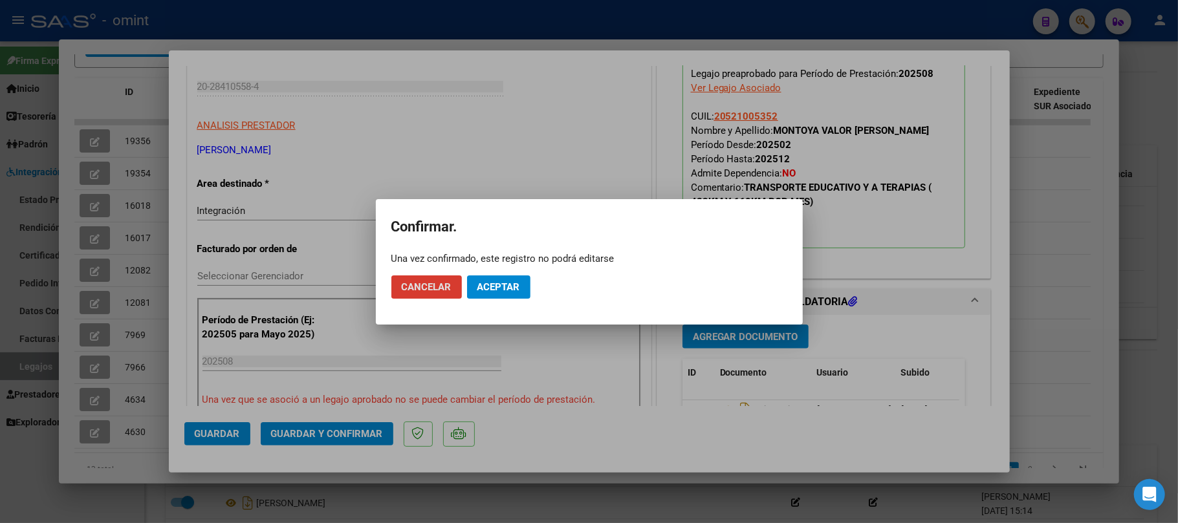
click at [495, 292] on span "Aceptar" at bounding box center [498, 287] width 43 height 12
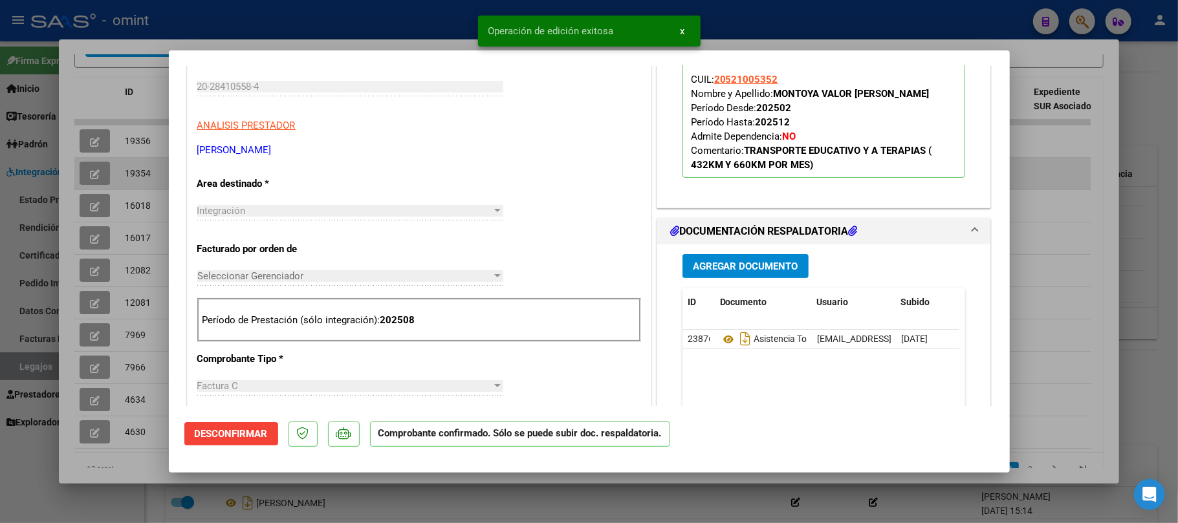
drag, startPoint x: 140, startPoint y: 199, endPoint x: 140, endPoint y: 176, distance: 23.3
click at [140, 195] on div at bounding box center [589, 261] width 1178 height 523
type input "$ 0,00"
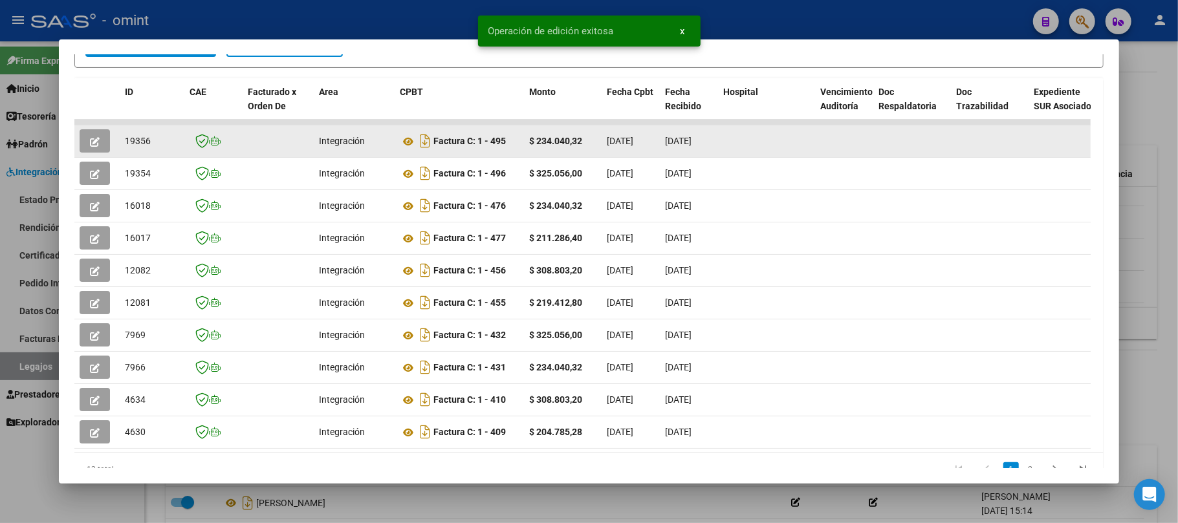
click at [148, 138] on span "19356" at bounding box center [138, 141] width 26 height 10
click at [137, 140] on span "19356" at bounding box center [138, 141] width 26 height 10
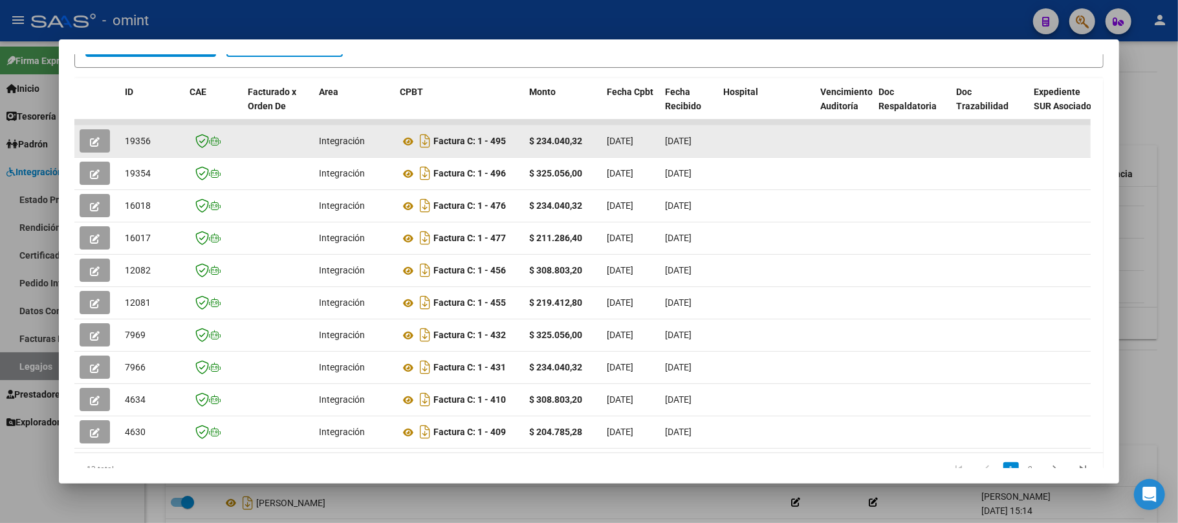
copy span "19356"
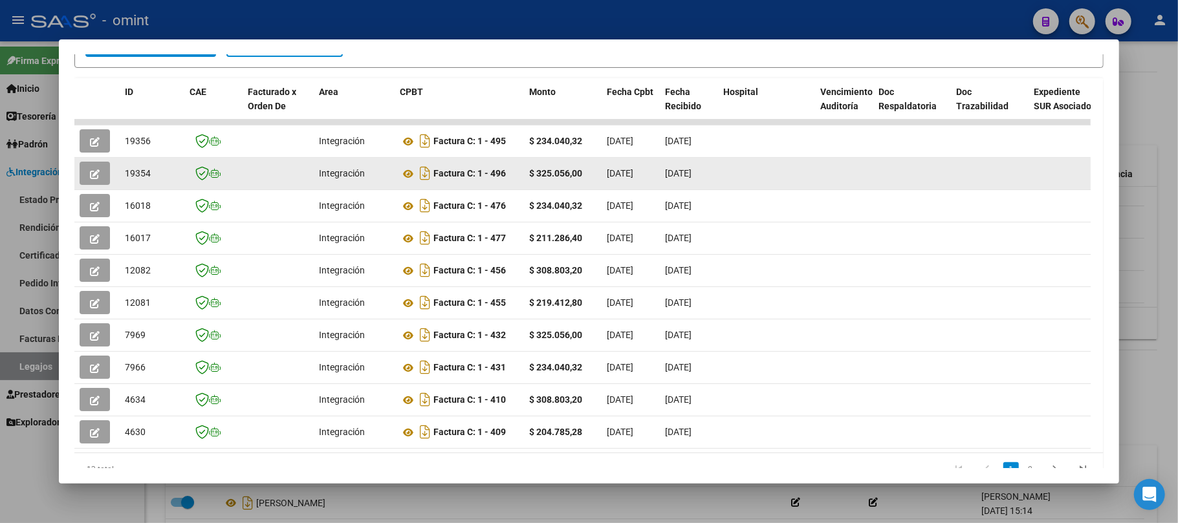
click at [127, 173] on span "19354" at bounding box center [138, 173] width 26 height 10
copy span "19354"
click at [100, 168] on button "button" at bounding box center [95, 173] width 30 height 23
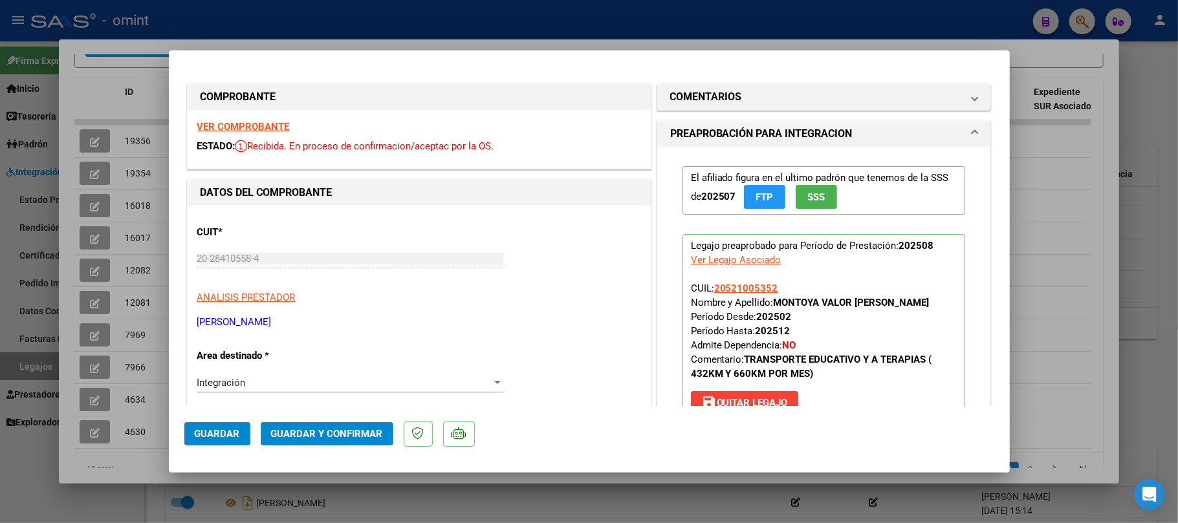
click at [252, 133] on div "VER COMPROBANTE ESTADO: Recibida. En proceso de confirmacion/aceptac por la OS." at bounding box center [419, 139] width 463 height 59
click at [255, 127] on strong "VER COMPROBANTE" at bounding box center [243, 127] width 92 height 12
click at [339, 424] on button "Guardar y Confirmar" at bounding box center [327, 433] width 133 height 23
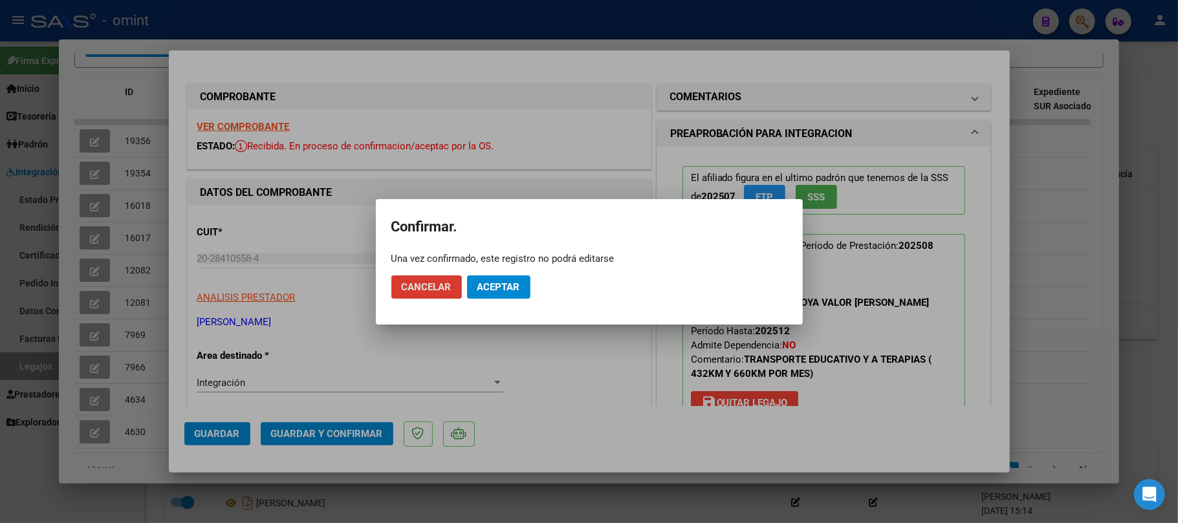
click at [504, 277] on mat-dialog-actions "Cancelar Aceptar" at bounding box center [589, 287] width 396 height 44
click at [507, 287] on span "Aceptar" at bounding box center [498, 287] width 43 height 12
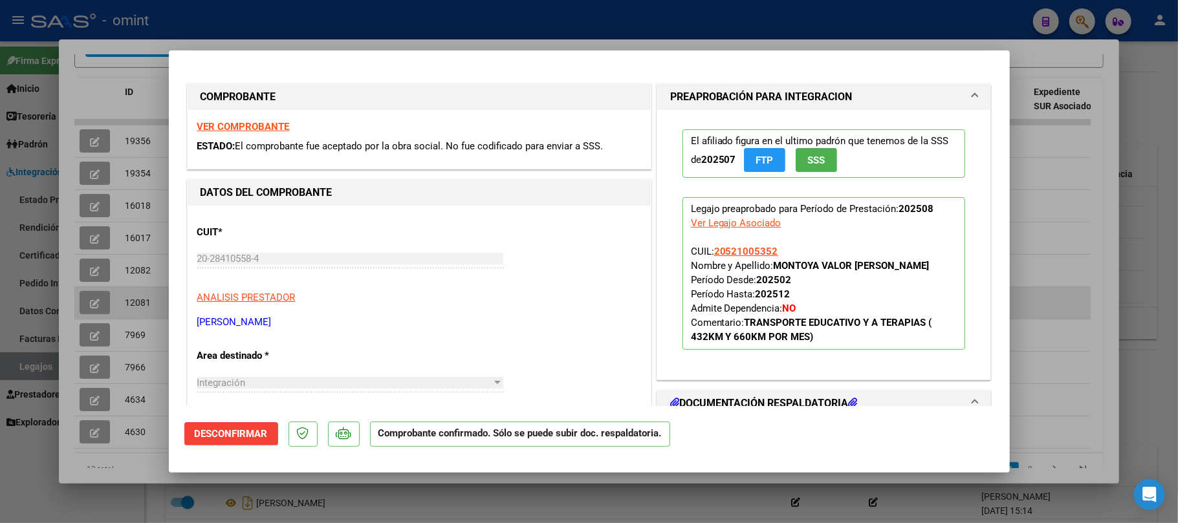
click at [132, 318] on div at bounding box center [589, 261] width 1178 height 523
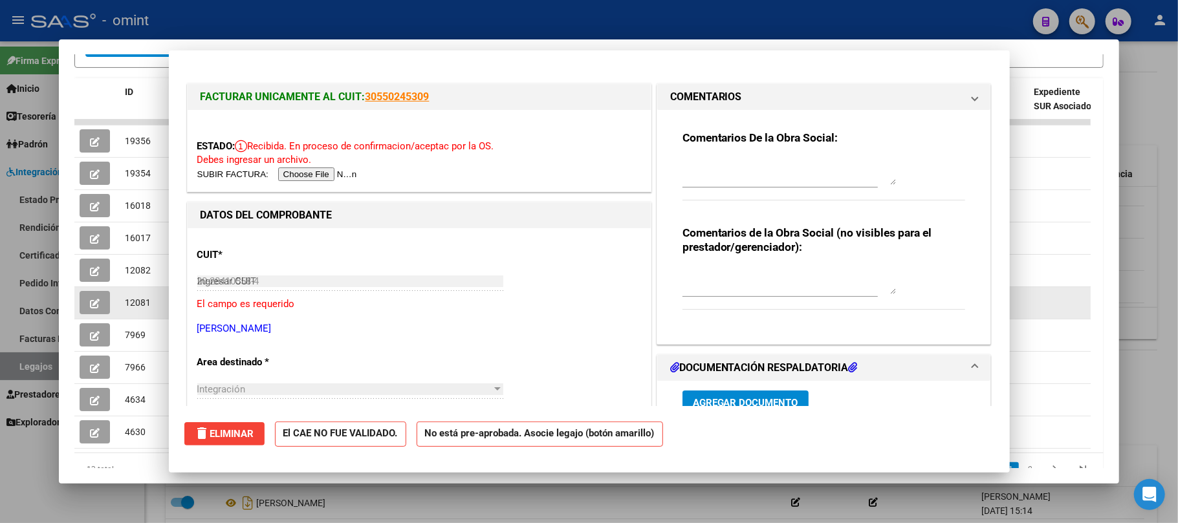
type input "$ 0,00"
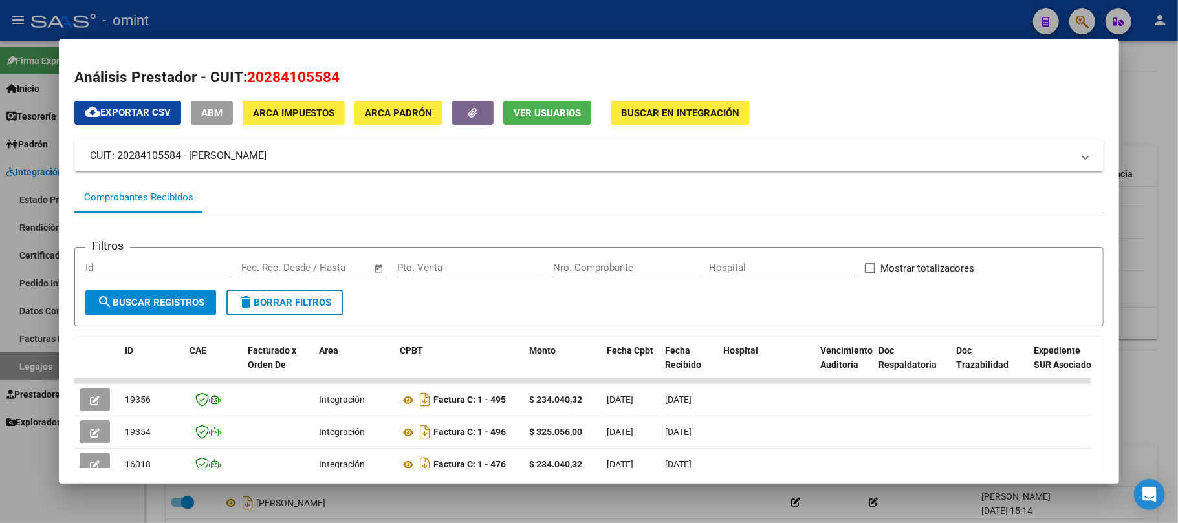
click at [301, 17] on div at bounding box center [589, 261] width 1178 height 523
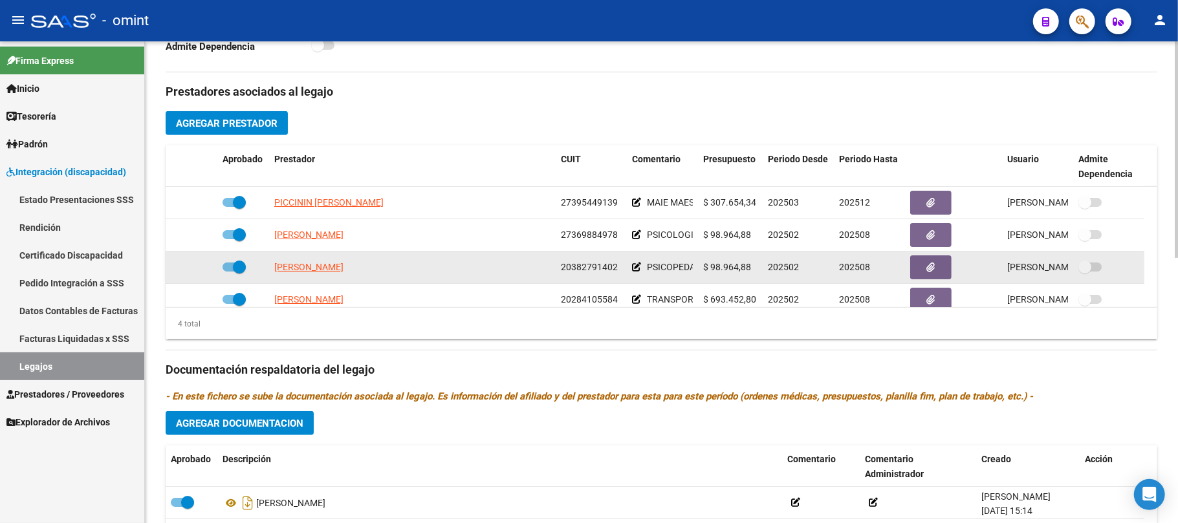
scroll to position [13, 0]
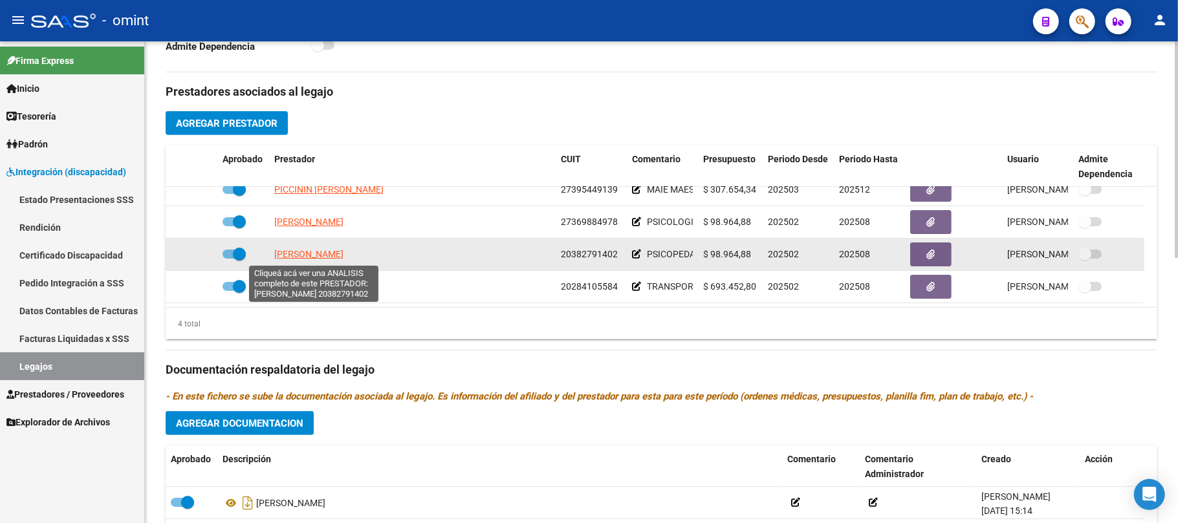
click at [313, 256] on span "RINALDI JOSE LUIS" at bounding box center [308, 254] width 69 height 10
type textarea "20382791402"
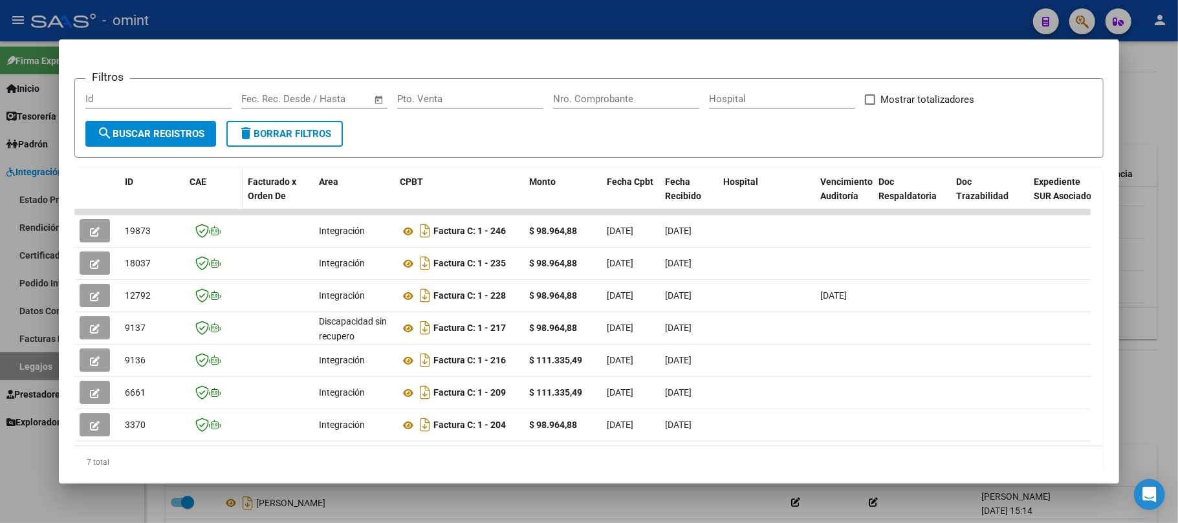
scroll to position [172, 0]
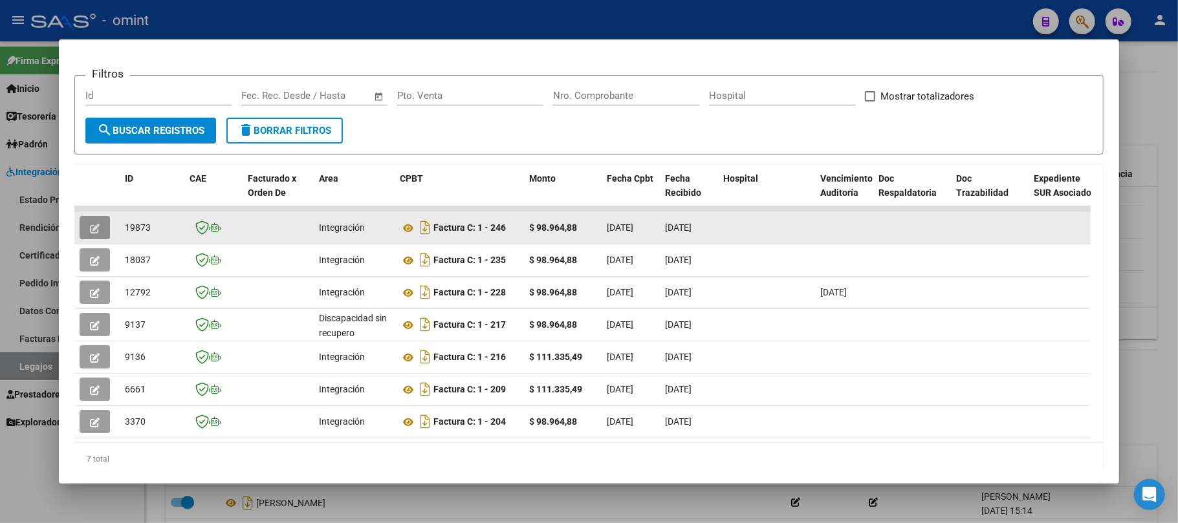
click at [81, 228] on button "button" at bounding box center [95, 227] width 30 height 23
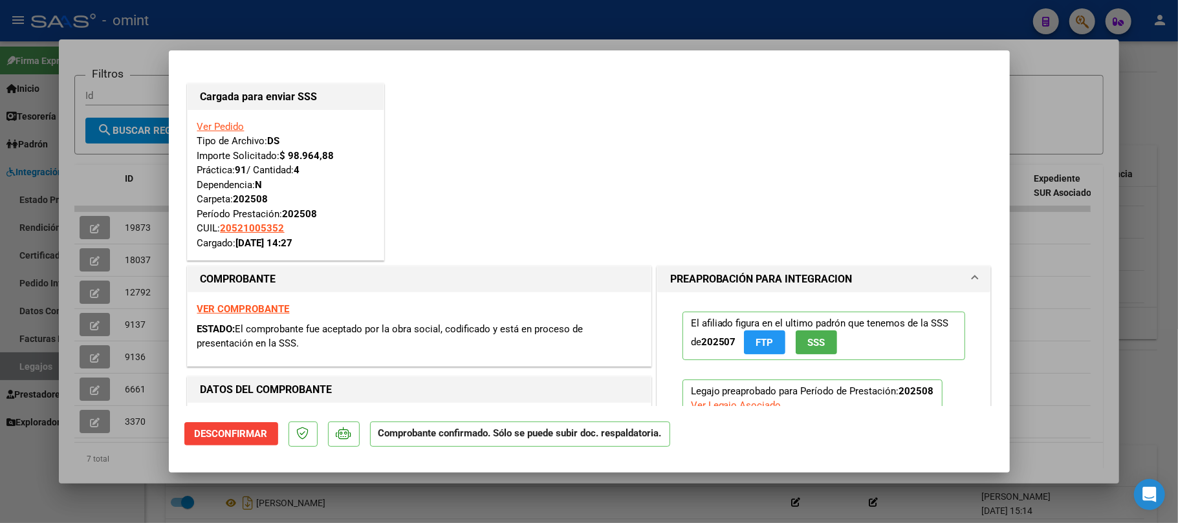
click at [321, 32] on div at bounding box center [589, 261] width 1178 height 523
type input "$ 0,00"
click at [319, 11] on div at bounding box center [589, 261] width 1178 height 523
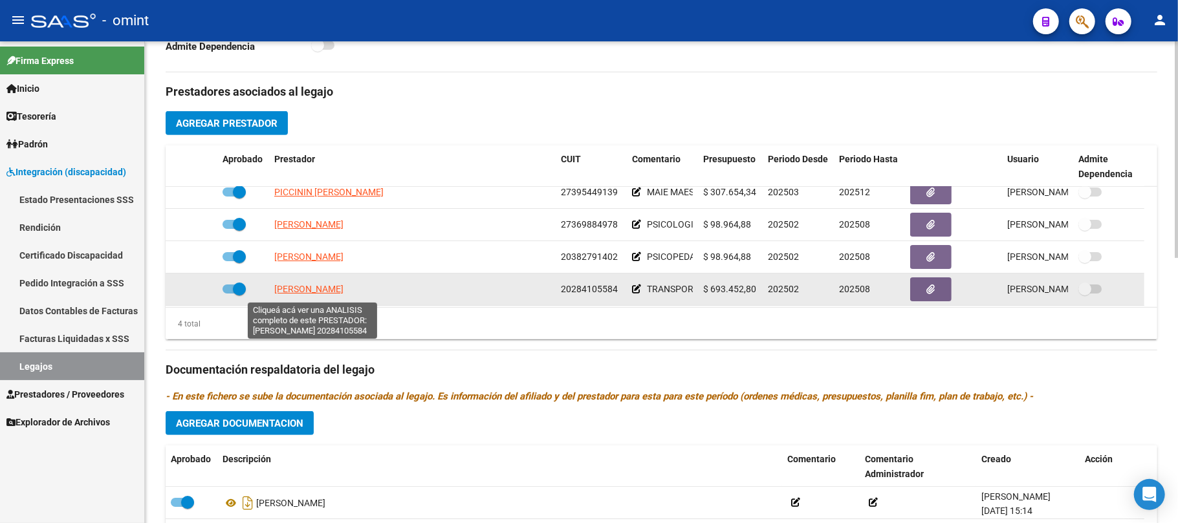
scroll to position [13, 0]
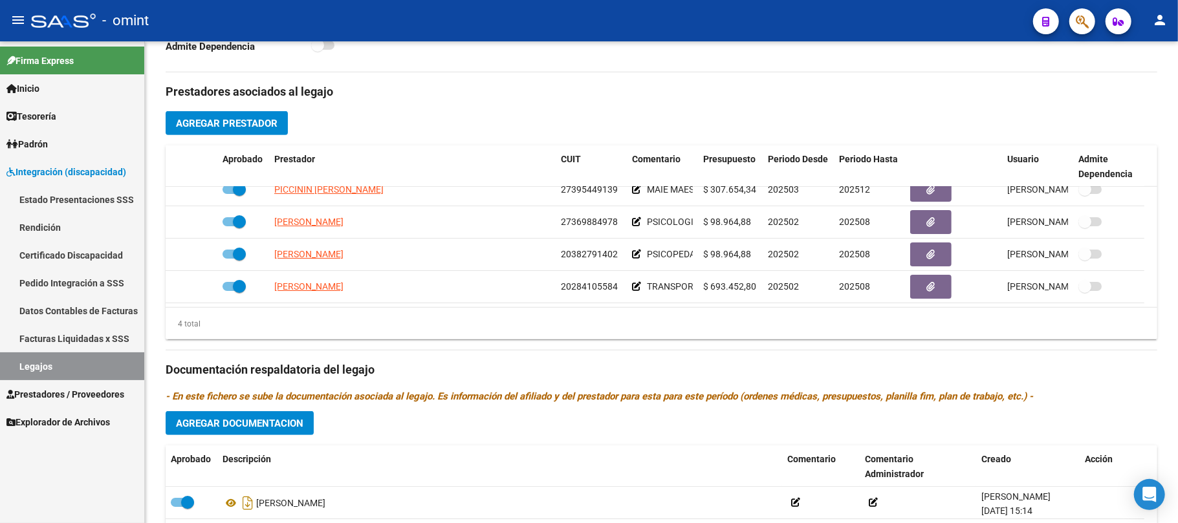
click at [639, 30] on div "- omint" at bounding box center [526, 20] width 991 height 28
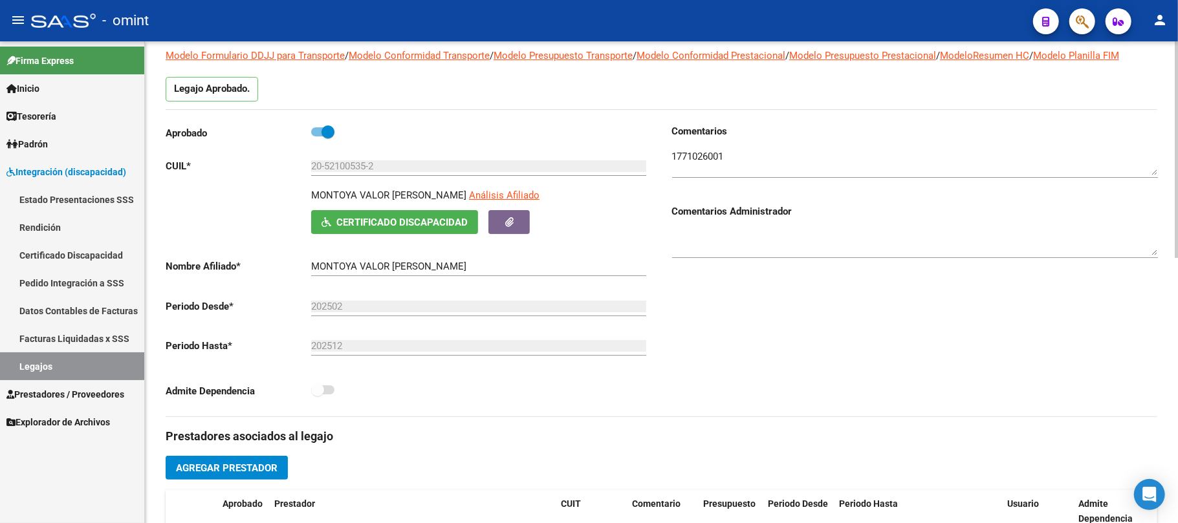
scroll to position [0, 0]
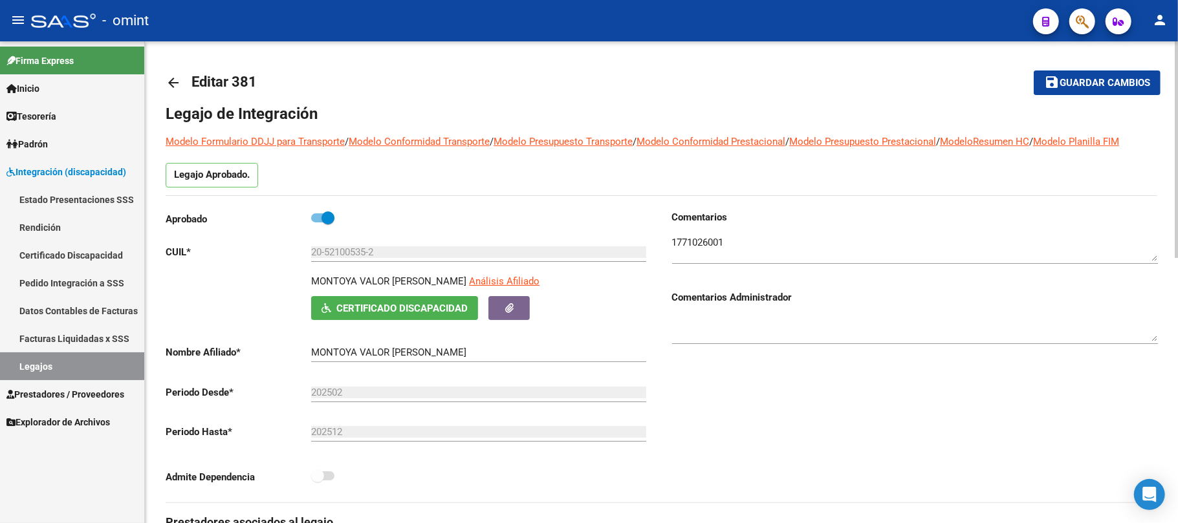
click at [177, 80] on mat-icon "arrow_back" at bounding box center [174, 83] width 16 height 16
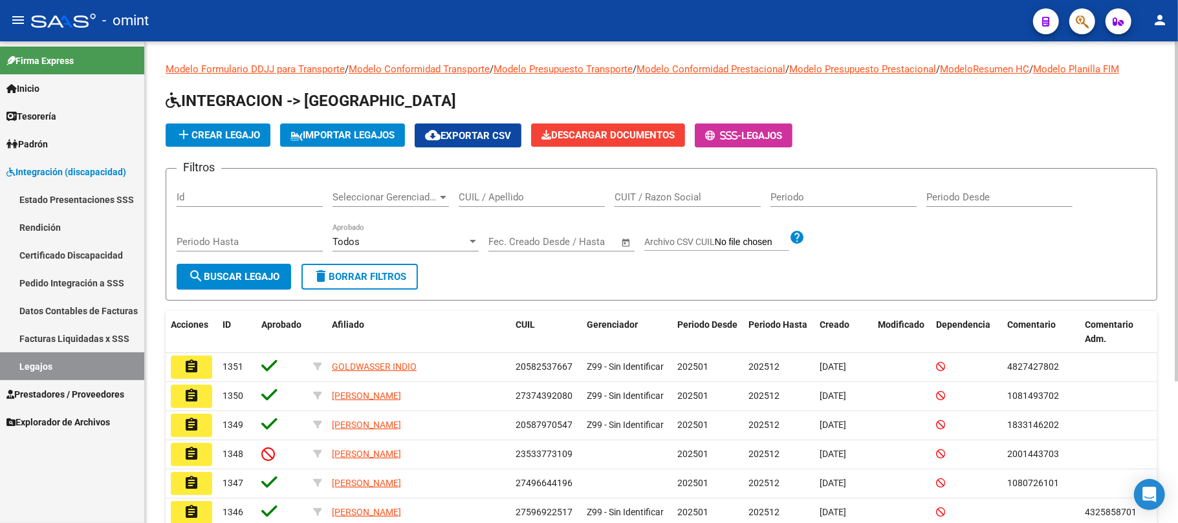
drag, startPoint x: 479, startPoint y: 197, endPoint x: 495, endPoint y: 198, distance: 16.2
click at [482, 197] on input "CUIL / Apellido" at bounding box center [531, 197] width 146 height 12
paste input "27508537102"
type input "27508537102"
drag, startPoint x: 244, startPoint y: 272, endPoint x: 234, endPoint y: 270, distance: 9.8
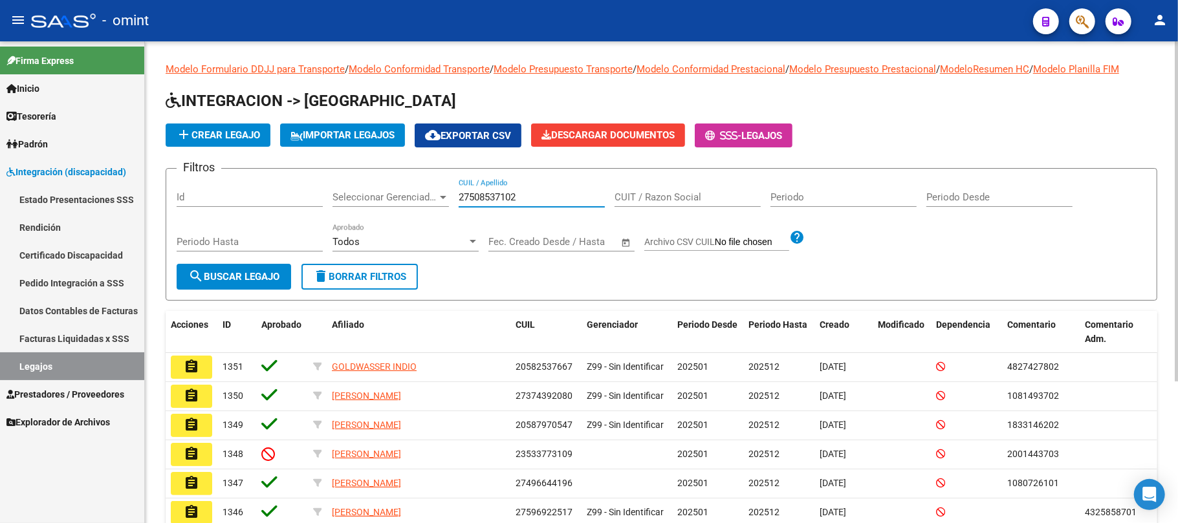
click at [241, 271] on span "search Buscar Legajo" at bounding box center [233, 277] width 91 height 12
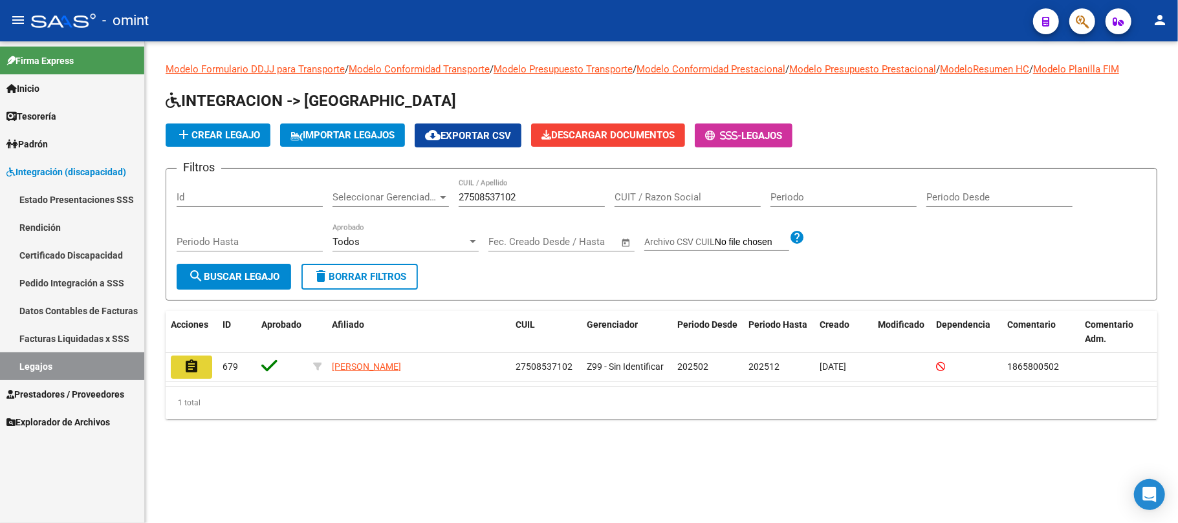
click at [186, 363] on mat-icon "assignment" at bounding box center [192, 367] width 16 height 16
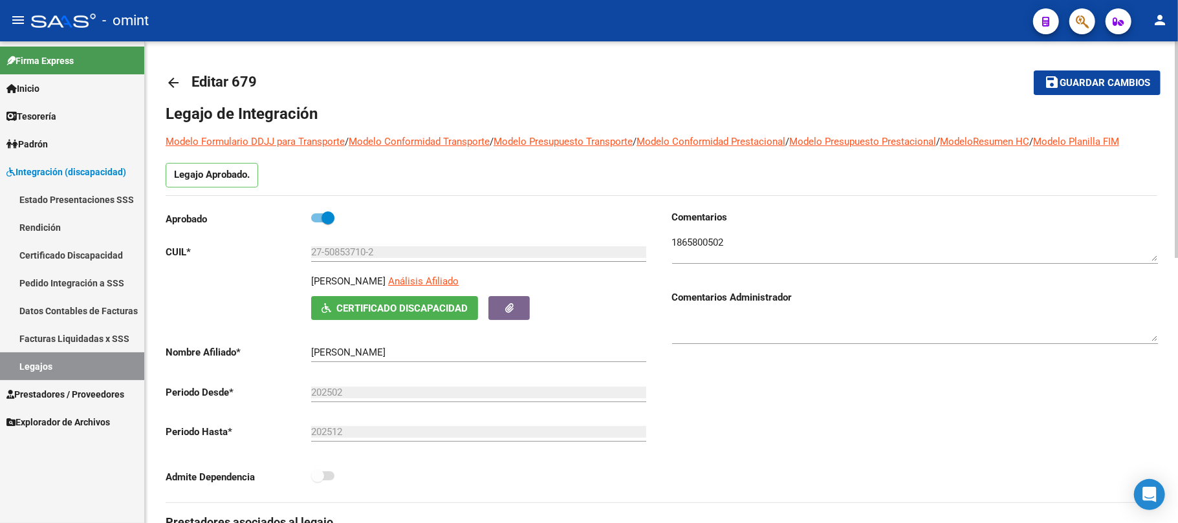
scroll to position [345, 0]
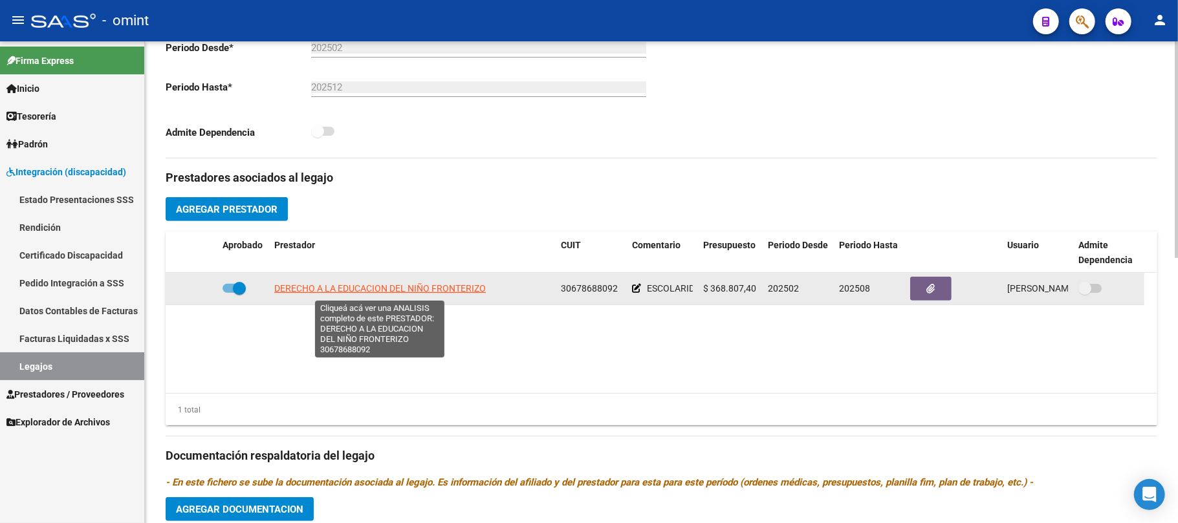
click at [303, 290] on span "DERECHO A LA EDUCACION DEL NIÑO FRONTERIZO" at bounding box center [379, 288] width 211 height 10
type textarea "30678688092"
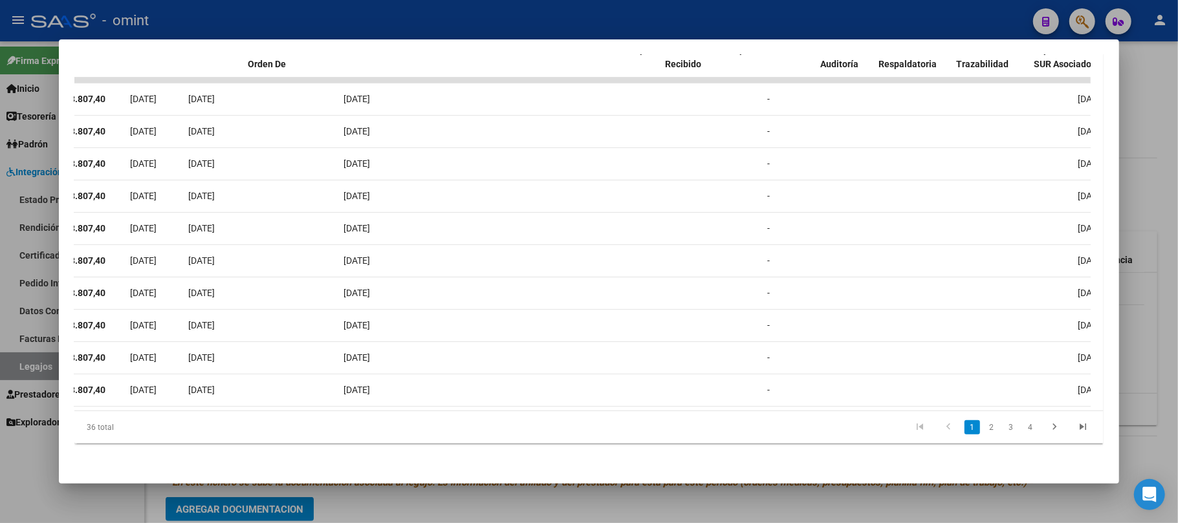
scroll to position [0, 0]
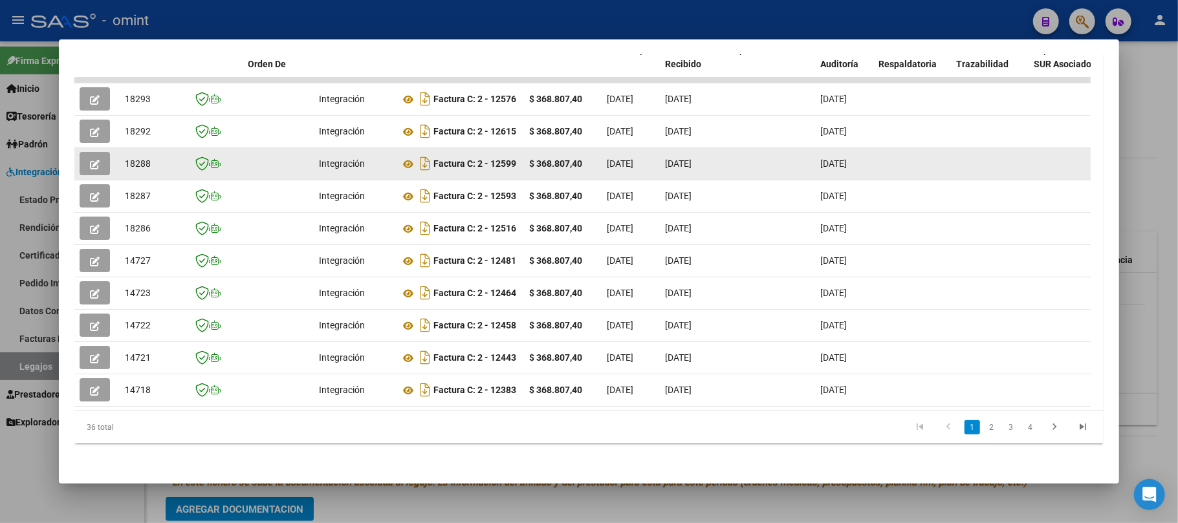
click at [133, 158] on span "18288" at bounding box center [138, 163] width 26 height 10
copy span "18288"
click at [94, 160] on icon "button" at bounding box center [95, 165] width 10 height 10
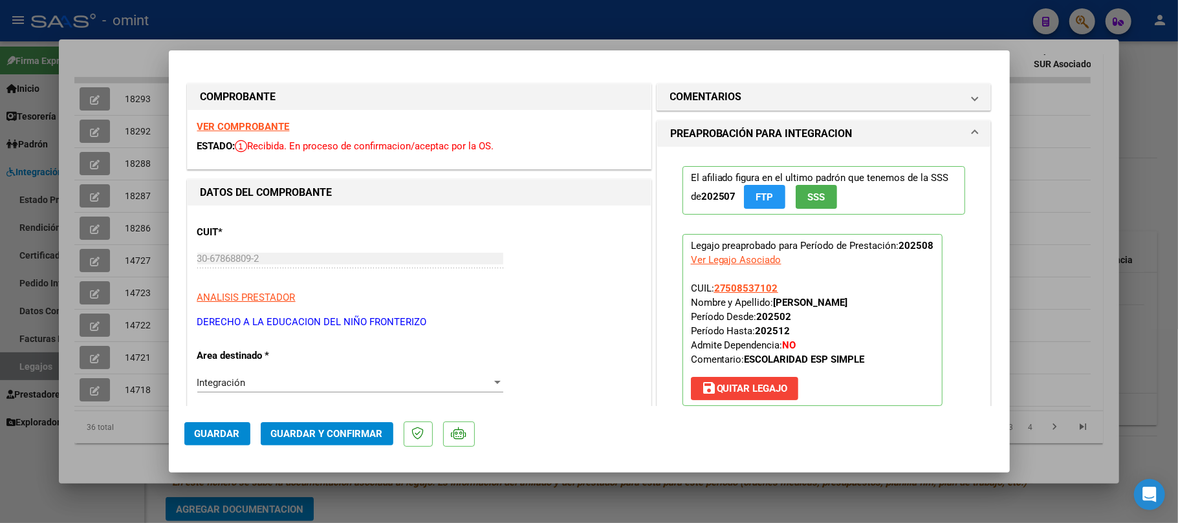
click at [347, 428] on span "Guardar y Confirmar" at bounding box center [327, 434] width 112 height 12
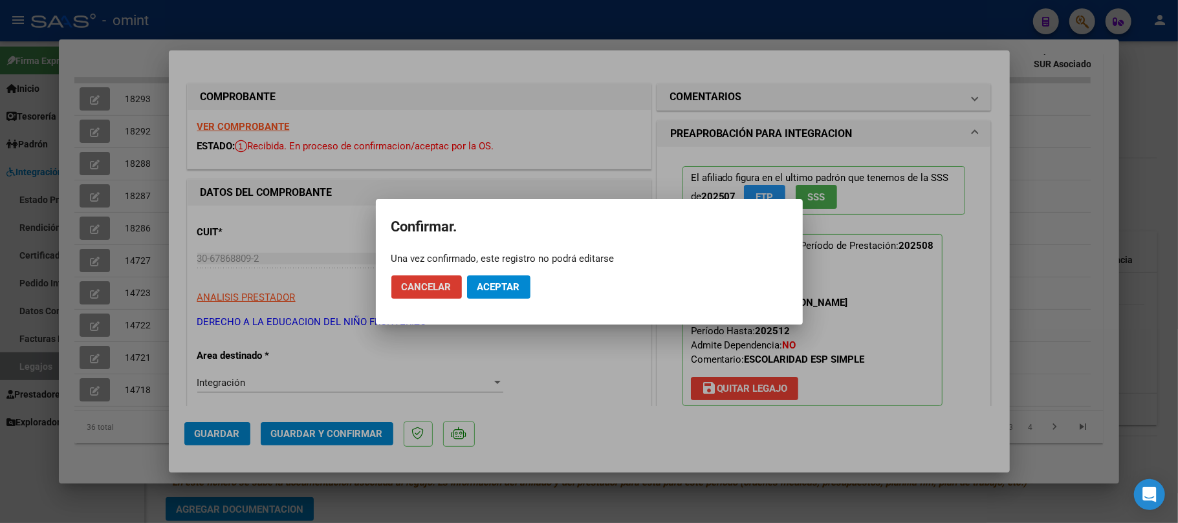
click at [505, 283] on span "Aceptar" at bounding box center [498, 287] width 43 height 12
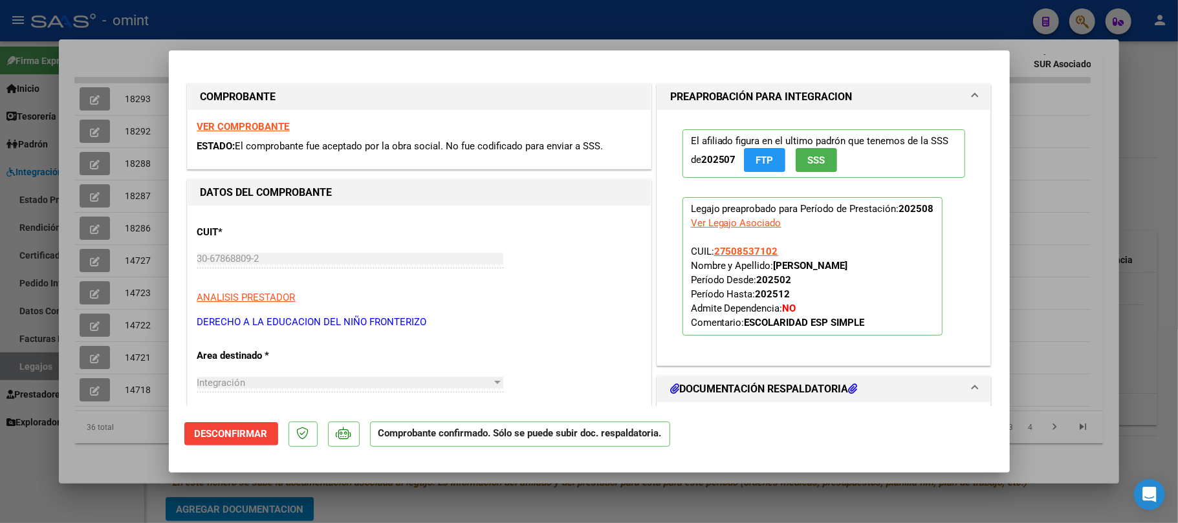
click at [130, 78] on div at bounding box center [589, 261] width 1178 height 523
type input "$ 0,00"
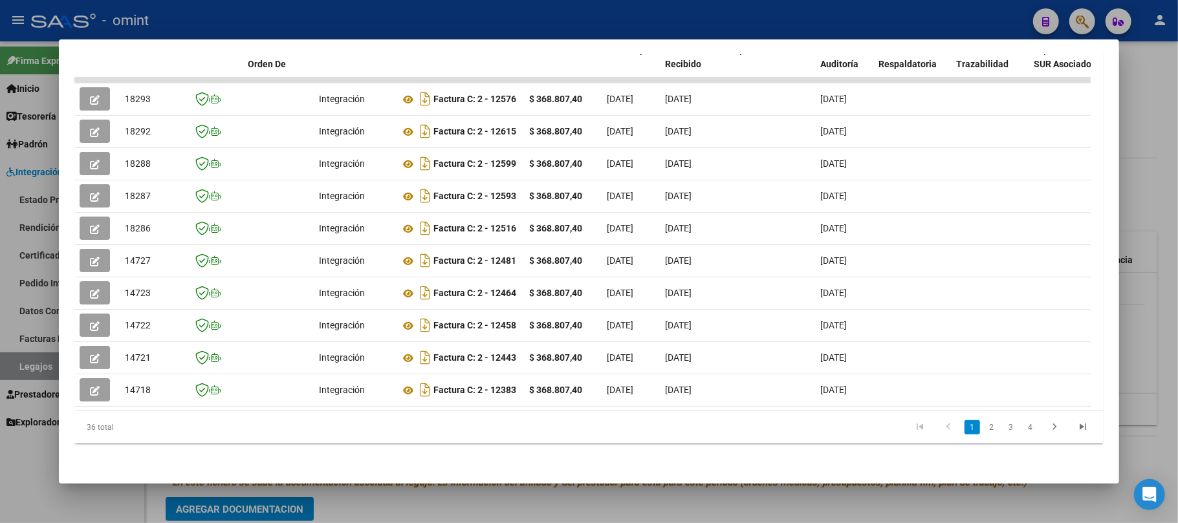
click at [215, 19] on div at bounding box center [589, 261] width 1178 height 523
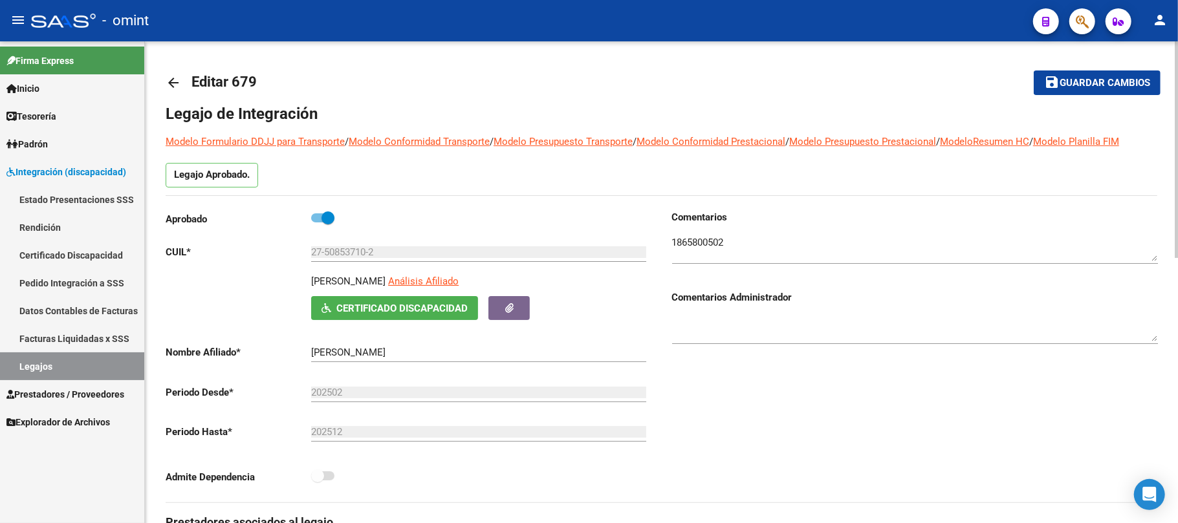
click at [172, 76] on mat-icon "arrow_back" at bounding box center [174, 83] width 16 height 16
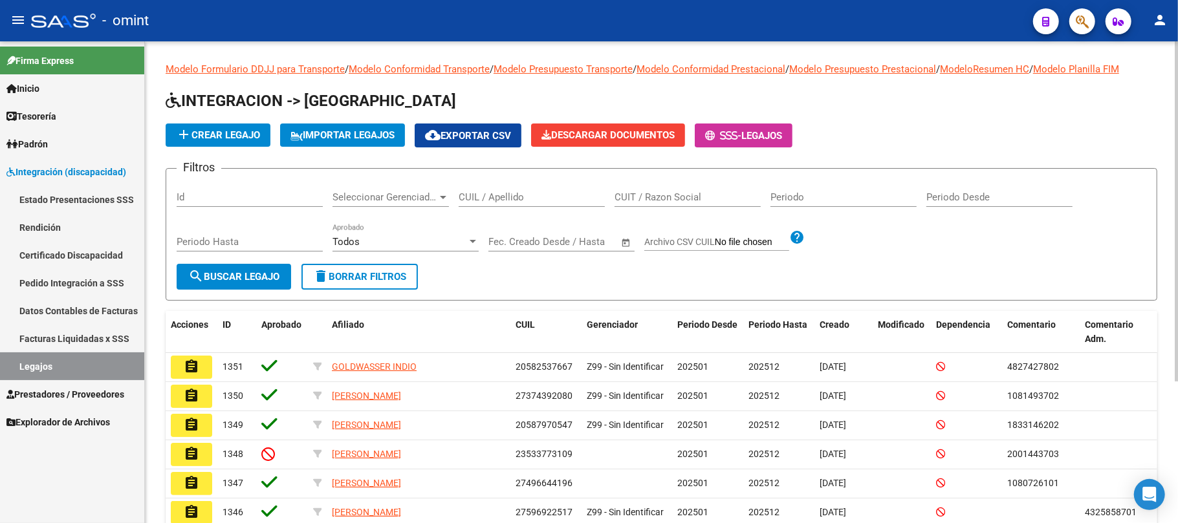
click at [488, 187] on div "CUIL / Apellido" at bounding box center [531, 193] width 146 height 28
paste input "23549896839"
type input "23549896839"
click at [198, 277] on mat-icon "search" at bounding box center [196, 276] width 16 height 16
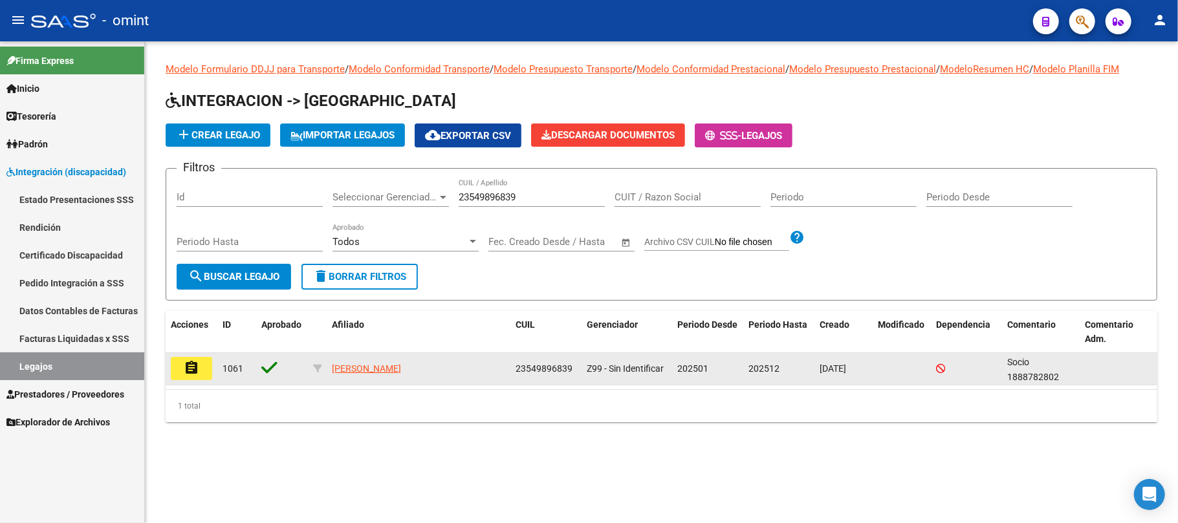
click at [179, 367] on button "assignment" at bounding box center [191, 368] width 41 height 23
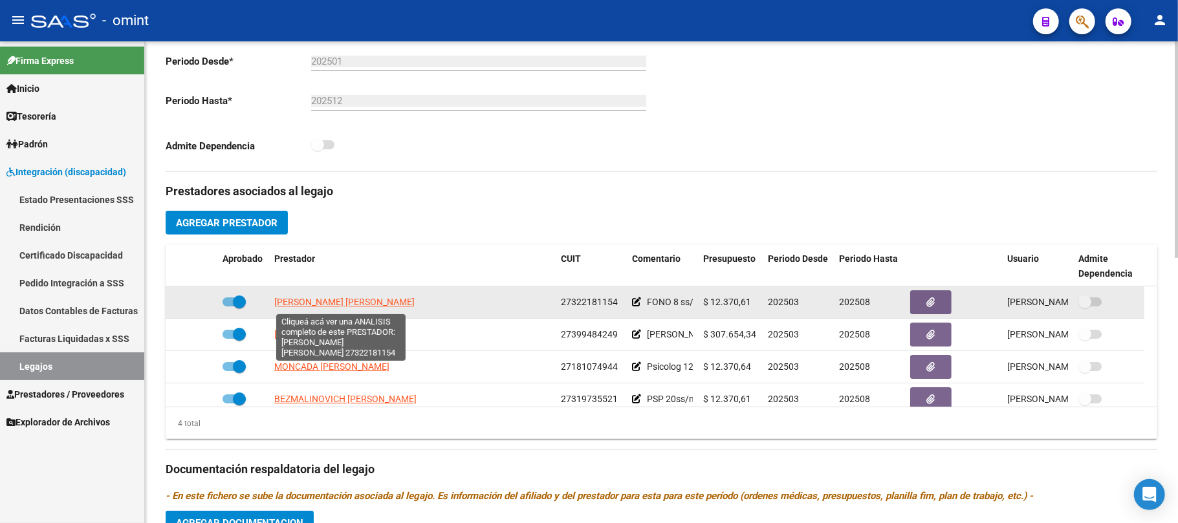
click at [338, 305] on span "VILLAR GARCIA ELIANA RAQUEL" at bounding box center [344, 302] width 140 height 10
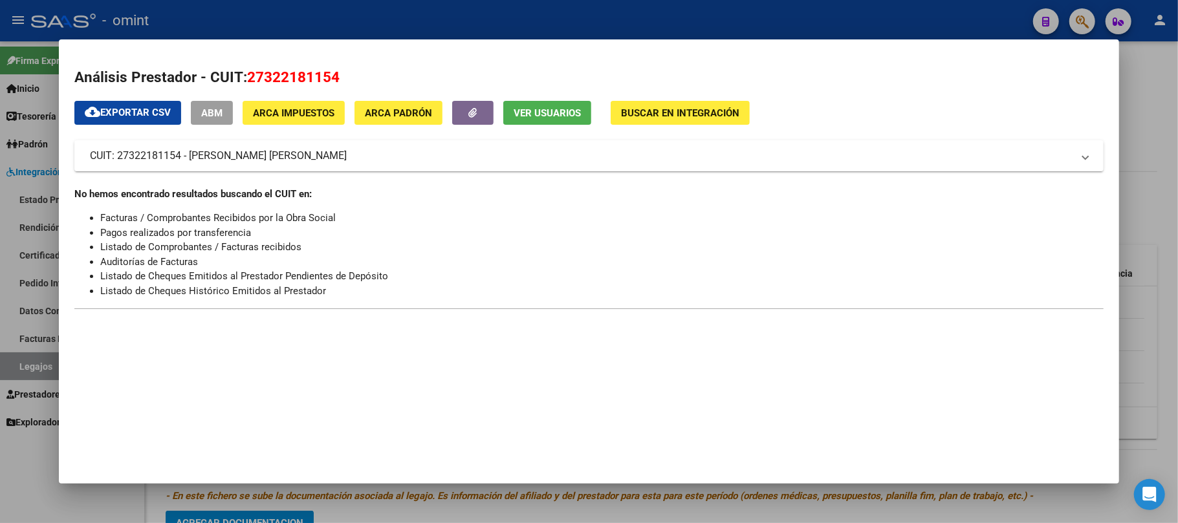
click at [307, 23] on div at bounding box center [589, 261] width 1178 height 523
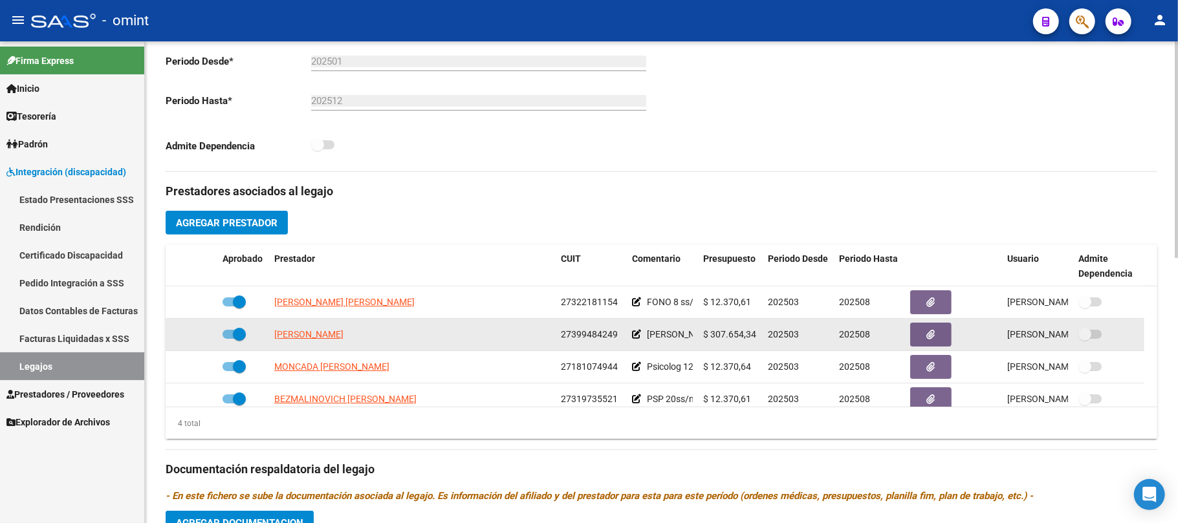
click at [308, 336] on span "ANTUNES SOFIA ALEJANDRA" at bounding box center [308, 334] width 69 height 10
type textarea "27399484249"
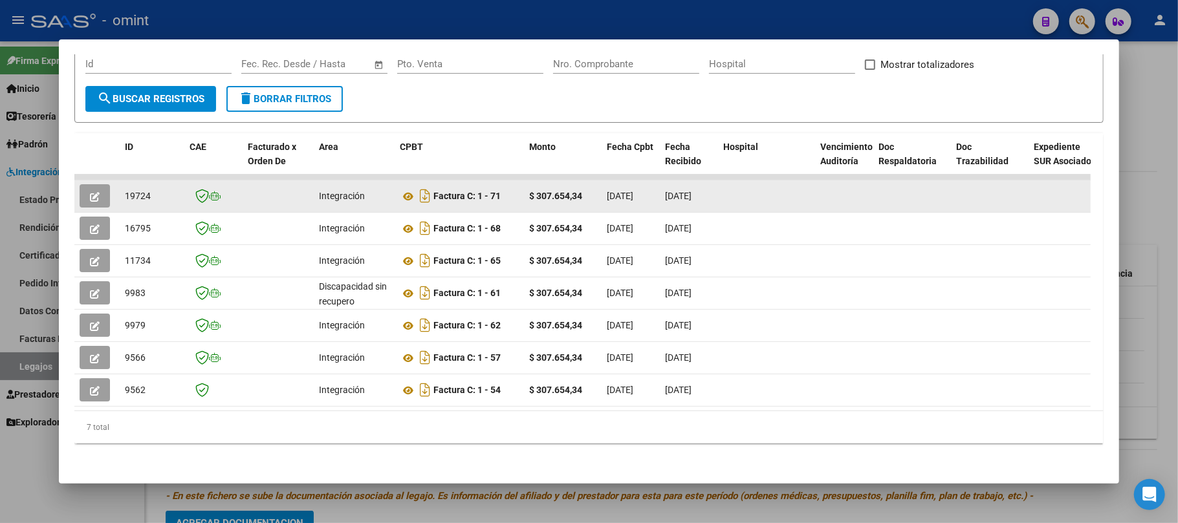
click at [137, 180] on datatable-body-cell "19724" at bounding box center [152, 196] width 65 height 32
copy span "19724"
click at [101, 187] on button "button" at bounding box center [95, 195] width 30 height 23
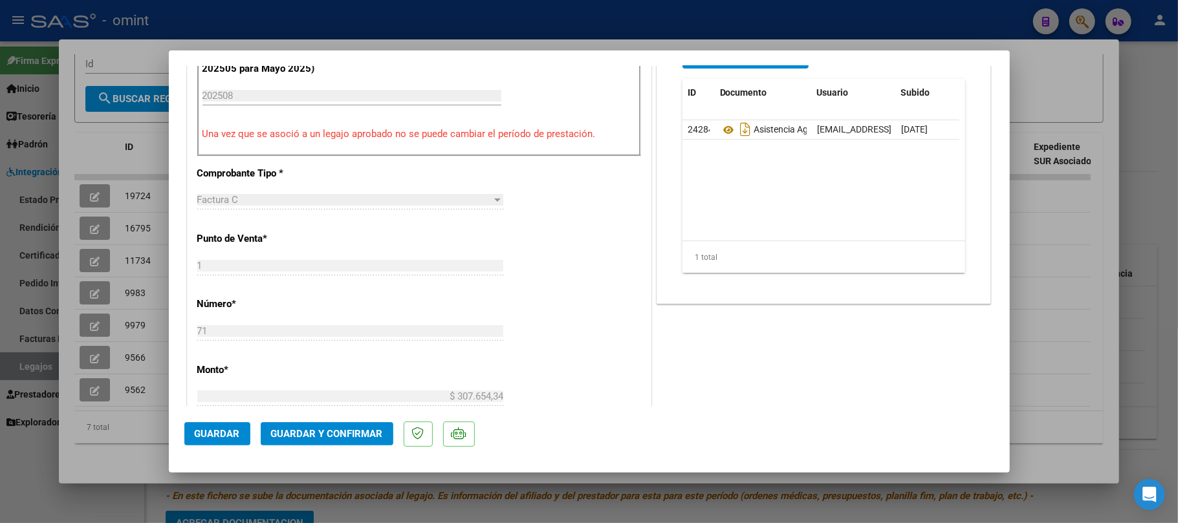
scroll to position [603, 0]
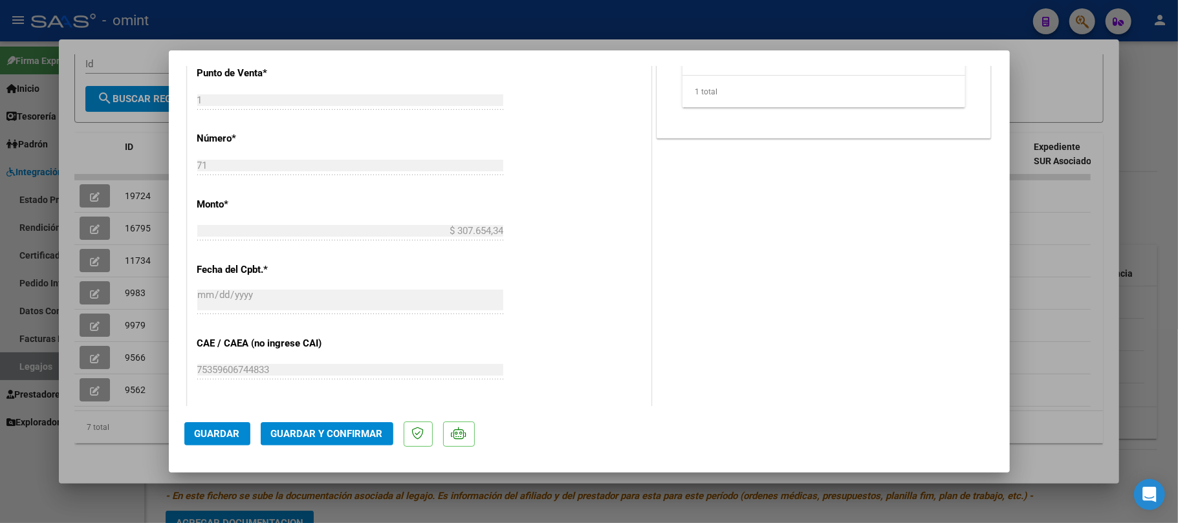
click at [317, 437] on span "Guardar y Confirmar" at bounding box center [327, 434] width 112 height 12
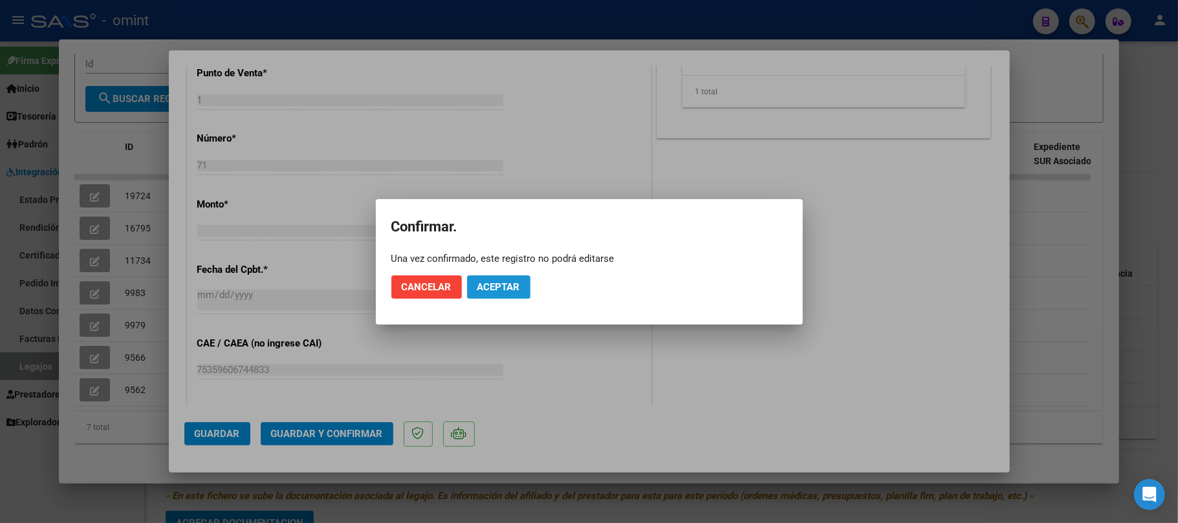
click at [491, 293] on button "Aceptar" at bounding box center [498, 286] width 63 height 23
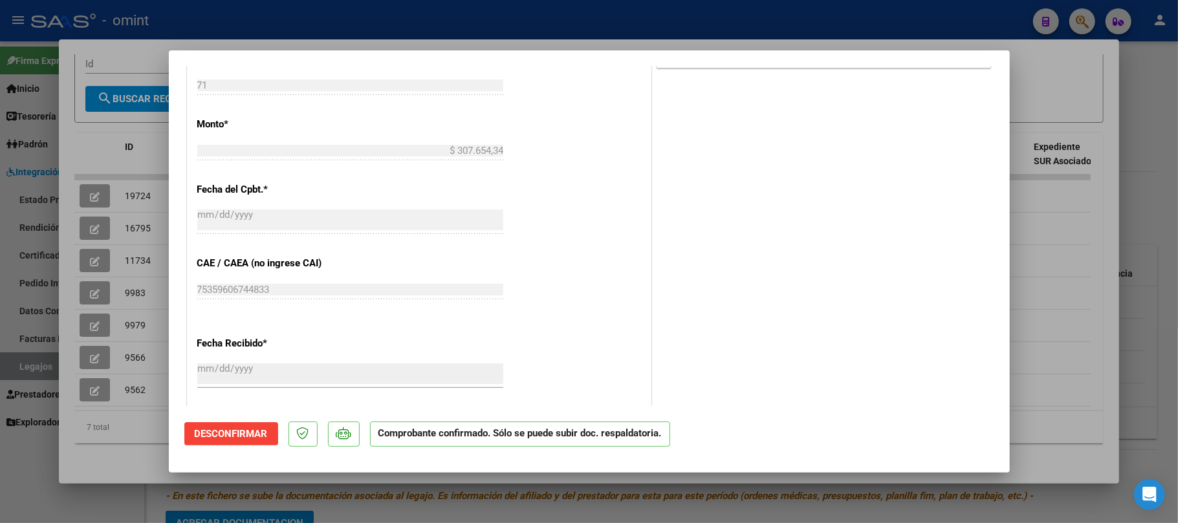
click at [69, 243] on div at bounding box center [589, 261] width 1178 height 523
type input "$ 0,00"
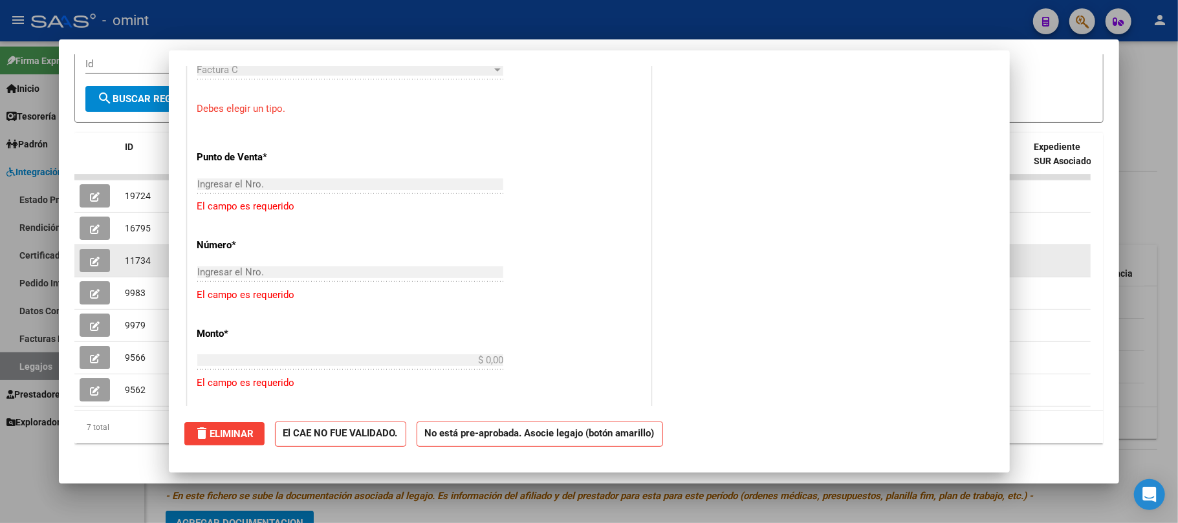
scroll to position [0, 0]
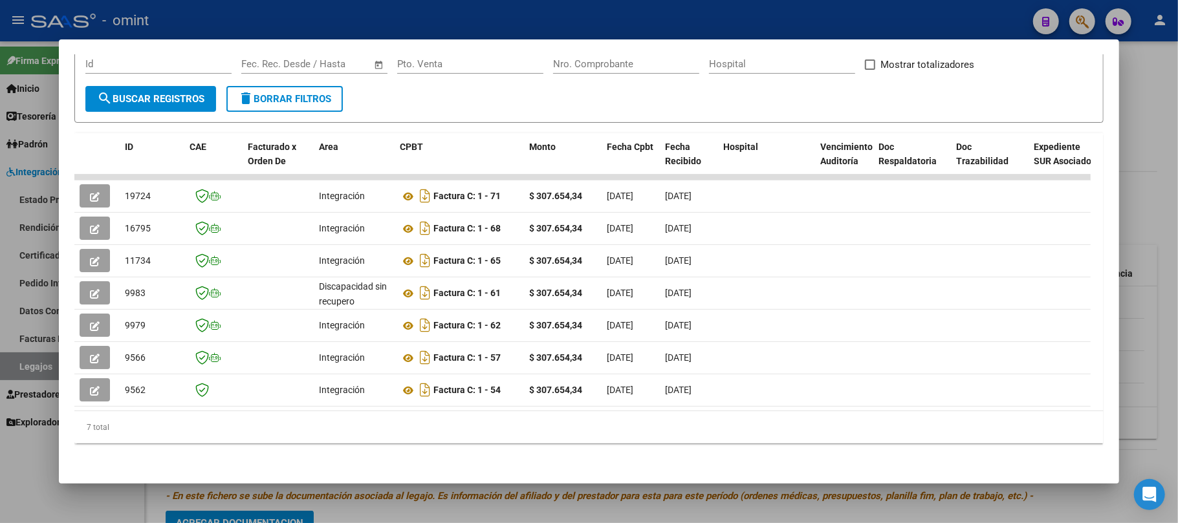
click at [300, 8] on div at bounding box center [589, 261] width 1178 height 523
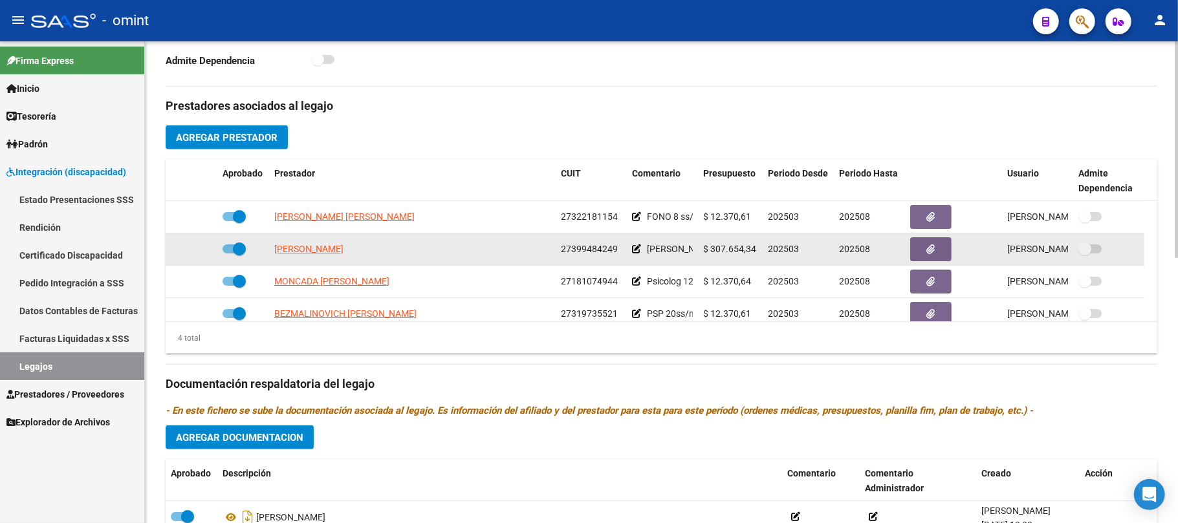
scroll to position [417, 0]
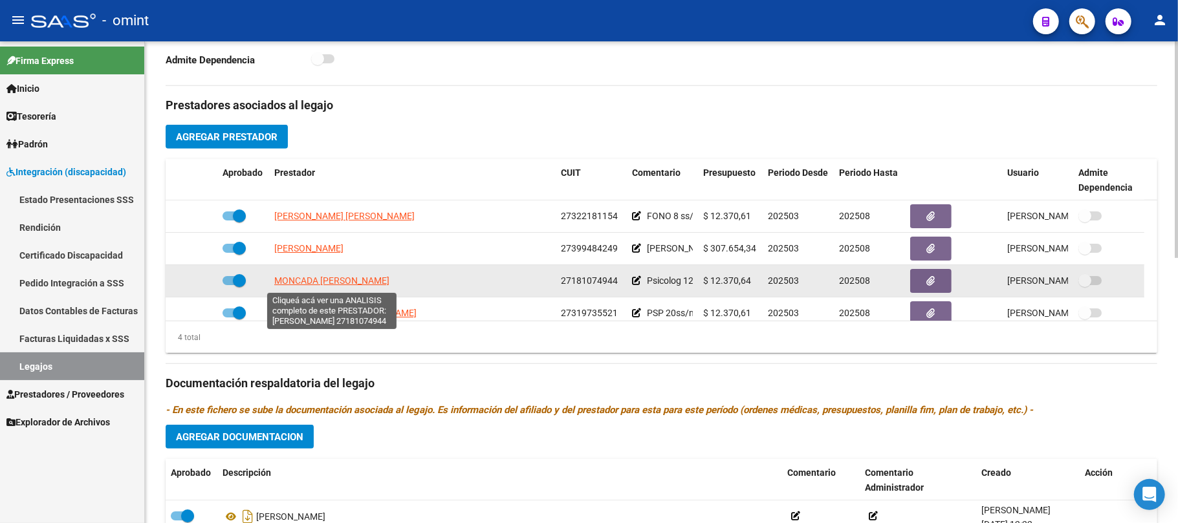
click at [332, 281] on span "MONCADA ADRIANA NOEMI" at bounding box center [331, 280] width 115 height 10
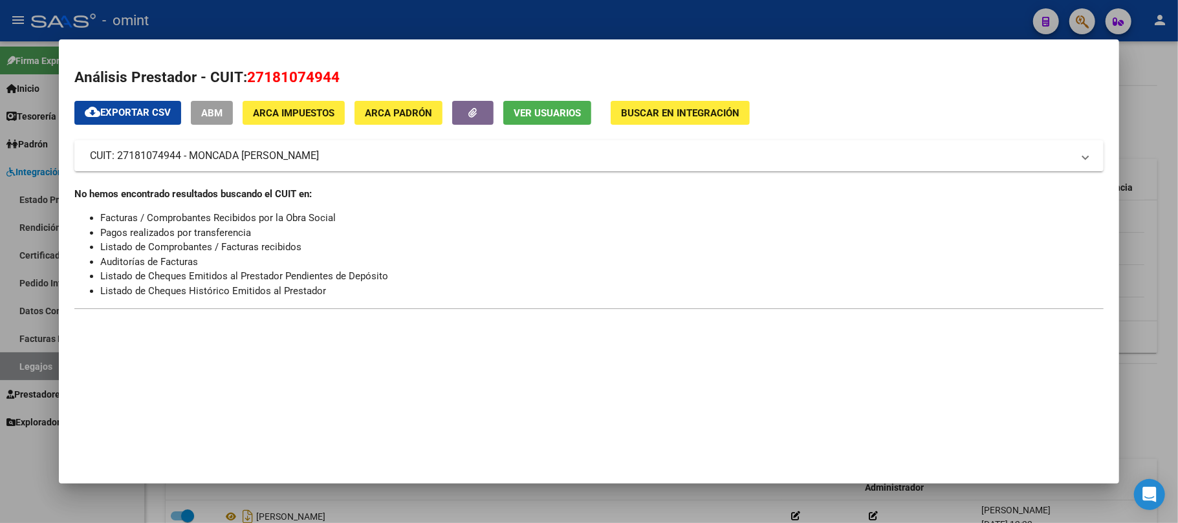
click at [231, 5] on div at bounding box center [589, 261] width 1178 height 523
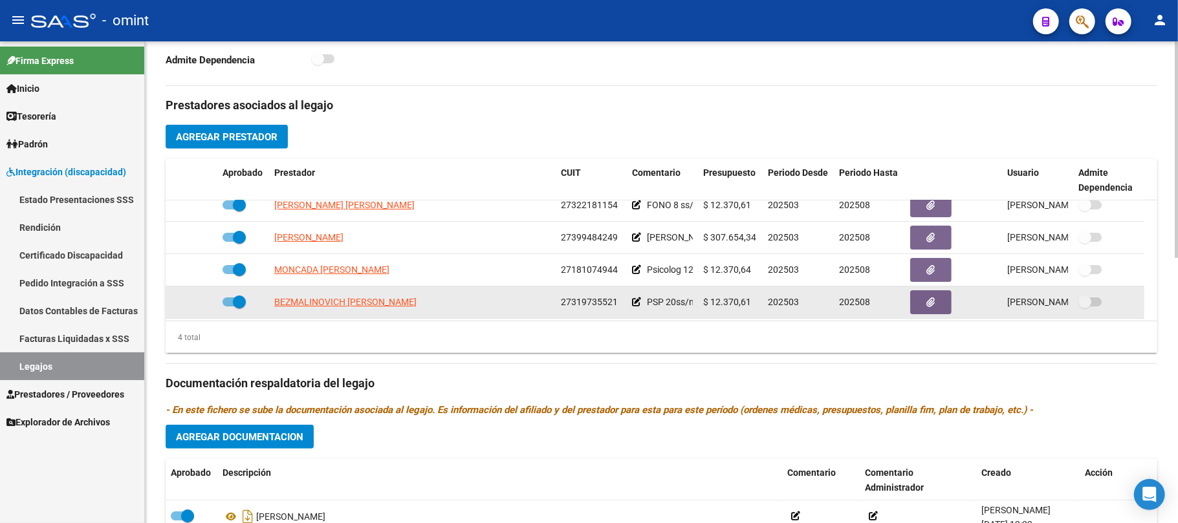
scroll to position [13, 0]
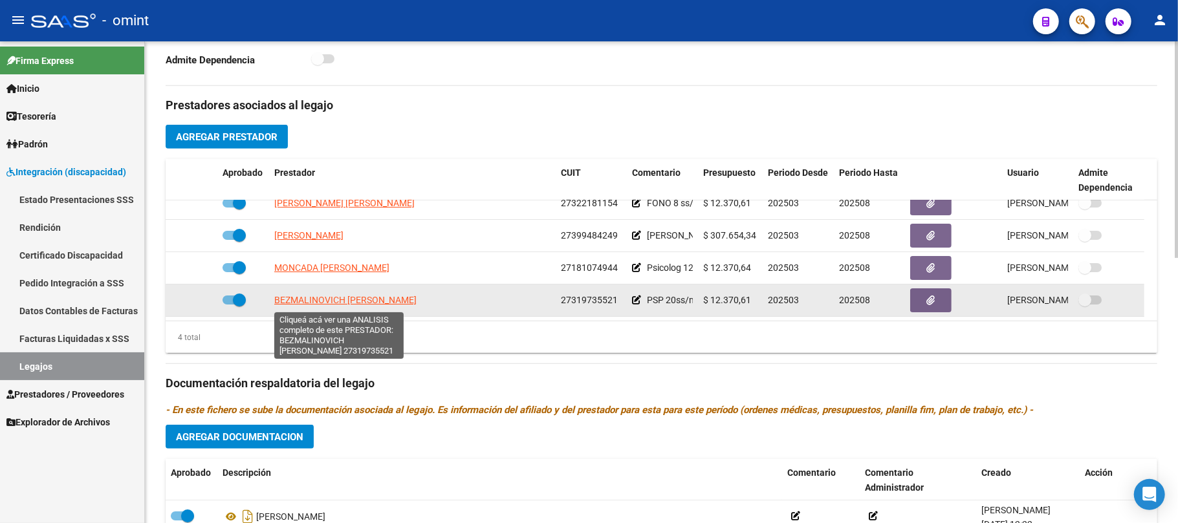
click at [334, 303] on span "BEZMALINOVICH NADIA MARIA" at bounding box center [345, 300] width 142 height 10
type textarea "27319735521"
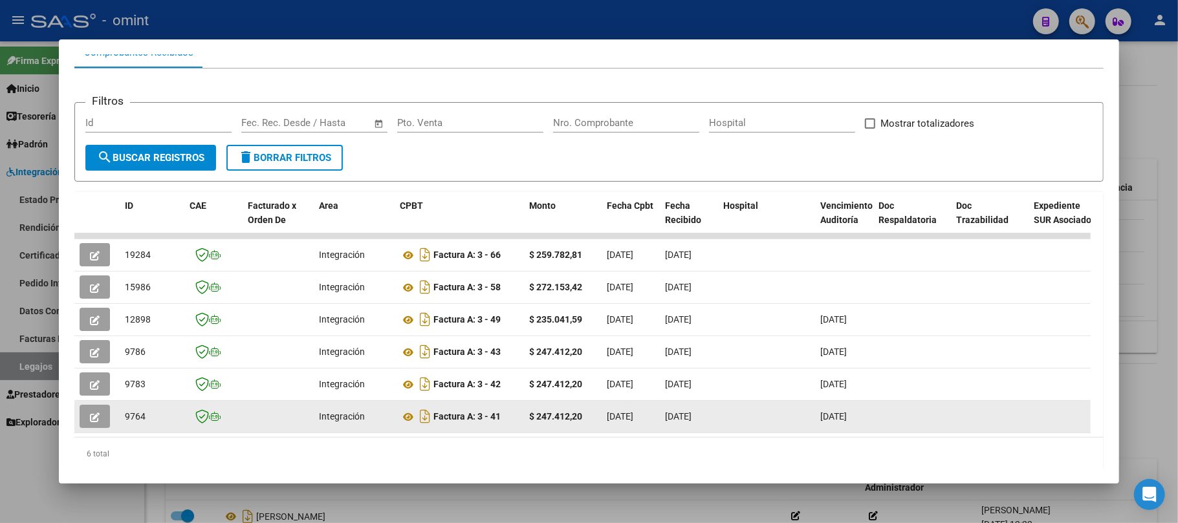
scroll to position [172, 0]
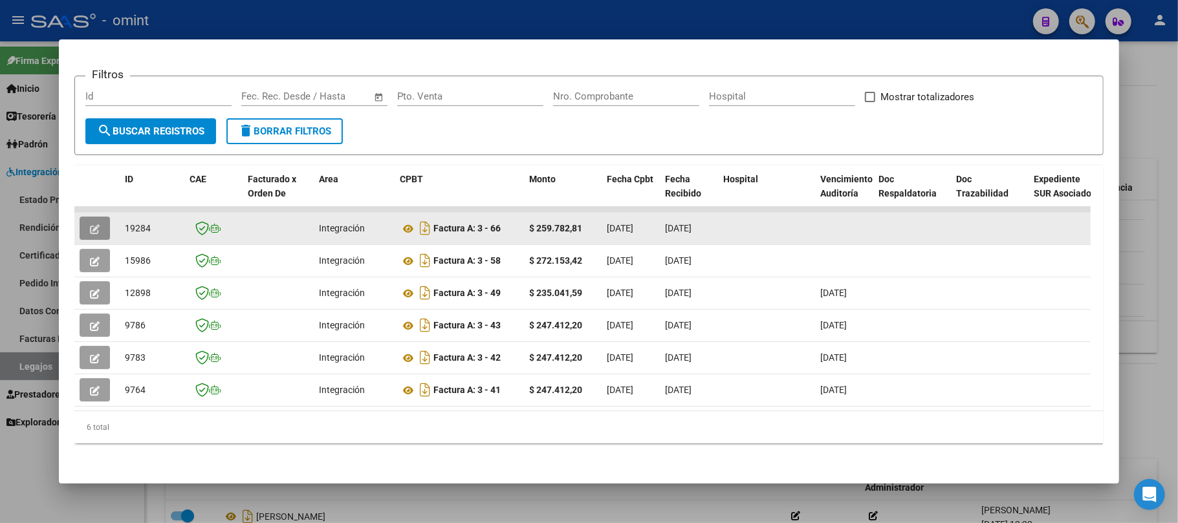
click at [93, 222] on span "button" at bounding box center [95, 228] width 10 height 12
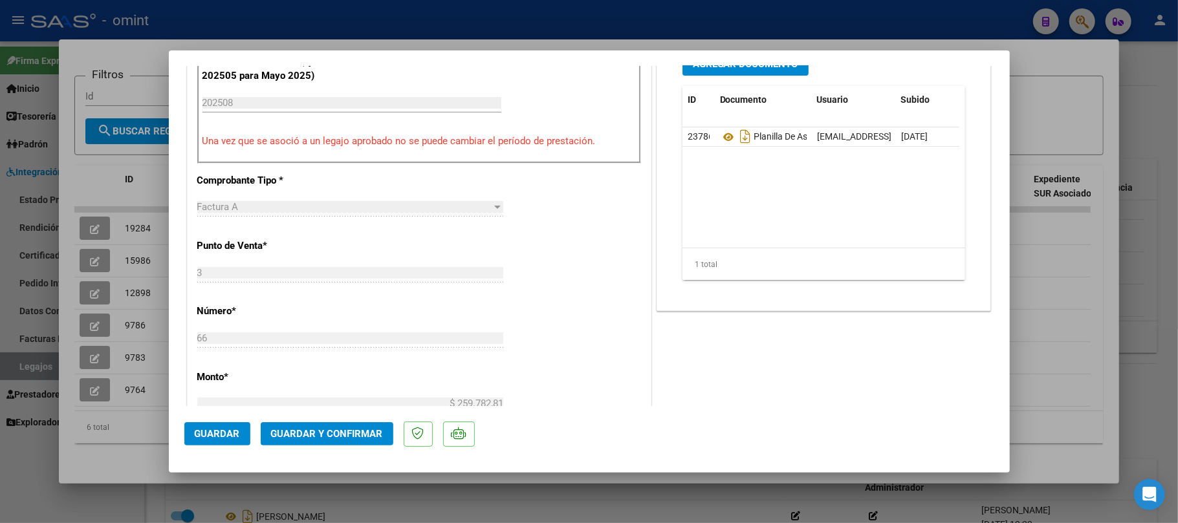
scroll to position [0, 0]
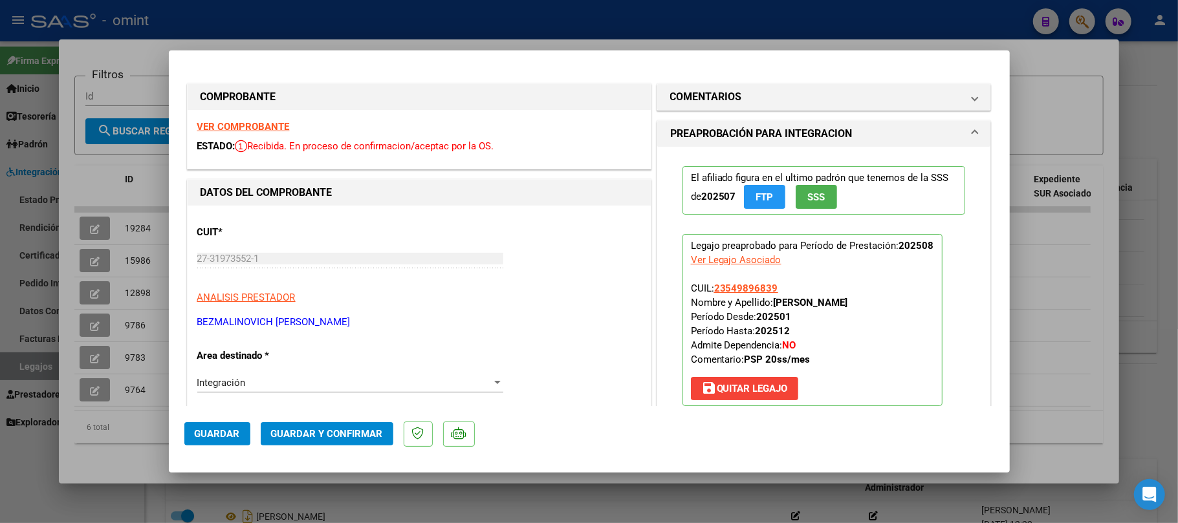
click at [262, 122] on strong "VER COMPROBANTE" at bounding box center [243, 127] width 92 height 12
click at [339, 437] on span "Guardar y Confirmar" at bounding box center [327, 434] width 112 height 12
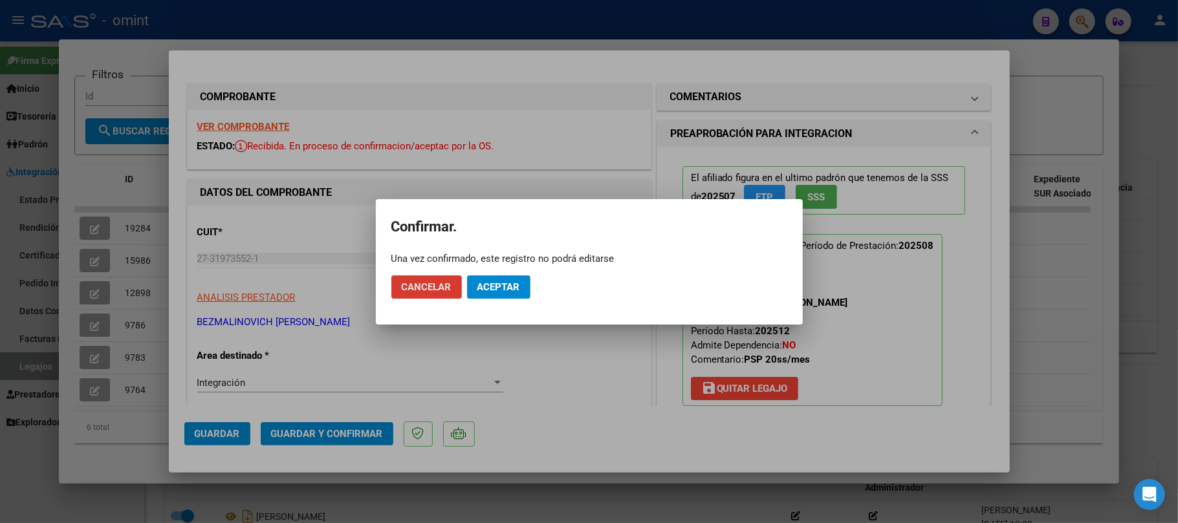
click at [501, 279] on button "Aceptar" at bounding box center [498, 286] width 63 height 23
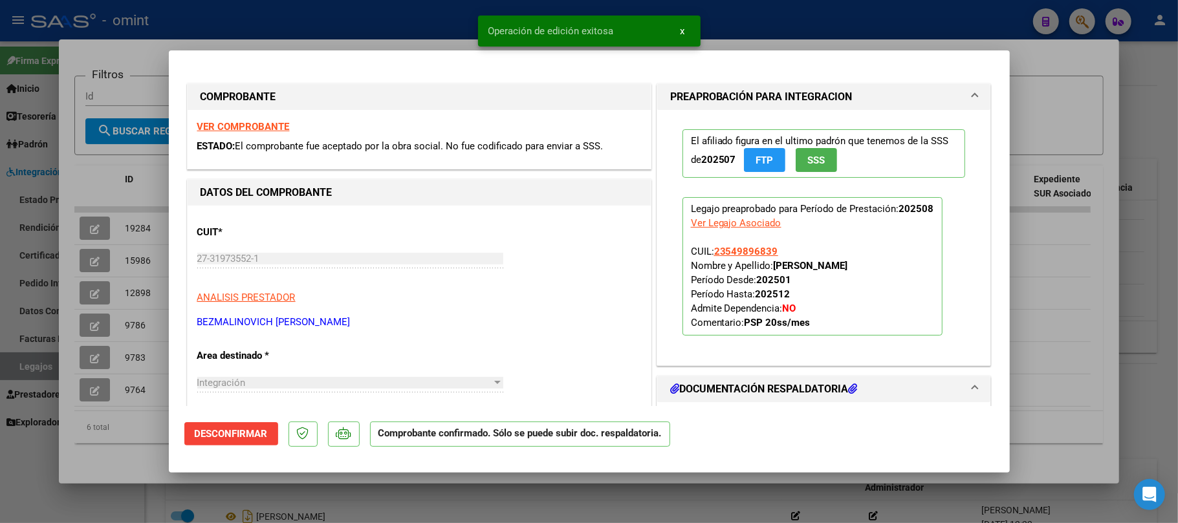
click at [140, 221] on div at bounding box center [589, 261] width 1178 height 523
type input "$ 0,00"
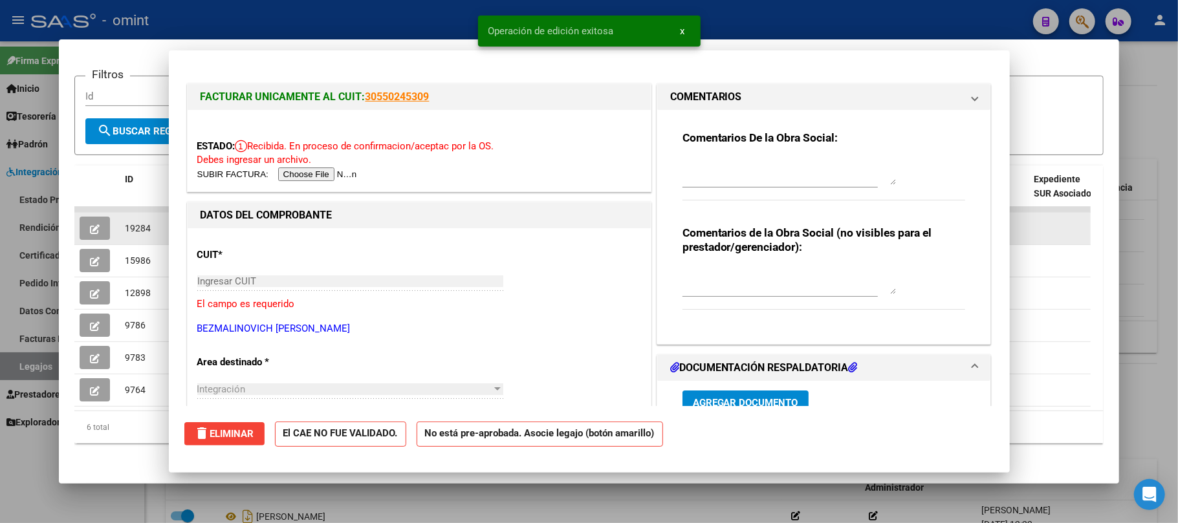
click at [140, 223] on span "19284" at bounding box center [138, 228] width 26 height 10
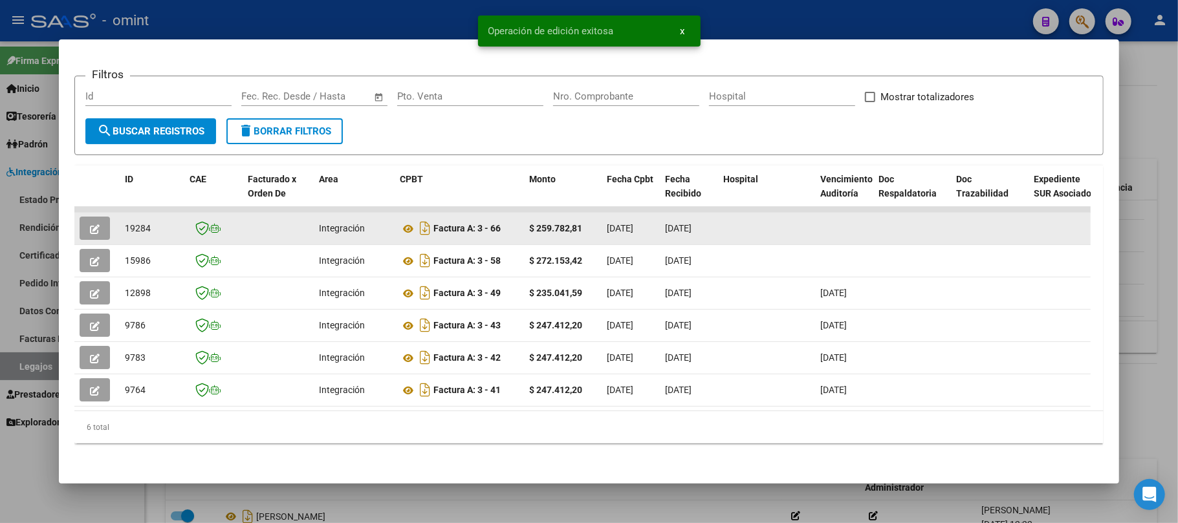
copy span "19284"
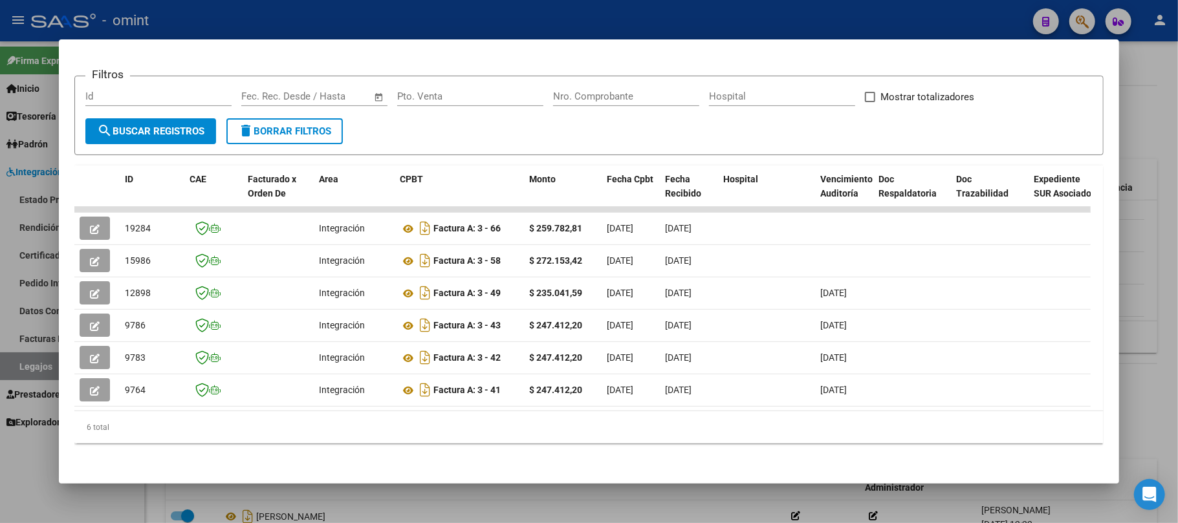
click at [254, 27] on div at bounding box center [589, 261] width 1178 height 523
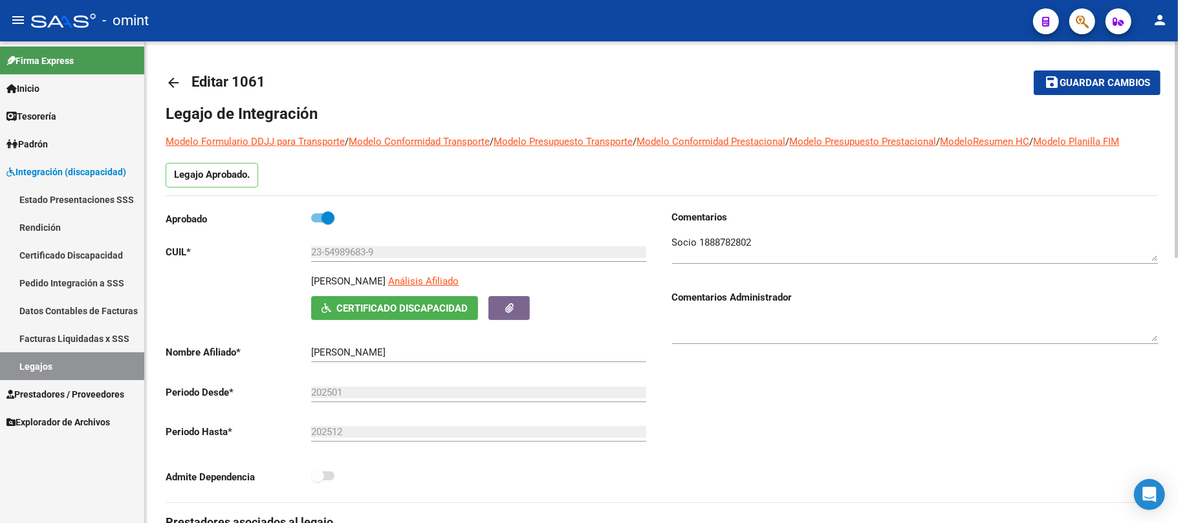
click at [171, 78] on mat-icon "arrow_back" at bounding box center [174, 83] width 16 height 16
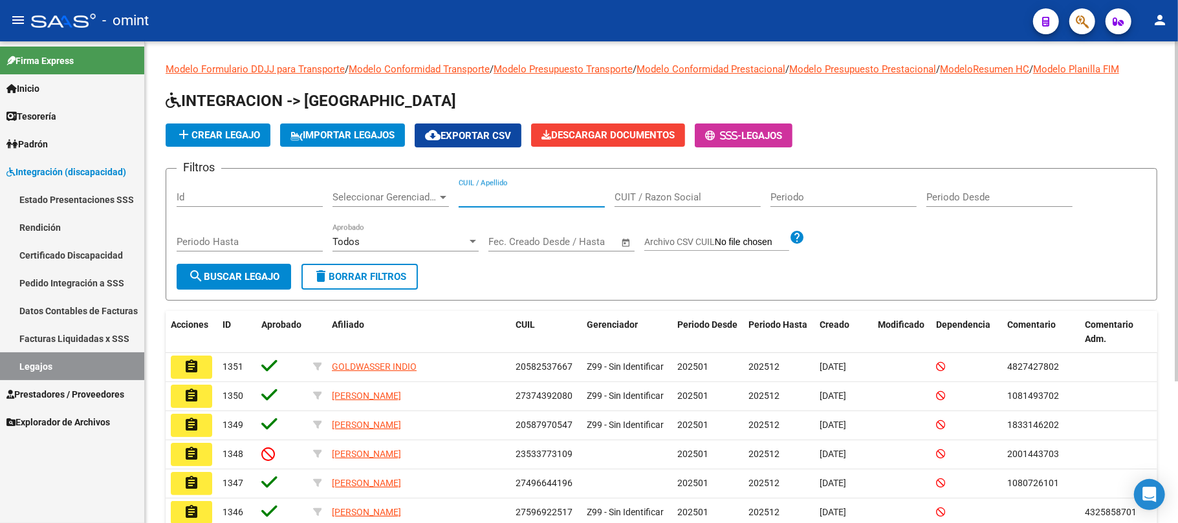
click at [510, 197] on input "CUIL / Apellido" at bounding box center [531, 197] width 146 height 12
paste input "20507444912"
type input "20507444912"
click at [254, 283] on button "search Buscar Legajo" at bounding box center [234, 277] width 114 height 26
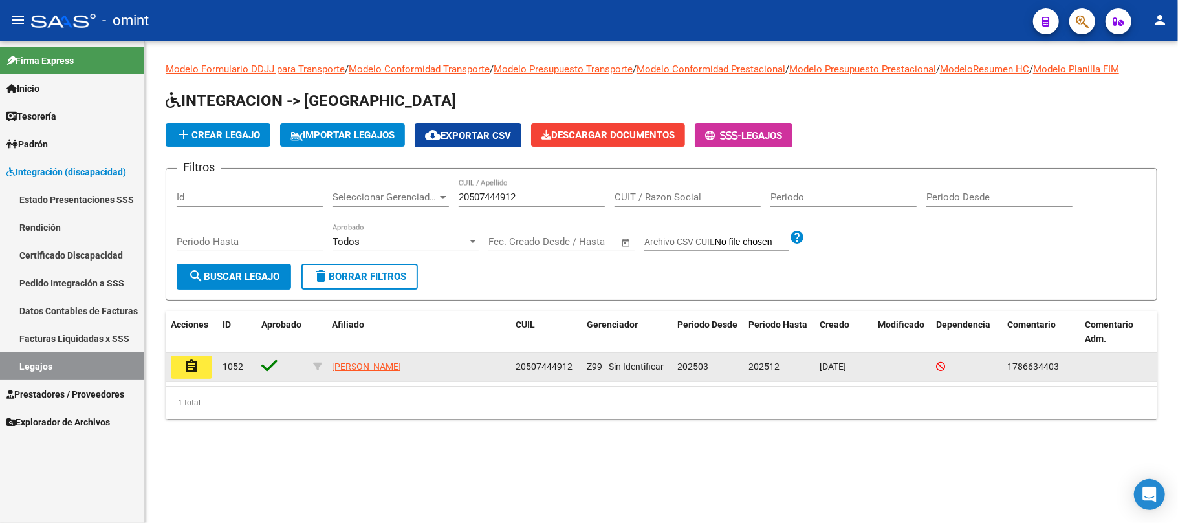
click at [195, 372] on mat-icon "assignment" at bounding box center [192, 367] width 16 height 16
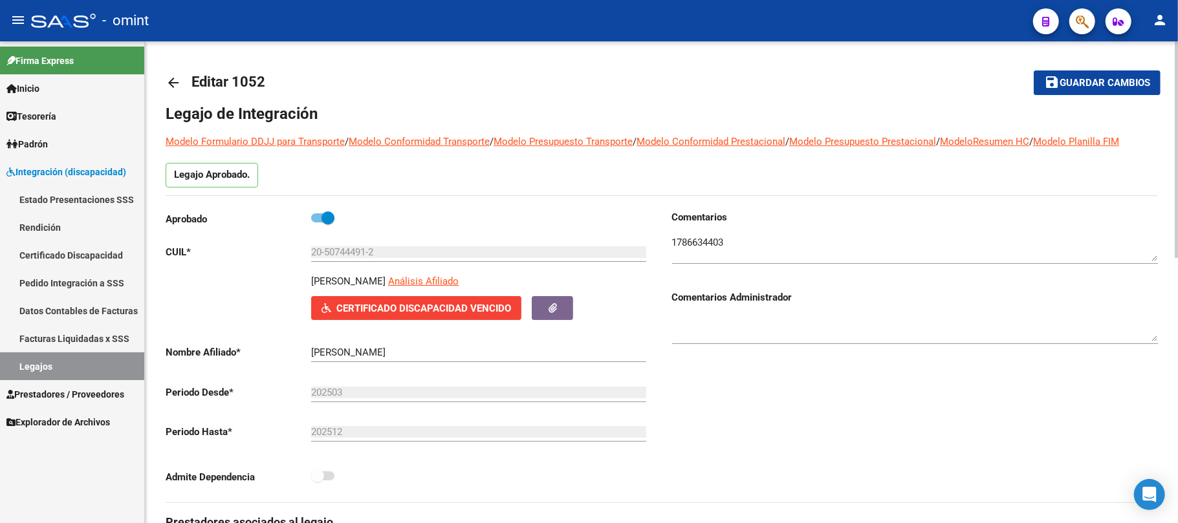
click at [704, 239] on textarea at bounding box center [915, 248] width 486 height 26
click at [341, 248] on input "20-50744491-2" at bounding box center [478, 252] width 335 height 12
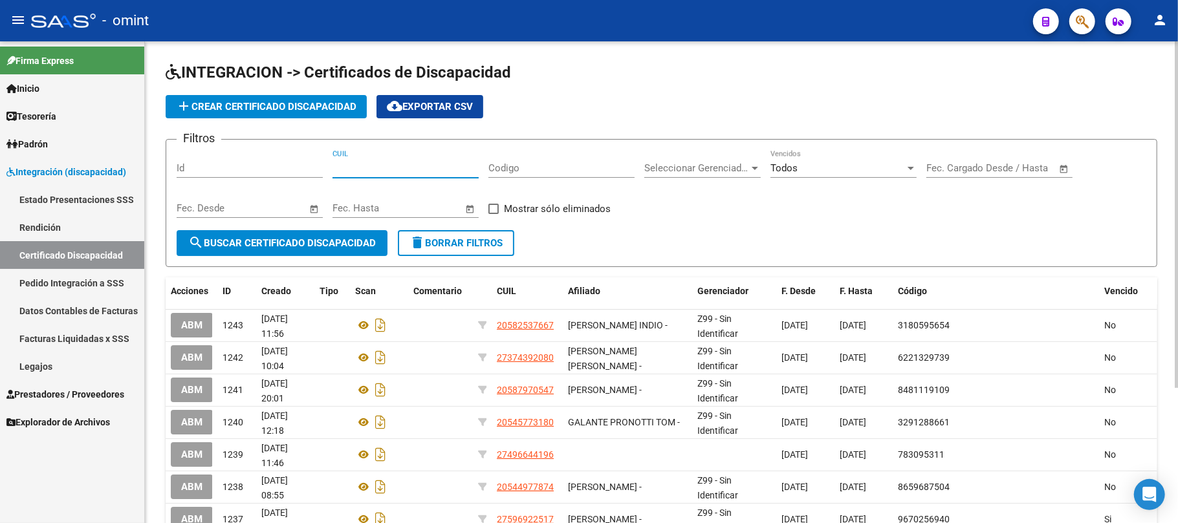
click at [354, 169] on input "CUIL" at bounding box center [405, 168] width 146 height 12
paste input "20-50744491-2"
type input "20-50744491-2"
click at [280, 233] on button "search Buscar Certificado Discapacidad" at bounding box center [282, 243] width 211 height 26
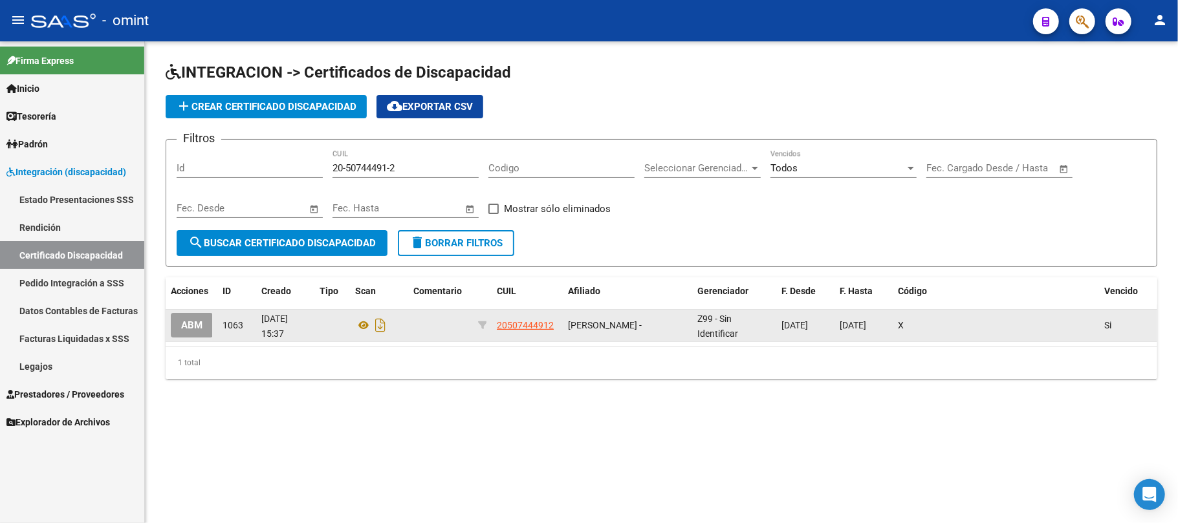
click at [187, 323] on span "ABM" at bounding box center [191, 326] width 21 height 12
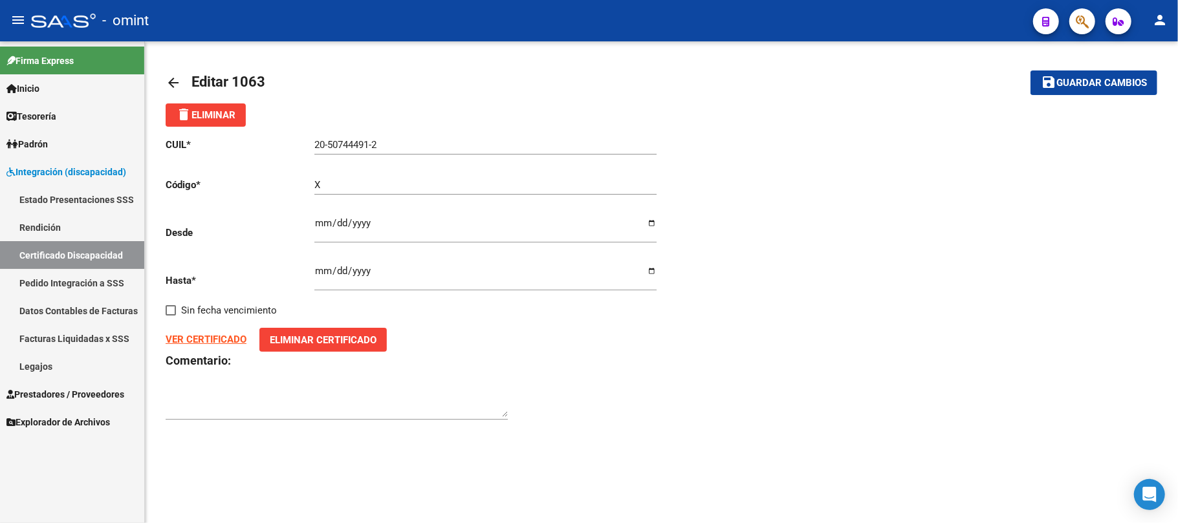
click at [208, 340] on strong "VER CERTIFICADO" at bounding box center [206, 340] width 81 height 12
click at [329, 270] on input "[DATE]" at bounding box center [485, 276] width 342 height 21
click at [334, 270] on input "[DATE]" at bounding box center [485, 276] width 342 height 21
type input "[DATE]"
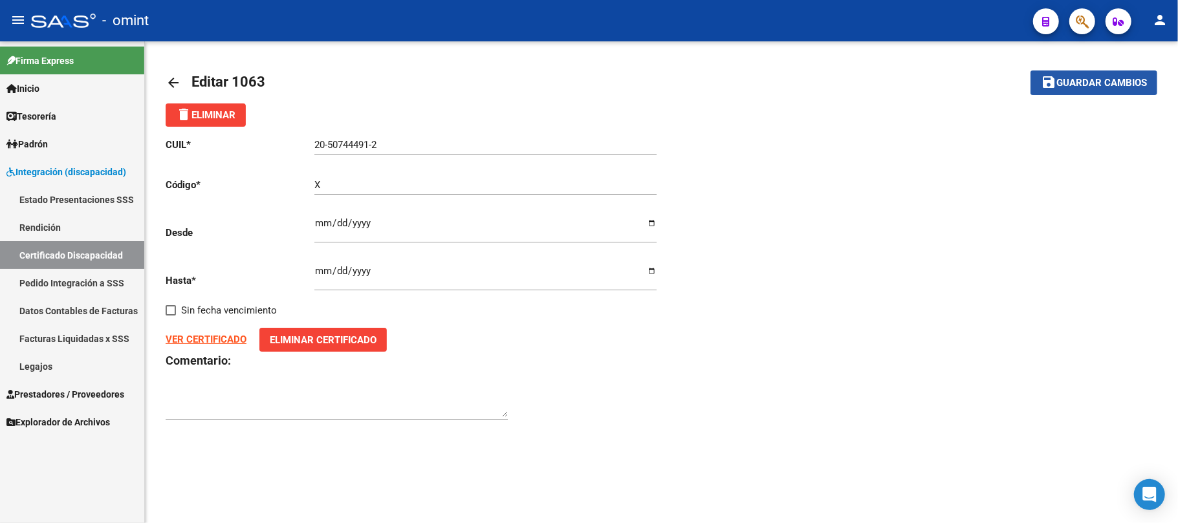
drag, startPoint x: 1092, startPoint y: 85, endPoint x: 1031, endPoint y: 106, distance: 64.2
click at [1090, 85] on span "Guardar cambios" at bounding box center [1101, 84] width 91 height 12
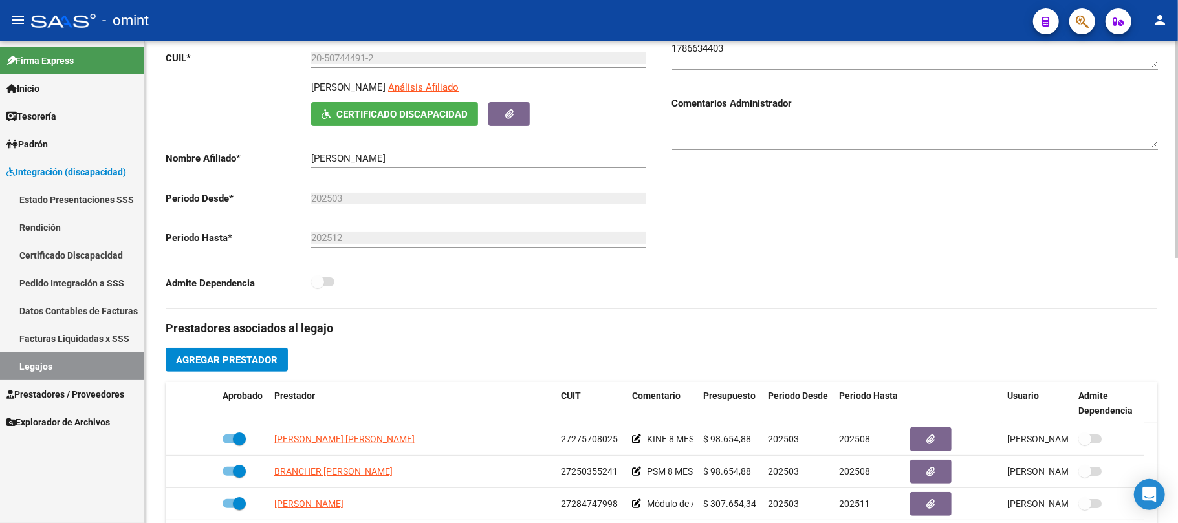
scroll to position [431, 0]
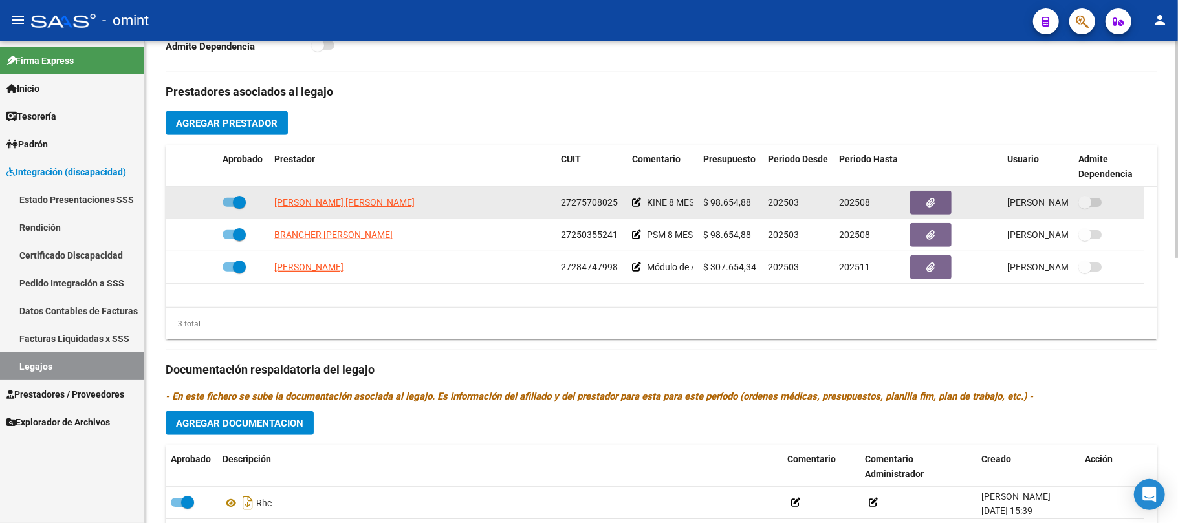
click at [324, 193] on datatable-body-cell "[PERSON_NAME] [PERSON_NAME]" at bounding box center [412, 203] width 286 height 32
click at [325, 199] on span "[PERSON_NAME] [PERSON_NAME]" at bounding box center [344, 202] width 140 height 10
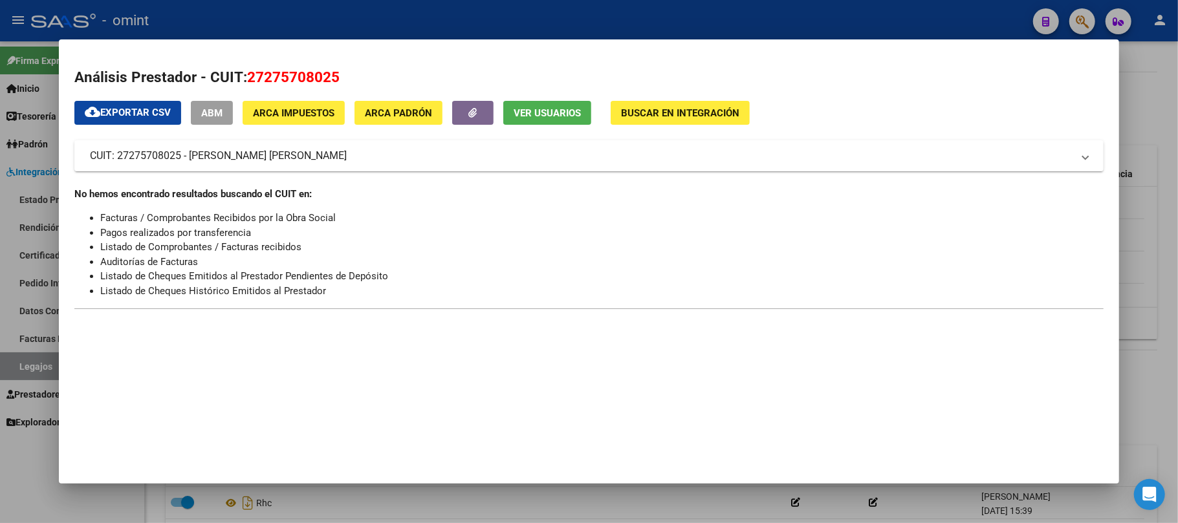
click at [388, 21] on div at bounding box center [589, 261] width 1178 height 523
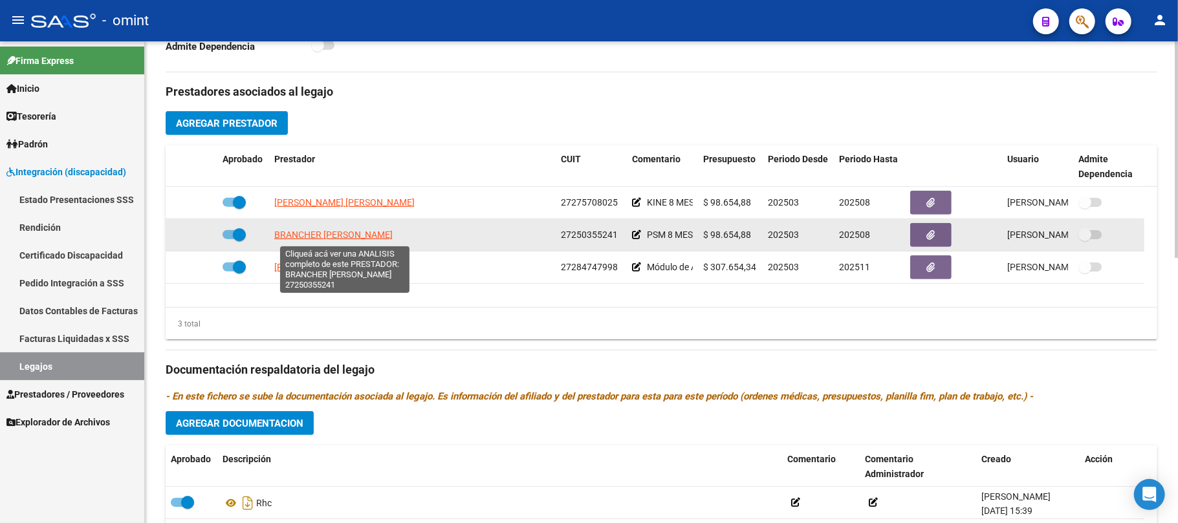
click at [323, 235] on span "BRANCHER [PERSON_NAME]" at bounding box center [333, 235] width 118 height 10
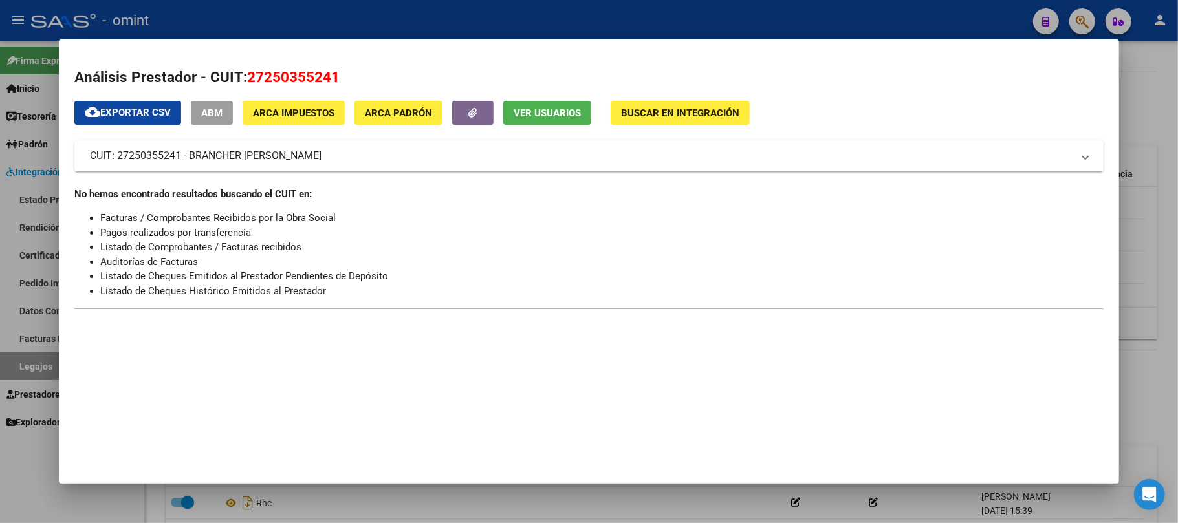
click at [325, 23] on div at bounding box center [589, 261] width 1178 height 523
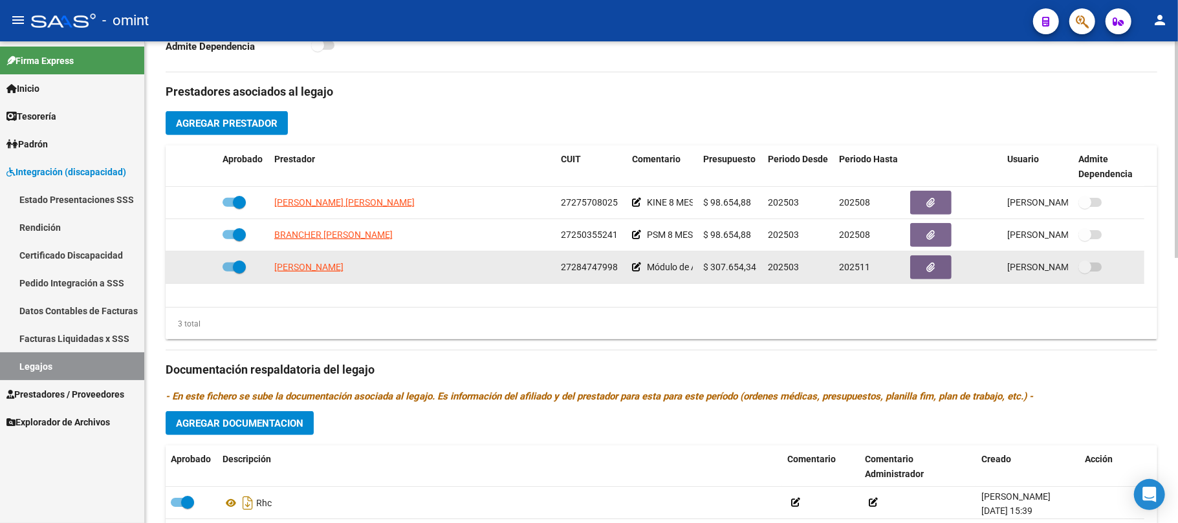
click at [318, 260] on app-link-go-to "[PERSON_NAME]" at bounding box center [308, 267] width 69 height 15
click at [317, 269] on span "[PERSON_NAME]" at bounding box center [308, 267] width 69 height 10
type textarea "27284747998"
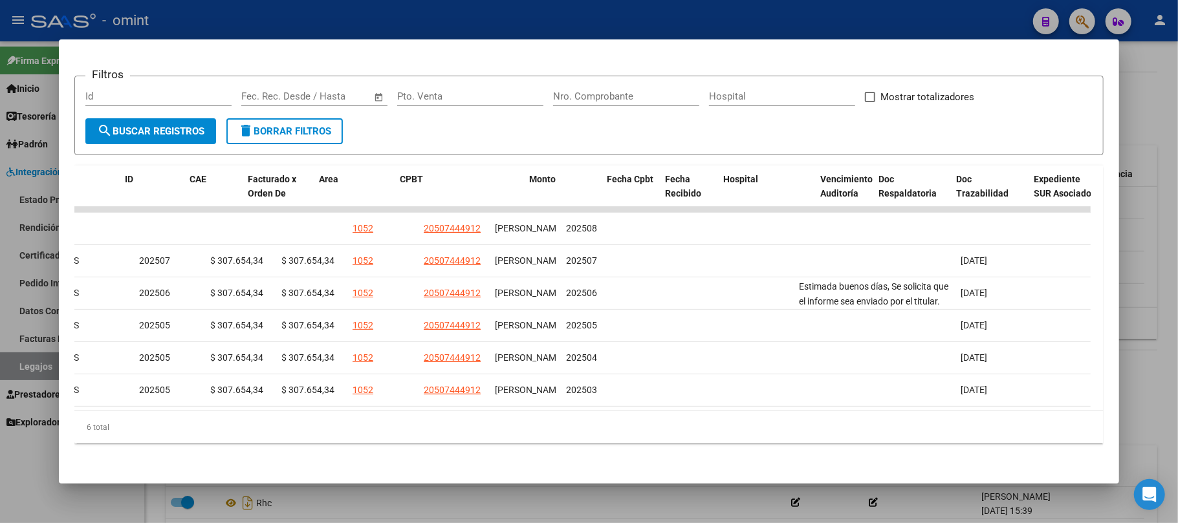
scroll to position [0, 0]
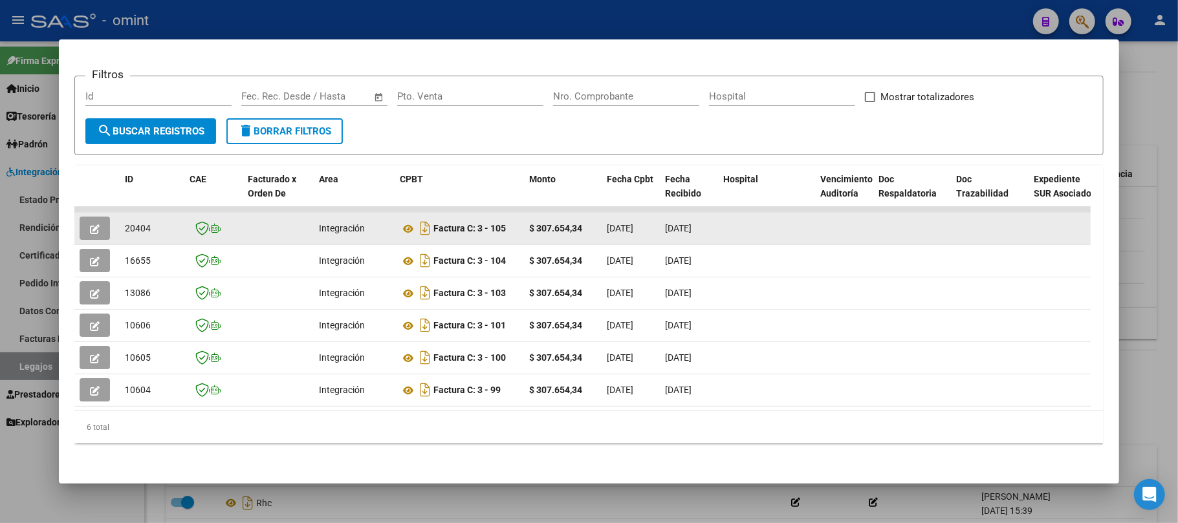
click at [135, 223] on span "20404" at bounding box center [138, 228] width 26 height 10
click at [136, 223] on span "20404" at bounding box center [138, 228] width 26 height 10
copy span "20404"
click at [80, 217] on button "button" at bounding box center [95, 228] width 30 height 23
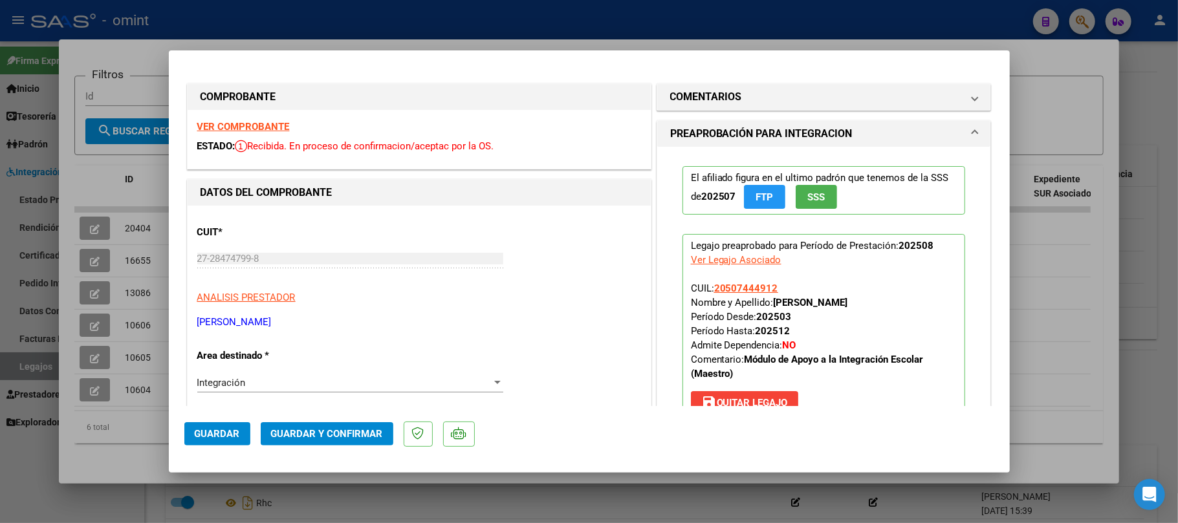
click at [247, 129] on strong "VER COMPROBANTE" at bounding box center [243, 127] width 92 height 12
click at [335, 430] on span "Guardar y Confirmar" at bounding box center [327, 434] width 112 height 12
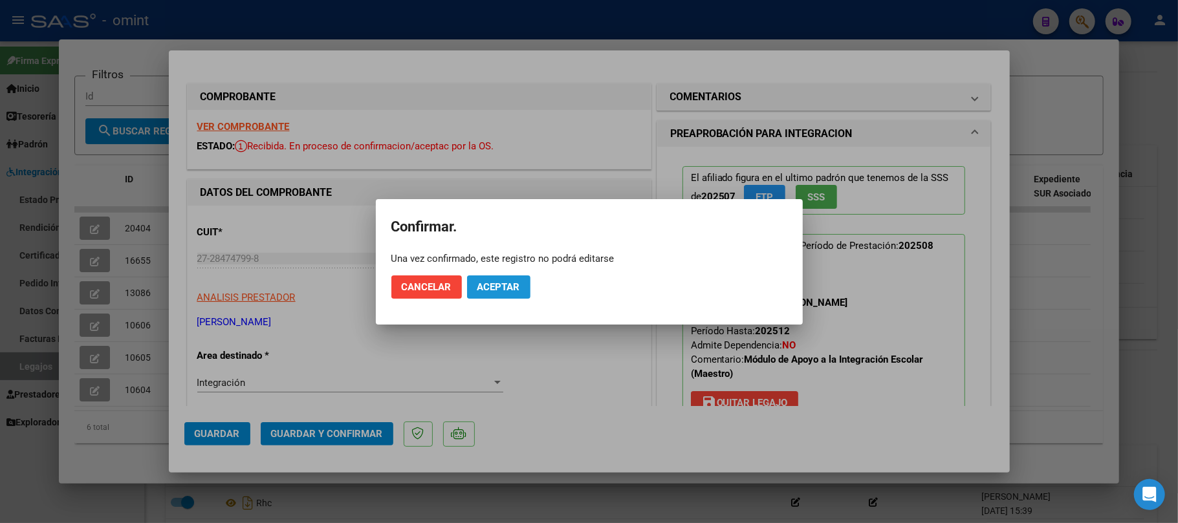
click at [499, 286] on span "Aceptar" at bounding box center [498, 287] width 43 height 12
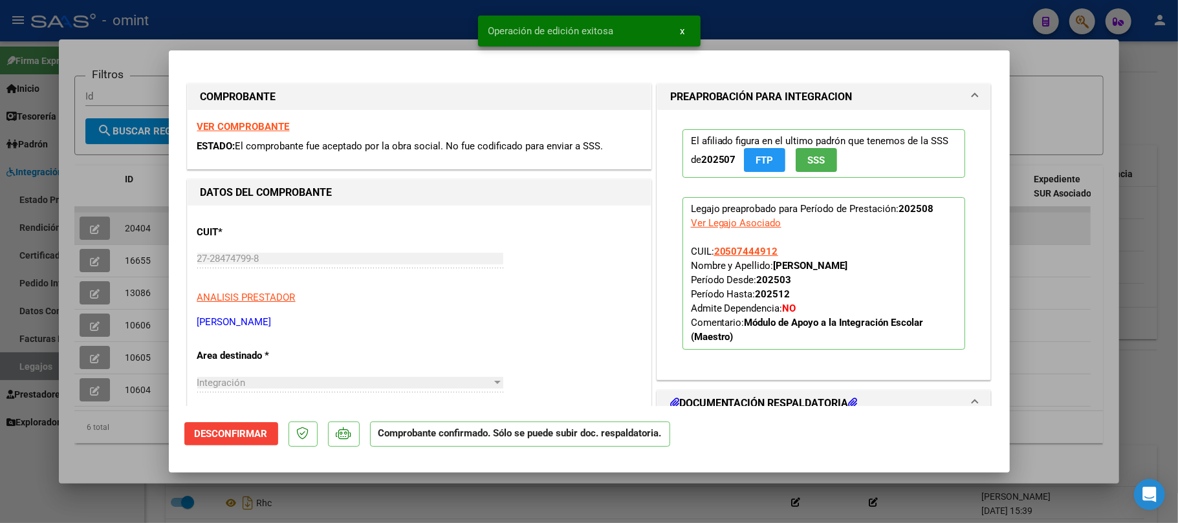
click at [145, 213] on div at bounding box center [589, 261] width 1178 height 523
type input "$ 0,00"
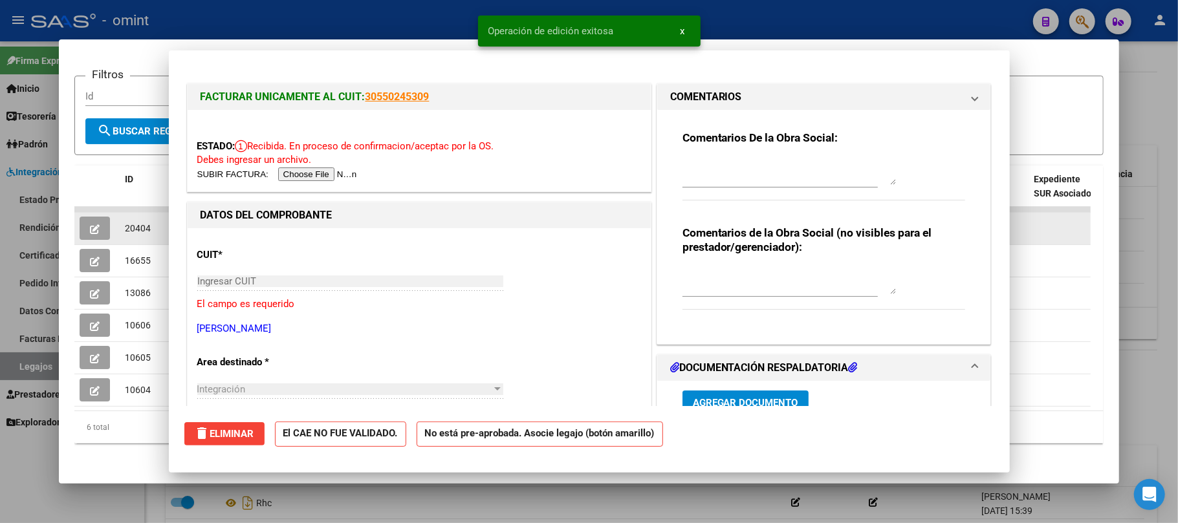
click at [142, 223] on span "20404" at bounding box center [138, 228] width 26 height 10
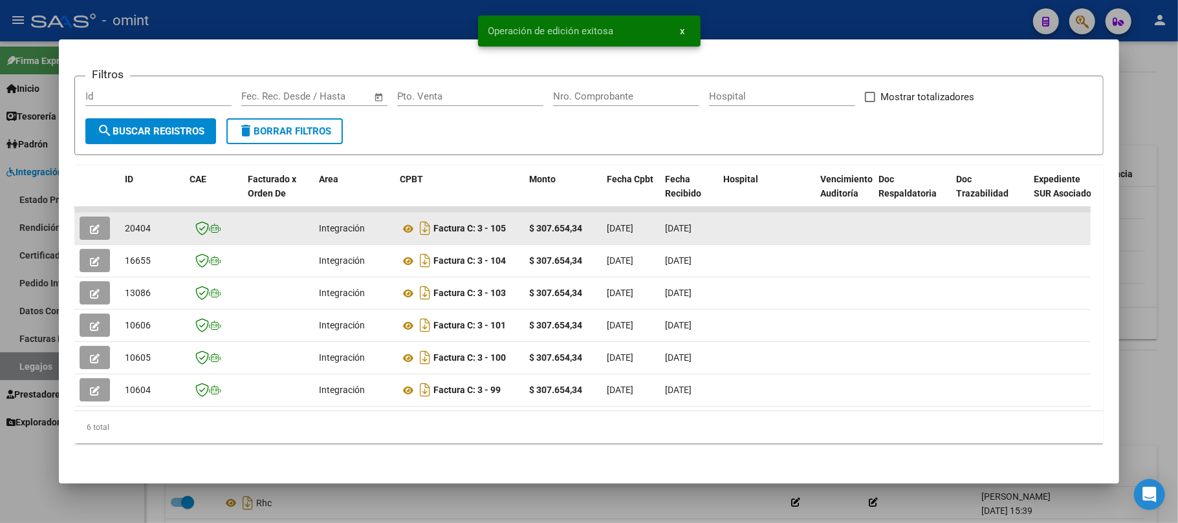
click at [142, 223] on span "20404" at bounding box center [138, 228] width 26 height 10
copy span "20404"
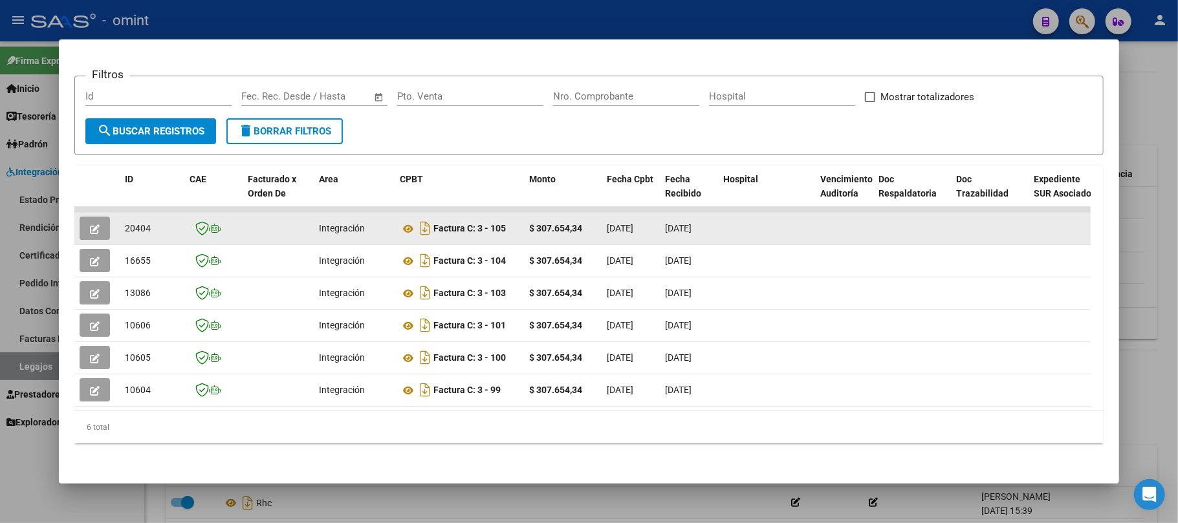
click at [87, 217] on button "button" at bounding box center [95, 228] width 30 height 23
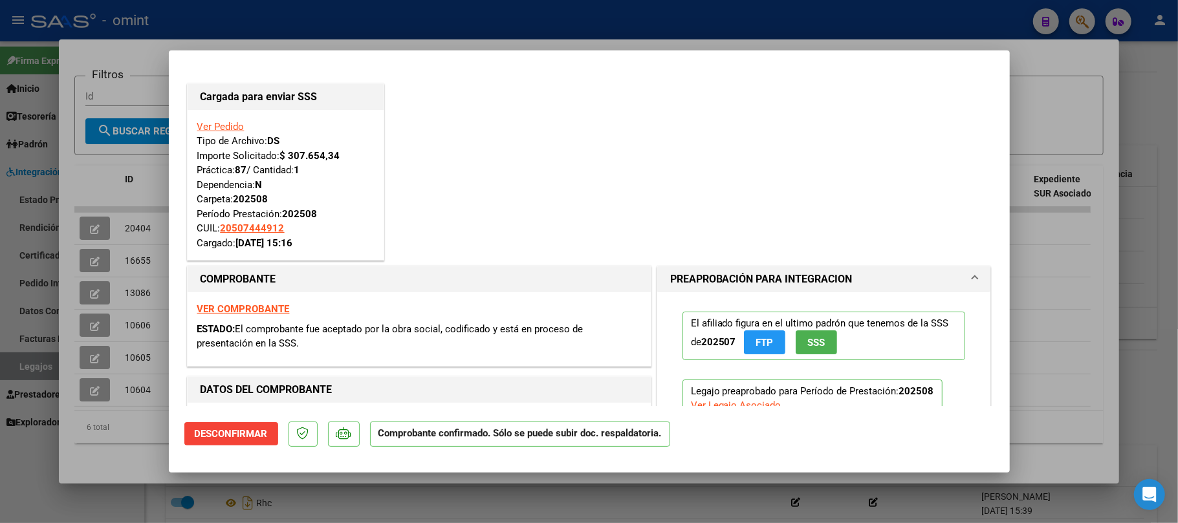
click at [260, 10] on div at bounding box center [589, 261] width 1178 height 523
type input "$ 0,00"
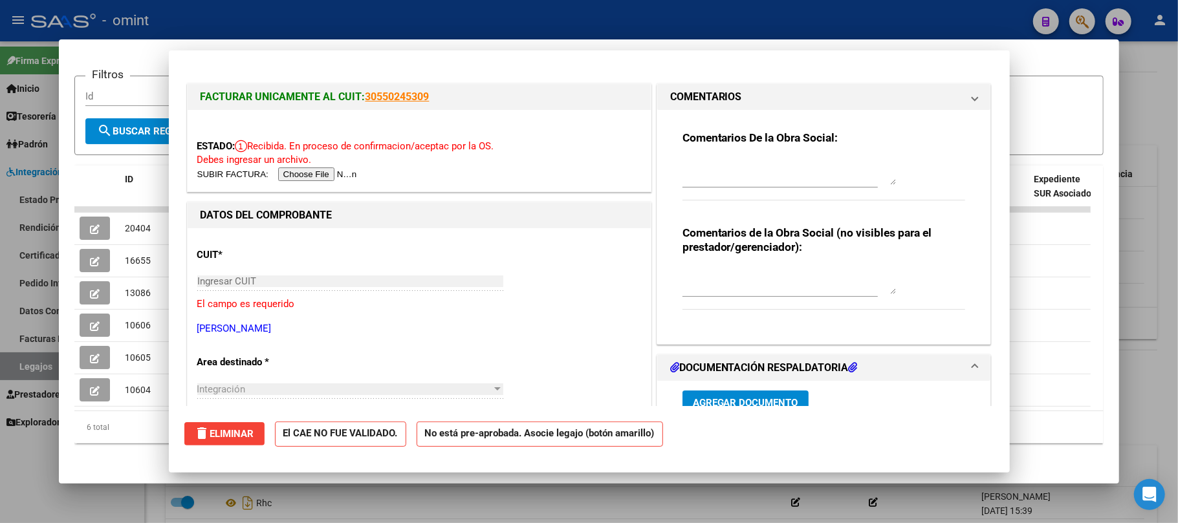
click at [241, 9] on div at bounding box center [589, 261] width 1178 height 523
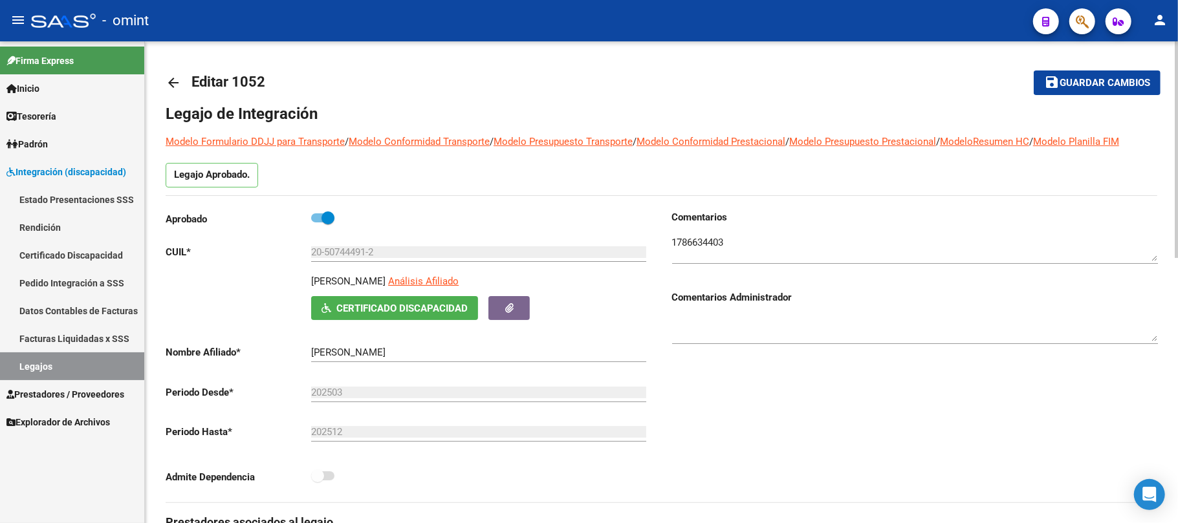
click at [174, 89] on mat-icon "arrow_back" at bounding box center [174, 83] width 16 height 16
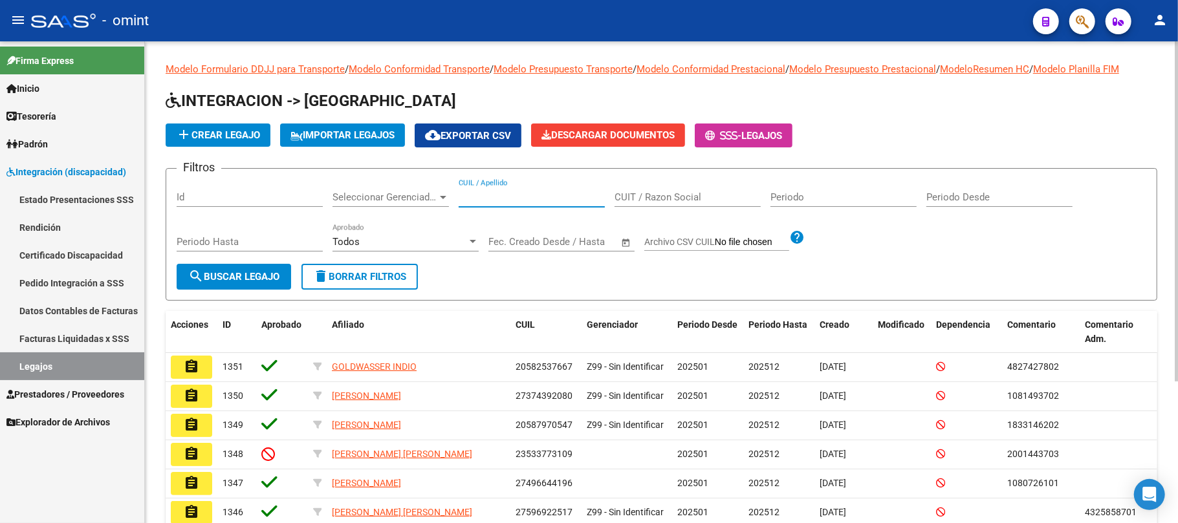
click at [494, 197] on input "CUIL / Apellido" at bounding box center [531, 197] width 146 height 12
paste input "27569771418"
type input "27569771418"
click at [248, 279] on span "search Buscar Legajo" at bounding box center [233, 277] width 91 height 12
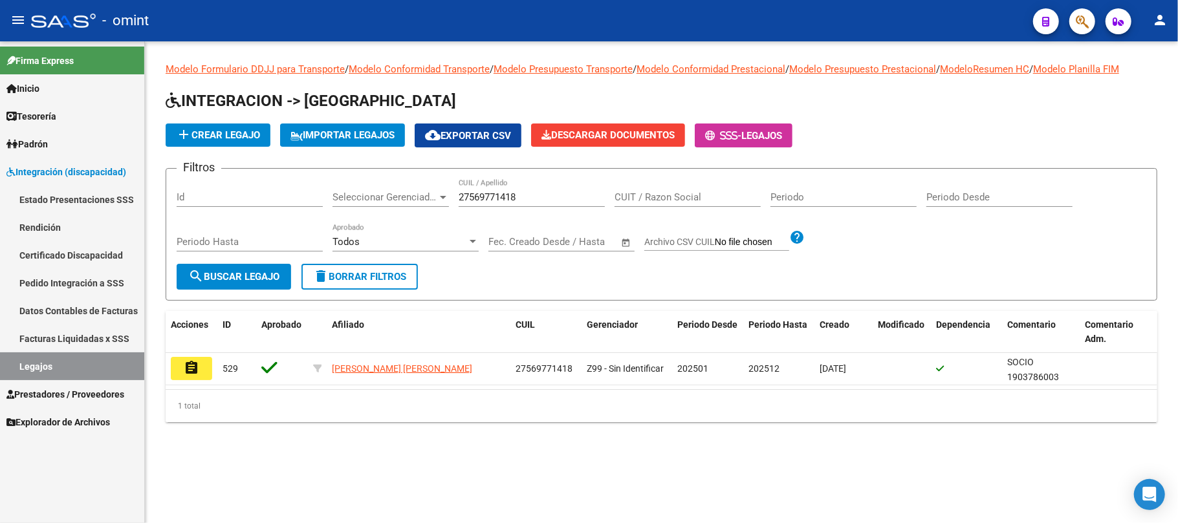
drag, startPoint x: 175, startPoint y: 365, endPoint x: 185, endPoint y: 363, distance: 10.5
click at [177, 363] on button "assignment" at bounding box center [191, 368] width 41 height 23
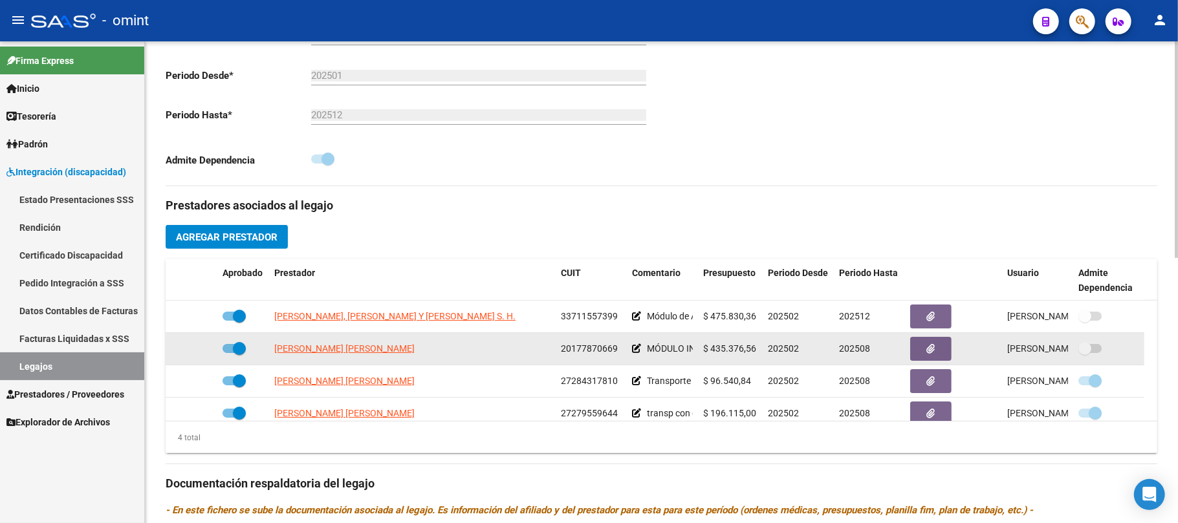
scroll to position [345, 0]
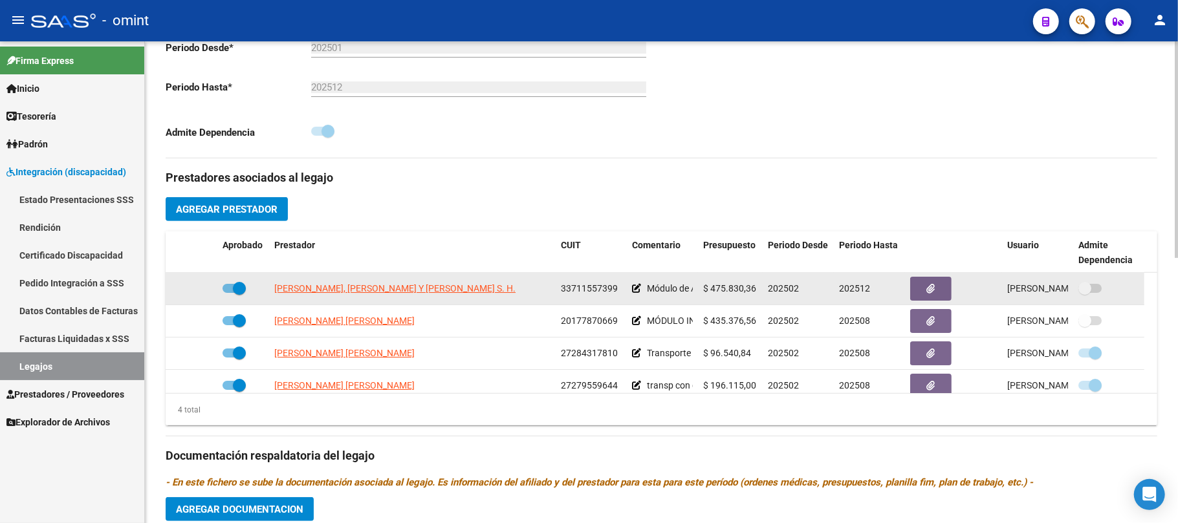
click at [402, 294] on span "[PERSON_NAME], [PERSON_NAME] Y [PERSON_NAME] S. H." at bounding box center [394, 288] width 241 height 10
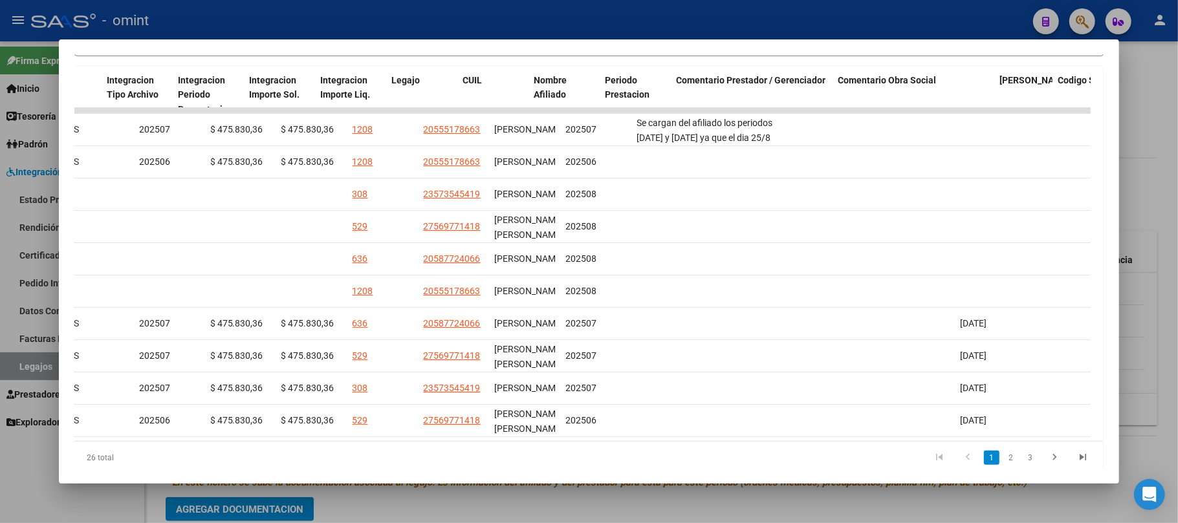
scroll to position [0, 0]
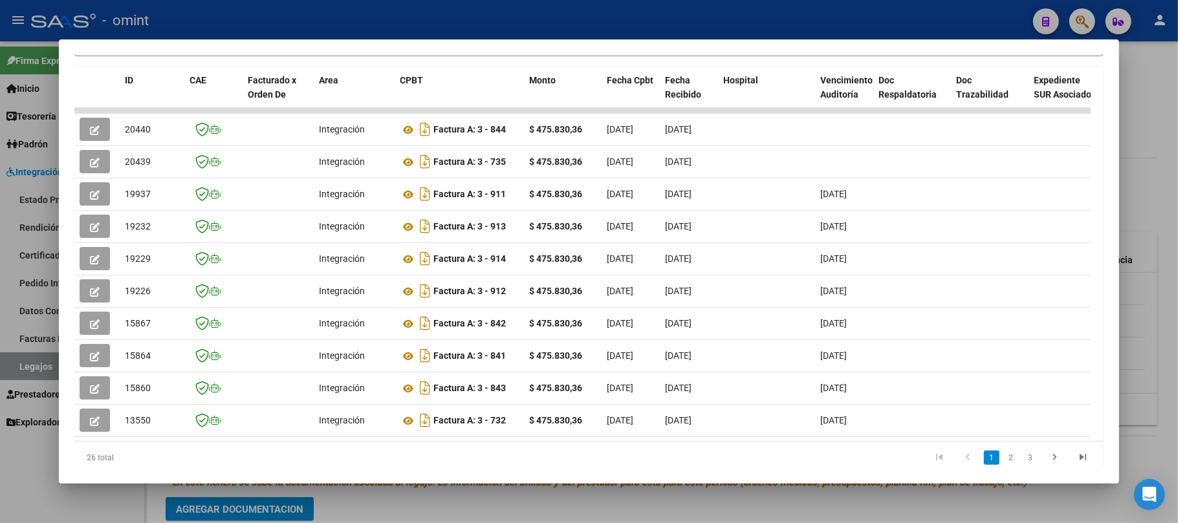
click at [252, 11] on div at bounding box center [589, 261] width 1178 height 523
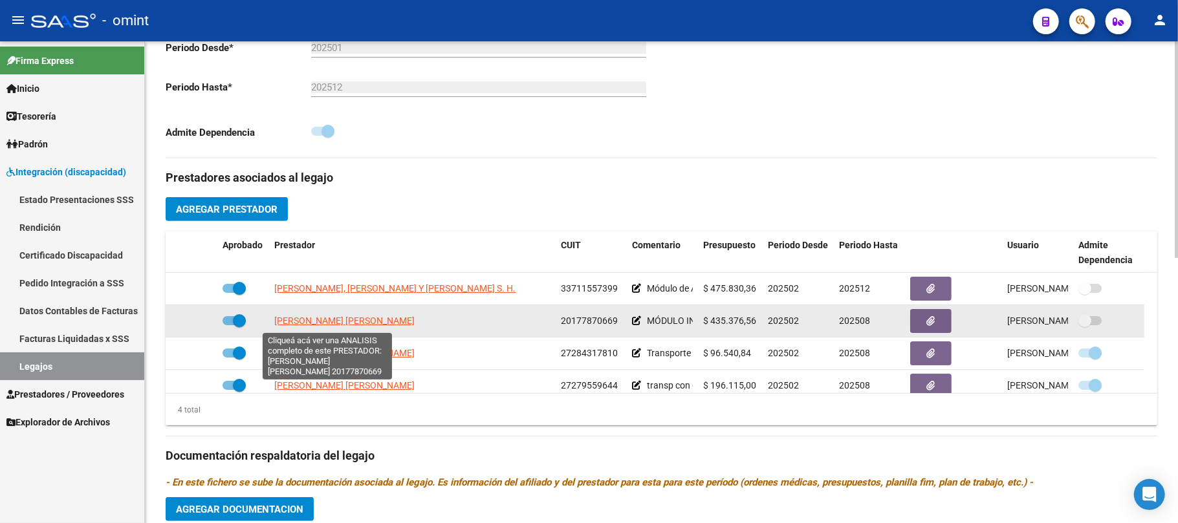
click at [313, 326] on span "[PERSON_NAME] [PERSON_NAME]" at bounding box center [344, 321] width 140 height 10
type textarea "20177870669"
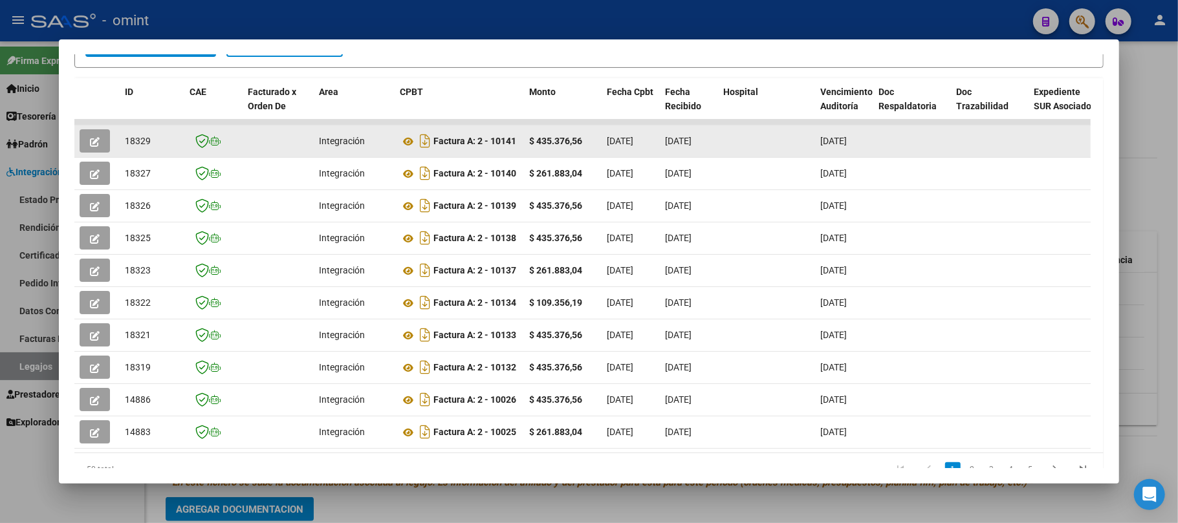
click at [91, 138] on icon "button" at bounding box center [95, 142] width 10 height 10
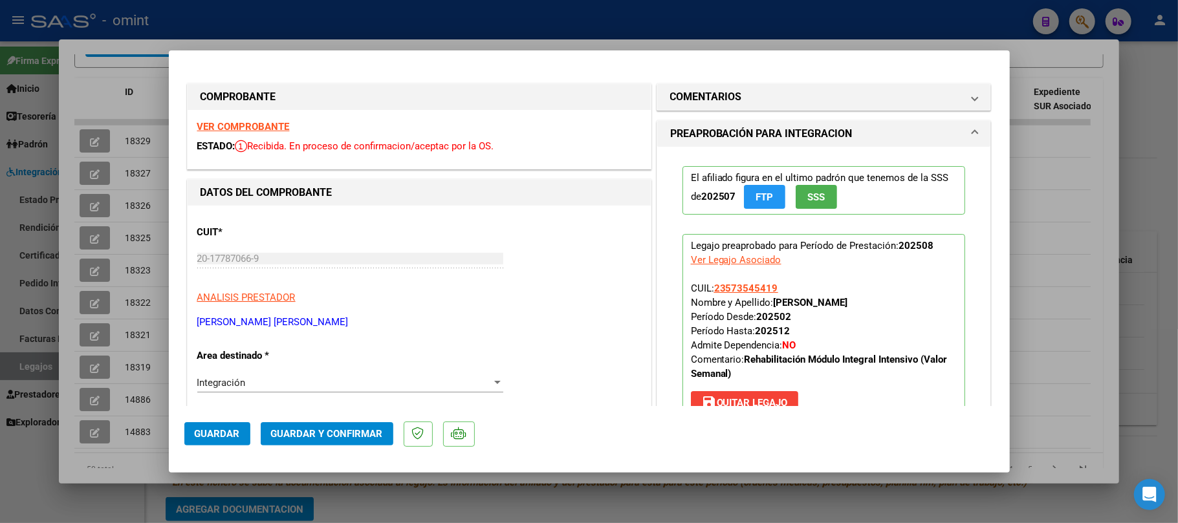
click at [263, 124] on strong "VER COMPROBANTE" at bounding box center [243, 127] width 92 height 12
click at [243, 133] on div "VER COMPROBANTE ESTADO: Recibida. En proceso de confirmacion/aceptac por la OS." at bounding box center [419, 139] width 463 height 59
click at [243, 128] on strong "VER COMPROBANTE" at bounding box center [243, 127] width 92 height 12
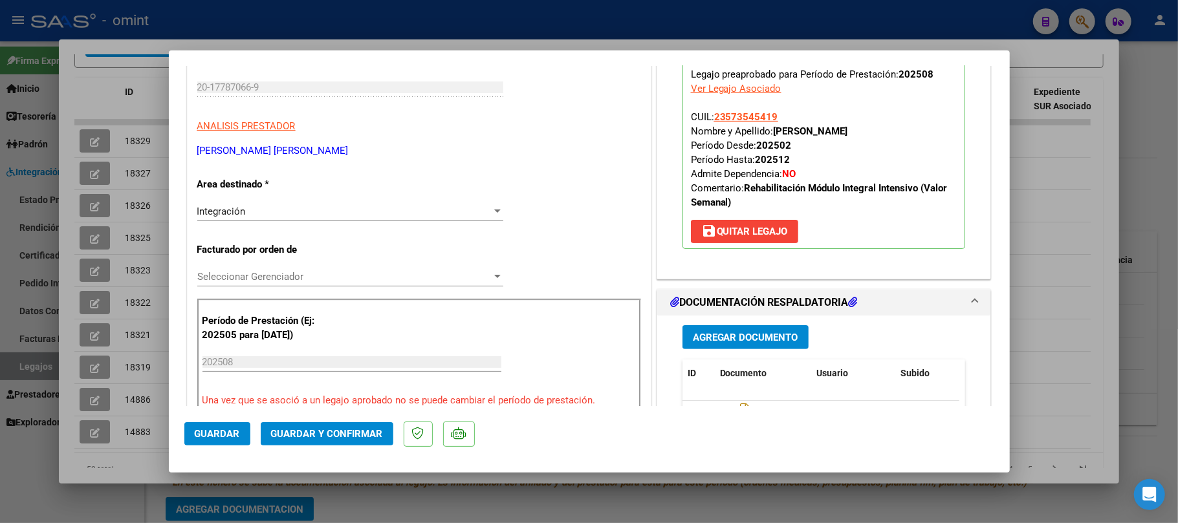
scroll to position [172, 0]
click at [342, 437] on span "Guardar y Confirmar" at bounding box center [327, 434] width 112 height 12
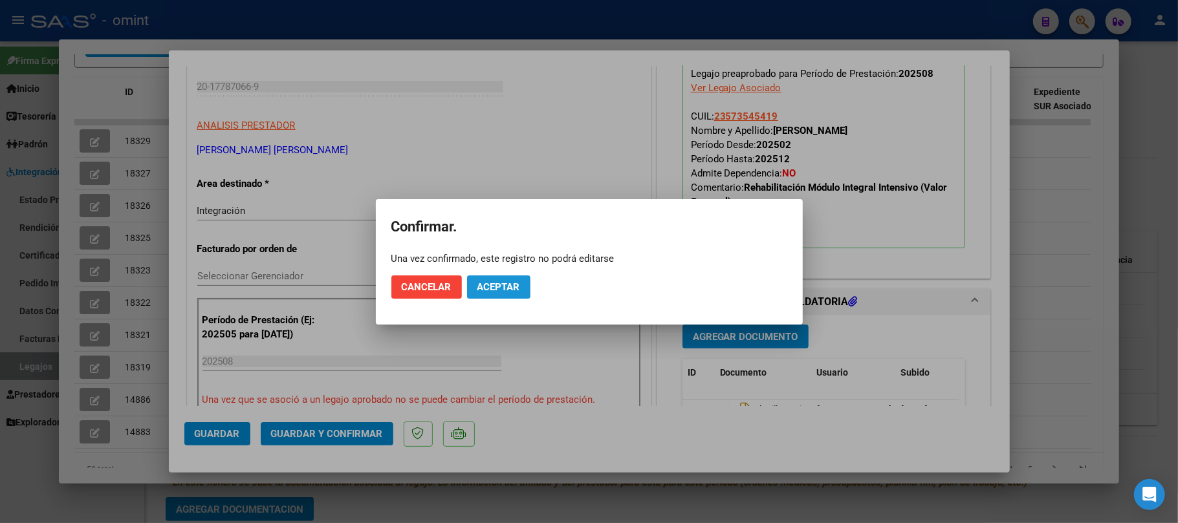
click at [491, 288] on span "Aceptar" at bounding box center [498, 287] width 43 height 12
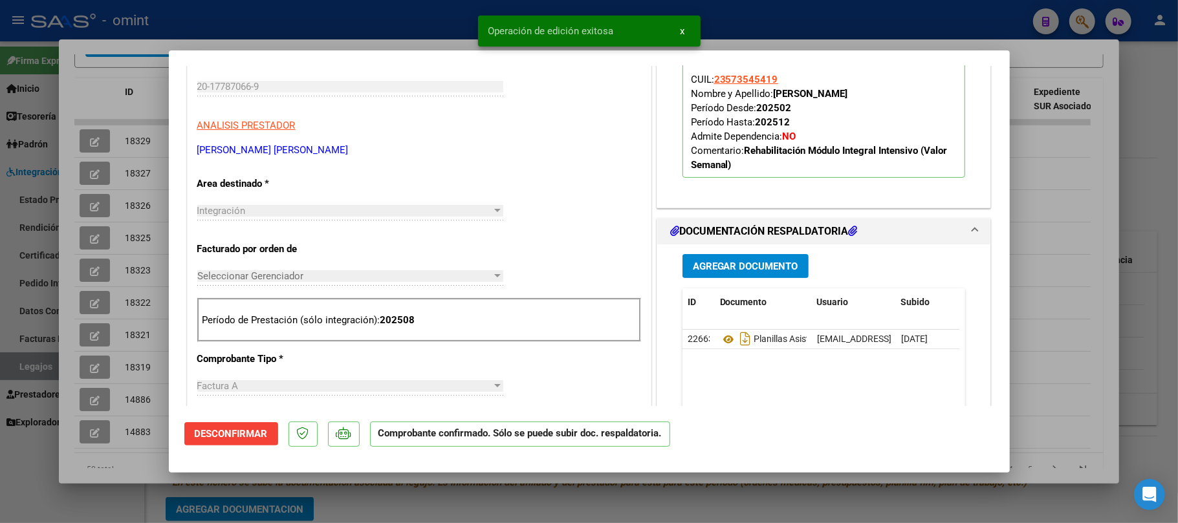
click at [156, 125] on div at bounding box center [589, 261] width 1178 height 523
type input "$ 0,00"
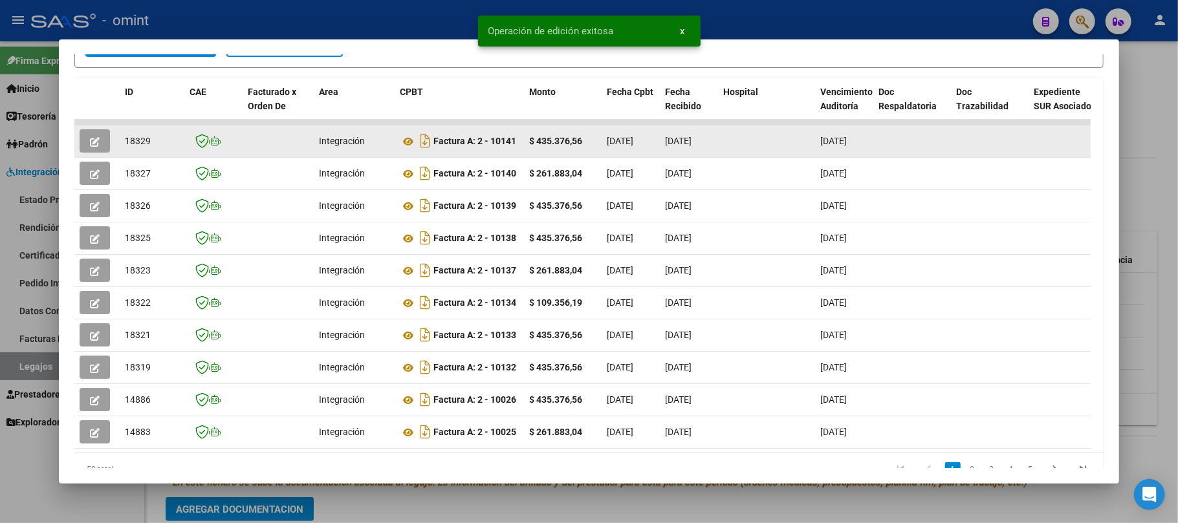
click at [145, 142] on span "18329" at bounding box center [138, 141] width 26 height 10
click at [143, 143] on span "18329" at bounding box center [138, 141] width 26 height 10
click at [142, 140] on span "18329" at bounding box center [138, 141] width 26 height 10
copy span "18329"
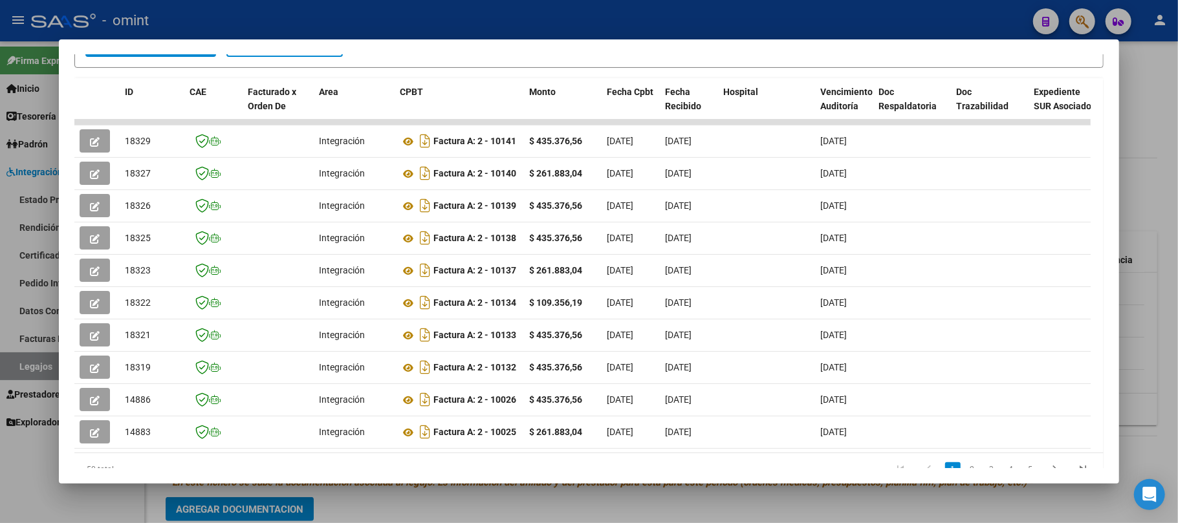
click at [225, 21] on div at bounding box center [589, 261] width 1178 height 523
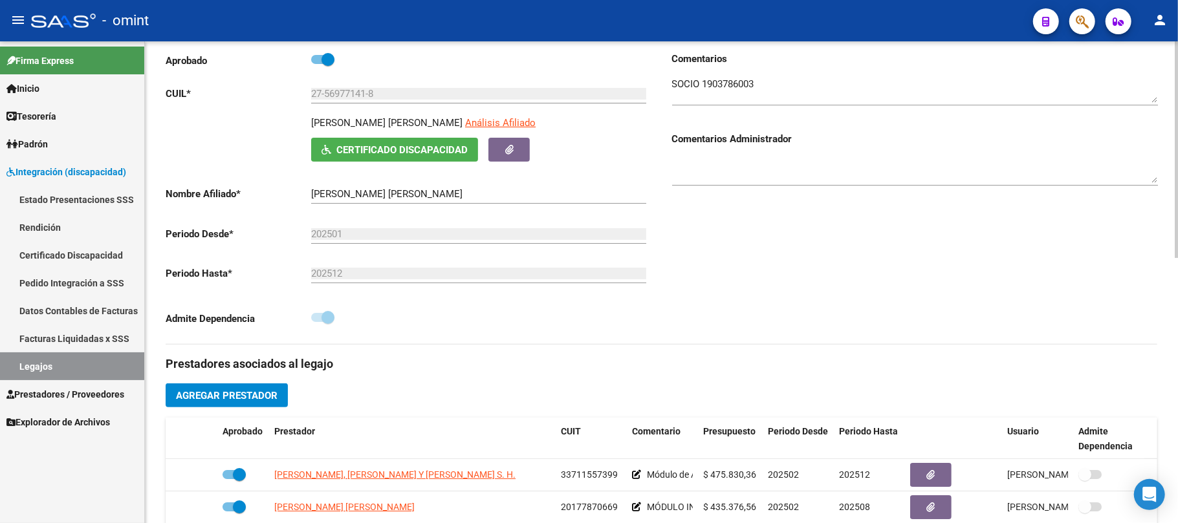
scroll to position [0, 0]
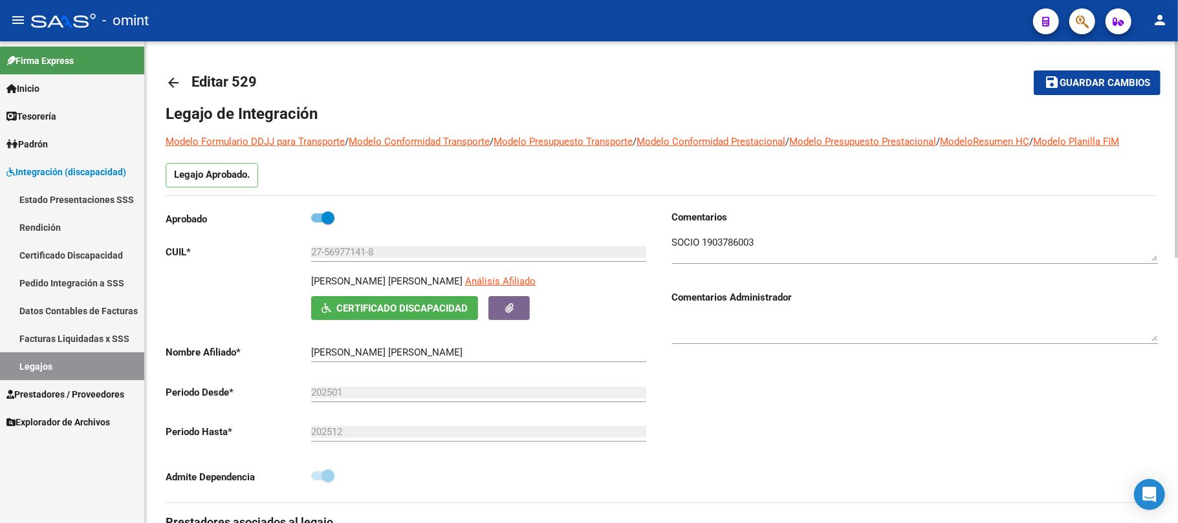
click at [176, 85] on mat-icon "arrow_back" at bounding box center [174, 83] width 16 height 16
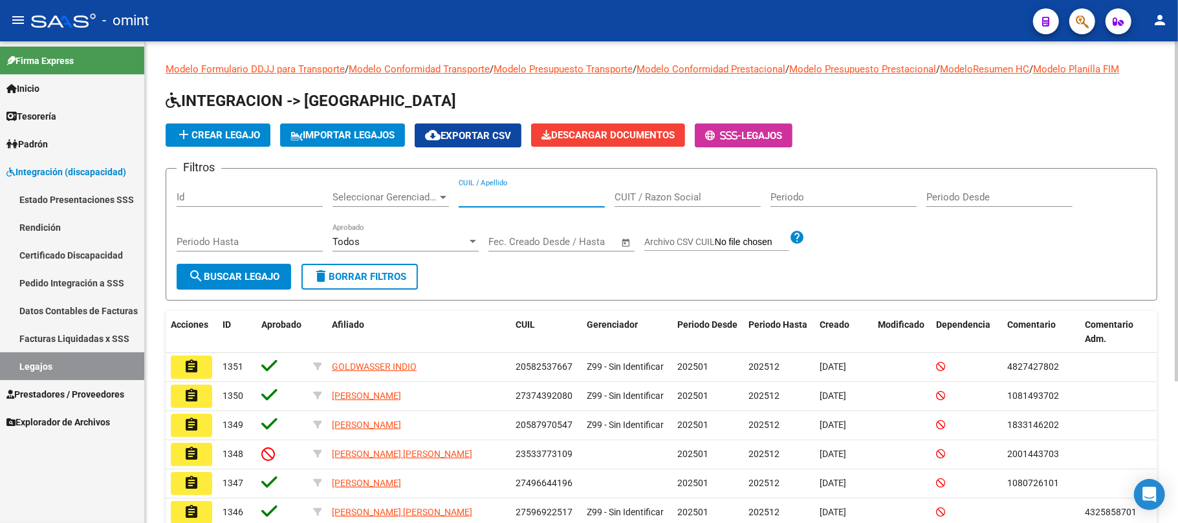
click at [482, 197] on input "CUIL / Apellido" at bounding box center [531, 197] width 146 height 12
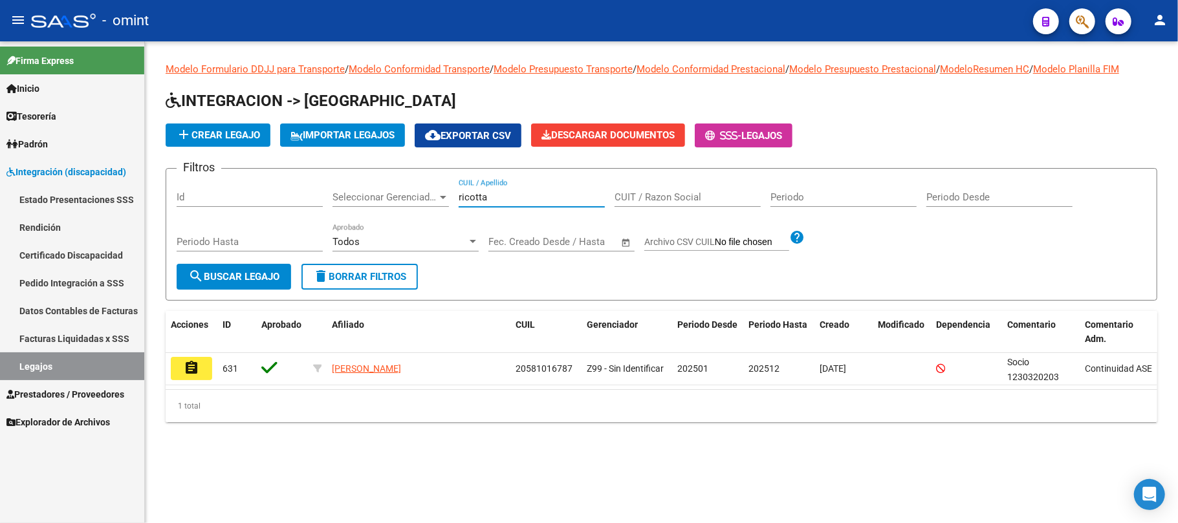
type input "ricotta"
click at [193, 378] on button "assignment" at bounding box center [191, 368] width 41 height 23
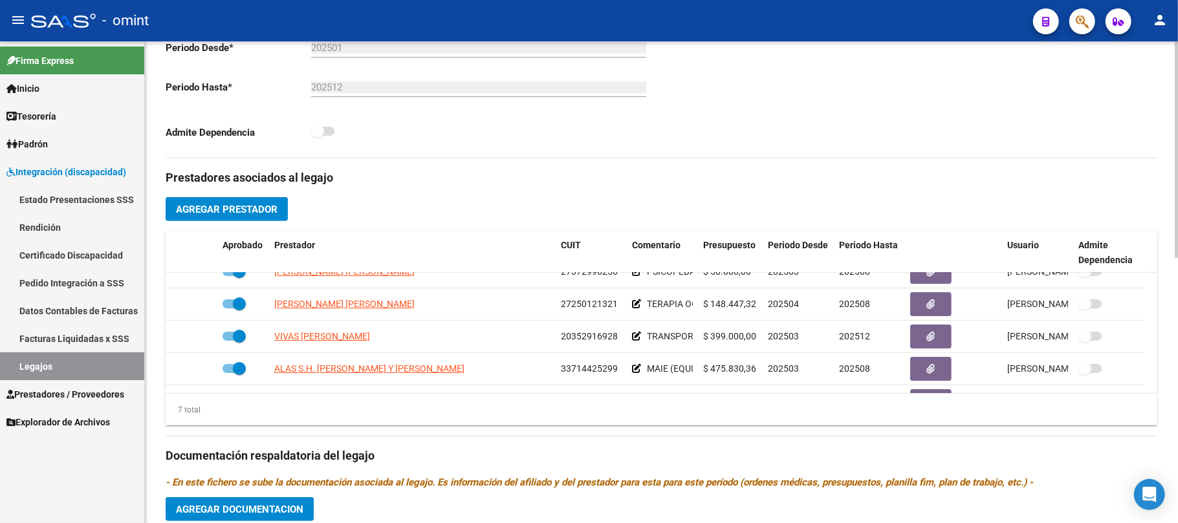
scroll to position [109, 0]
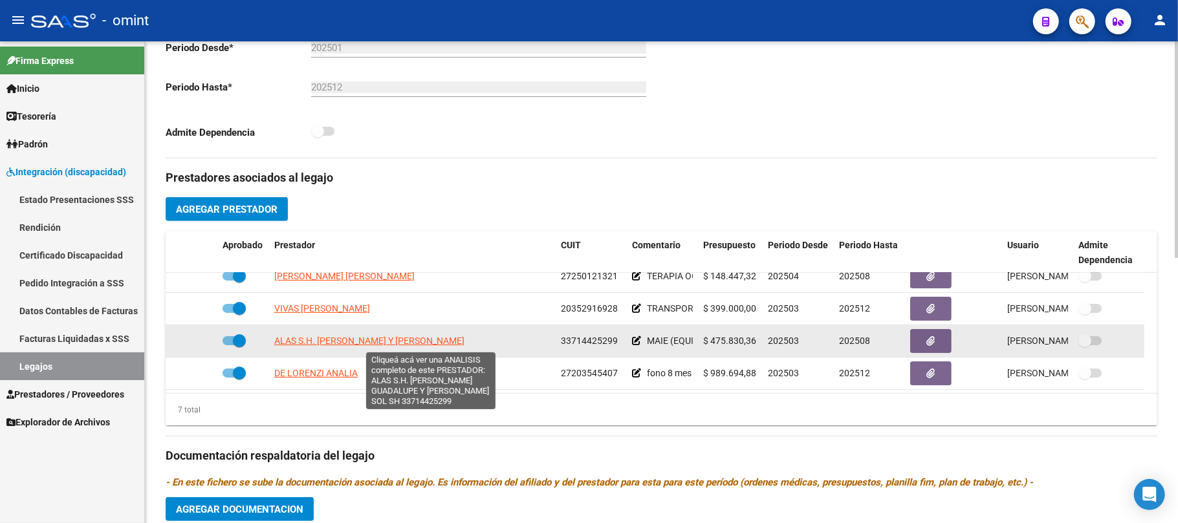
click at [366, 345] on span "ALAS S.H. [PERSON_NAME] Y [PERSON_NAME]" at bounding box center [369, 341] width 190 height 10
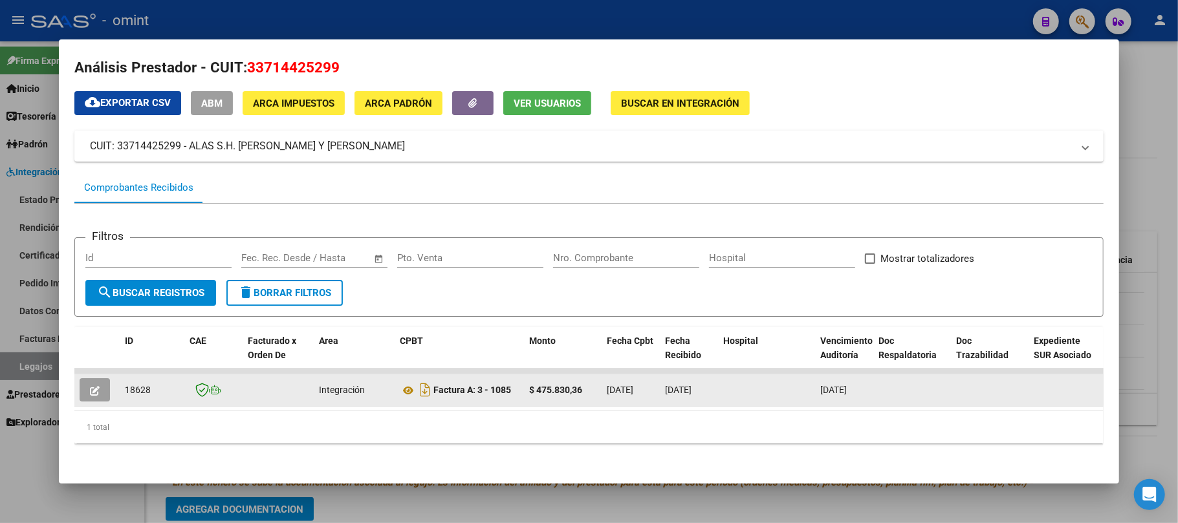
scroll to position [22, 0]
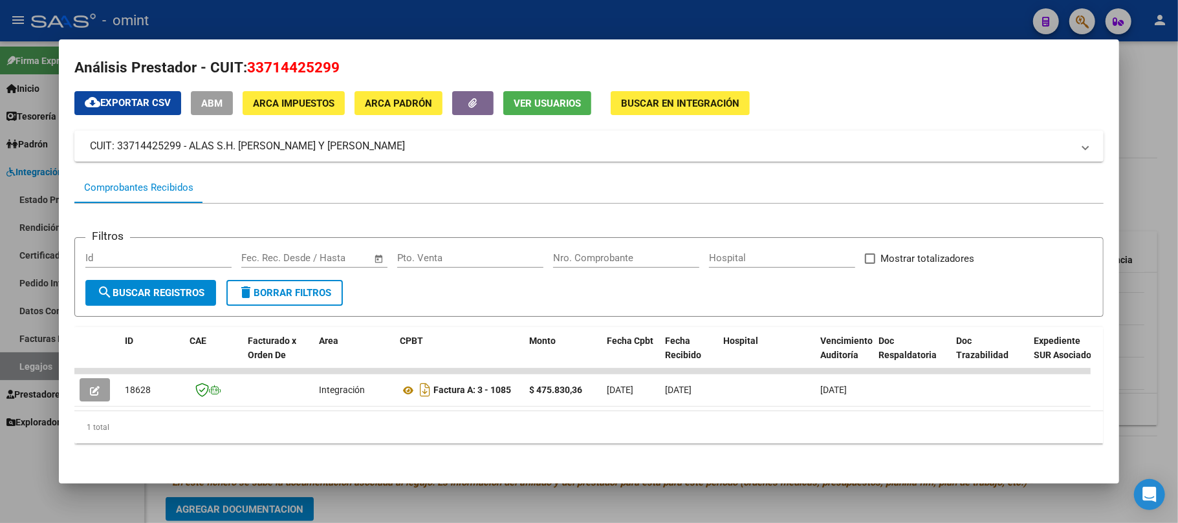
click at [389, 32] on div at bounding box center [589, 261] width 1178 height 523
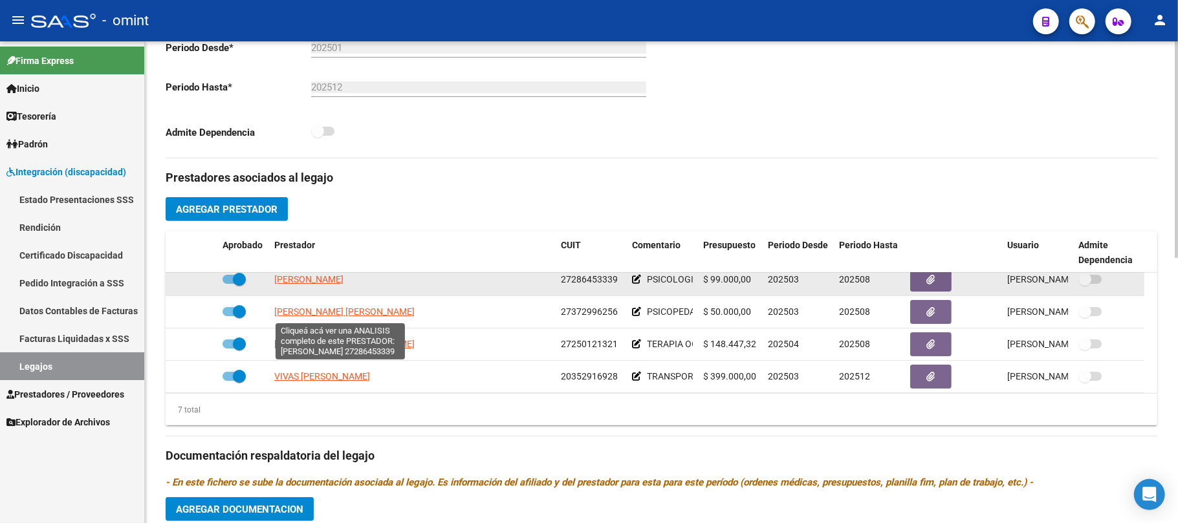
scroll to position [0, 0]
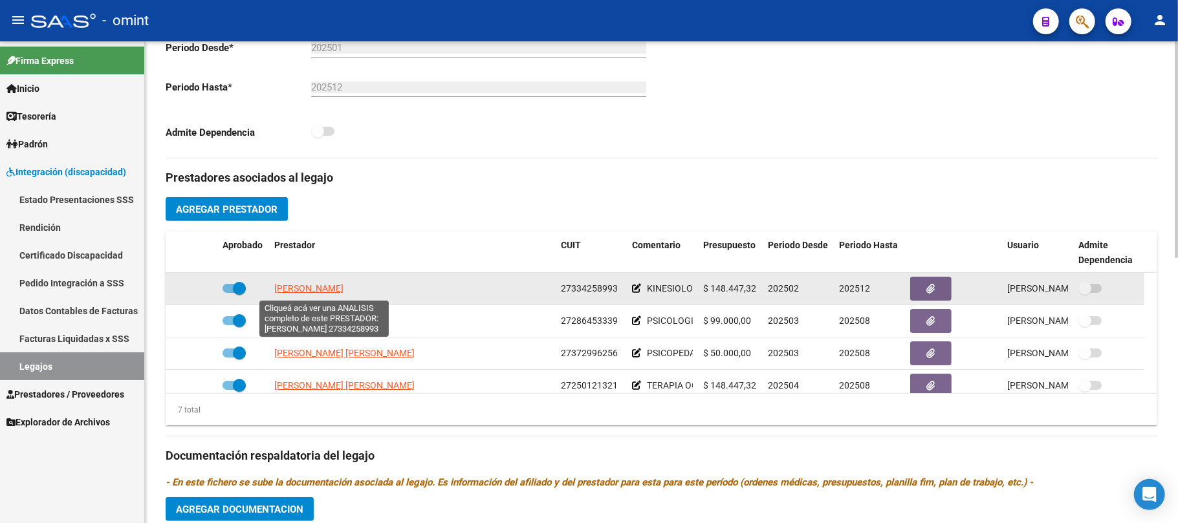
click at [317, 285] on span "[PERSON_NAME]" at bounding box center [308, 288] width 69 height 10
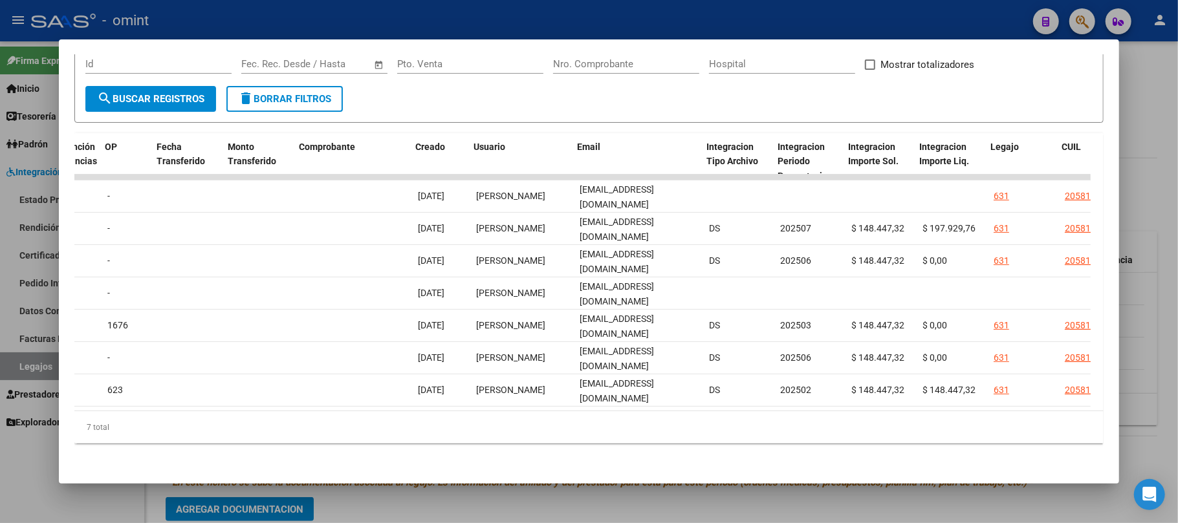
scroll to position [0, 1139]
click at [552, 16] on div at bounding box center [589, 261] width 1178 height 523
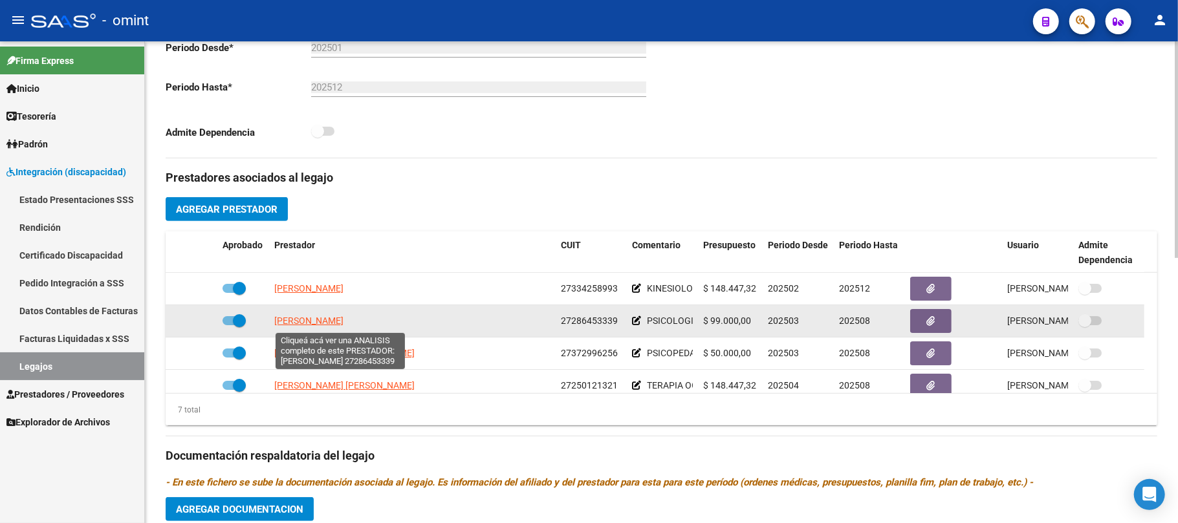
click at [338, 326] on span "[PERSON_NAME]" at bounding box center [308, 321] width 69 height 10
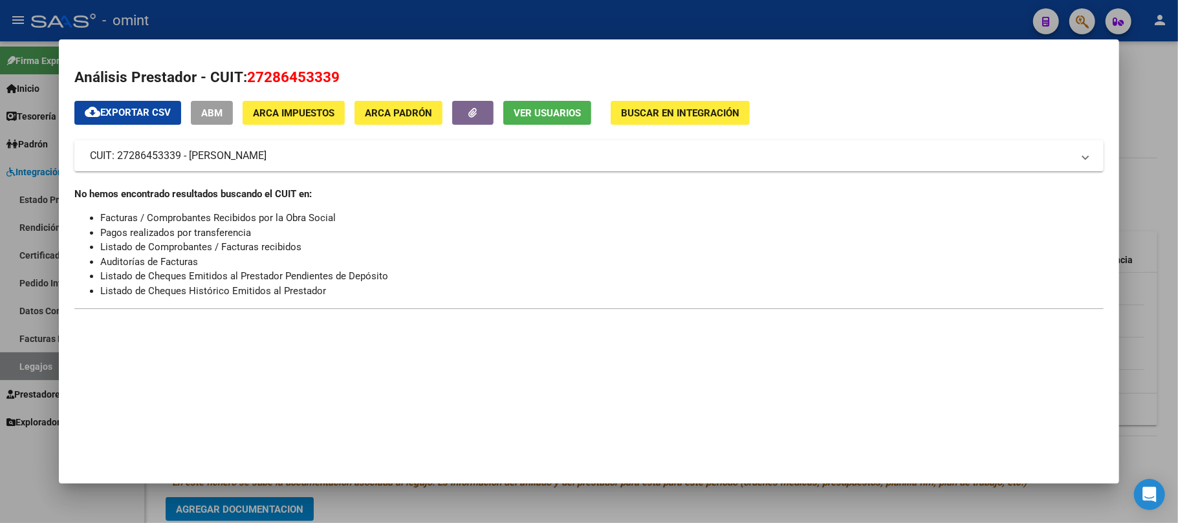
drag, startPoint x: 393, startPoint y: 22, endPoint x: 433, endPoint y: 118, distance: 103.8
click at [392, 21] on div at bounding box center [589, 261] width 1178 height 523
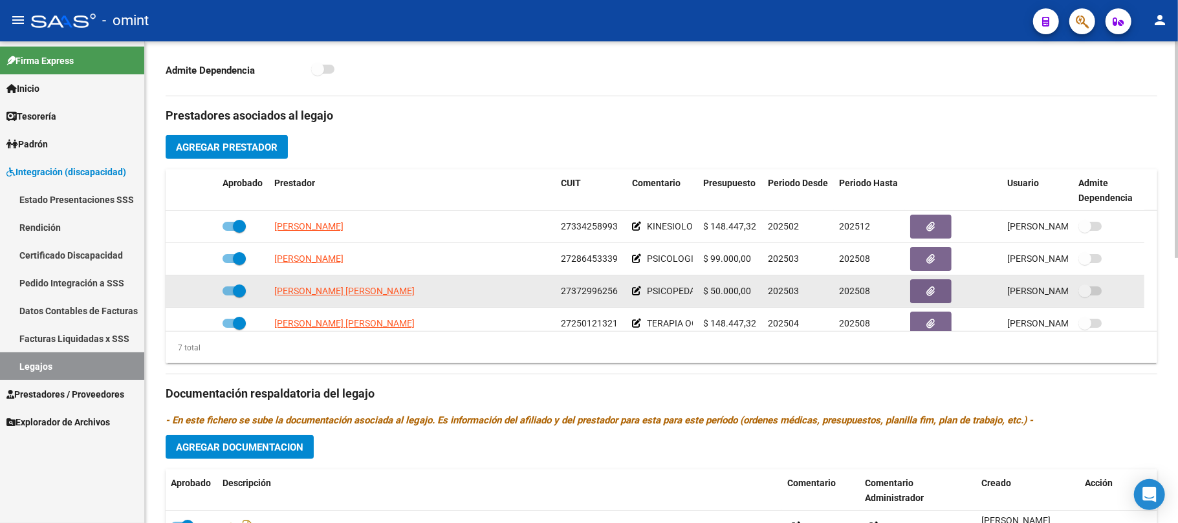
scroll to position [431, 0]
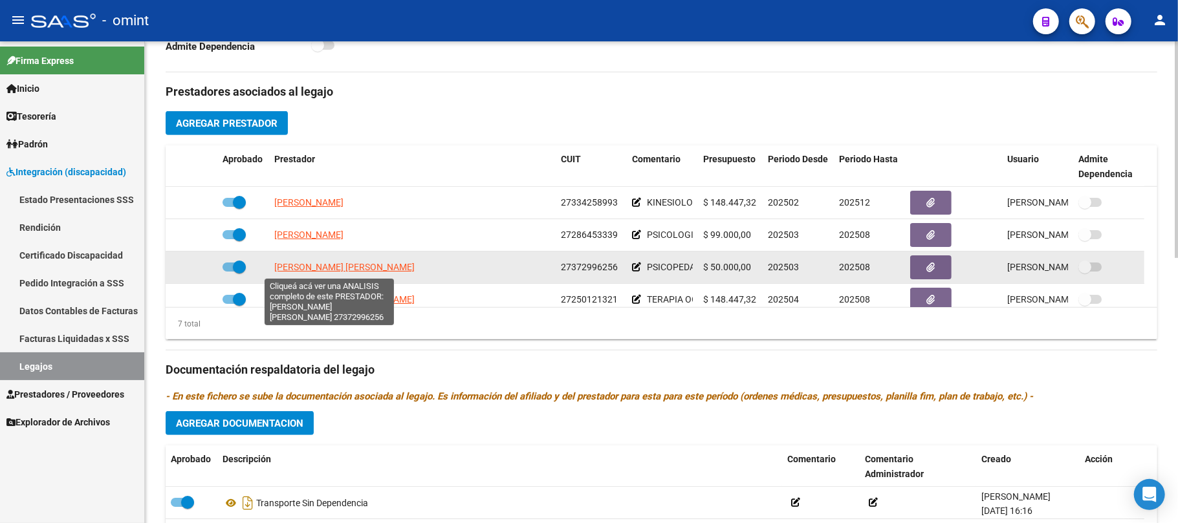
click at [319, 272] on span "[PERSON_NAME] [PERSON_NAME]" at bounding box center [344, 267] width 140 height 10
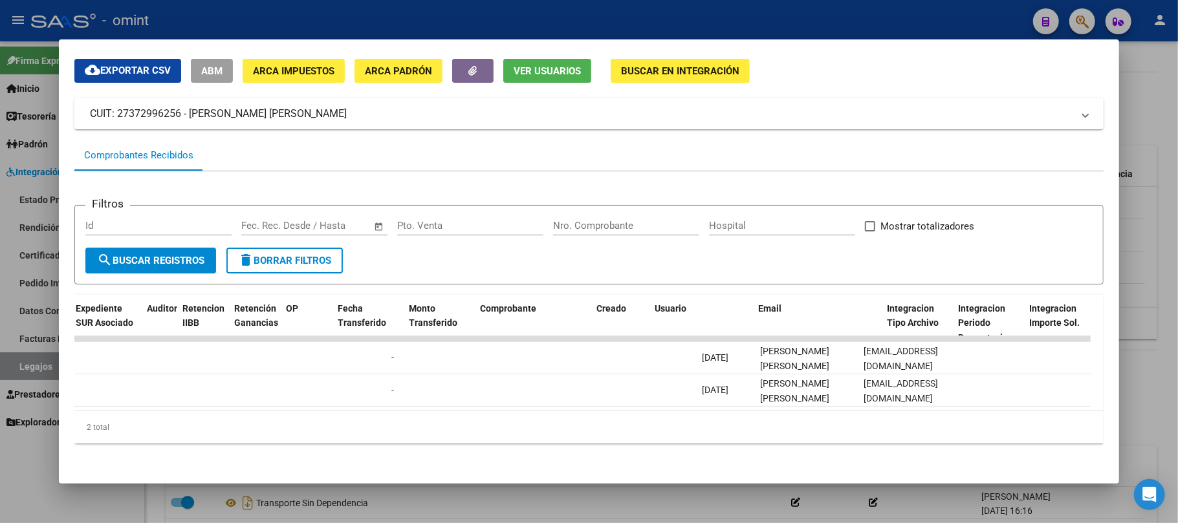
scroll to position [0, 958]
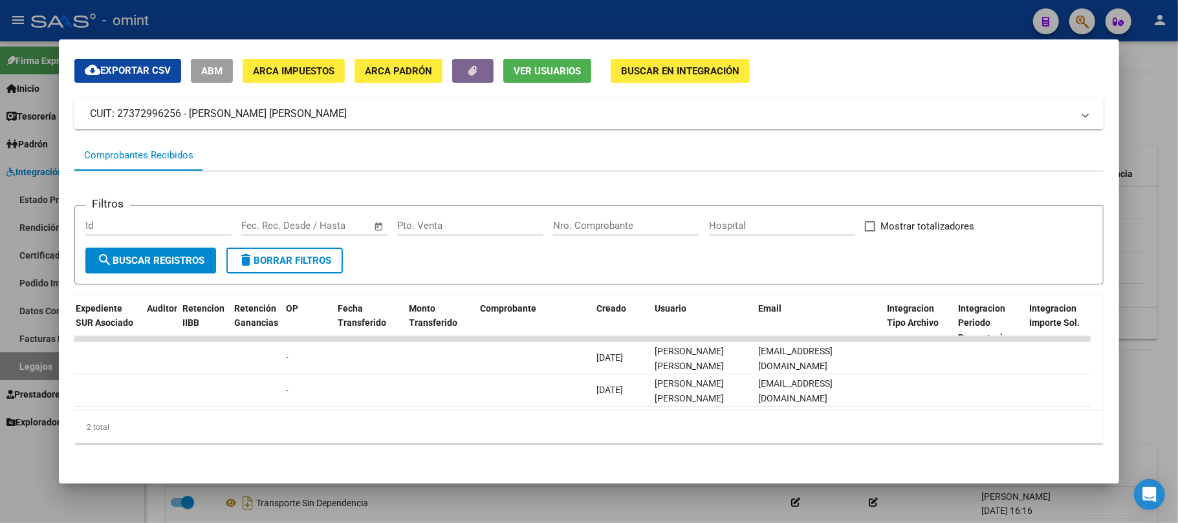
click at [482, 10] on div at bounding box center [589, 261] width 1178 height 523
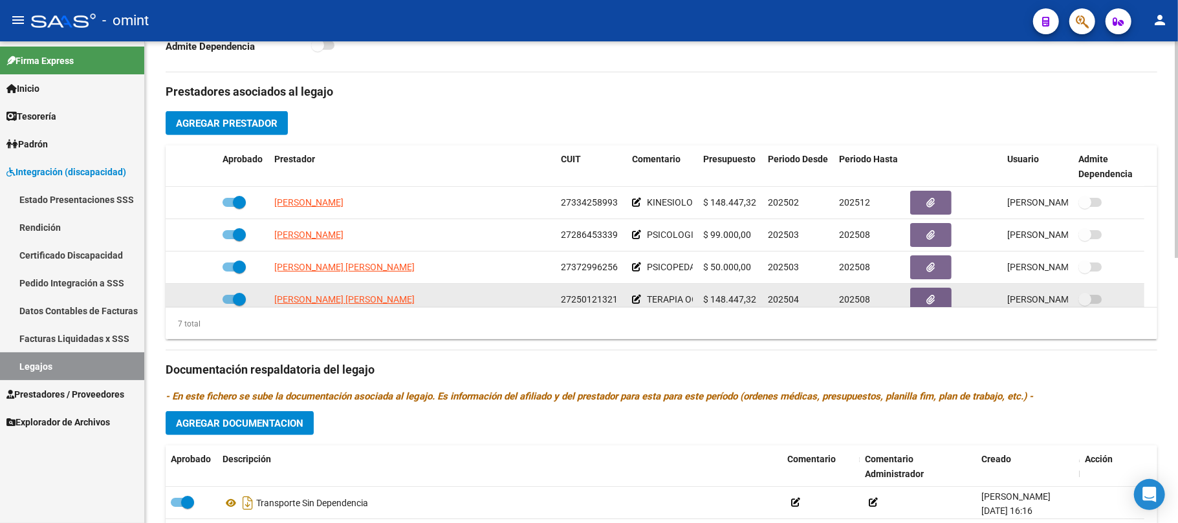
scroll to position [86, 0]
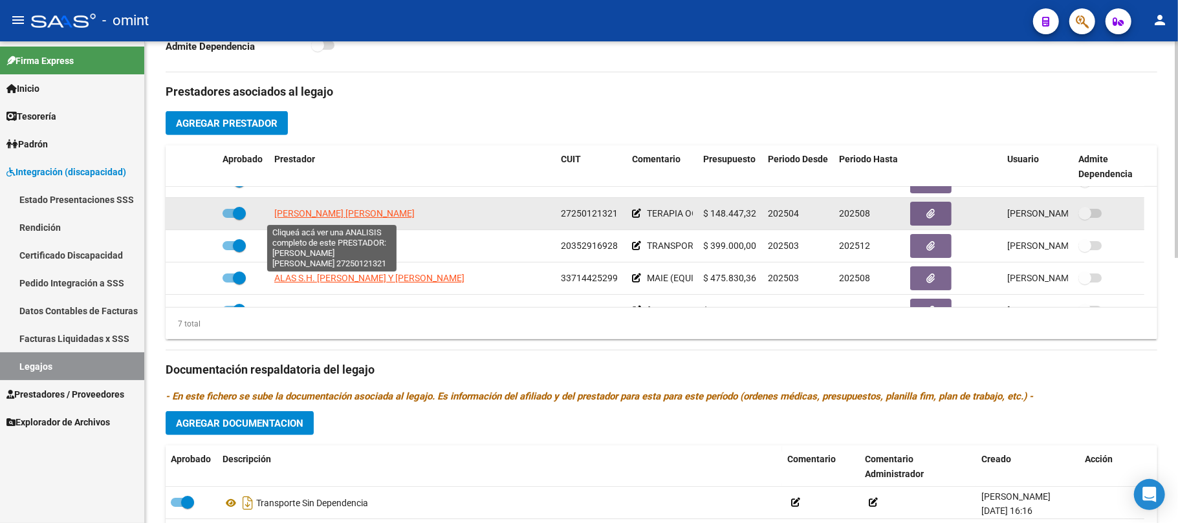
click at [354, 217] on span "[PERSON_NAME] [PERSON_NAME]" at bounding box center [344, 213] width 140 height 10
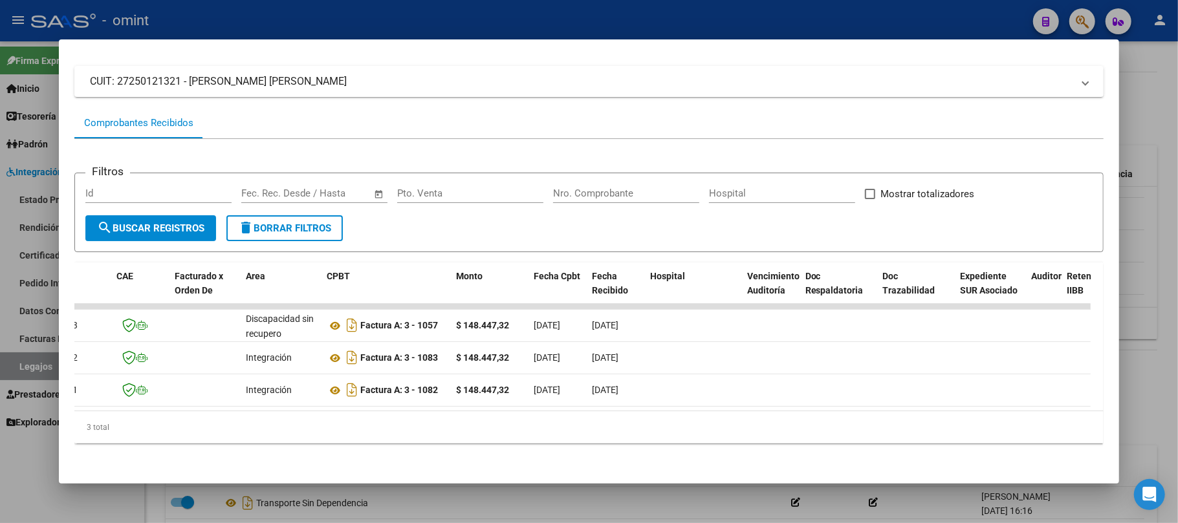
scroll to position [0, 0]
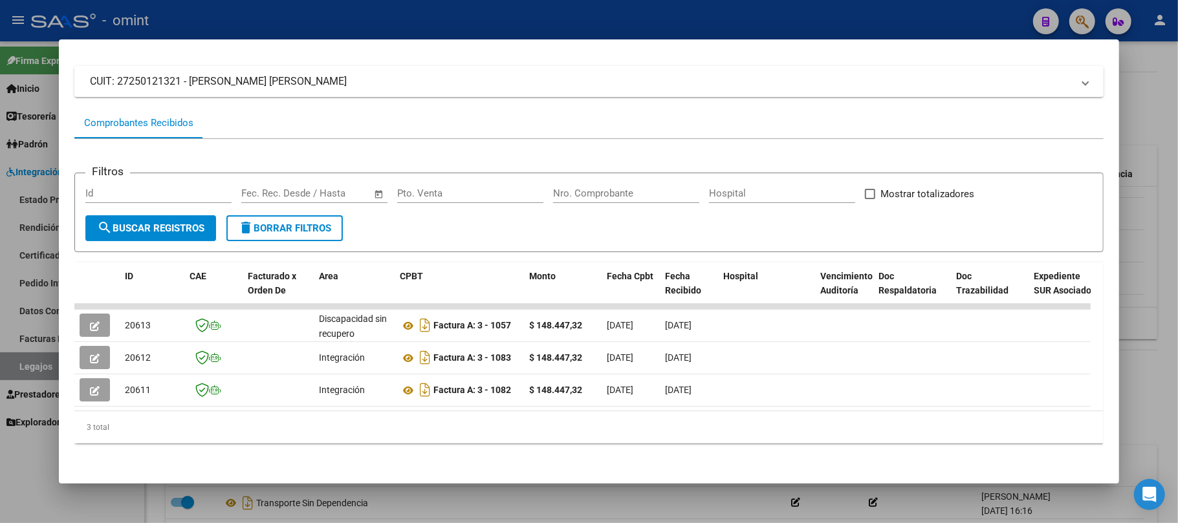
click at [344, 6] on div at bounding box center [589, 261] width 1178 height 523
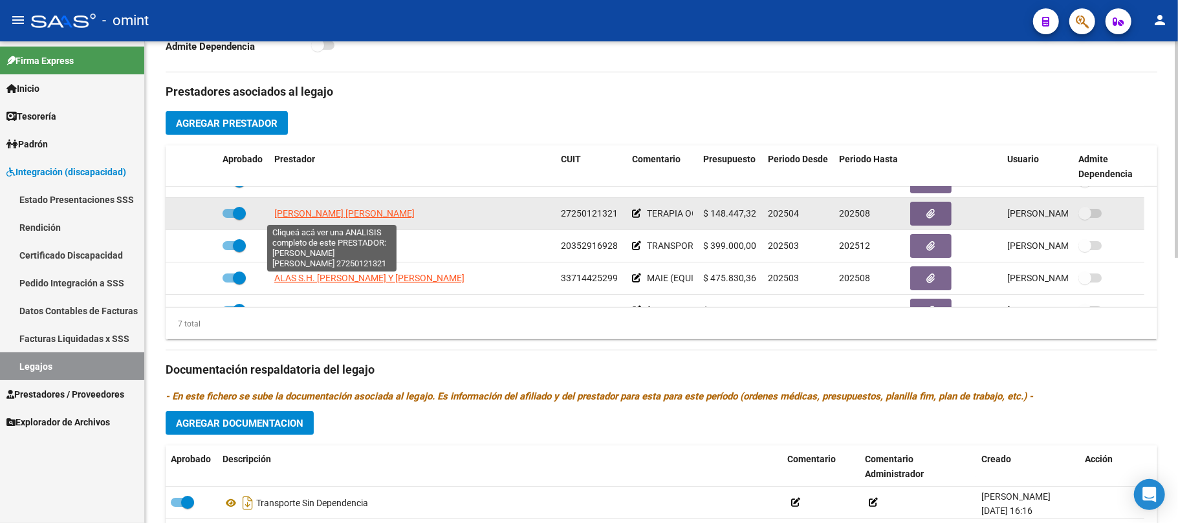
click at [314, 217] on span "[PERSON_NAME] [PERSON_NAME]" at bounding box center [344, 213] width 140 height 10
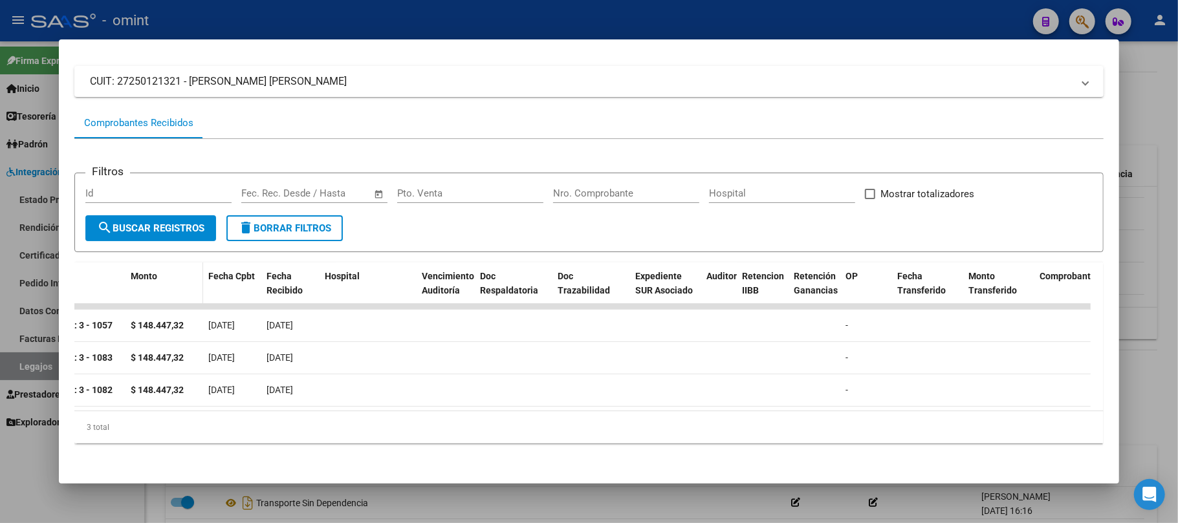
scroll to position [0, 100]
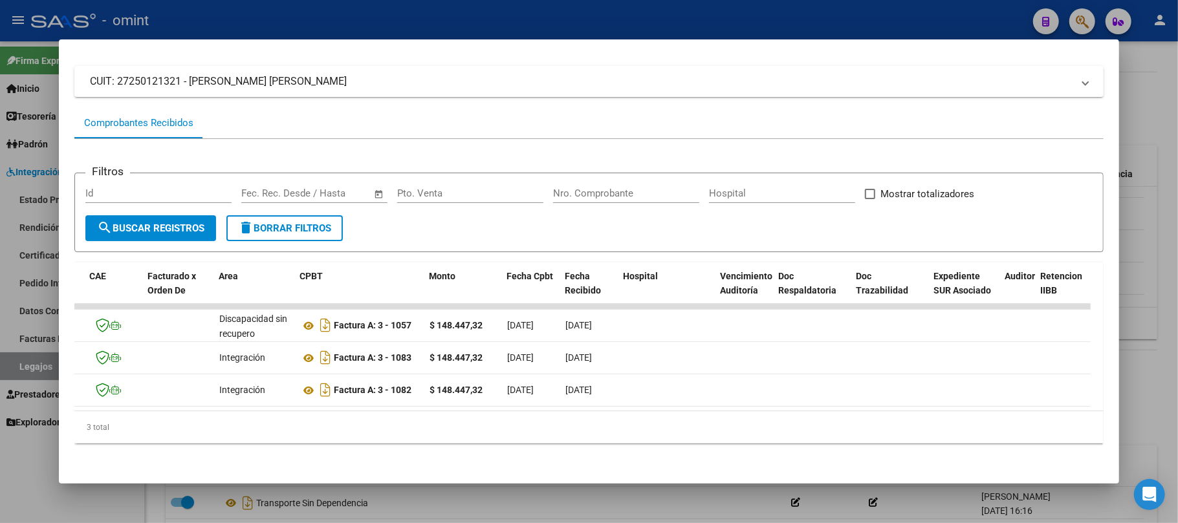
click at [367, 24] on div at bounding box center [589, 261] width 1178 height 523
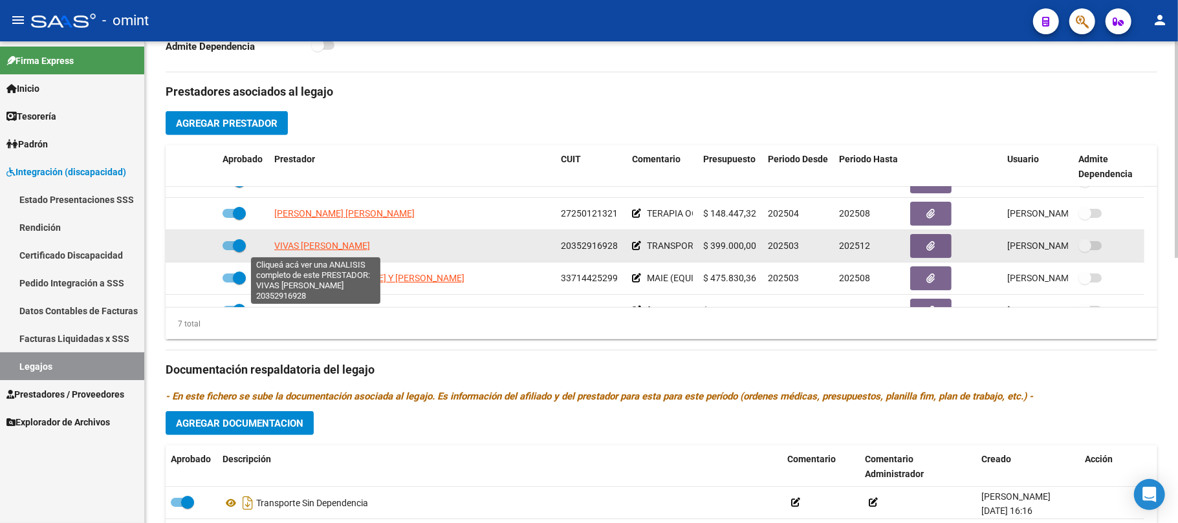
click at [332, 251] on span "VIVAS [PERSON_NAME]" at bounding box center [322, 246] width 96 height 10
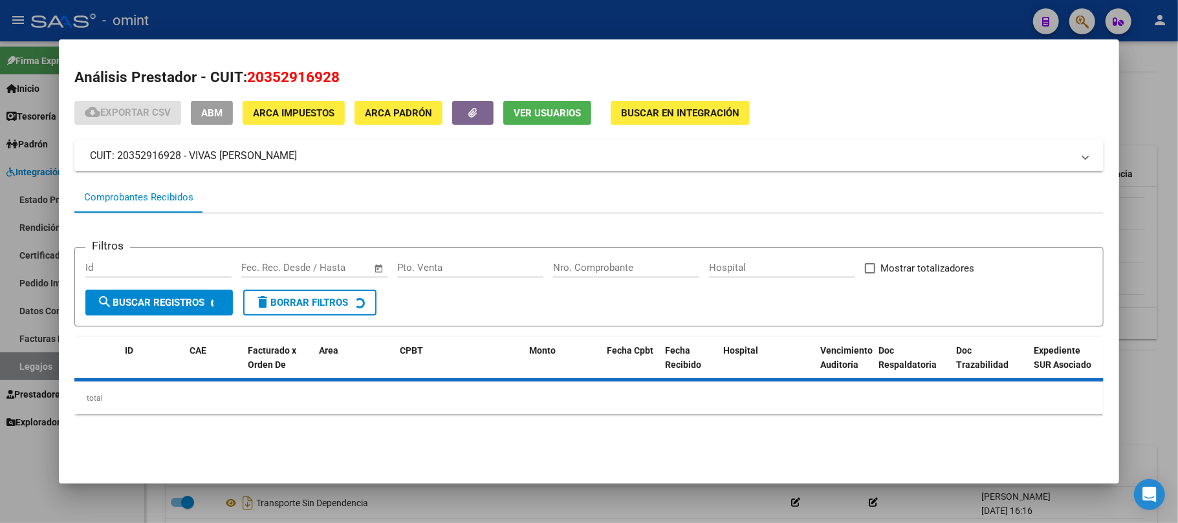
click at [368, 14] on div at bounding box center [589, 261] width 1178 height 523
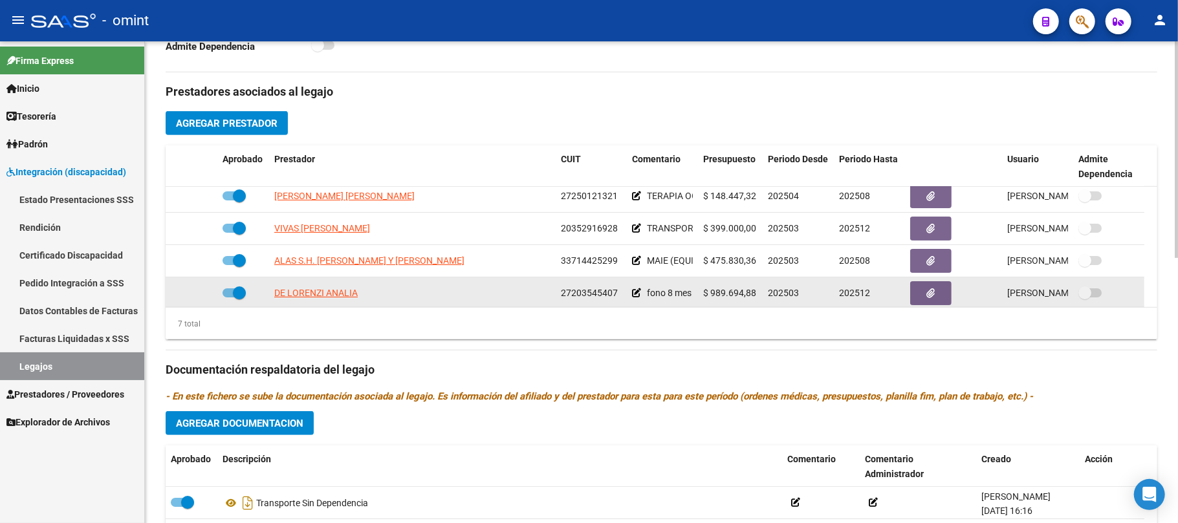
scroll to position [109, 0]
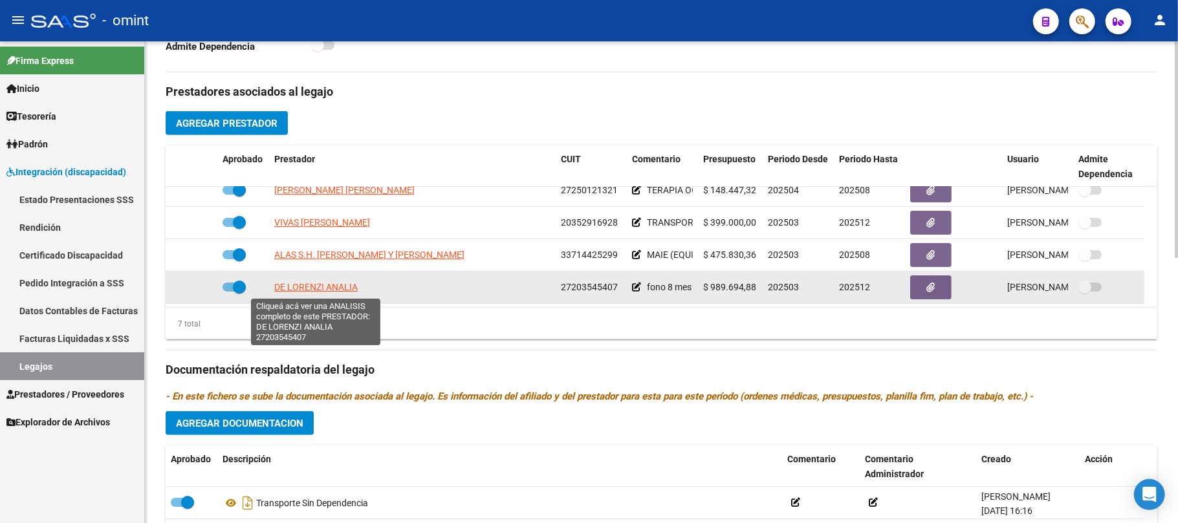
click at [309, 291] on span "DE LORENZI ANALIA" at bounding box center [315, 287] width 83 height 10
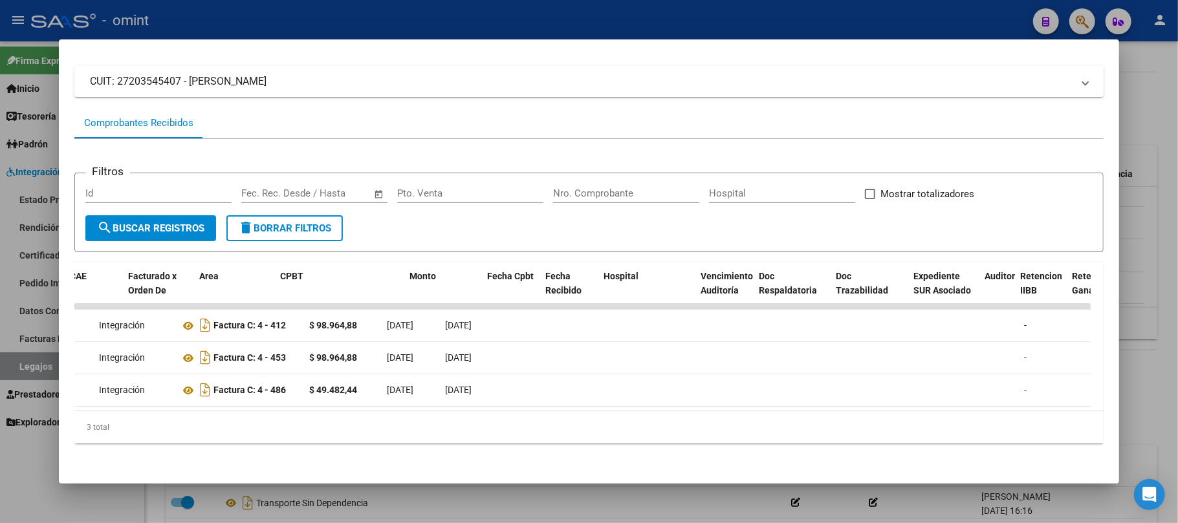
scroll to position [0, 120]
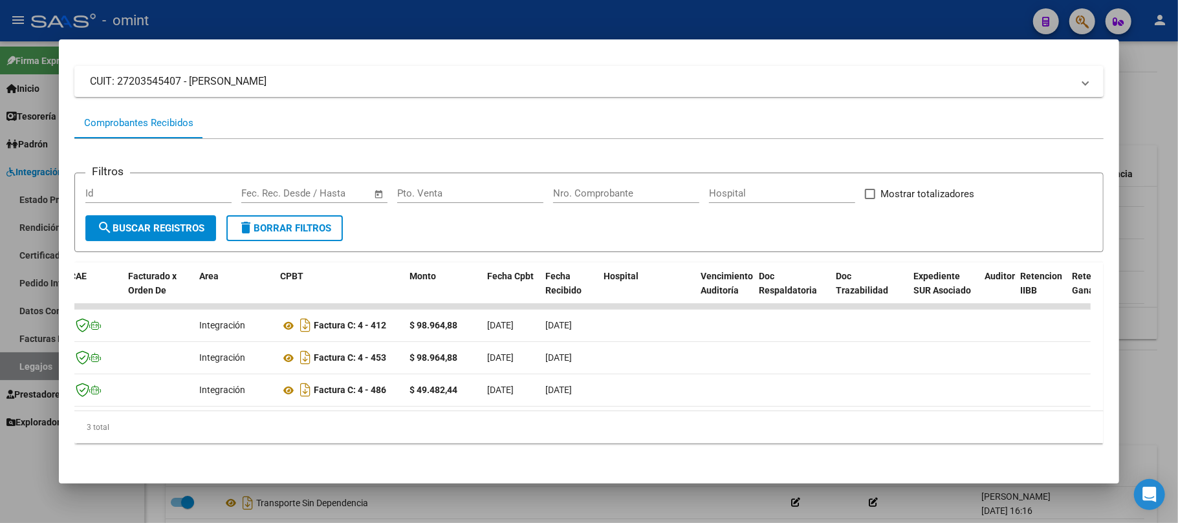
click at [329, 13] on div at bounding box center [589, 261] width 1178 height 523
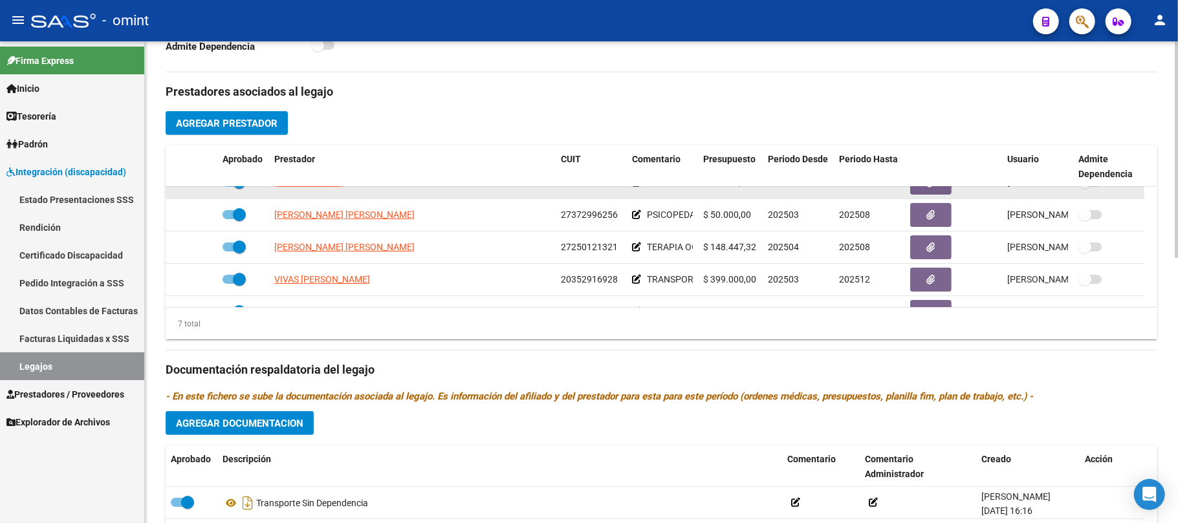
scroll to position [23, 0]
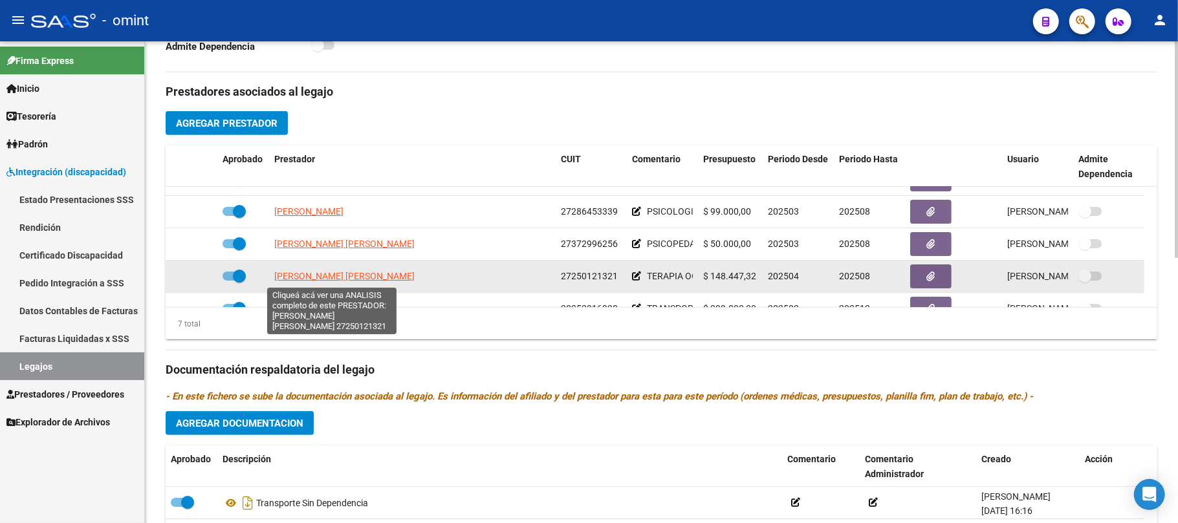
click at [303, 280] on span "[PERSON_NAME] [PERSON_NAME]" at bounding box center [344, 276] width 140 height 10
type textarea "27250121321"
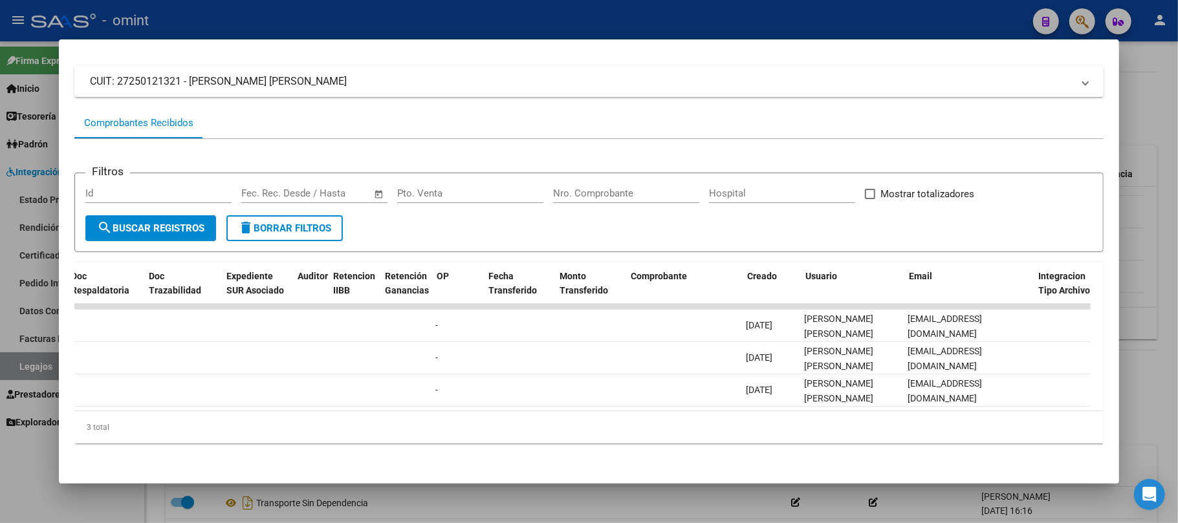
scroll to position [0, 0]
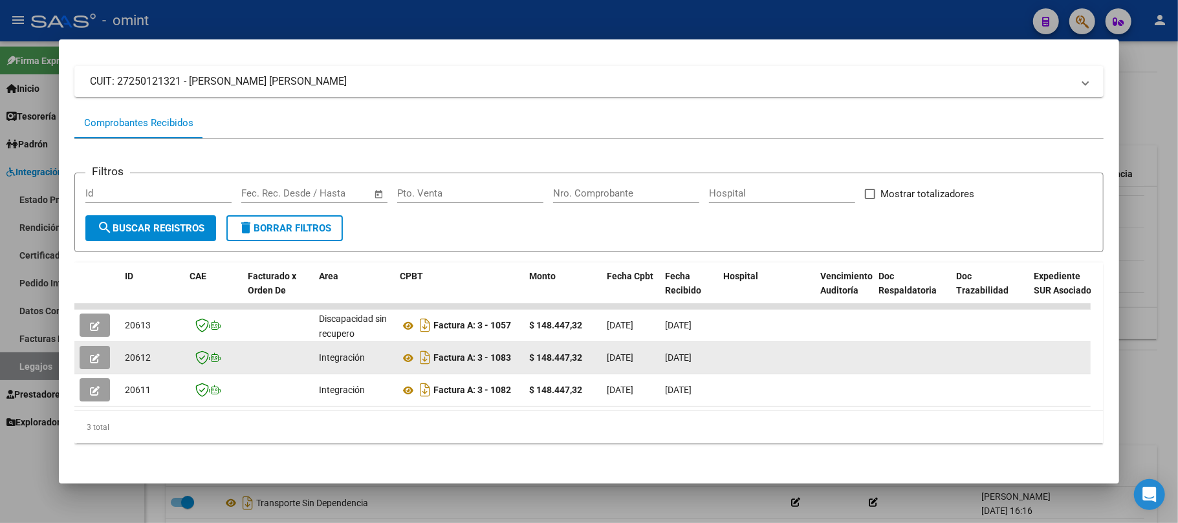
click at [102, 348] on button "button" at bounding box center [95, 357] width 30 height 23
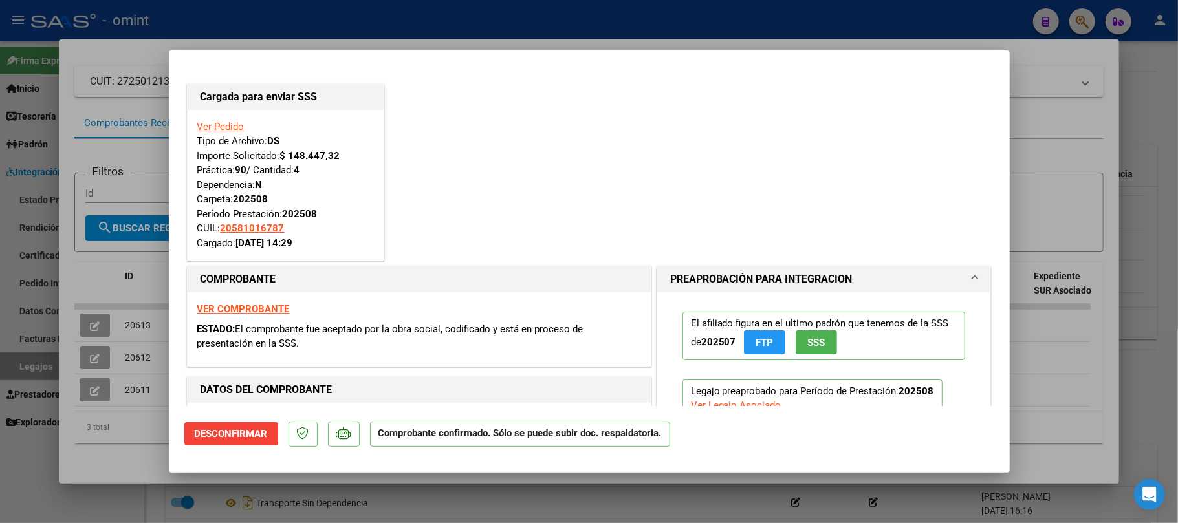
click at [407, 11] on div at bounding box center [589, 261] width 1178 height 523
type input "$ 0,00"
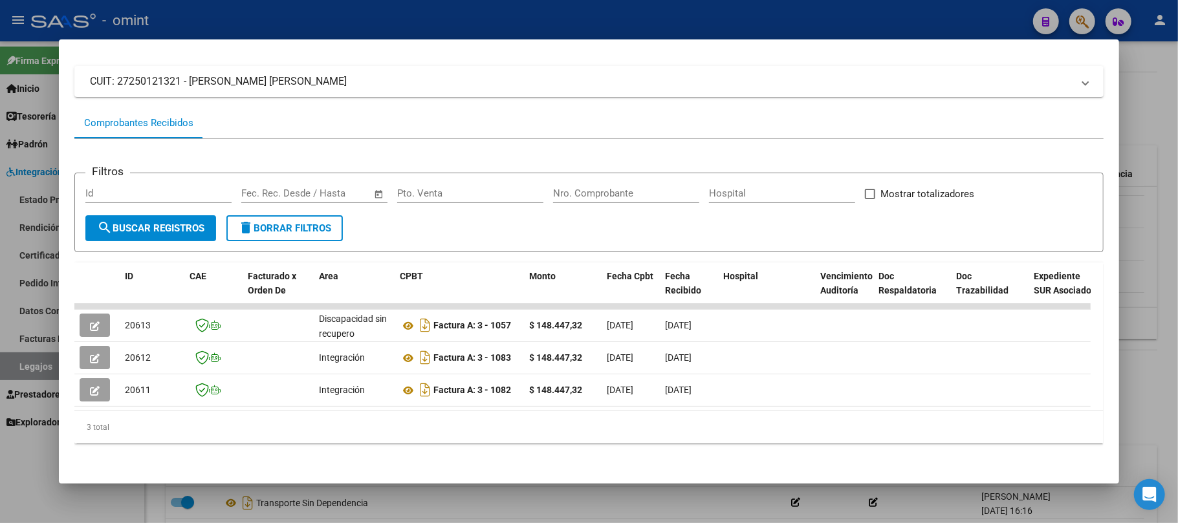
click at [404, 11] on div at bounding box center [589, 261] width 1178 height 523
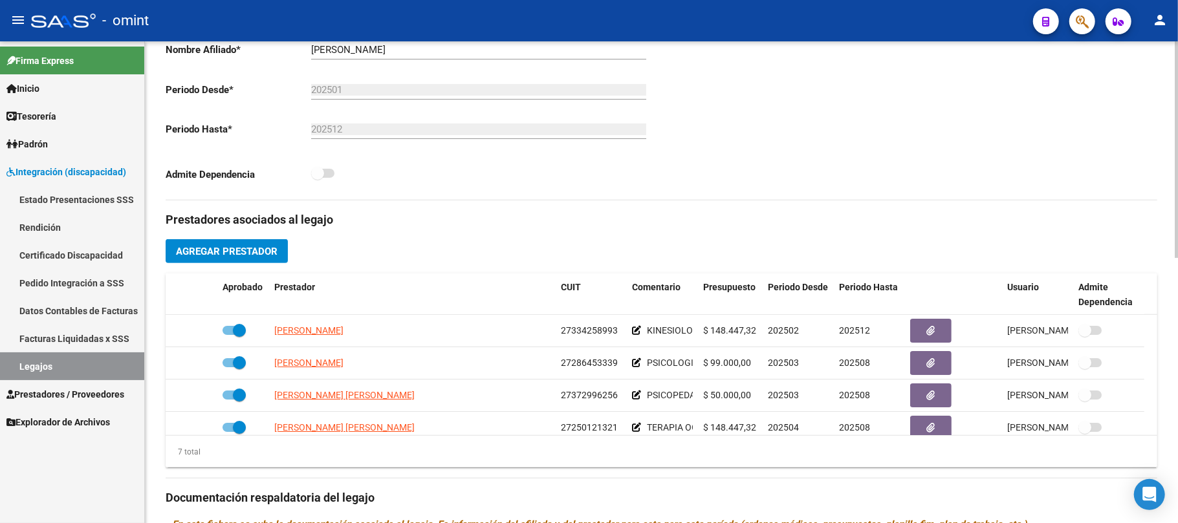
scroll to position [431, 0]
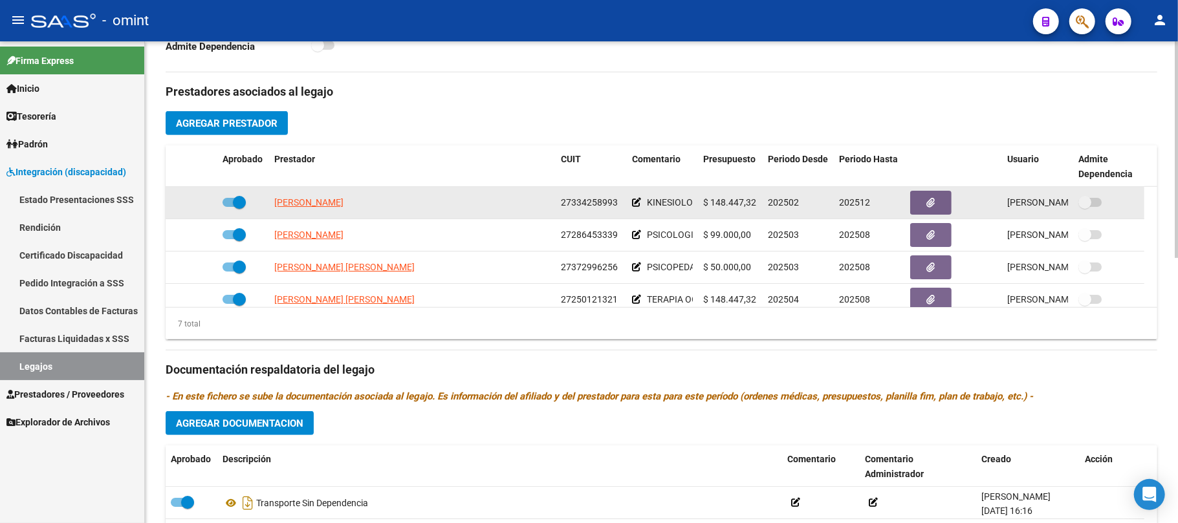
click at [578, 198] on span "27334258993" at bounding box center [589, 202] width 57 height 10
click at [326, 208] on span "[PERSON_NAME]" at bounding box center [308, 202] width 69 height 10
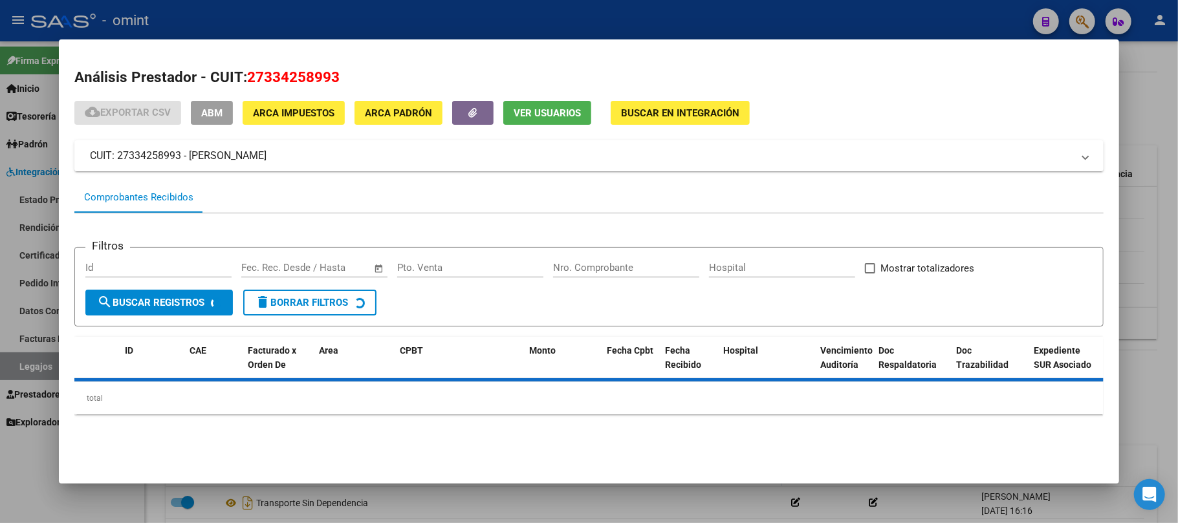
click at [438, 16] on div at bounding box center [589, 261] width 1178 height 523
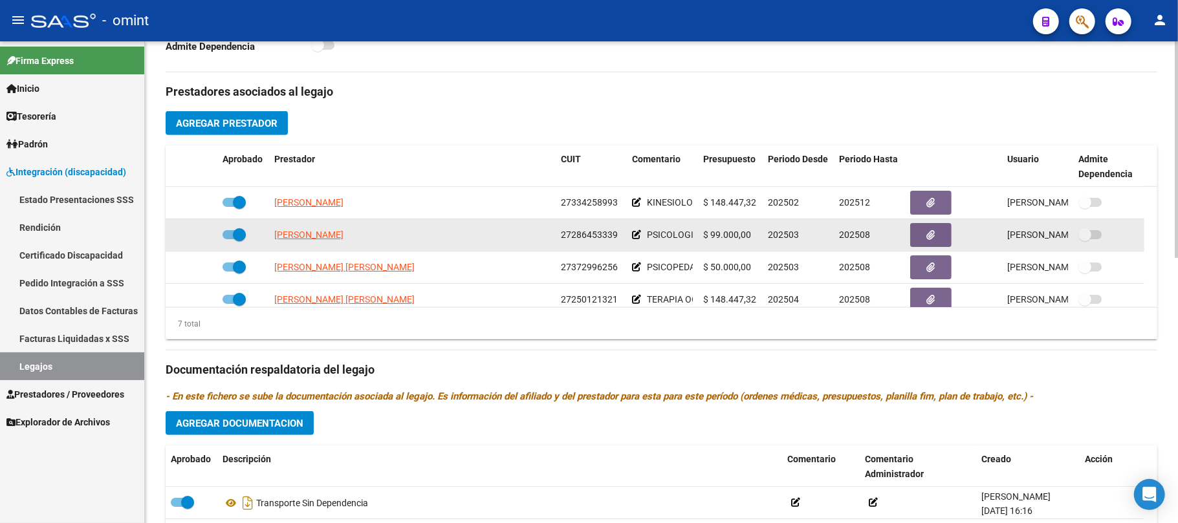
click at [343, 242] on app-link-go-to "[PERSON_NAME]" at bounding box center [308, 235] width 69 height 15
click at [343, 237] on span "[PERSON_NAME]" at bounding box center [308, 235] width 69 height 10
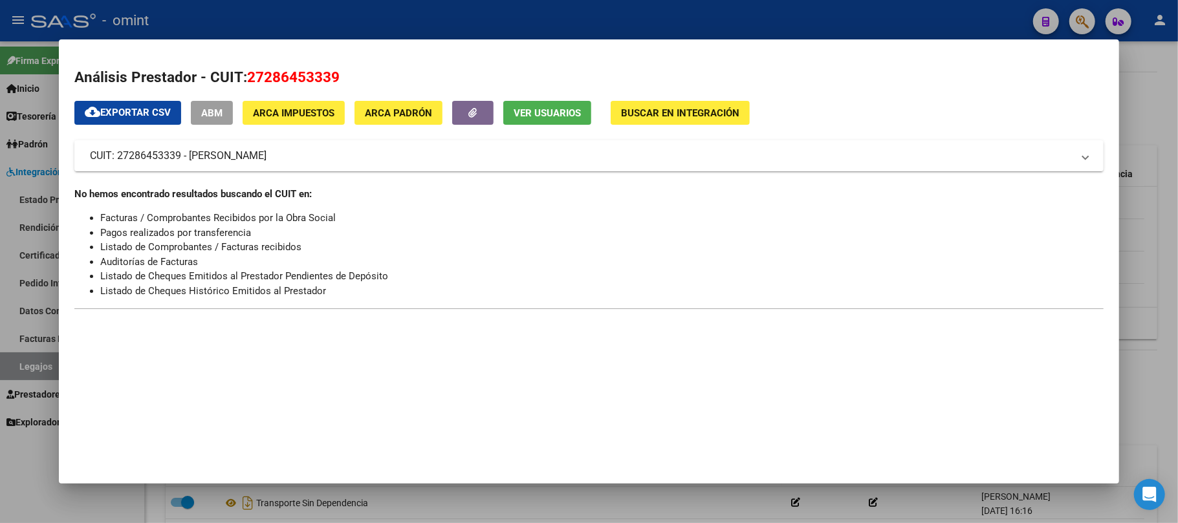
click at [419, 19] on div at bounding box center [589, 261] width 1178 height 523
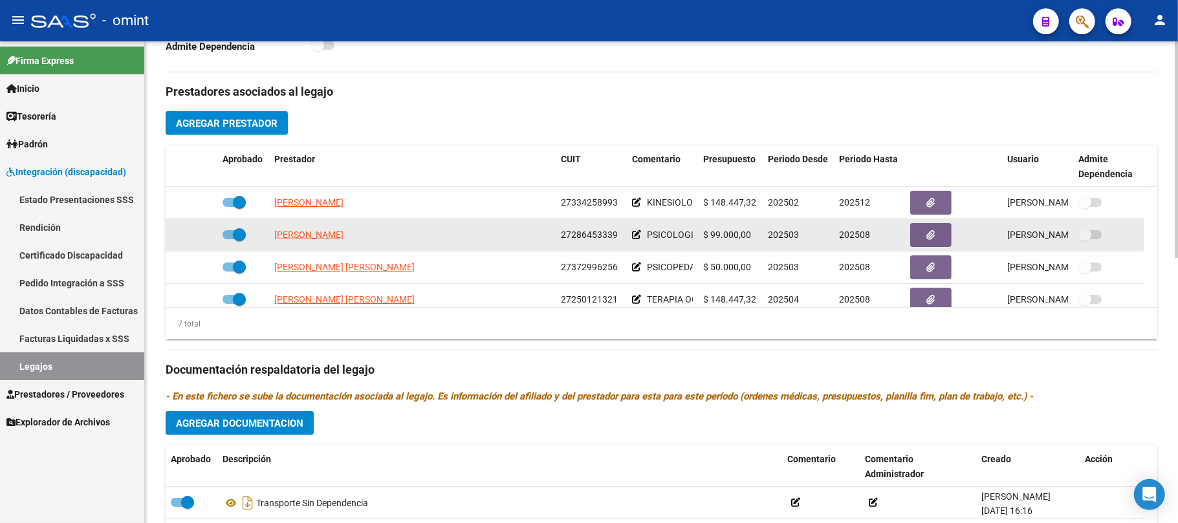
click at [592, 233] on span "27286453339" at bounding box center [589, 235] width 57 height 10
copy span "27286453339"
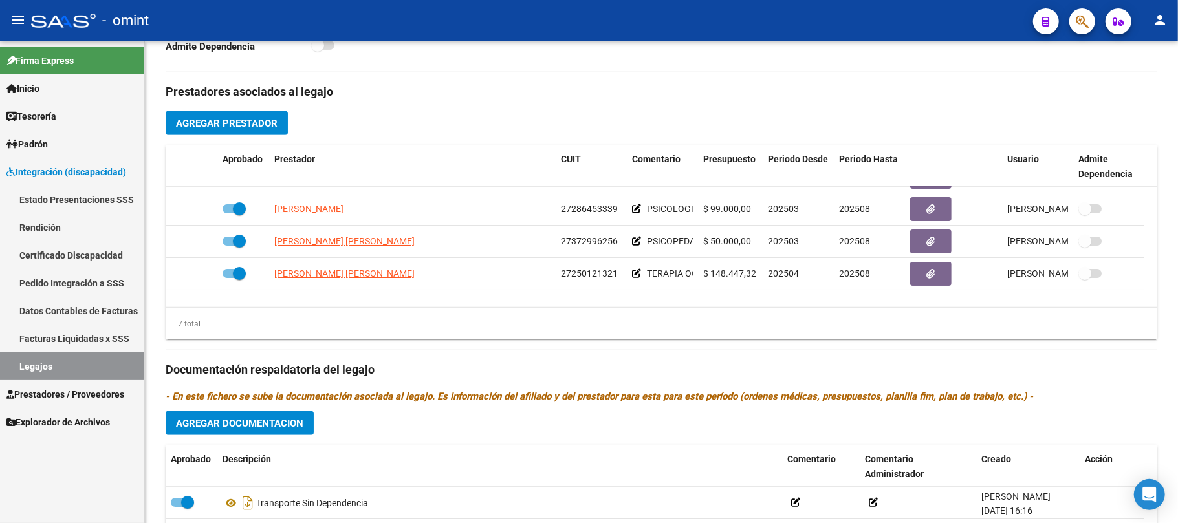
scroll to position [0, 0]
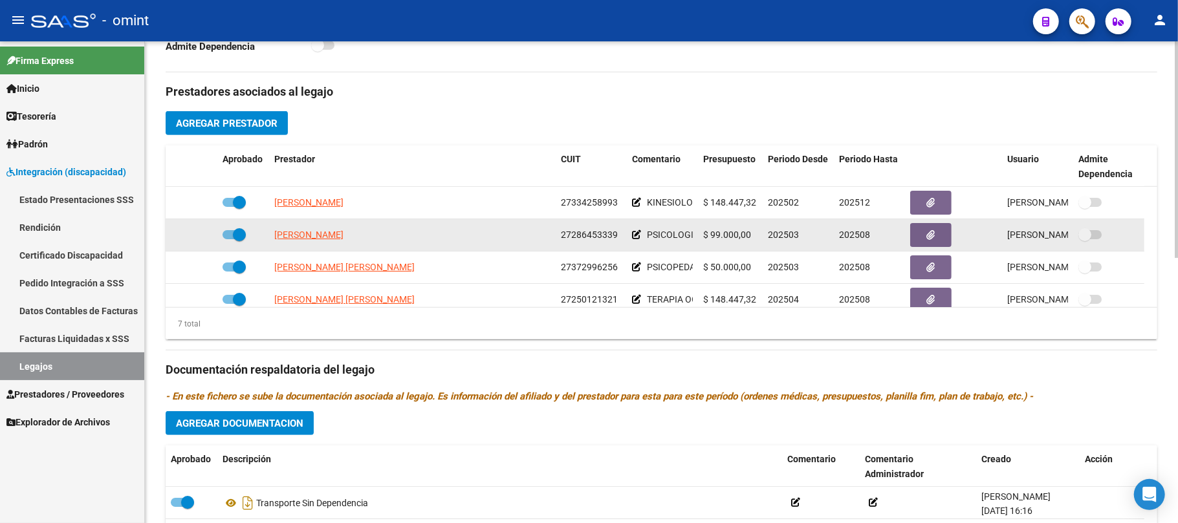
click at [578, 246] on datatable-body-cell "27286453339" at bounding box center [590, 235] width 71 height 32
click at [579, 233] on span "27286453339" at bounding box center [589, 235] width 57 height 10
copy span "27286453339"
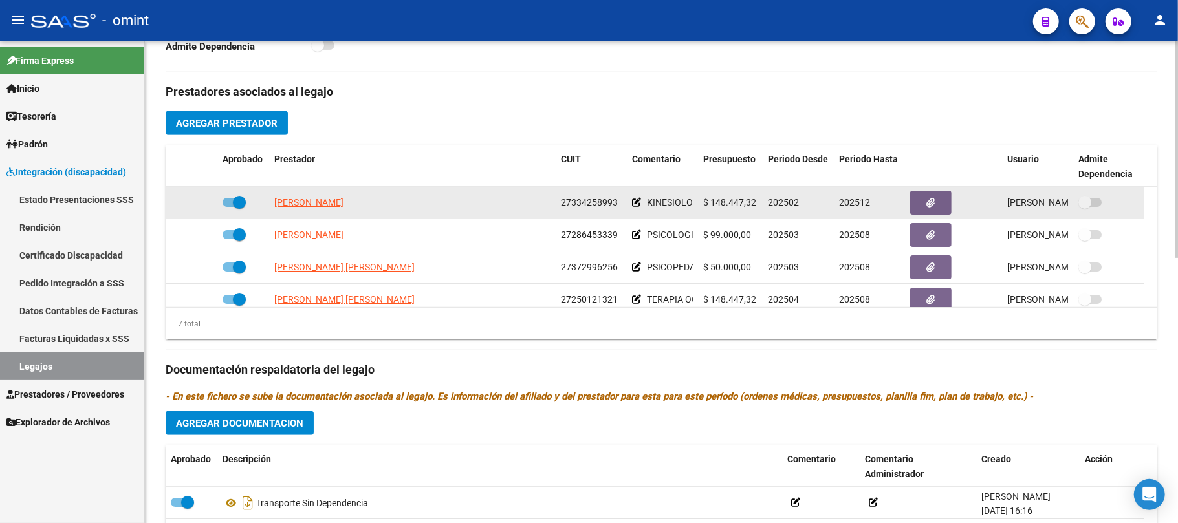
click at [590, 194] on datatable-body-cell "27334258993" at bounding box center [590, 203] width 71 height 32
click at [588, 204] on span "27334258993" at bounding box center [589, 202] width 57 height 10
copy span "27334258993"
click at [321, 203] on span "[PERSON_NAME]" at bounding box center [308, 202] width 69 height 10
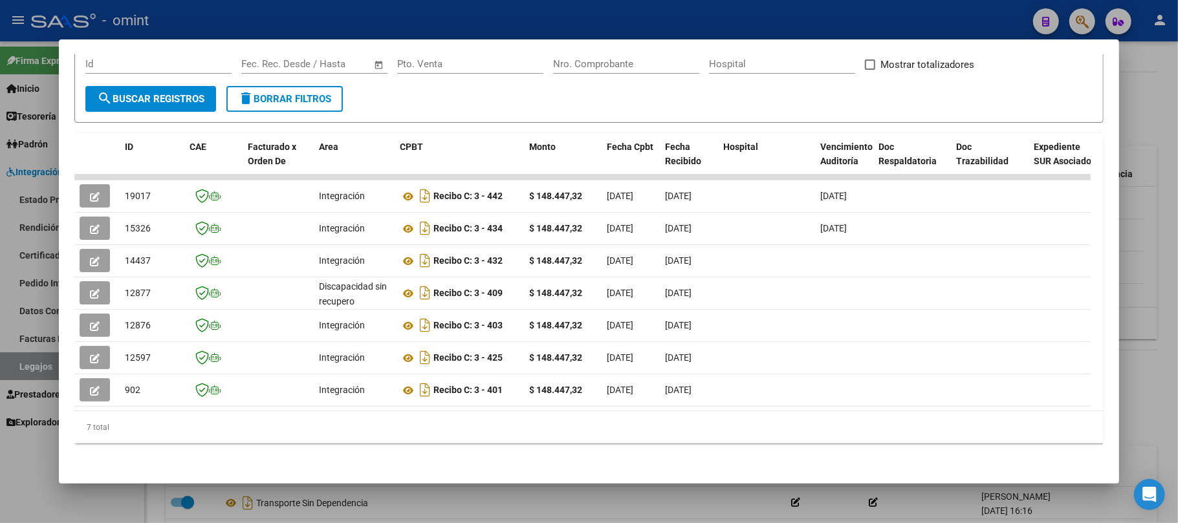
click at [441, 25] on div at bounding box center [589, 261] width 1178 height 523
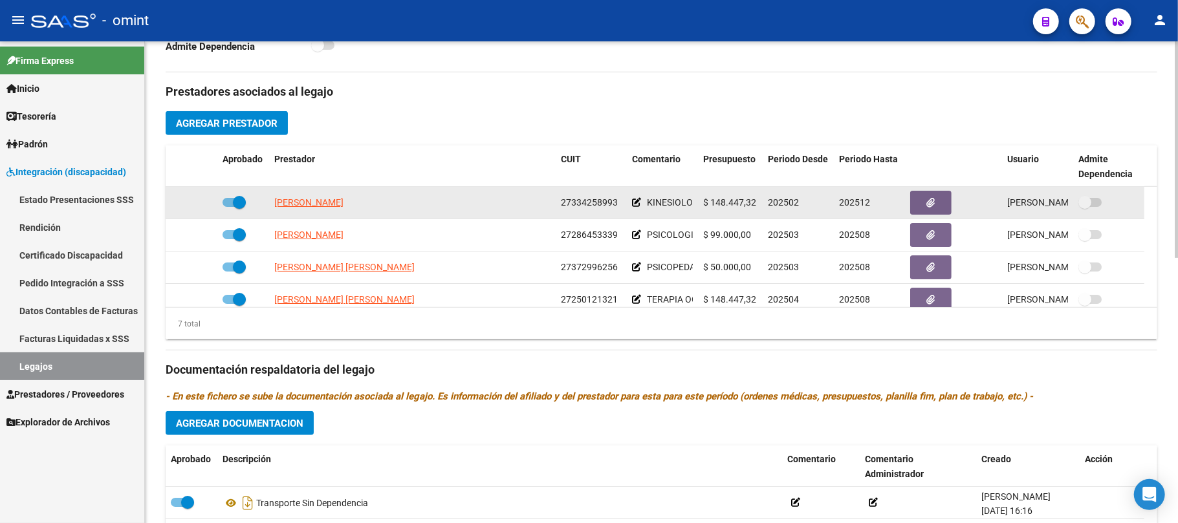
click at [588, 207] on span "27334258993" at bounding box center [589, 202] width 57 height 10
copy span "27334258993"
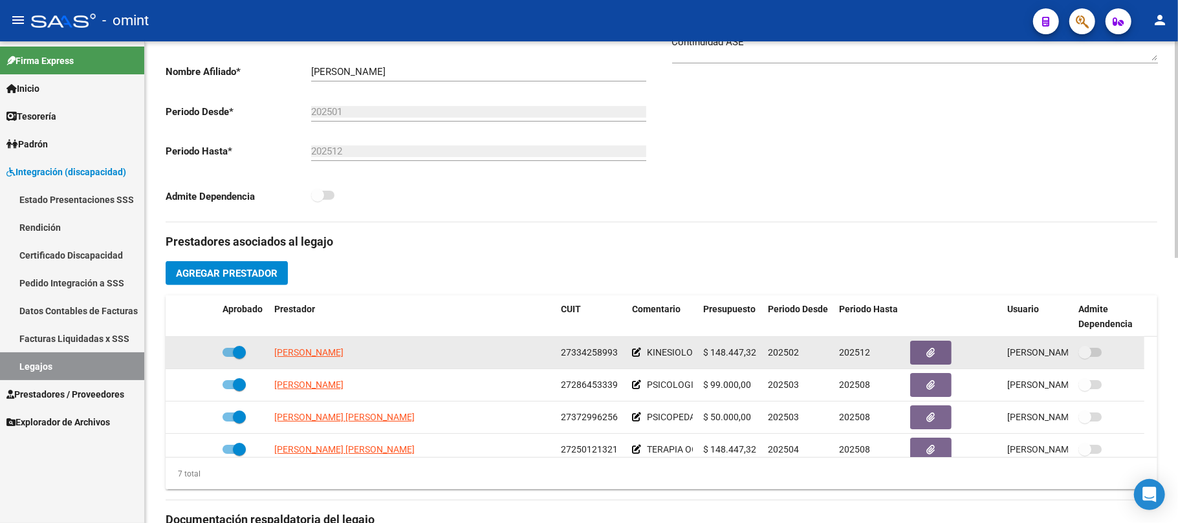
scroll to position [86, 0]
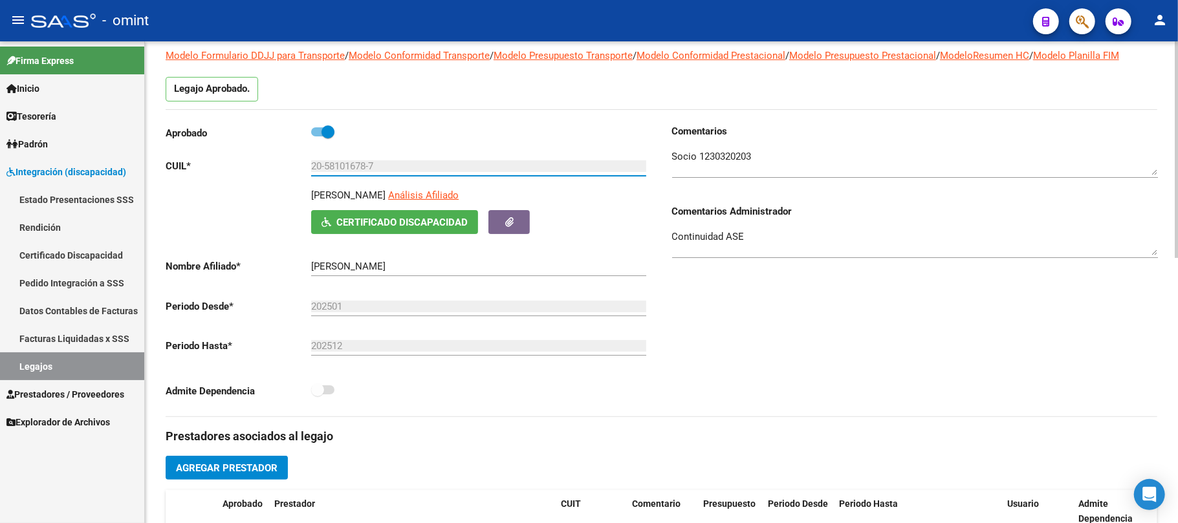
click at [345, 166] on input "20-58101678-7" at bounding box center [478, 166] width 335 height 12
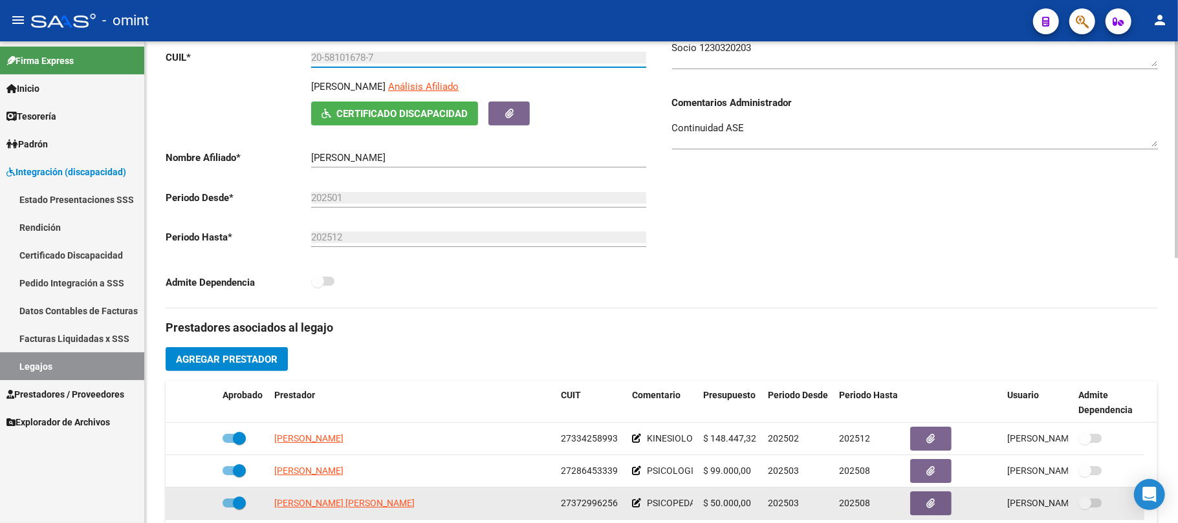
scroll to position [345, 0]
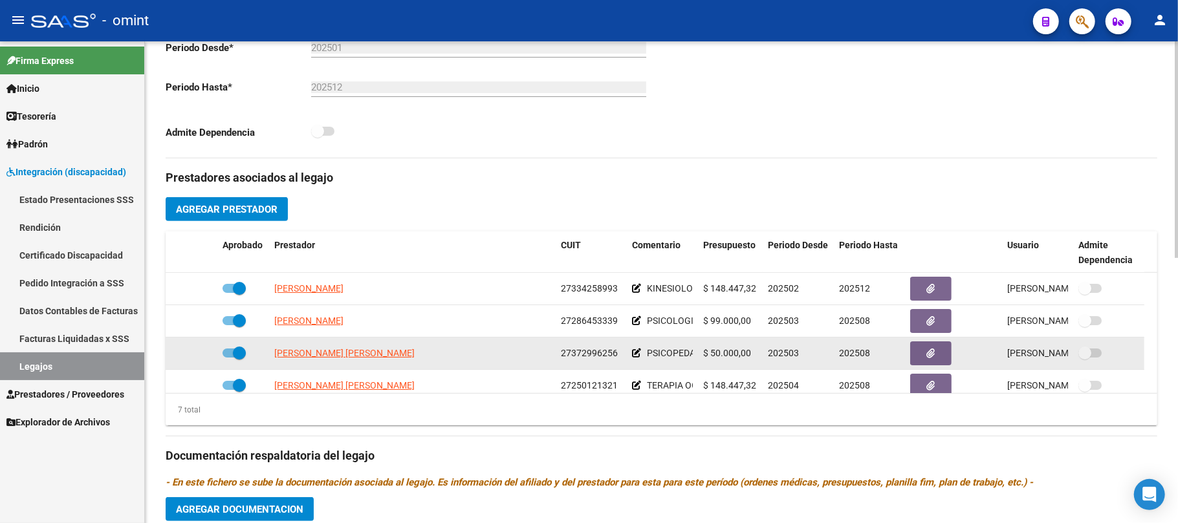
click at [583, 355] on span "27372996256" at bounding box center [589, 353] width 57 height 10
copy span "27372996256"
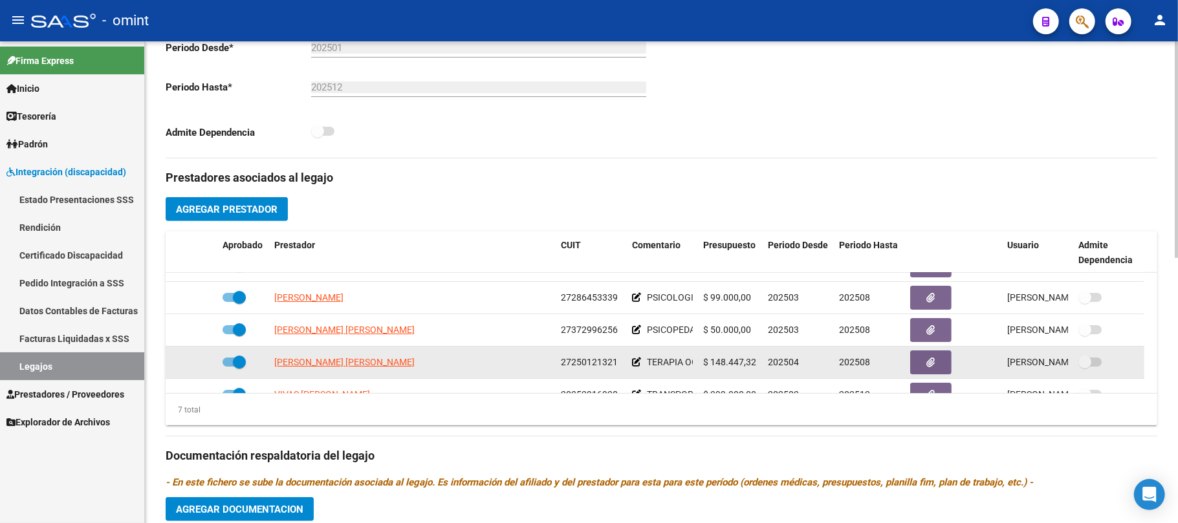
scroll to position [109, 0]
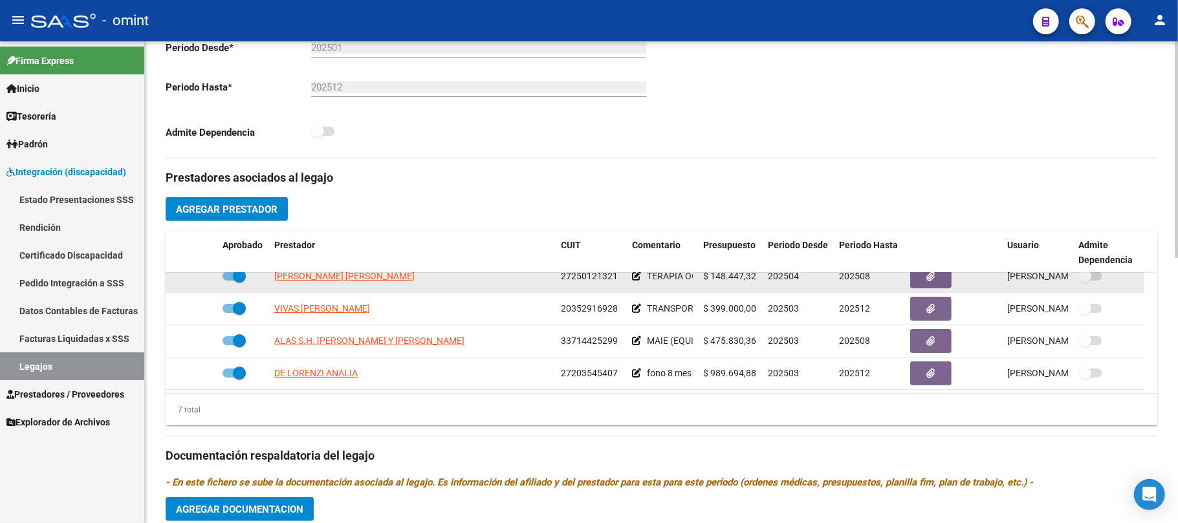
click at [572, 275] on span "27250121321" at bounding box center [589, 276] width 57 height 10
click at [576, 275] on span "27250121321" at bounding box center [589, 276] width 57 height 10
click at [577, 275] on span "27250121321" at bounding box center [589, 276] width 57 height 10
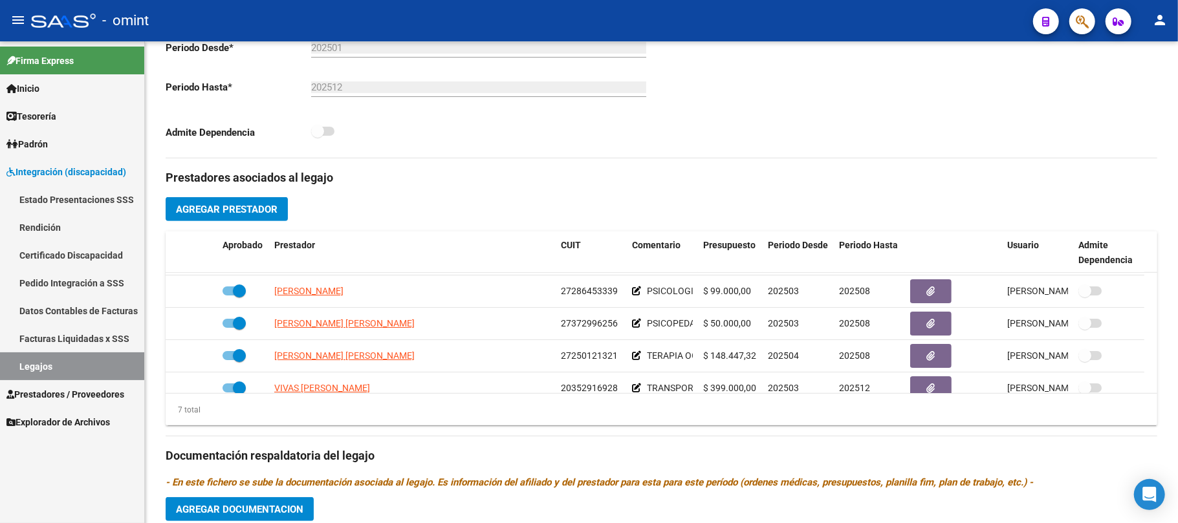
scroll to position [23, 0]
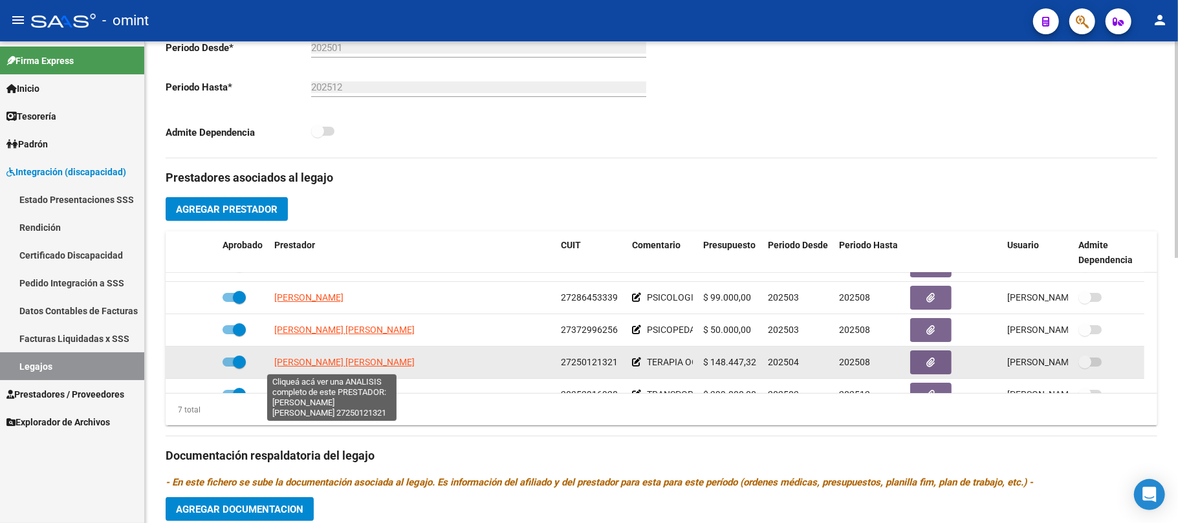
click at [357, 367] on span "[PERSON_NAME] [PERSON_NAME]" at bounding box center [344, 362] width 140 height 10
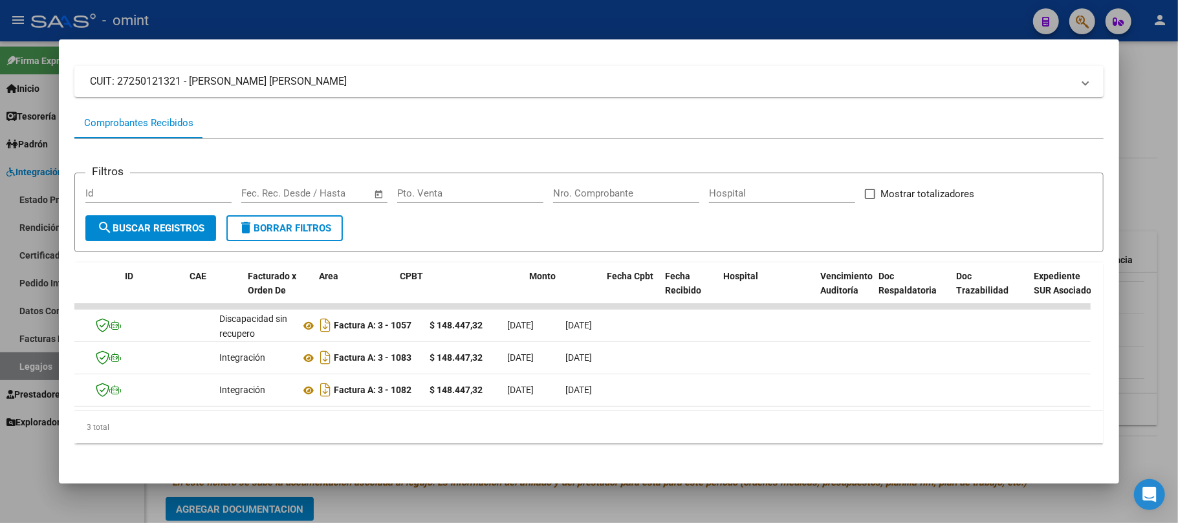
scroll to position [0, 0]
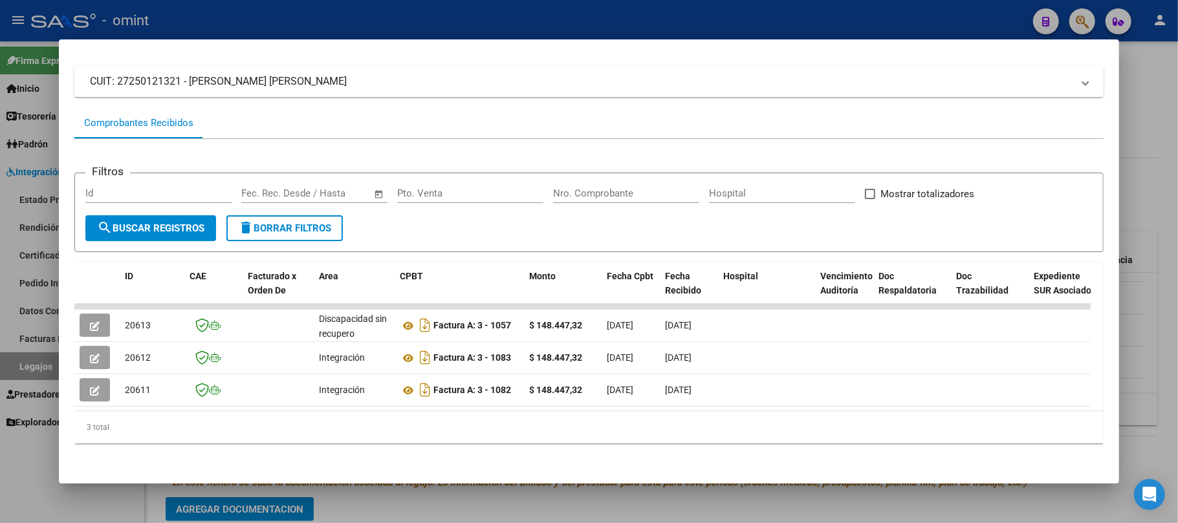
click at [389, 21] on div at bounding box center [589, 261] width 1178 height 523
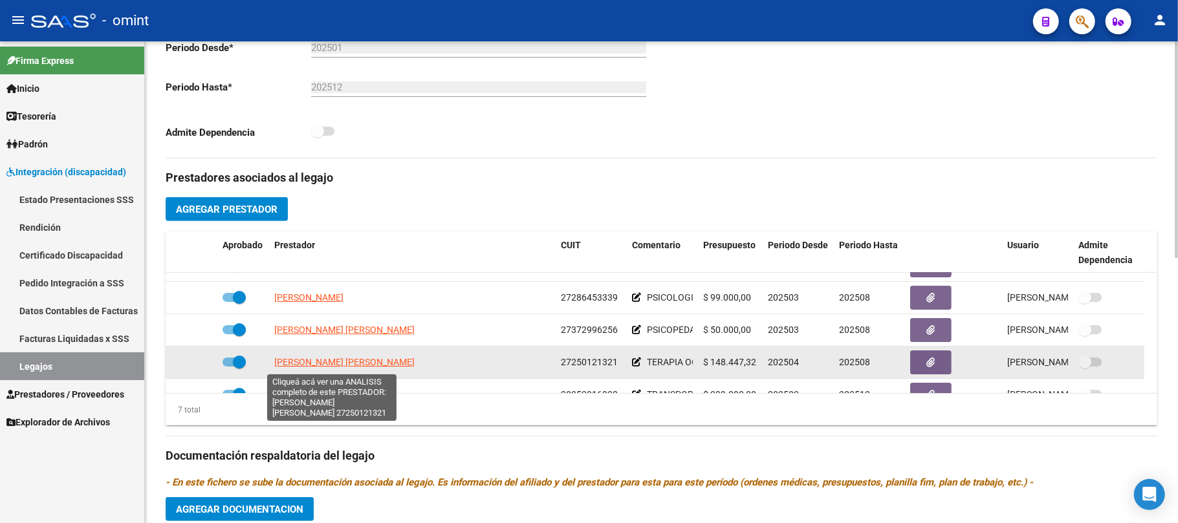
click at [319, 367] on span "[PERSON_NAME] [PERSON_NAME]" at bounding box center [344, 362] width 140 height 10
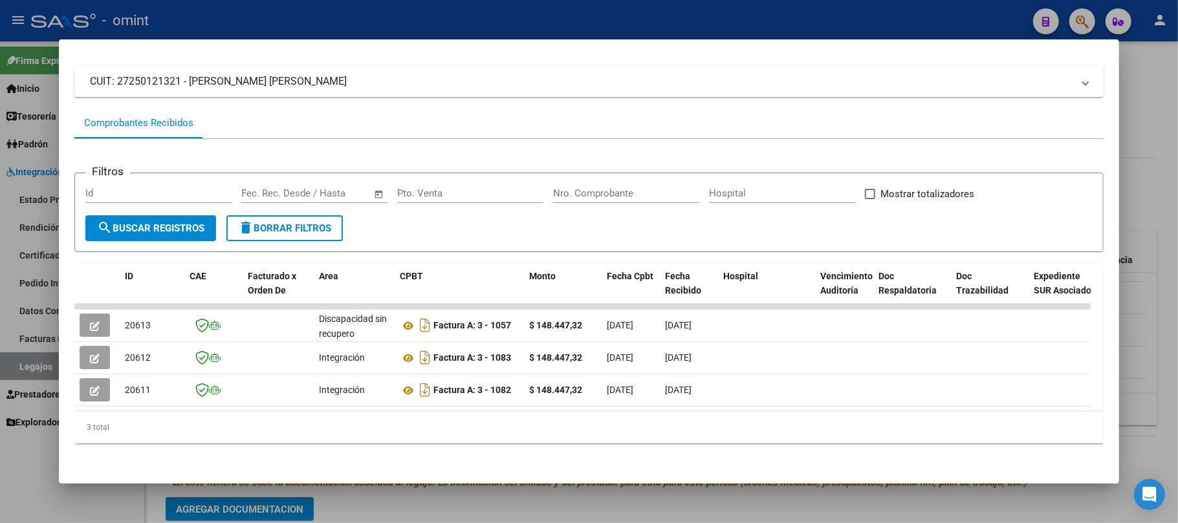
click at [362, 21] on div at bounding box center [589, 261] width 1178 height 523
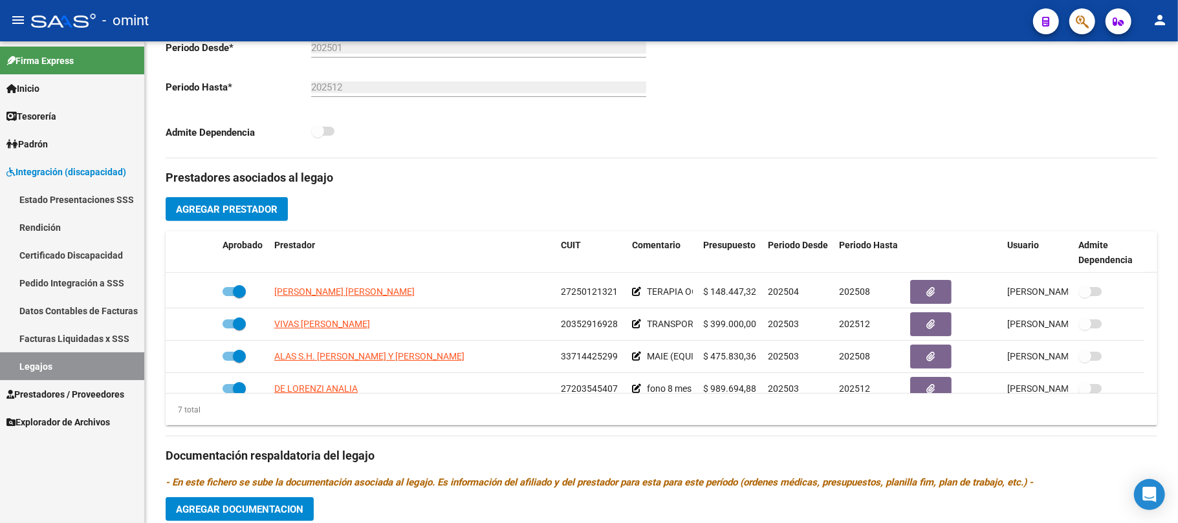
scroll to position [109, 0]
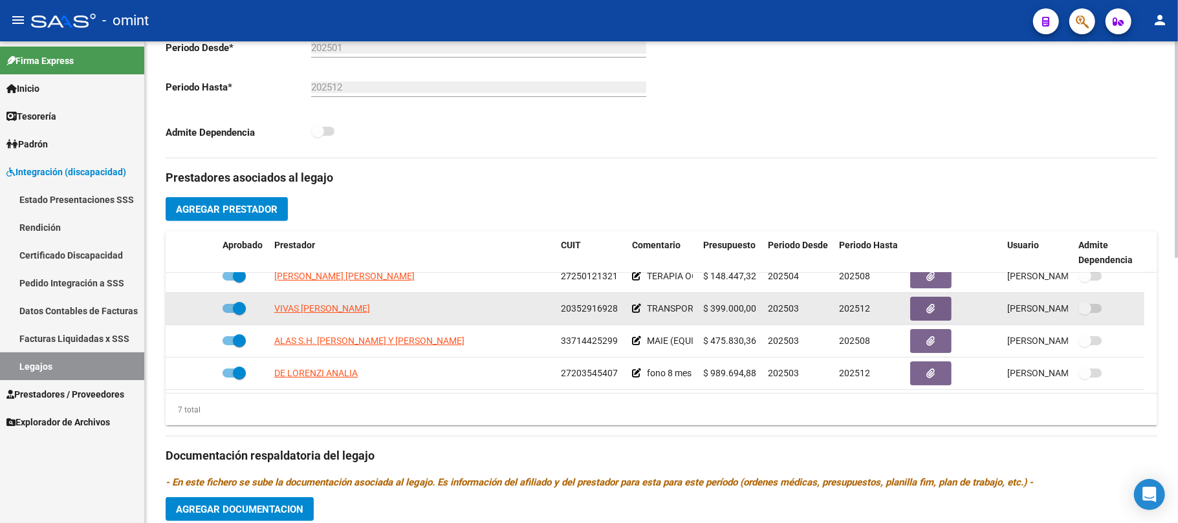
click at [581, 306] on span "20352916928" at bounding box center [589, 308] width 57 height 10
click at [314, 314] on span "VIVAS [PERSON_NAME]" at bounding box center [322, 308] width 96 height 10
type textarea "20352916928"
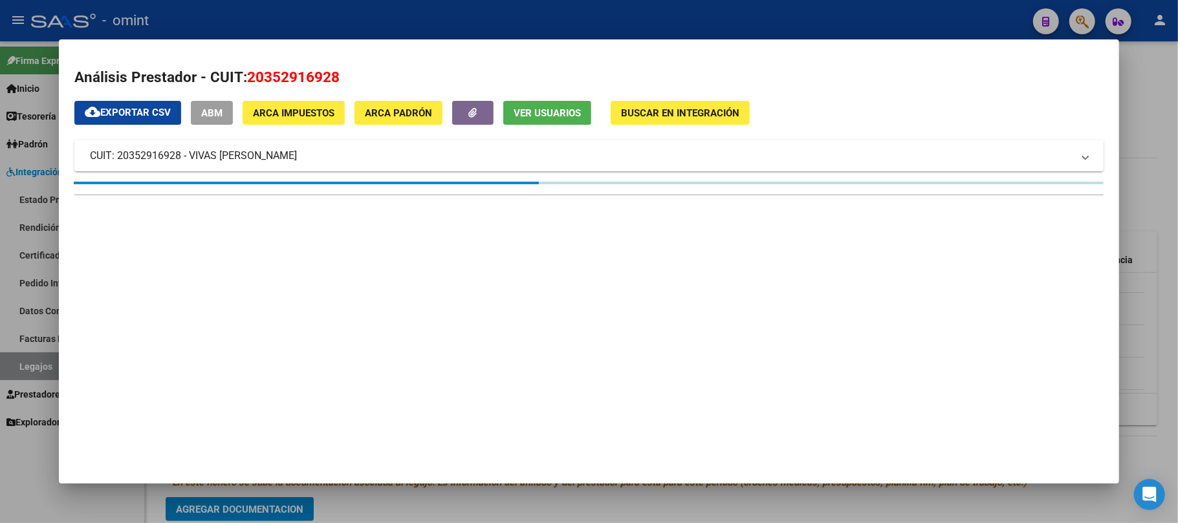
click at [467, 6] on div at bounding box center [589, 261] width 1178 height 523
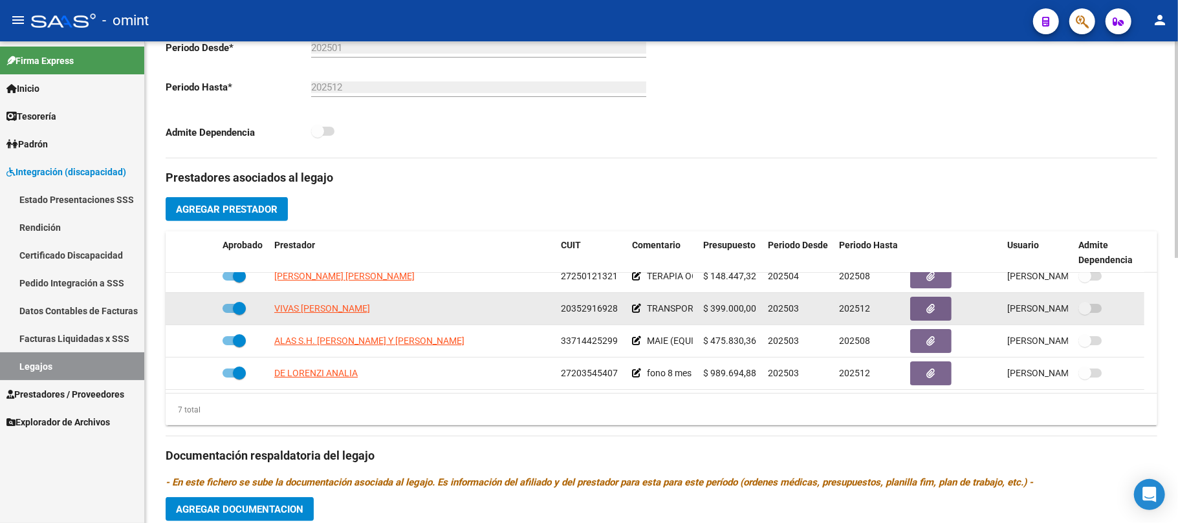
click at [590, 308] on span "20352916928" at bounding box center [589, 308] width 57 height 10
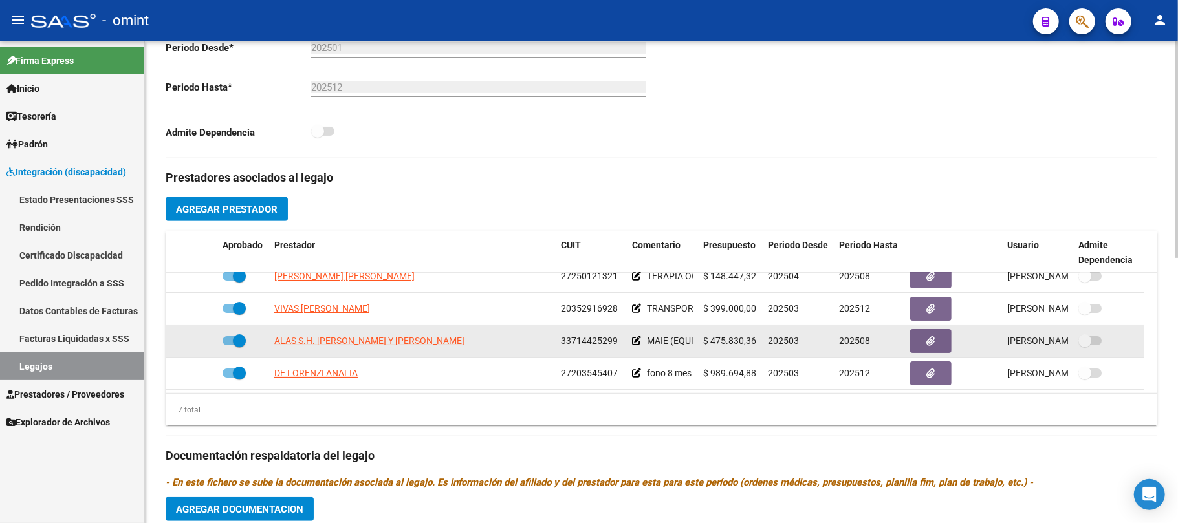
click at [587, 344] on span "33714425299" at bounding box center [589, 341] width 57 height 10
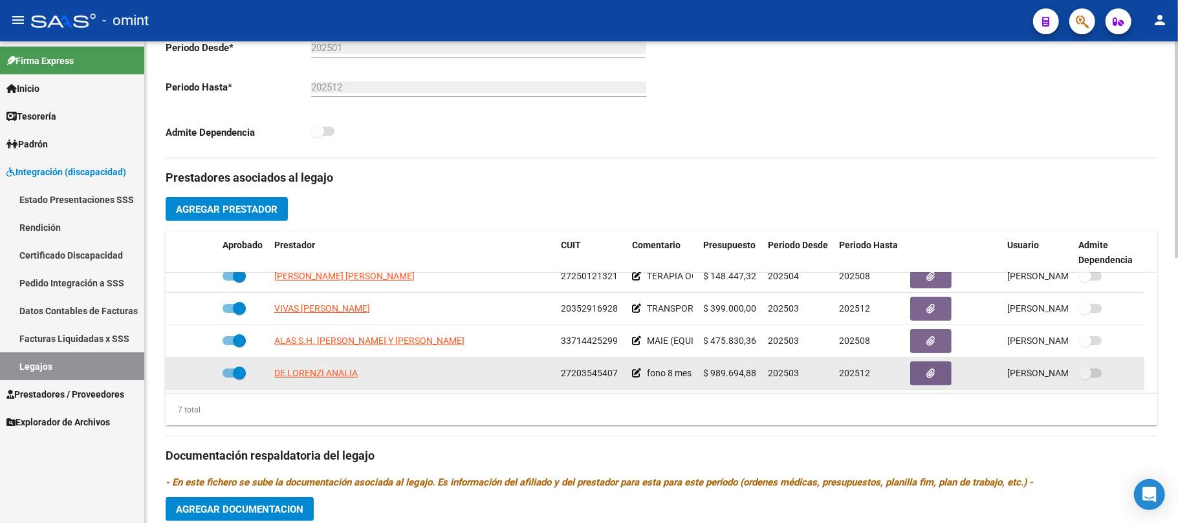
click at [576, 374] on span "27203545407" at bounding box center [589, 373] width 57 height 10
